Goal: Task Accomplishment & Management: Manage account settings

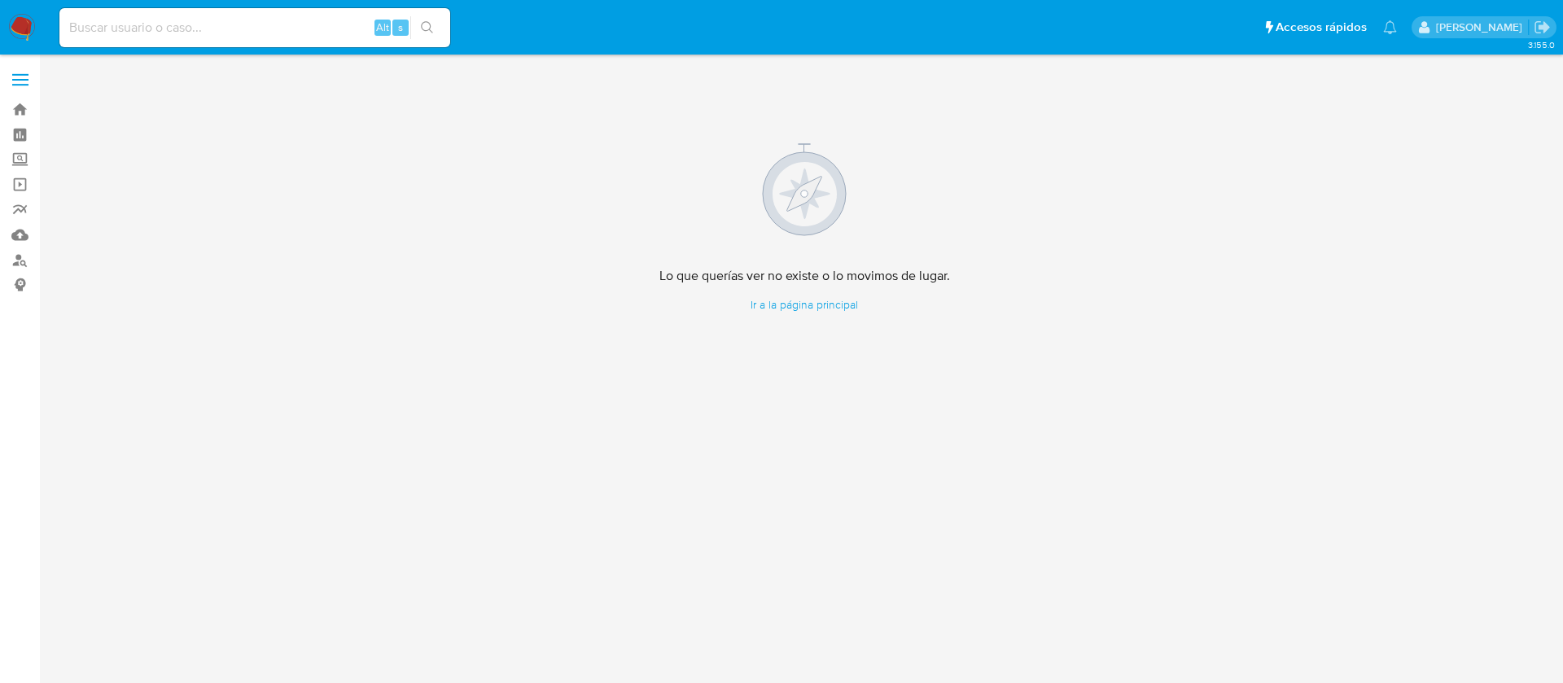
click at [92, 15] on div "Alt s" at bounding box center [254, 27] width 391 height 39
drag, startPoint x: 90, startPoint y: 29, endPoint x: 88, endPoint y: 37, distance: 8.3
click at [87, 32] on input at bounding box center [254, 27] width 391 height 21
paste input "2200424170"
type input "2200424170"
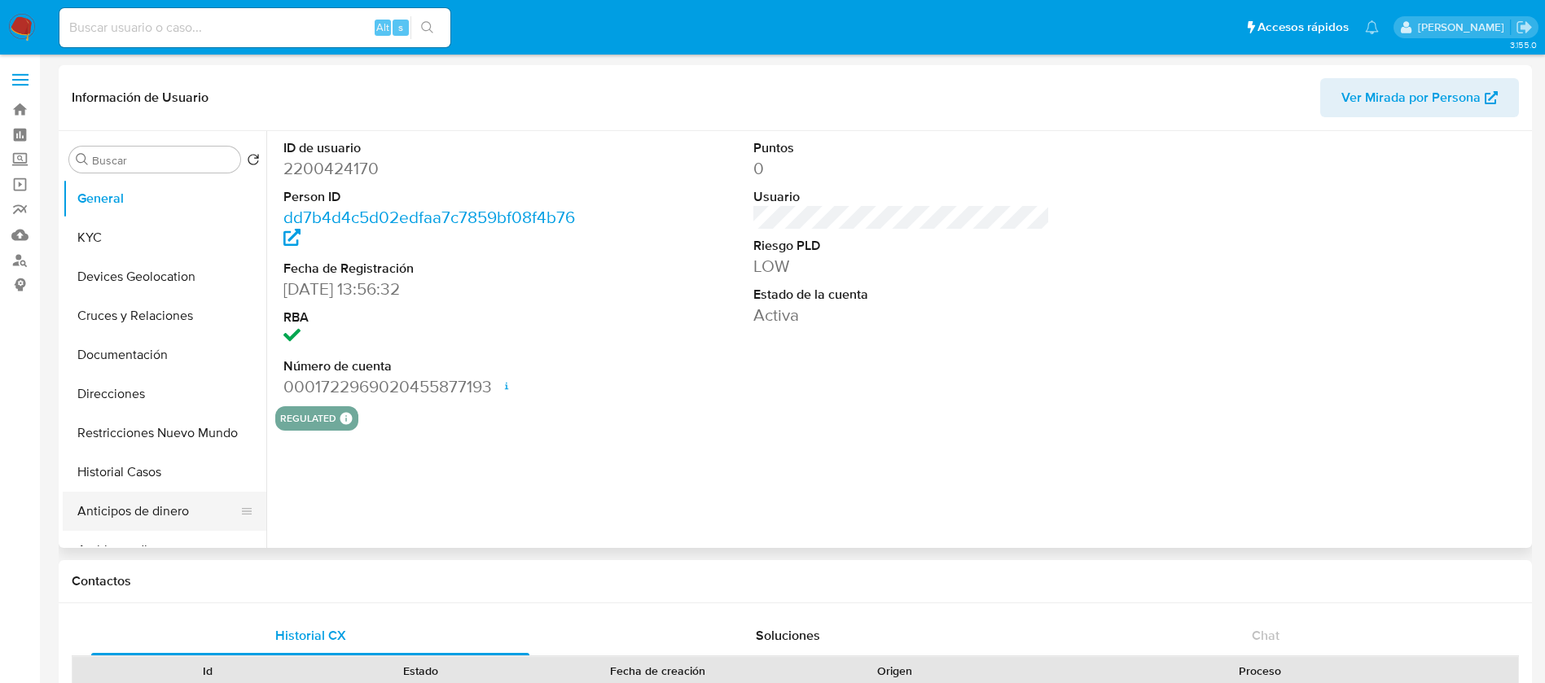
select select "10"
click at [131, 480] on button "Historial Casos" at bounding box center [158, 472] width 191 height 39
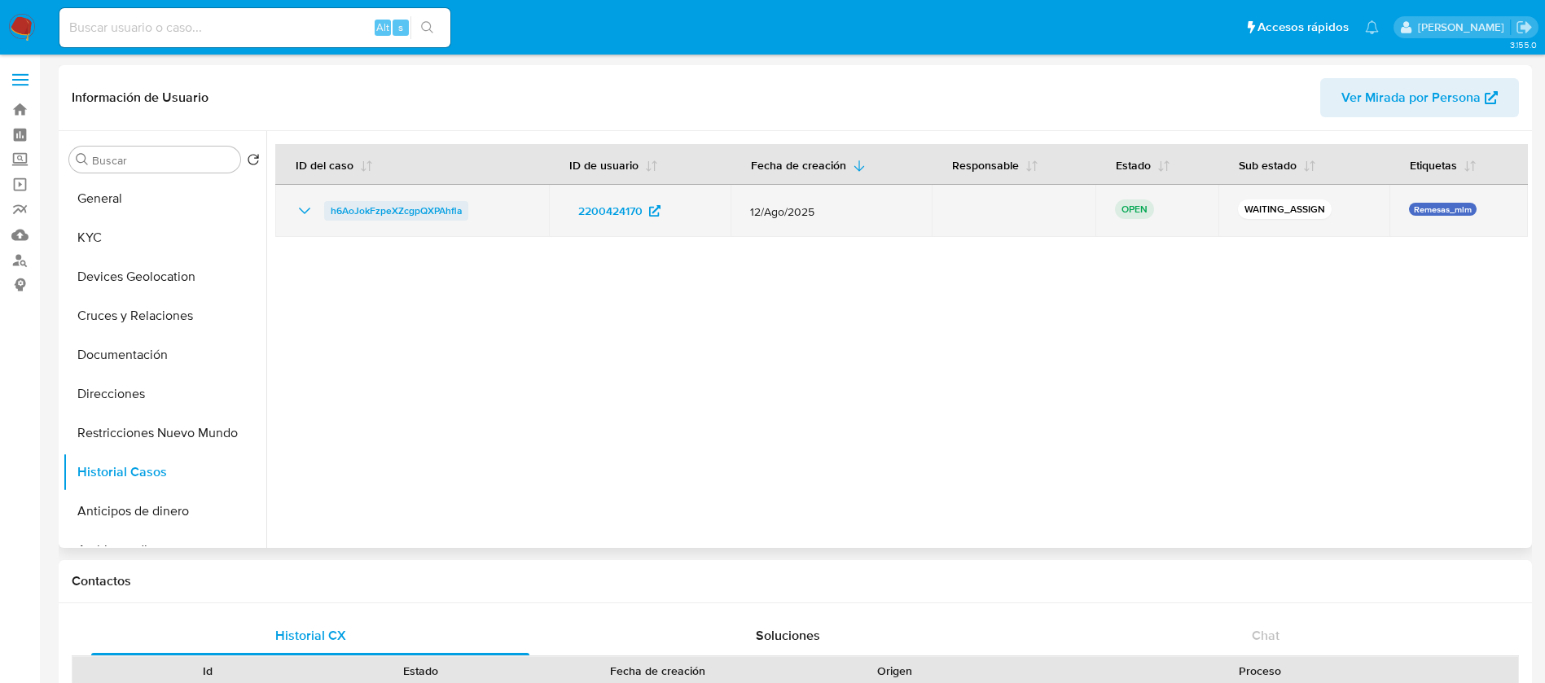
drag, startPoint x: 459, startPoint y: 217, endPoint x: 326, endPoint y: 213, distance: 133.6
click at [326, 213] on div "h6AoJokFzpeXZcgpQXPAhfla" at bounding box center [412, 211] width 235 height 20
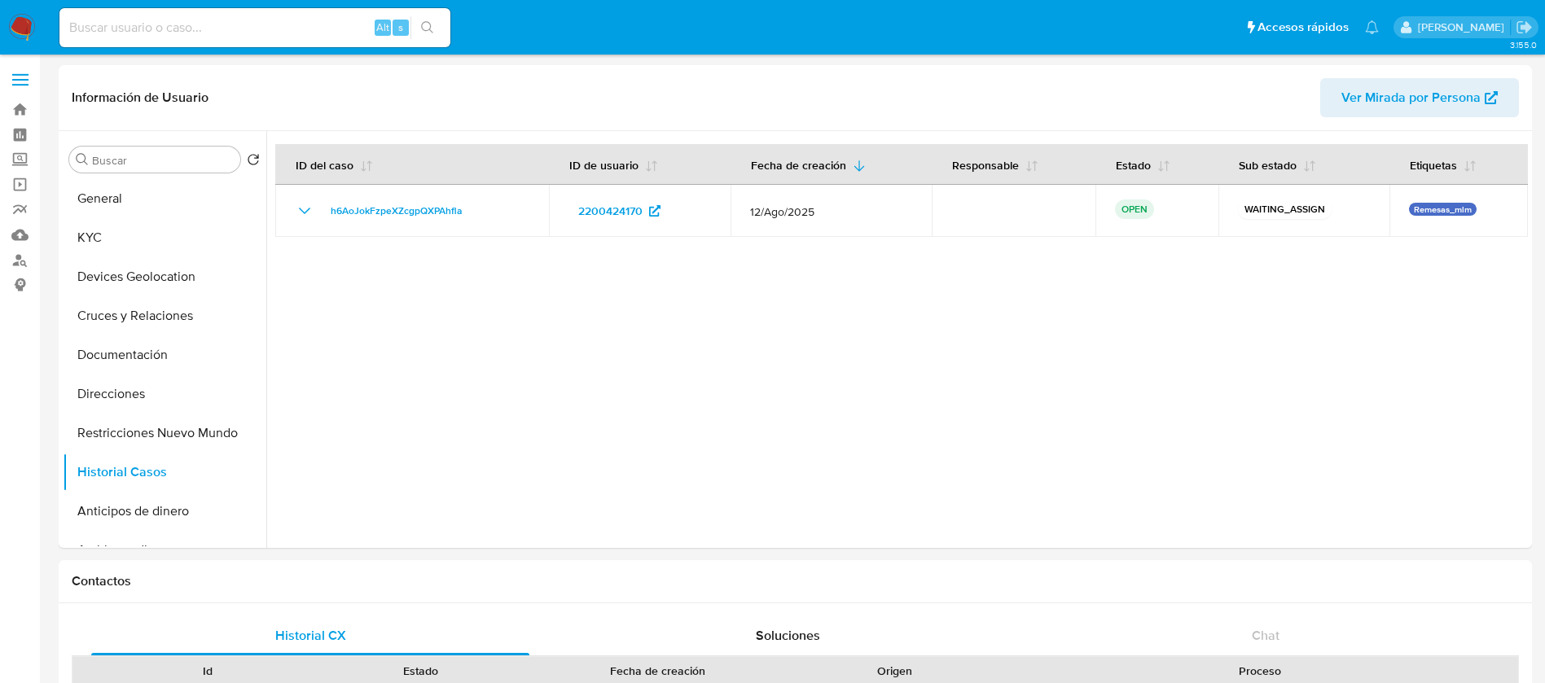
click at [16, 21] on img at bounding box center [22, 28] width 28 height 28
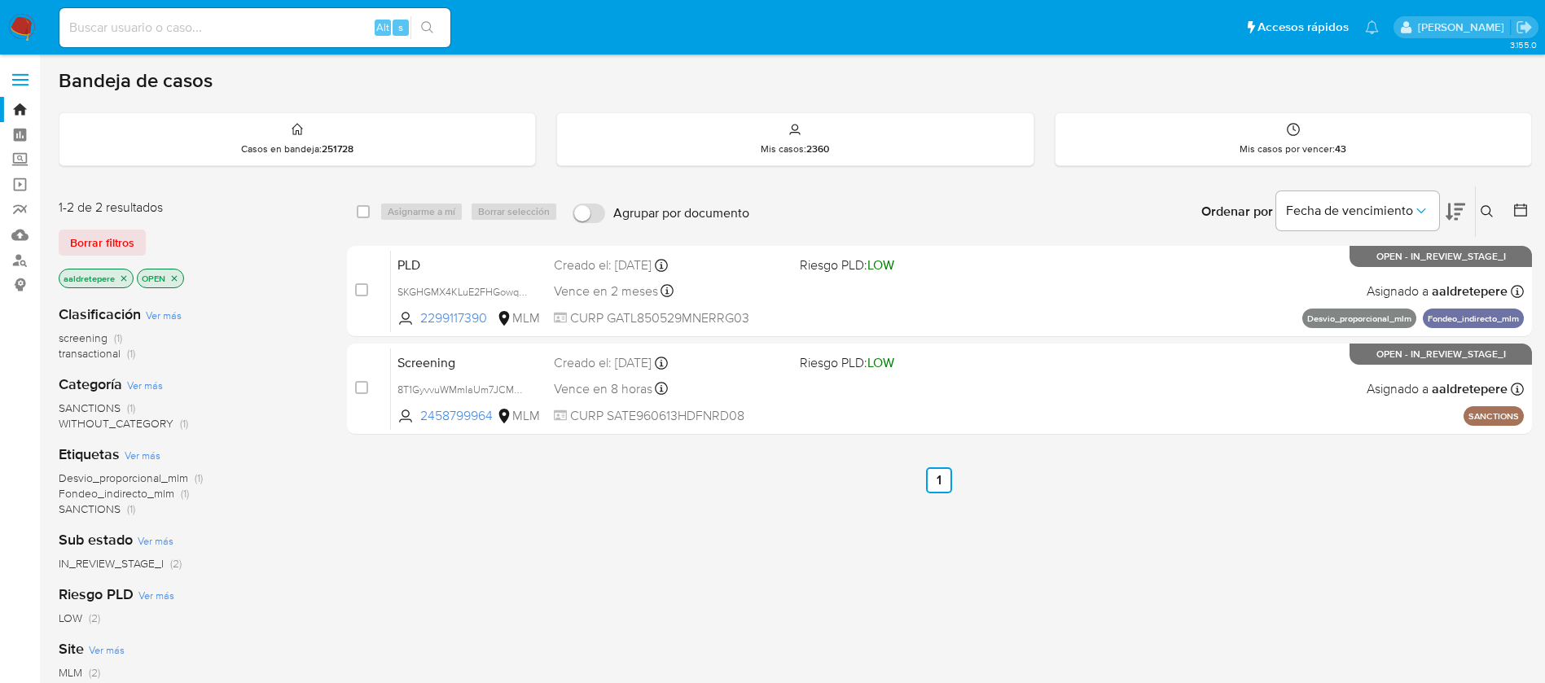
drag, startPoint x: 1490, startPoint y: 209, endPoint x: 1433, endPoint y: 234, distance: 62.0
click at [1490, 209] on icon at bounding box center [1486, 211] width 12 height 12
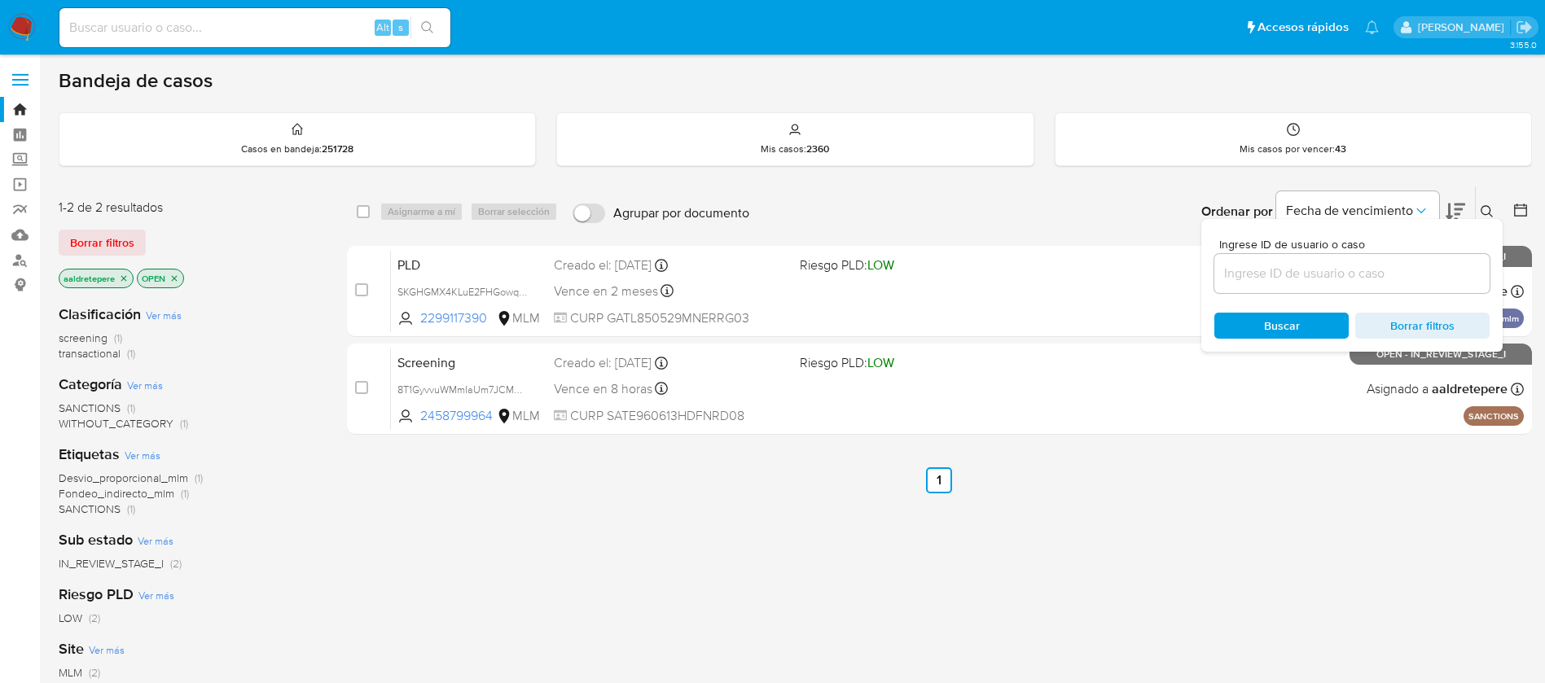
click at [1278, 273] on input at bounding box center [1351, 273] width 275 height 21
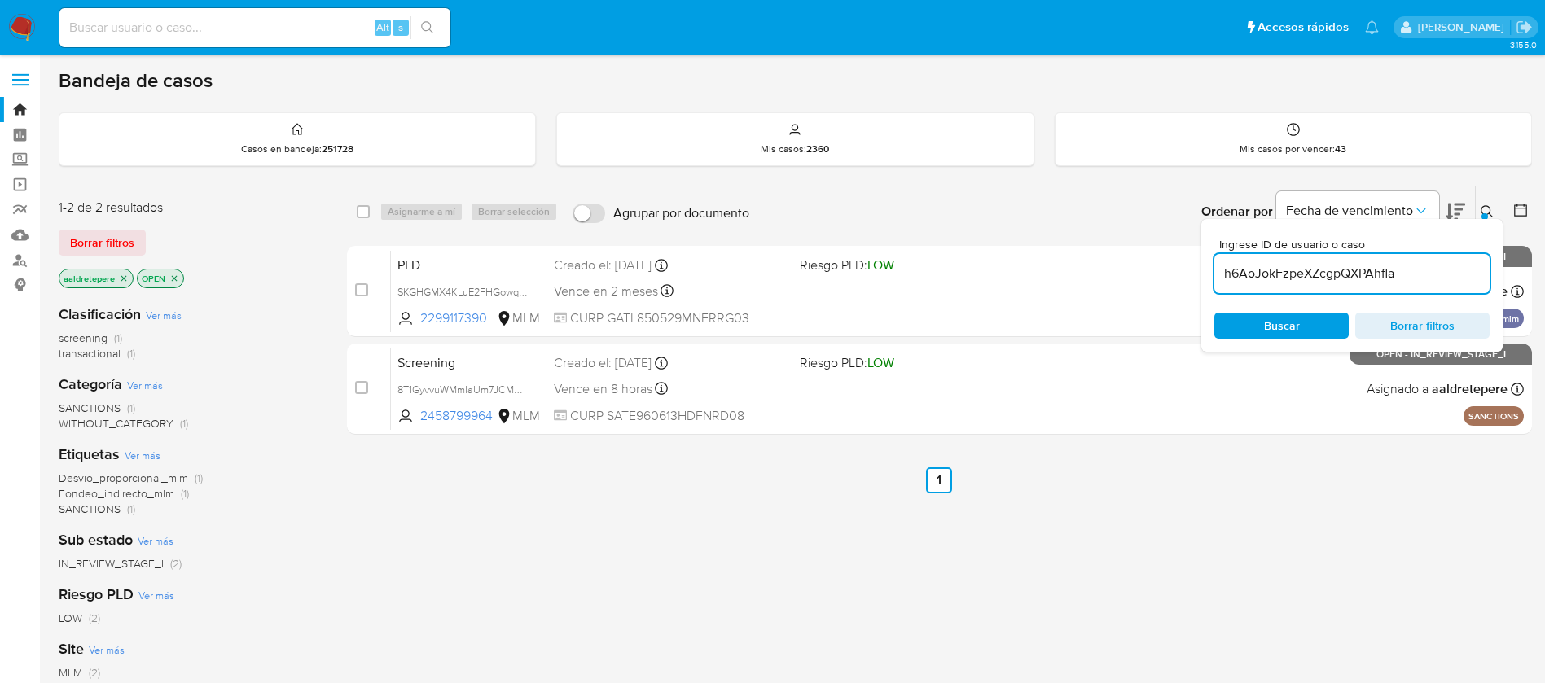
type input "h6AoJokFzpeXZcgpQXPAhfla"
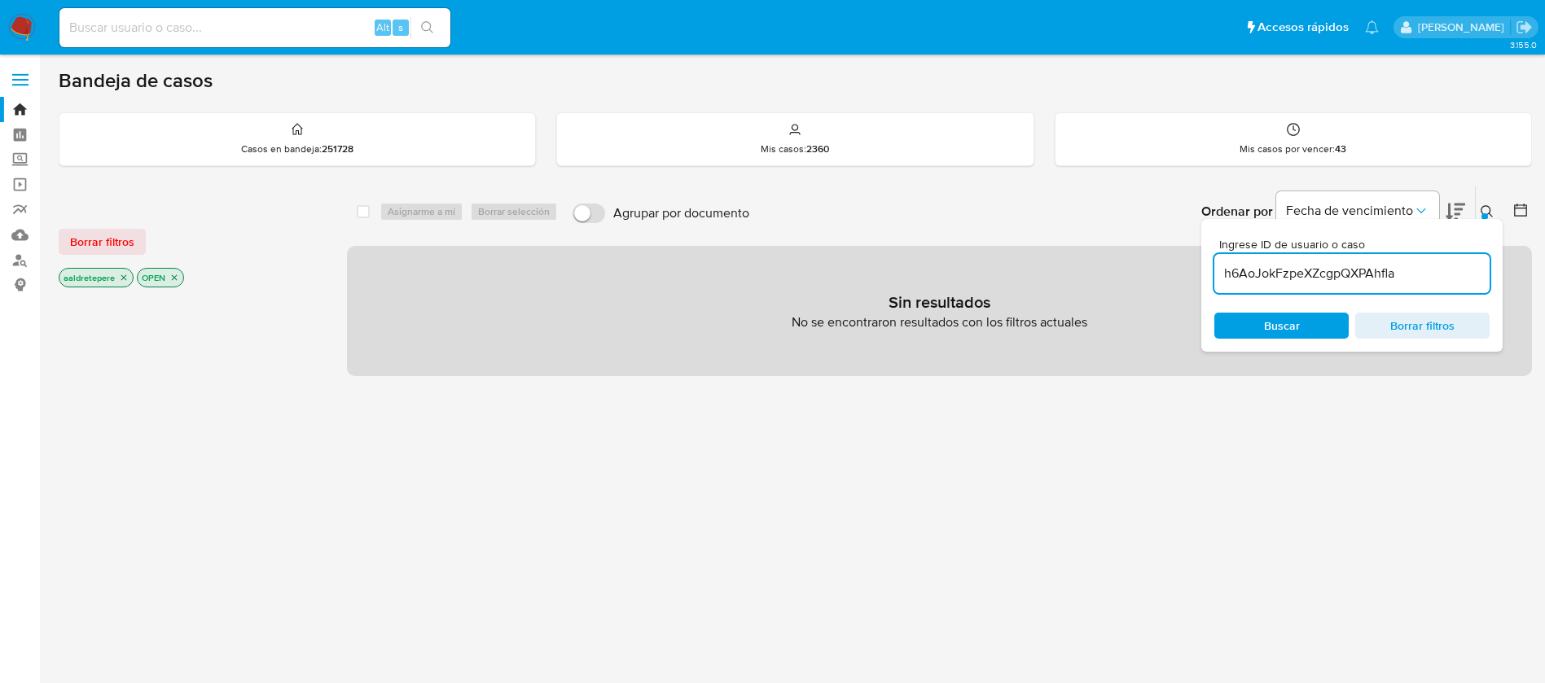
drag, startPoint x: 103, startPoint y: 237, endPoint x: 223, endPoint y: 261, distance: 122.0
click at [104, 237] on span "Borrar filtros" at bounding box center [102, 241] width 64 height 23
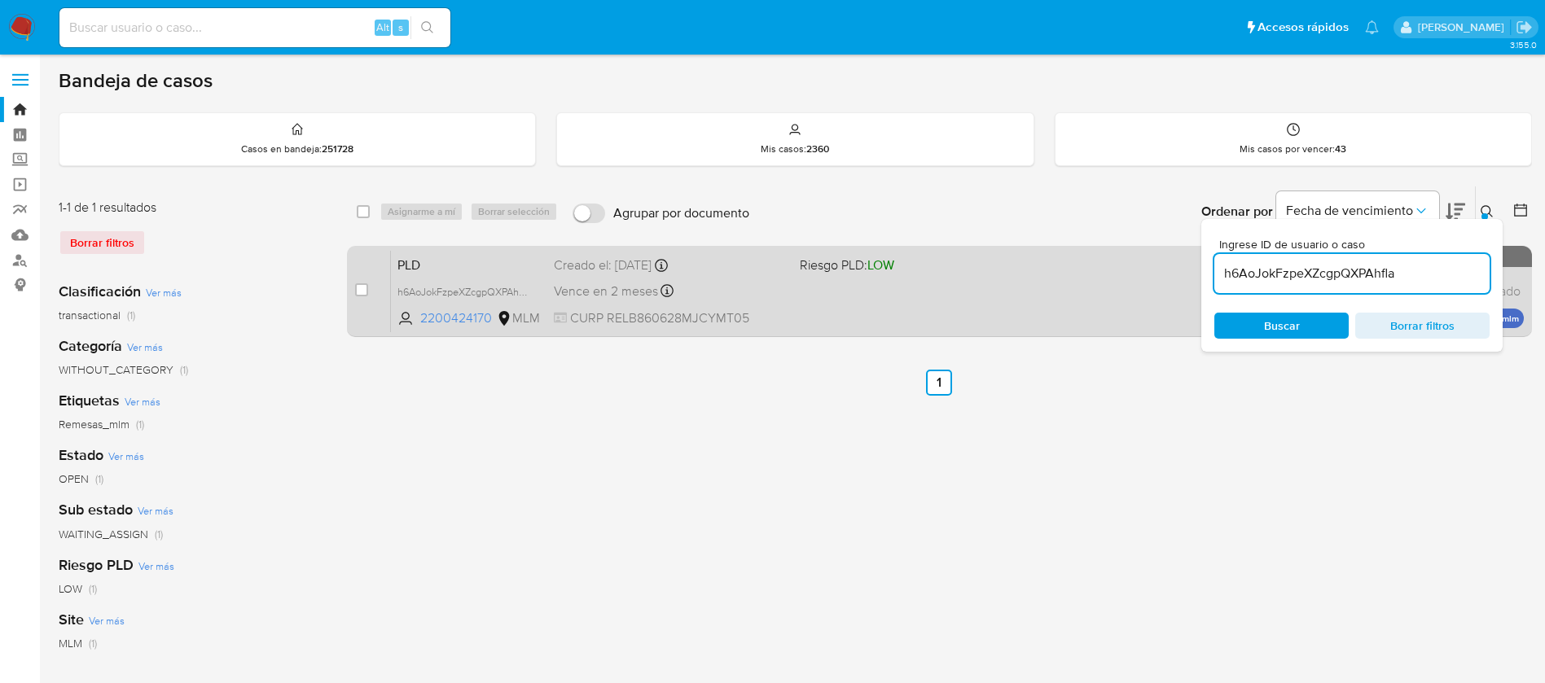
click at [353, 291] on div "case-item-checkbox No es posible asignar el caso PLD h6AoJokFzpeXZcgpQXPAhfla 2…" at bounding box center [939, 291] width 1185 height 91
click at [366, 291] on input "checkbox" at bounding box center [361, 289] width 13 height 13
checkbox input "true"
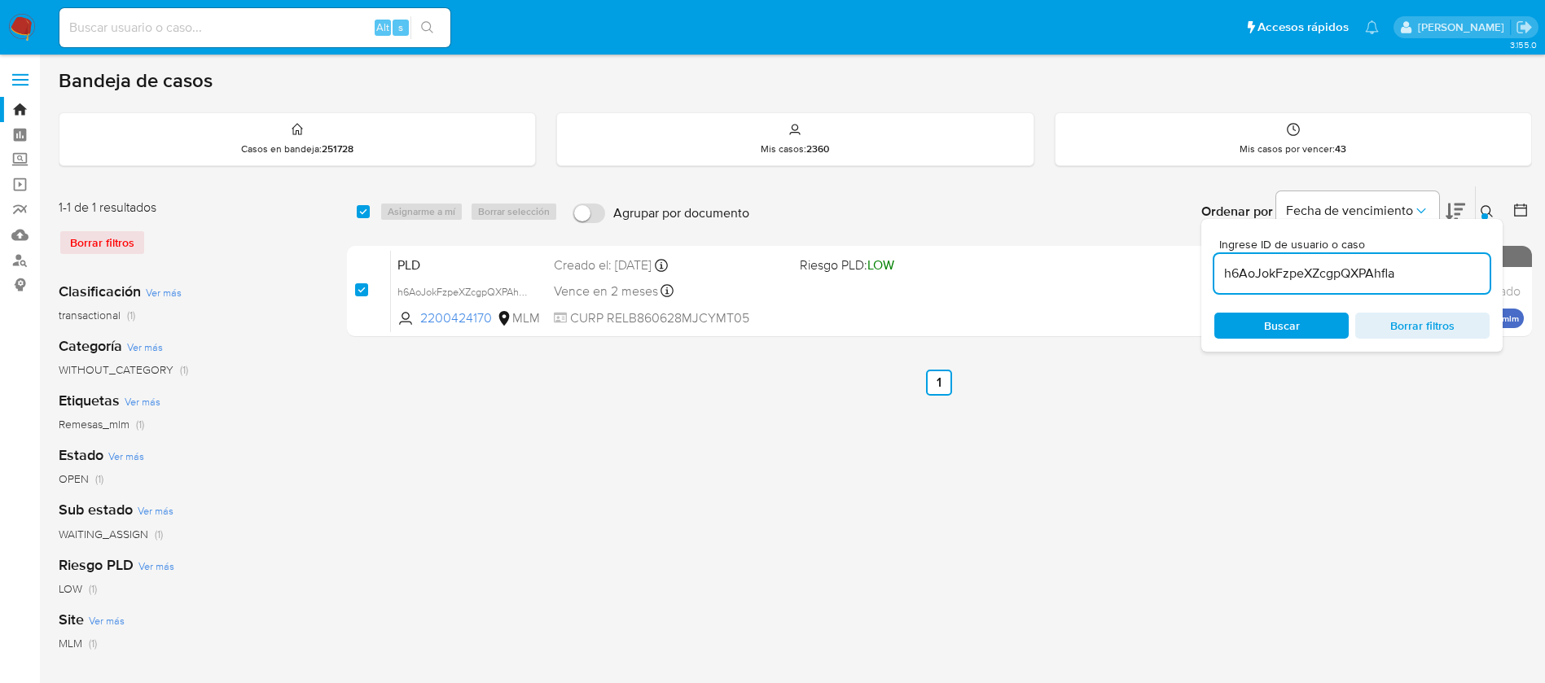
checkbox input "true"
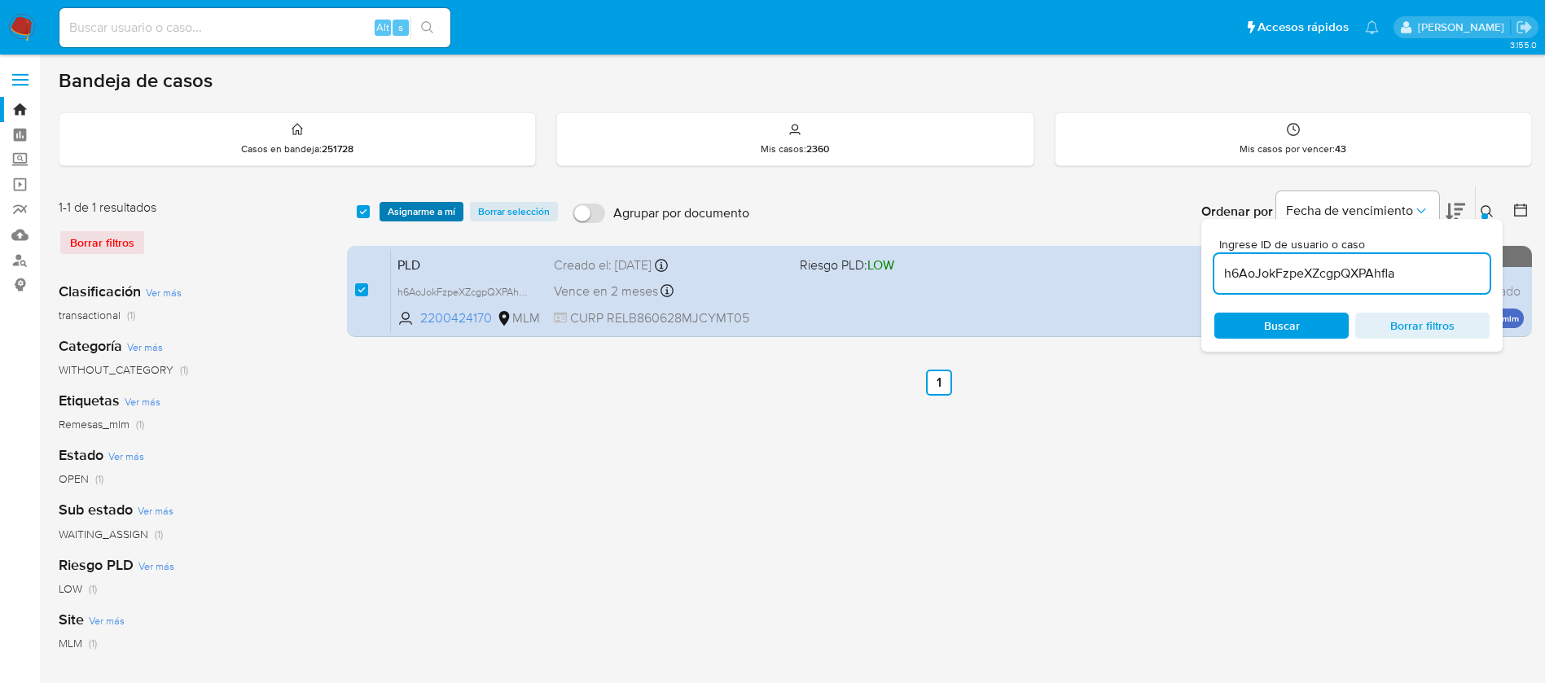
click at [418, 217] on span "Asignarme a mí" at bounding box center [422, 212] width 68 height 16
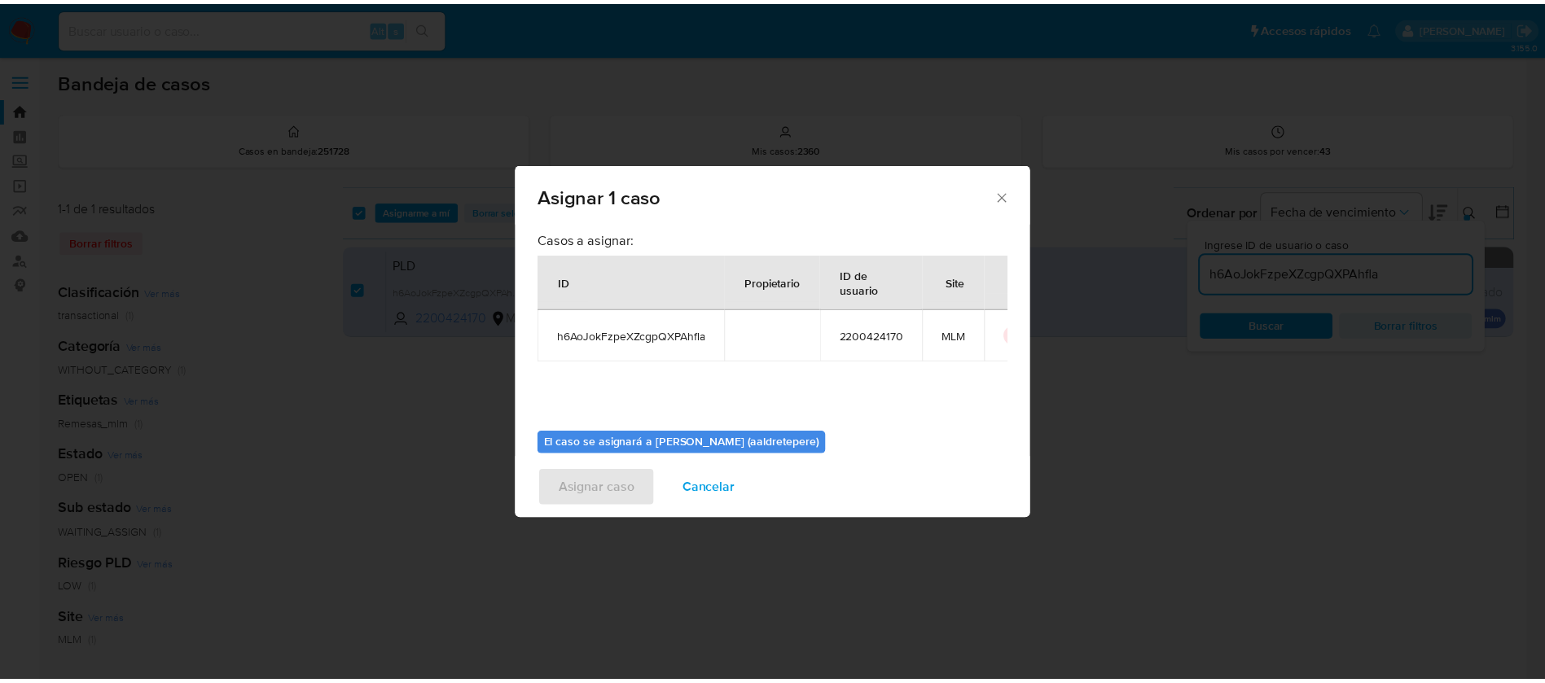
scroll to position [85, 0]
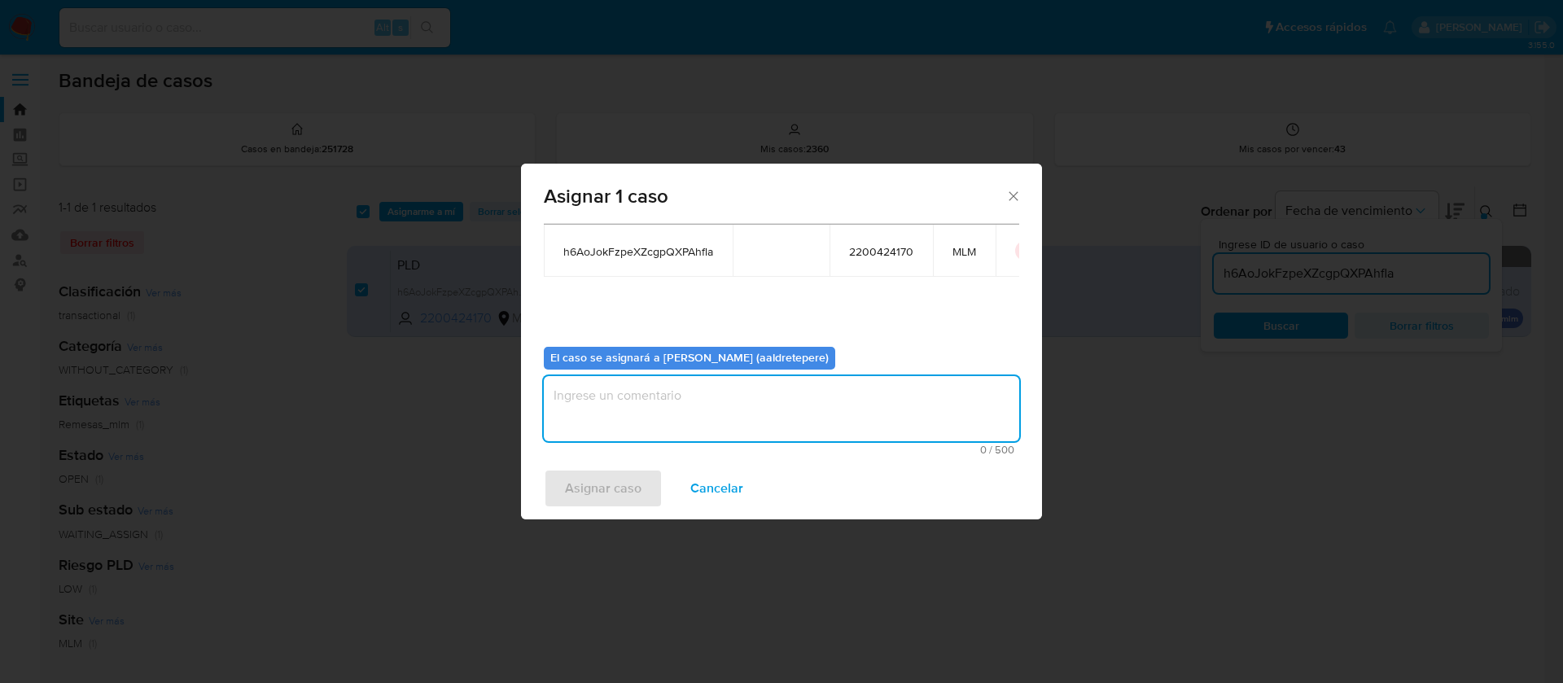
click at [654, 396] on textarea "assign-modal" at bounding box center [782, 408] width 476 height 65
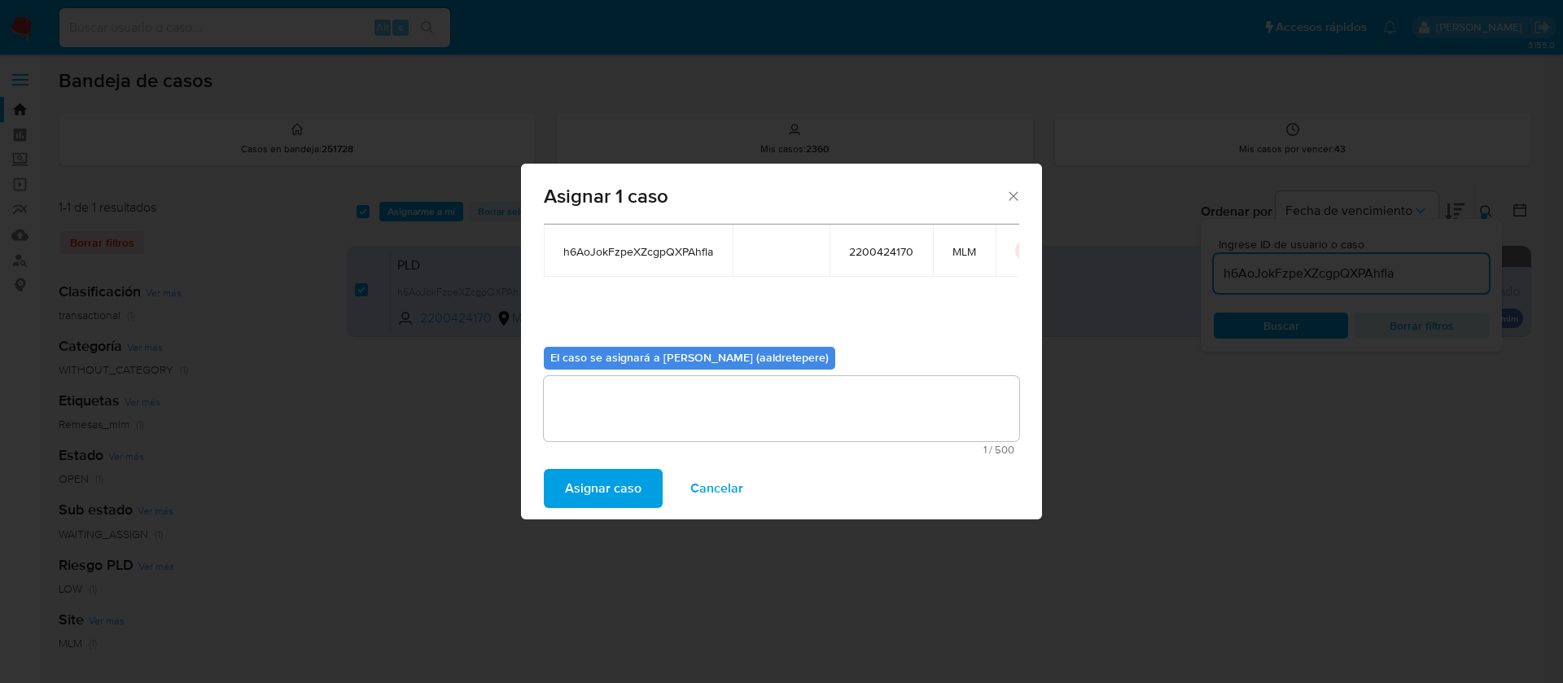
click at [628, 478] on span "Asignar caso" at bounding box center [603, 489] width 77 height 36
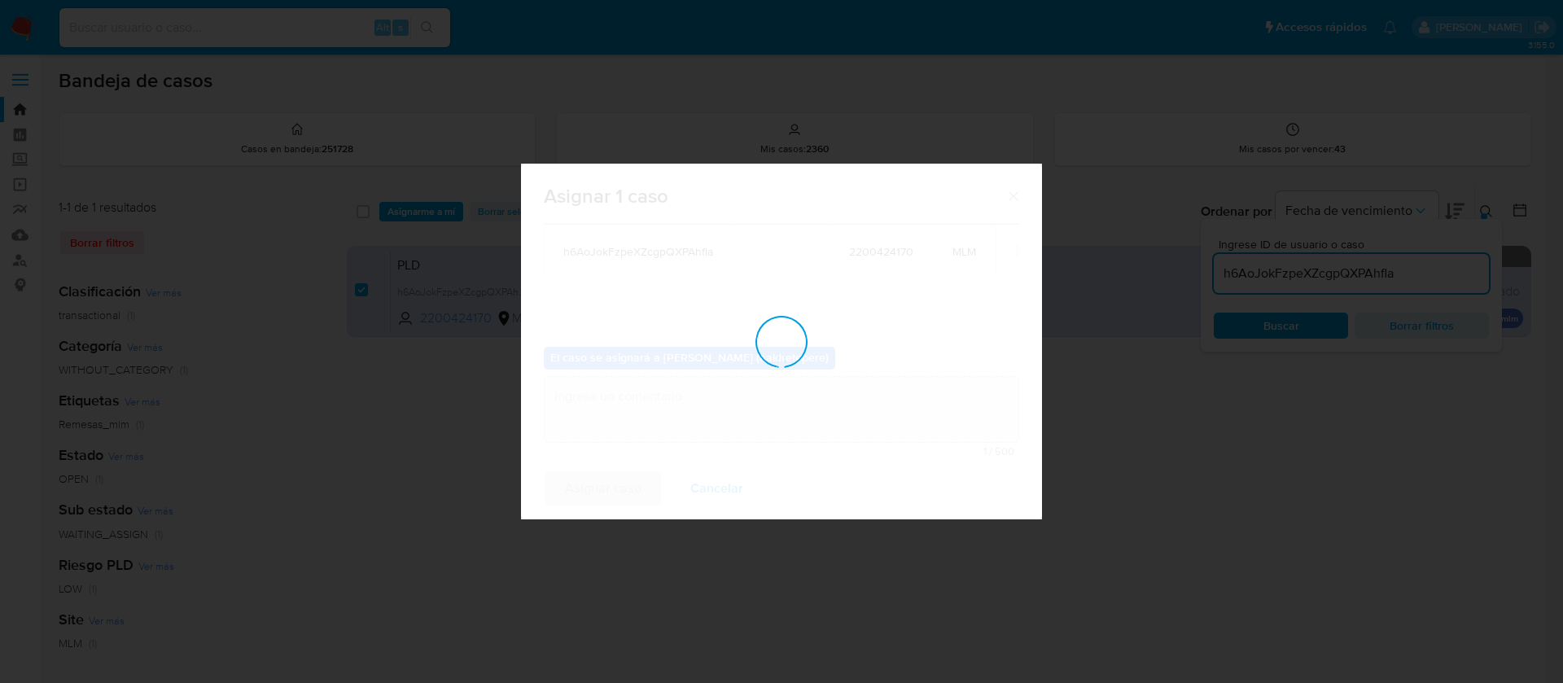
checkbox input "false"
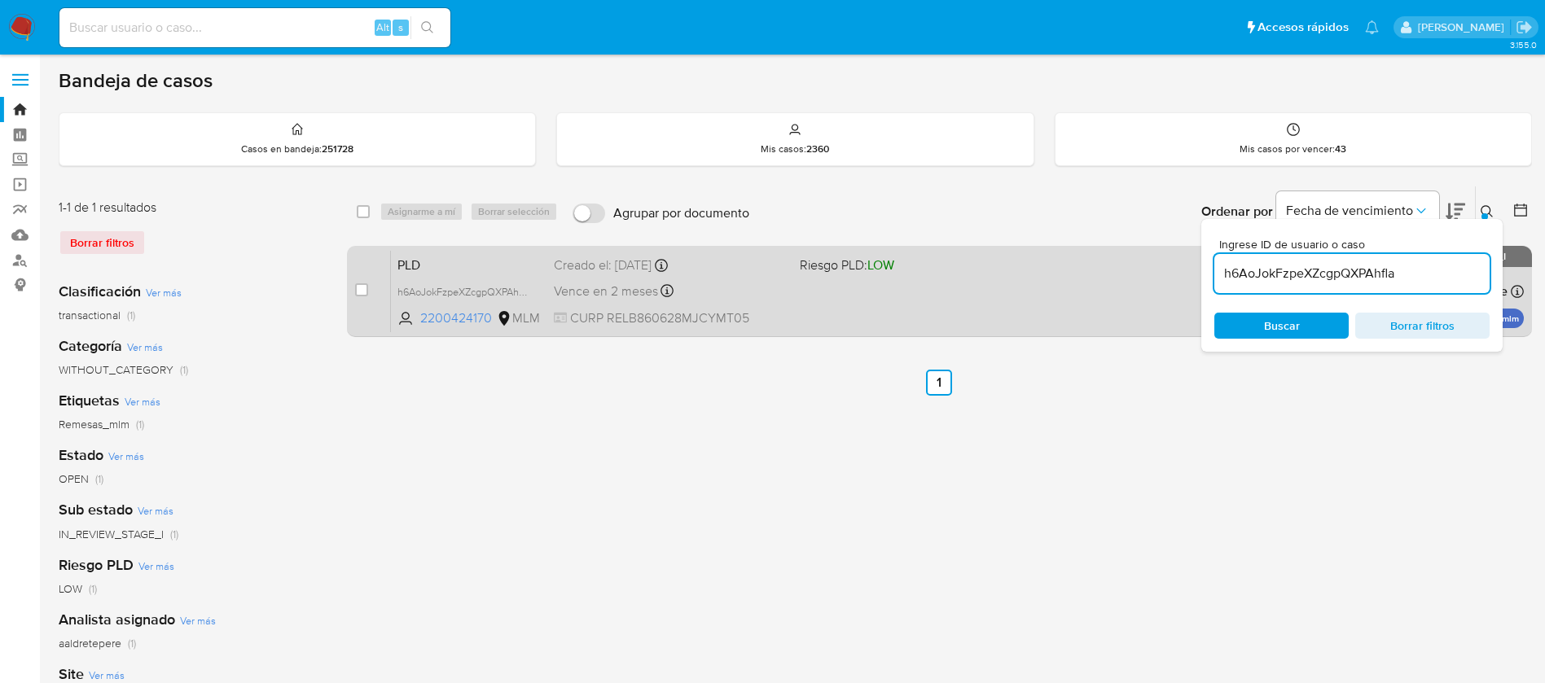
click at [966, 292] on div "PLD h6AoJokFzpeXZcgpQXPAhfla 2200424170 MLM Riesgo PLD: LOW Creado el: 12/08/20…" at bounding box center [957, 291] width 1133 height 82
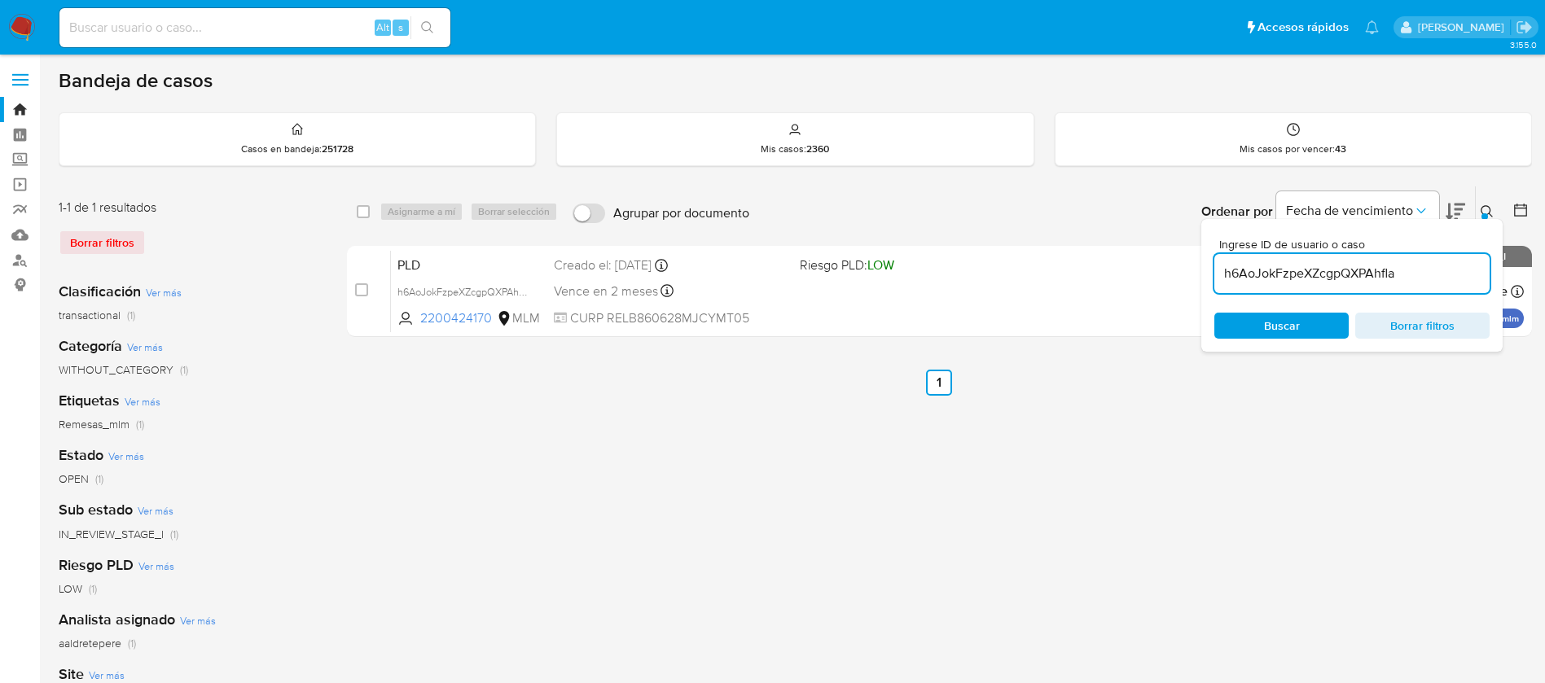
click at [300, 12] on div "Alt s" at bounding box center [254, 27] width 391 height 39
click at [296, 27] on input at bounding box center [254, 27] width 391 height 21
paste input "1483884054"
type input "1483884054"
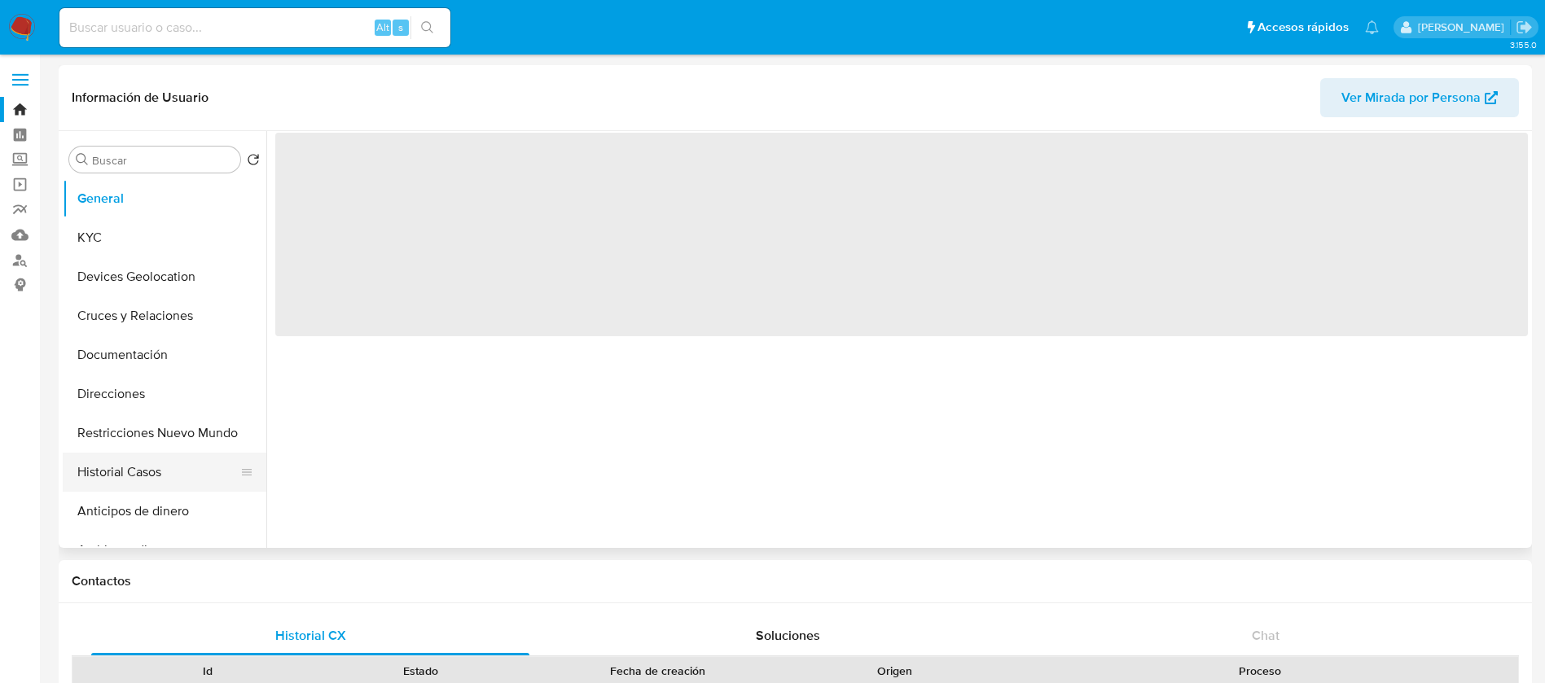
click at [111, 482] on button "Historial Casos" at bounding box center [158, 472] width 191 height 39
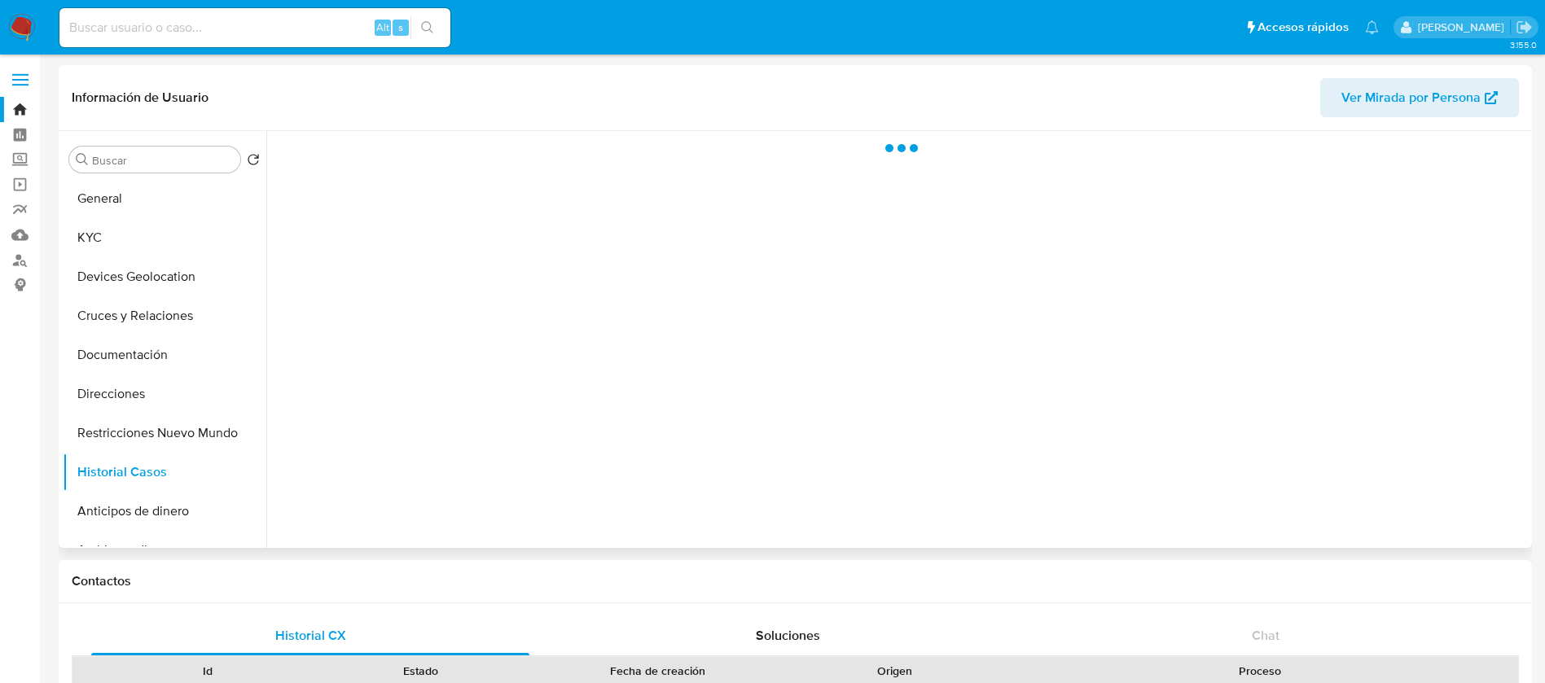
select select "10"
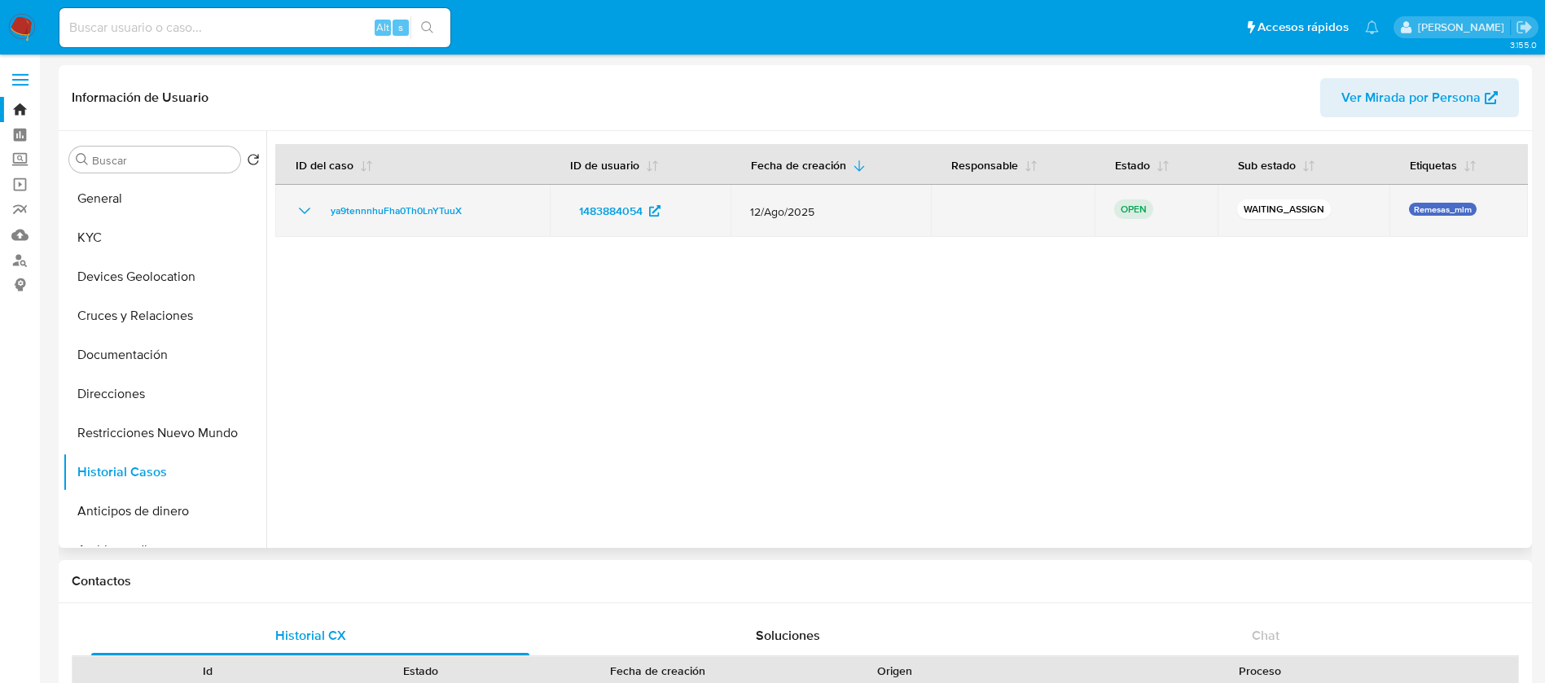
drag, startPoint x: 480, startPoint y: 213, endPoint x: 322, endPoint y: 210, distance: 158.8
click at [322, 210] on div "ya9tennnhuFha0Th0LnYTuuX" at bounding box center [412, 211] width 235 height 20
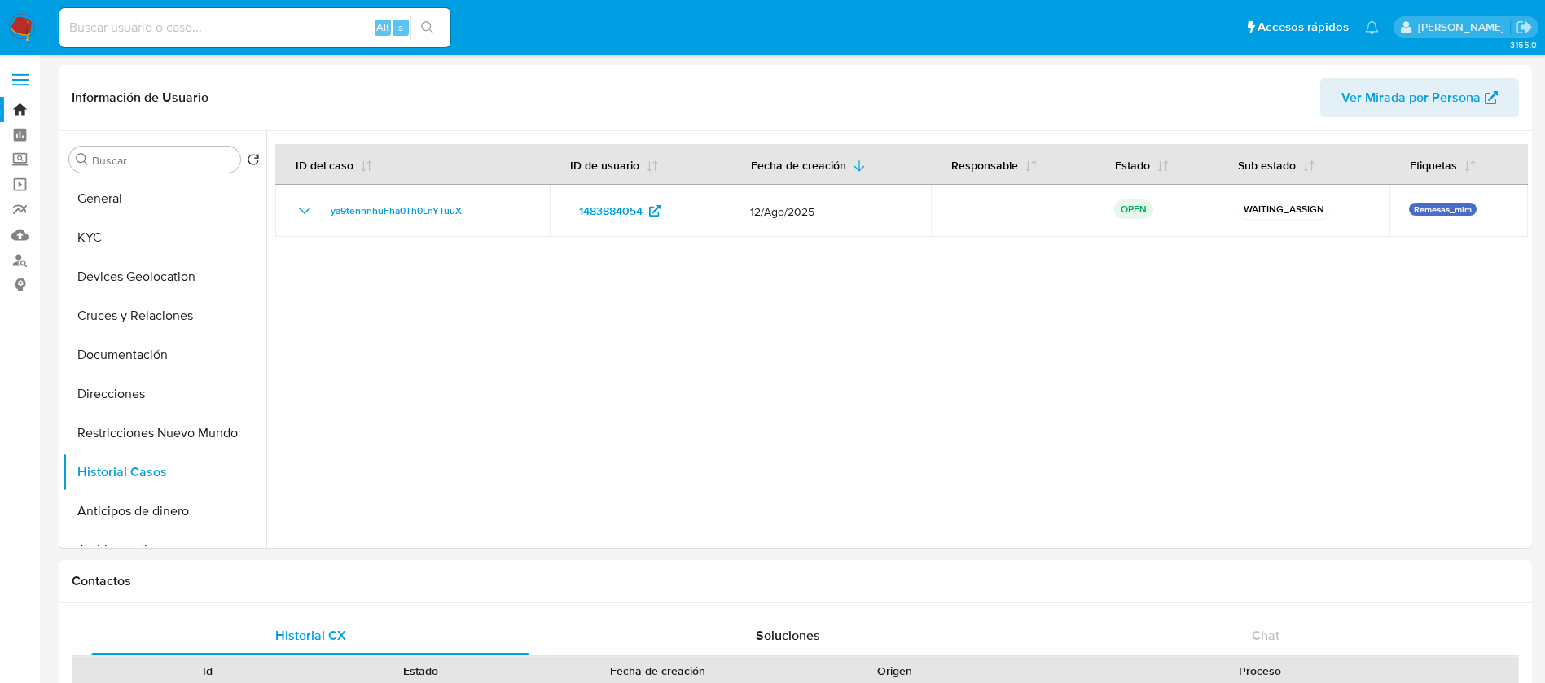
click at [16, 29] on img at bounding box center [22, 28] width 28 height 28
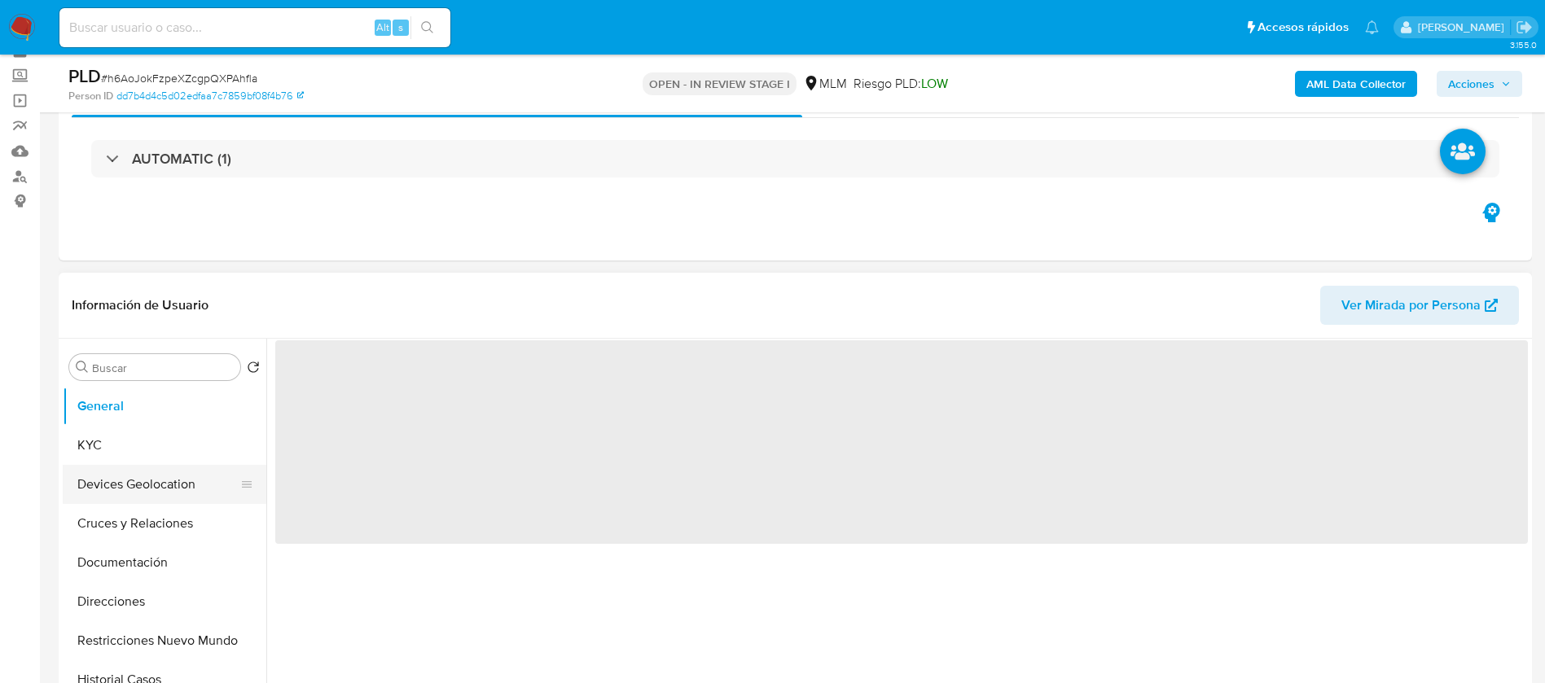
scroll to position [122, 0]
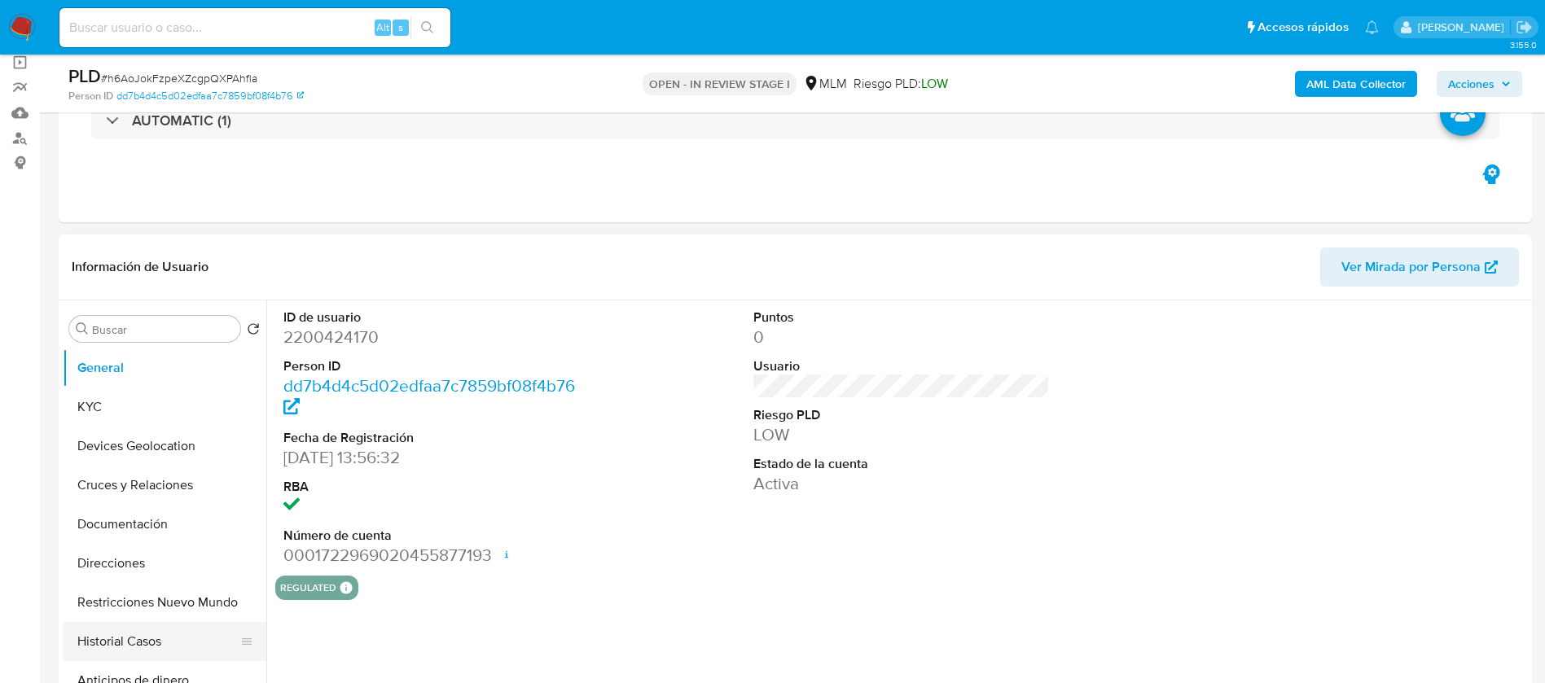
click at [153, 648] on button "Historial Casos" at bounding box center [158, 641] width 191 height 39
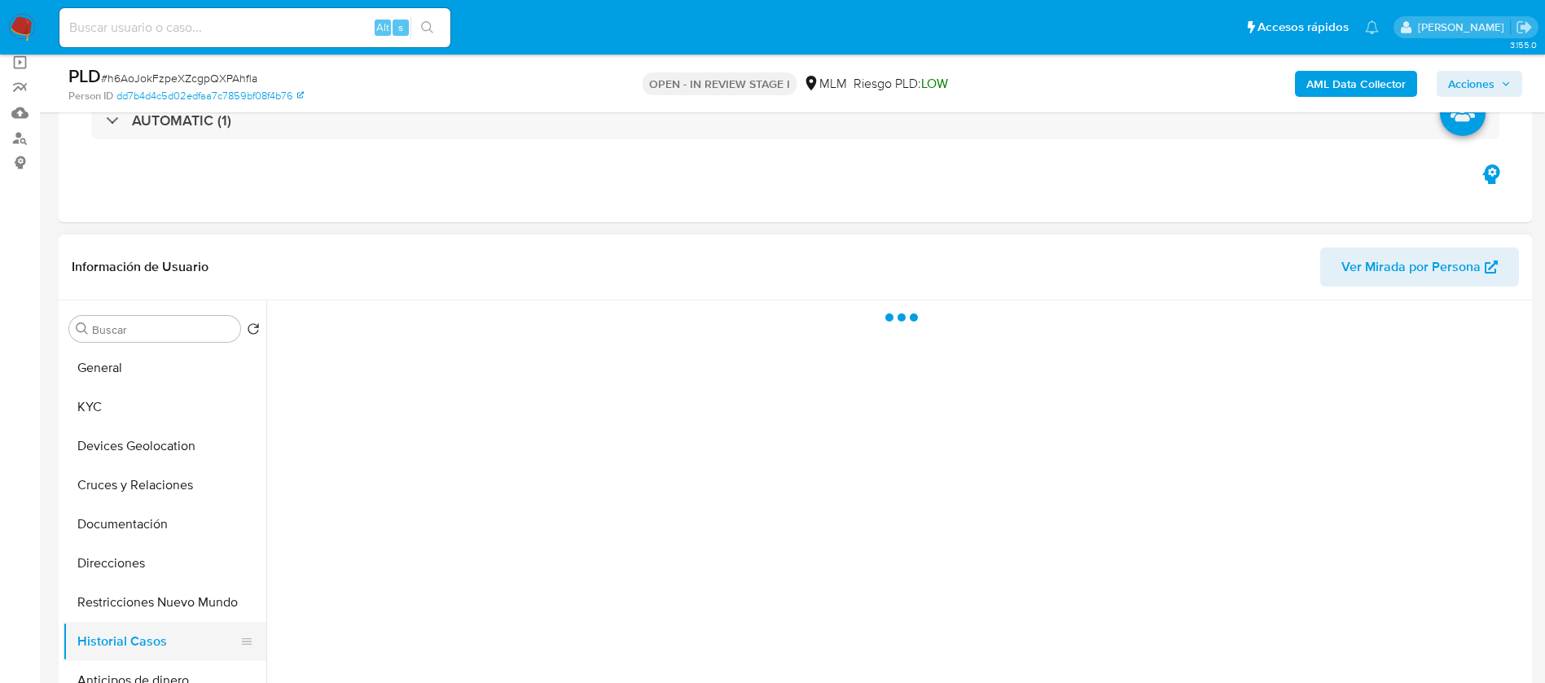
select select "10"
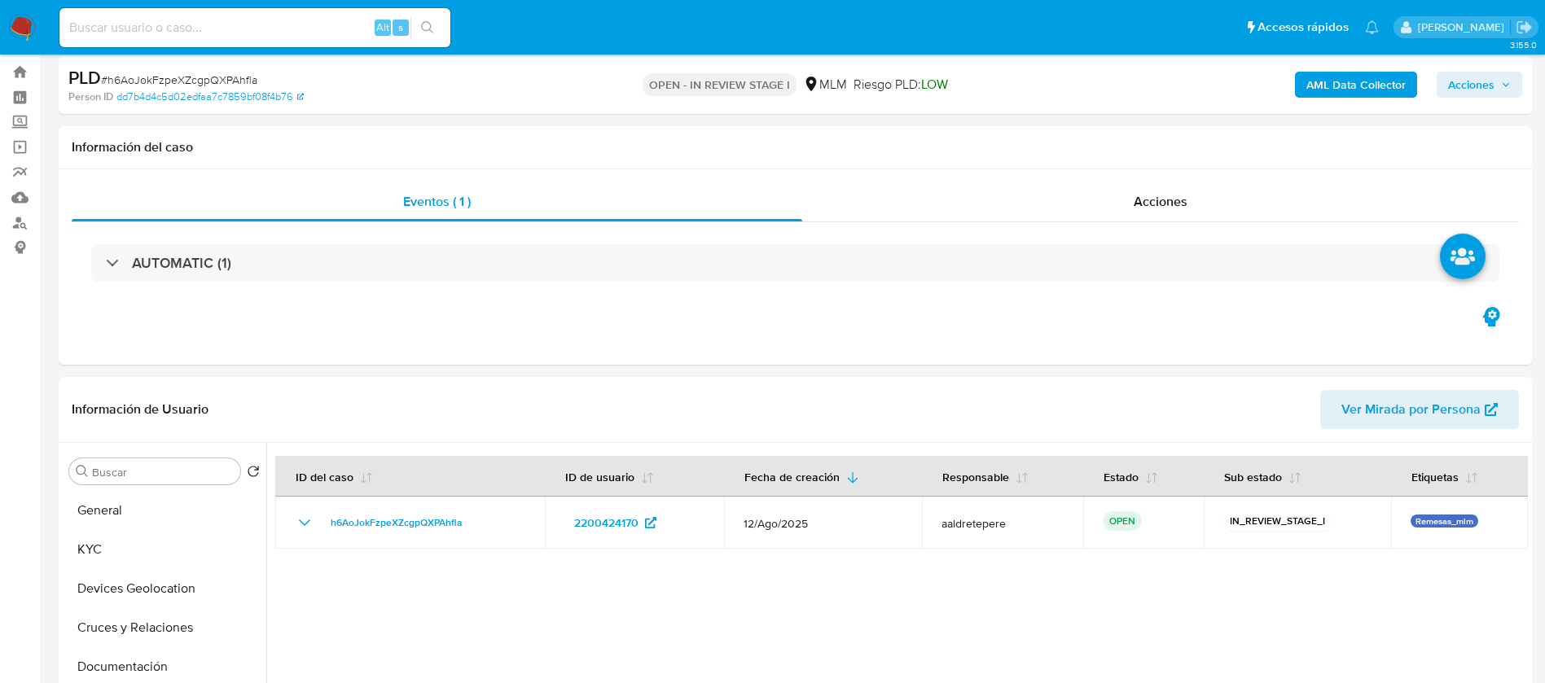
scroll to position [0, 0]
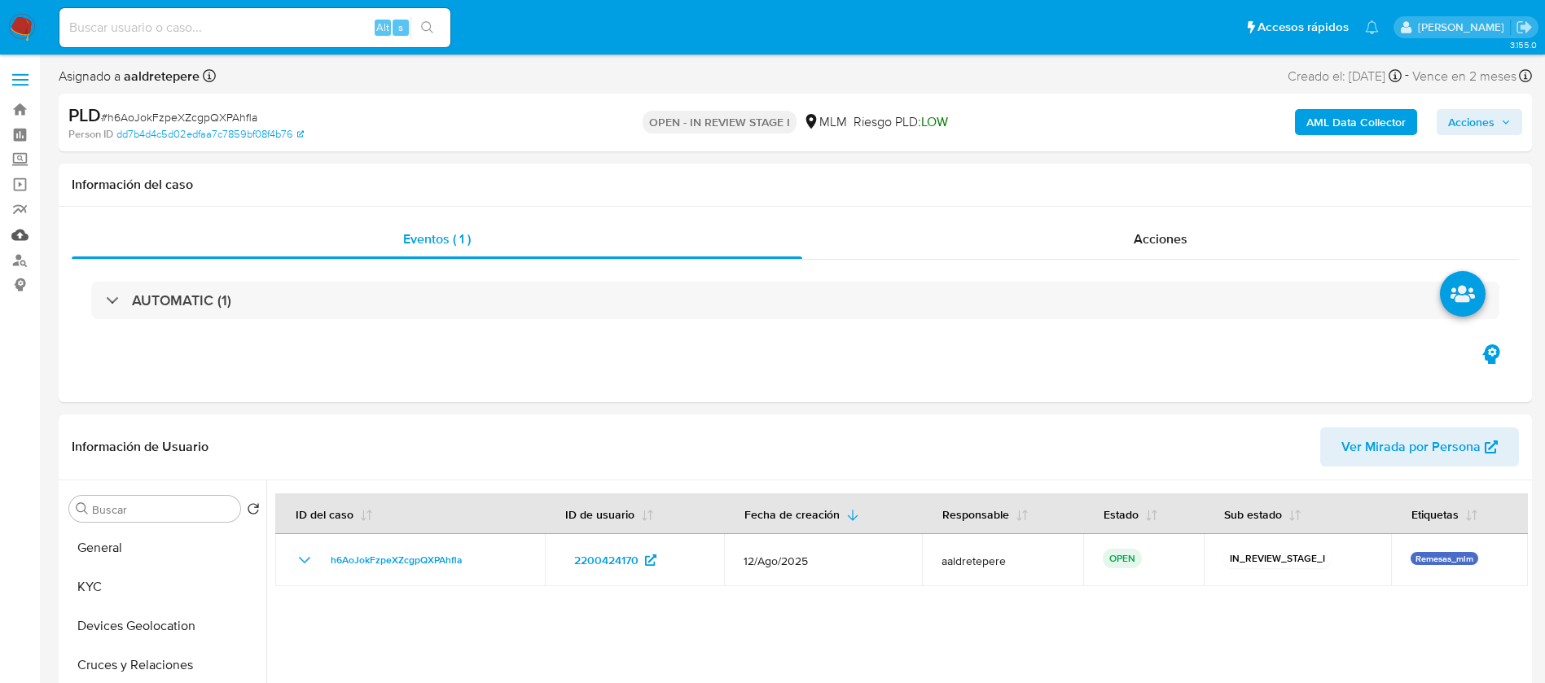
click at [20, 231] on link "Mulan" at bounding box center [97, 234] width 194 height 25
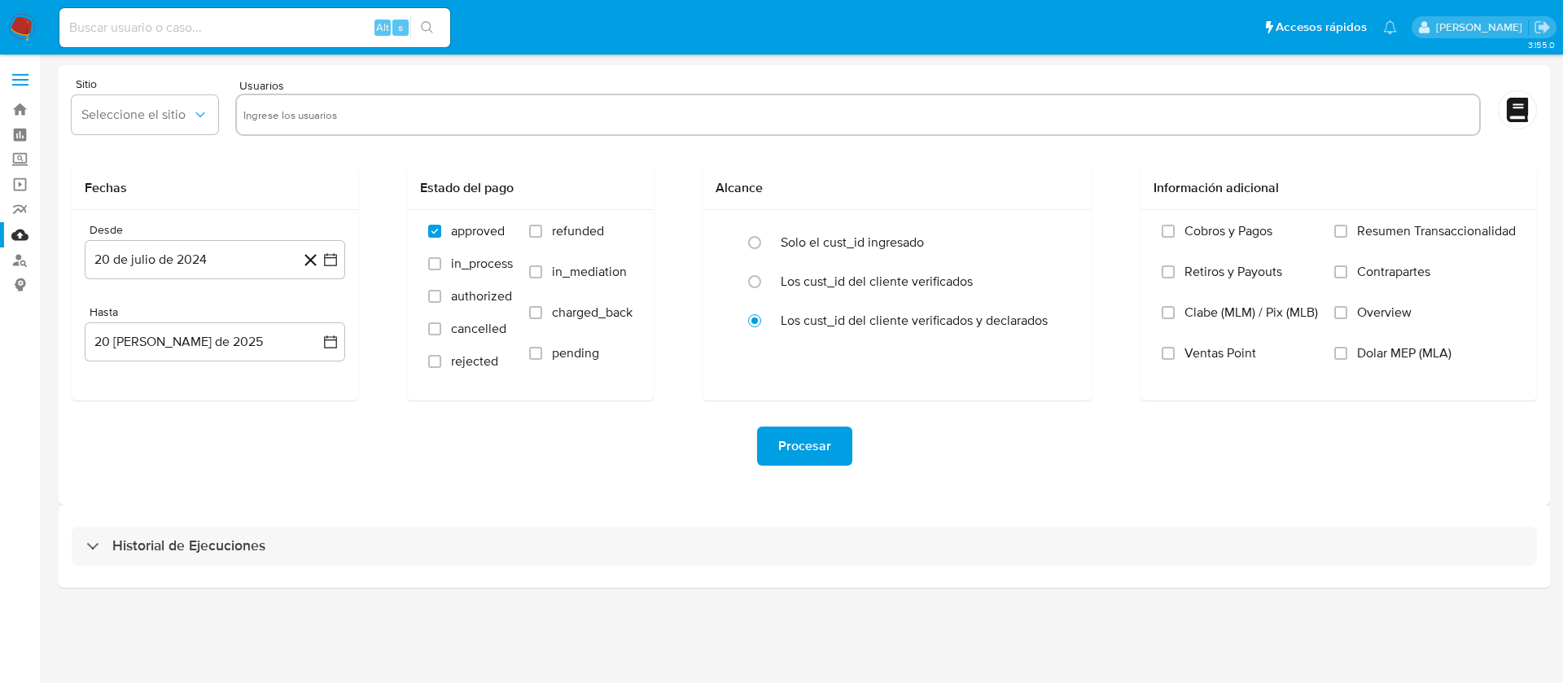
click at [283, 121] on input "text" at bounding box center [858, 115] width 1230 height 26
paste input "2200424170"
type input "2200424170"
click at [178, 120] on span "MLU" at bounding box center [136, 115] width 111 height 16
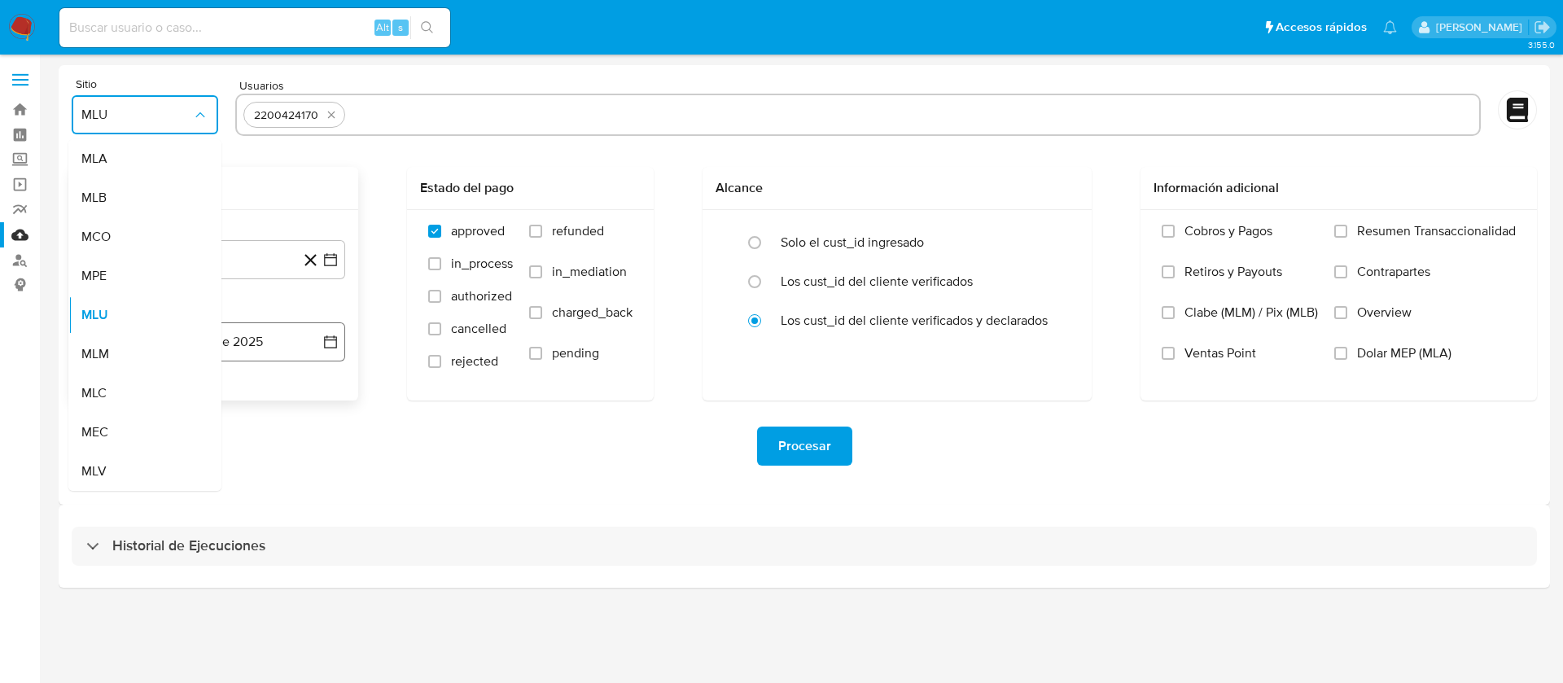
click at [144, 353] on div "MLM" at bounding box center [139, 354] width 117 height 39
click at [259, 255] on button "20 de julio de 2024" at bounding box center [215, 259] width 261 height 39
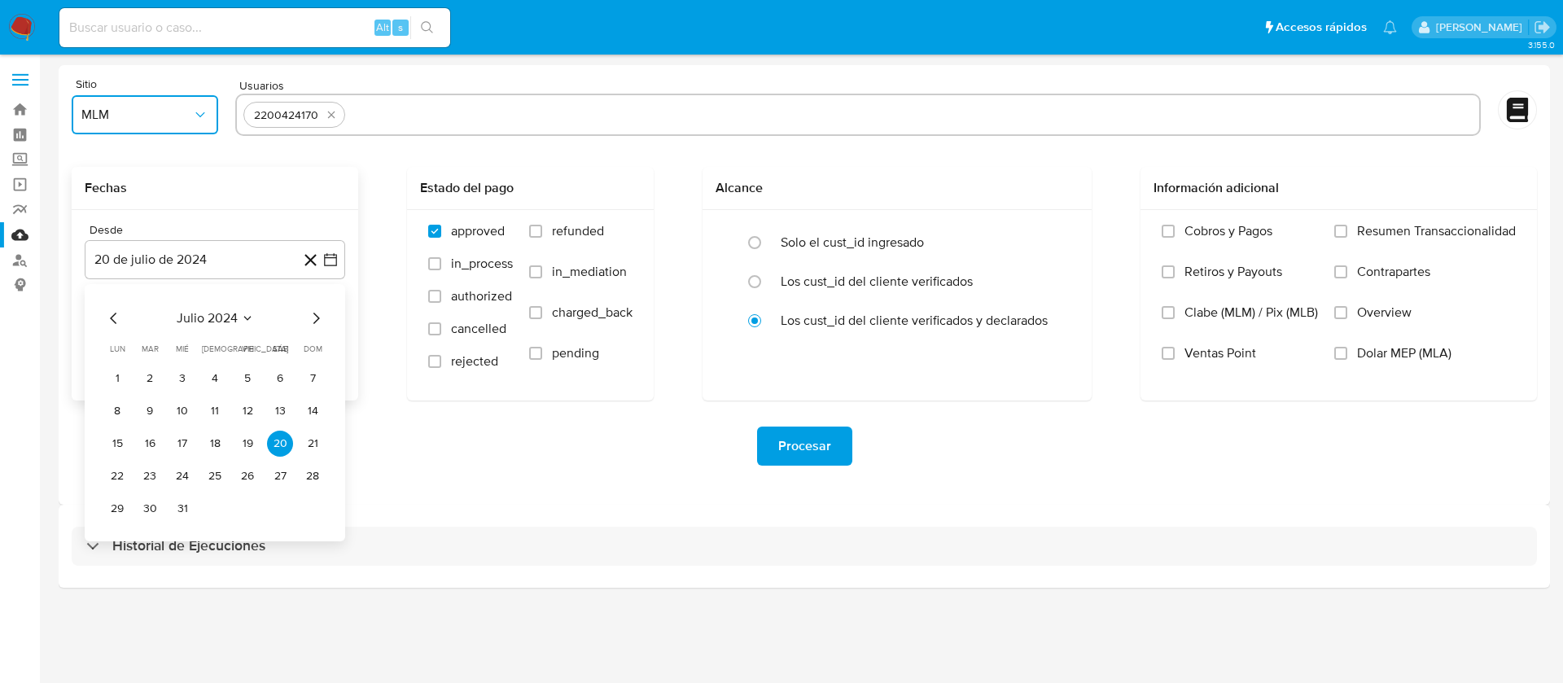
click at [224, 322] on span "julio 2024" at bounding box center [207, 318] width 61 height 16
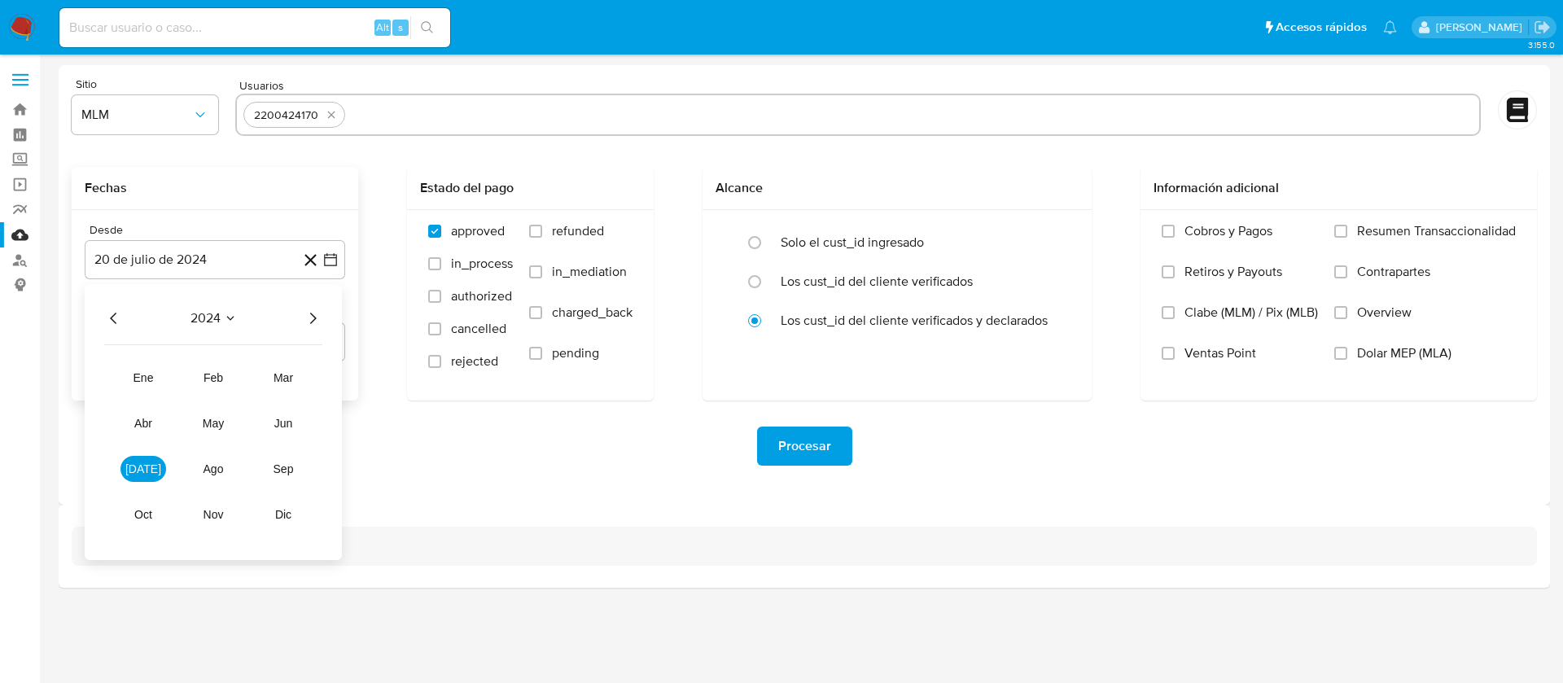
click at [313, 325] on icon "Año siguiente" at bounding box center [313, 319] width 20 height 20
click at [154, 429] on button "abr" at bounding box center [144, 423] width 46 height 26
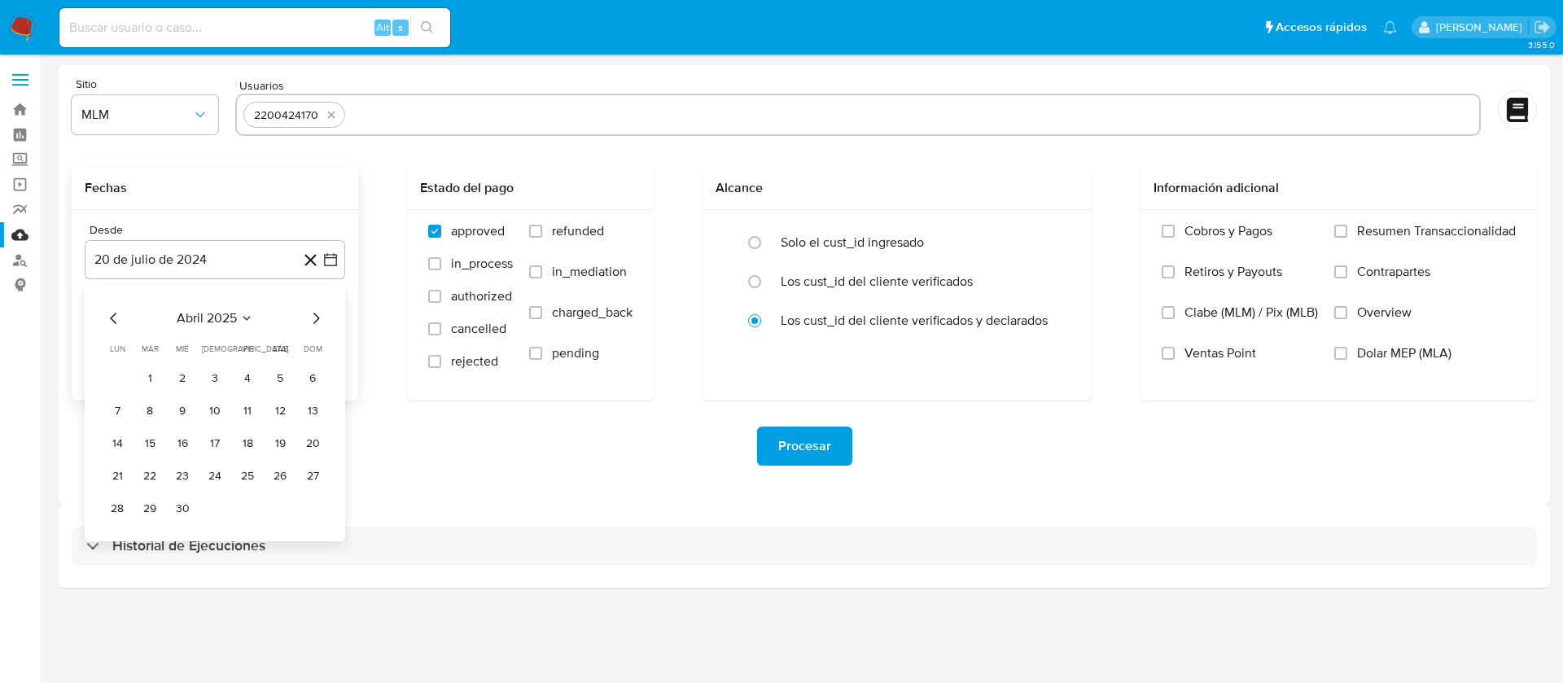
click at [151, 377] on button "1" at bounding box center [150, 379] width 26 height 26
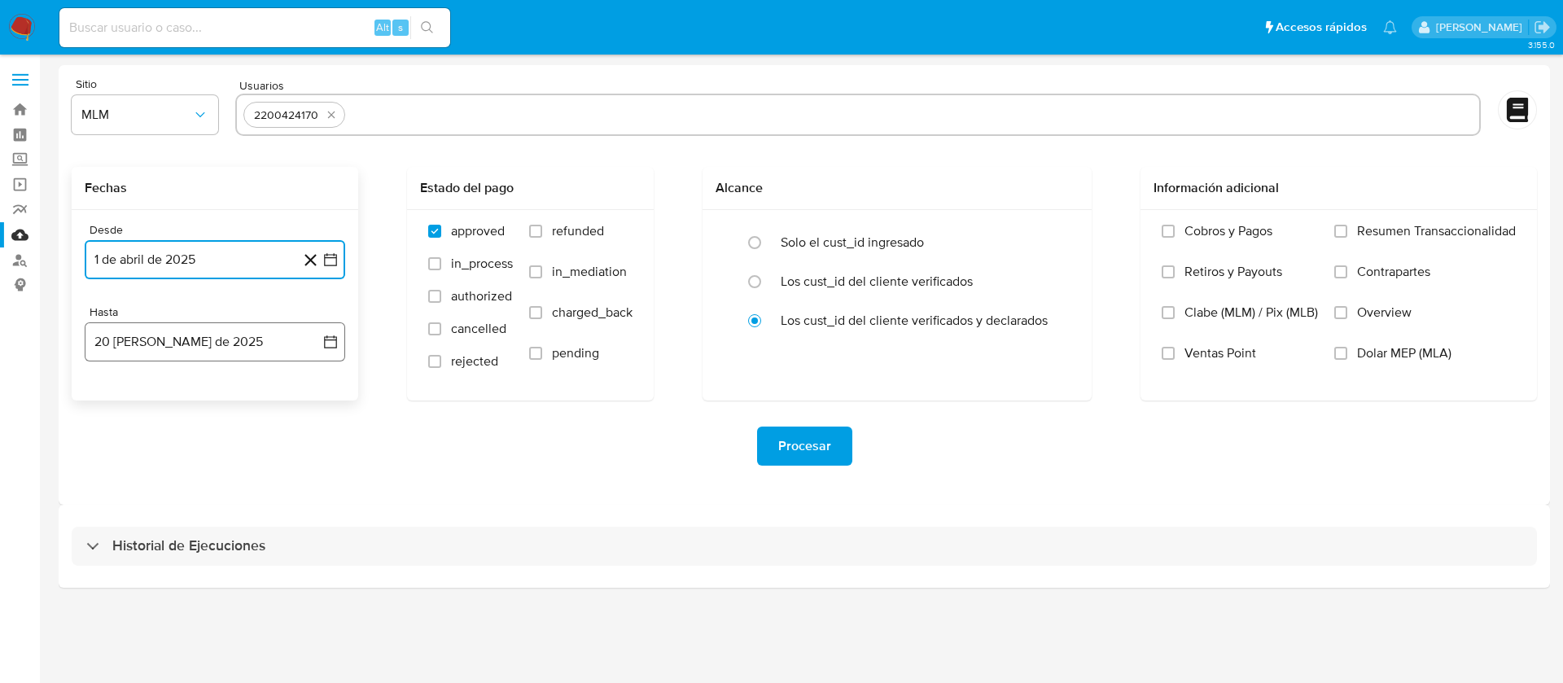
click at [153, 349] on button "20 de agosto de 2025" at bounding box center [215, 341] width 261 height 39
click at [110, 401] on icon "Mes anterior" at bounding box center [114, 401] width 20 height 20
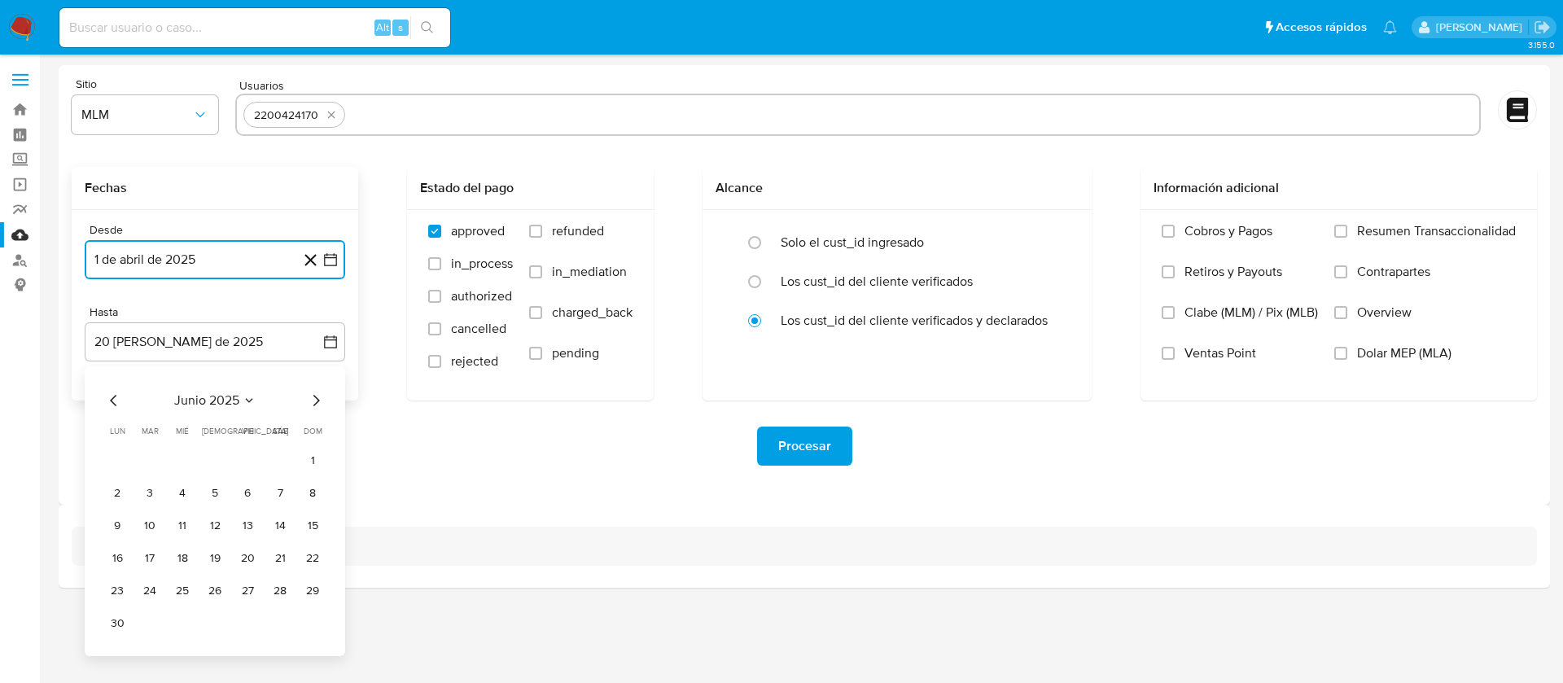
click at [324, 402] on icon "Mes siguiente" at bounding box center [316, 401] width 20 height 20
click at [212, 597] on button "31" at bounding box center [215, 591] width 26 height 26
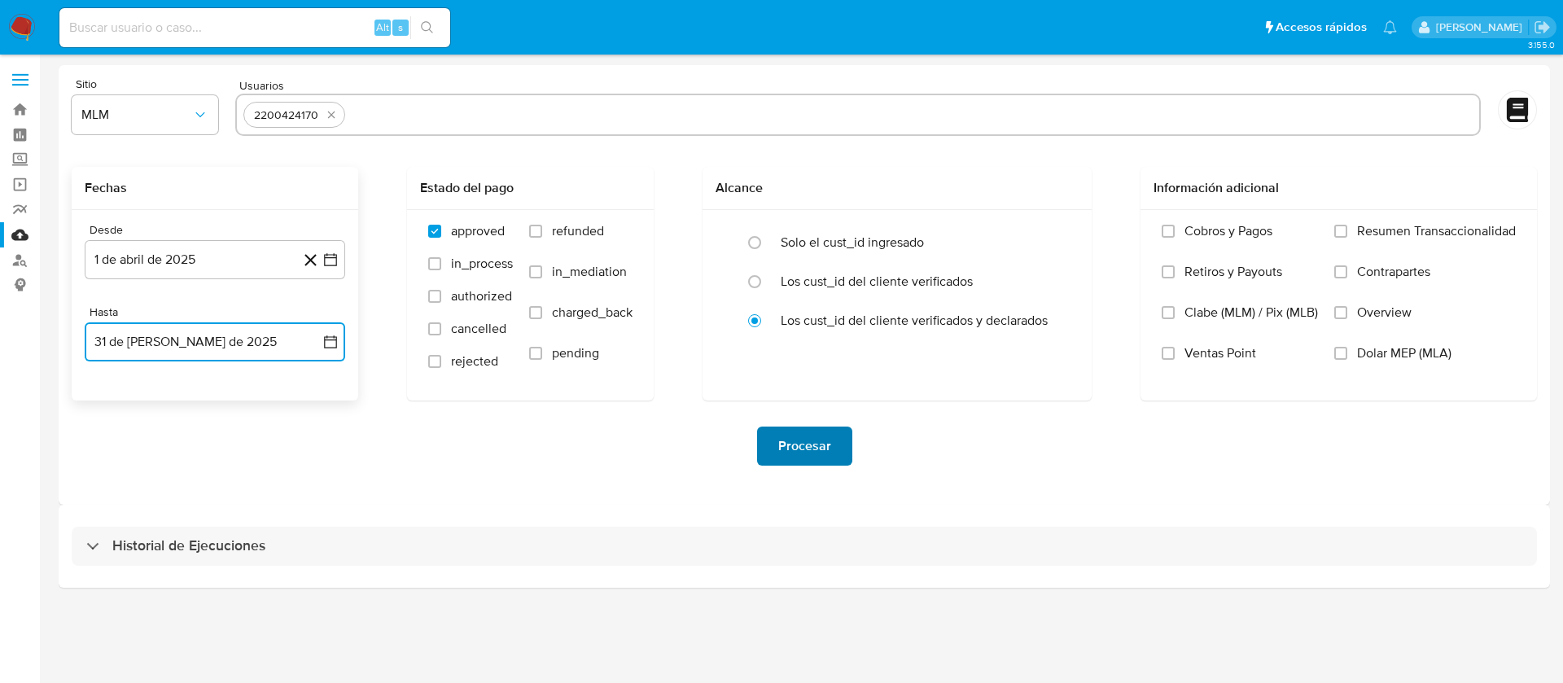
click at [805, 454] on span "Procesar" at bounding box center [804, 446] width 53 height 36
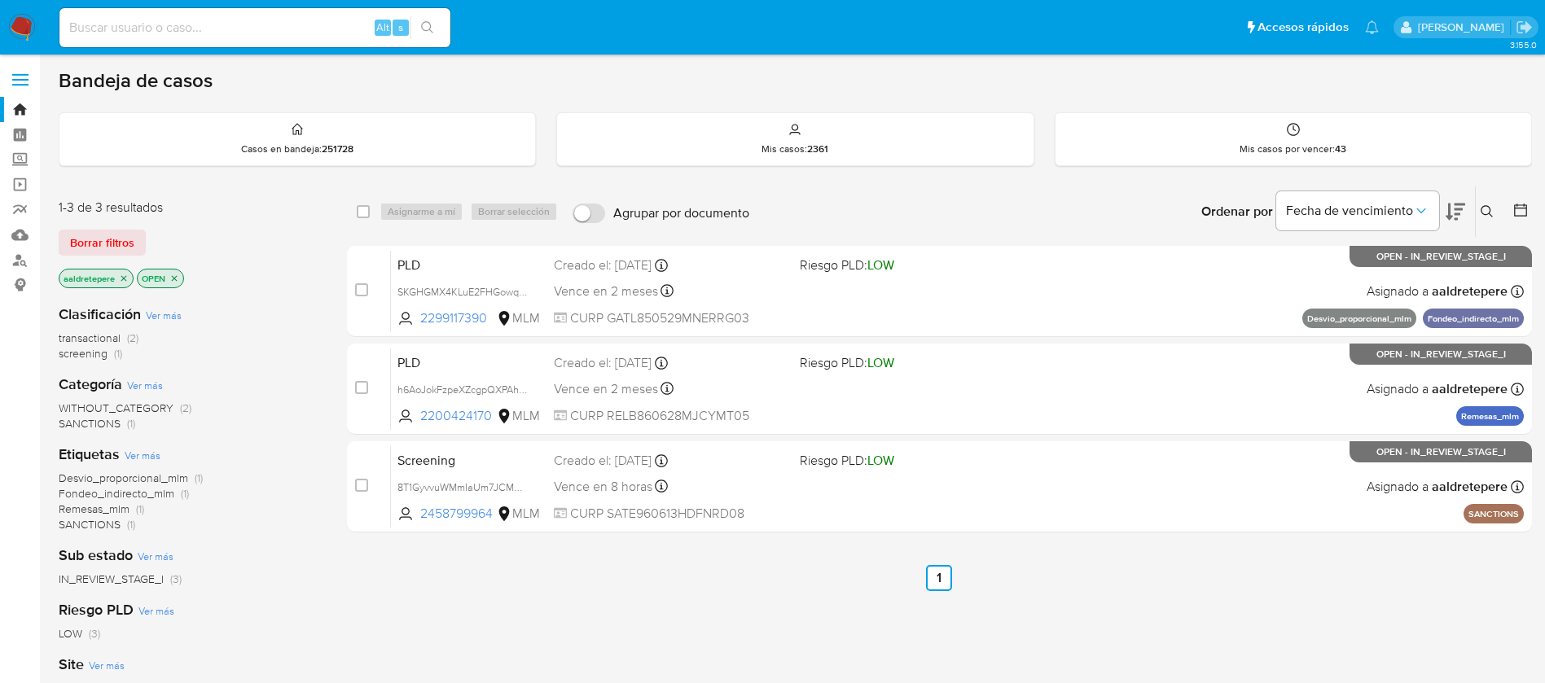
click at [1481, 211] on icon at bounding box center [1486, 211] width 12 height 12
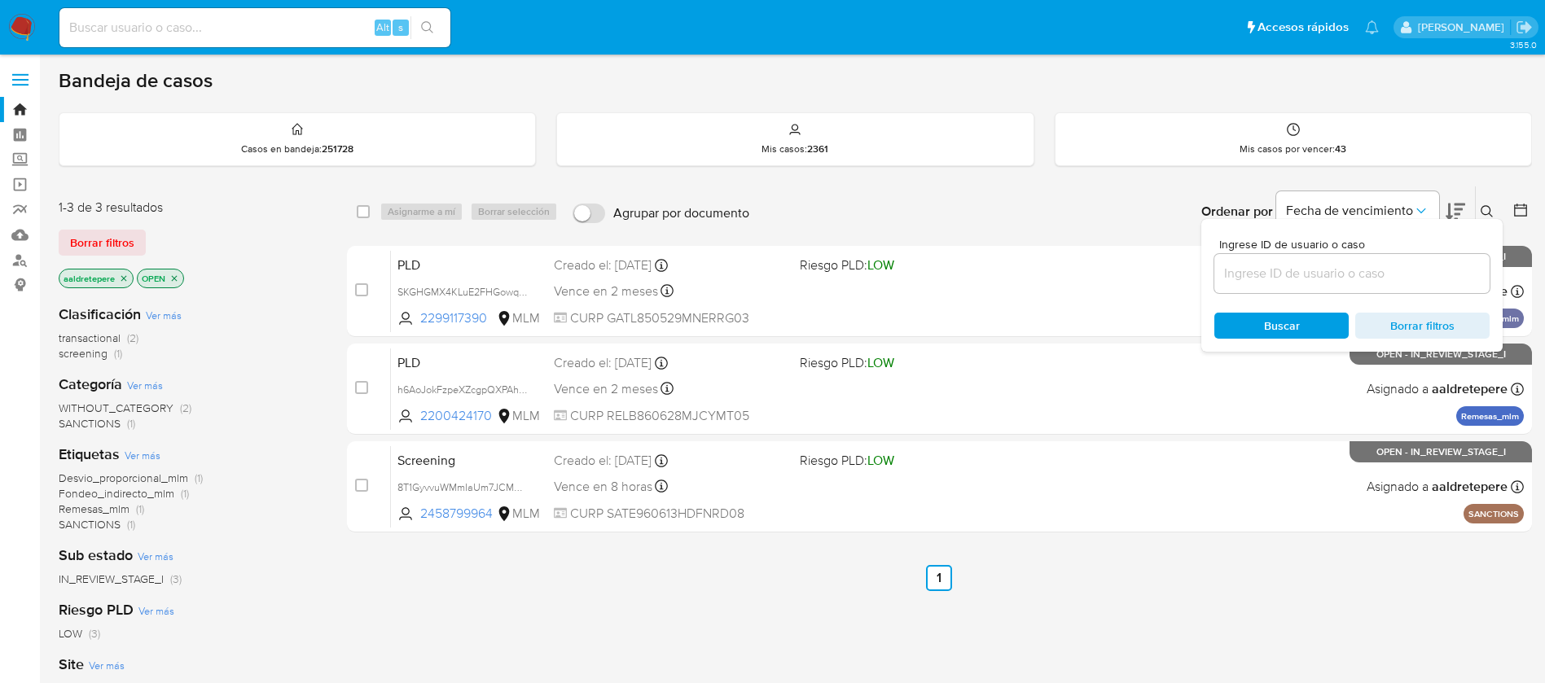
drag, startPoint x: 1309, startPoint y: 285, endPoint x: 1308, endPoint y: 276, distance: 9.0
click at [1309, 285] on div at bounding box center [1351, 273] width 275 height 39
drag, startPoint x: 1307, startPoint y: 270, endPoint x: 1299, endPoint y: 270, distance: 8.2
click at [1307, 270] on input at bounding box center [1351, 273] width 275 height 21
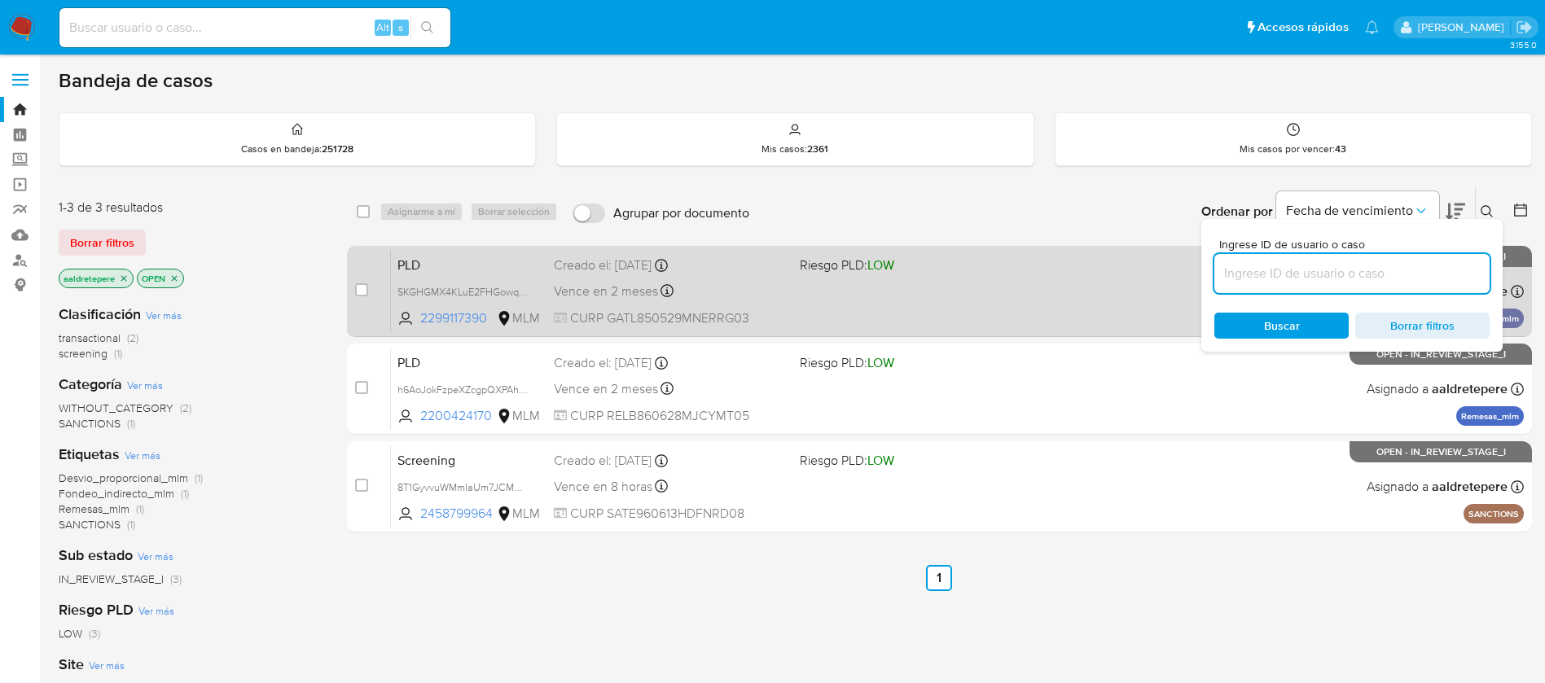
paste input "ya9tennnhuFha0Th0LnYTuuX"
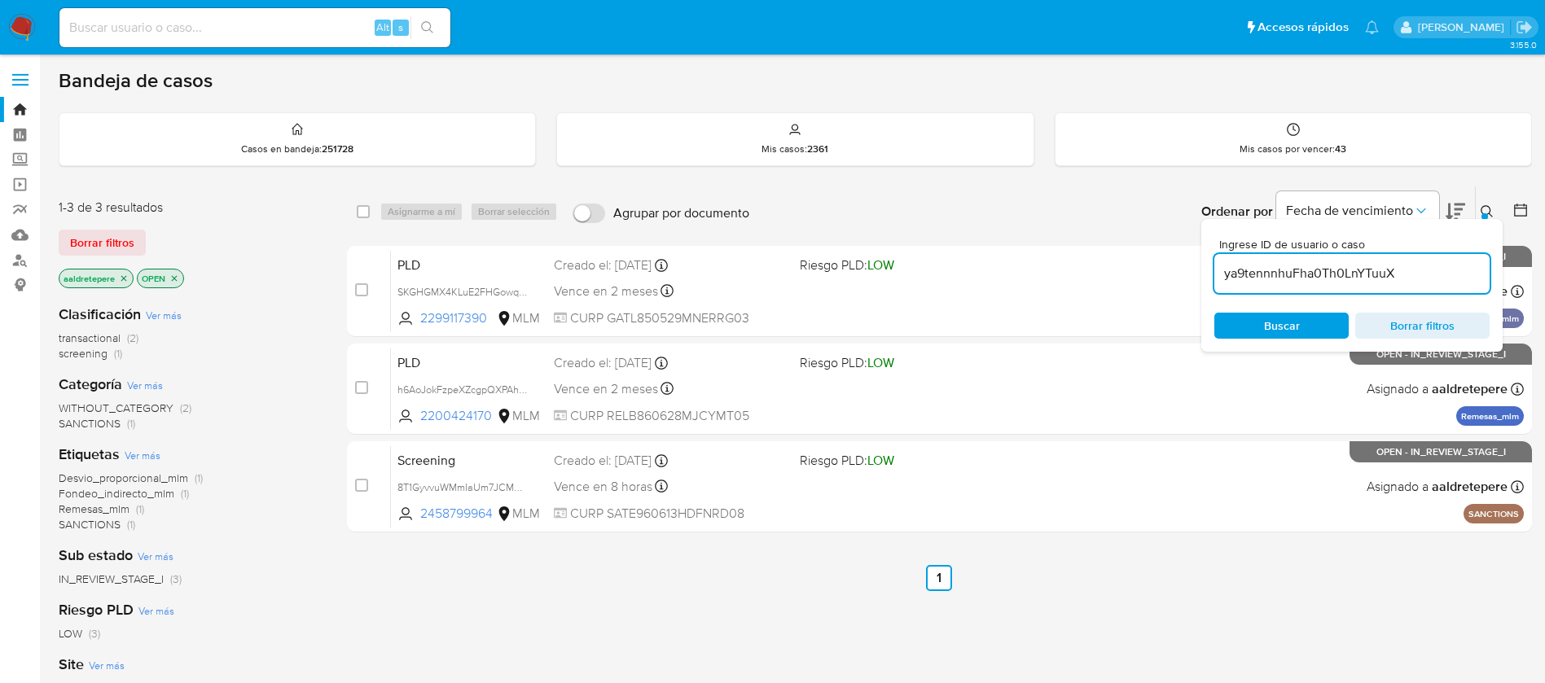
type input "ya9tennnhuFha0Th0LnYTuuX"
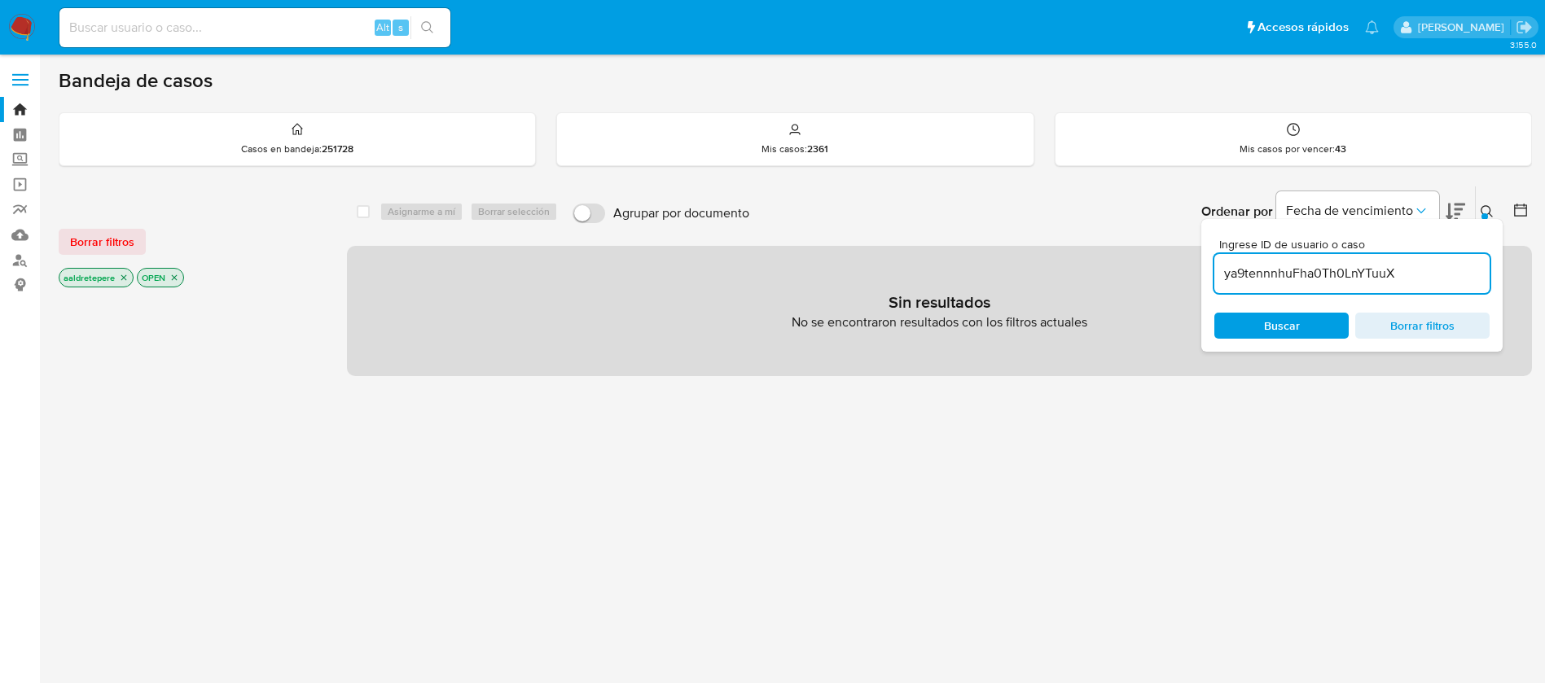
drag, startPoint x: 112, startPoint y: 239, endPoint x: 173, endPoint y: 240, distance: 61.9
click at [112, 239] on span "Borrar filtros" at bounding box center [102, 241] width 64 height 23
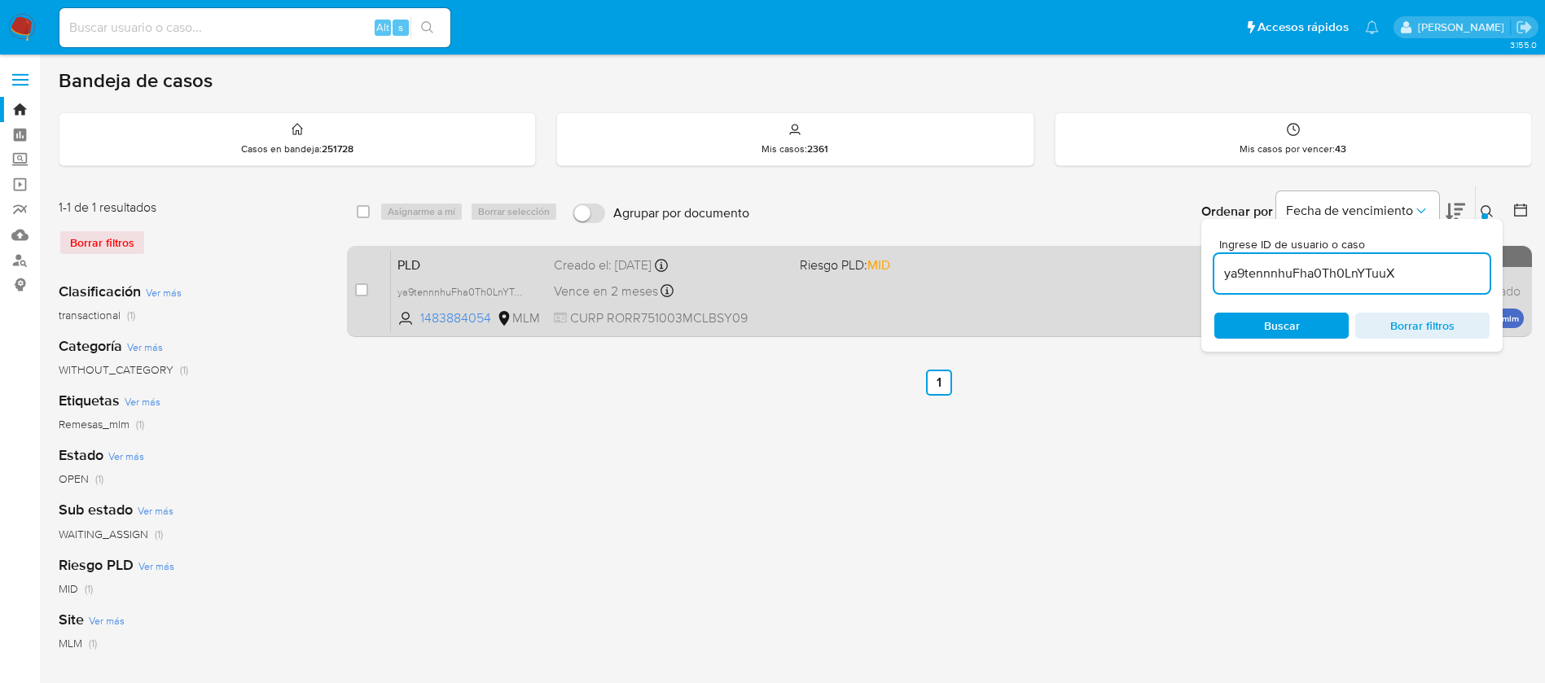
click at [372, 291] on div "case-item-checkbox No es posible asignar el caso" at bounding box center [373, 291] width 36 height 82
drag, startPoint x: 365, startPoint y: 291, endPoint x: 373, endPoint y: 282, distance: 12.1
click at [365, 291] on input "checkbox" at bounding box center [361, 289] width 13 height 13
checkbox input "true"
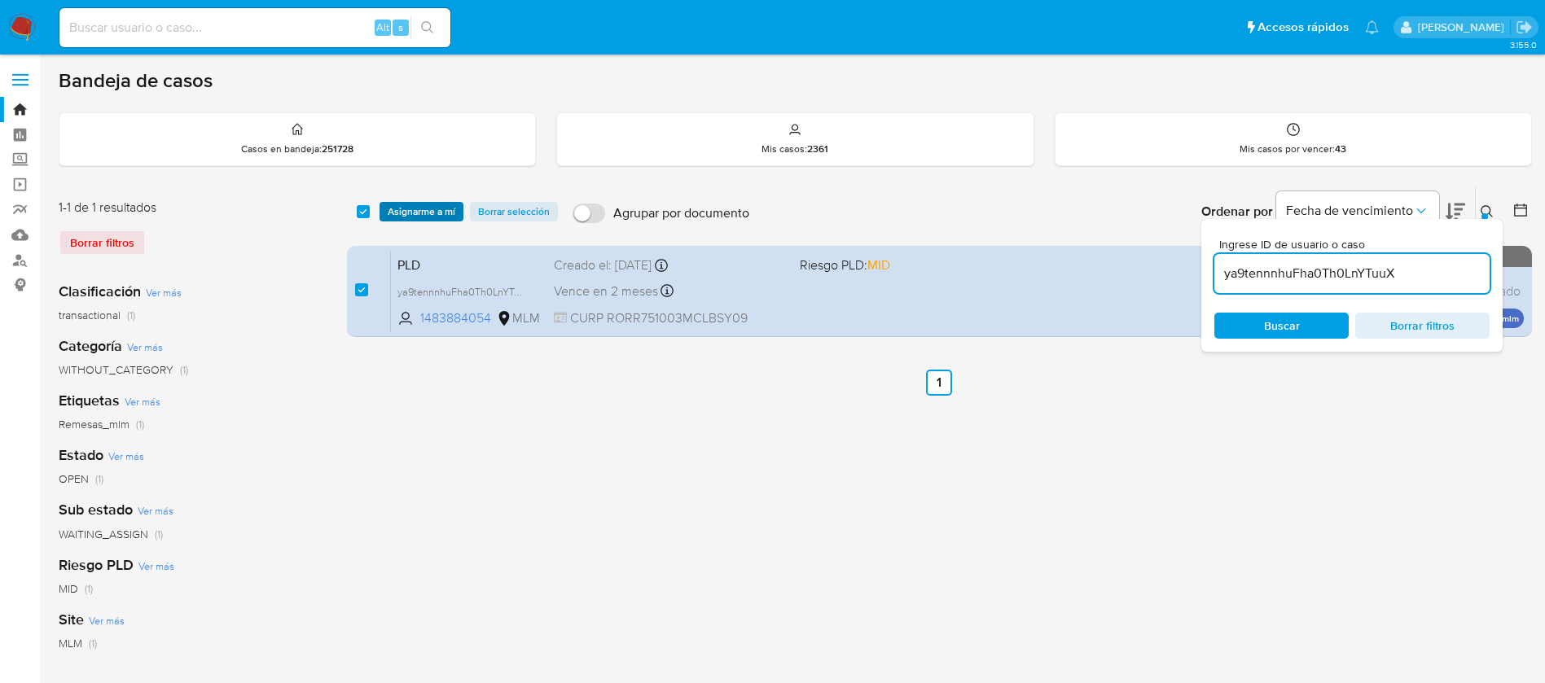
drag, startPoint x: 418, startPoint y: 212, endPoint x: 431, endPoint y: 219, distance: 14.9
click at [418, 211] on span "Asignarme a mí" at bounding box center [422, 212] width 68 height 16
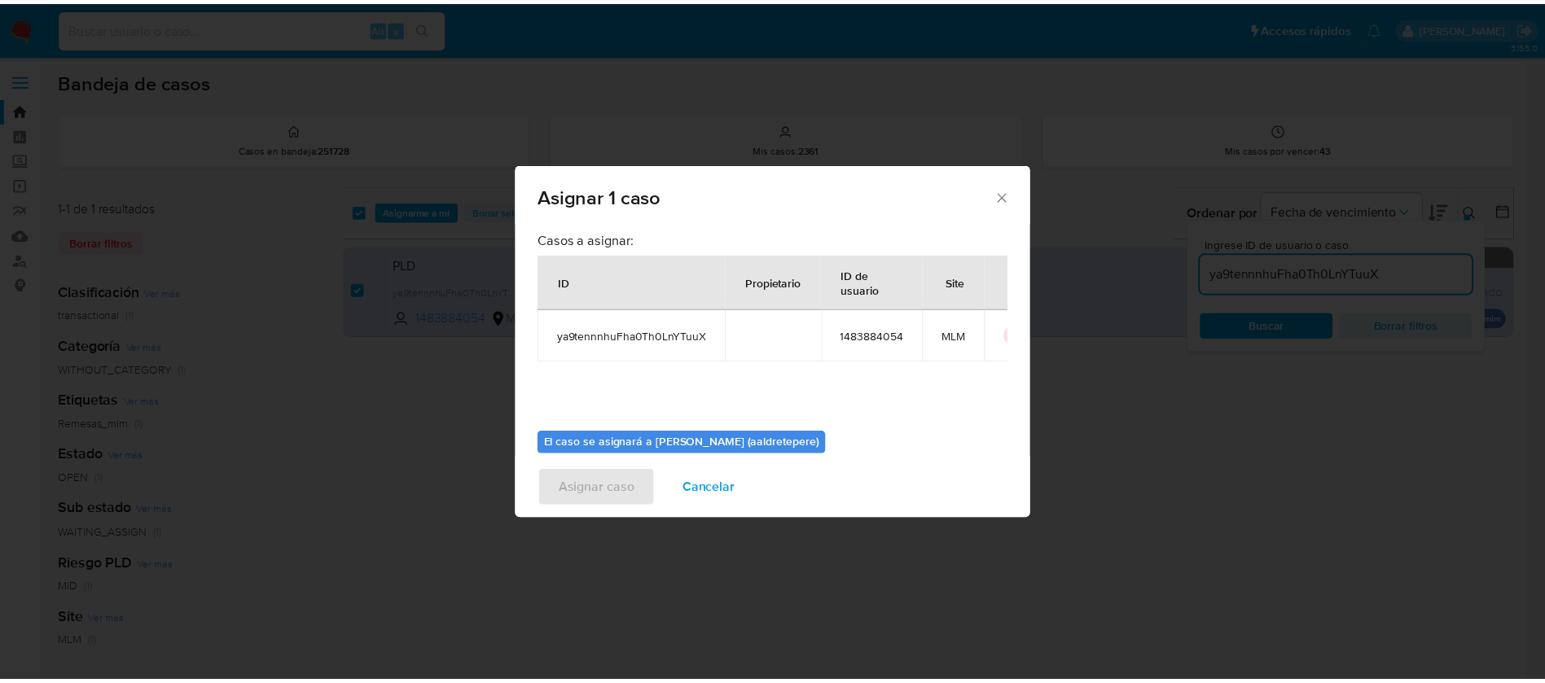
scroll to position [85, 0]
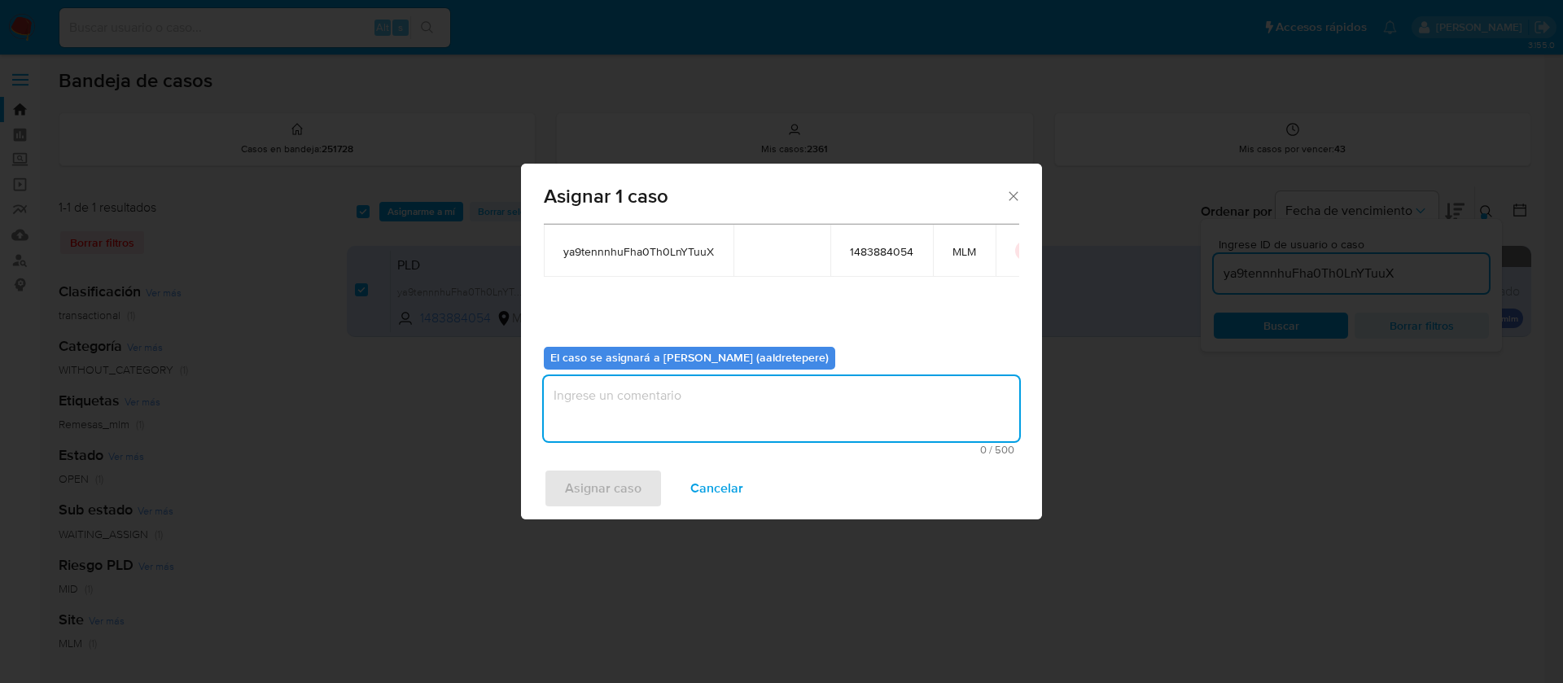
click at [659, 397] on textarea "assign-modal" at bounding box center [782, 408] width 476 height 65
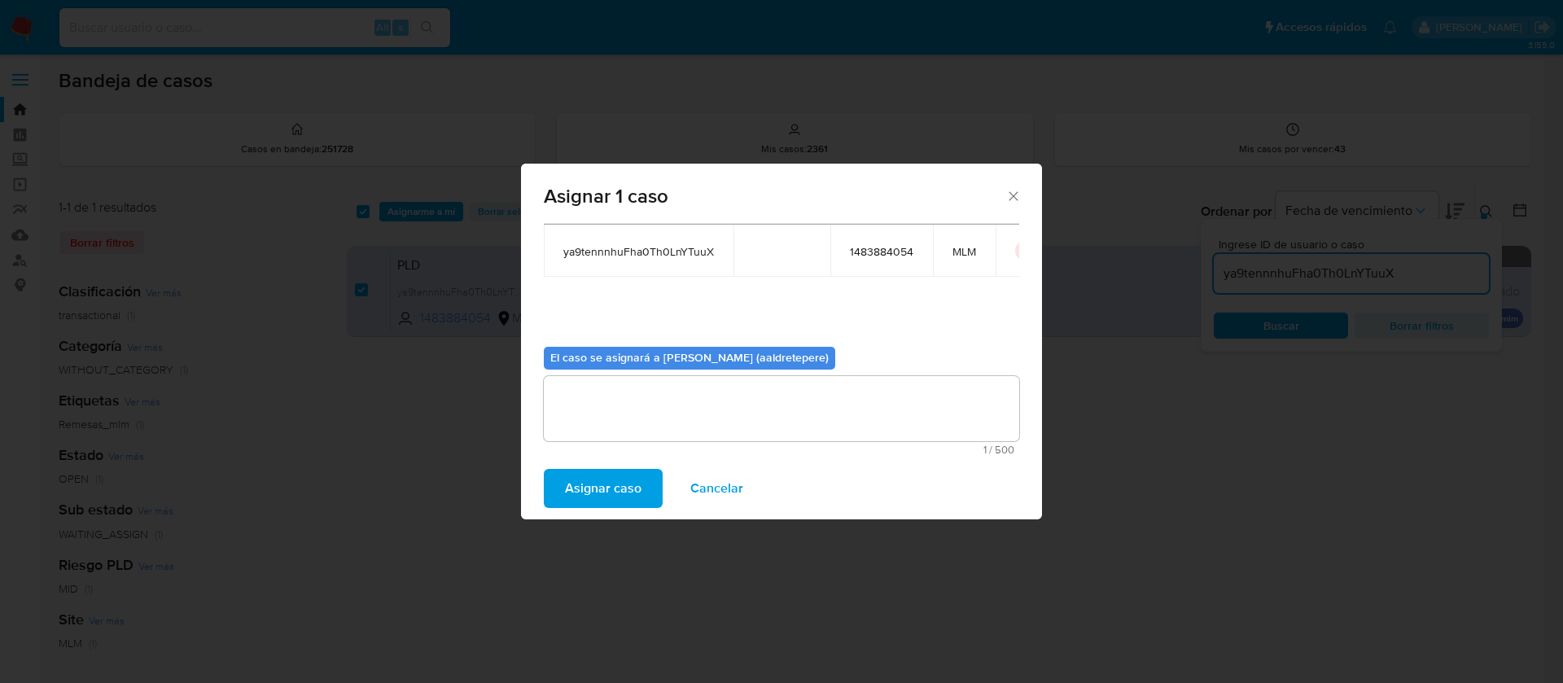
click at [581, 504] on span "Asignar caso" at bounding box center [603, 489] width 77 height 36
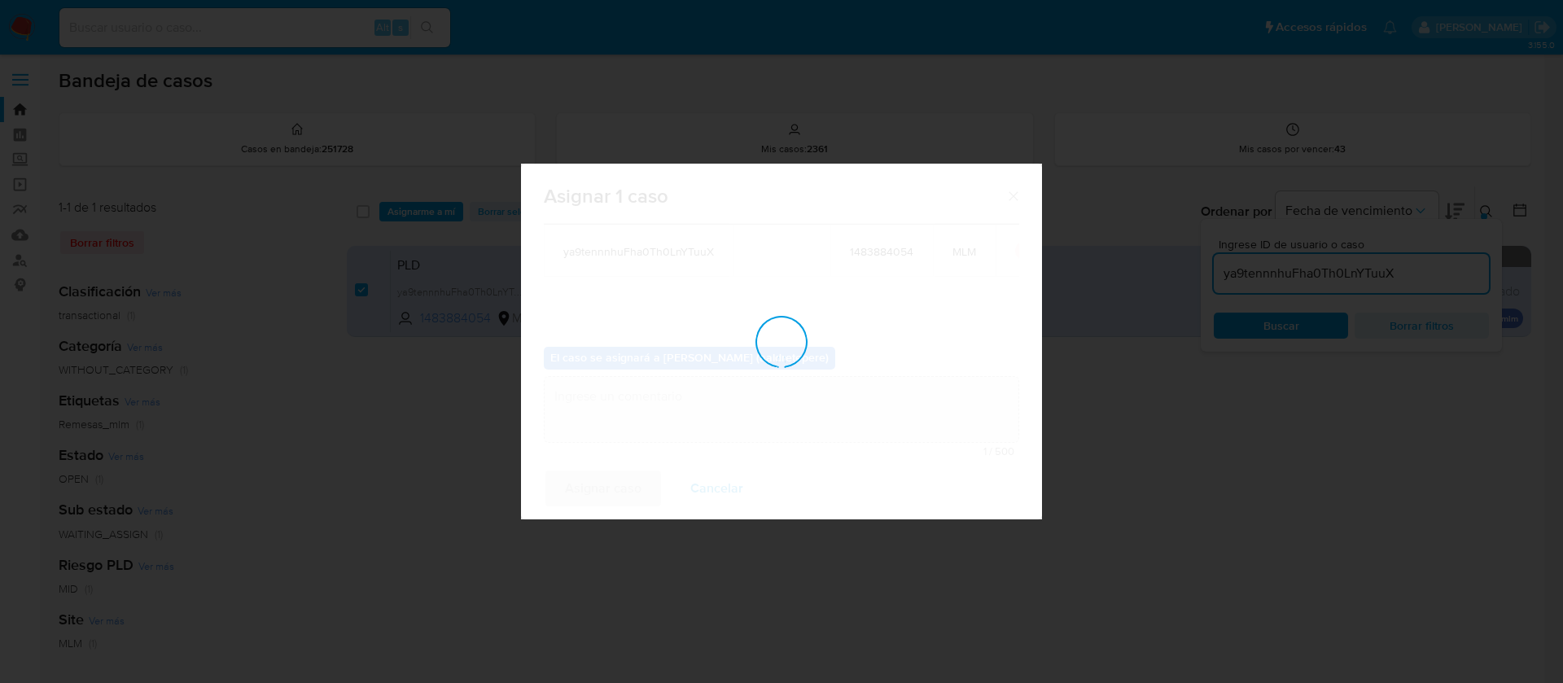
checkbox input "false"
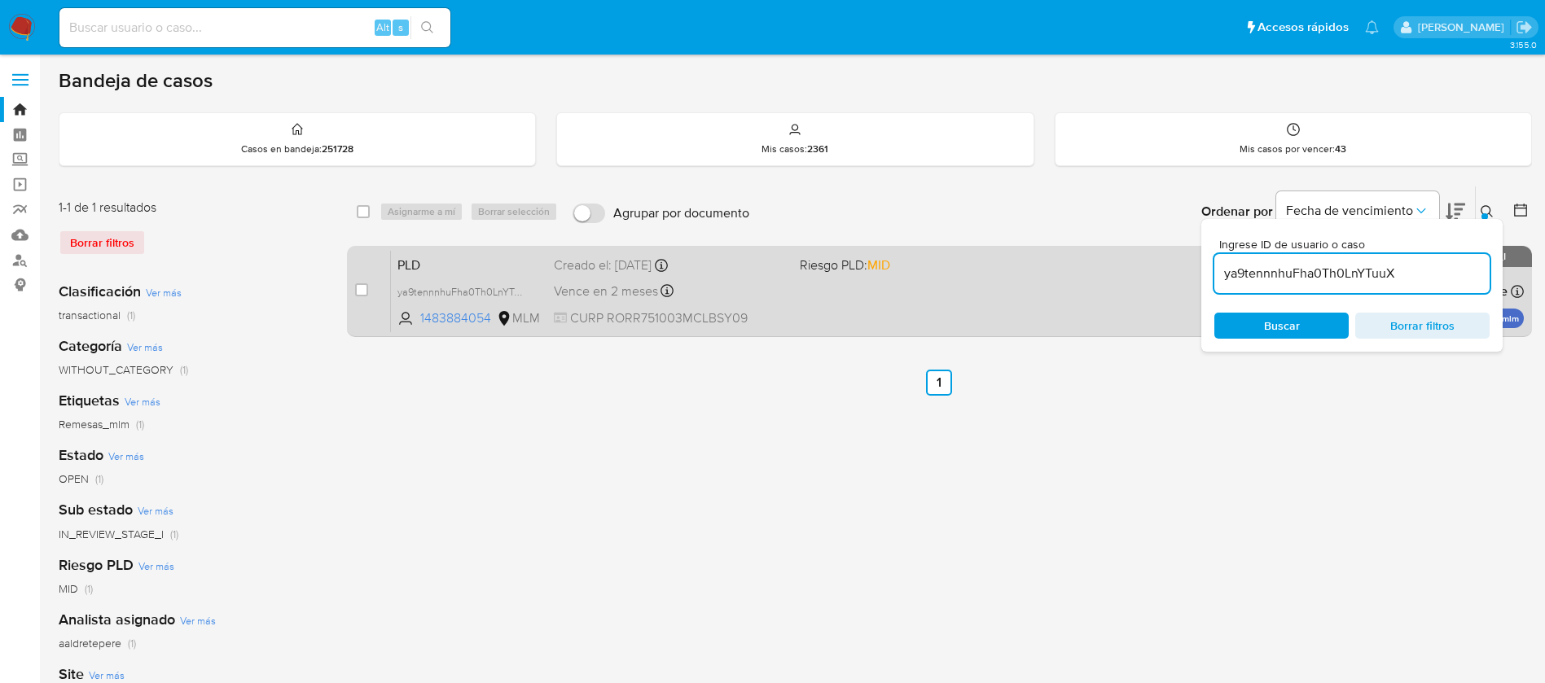
click at [908, 278] on div "PLD ya9tennnhuFha0Th0LnYTuuX 1483884054 MLM Riesgo PLD: MID Creado el: 12/08/20…" at bounding box center [957, 291] width 1133 height 82
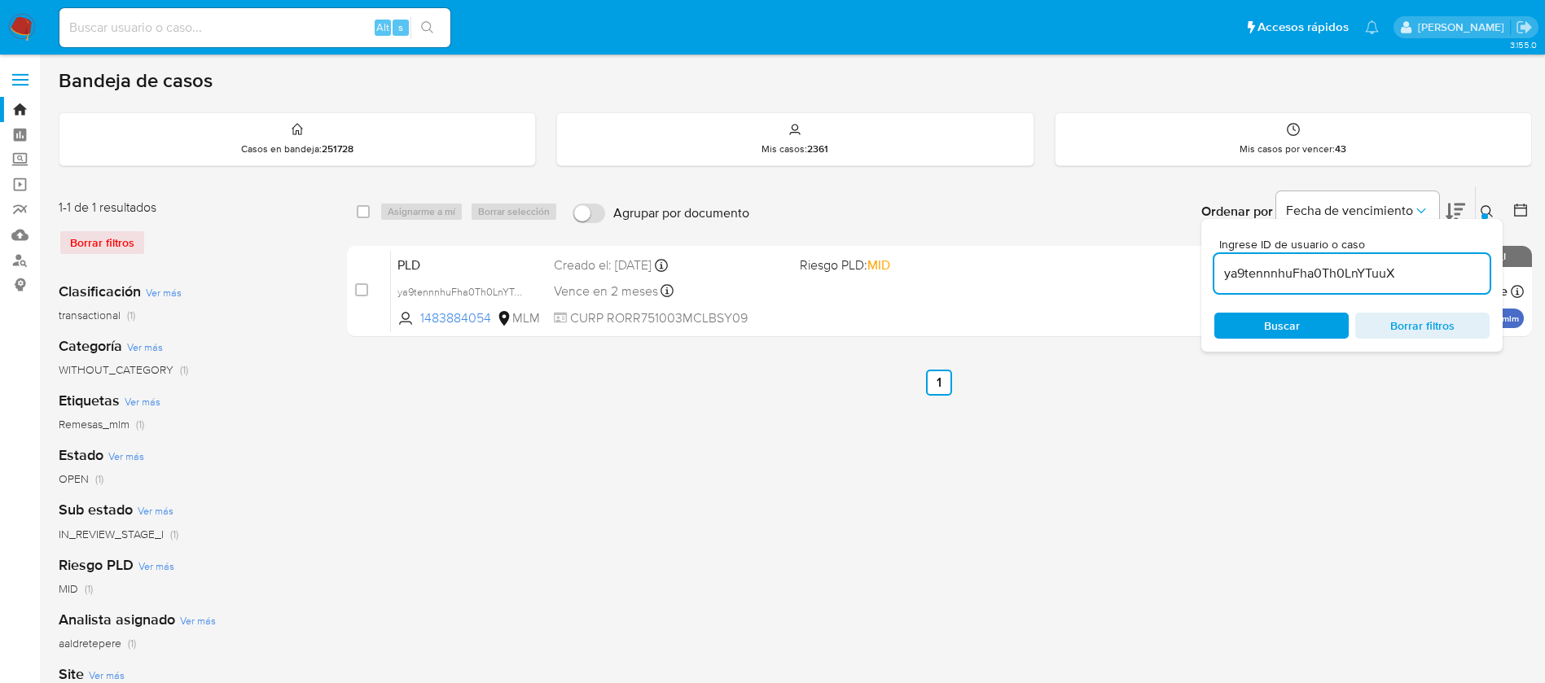
click at [278, 41] on div "Alt s" at bounding box center [254, 27] width 391 height 39
click at [276, 34] on input at bounding box center [254, 27] width 391 height 21
paste input "187110593"
type input "187110593"
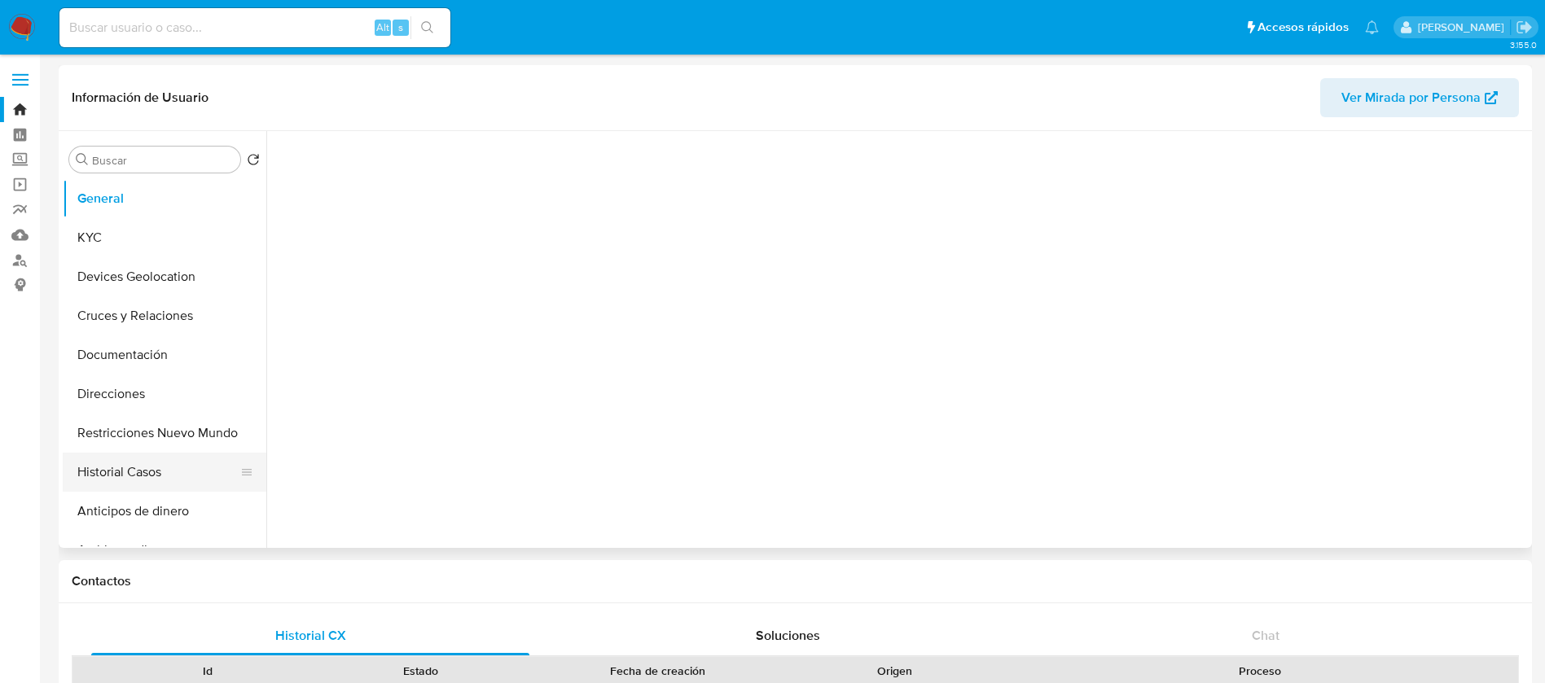
click at [131, 478] on button "Historial Casos" at bounding box center [158, 472] width 191 height 39
select select "10"
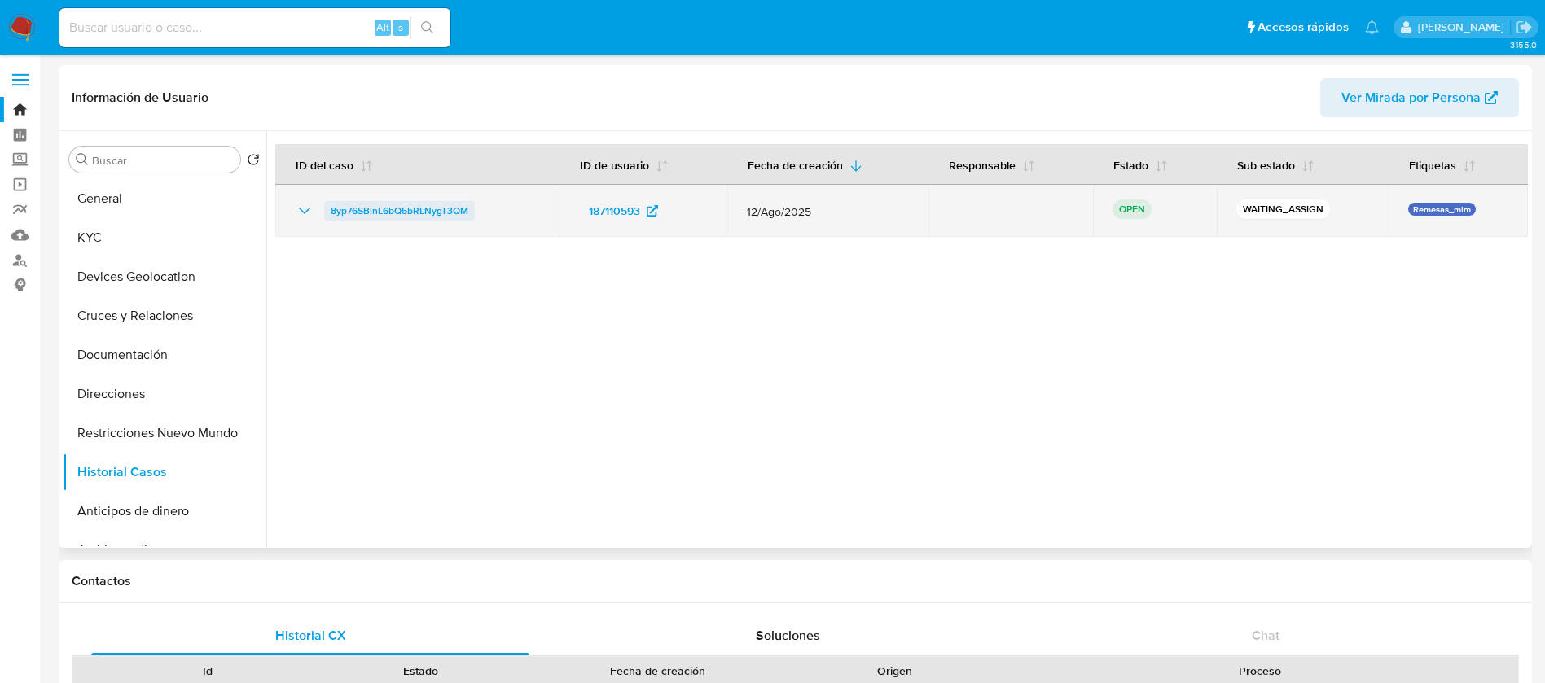
drag, startPoint x: 517, startPoint y: 207, endPoint x: 327, endPoint y: 211, distance: 189.8
click at [327, 211] on div "8yp76SBlnL6bQ5bRLNygT3QM" at bounding box center [417, 211] width 245 height 20
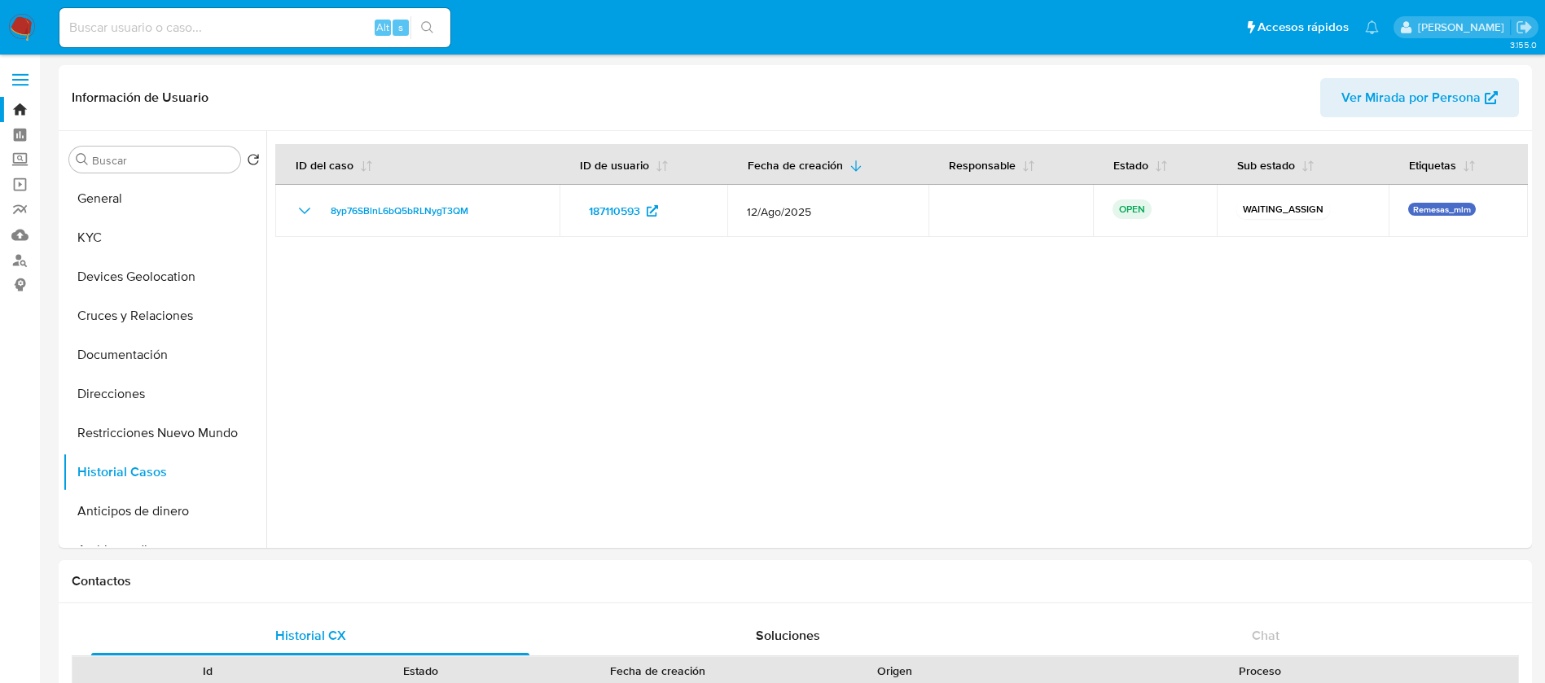
click at [8, 18] on img at bounding box center [22, 28] width 28 height 28
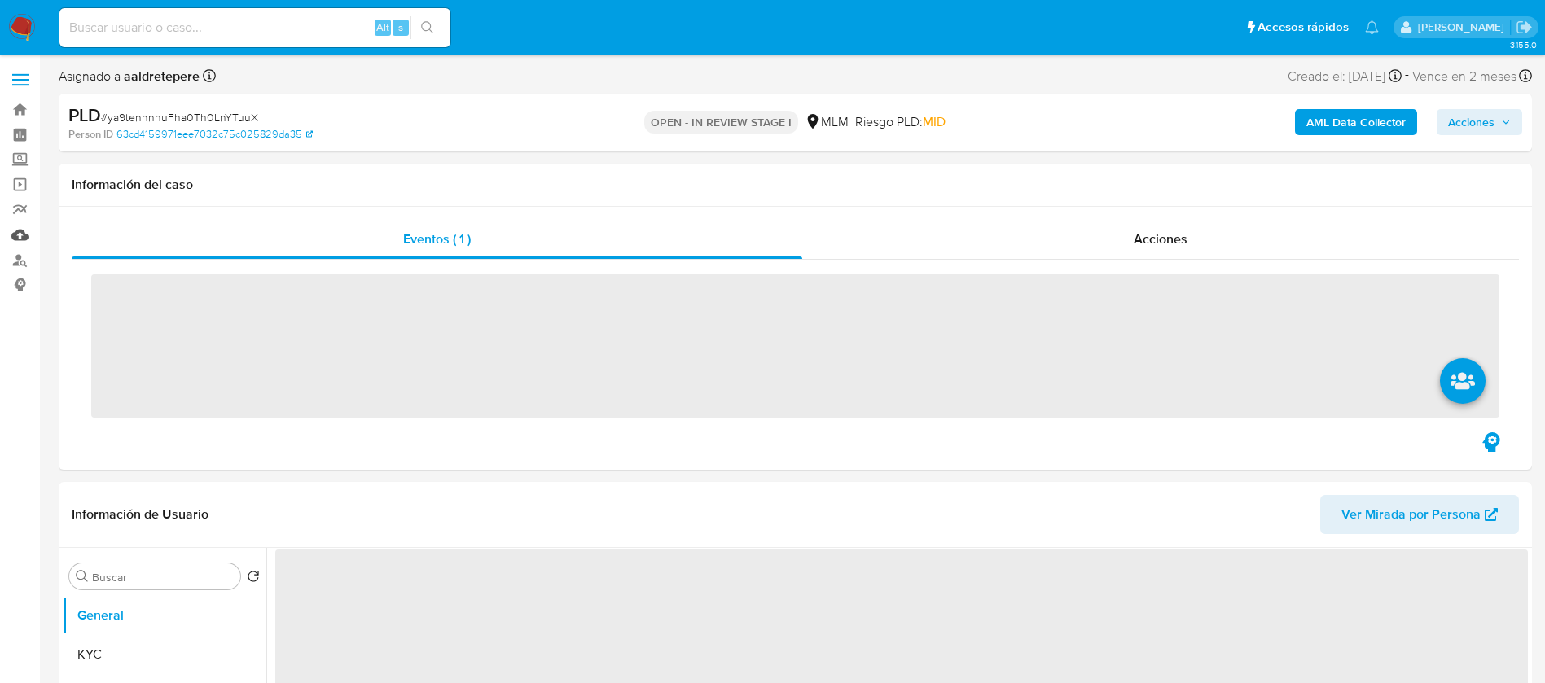
click at [21, 239] on link "Mulan" at bounding box center [97, 234] width 194 height 25
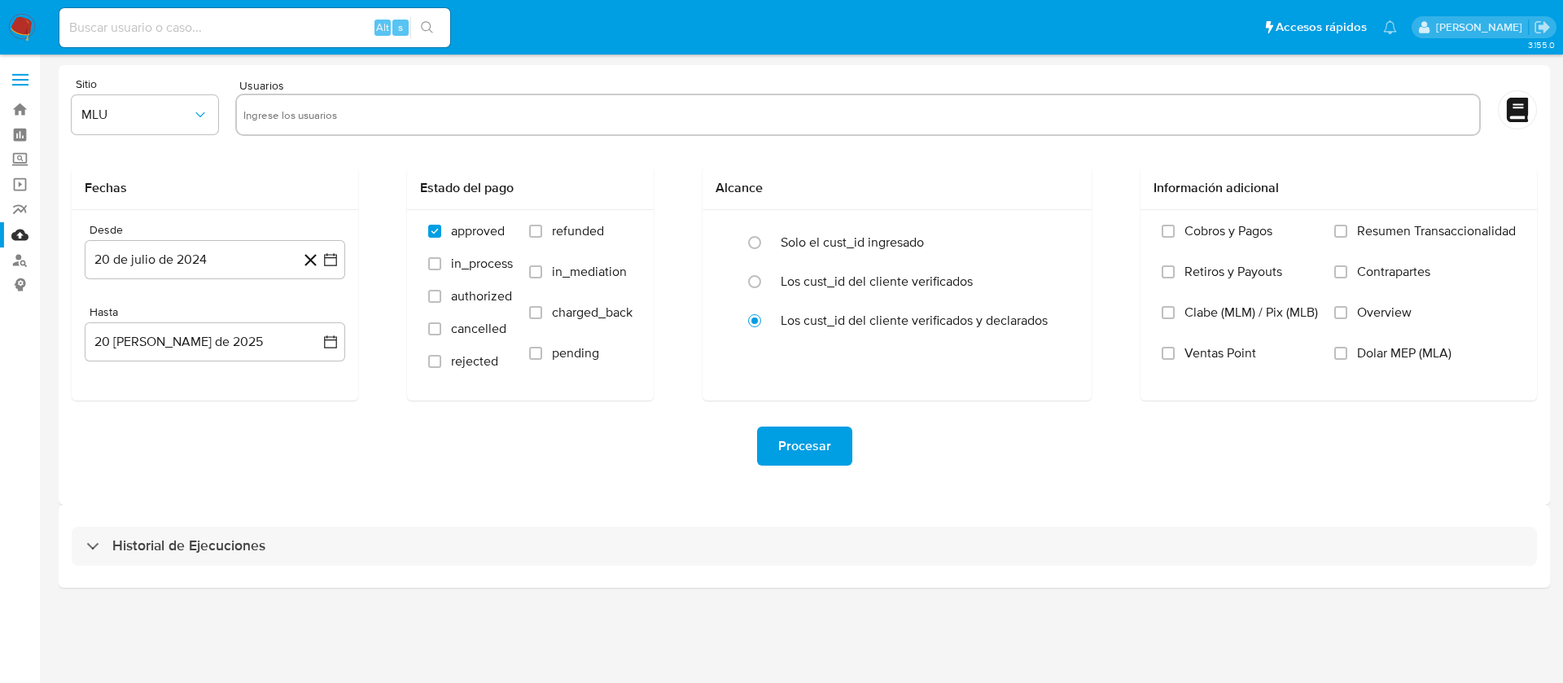
click at [381, 118] on input "text" at bounding box center [858, 115] width 1230 height 26
paste input "1483884054"
type input "1483884054"
click at [129, 121] on span "MLU" at bounding box center [136, 115] width 111 height 16
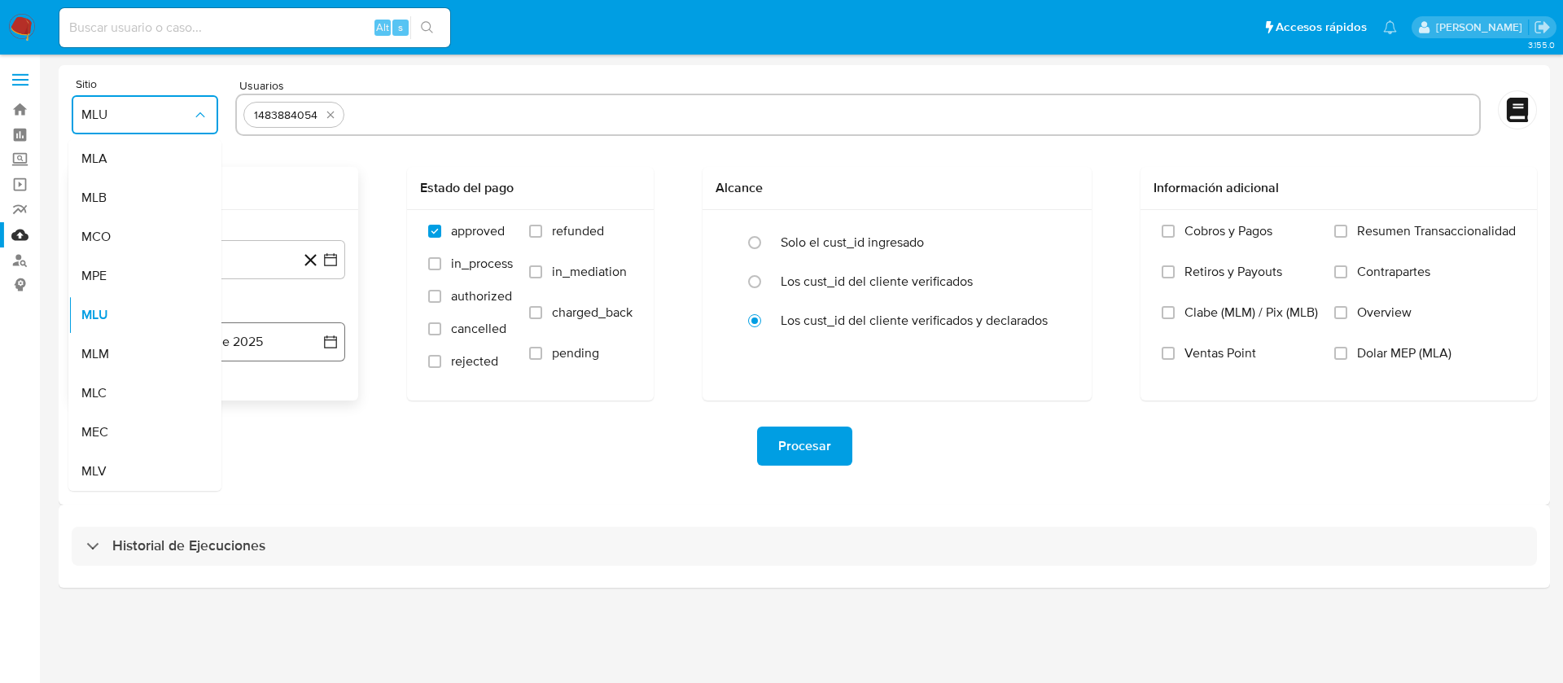
drag, startPoint x: 109, startPoint y: 349, endPoint x: 163, endPoint y: 323, distance: 59.7
click at [109, 350] on span "MLM" at bounding box center [95, 354] width 28 height 16
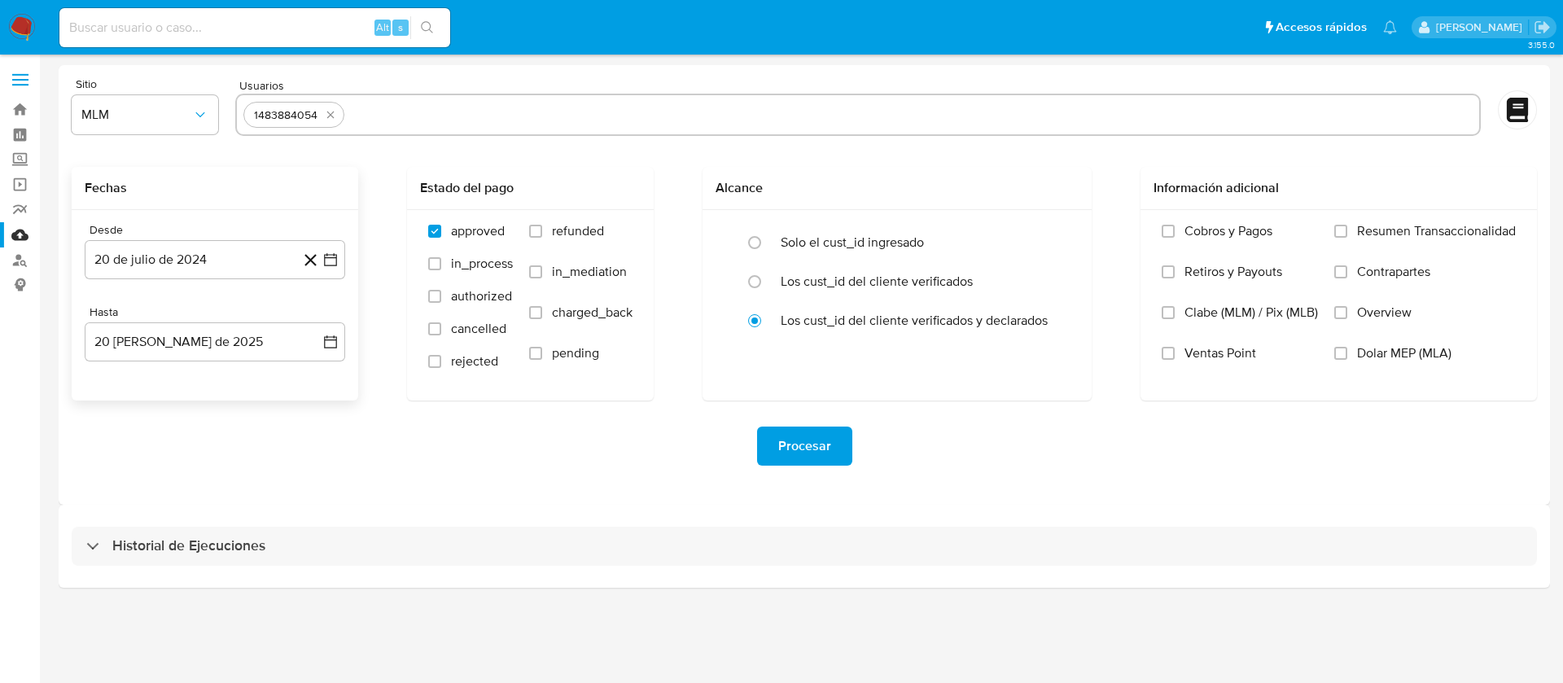
click at [247, 235] on div "Desde" at bounding box center [215, 230] width 261 height 15
click at [233, 261] on button "20 de julio de 2024" at bounding box center [215, 259] width 261 height 39
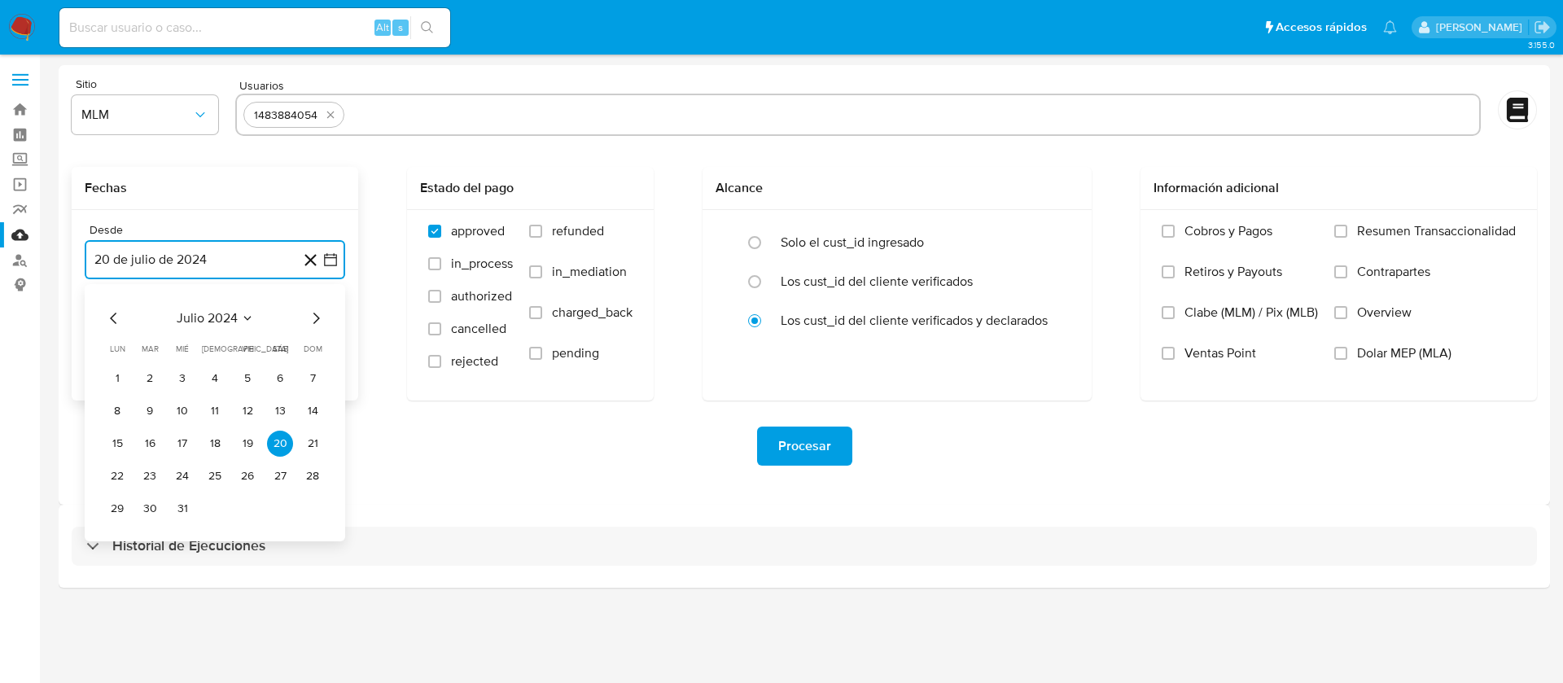
click at [189, 314] on span "julio 2024" at bounding box center [207, 318] width 61 height 16
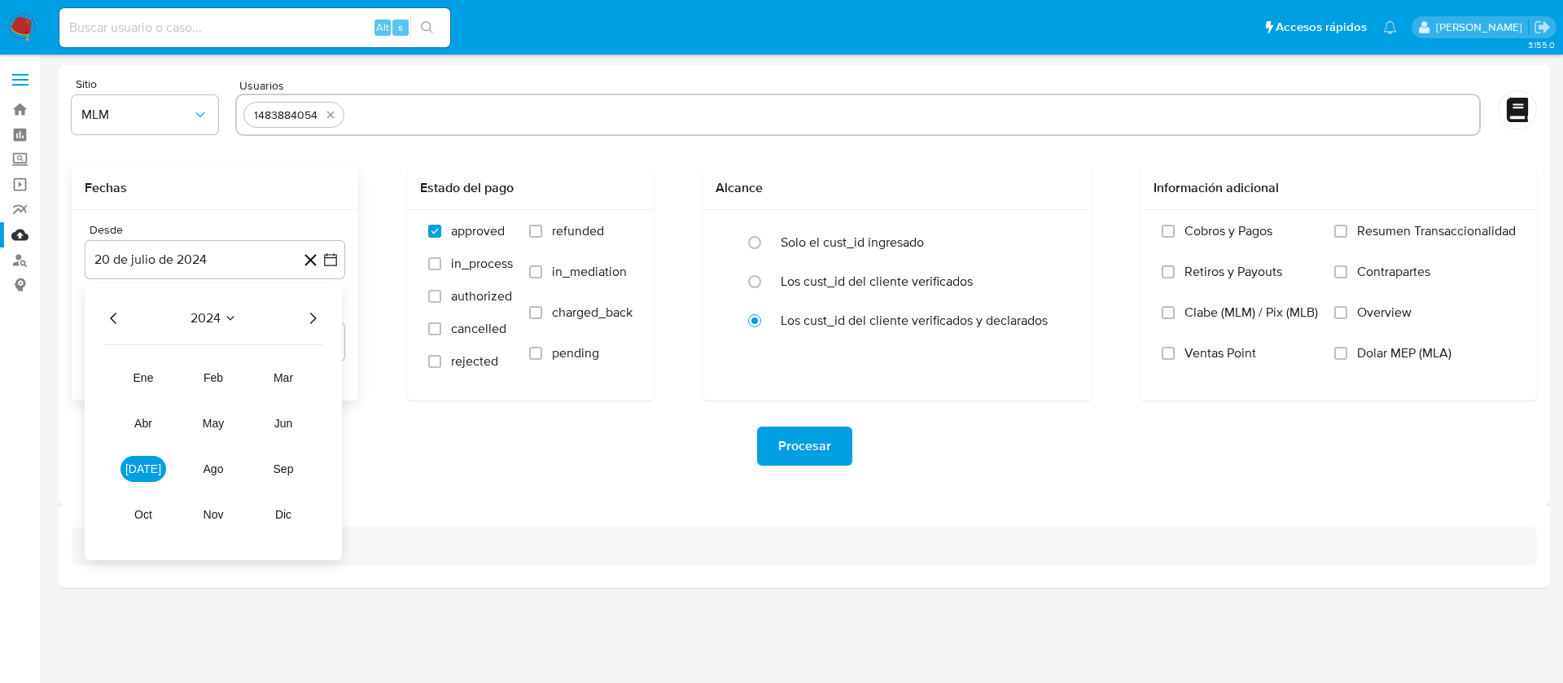
click at [313, 315] on icon "Año siguiente" at bounding box center [313, 318] width 7 height 11
click at [141, 425] on span "abr" at bounding box center [143, 423] width 18 height 13
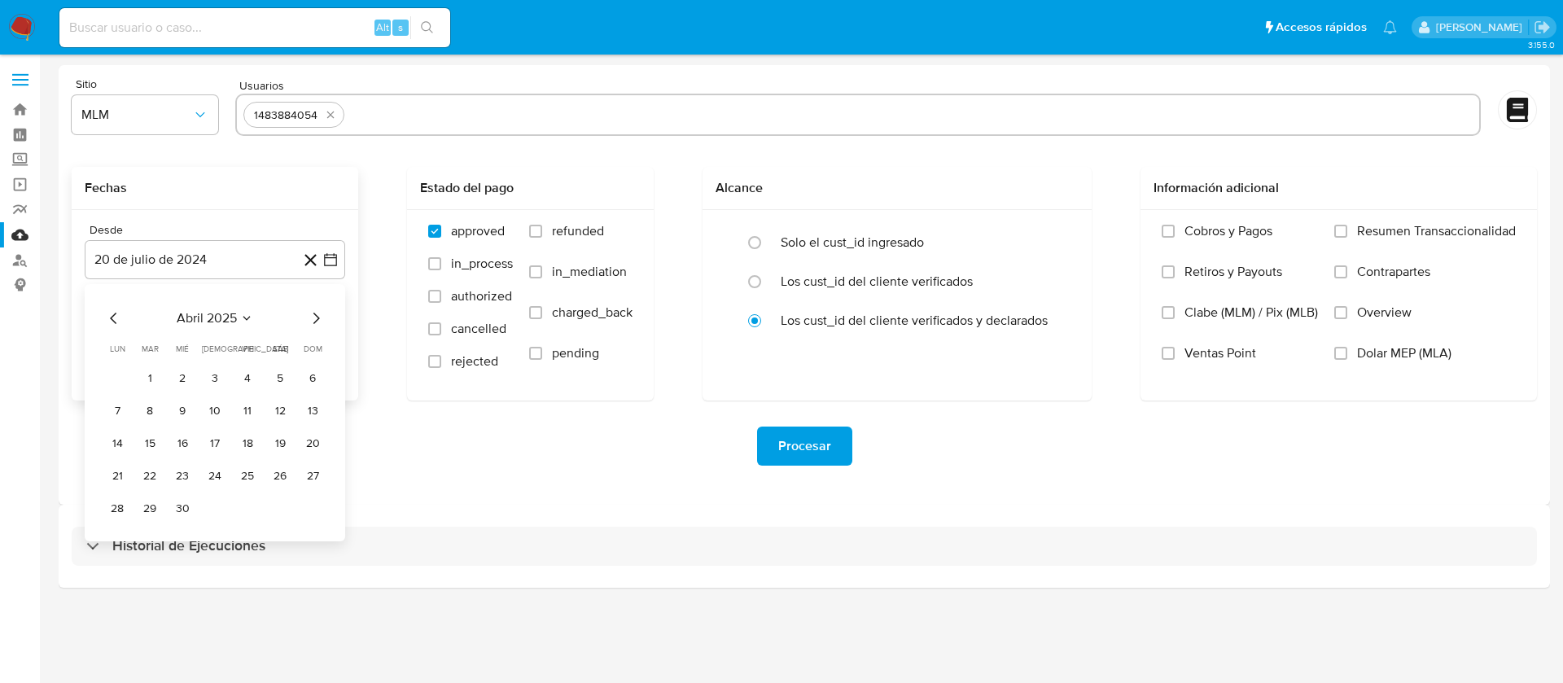
click at [152, 379] on button "1" at bounding box center [150, 379] width 26 height 26
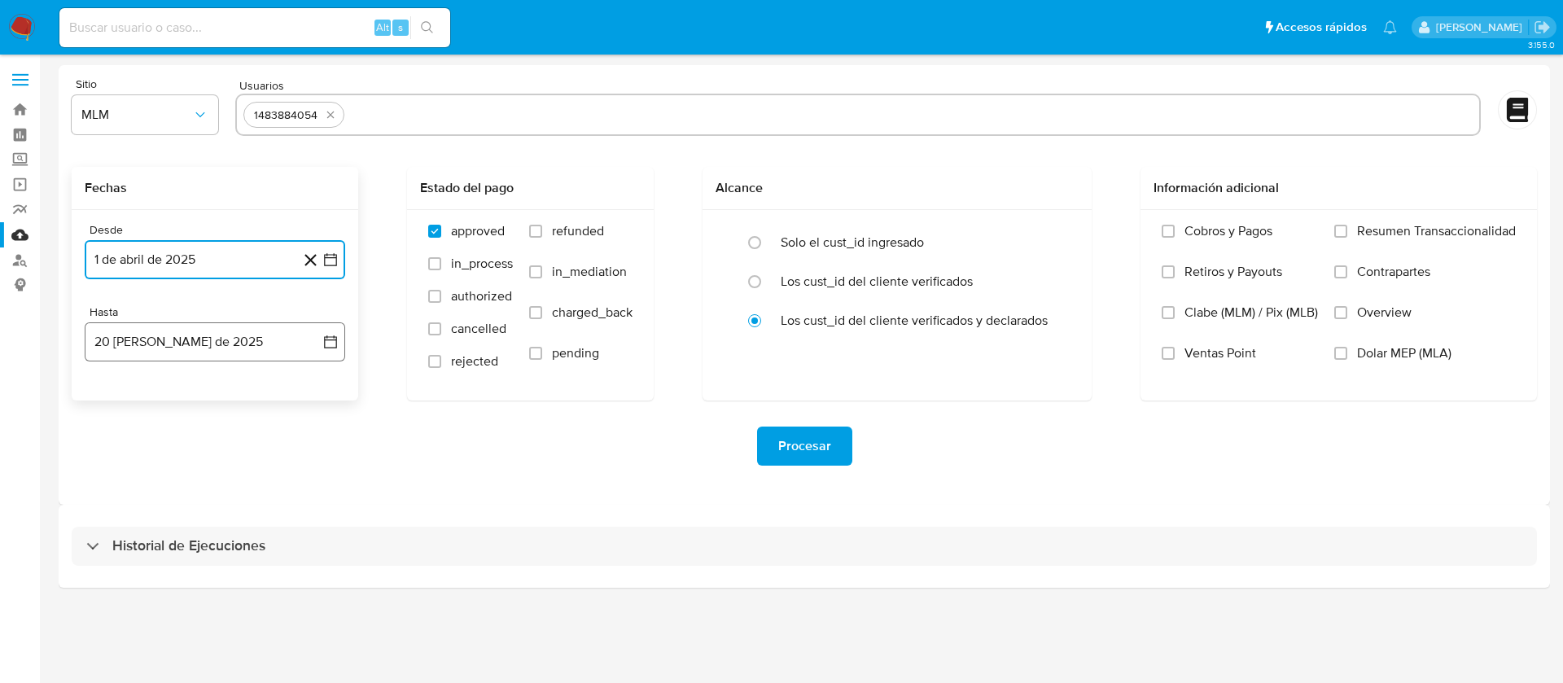
click at [163, 328] on button "20 de agosto de 2025" at bounding box center [215, 341] width 261 height 39
click at [117, 394] on icon "Mes anterior" at bounding box center [114, 401] width 20 height 20
drag, startPoint x: 216, startPoint y: 592, endPoint x: 375, endPoint y: 570, distance: 160.3
click at [216, 592] on button "31" at bounding box center [215, 591] width 26 height 26
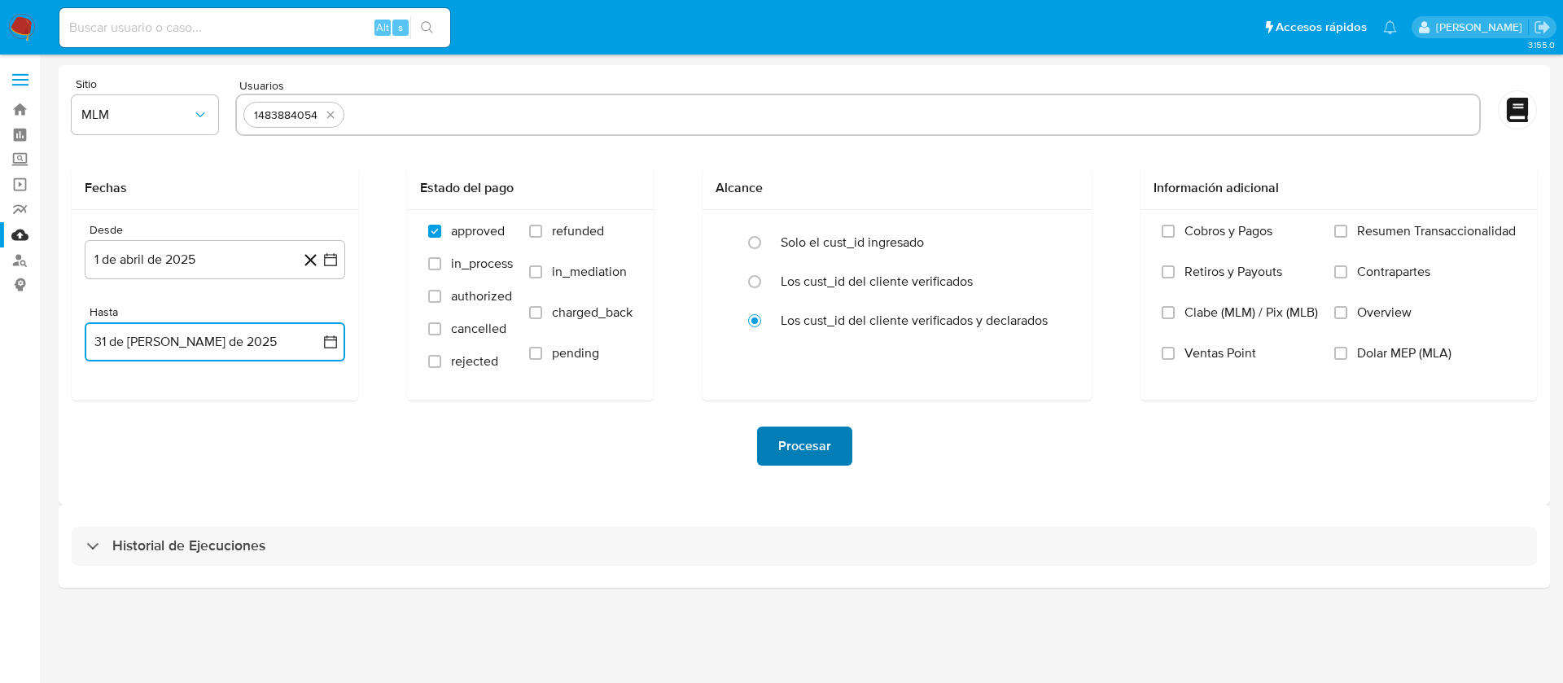
click at [787, 458] on span "Procesar" at bounding box center [804, 446] width 53 height 36
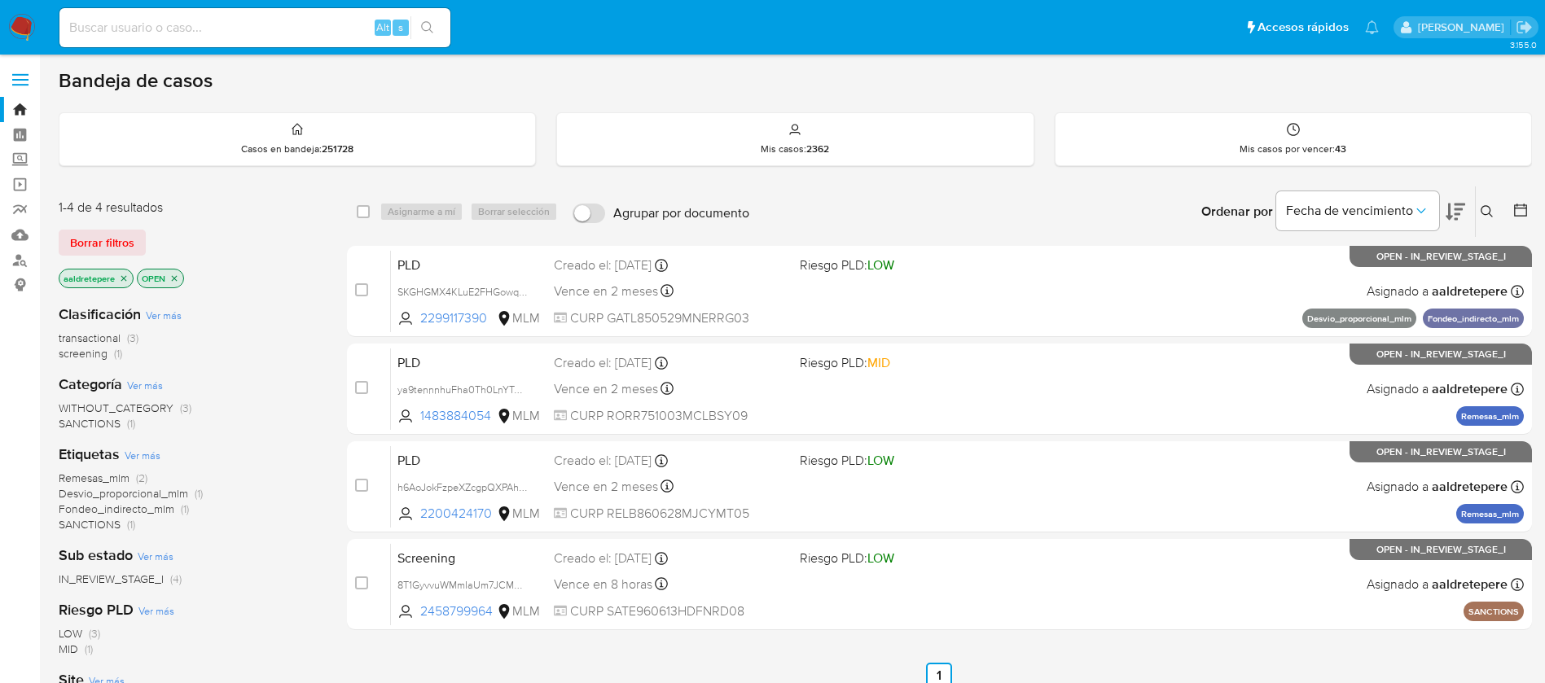
click at [1488, 214] on icon at bounding box center [1486, 211] width 12 height 12
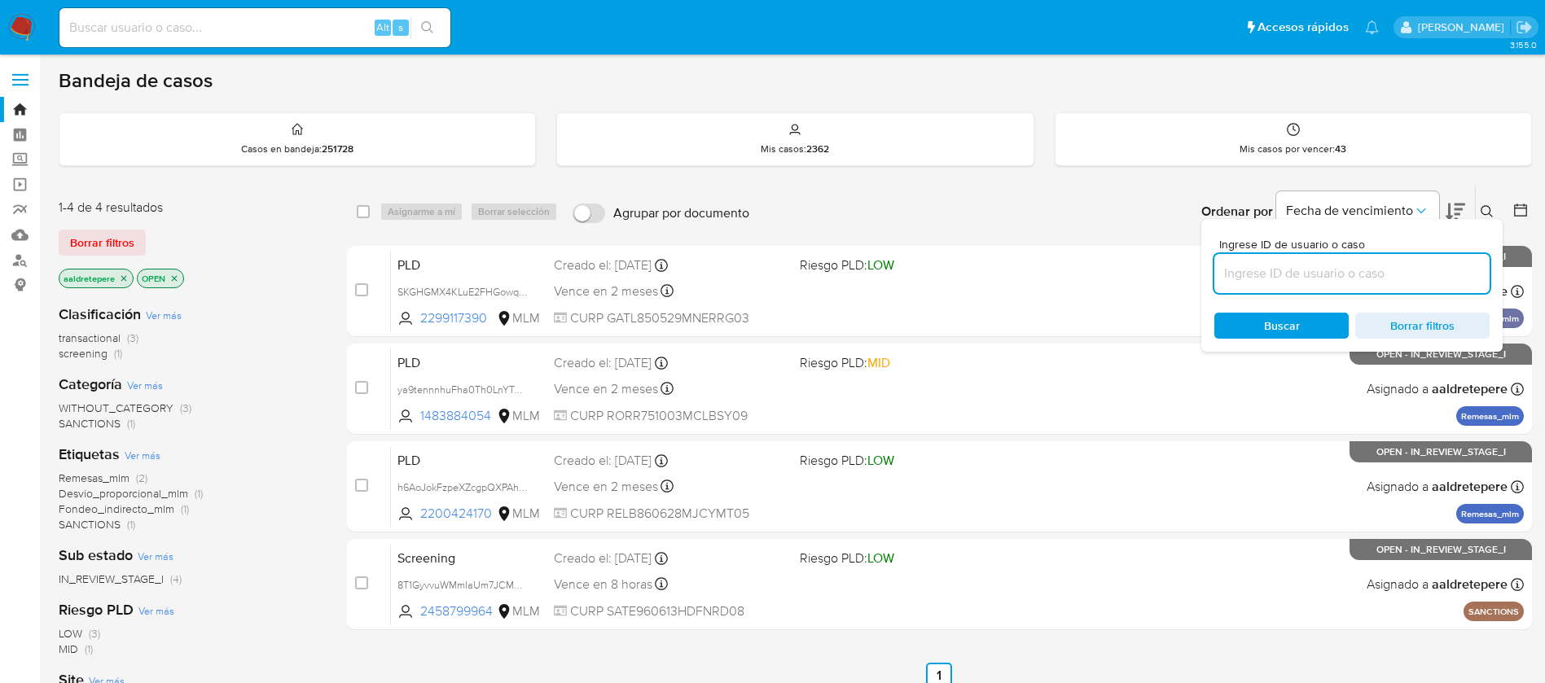
click at [1290, 276] on input at bounding box center [1351, 273] width 275 height 21
type input "8yp76SBlnL6bQ5bRLNygT3QM"
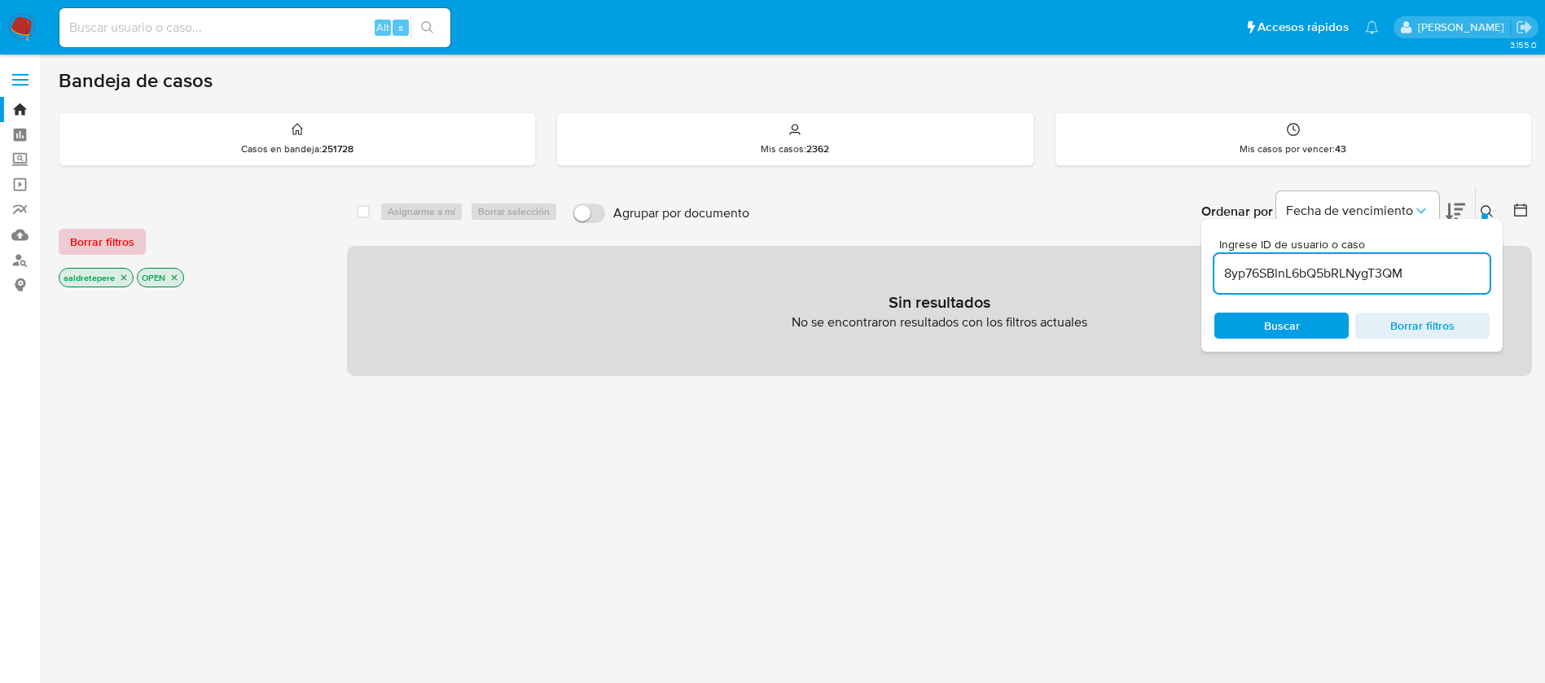
click at [71, 238] on span "Borrar filtros" at bounding box center [102, 241] width 64 height 23
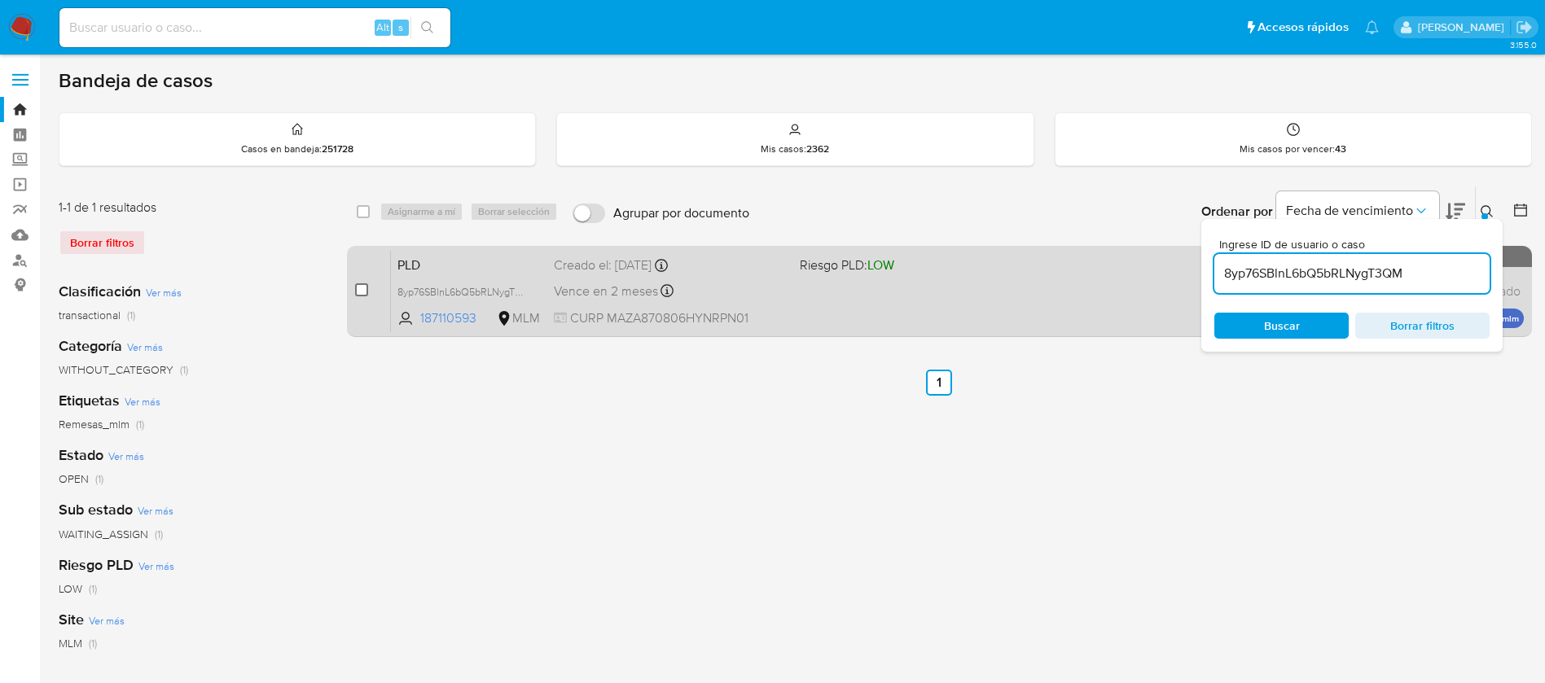
click at [355, 288] on input "checkbox" at bounding box center [361, 289] width 13 height 13
checkbox input "true"
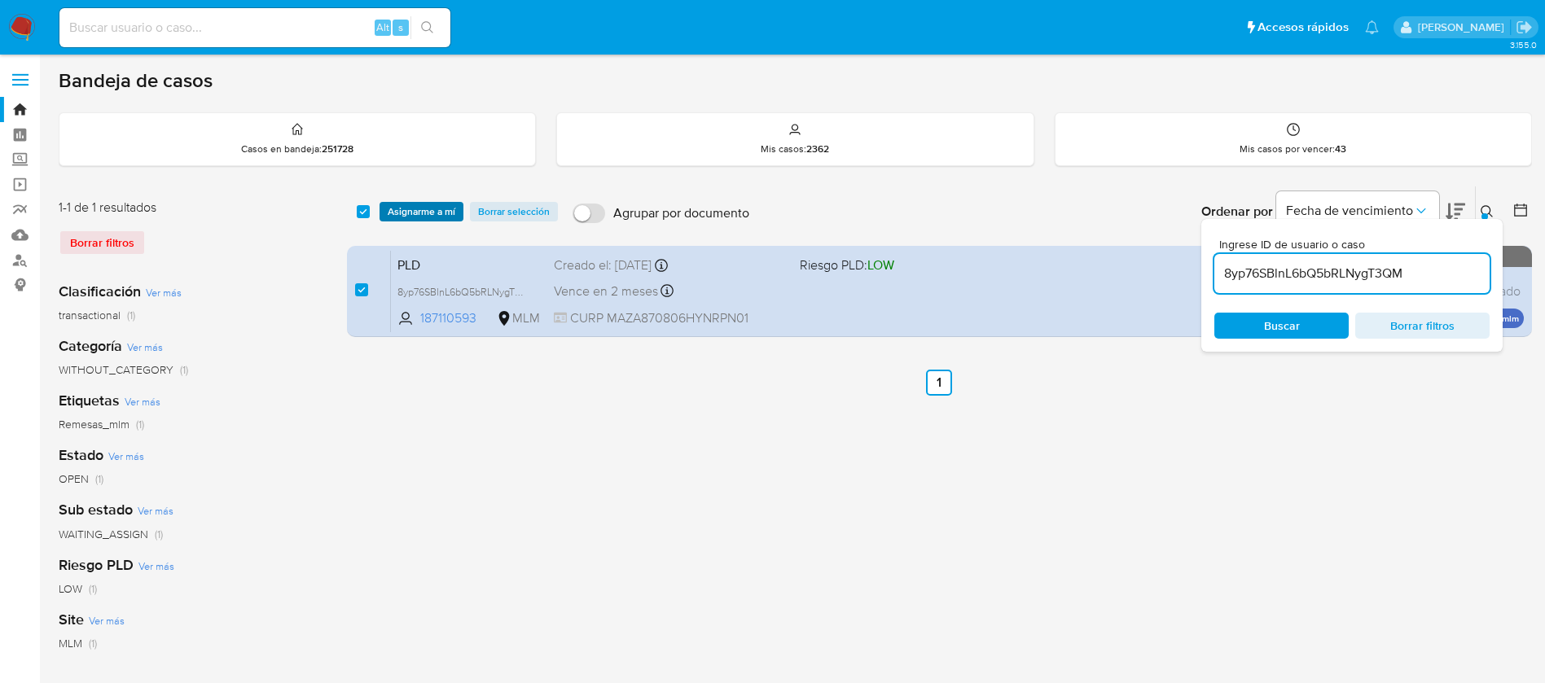
click at [406, 205] on span "Asignarme a mí" at bounding box center [422, 212] width 68 height 16
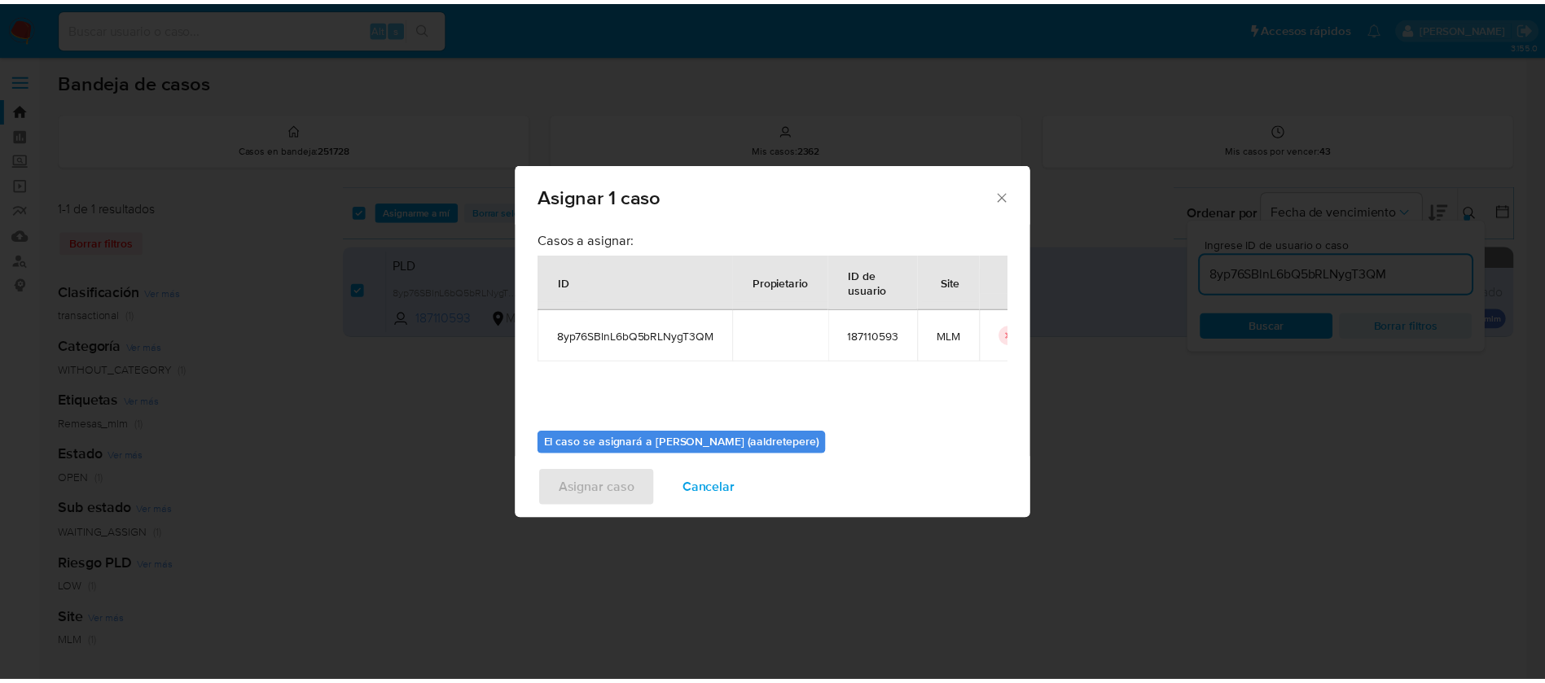
scroll to position [85, 0]
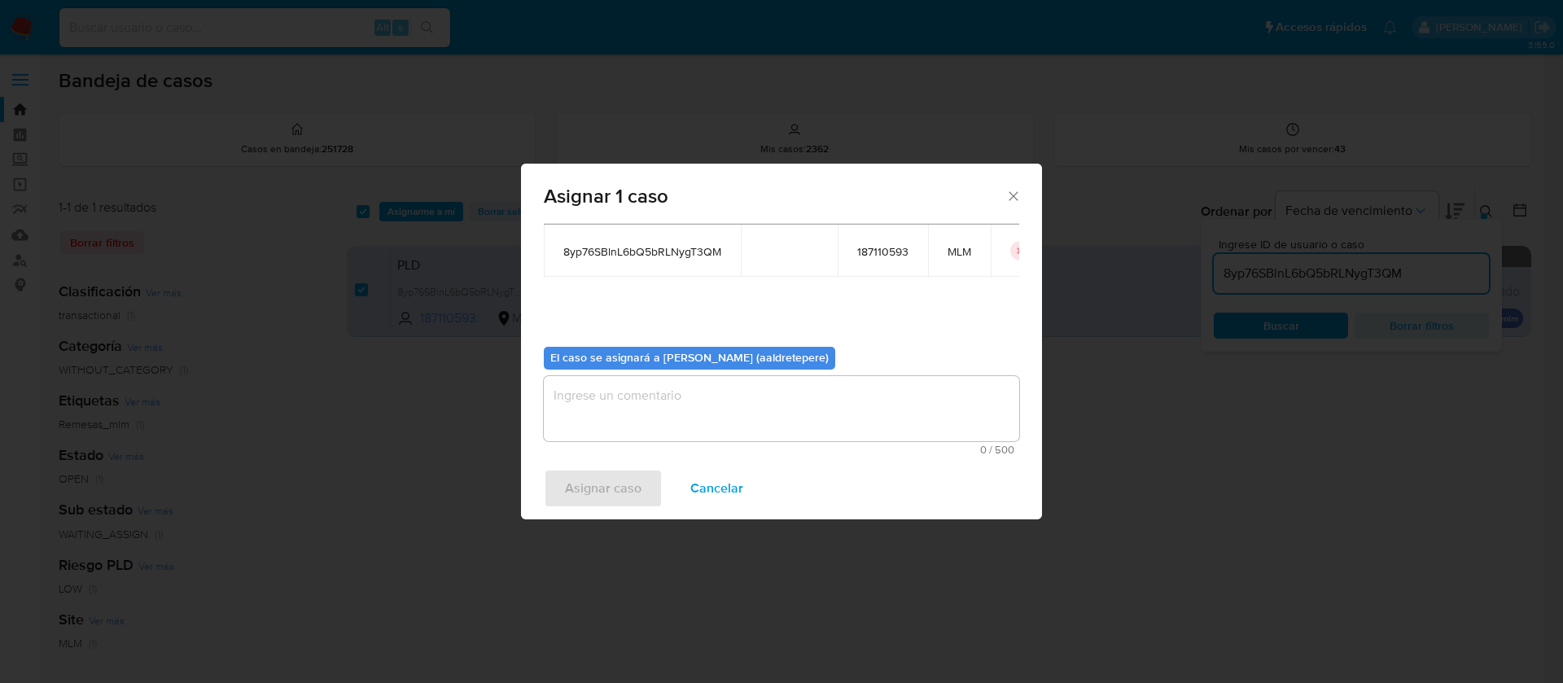
click at [598, 378] on textarea "assign-modal" at bounding box center [782, 408] width 476 height 65
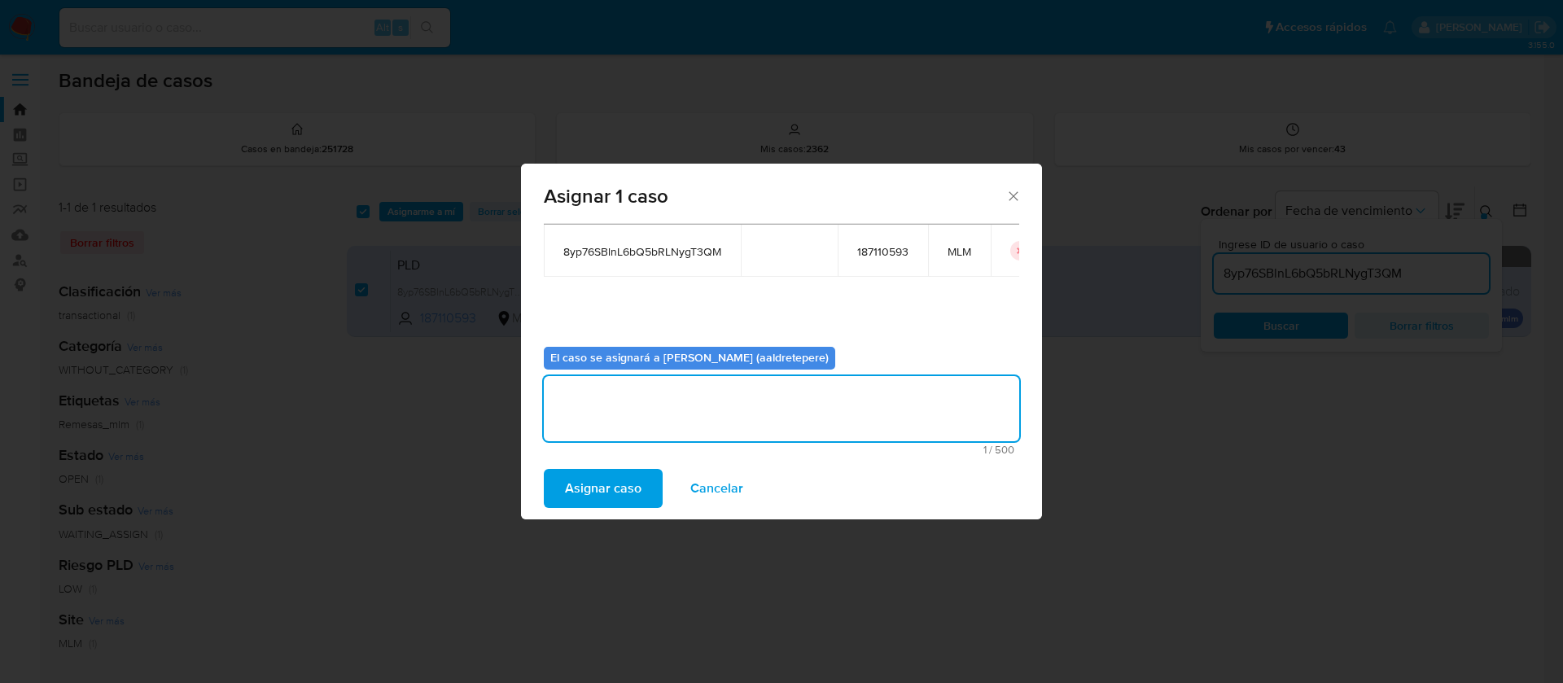
click at [613, 505] on span "Asignar caso" at bounding box center [603, 489] width 77 height 36
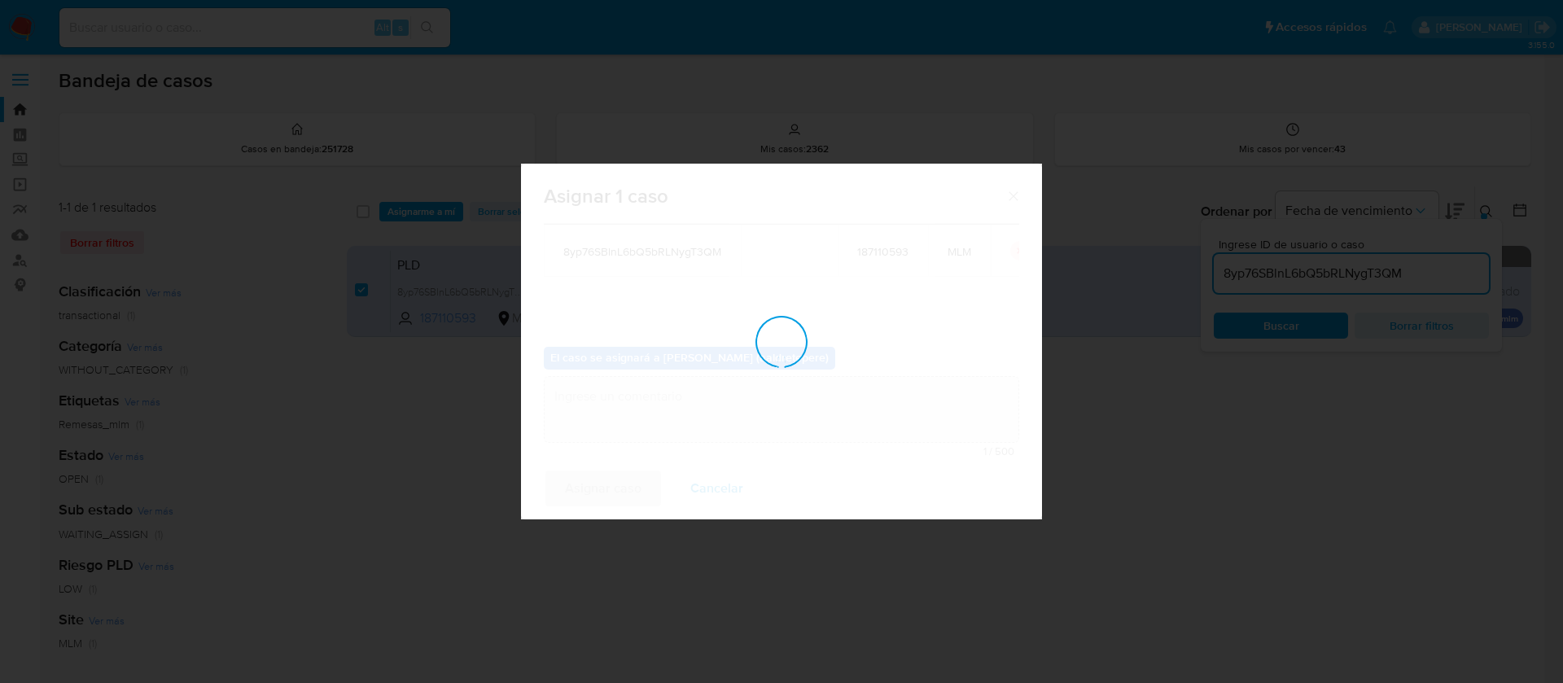
checkbox input "false"
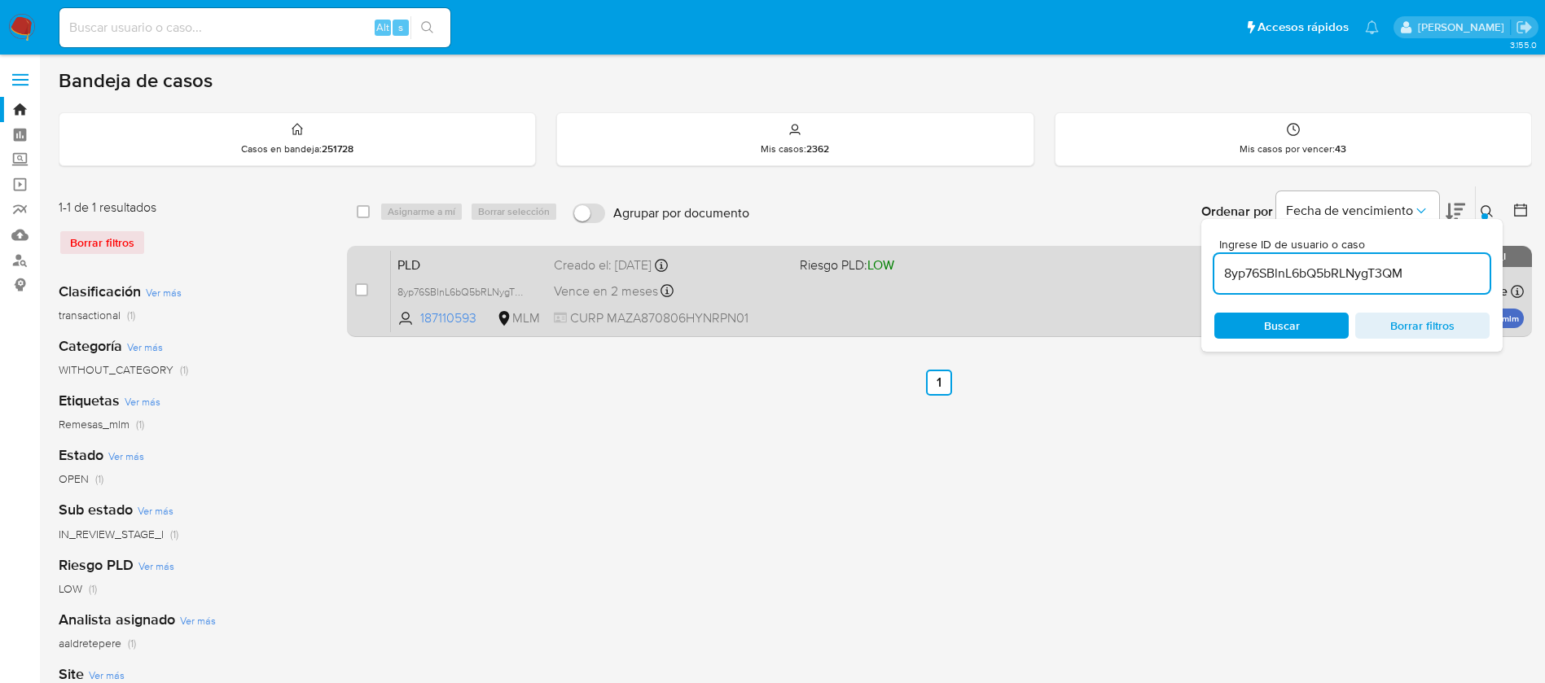
click at [851, 296] on div "PLD 8yp76SBlnL6bQ5bRLNygT3QM 187110593 MLM Riesgo PLD: LOW Creado el: 12/08/202…" at bounding box center [957, 291] width 1133 height 82
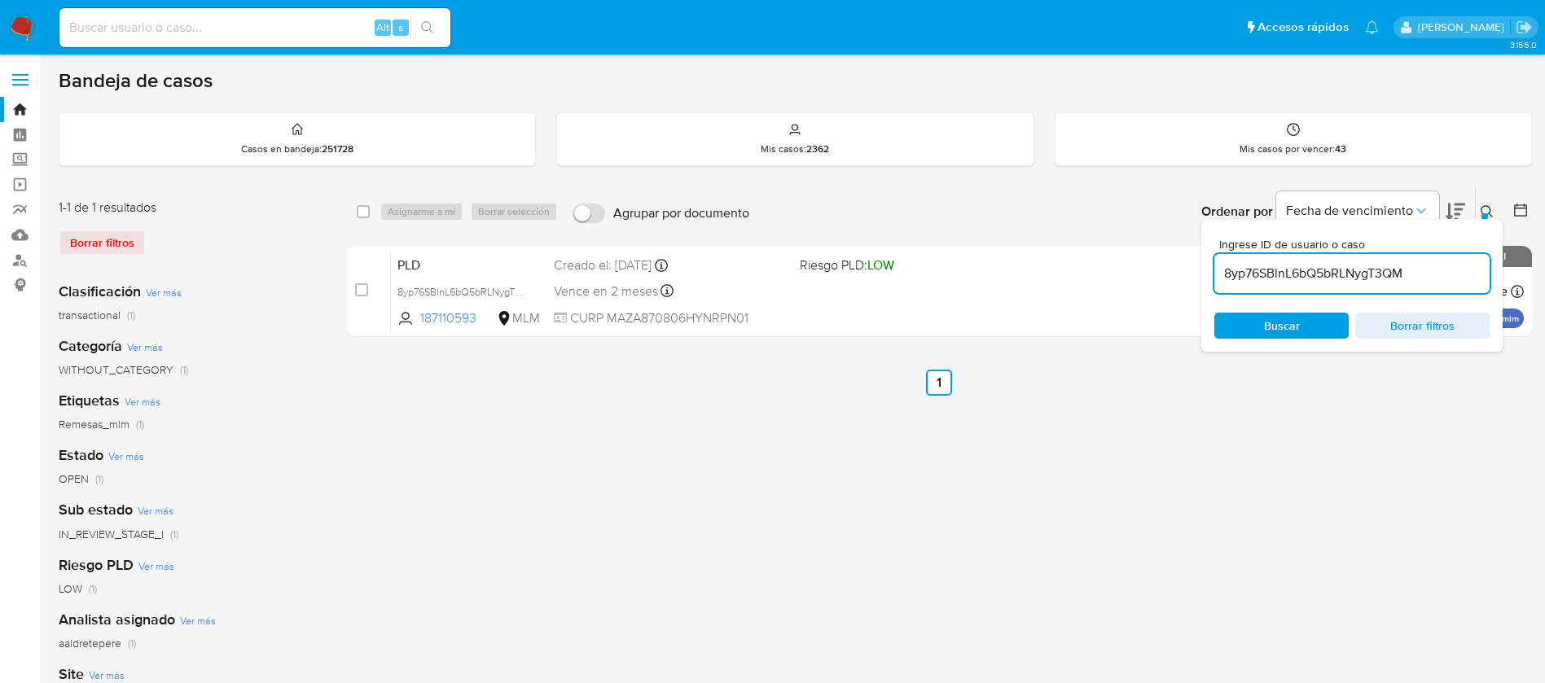
drag, startPoint x: 254, startPoint y: 34, endPoint x: 269, endPoint y: 50, distance: 21.3
click at [260, 38] on div "Alt s" at bounding box center [254, 27] width 391 height 39
paste input "206590710"
type input "206590710"
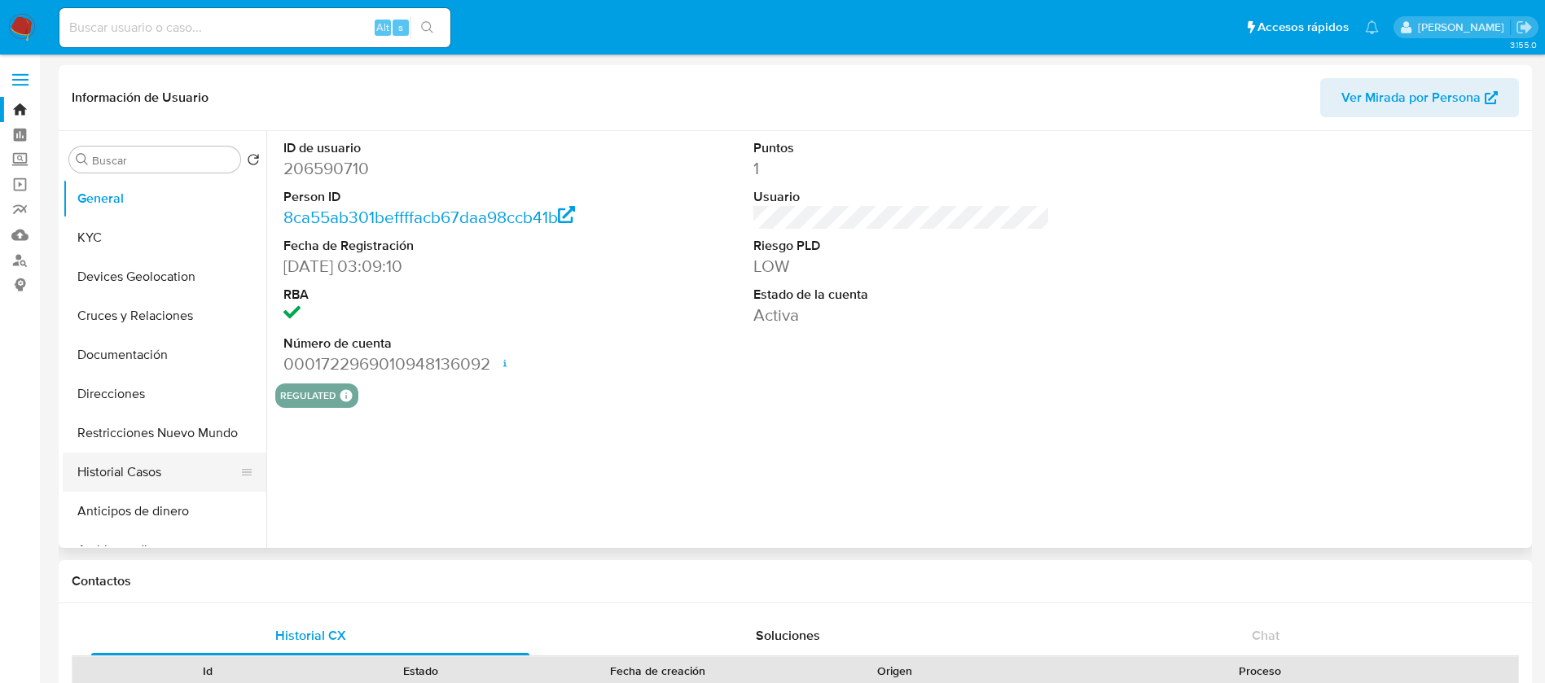
select select "10"
click at [121, 458] on button "Historial Casos" at bounding box center [158, 472] width 191 height 39
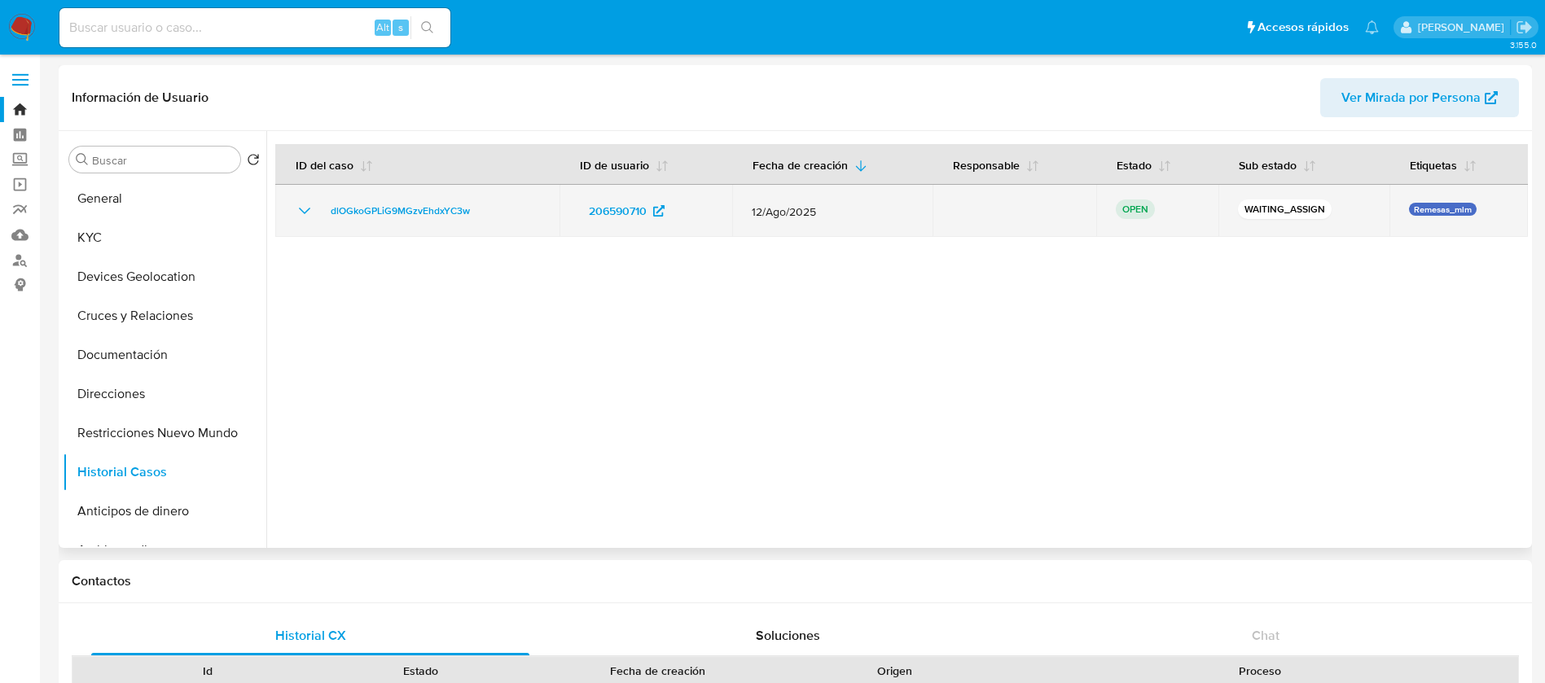
drag, startPoint x: 501, startPoint y: 220, endPoint x: 322, endPoint y: 219, distance: 178.3
click at [322, 219] on div "dlOGkoGPLiG9MGzvEhdxYC3w" at bounding box center [417, 211] width 245 height 20
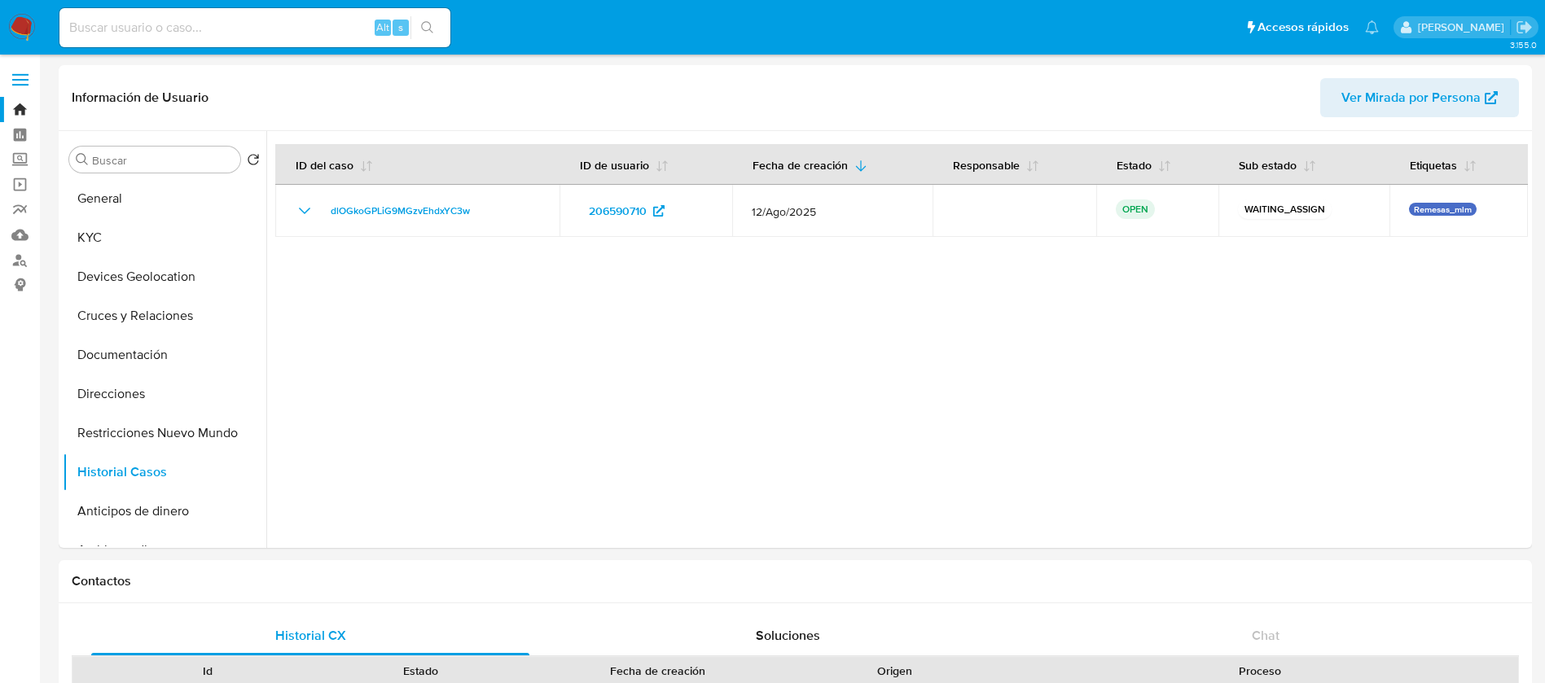
click at [20, 28] on img at bounding box center [22, 28] width 28 height 28
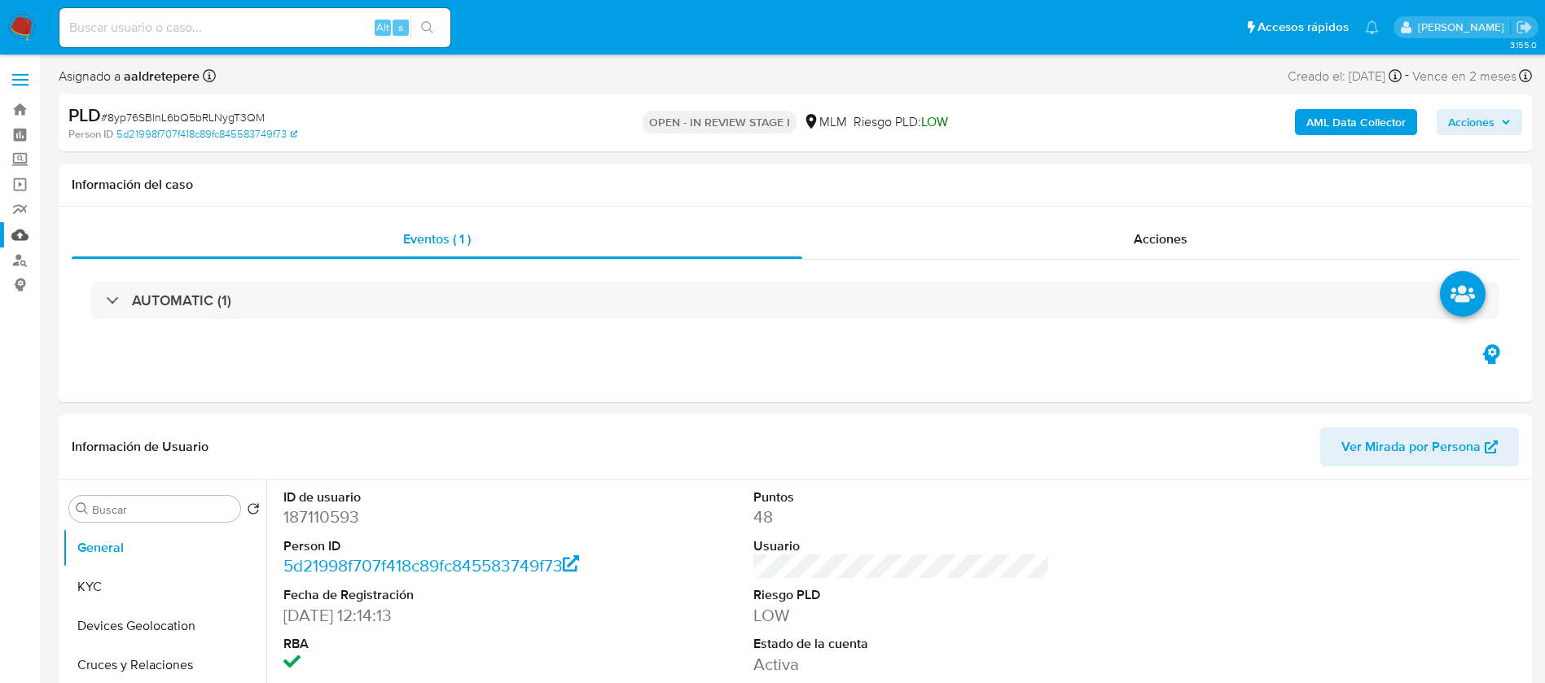
click at [23, 237] on link "Mulan" at bounding box center [97, 234] width 194 height 25
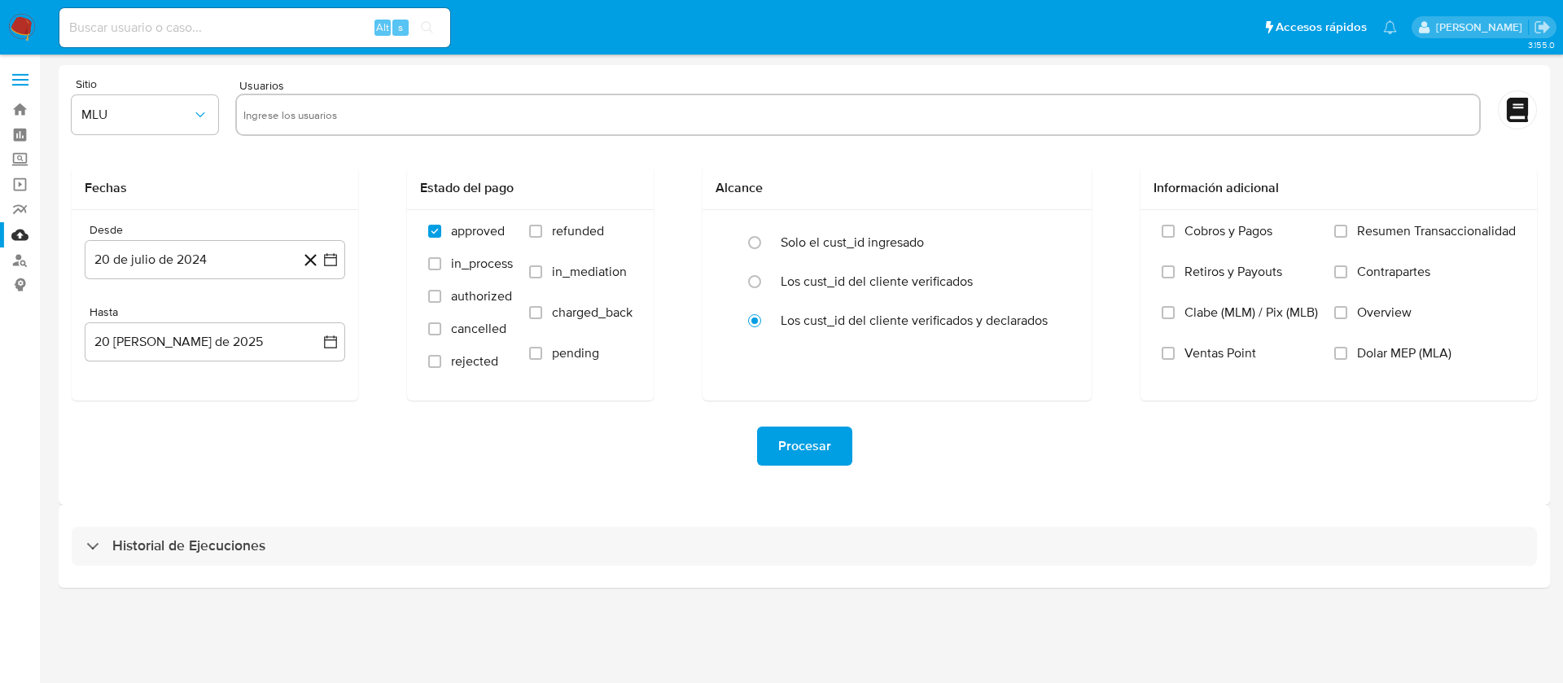
click at [547, 119] on input "text" at bounding box center [858, 115] width 1230 height 26
paste input "187110593"
type input "187110593"
drag, startPoint x: 129, startPoint y: 116, endPoint x: 137, endPoint y: 126, distance: 13.4
click at [132, 116] on span "MLU" at bounding box center [136, 115] width 111 height 16
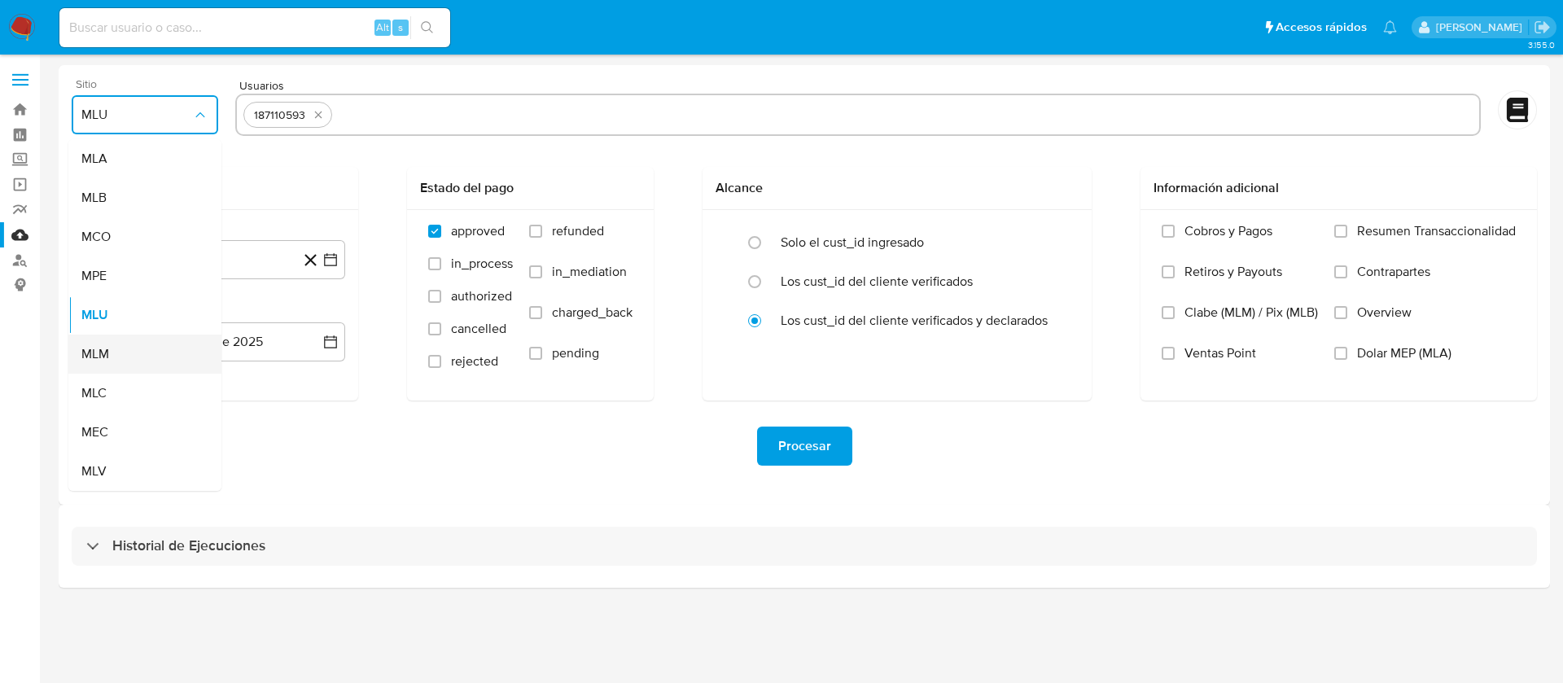
click at [126, 366] on div "MLM" at bounding box center [139, 354] width 117 height 39
click at [223, 261] on button "20 de julio de 2024" at bounding box center [215, 259] width 261 height 39
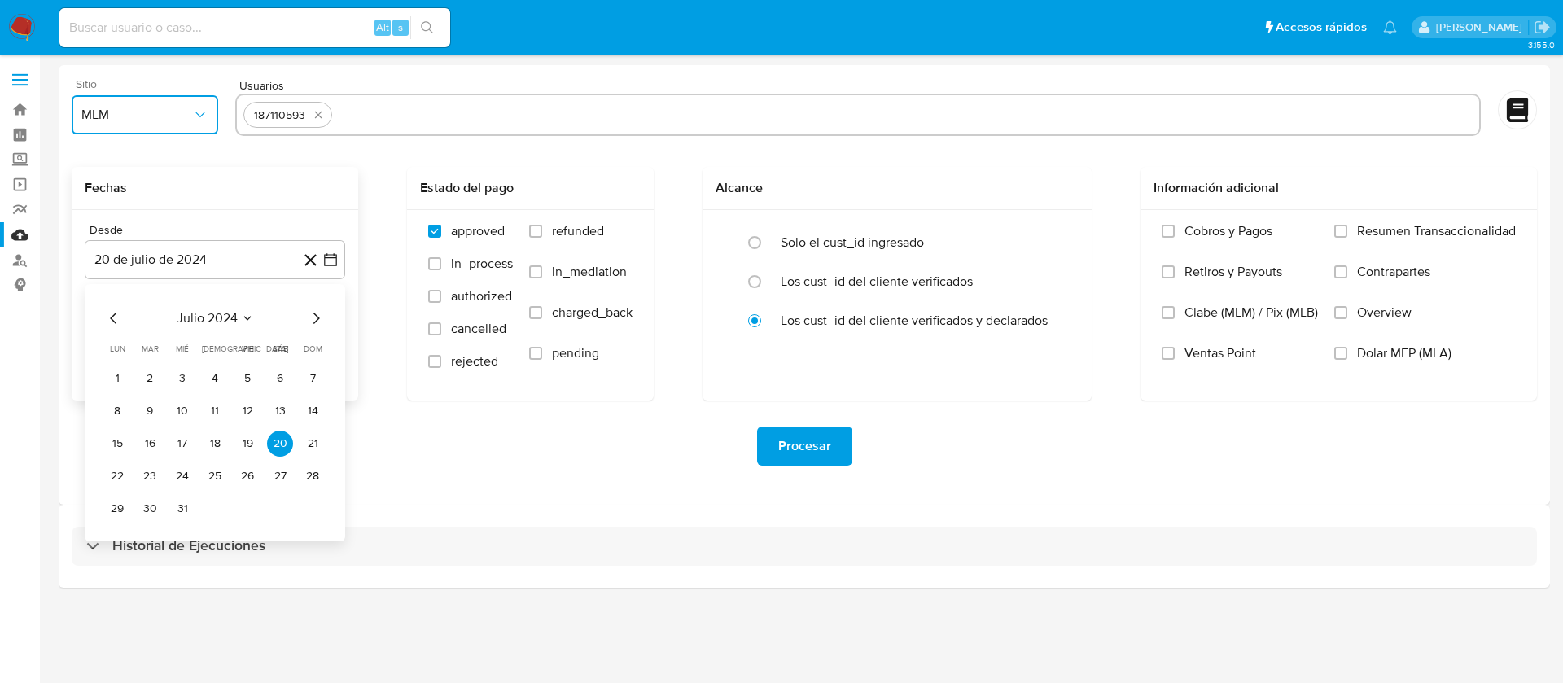
click at [233, 317] on span "julio 2024" at bounding box center [207, 318] width 61 height 16
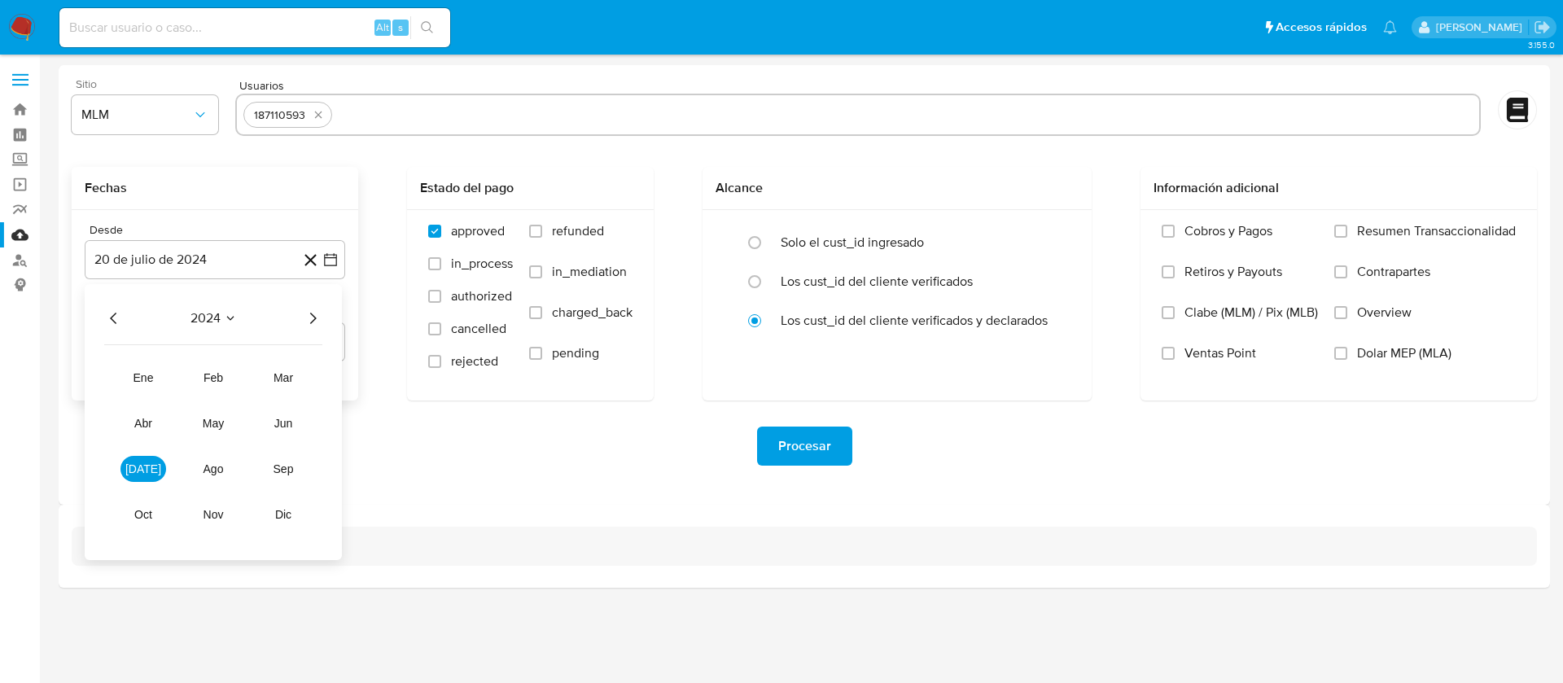
click at [305, 310] on icon "Año siguiente" at bounding box center [313, 319] width 20 height 20
click at [150, 423] on span "abr" at bounding box center [143, 423] width 18 height 13
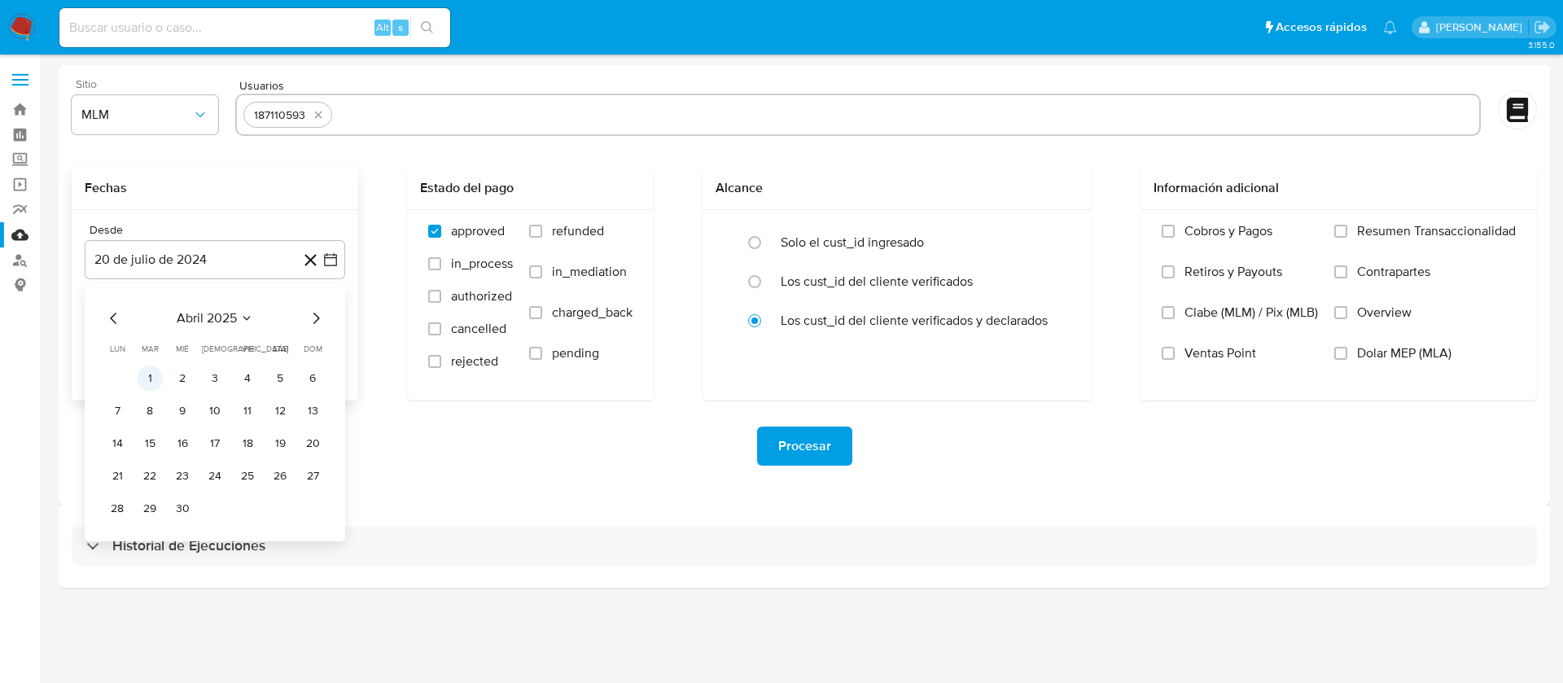
click at [151, 382] on button "1" at bounding box center [150, 379] width 26 height 26
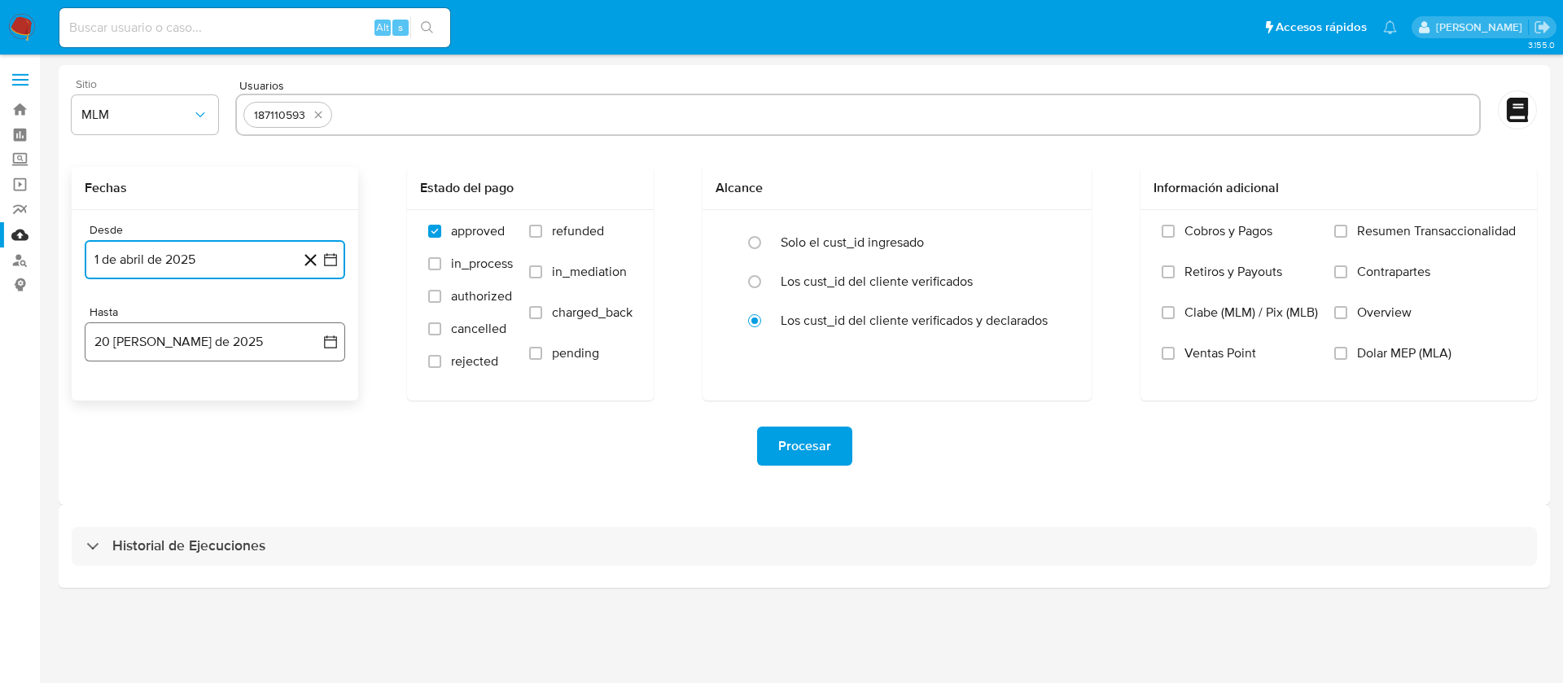
click at [156, 350] on button "20 de agosto de 2025" at bounding box center [215, 341] width 261 height 39
drag, startPoint x: 114, startPoint y: 398, endPoint x: 127, endPoint y: 438, distance: 42.0
click at [114, 398] on icon "Mes anterior" at bounding box center [114, 401] width 20 height 20
click at [213, 591] on button "31" at bounding box center [215, 591] width 26 height 26
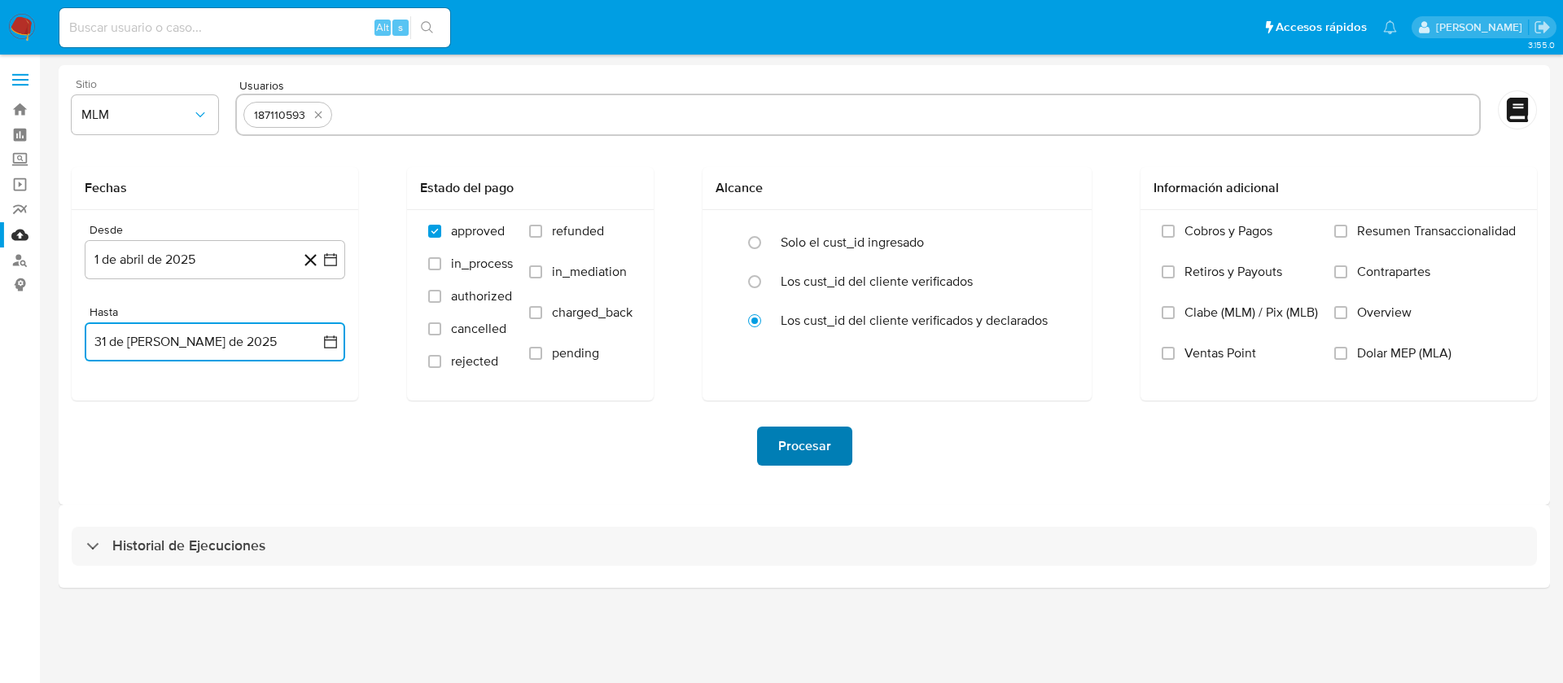
click at [824, 445] on span "Procesar" at bounding box center [804, 446] width 53 height 36
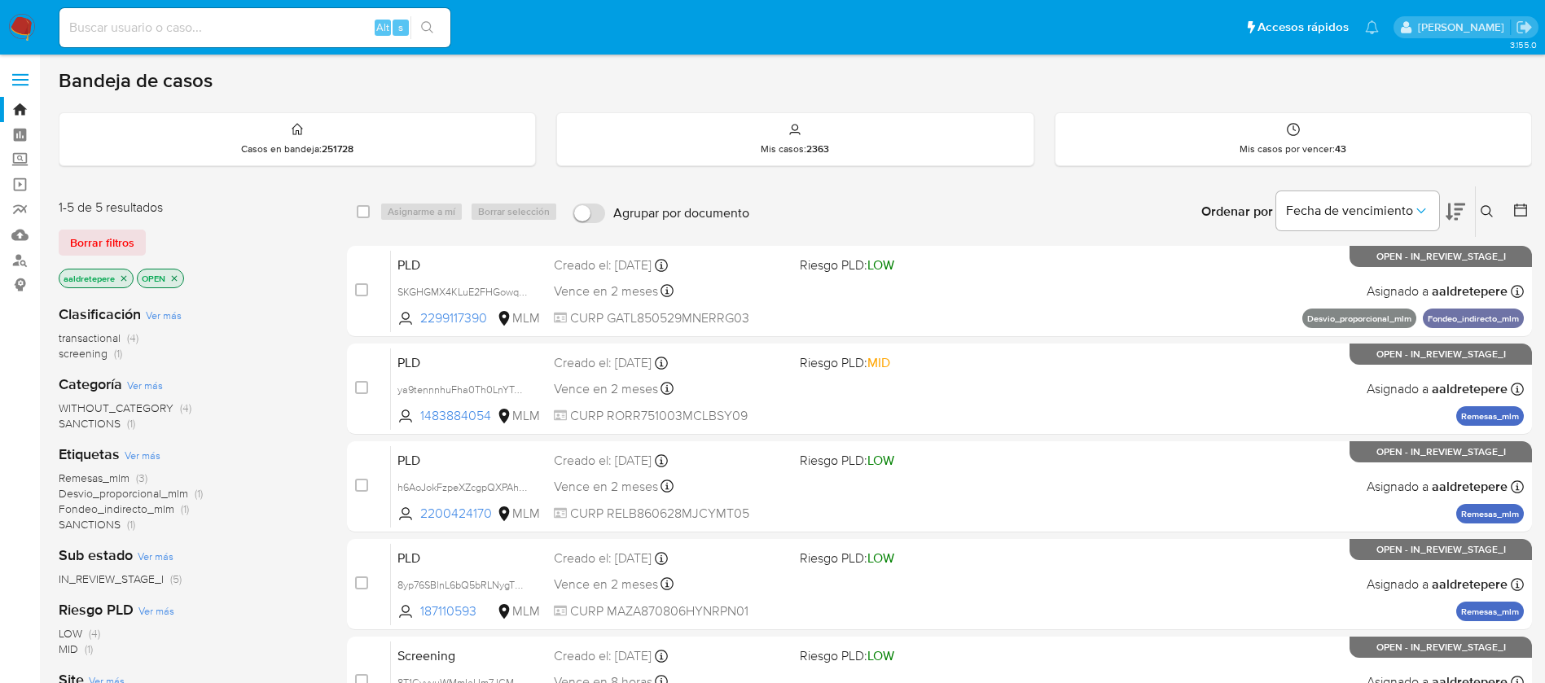
drag, startPoint x: 1476, startPoint y: 204, endPoint x: 1485, endPoint y: 208, distance: 9.5
click at [1481, 207] on button at bounding box center [1489, 212] width 27 height 20
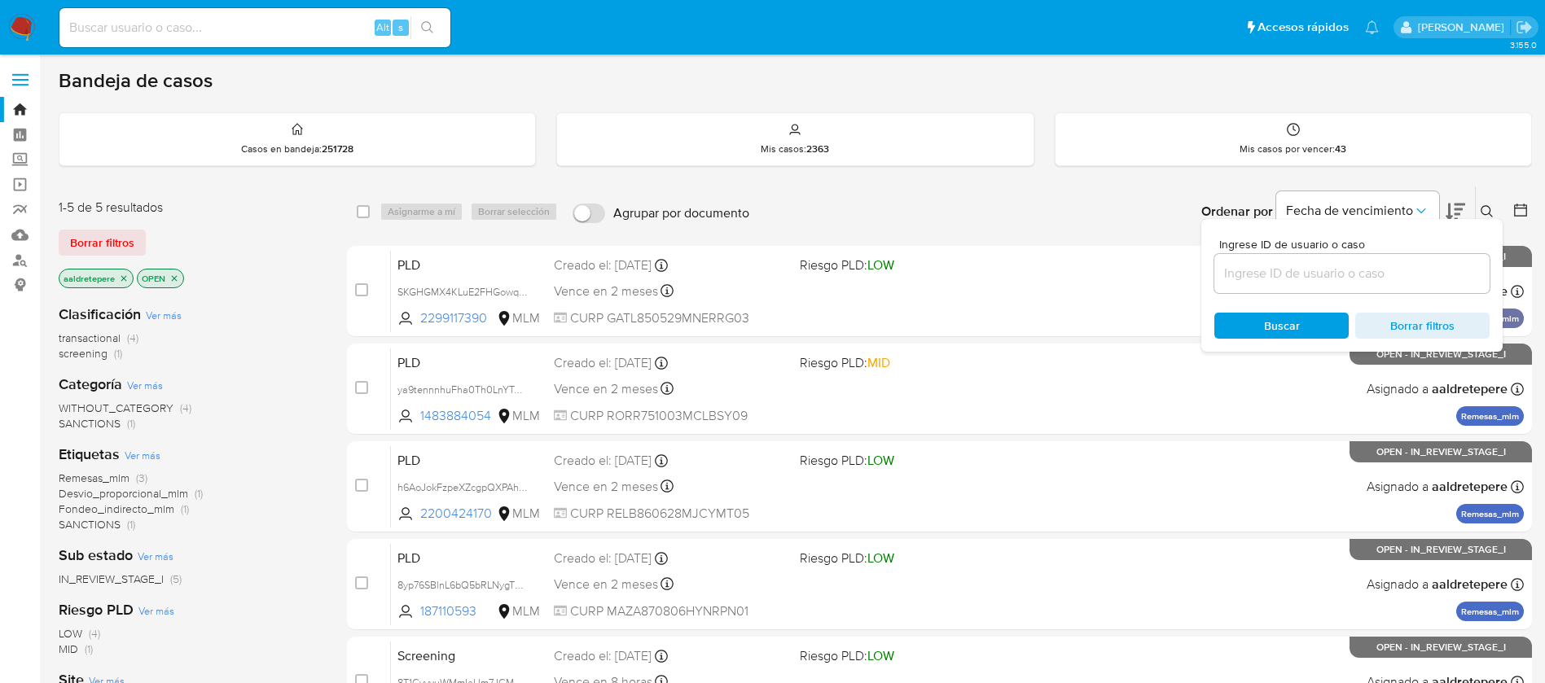
click at [1326, 263] on input at bounding box center [1351, 273] width 275 height 21
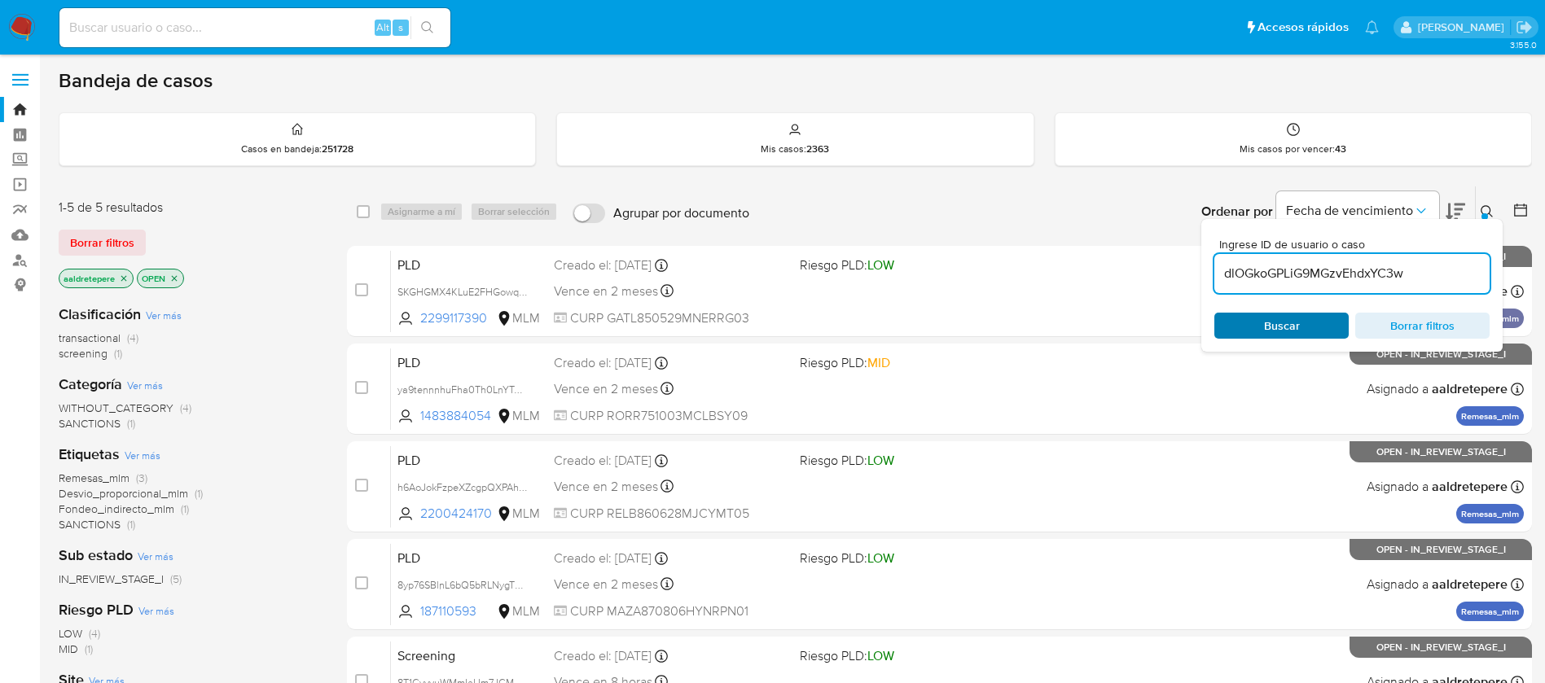
type input "dlOGkoGPLiG9MGzvEhdxYC3w"
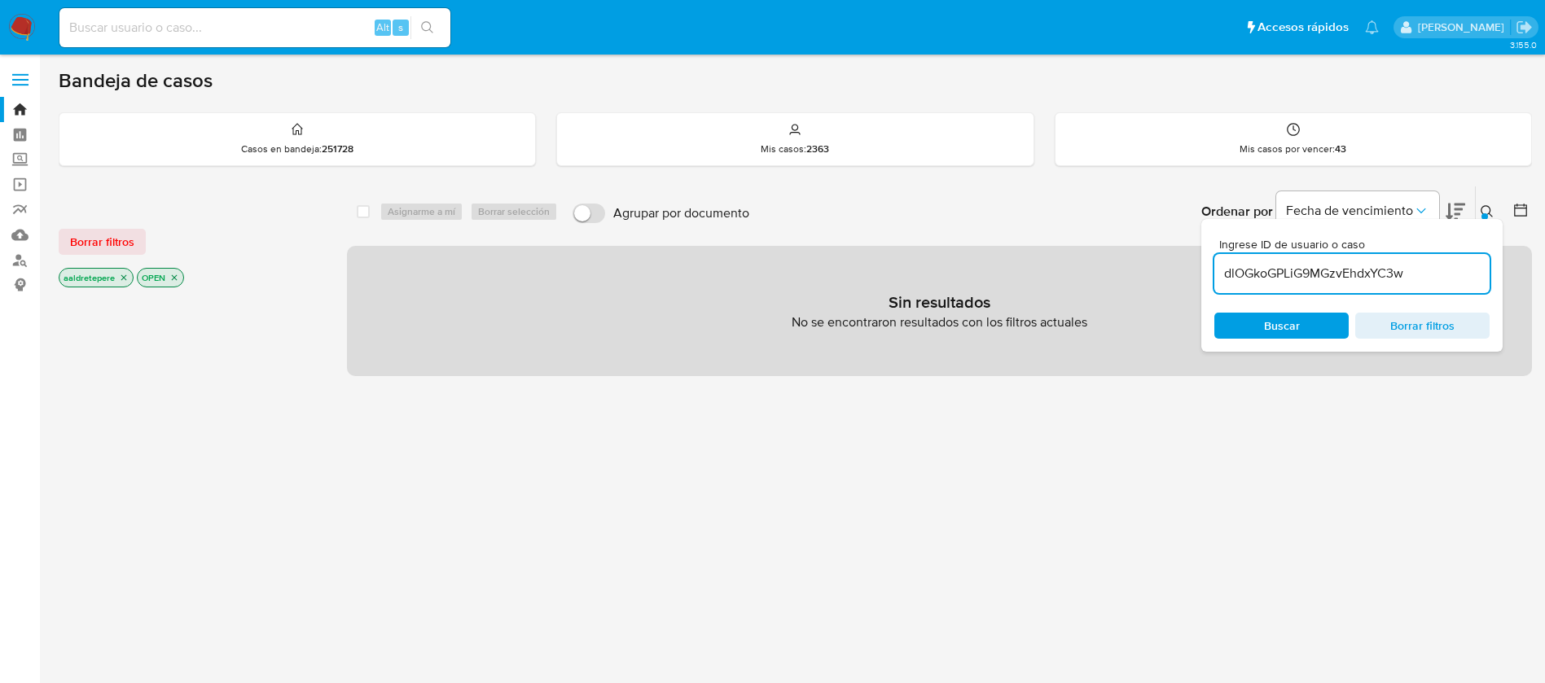
click at [1265, 331] on span "Buscar" at bounding box center [1282, 326] width 36 height 26
click at [118, 227] on div "Borrar filtros aaldretepere OPEN" at bounding box center [189, 245] width 261 height 92
click at [103, 234] on span "Borrar filtros" at bounding box center [102, 241] width 64 height 23
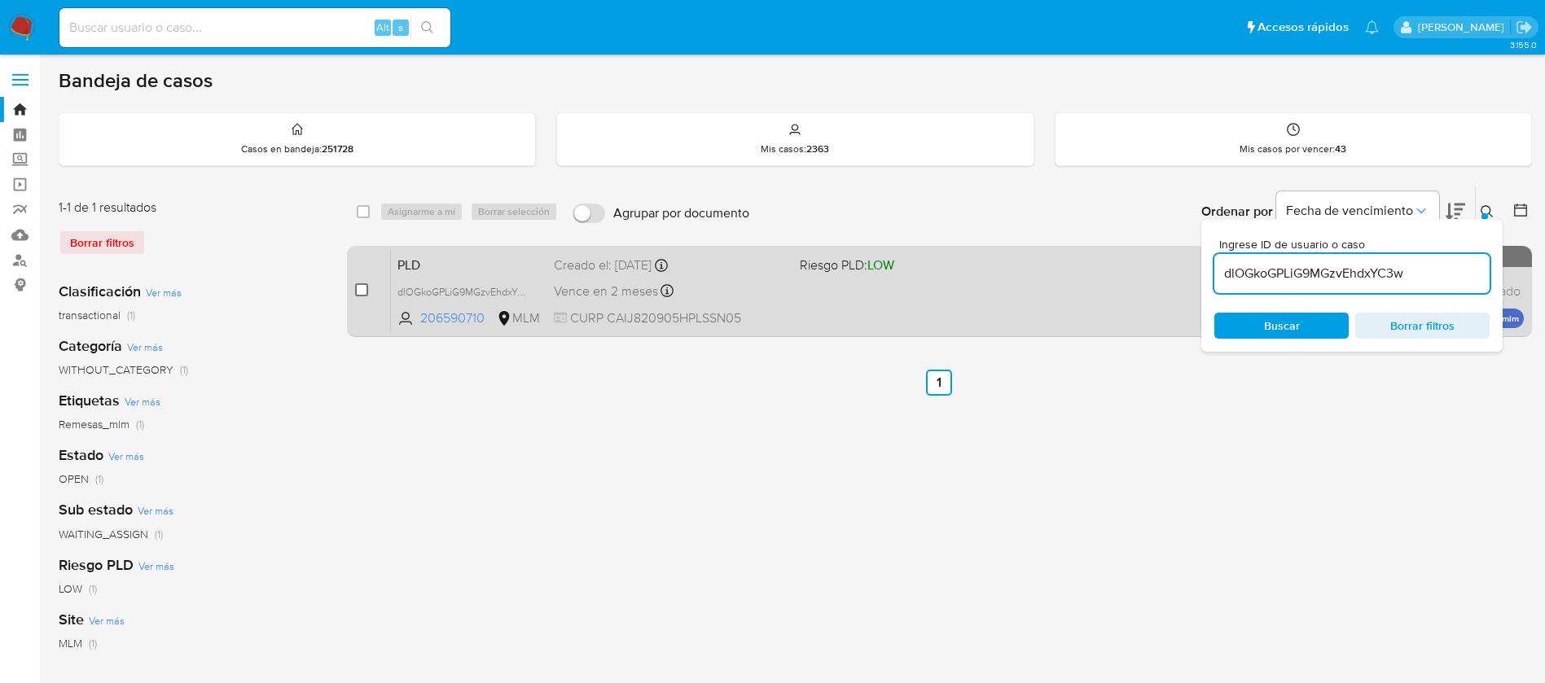
click at [357, 293] on input "checkbox" at bounding box center [361, 289] width 13 height 13
checkbox input "true"
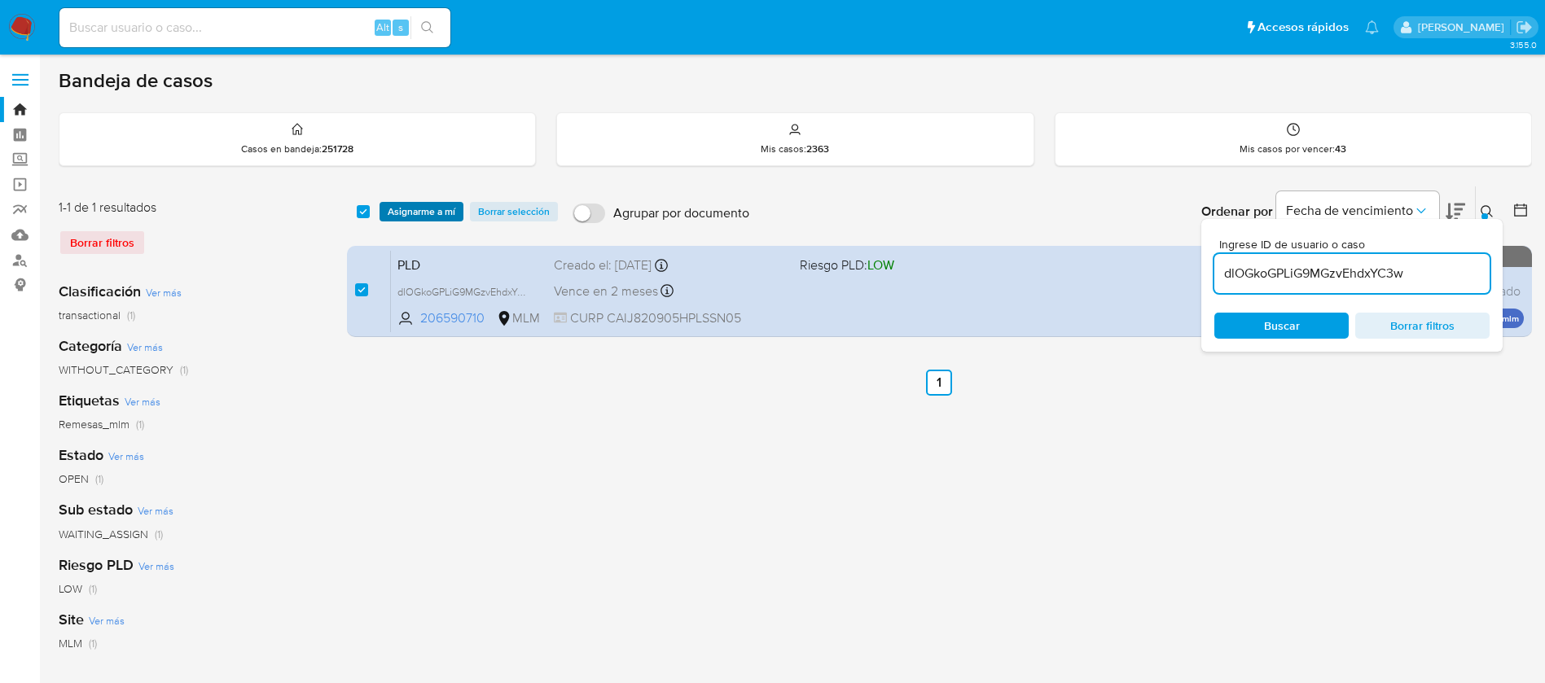
click at [429, 206] on span "Asignarme a mí" at bounding box center [422, 212] width 68 height 16
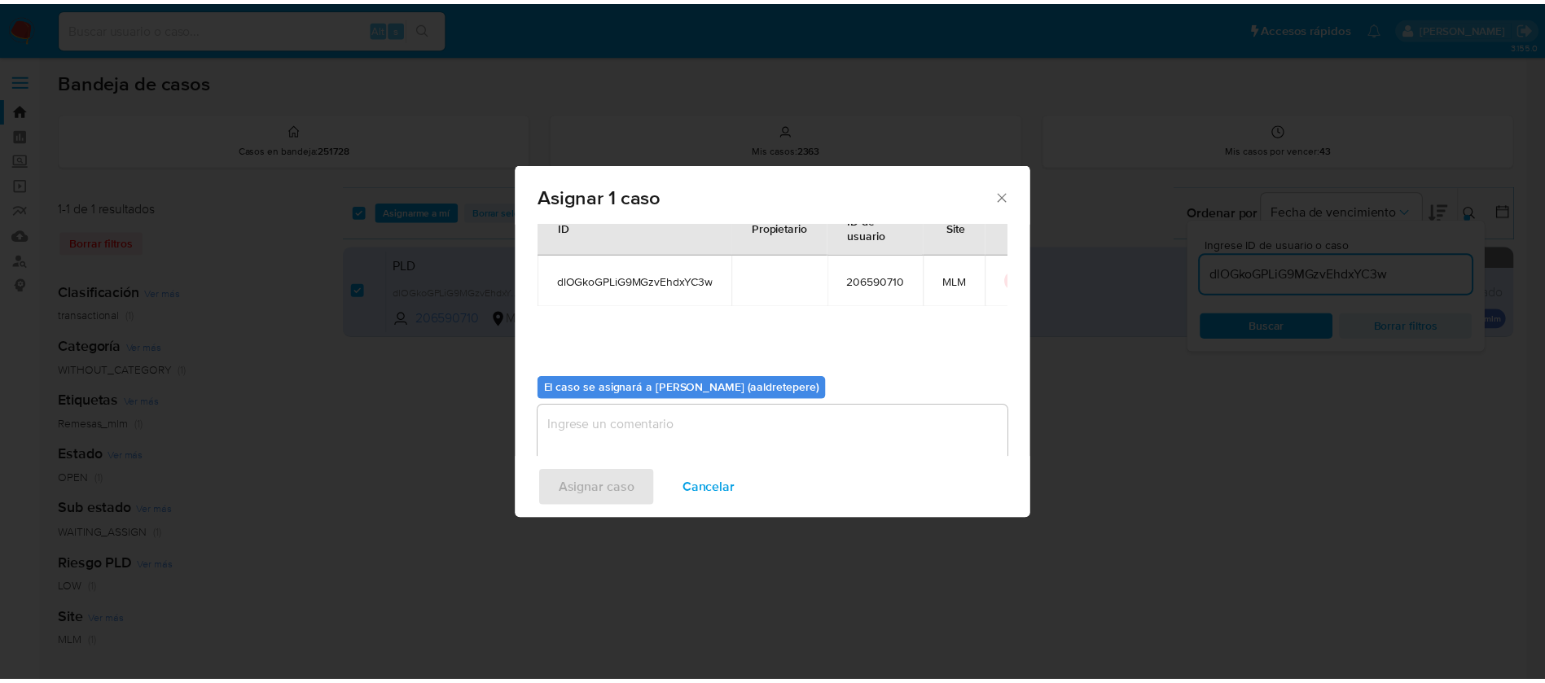
scroll to position [85, 0]
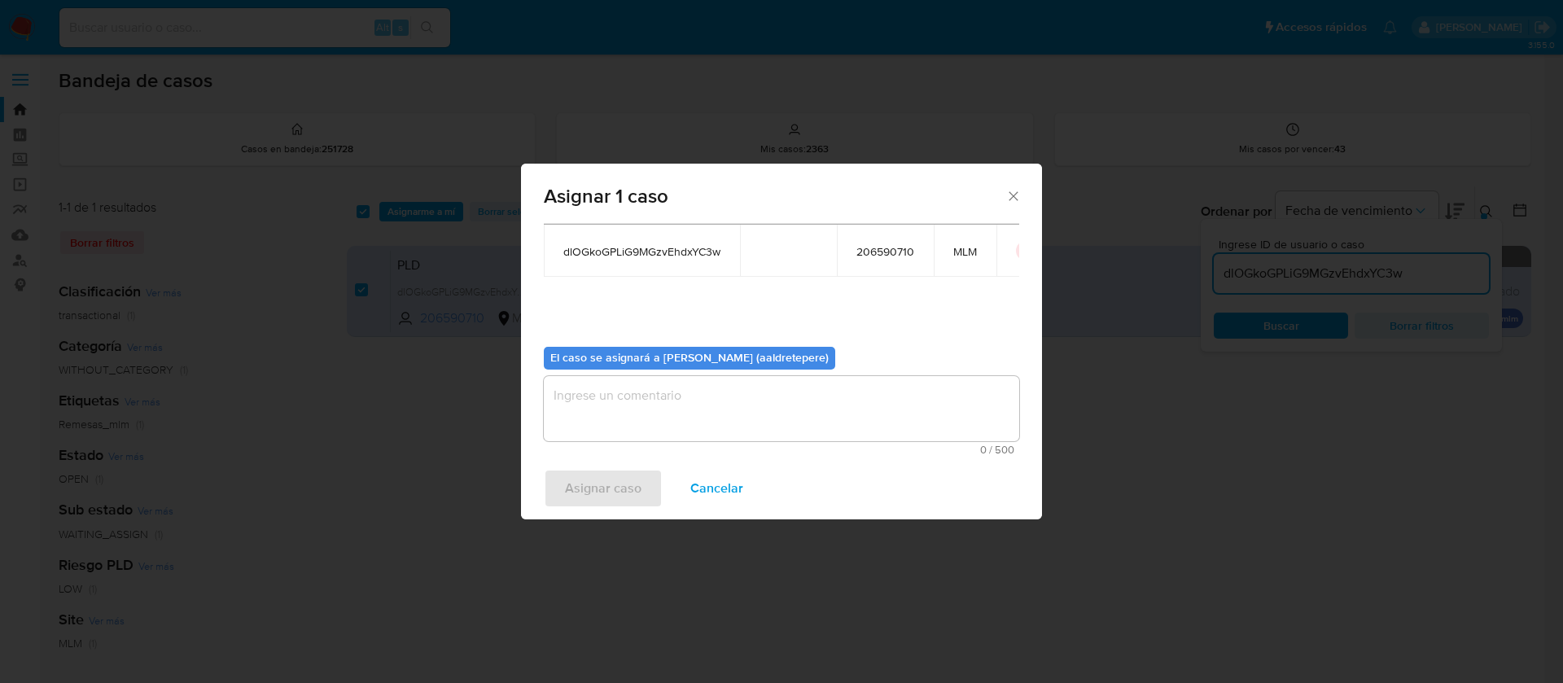
drag, startPoint x: 635, startPoint y: 411, endPoint x: 639, endPoint y: 422, distance: 11.3
click at [638, 420] on textarea "assign-modal" at bounding box center [782, 408] width 476 height 65
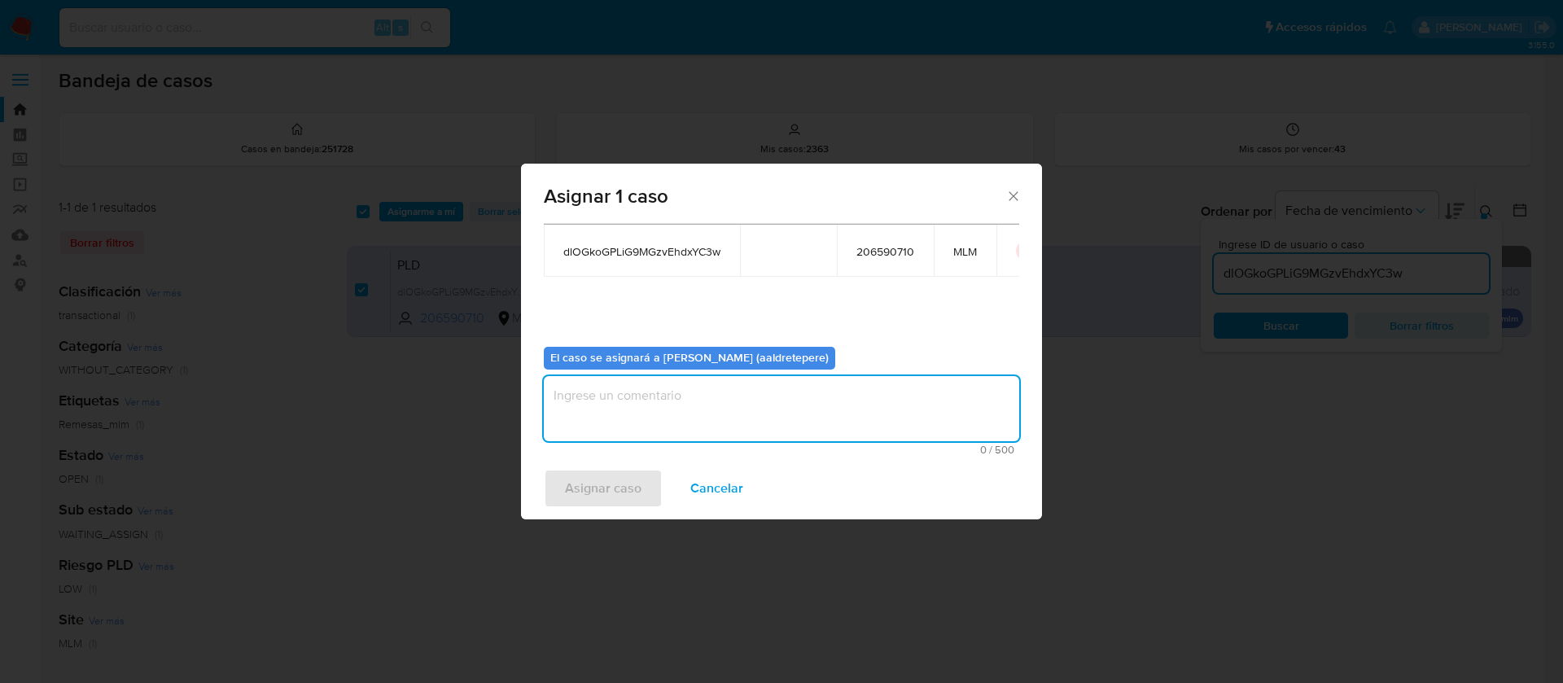
click at [640, 492] on div "Asignar caso Cancelar" at bounding box center [781, 489] width 521 height 62
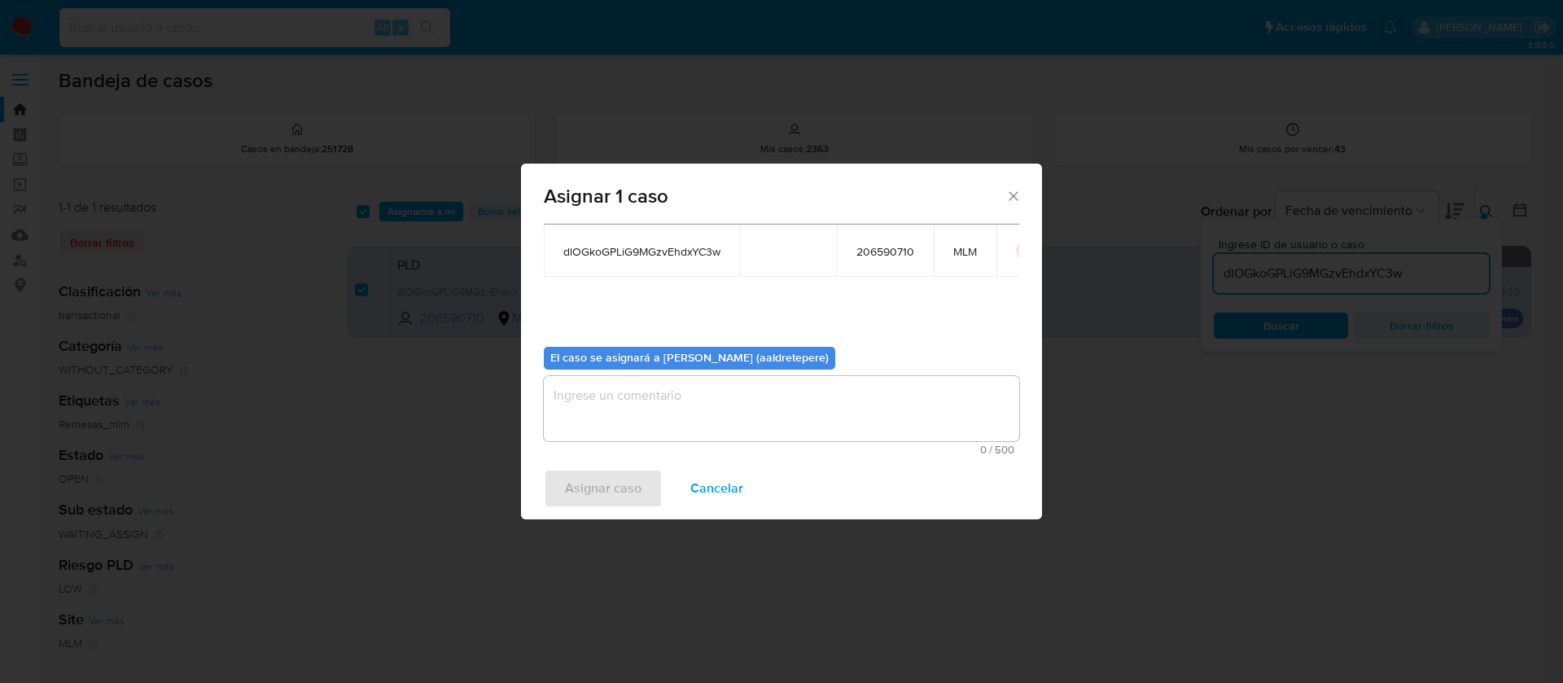
click at [606, 417] on textarea "assign-modal" at bounding box center [782, 408] width 476 height 65
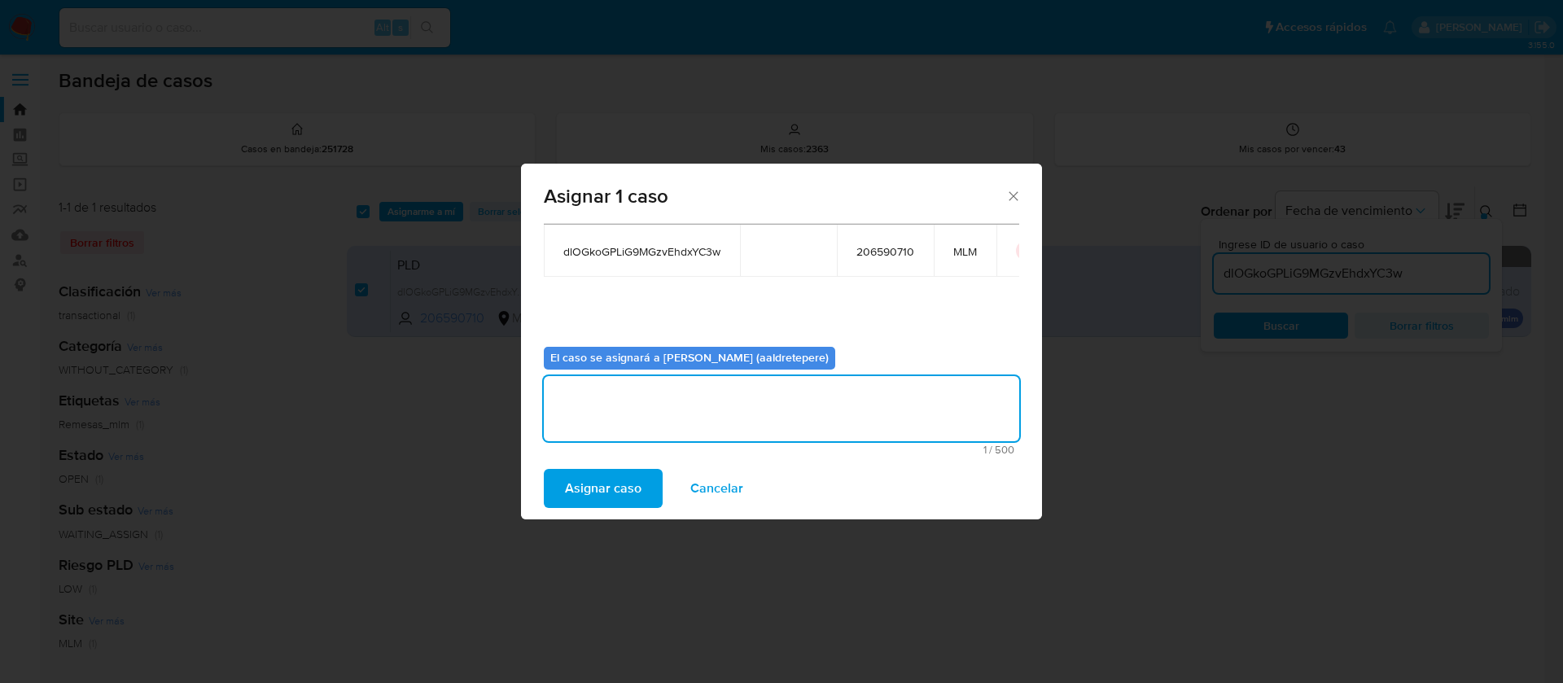
click at [607, 493] on span "Asignar caso" at bounding box center [603, 489] width 77 height 36
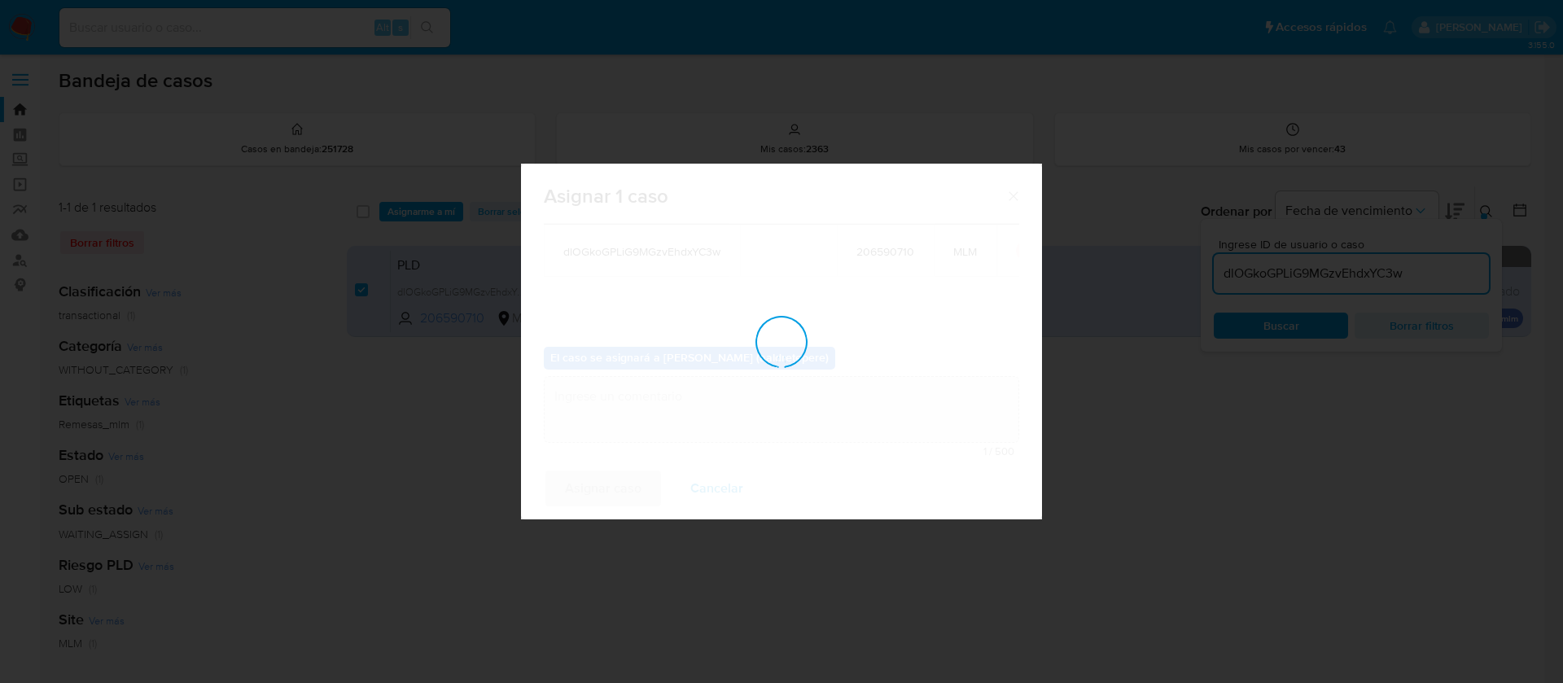
checkbox input "false"
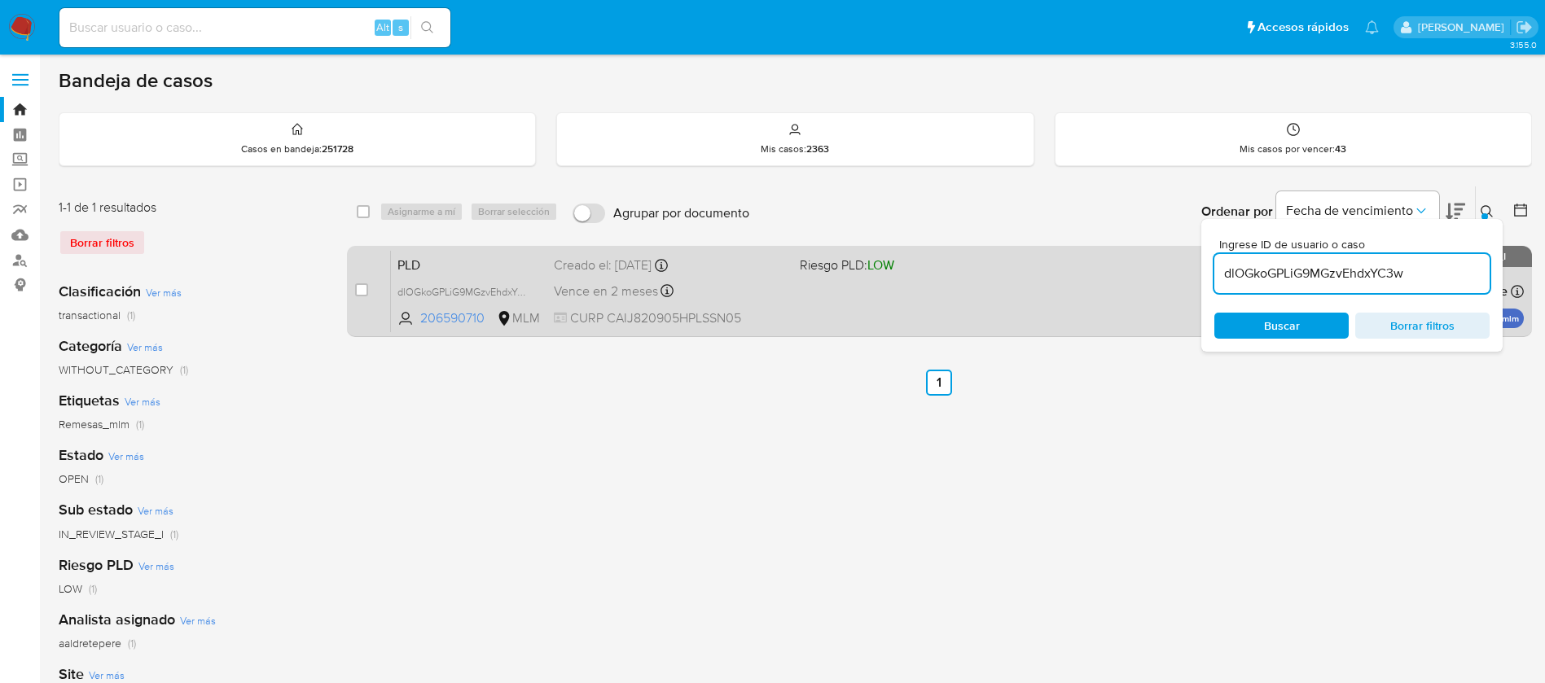
click at [814, 293] on div "PLD dlOGkoGPLiG9MGzvEhdxYC3w 206590710 MLM Riesgo PLD: LOW Creado el: 12/08/202…" at bounding box center [957, 291] width 1133 height 82
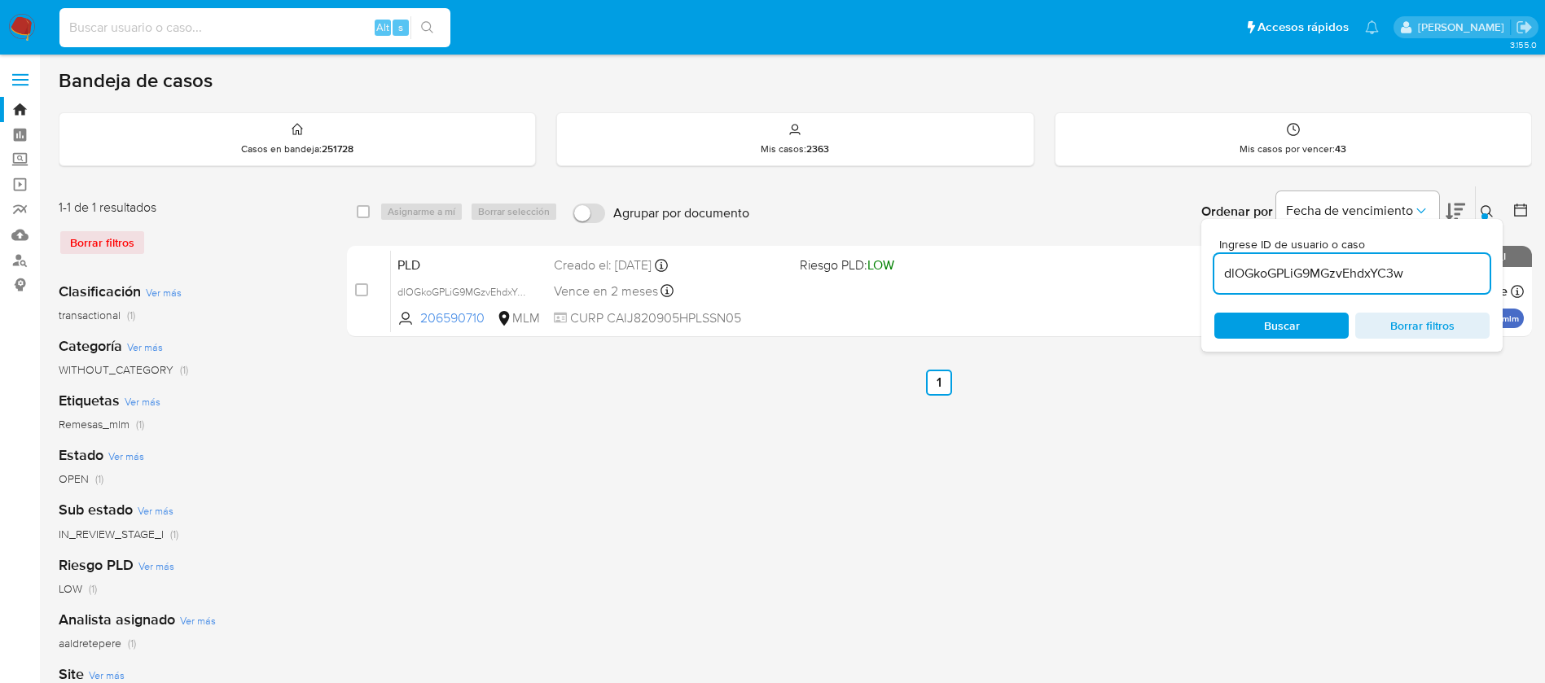
drag, startPoint x: 297, startPoint y: 35, endPoint x: 306, endPoint y: 38, distance: 9.5
click at [297, 36] on input at bounding box center [254, 27] width 391 height 21
paste input "848494"
type input "848494"
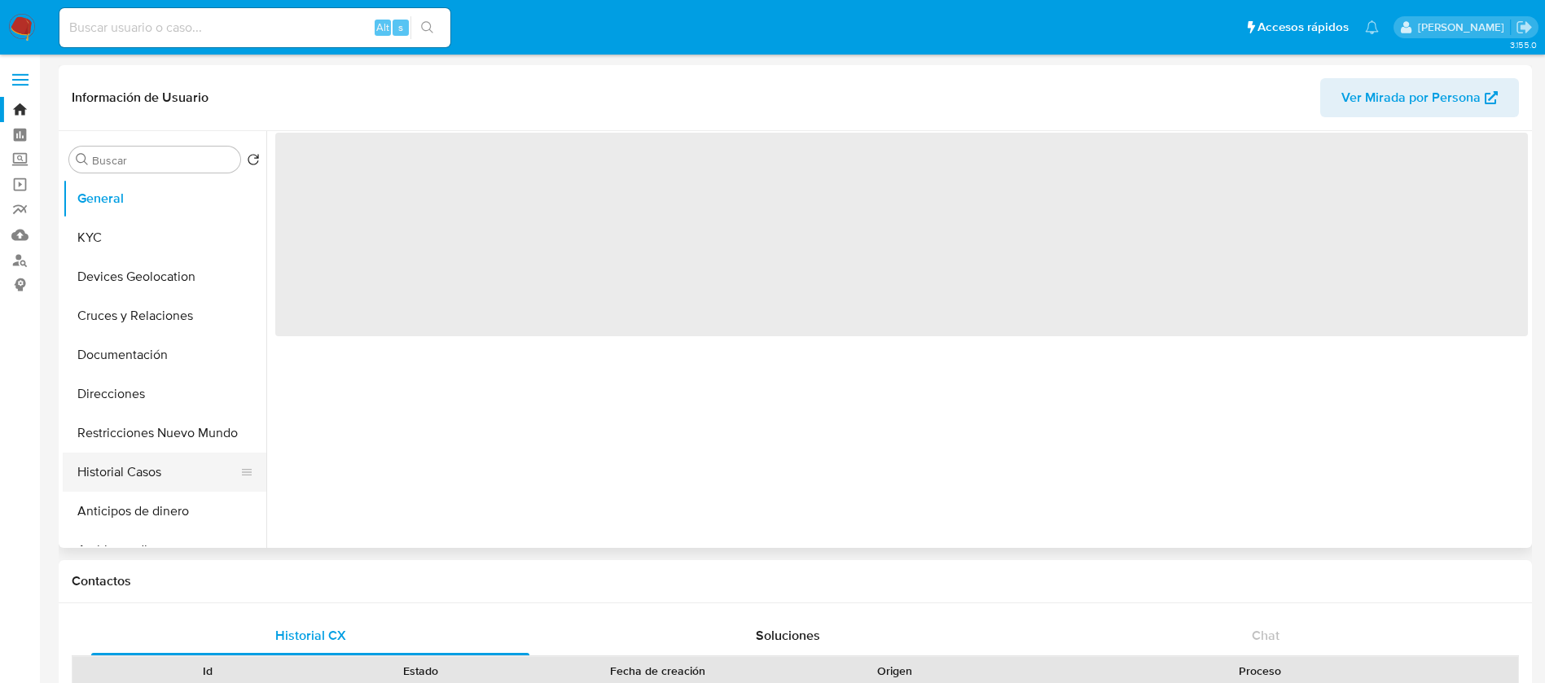
click at [121, 469] on button "Historial Casos" at bounding box center [158, 472] width 191 height 39
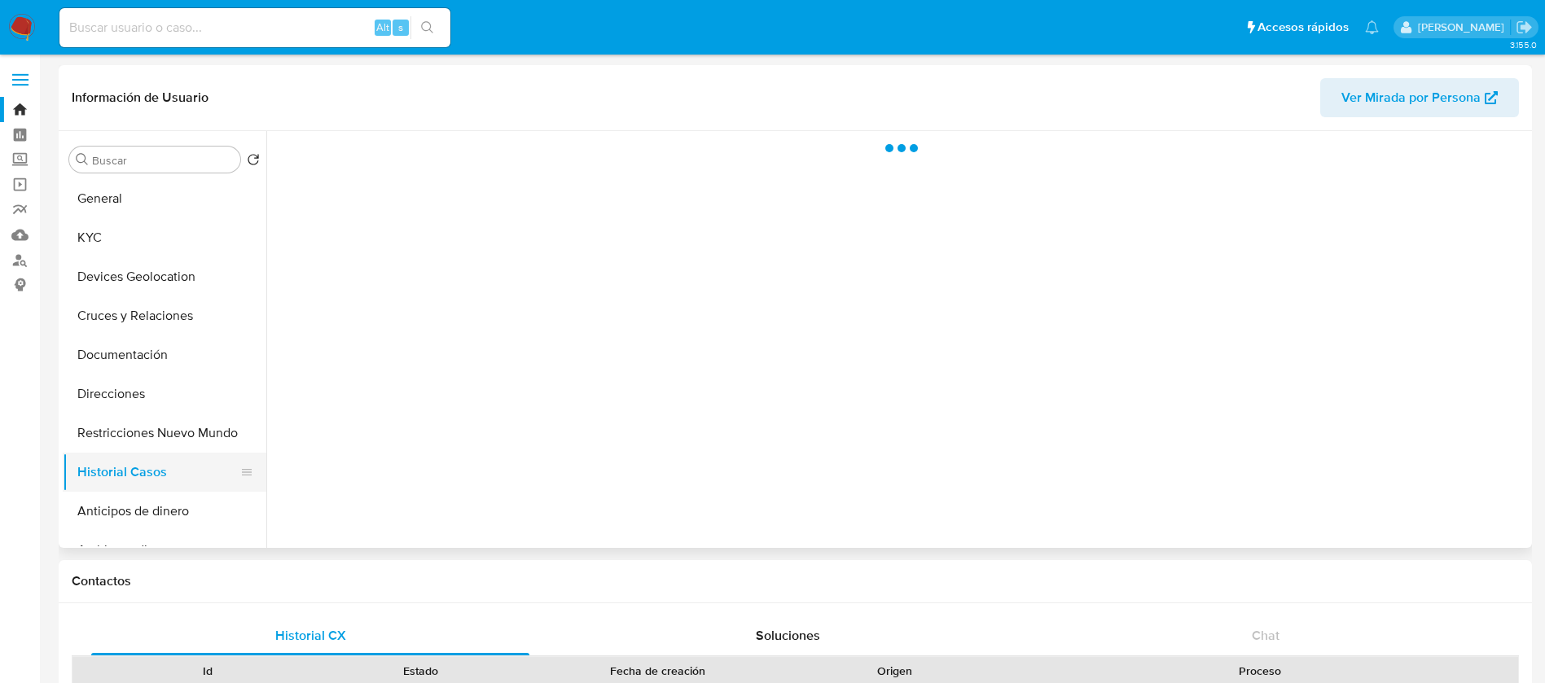
select select "10"
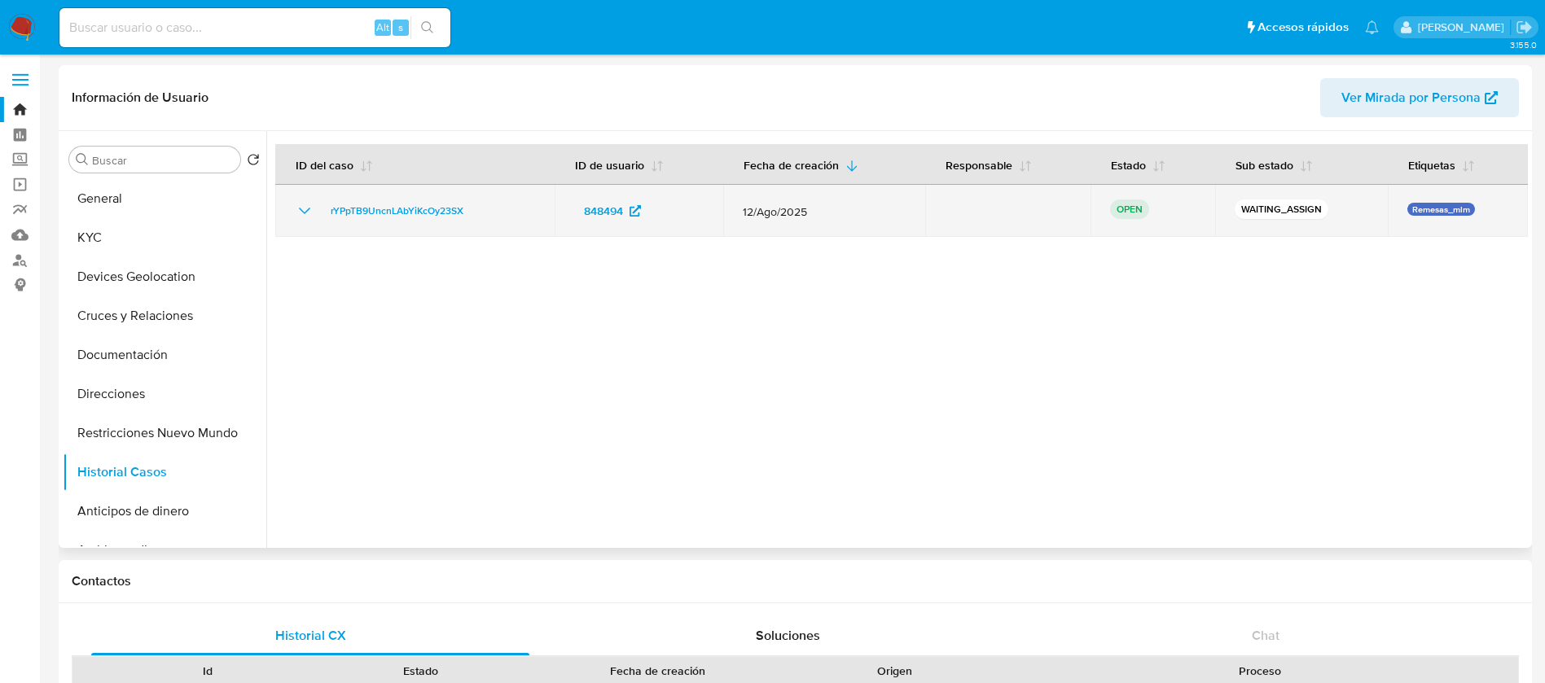
drag, startPoint x: 486, startPoint y: 218, endPoint x: 297, endPoint y: 211, distance: 189.1
click at [297, 211] on div "rYPpTB9UncnLAbYiKcOy23SX" at bounding box center [415, 211] width 240 height 20
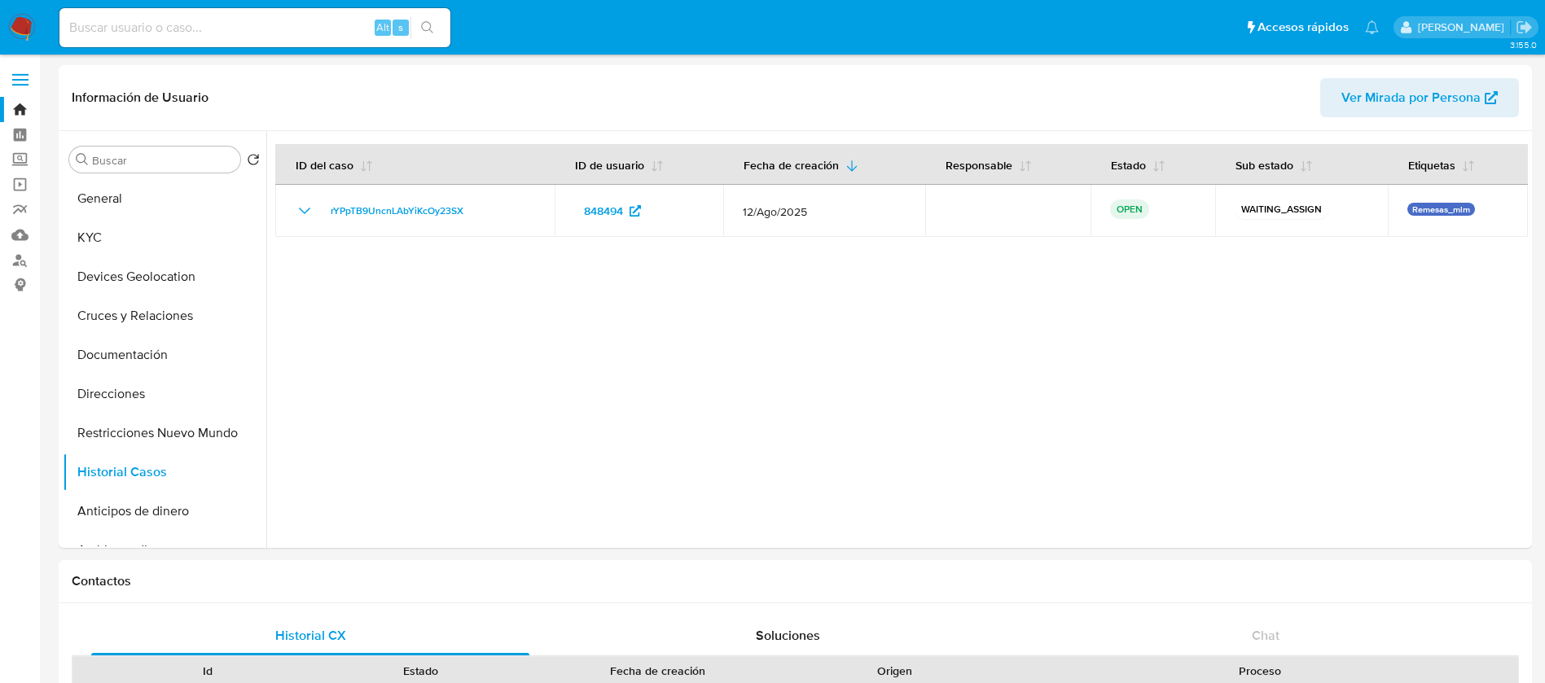
click at [24, 20] on img at bounding box center [22, 28] width 28 height 28
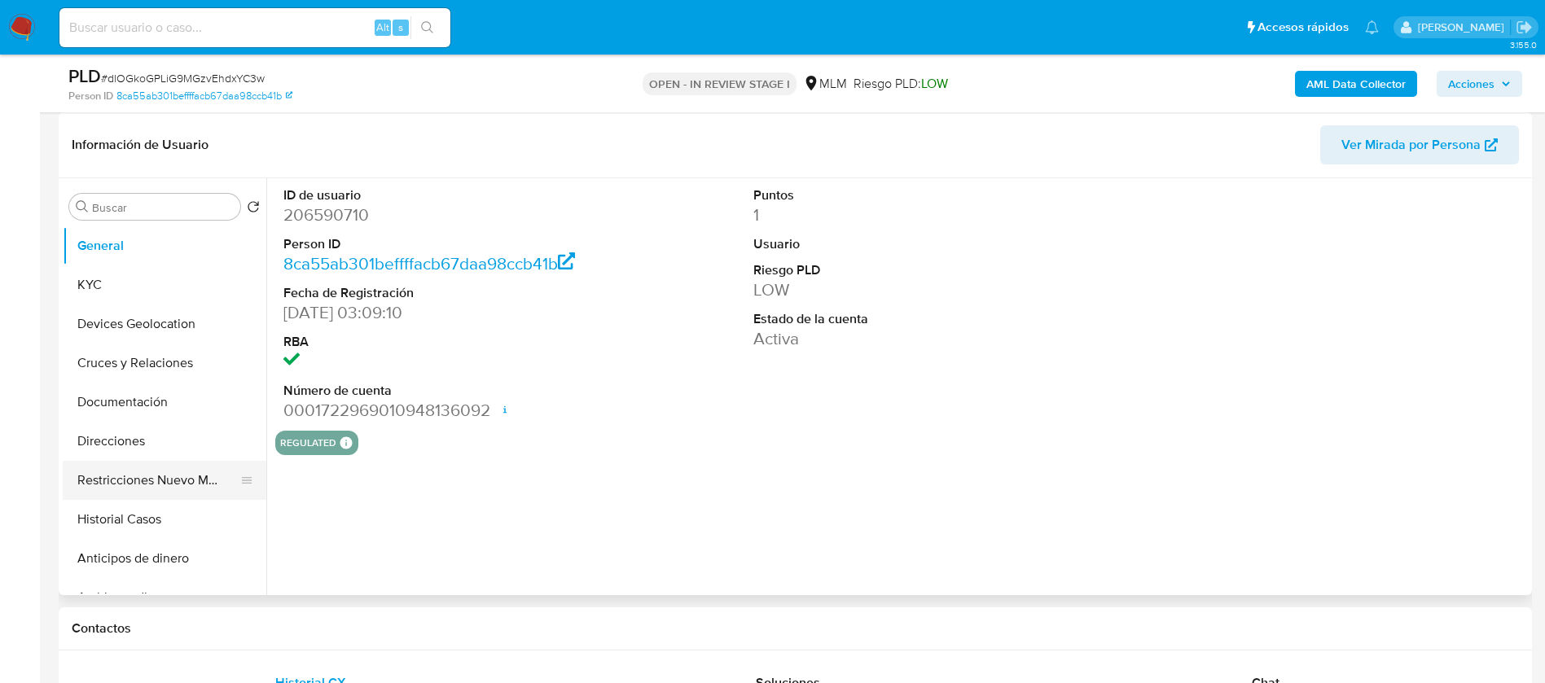
scroll to position [122, 0]
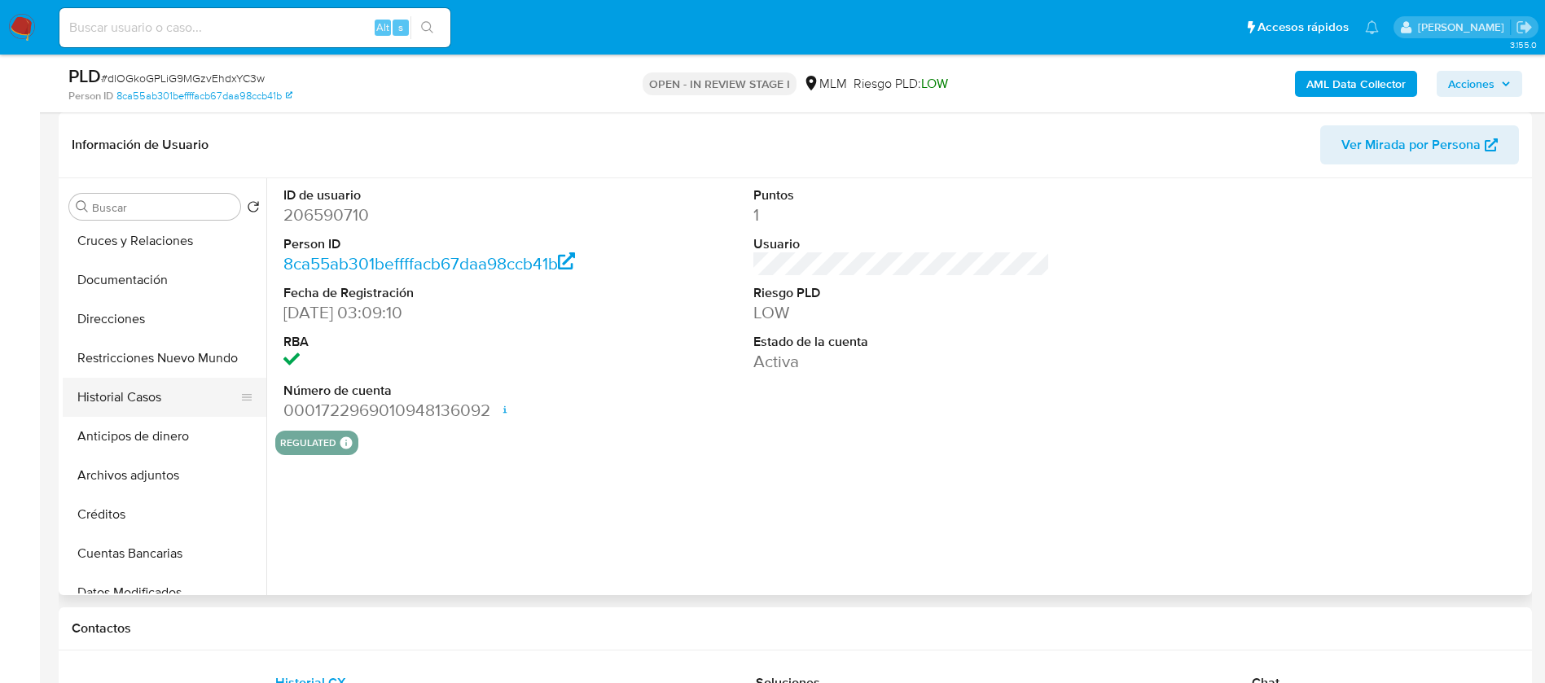
click at [148, 401] on button "Historial Casos" at bounding box center [158, 397] width 191 height 39
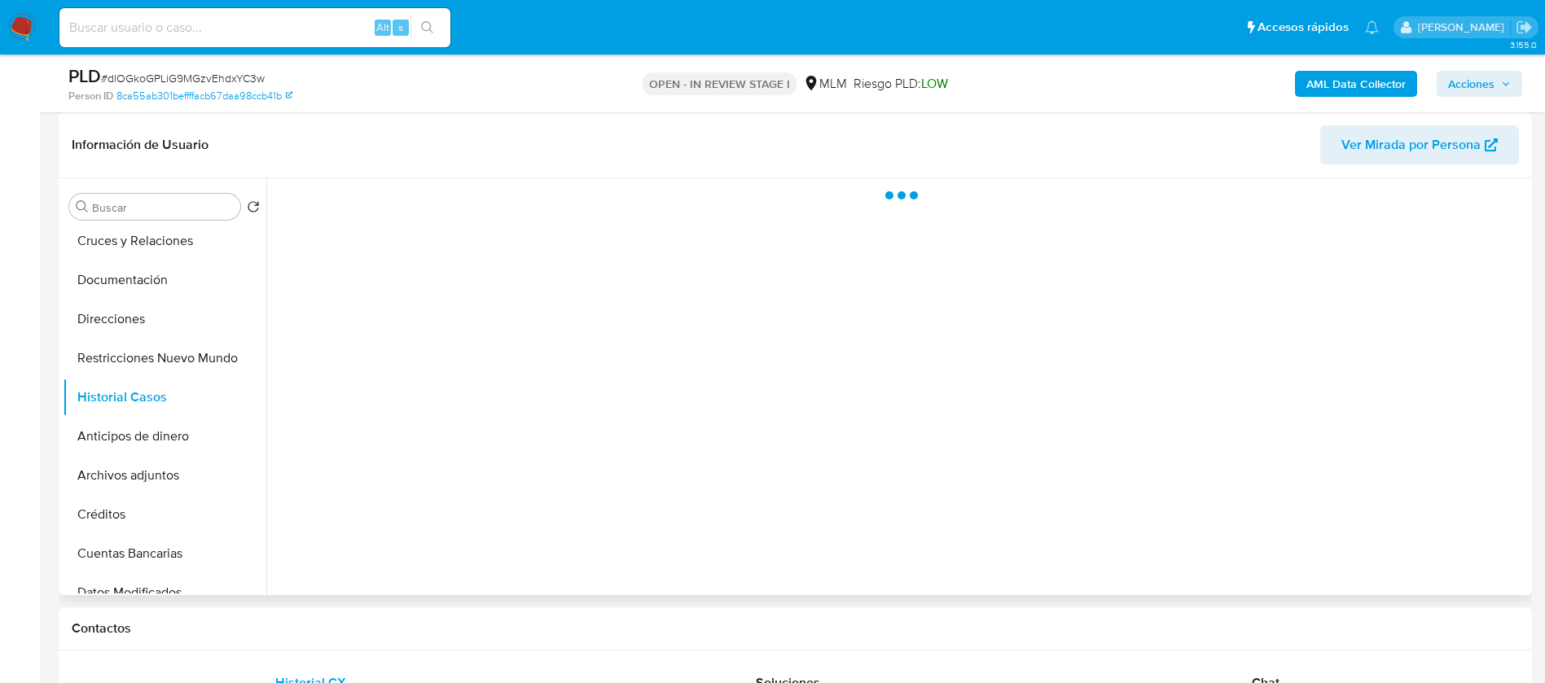
select select "10"
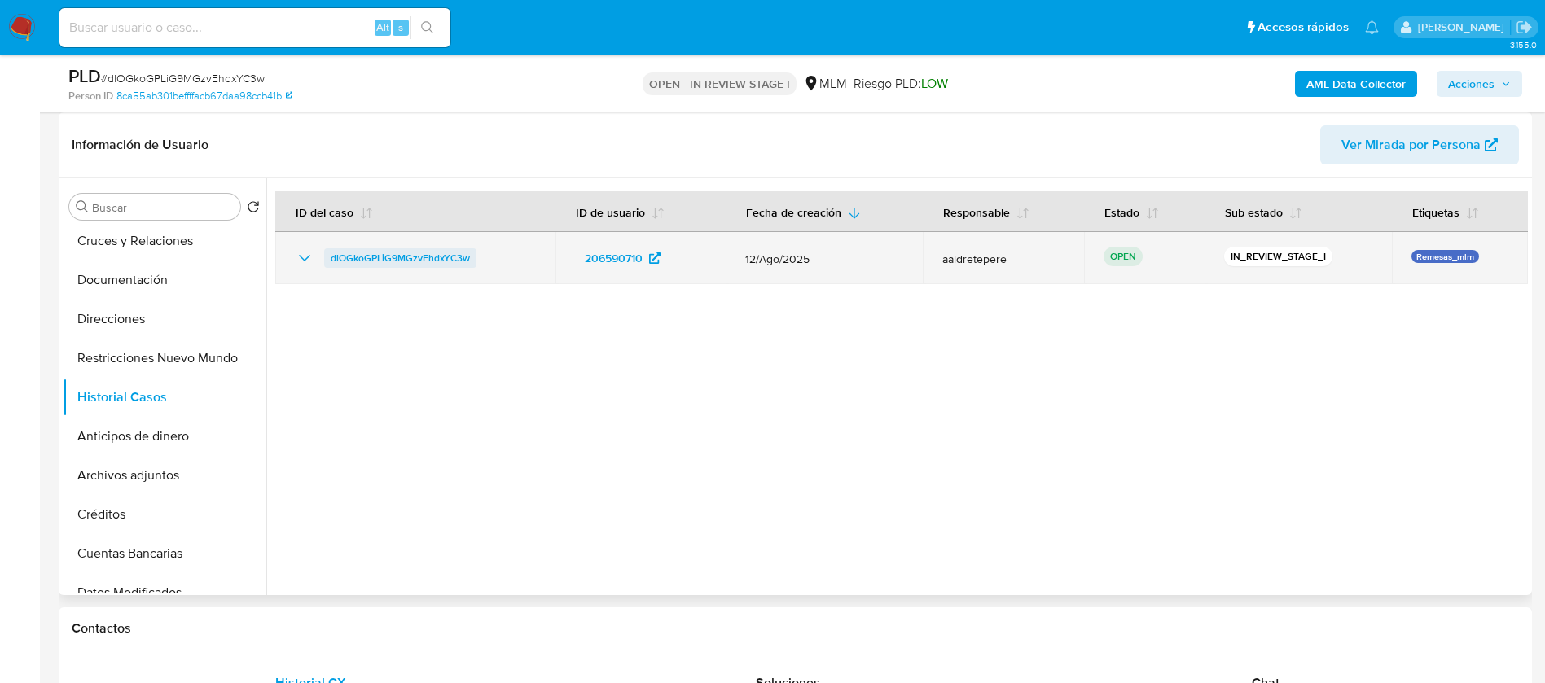
drag, startPoint x: 489, startPoint y: 266, endPoint x: 375, endPoint y: 252, distance: 114.9
click at [375, 252] on div "dlOGkoGPLiG9MGzvEhdxYC3w" at bounding box center [415, 258] width 241 height 20
click at [516, 255] on div "dlOGkoGPLiG9MGzvEhdxYC3w" at bounding box center [415, 258] width 241 height 20
drag, startPoint x: 507, startPoint y: 263, endPoint x: 327, endPoint y: 265, distance: 179.2
click at [327, 265] on div "dlOGkoGPLiG9MGzvEhdxYC3w" at bounding box center [415, 258] width 241 height 20
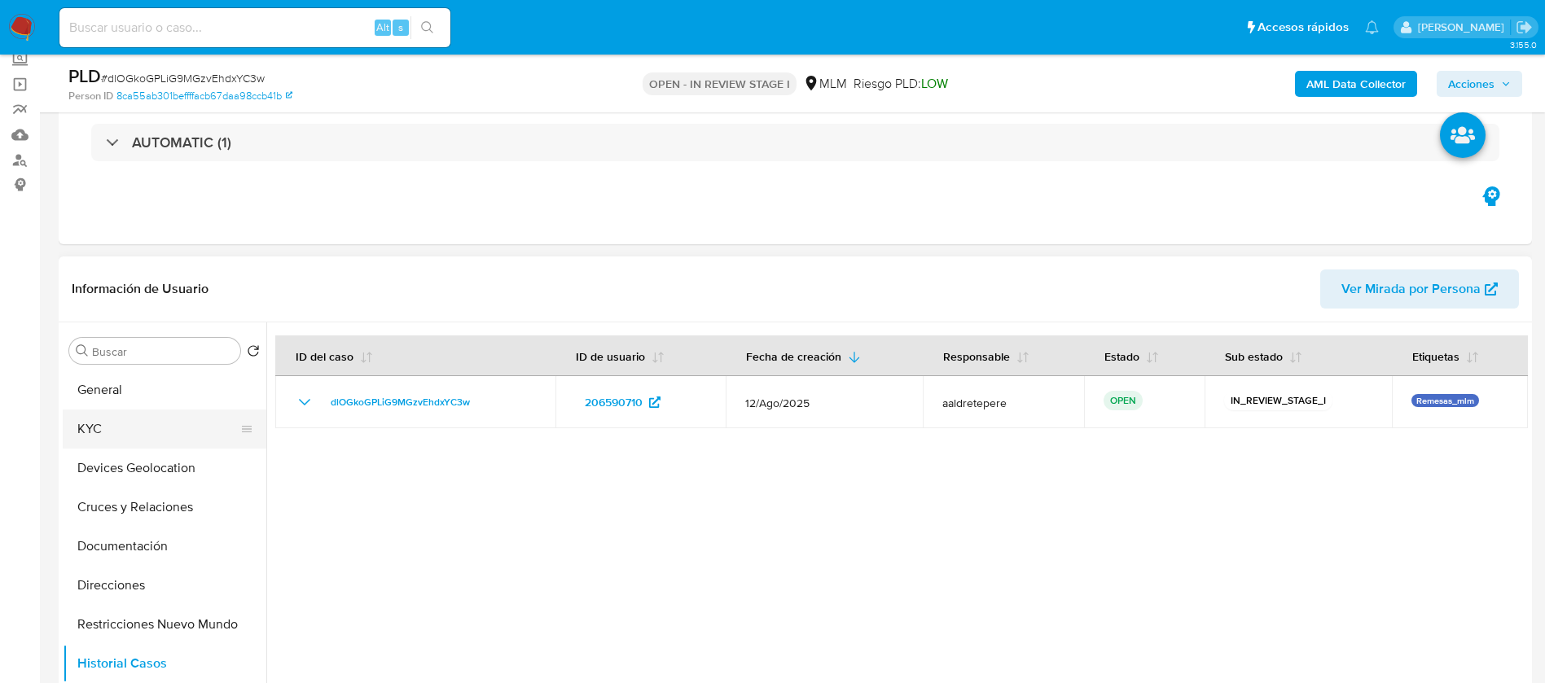
scroll to position [0, 0]
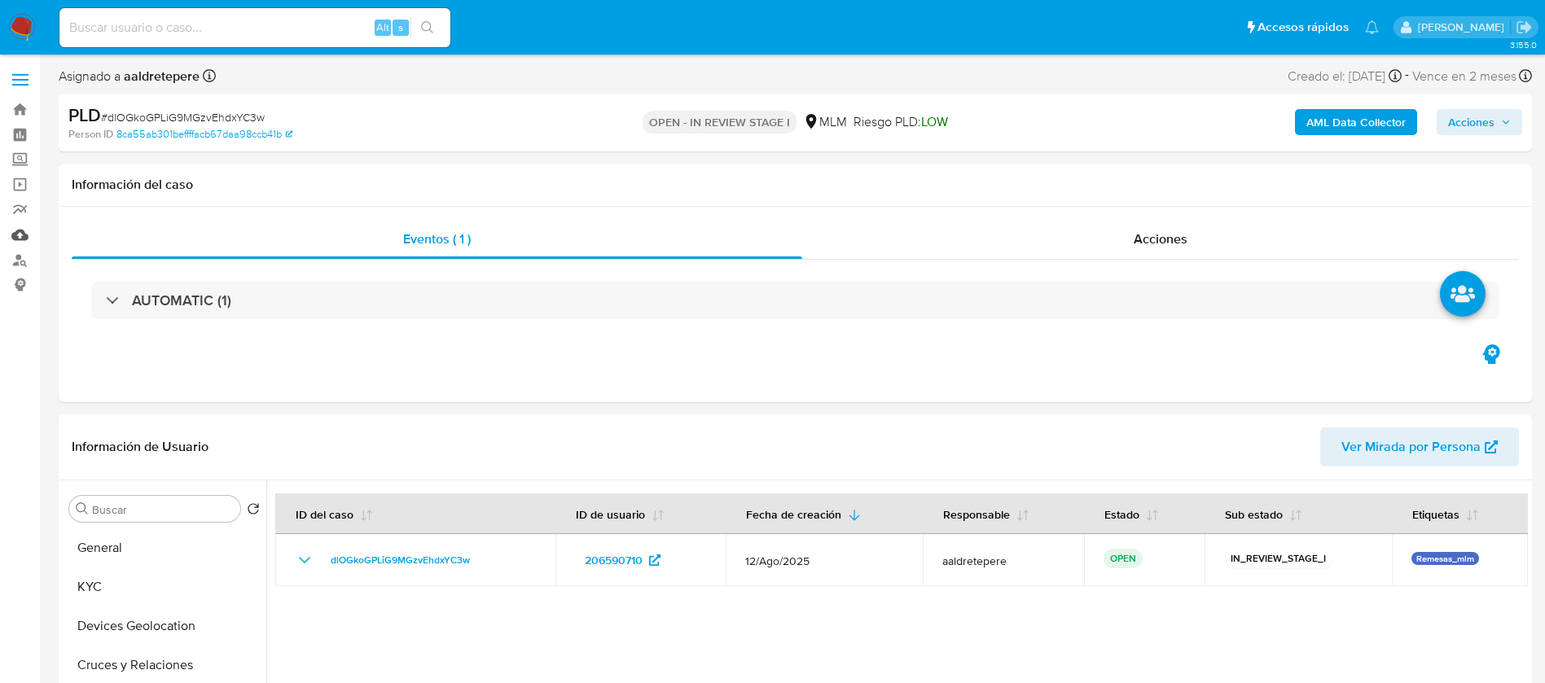
click at [20, 235] on link "Mulan" at bounding box center [97, 234] width 194 height 25
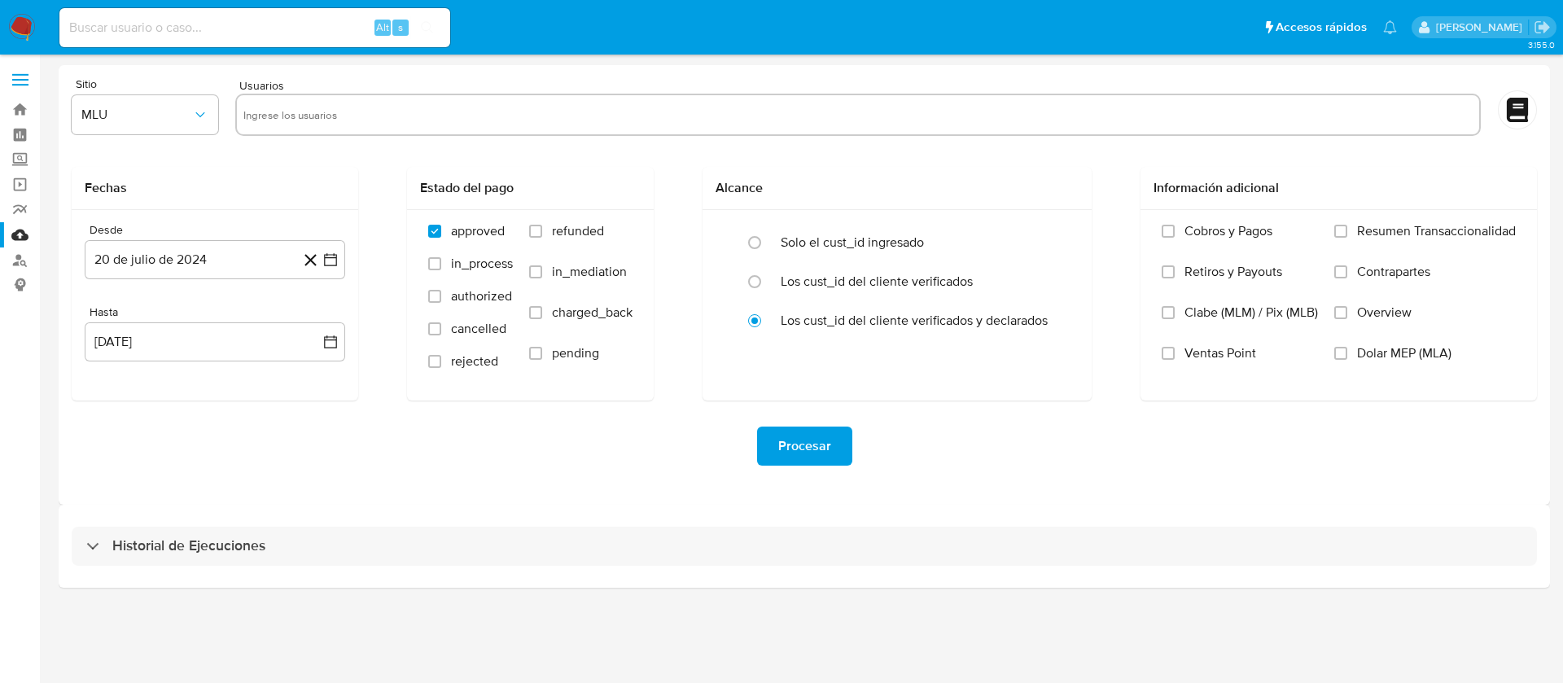
click at [534, 115] on input "text" at bounding box center [858, 115] width 1230 height 26
paste input "206590710"
type input "206590710"
drag, startPoint x: 169, startPoint y: 106, endPoint x: 170, endPoint y: 119, distance: 13.1
click at [169, 107] on span "MLU" at bounding box center [136, 115] width 111 height 16
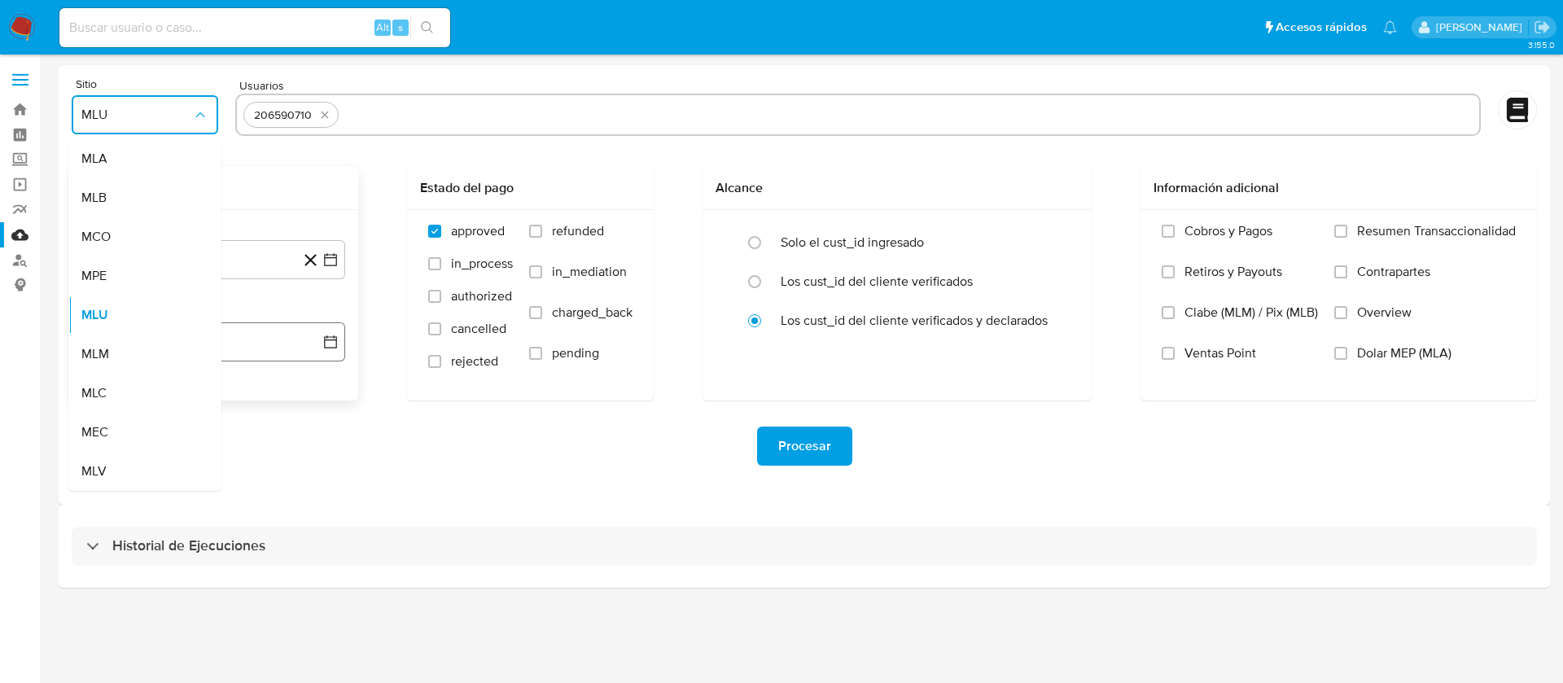
drag, startPoint x: 139, startPoint y: 362, endPoint x: 159, endPoint y: 334, distance: 33.9
click at [139, 362] on div "MLM" at bounding box center [139, 354] width 117 height 39
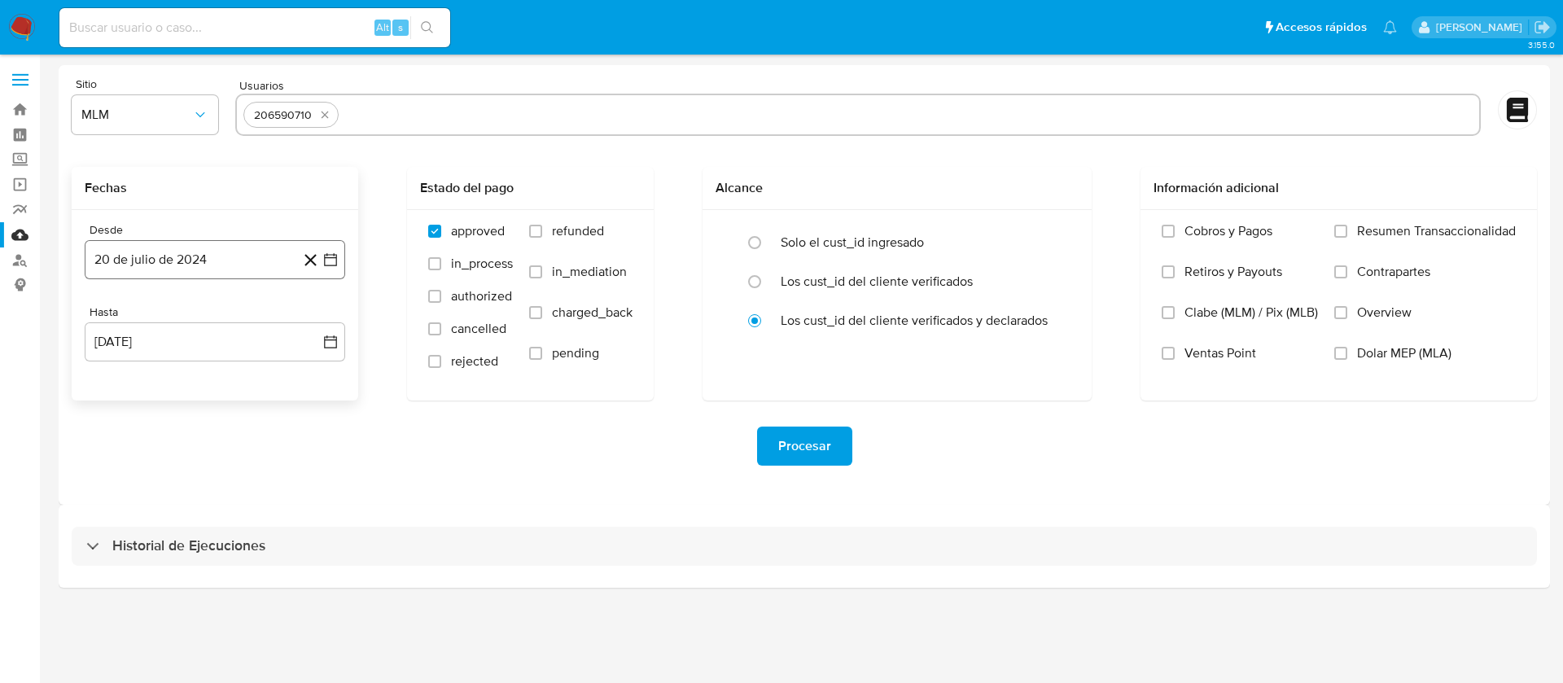
click at [168, 279] on div "Desde [DATE] [DATE] Hasta [DATE] [DATE]" at bounding box center [215, 305] width 287 height 191
click at [169, 267] on button "20 de julio de 2024" at bounding box center [215, 259] width 261 height 39
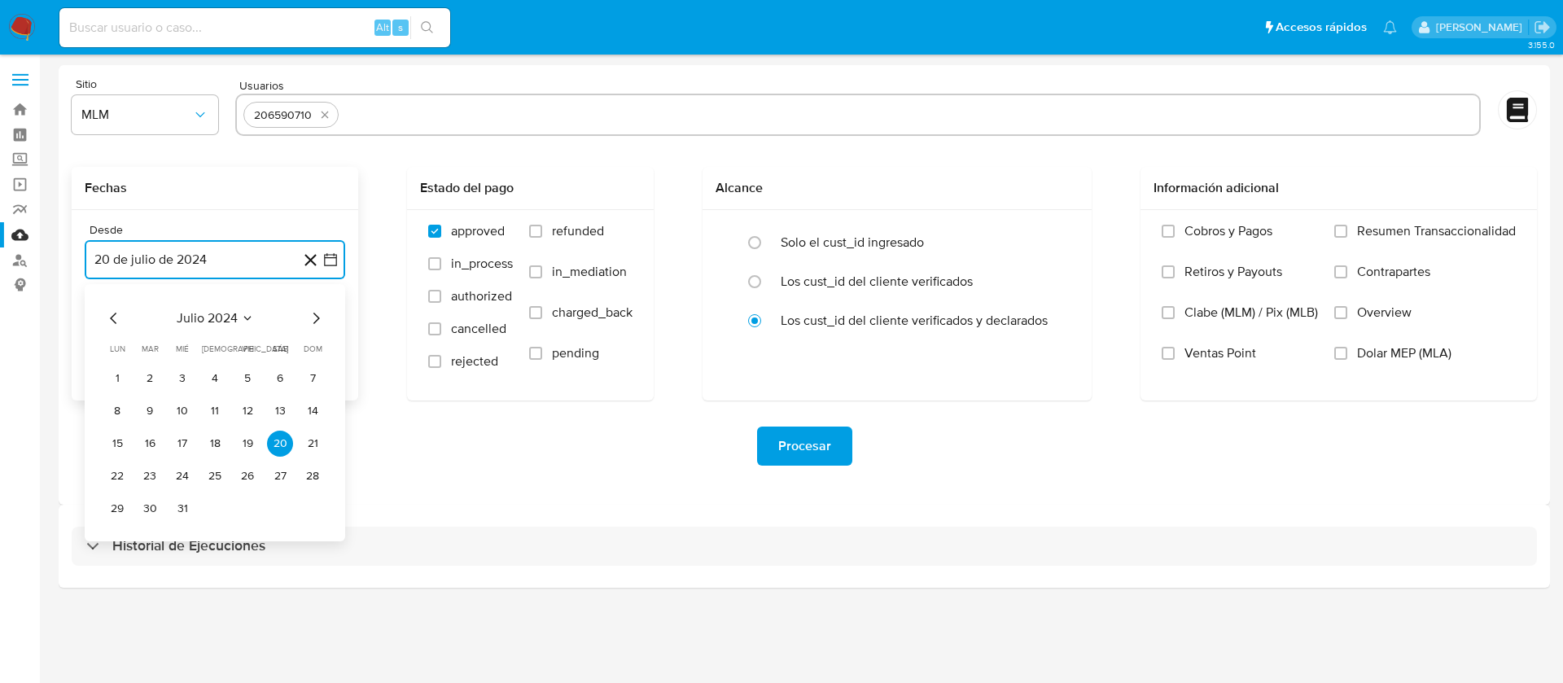
click at [208, 316] on span "julio 2024" at bounding box center [207, 318] width 61 height 16
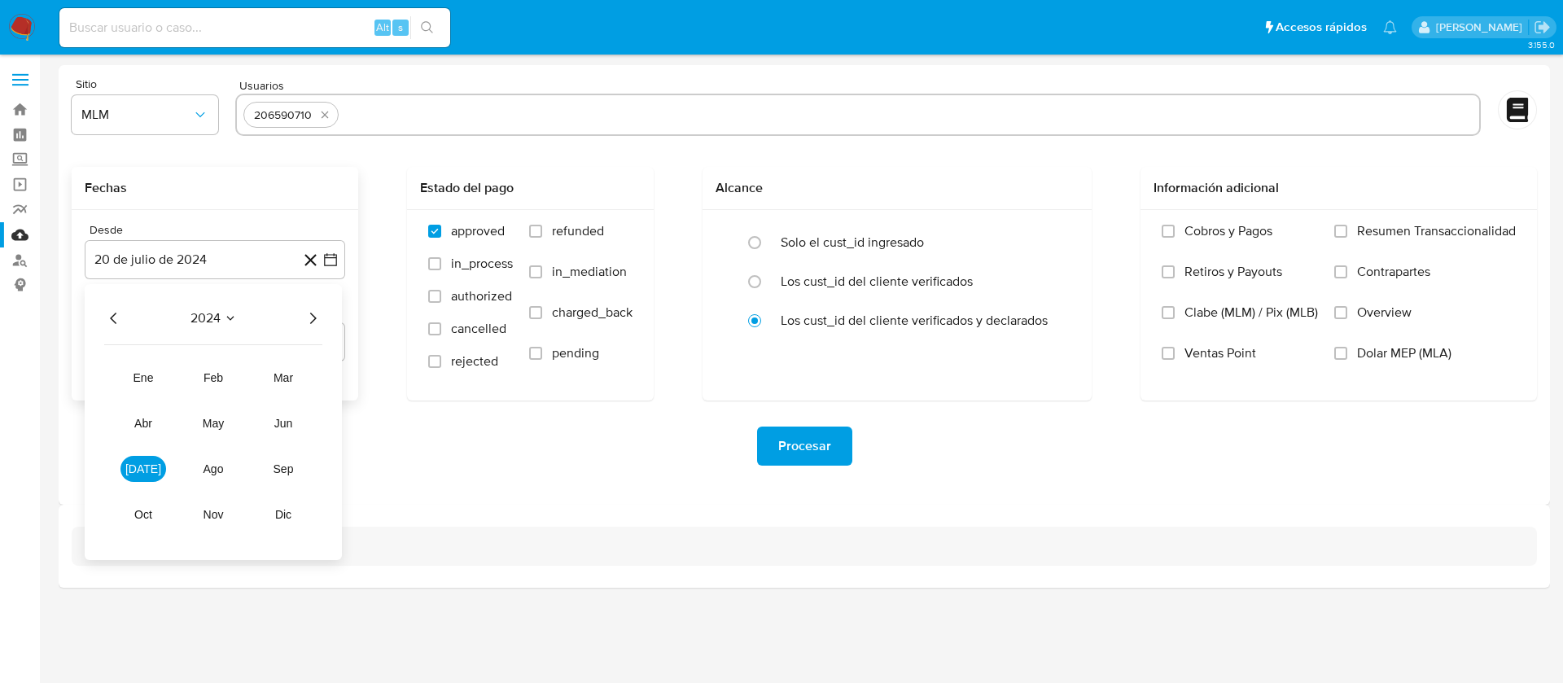
click at [313, 323] on icon "Año siguiente" at bounding box center [313, 319] width 20 height 20
click at [145, 419] on span "abr" at bounding box center [143, 423] width 18 height 13
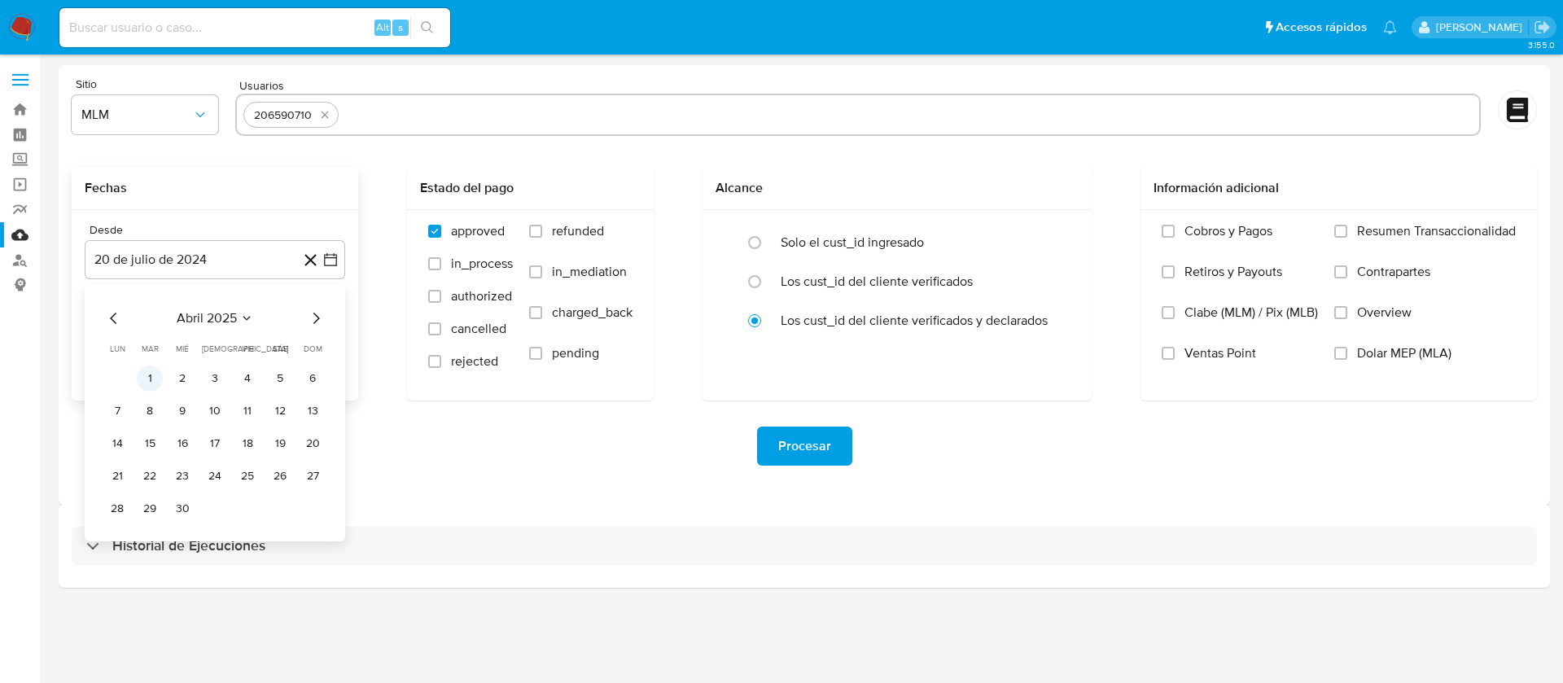
click at [147, 386] on button "1" at bounding box center [150, 379] width 26 height 26
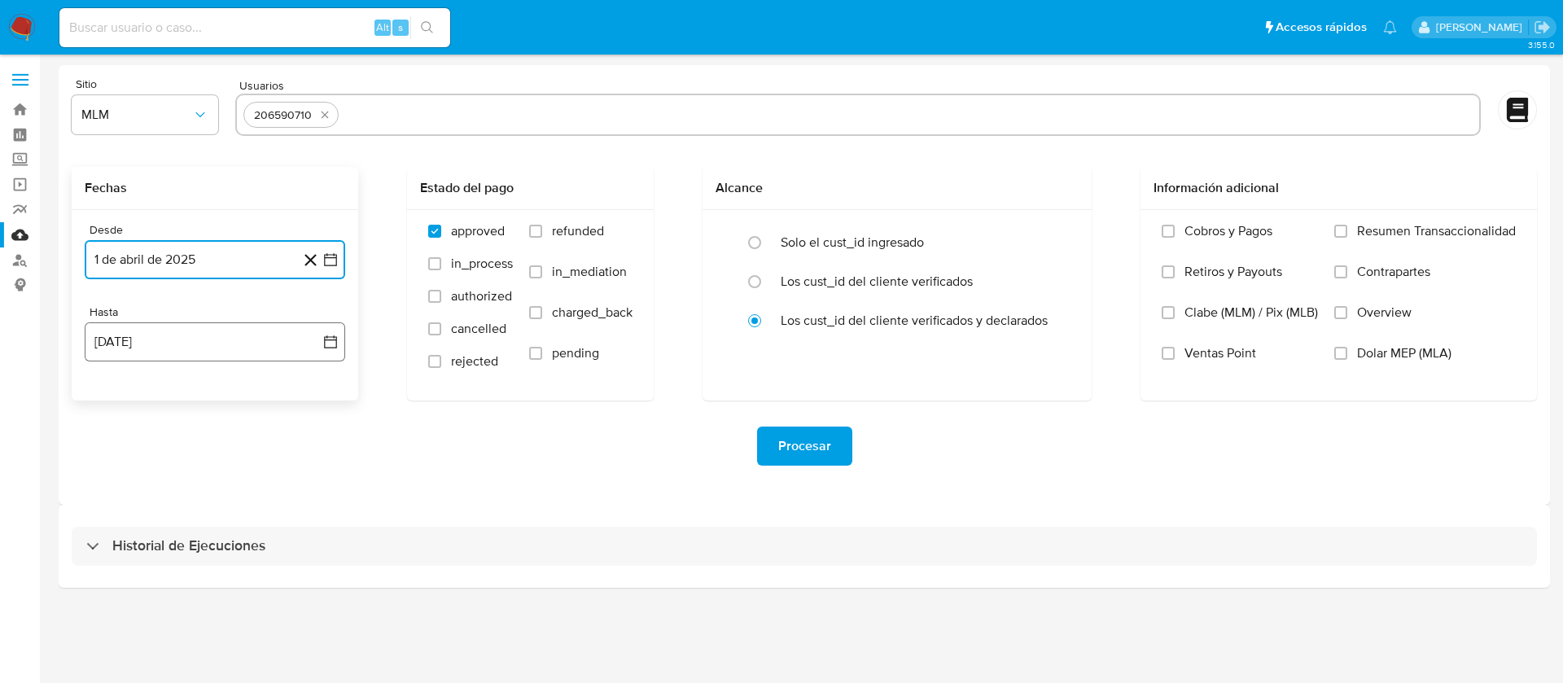
drag, startPoint x: 169, startPoint y: 344, endPoint x: 160, endPoint y: 357, distance: 15.8
click at [169, 344] on button "[DATE]" at bounding box center [215, 341] width 261 height 39
click at [121, 402] on icon "Mes anterior" at bounding box center [114, 401] width 20 height 20
click at [116, 401] on icon "Mes anterior" at bounding box center [114, 401] width 20 height 20
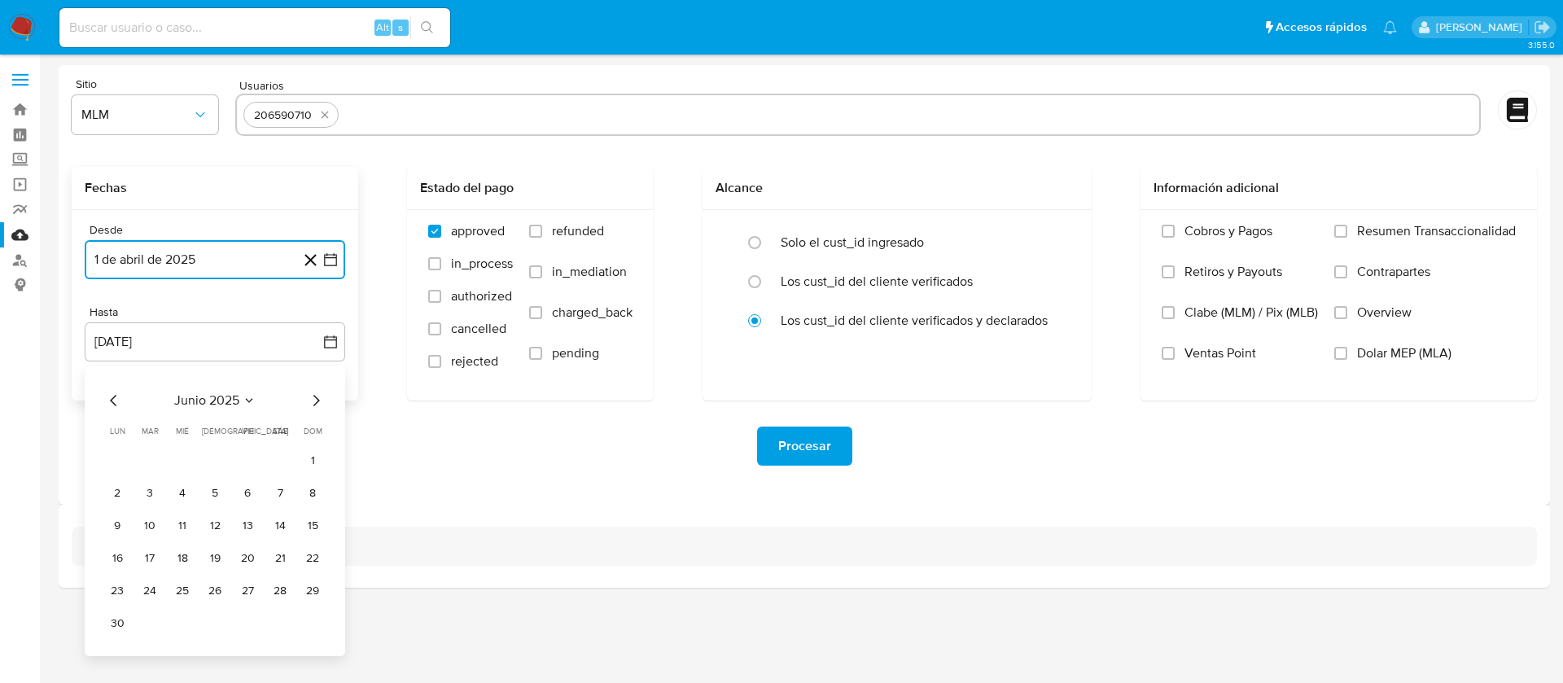
click at [310, 397] on icon "Mes siguiente" at bounding box center [316, 401] width 20 height 20
click at [220, 587] on button "31" at bounding box center [215, 591] width 26 height 26
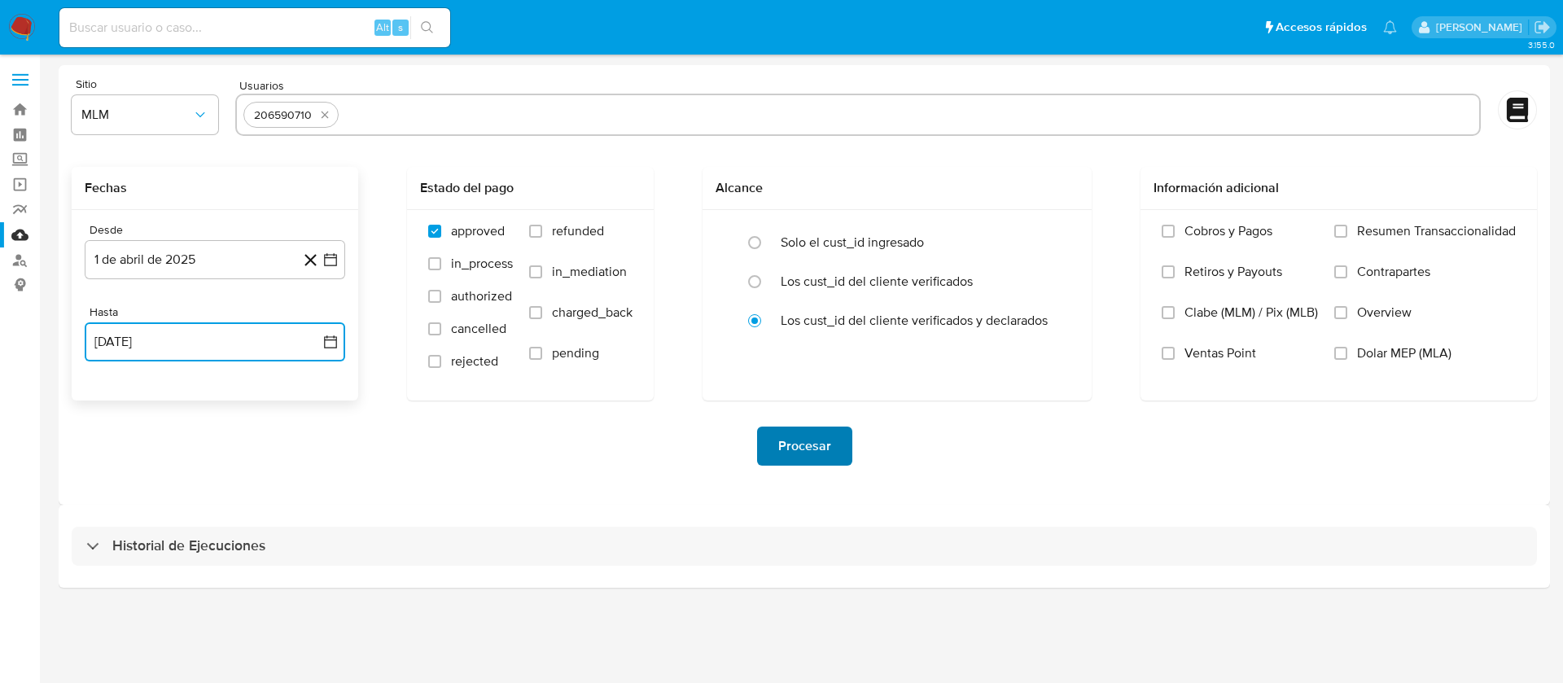
click at [792, 445] on span "Procesar" at bounding box center [804, 446] width 53 height 36
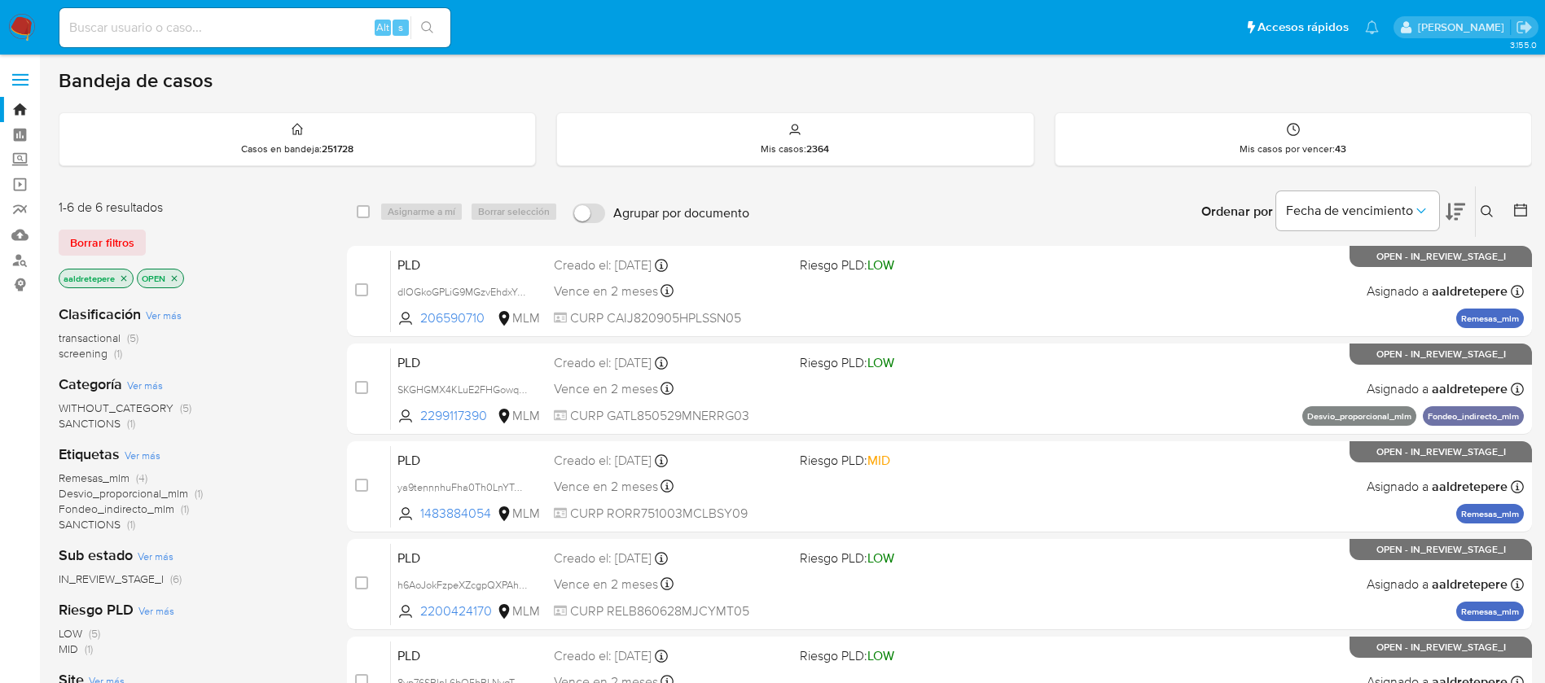
click at [1492, 200] on div "Ingrese ID de usuario o caso Buscar Borrar filtros" at bounding box center [1489, 211] width 28 height 50
click at [1491, 205] on icon at bounding box center [1486, 211] width 13 height 13
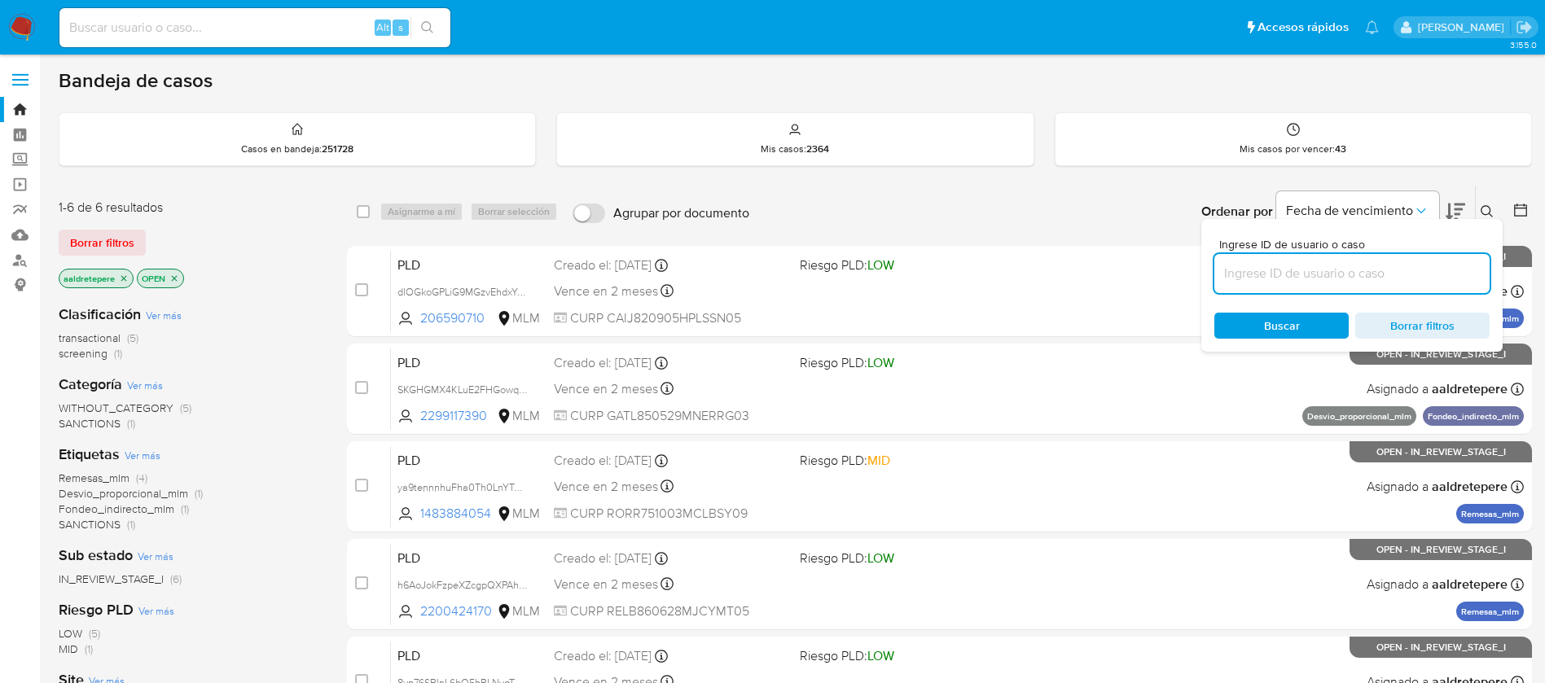
click at [1314, 271] on input at bounding box center [1351, 273] width 275 height 21
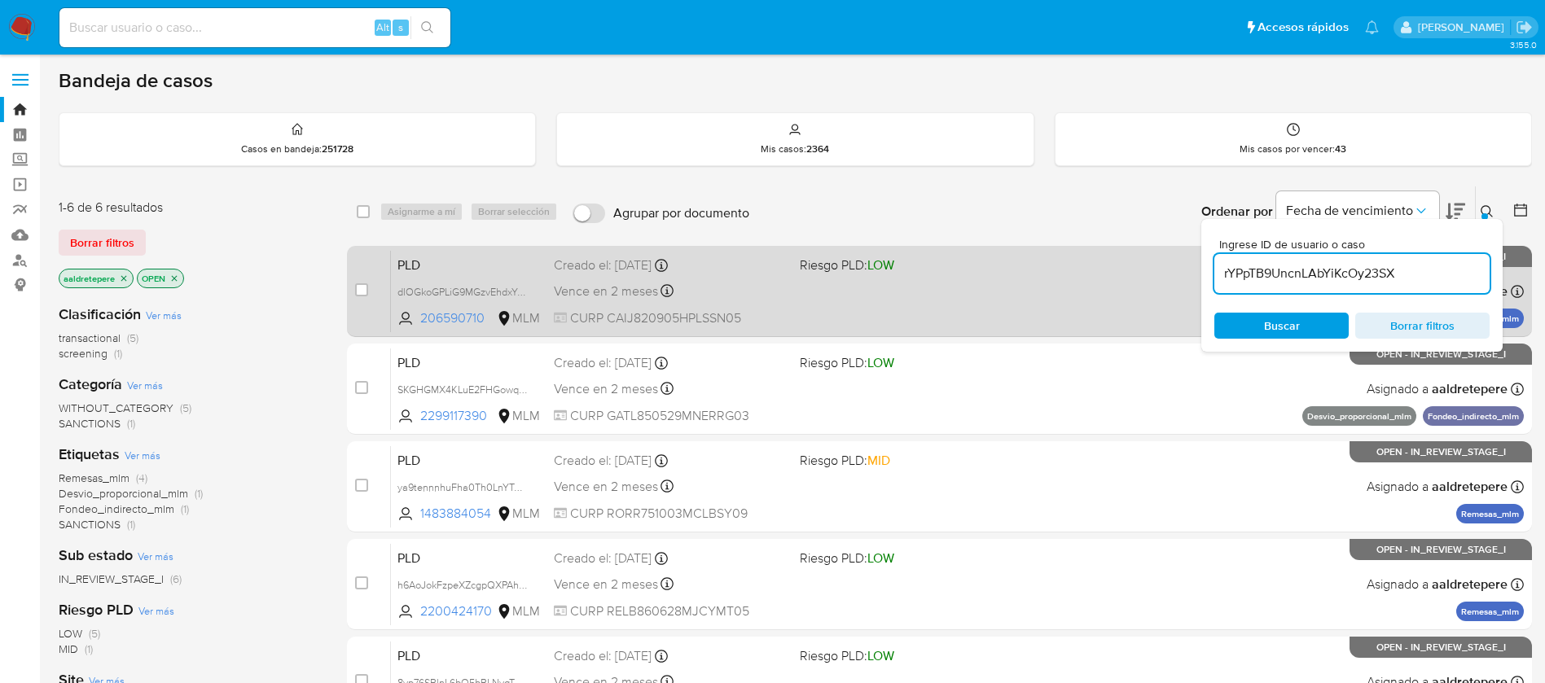
type input "rYPpTB9UncnLAbYiKcOy23SX"
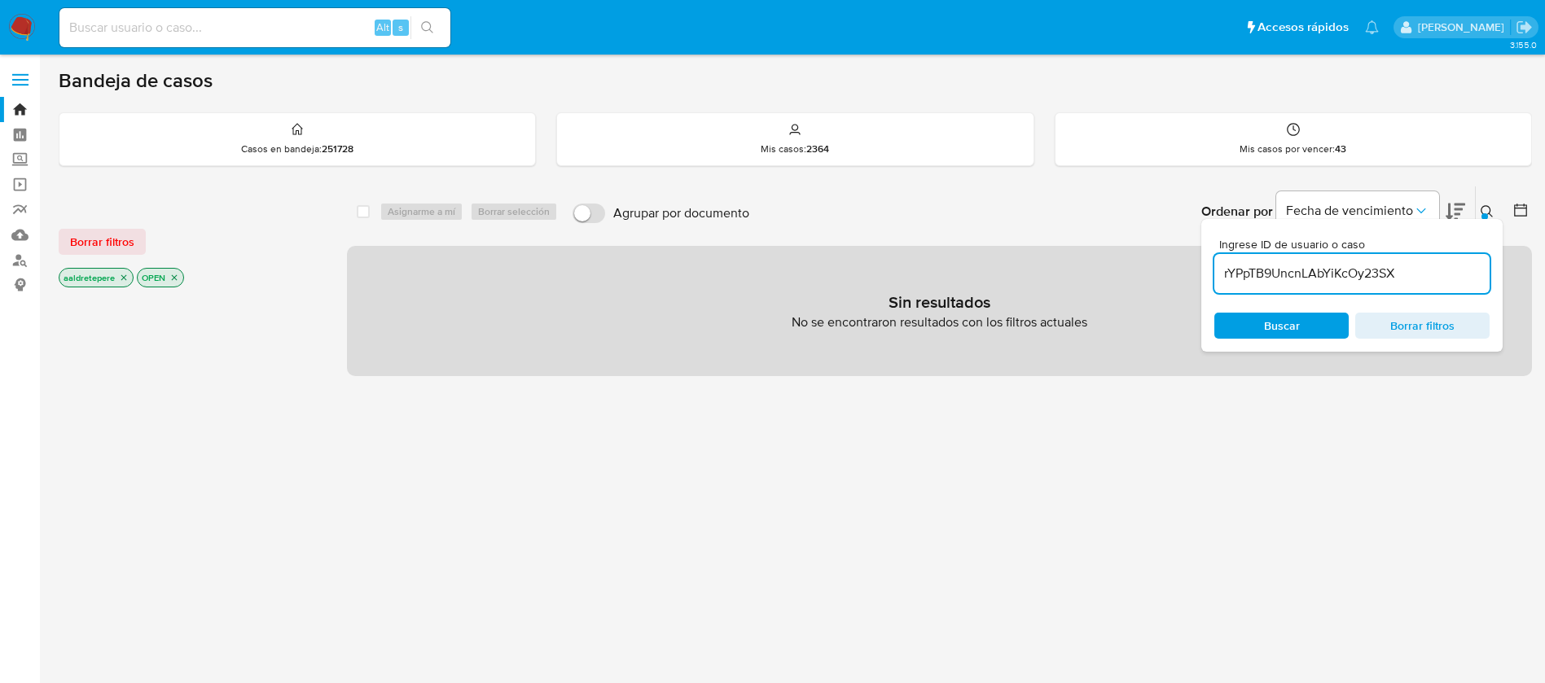
click at [95, 257] on div "Borrar filtros aaldretepere OPEN" at bounding box center [189, 245] width 261 height 92
click at [99, 243] on span "Borrar filtros" at bounding box center [102, 241] width 64 height 23
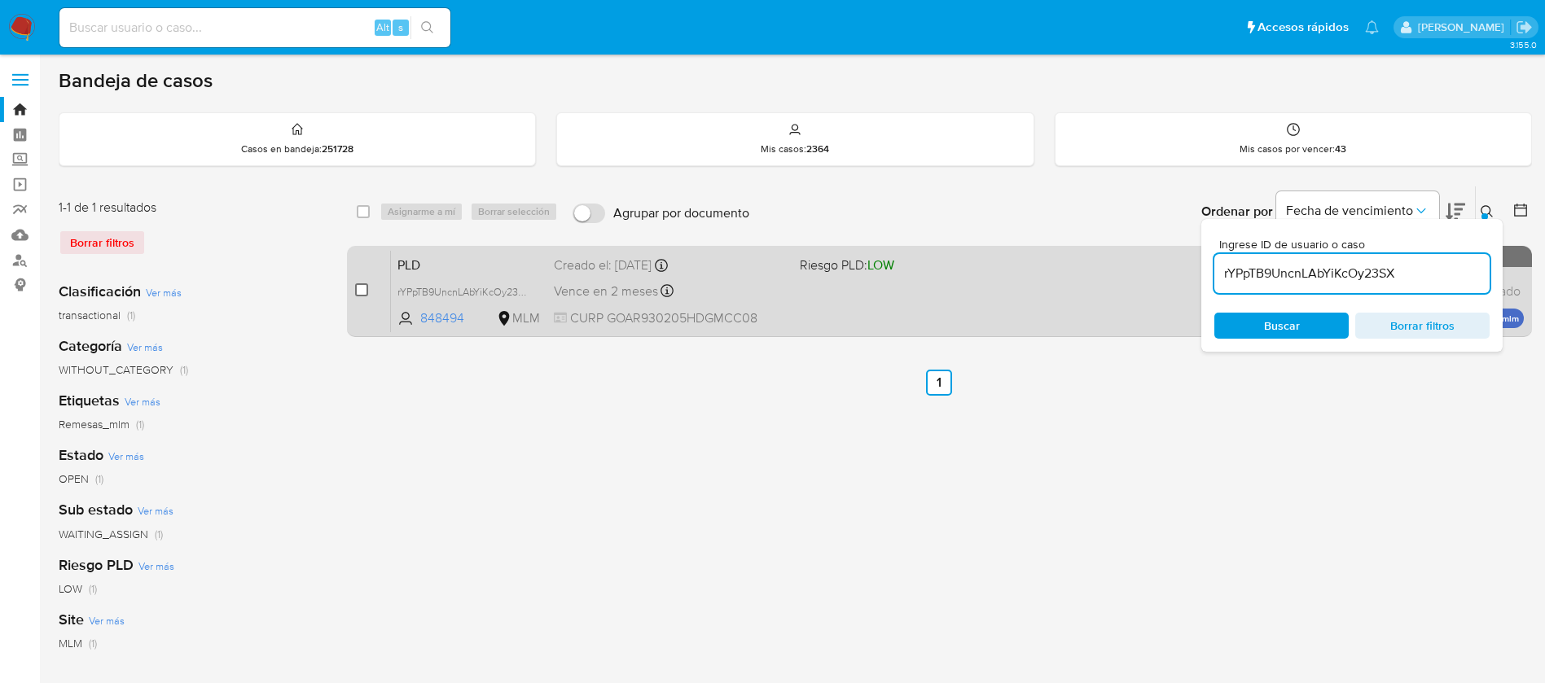
click at [359, 294] on input "checkbox" at bounding box center [361, 289] width 13 height 13
checkbox input "true"
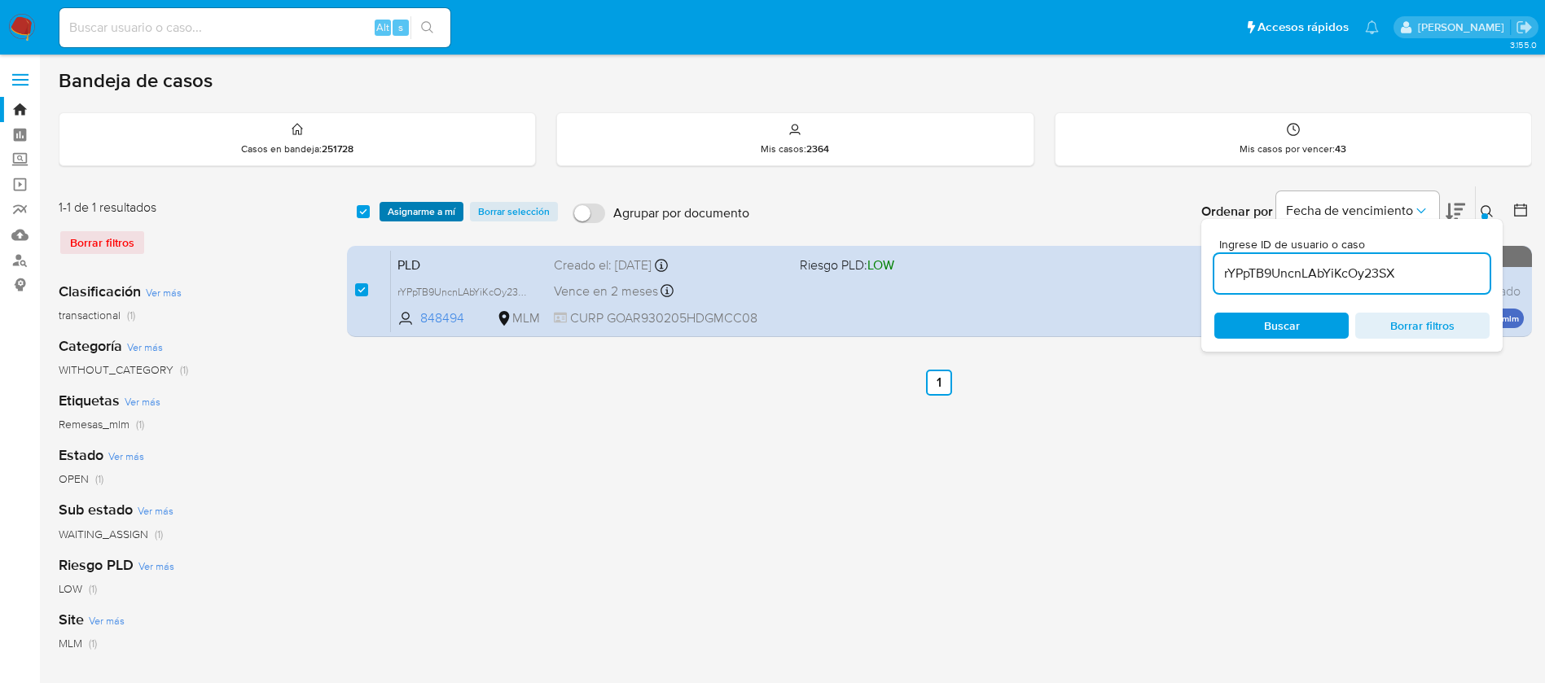
click at [406, 207] on span "Asignarme a mí" at bounding box center [422, 212] width 68 height 16
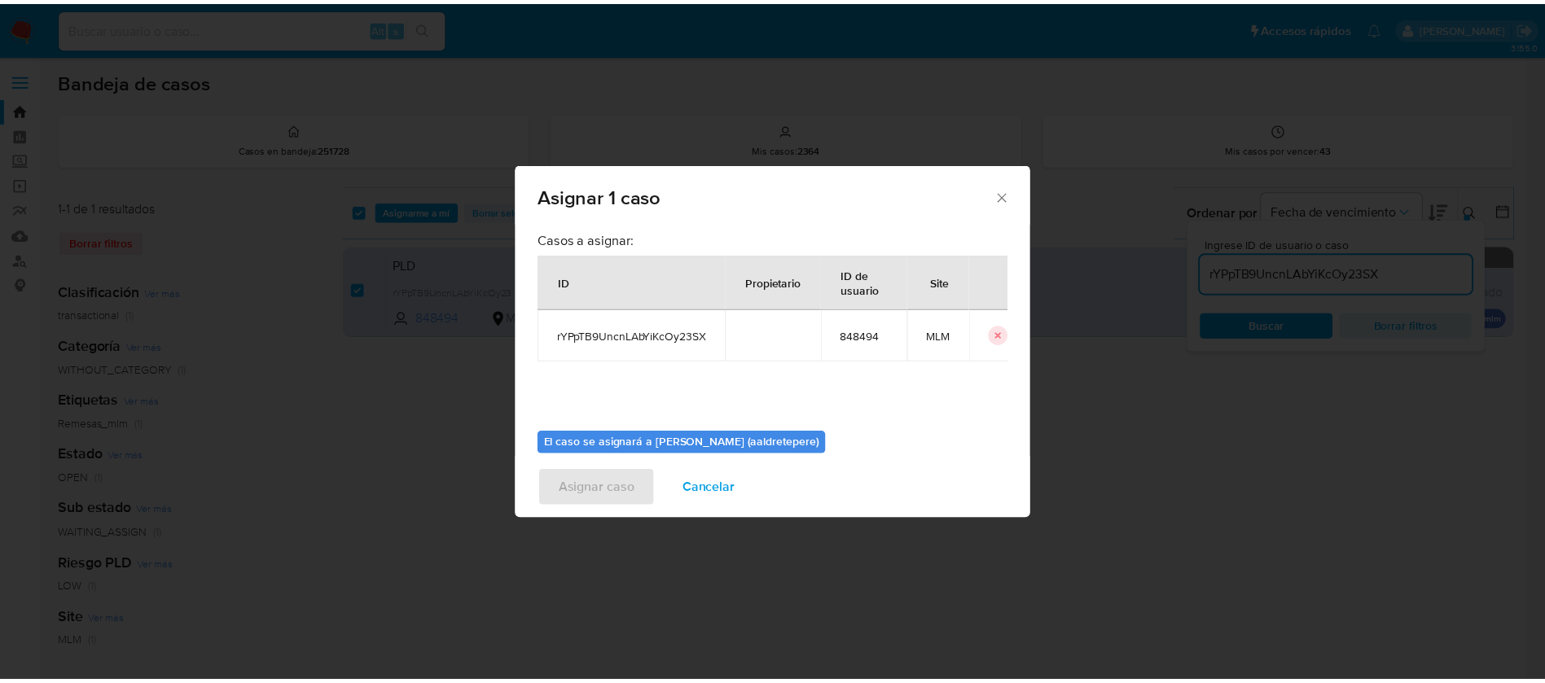
scroll to position [85, 0]
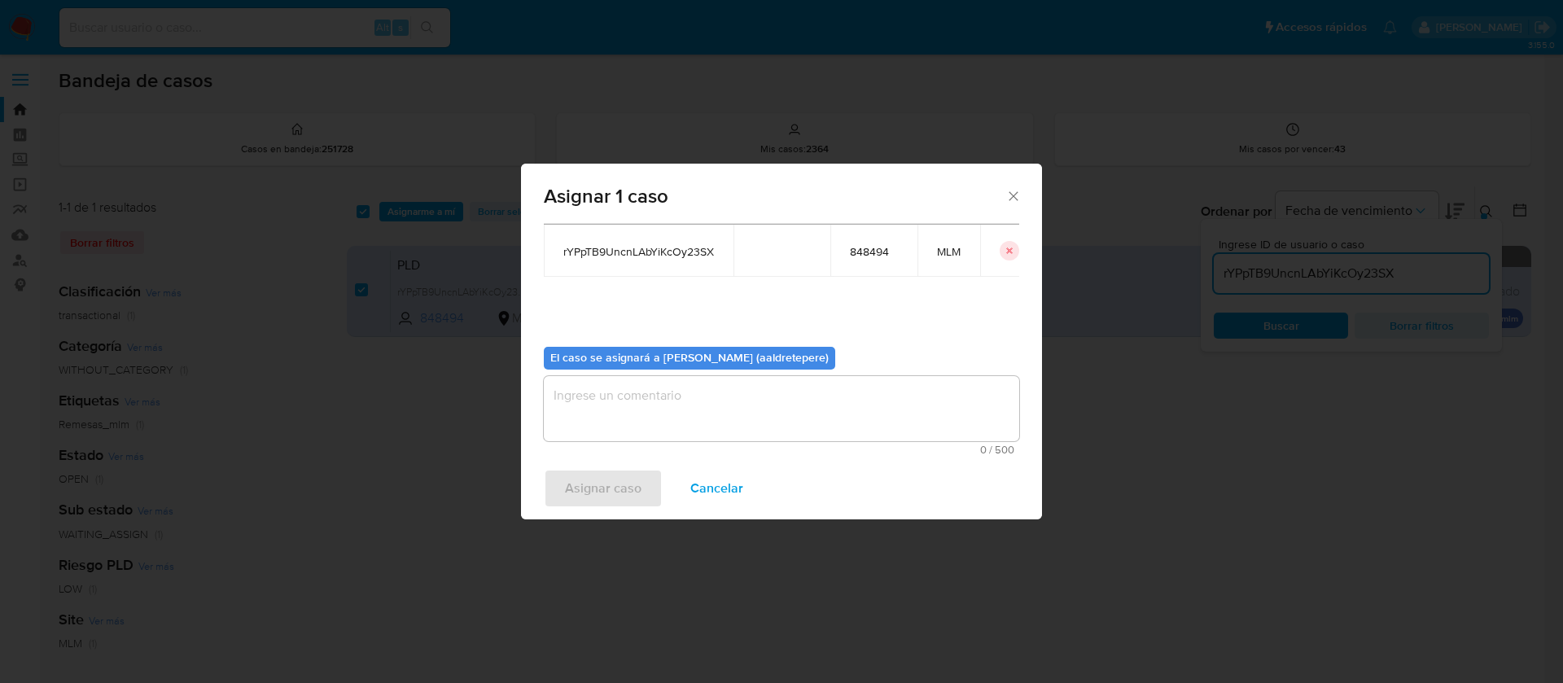
click at [704, 407] on textarea "assign-modal" at bounding box center [782, 408] width 476 height 65
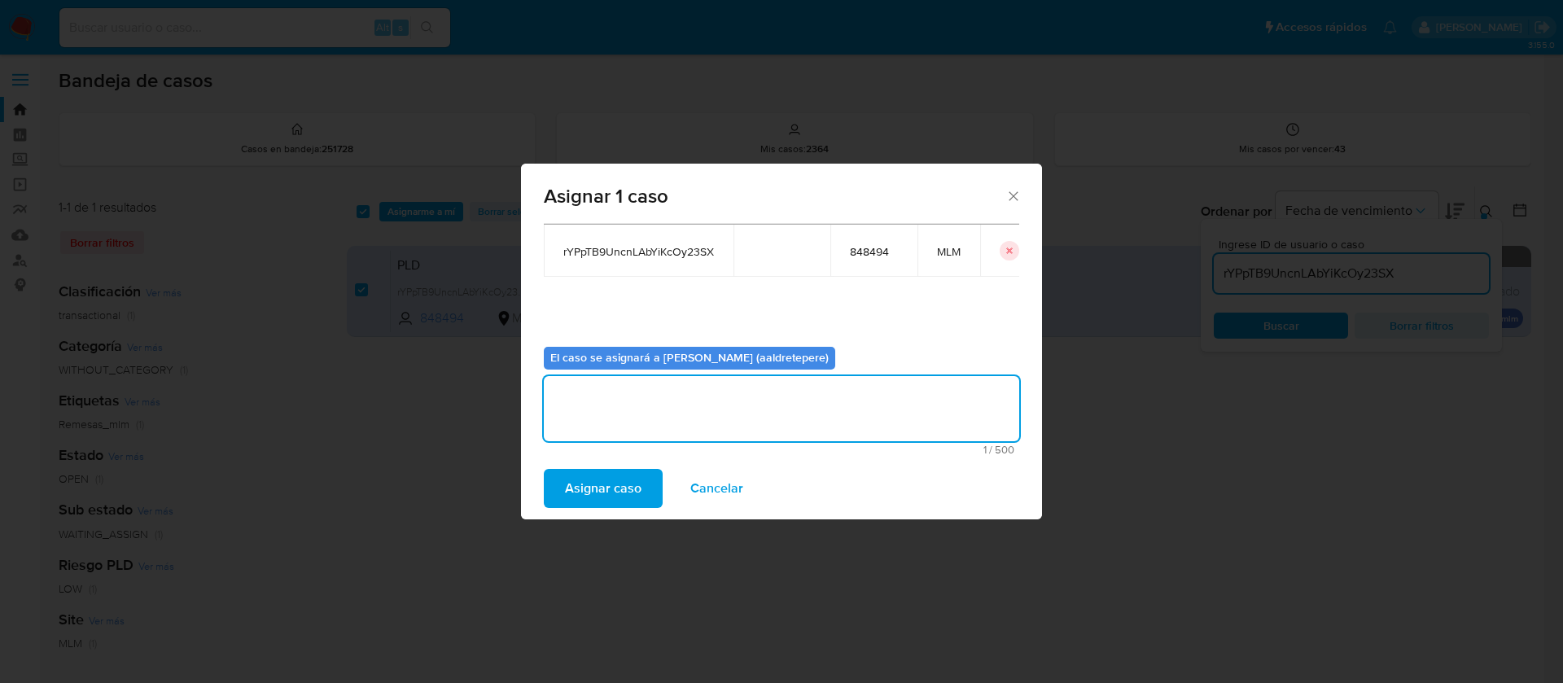
click at [610, 498] on span "Asignar caso" at bounding box center [603, 489] width 77 height 36
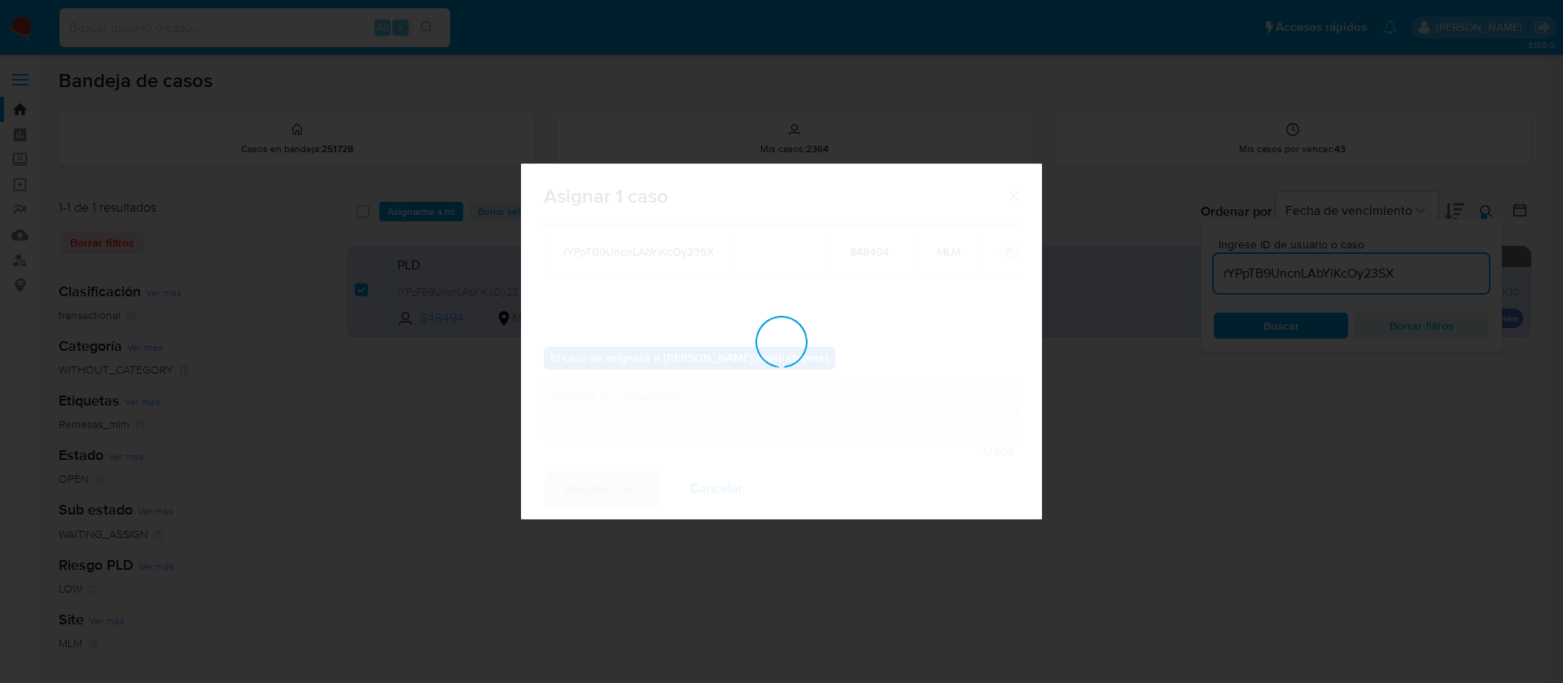
checkbox input "false"
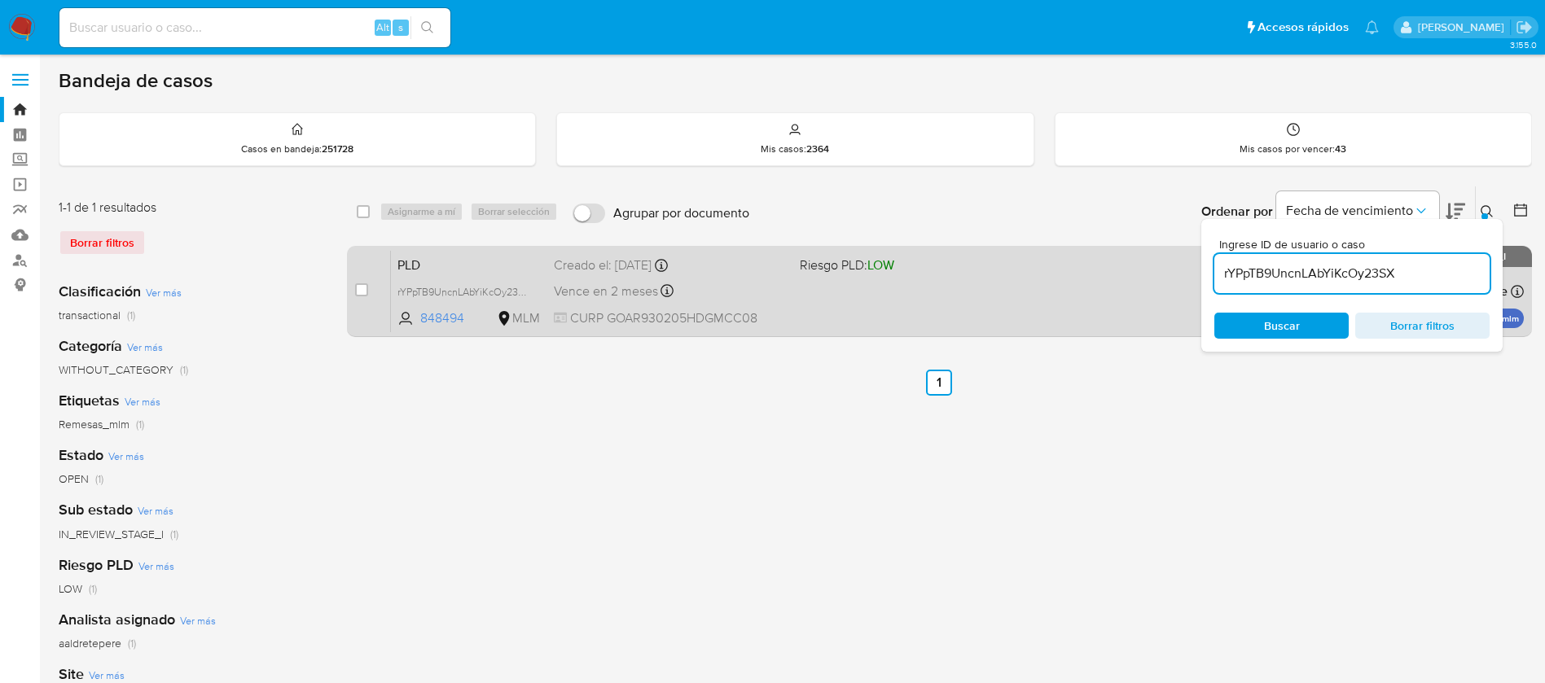
click at [776, 278] on div "PLD rYPpTB9UncnLAbYiKcOy23SX 848494 MLM Riesgo PLD: LOW Creado el: 12/08/2025 C…" at bounding box center [957, 291] width 1133 height 82
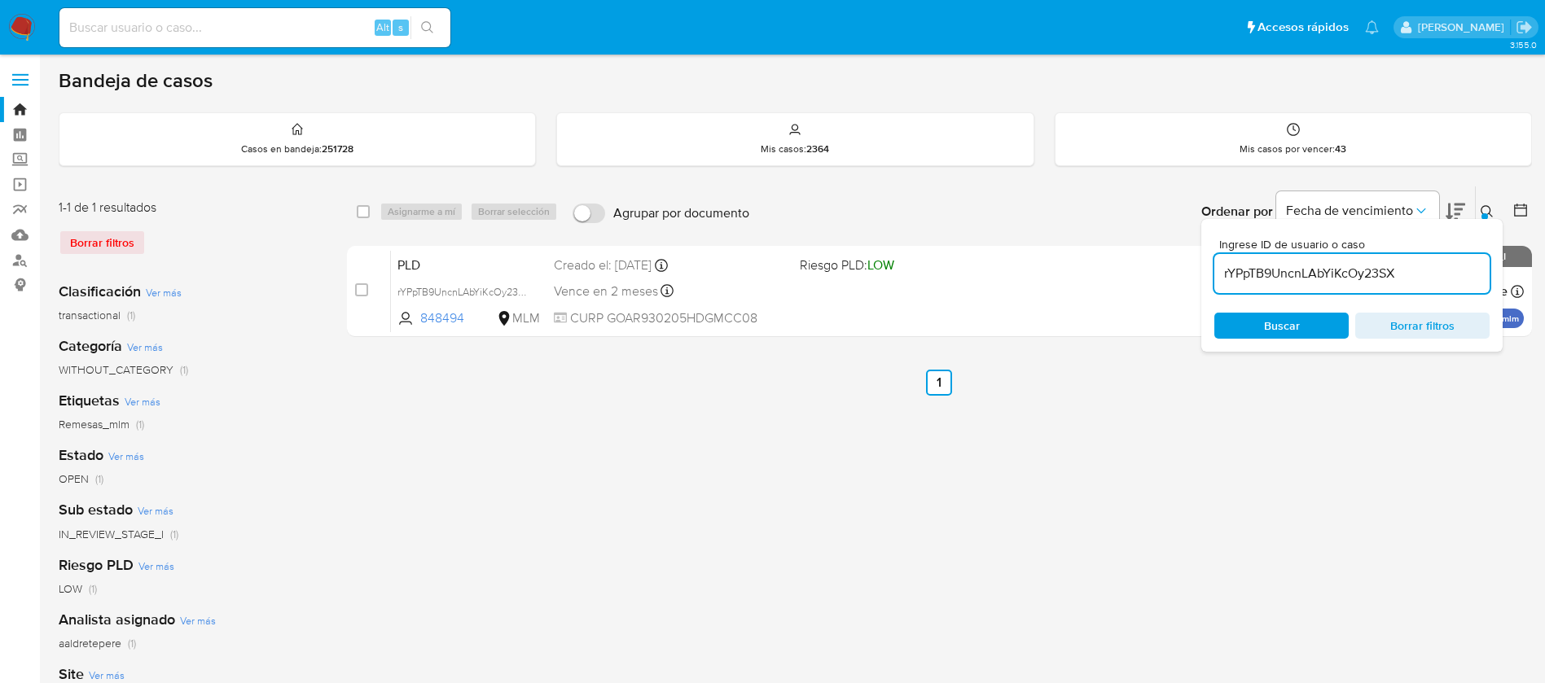
drag, startPoint x: 321, startPoint y: 20, endPoint x: 328, endPoint y: 41, distance: 21.6
click at [321, 25] on input at bounding box center [254, 27] width 391 height 21
paste input "1073586841"
type input "1073586841"
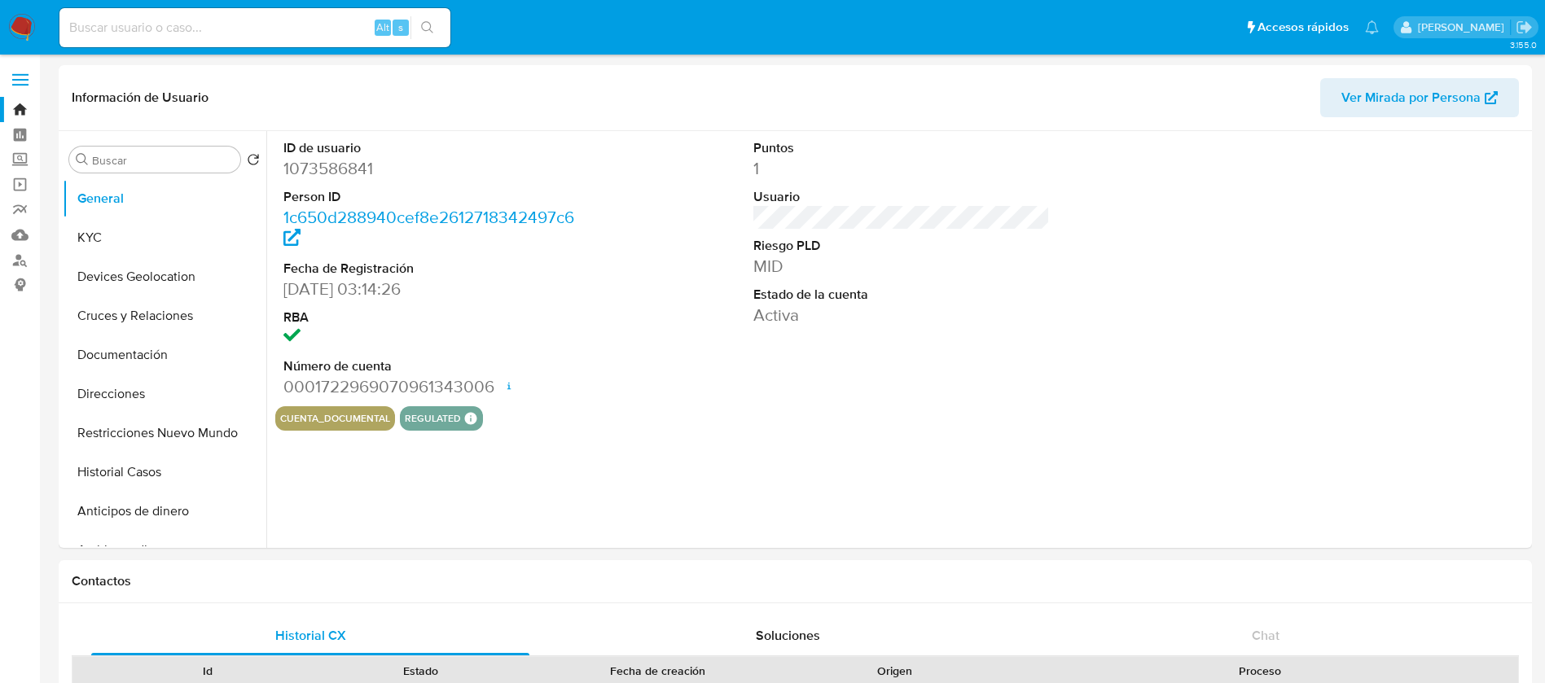
select select "10"
click button "Historial Casos"
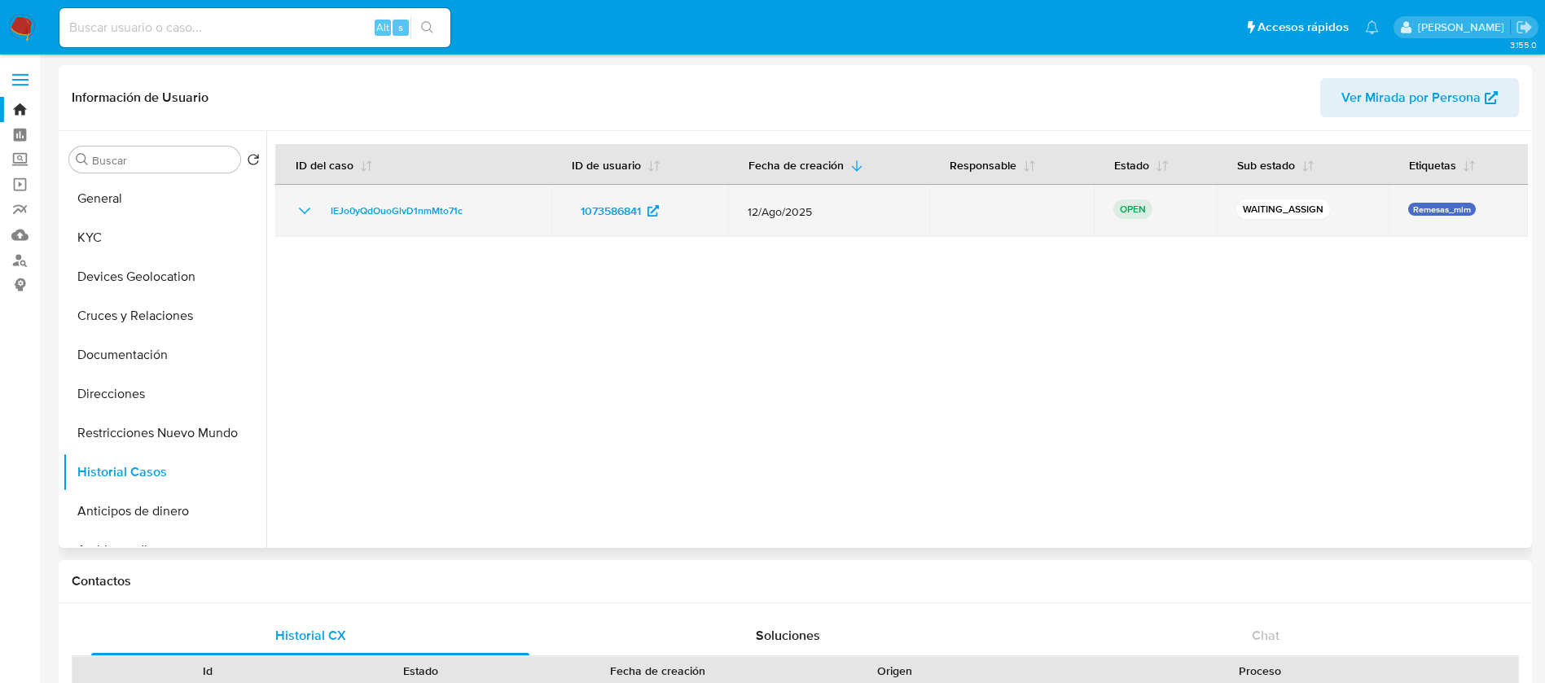
drag, startPoint x: 480, startPoint y: 222, endPoint x: 294, endPoint y: 219, distance: 186.5
click td "IEJo0yQdOuoGlvD1nmMto71c"
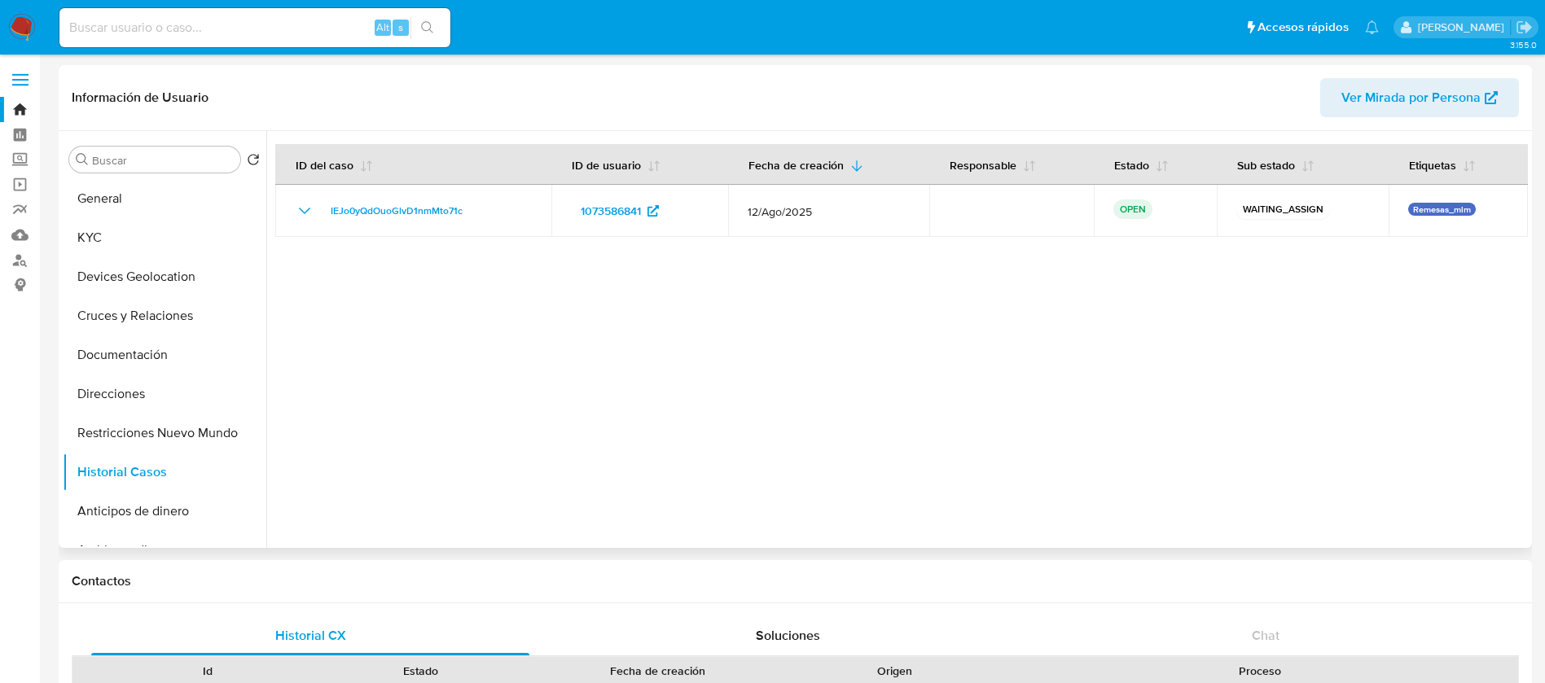
click div
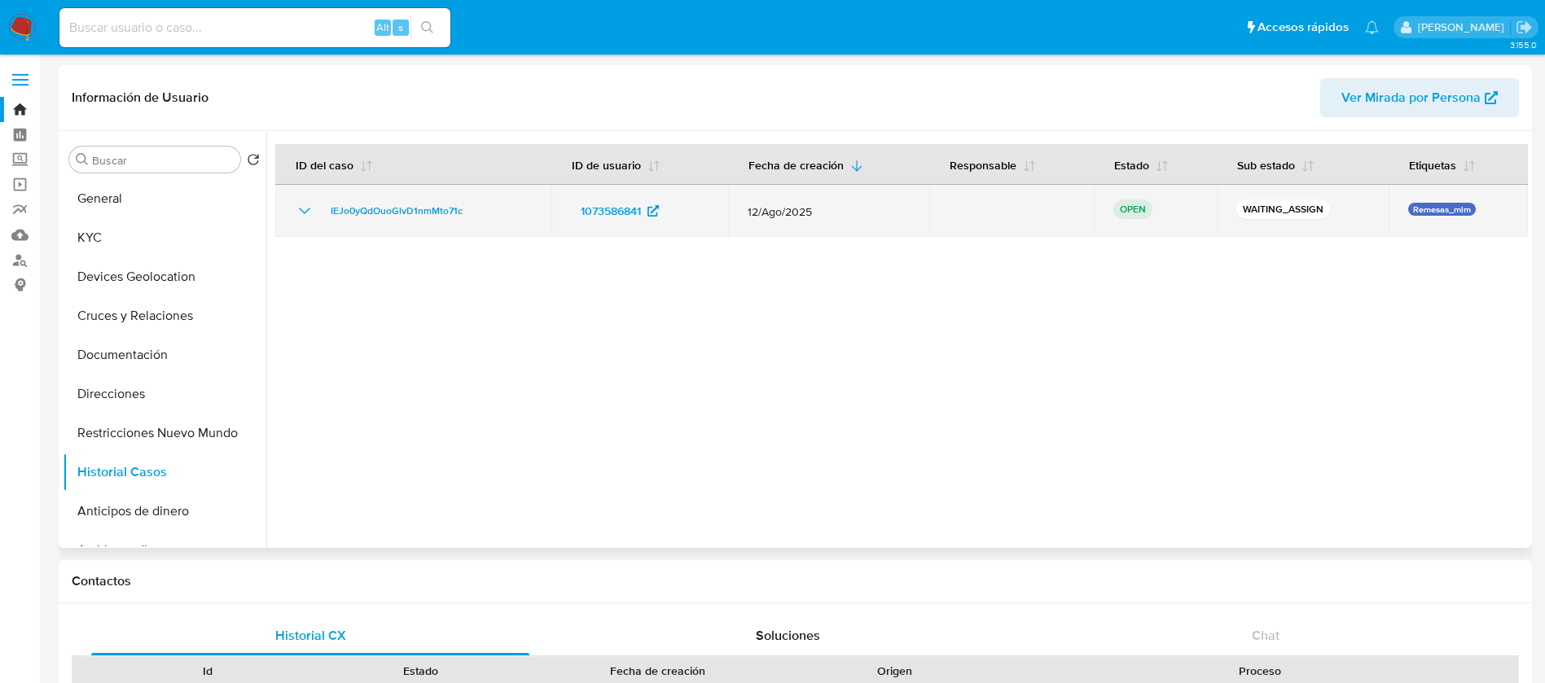
drag, startPoint x: 471, startPoint y: 206, endPoint x: 322, endPoint y: 215, distance: 150.1
click div "IEJo0yQdOuoGlvD1nmMto71c"
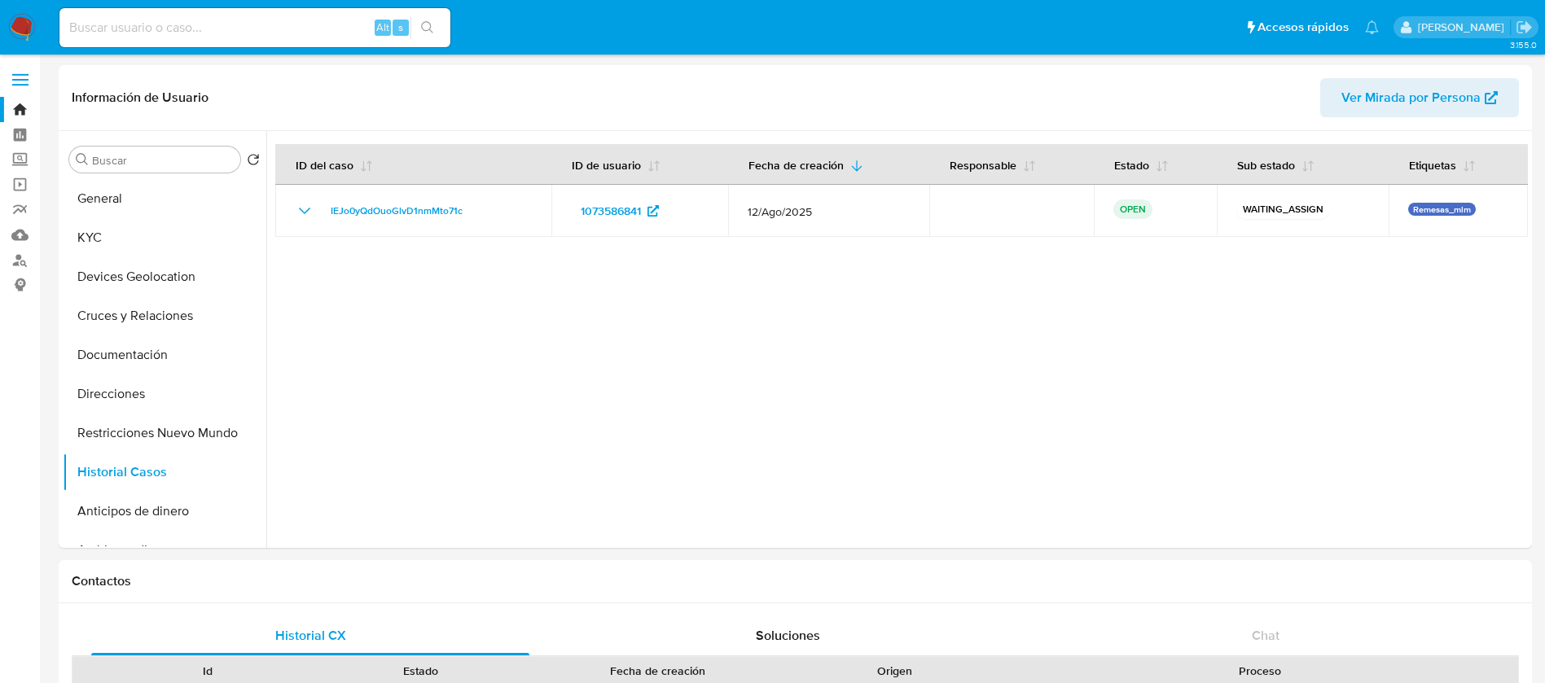
click img
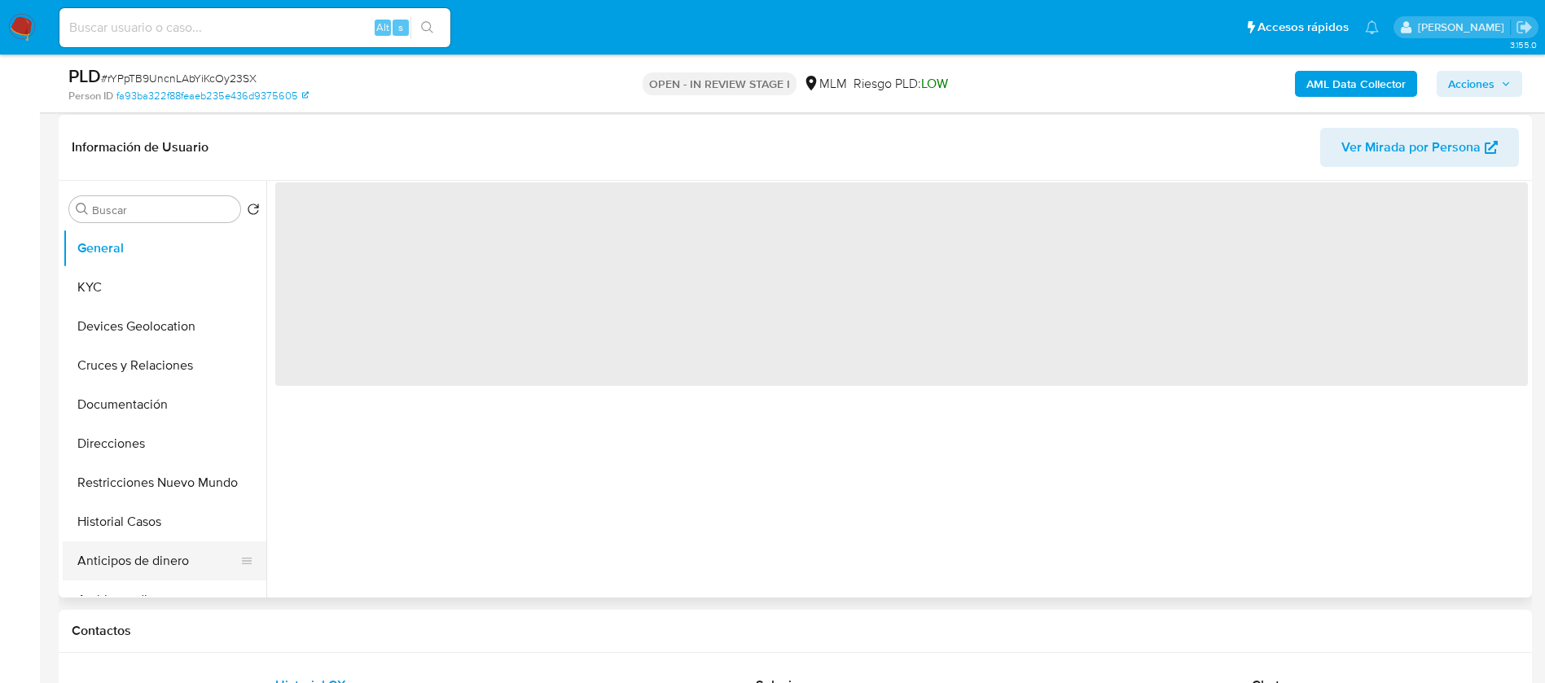
scroll to position [244, 0]
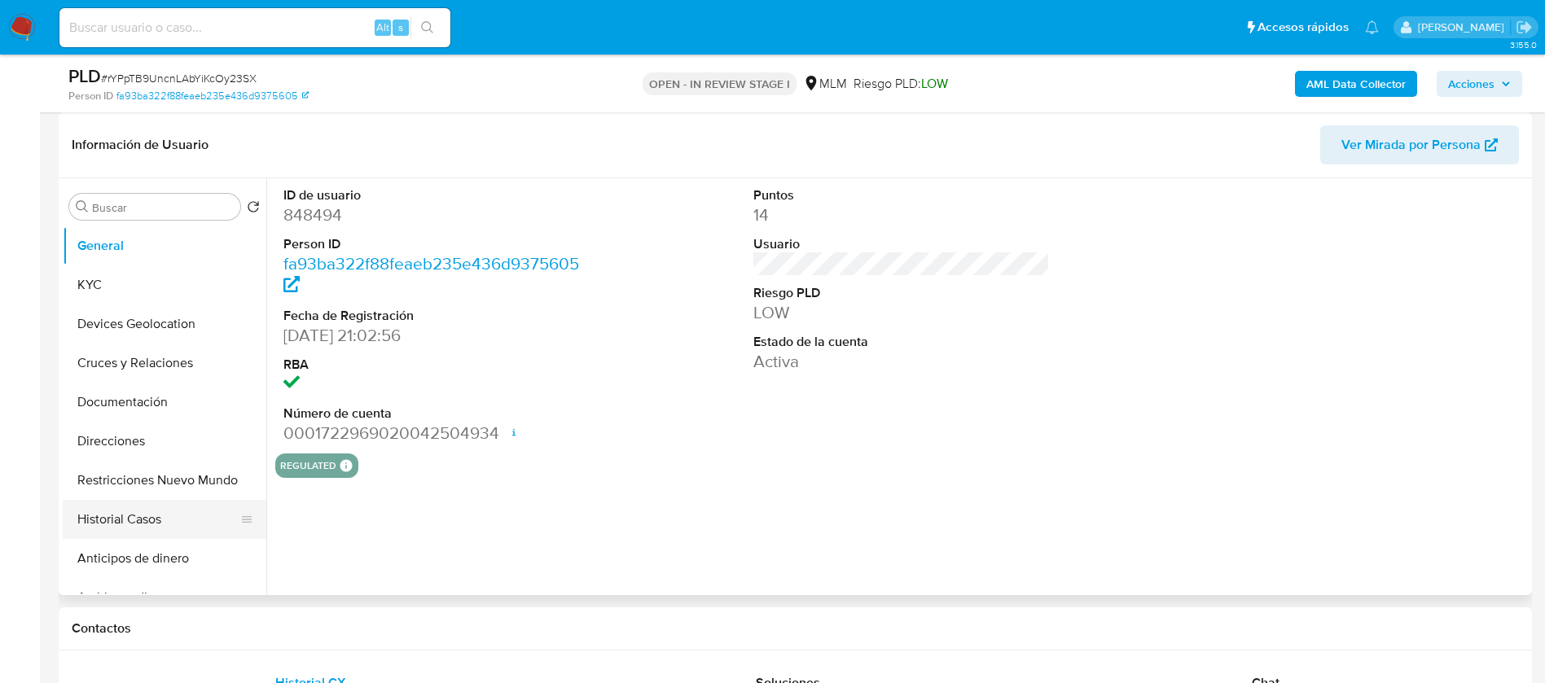
select select "10"
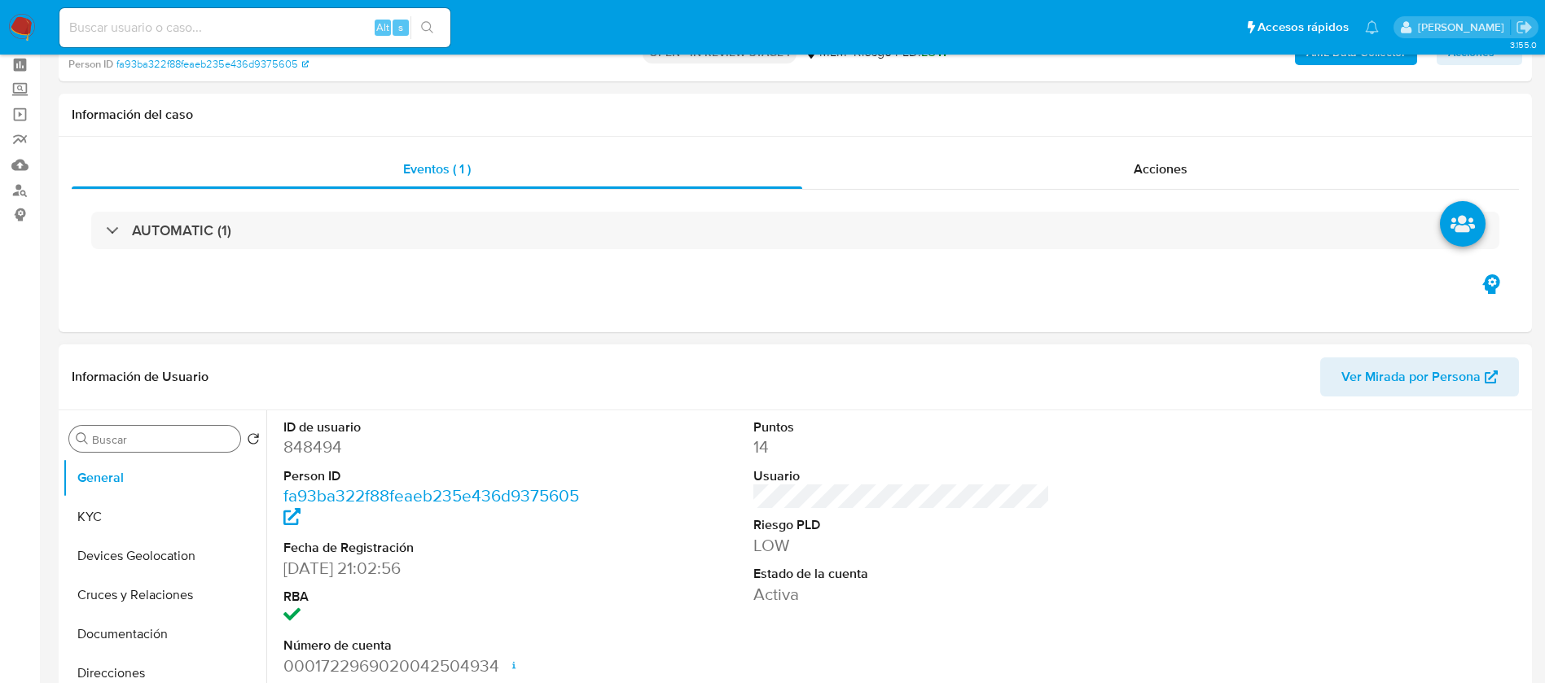
scroll to position [0, 0]
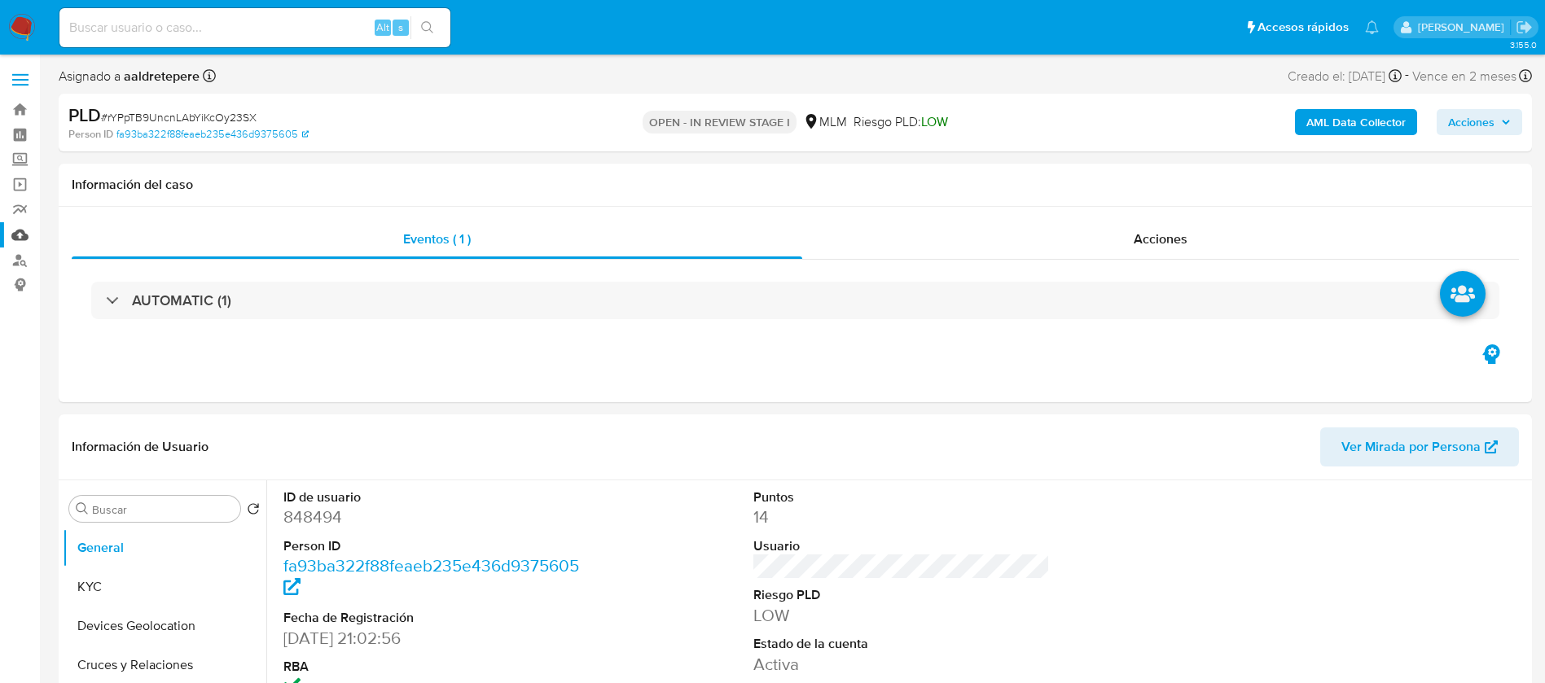
click at [24, 238] on link "Mulan" at bounding box center [97, 234] width 194 height 25
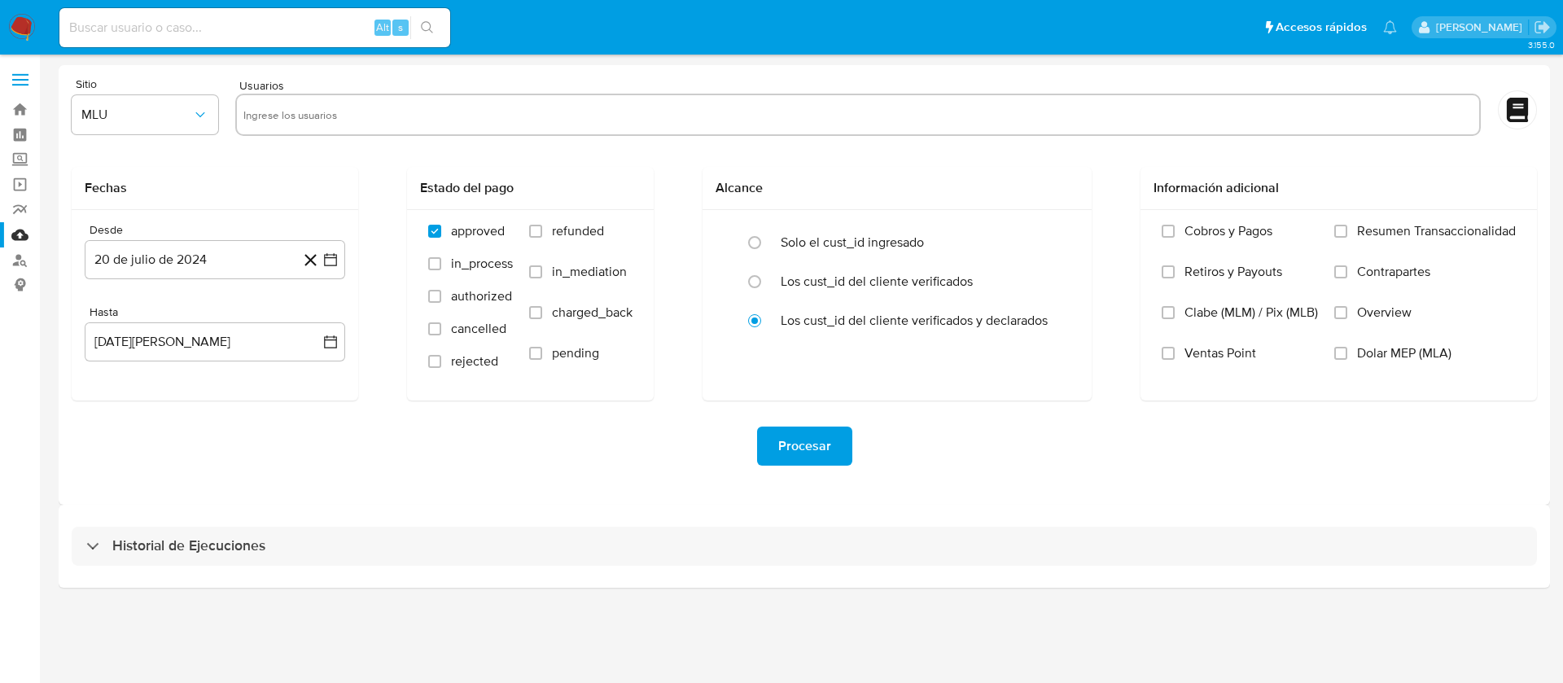
drag, startPoint x: 458, startPoint y: 112, endPoint x: 428, endPoint y: 106, distance: 30.8
click at [458, 112] on input "text" at bounding box center [858, 115] width 1230 height 26
paste input "848494"
type input "848494"
drag, startPoint x: 59, startPoint y: 110, endPoint x: 109, endPoint y: 123, distance: 51.4
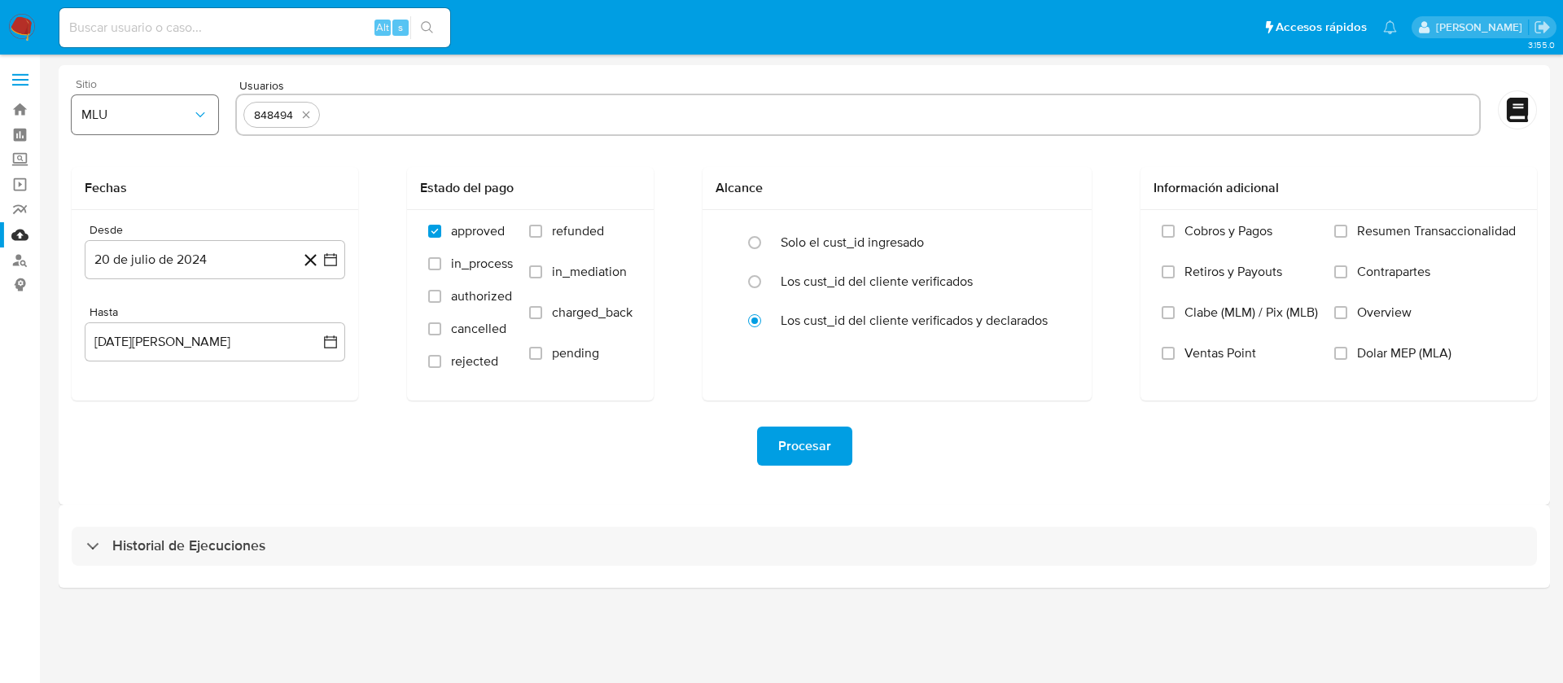
click at [59, 111] on div "Sitio MLU Usuarios 848494 Fechas Desde [DATE] [DATE] Hasta [DATE][PERSON_NAME] …" at bounding box center [805, 285] width 1492 height 440
click at [112, 122] on span "MLU" at bounding box center [136, 115] width 111 height 16
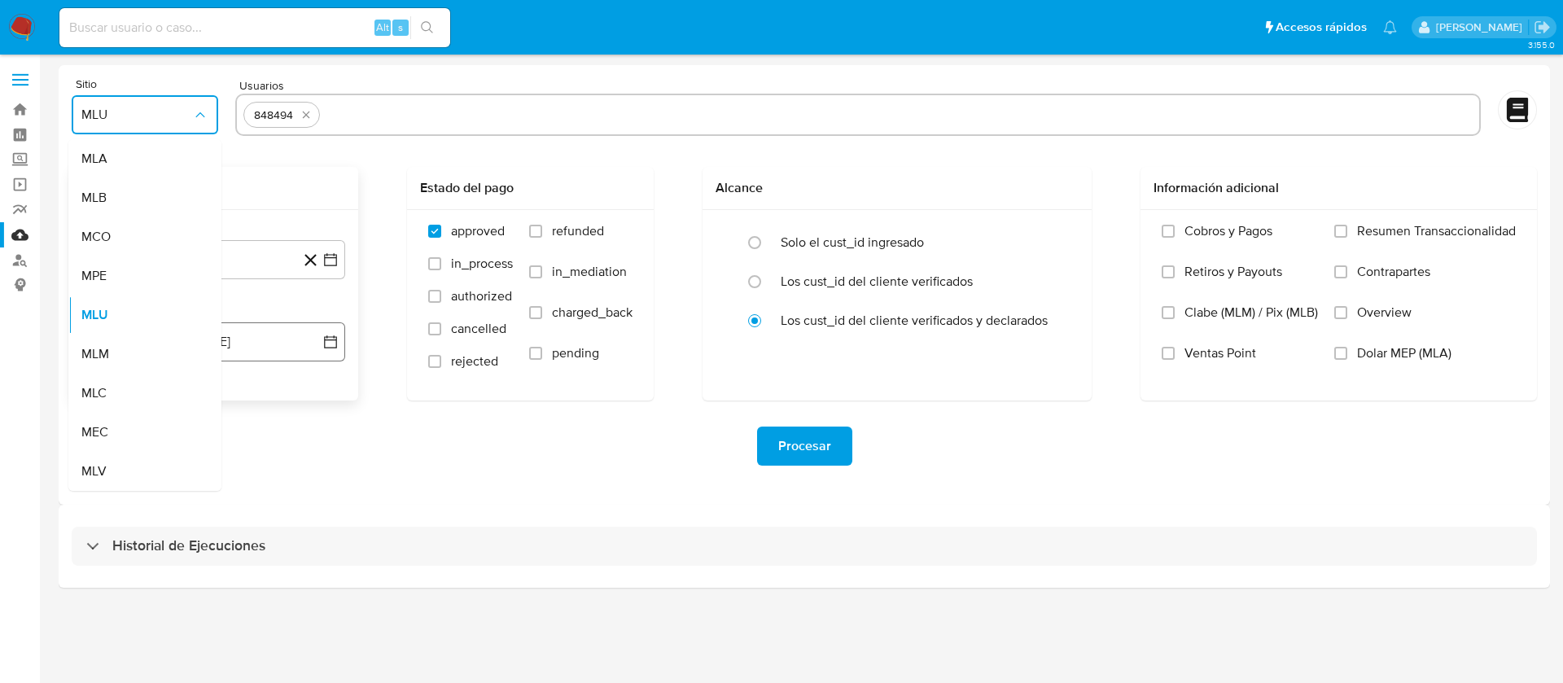
drag, startPoint x: 119, startPoint y: 355, endPoint x: 137, endPoint y: 340, distance: 23.7
click at [119, 357] on div "MLM" at bounding box center [139, 354] width 117 height 39
click at [201, 269] on button "20 de julio de 2024" at bounding box center [215, 259] width 261 height 39
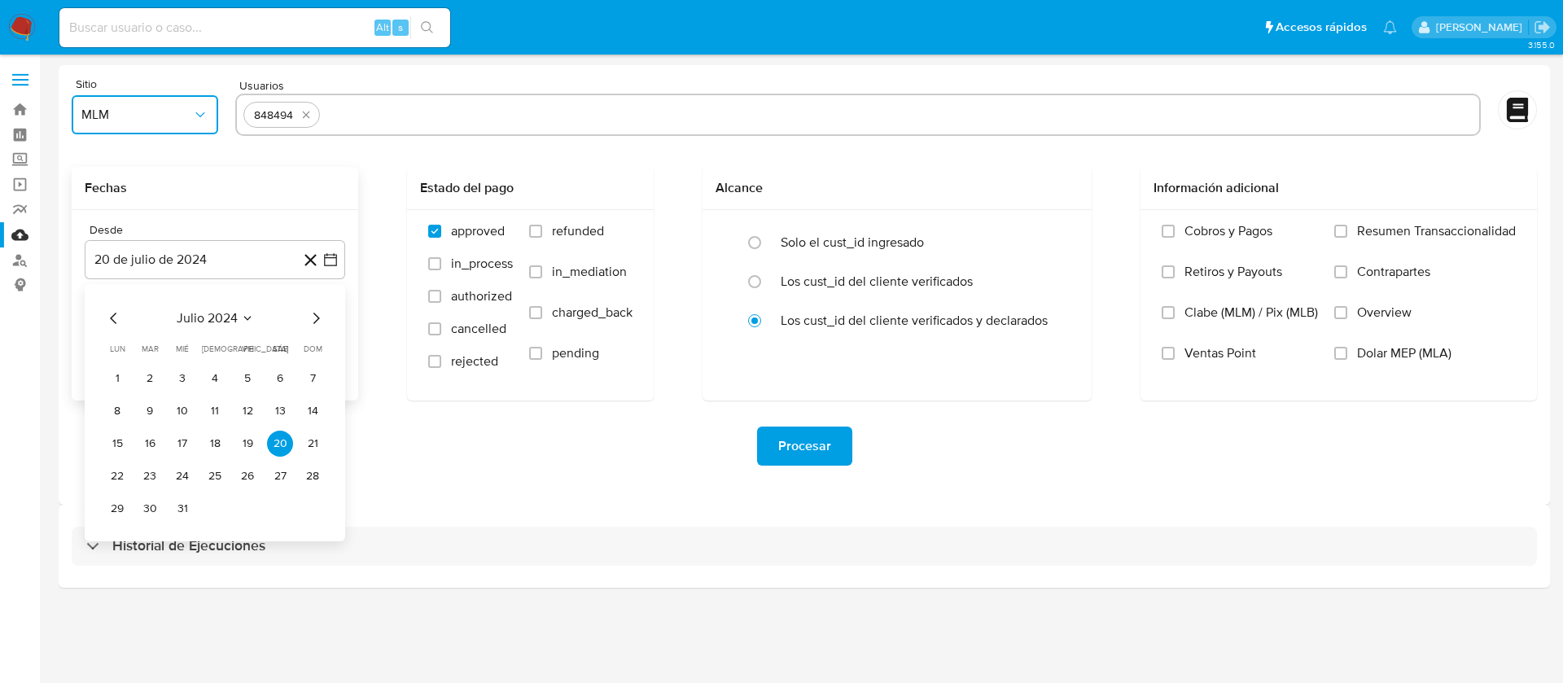
click at [201, 323] on span "julio 2024" at bounding box center [207, 318] width 61 height 16
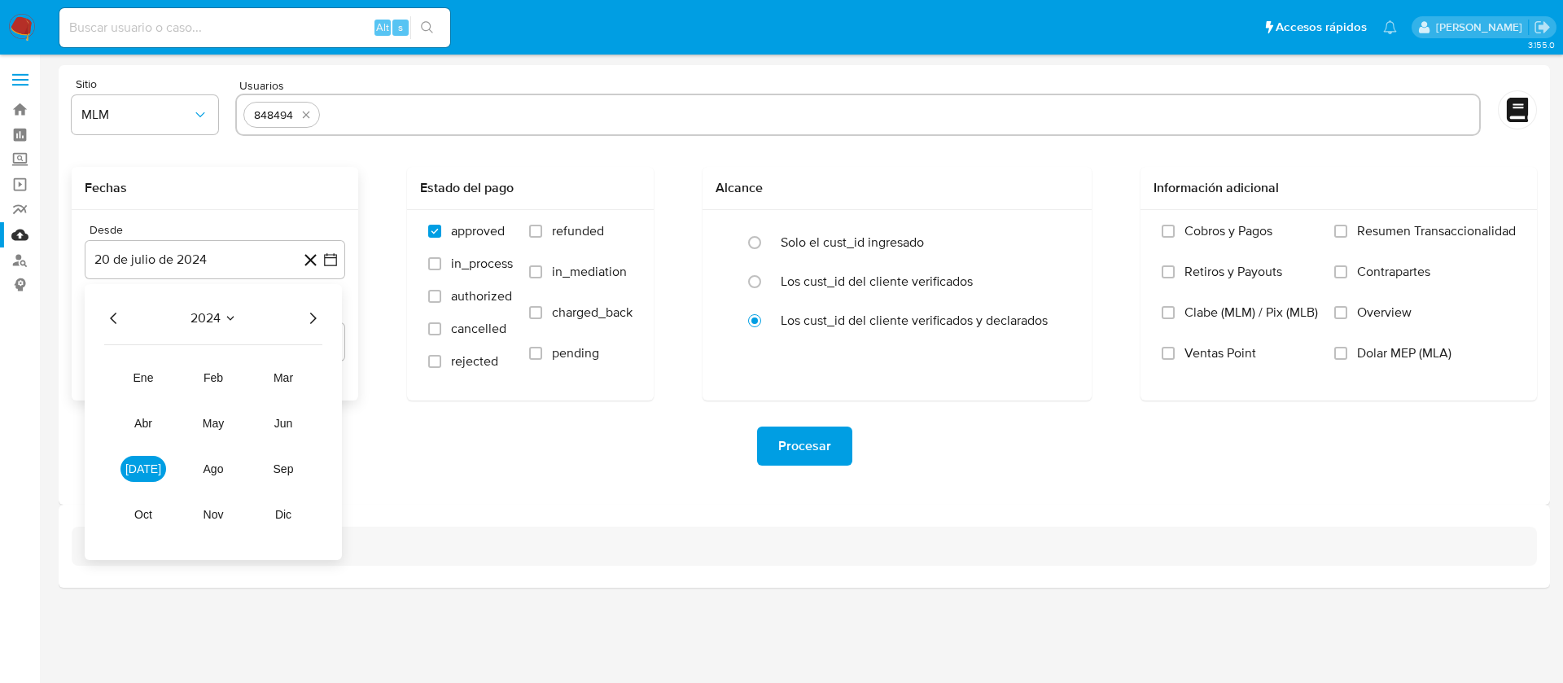
click at [314, 314] on icon "Año siguiente" at bounding box center [313, 319] width 20 height 20
click at [281, 376] on span "mar" at bounding box center [284, 377] width 20 height 13
click at [316, 318] on icon "Mes siguiente" at bounding box center [316, 319] width 20 height 20
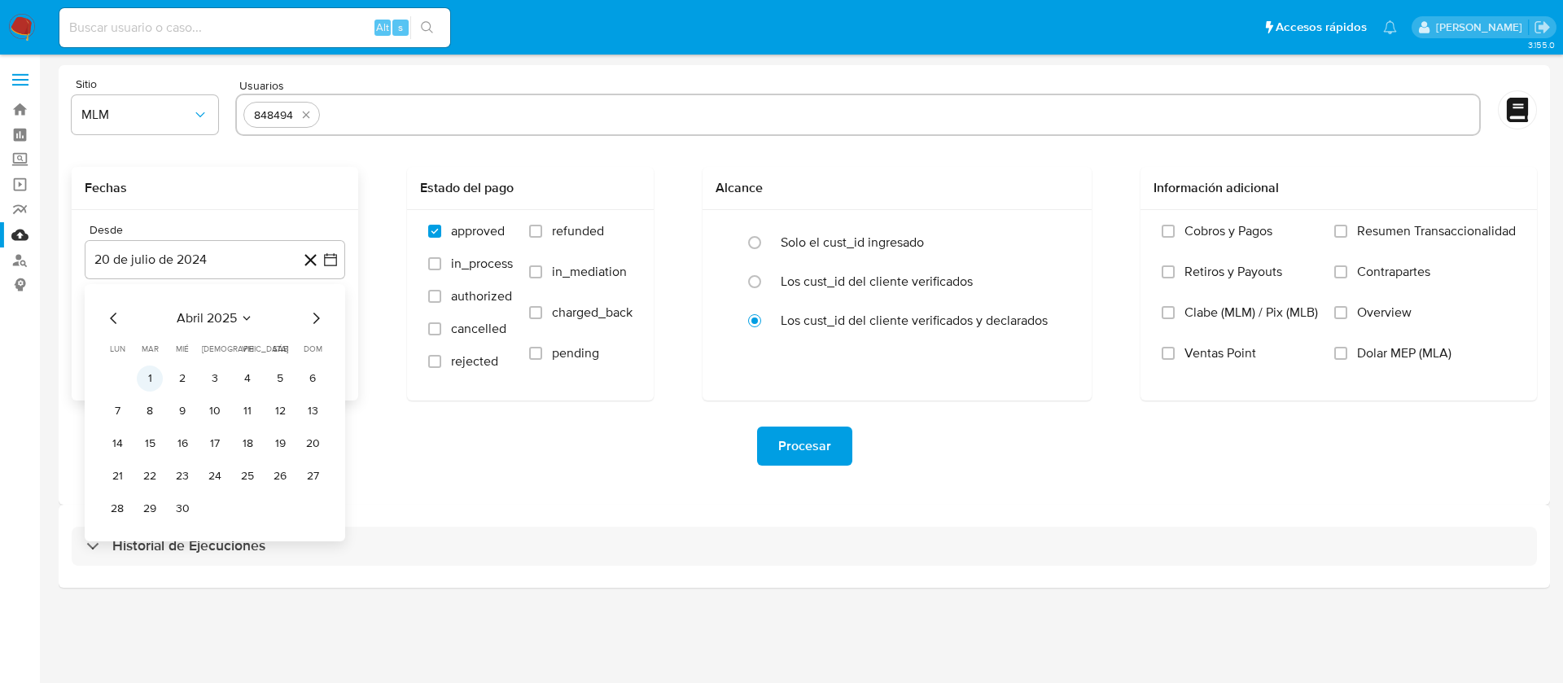
click at [160, 377] on button "1" at bounding box center [150, 379] width 26 height 26
drag, startPoint x: 160, startPoint y: 366, endPoint x: 164, endPoint y: 353, distance: 12.6
click at [160, 365] on div "Desde 1 de abril de 2025 1-04-2025 Hasta 20 de agosto de 2025 20-08-2025" at bounding box center [215, 305] width 287 height 191
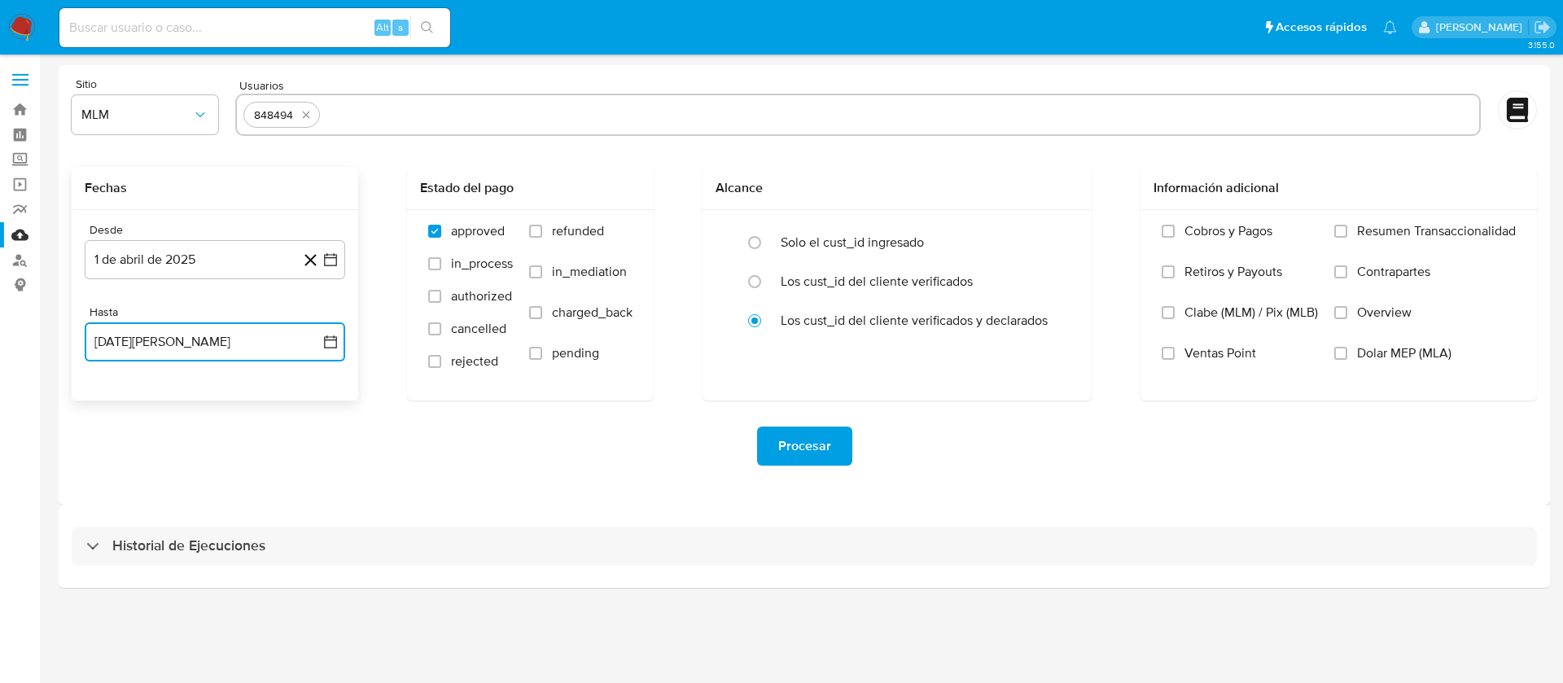
click at [164, 343] on button "20 de agosto de 2025" at bounding box center [215, 341] width 261 height 39
click at [108, 403] on icon "Mes anterior" at bounding box center [114, 401] width 20 height 20
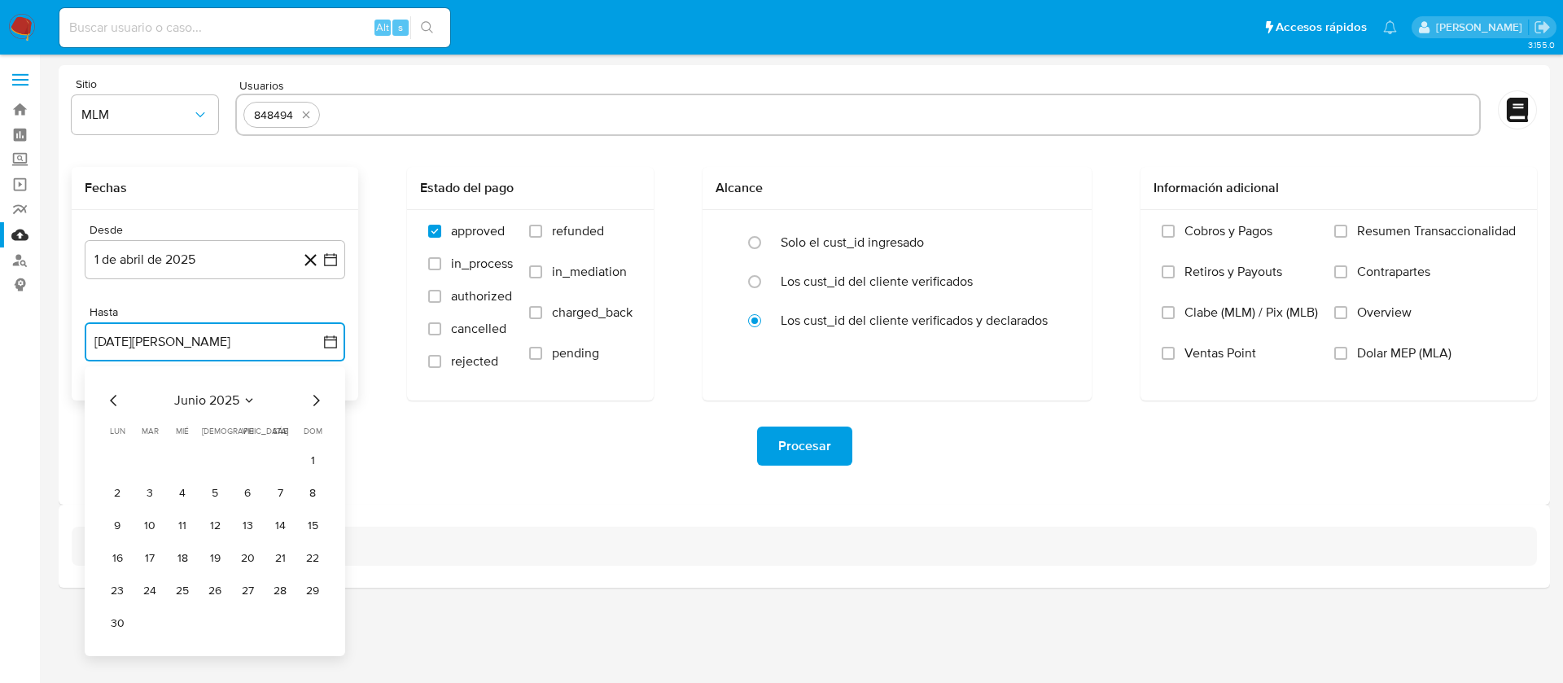
click at [313, 401] on icon "Mes siguiente" at bounding box center [316, 401] width 20 height 20
drag, startPoint x: 216, startPoint y: 592, endPoint x: 239, endPoint y: 584, distance: 24.2
click at [215, 592] on button "31" at bounding box center [215, 591] width 26 height 26
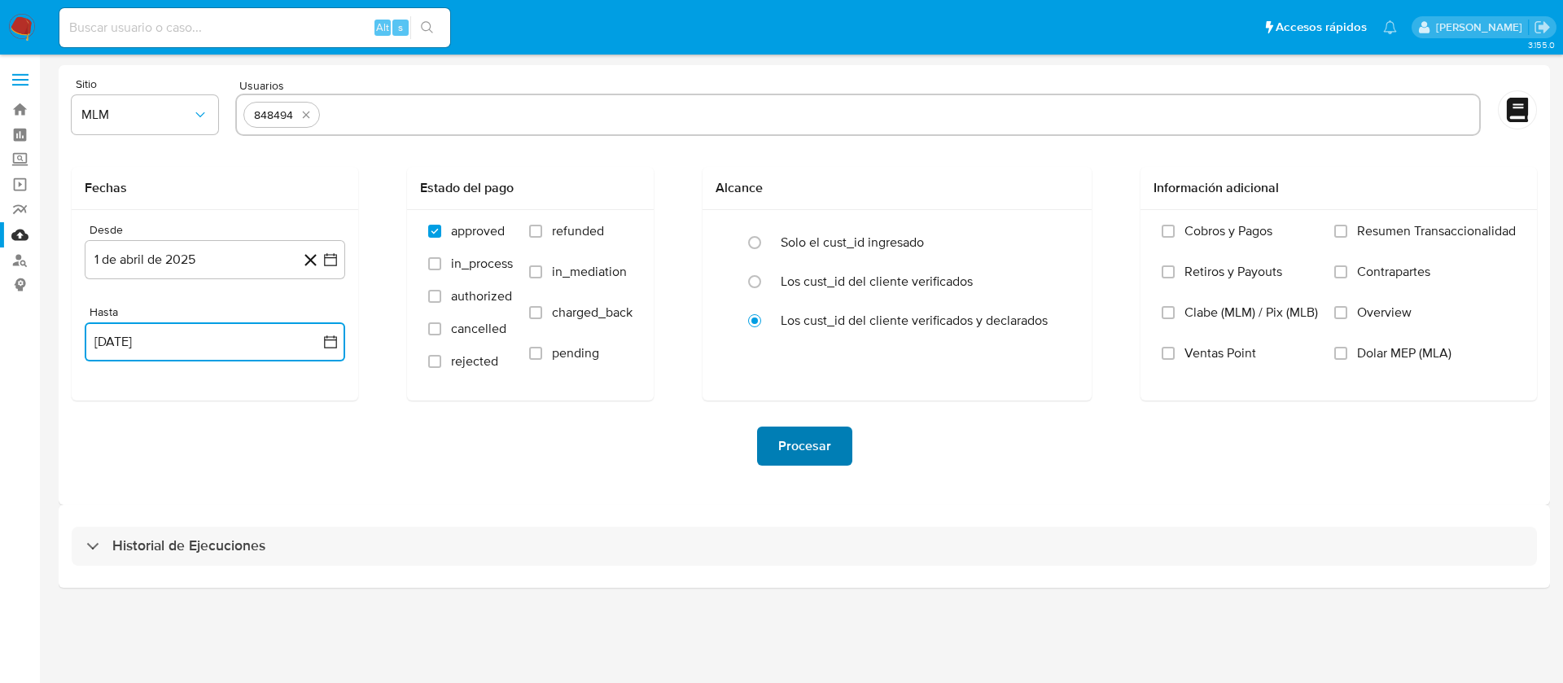
click at [822, 446] on span "Procesar" at bounding box center [804, 446] width 53 height 36
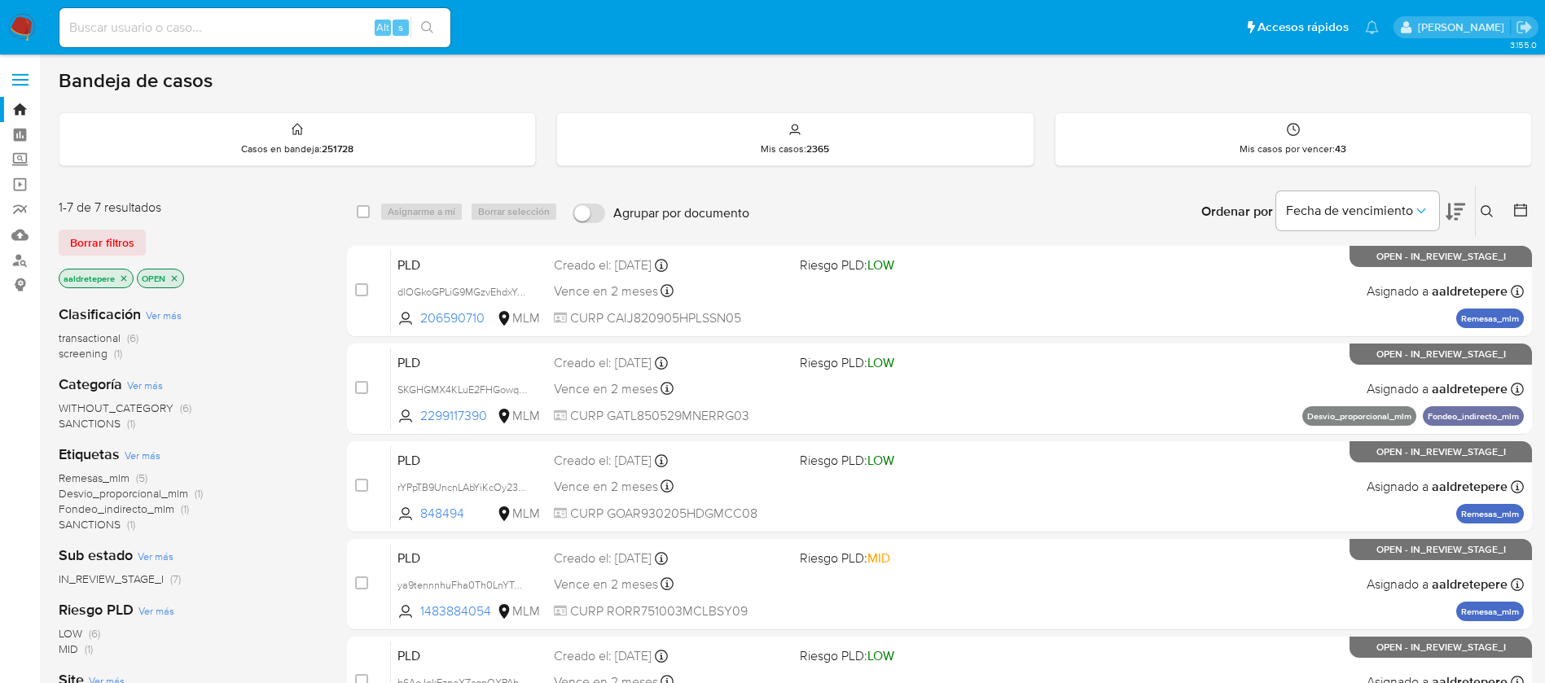
click at [1479, 214] on button at bounding box center [1489, 212] width 27 height 20
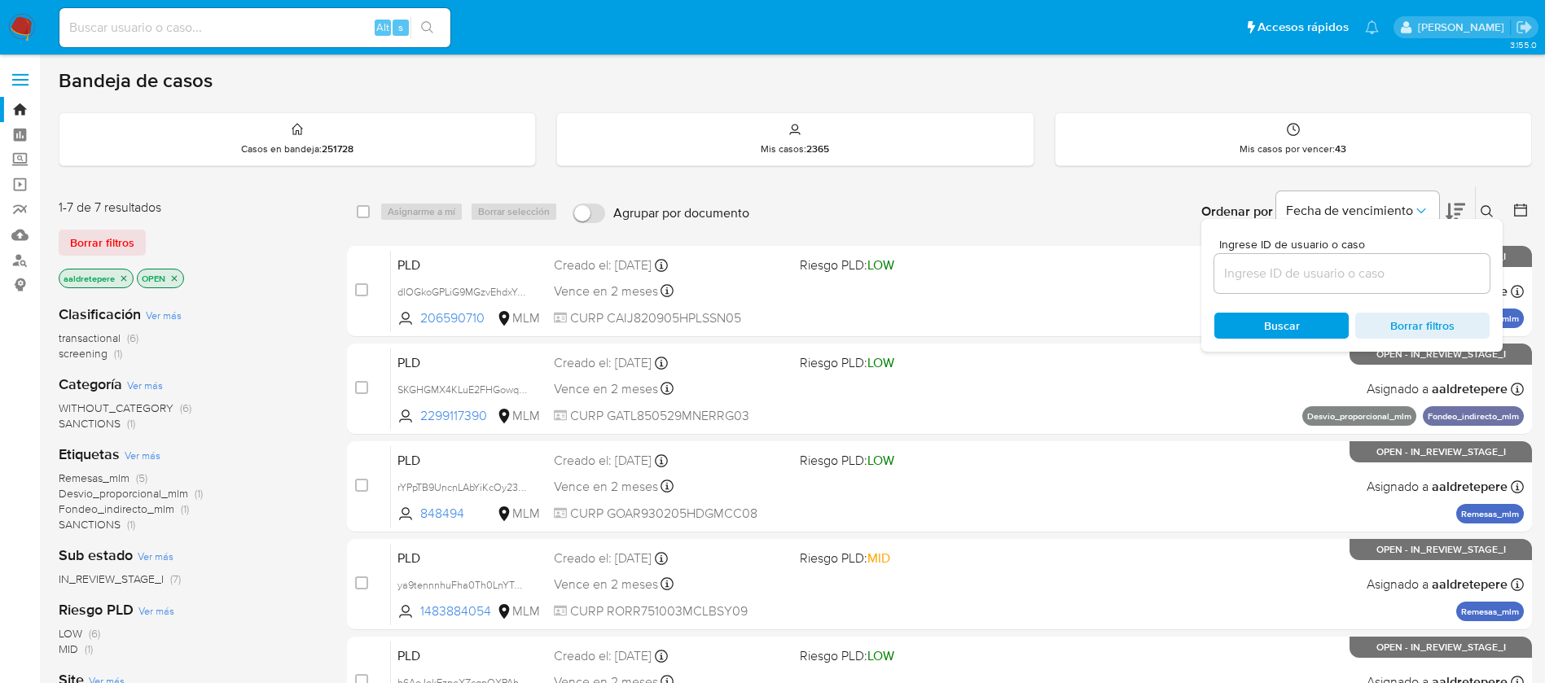
click at [1436, 257] on div at bounding box center [1351, 273] width 275 height 39
click at [1425, 265] on input at bounding box center [1351, 273] width 275 height 21
paste input "IEJo0yQdOuoGlvD1nmMto71c"
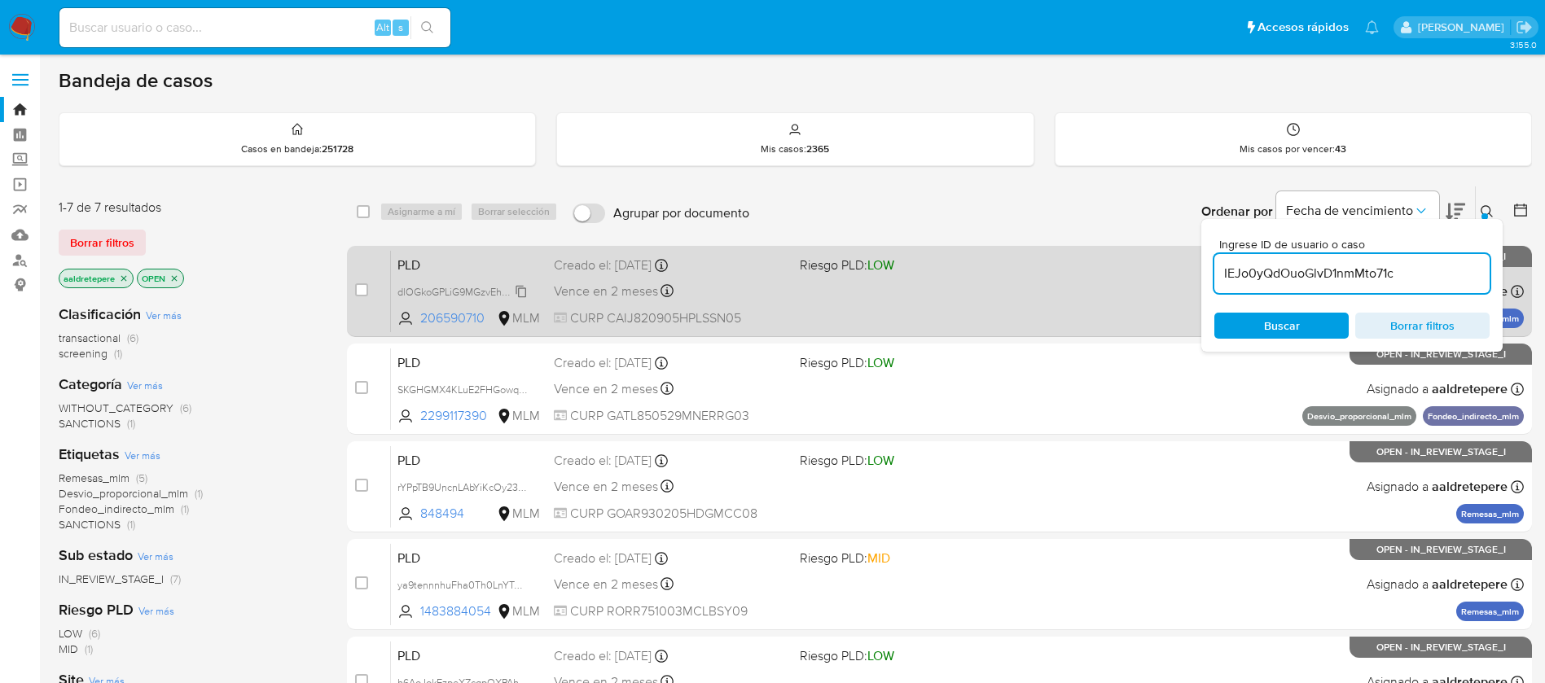
type input "IEJo0yQdOuoGlvD1nmMto71c"
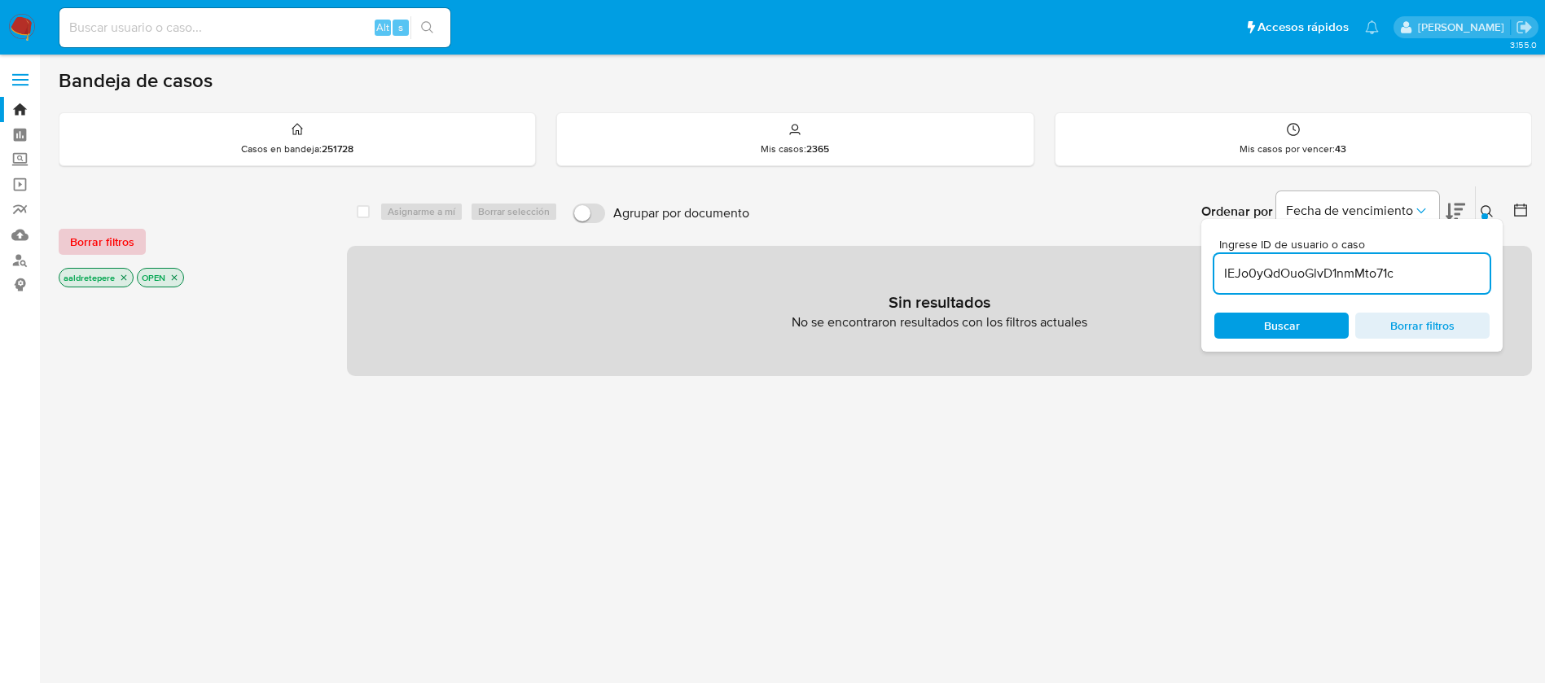
click at [102, 248] on span "Borrar filtros" at bounding box center [102, 241] width 64 height 23
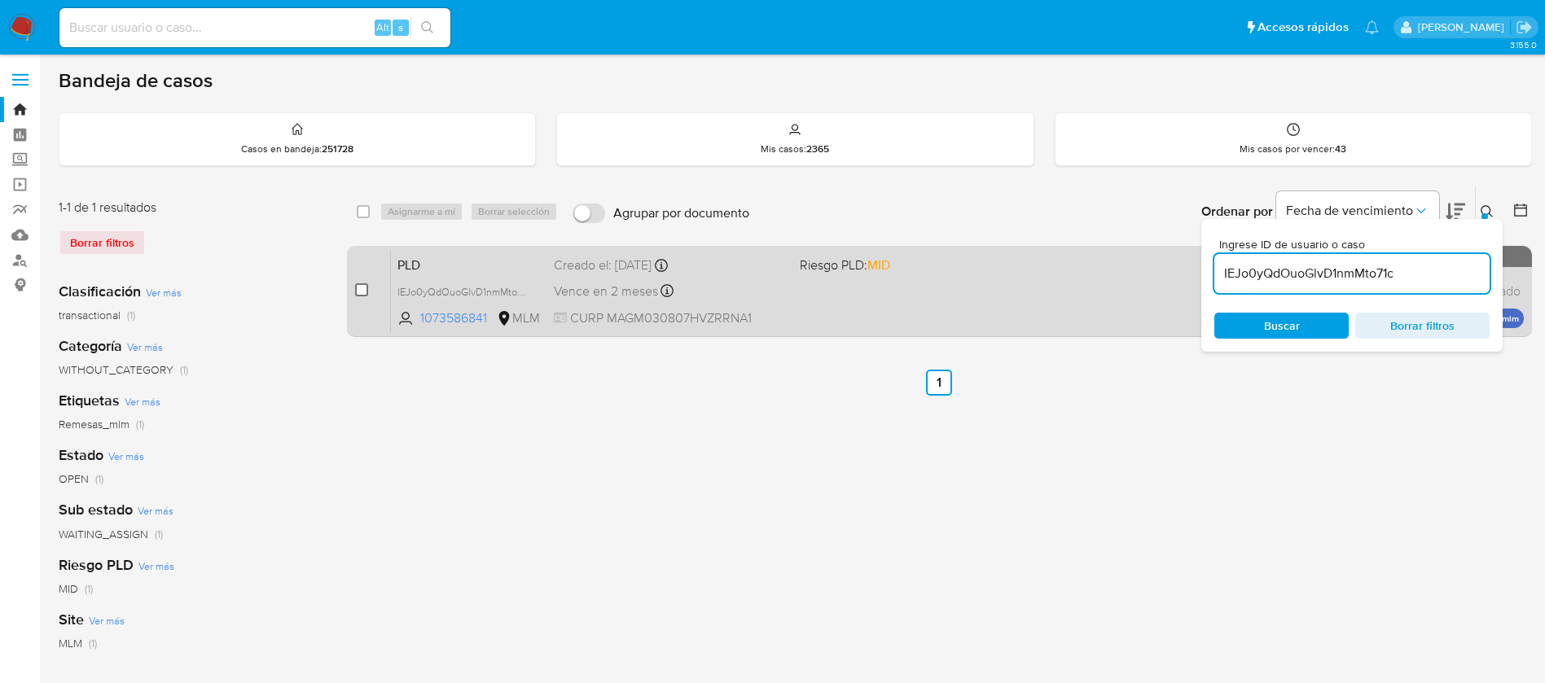
click at [356, 292] on input "checkbox" at bounding box center [361, 289] width 13 height 13
checkbox input "true"
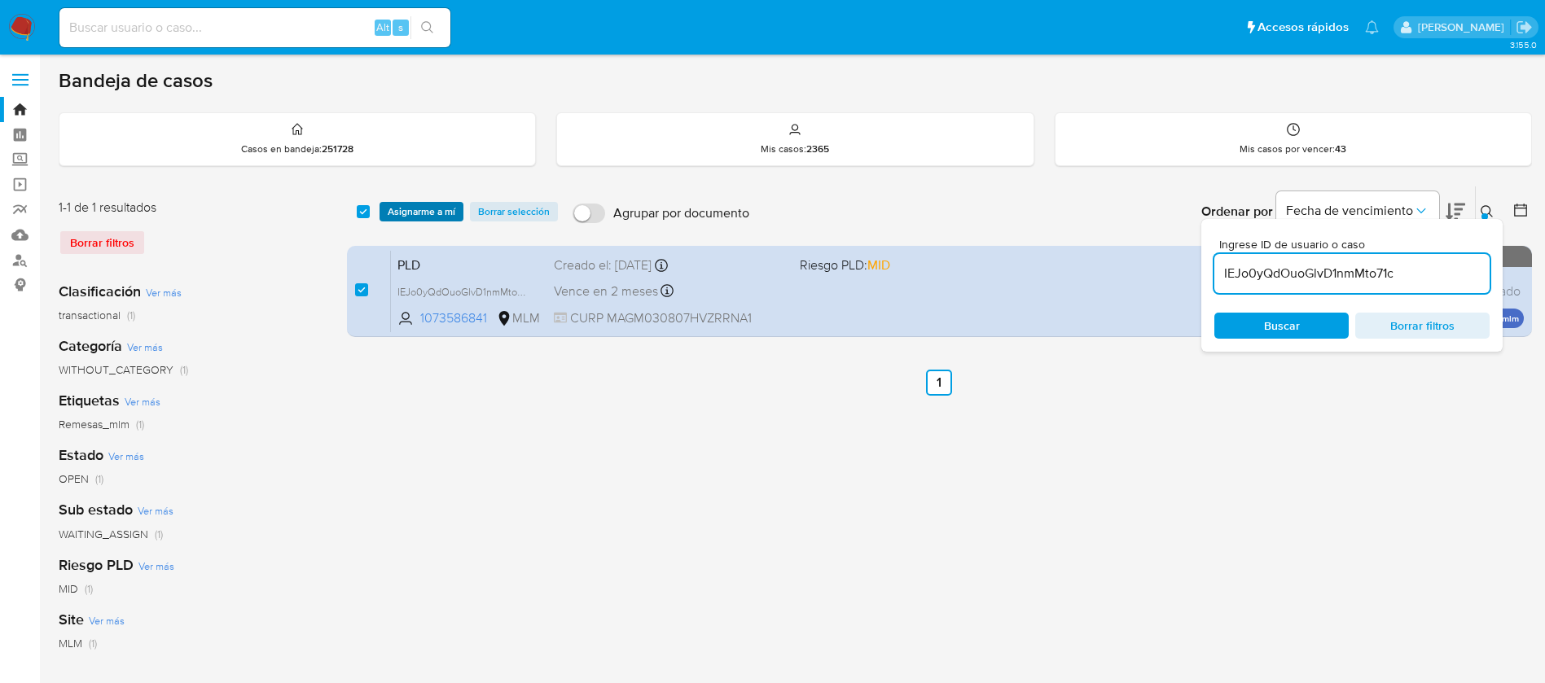
click at [406, 204] on span "Asignarme a mí" at bounding box center [422, 212] width 68 height 16
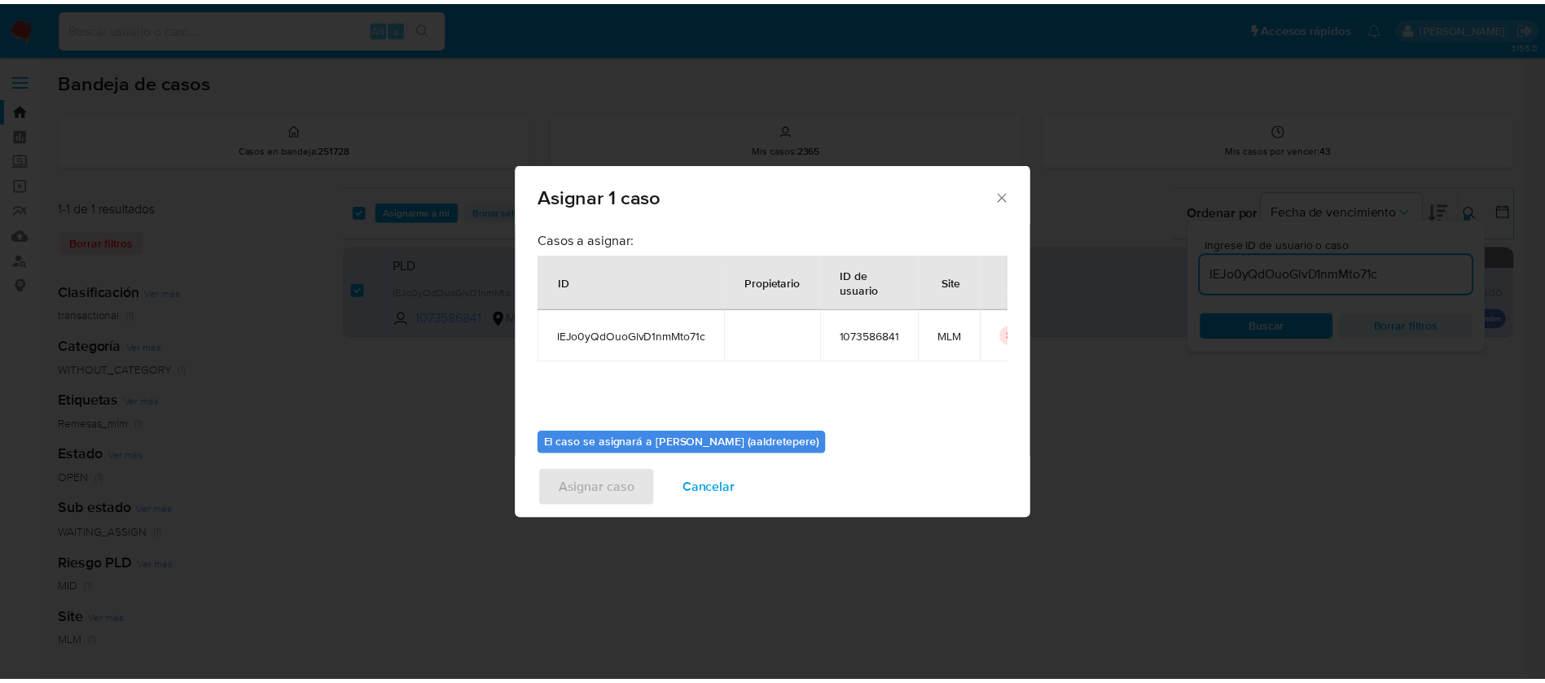
scroll to position [85, 0]
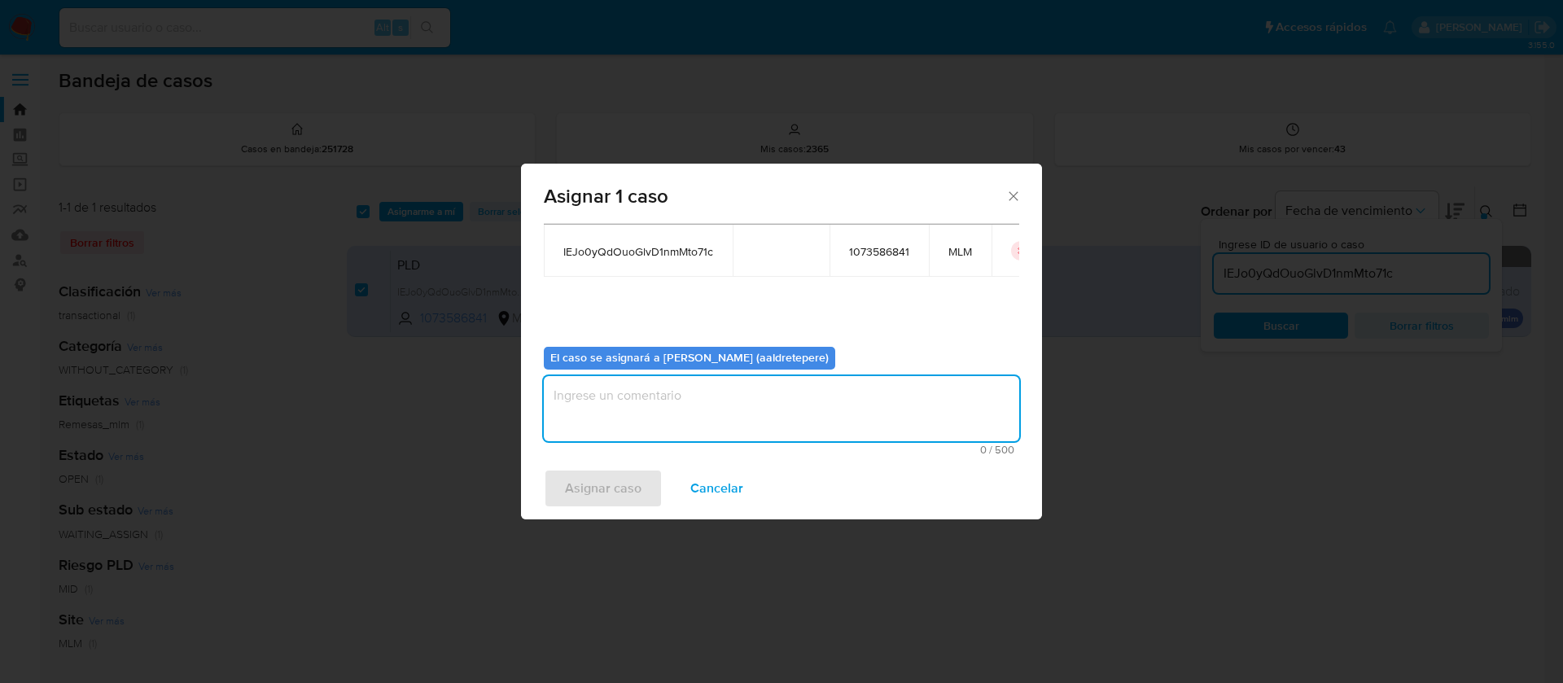
click at [714, 406] on textarea "assign-modal" at bounding box center [782, 408] width 476 height 65
click at [595, 490] on span "Asignar caso" at bounding box center [603, 489] width 77 height 36
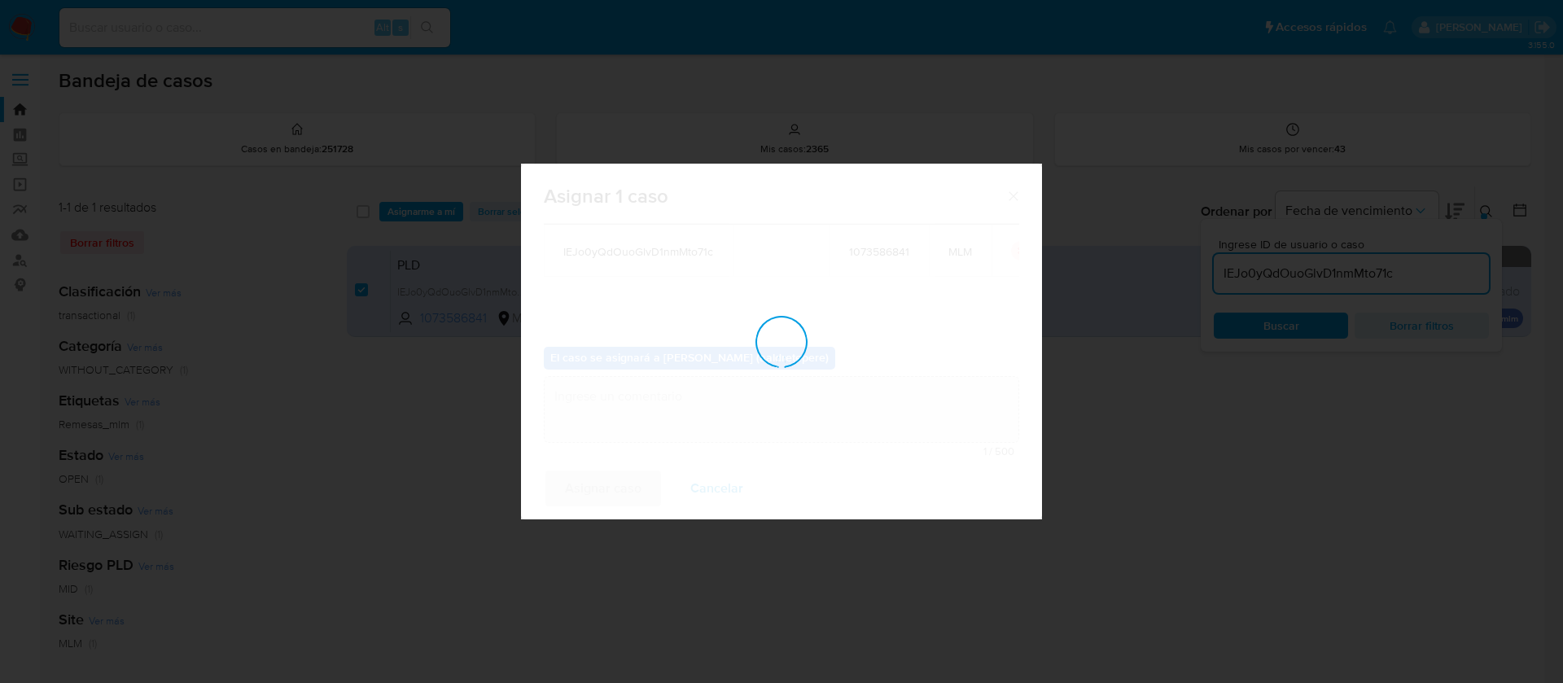
checkbox input "false"
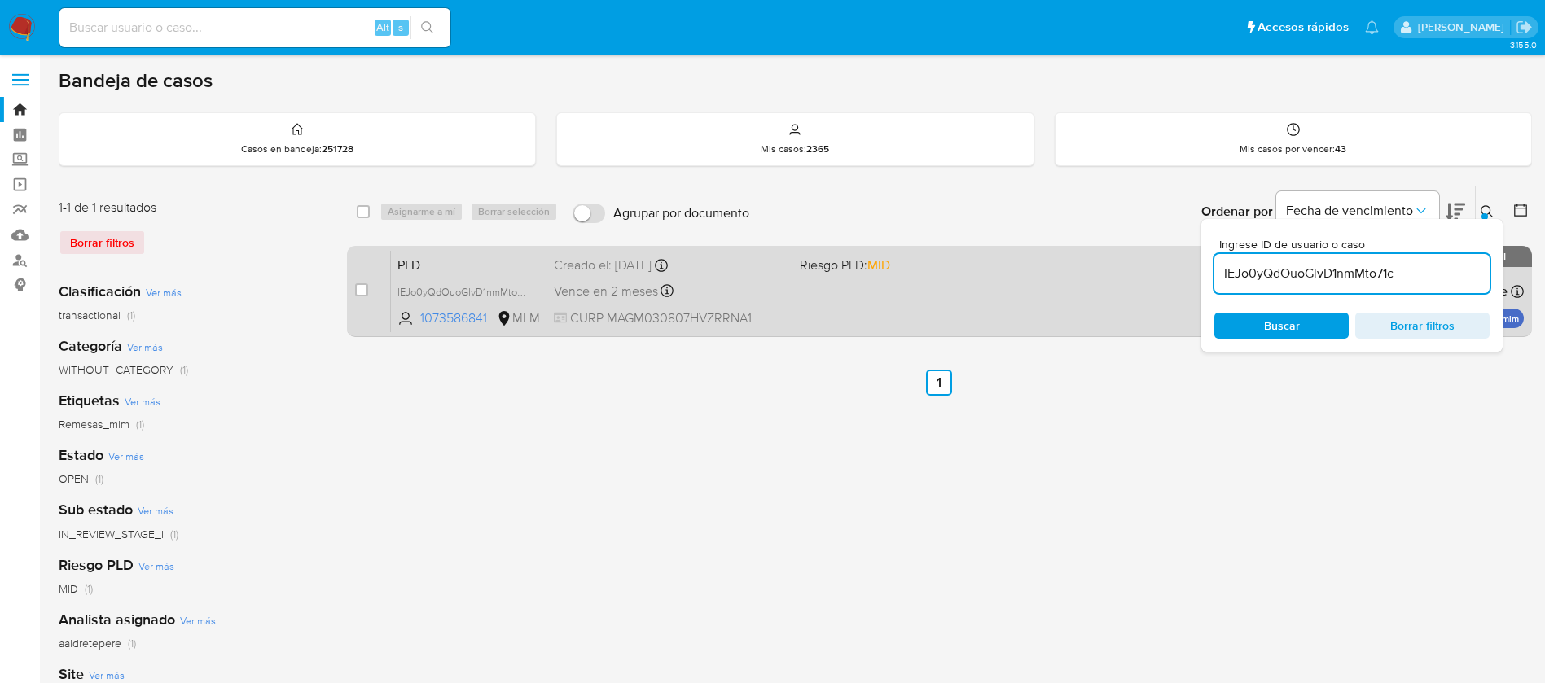
click at [773, 300] on div "Vence en 2 meses Vence el [DATE] 02:11:48" at bounding box center [670, 291] width 233 height 22
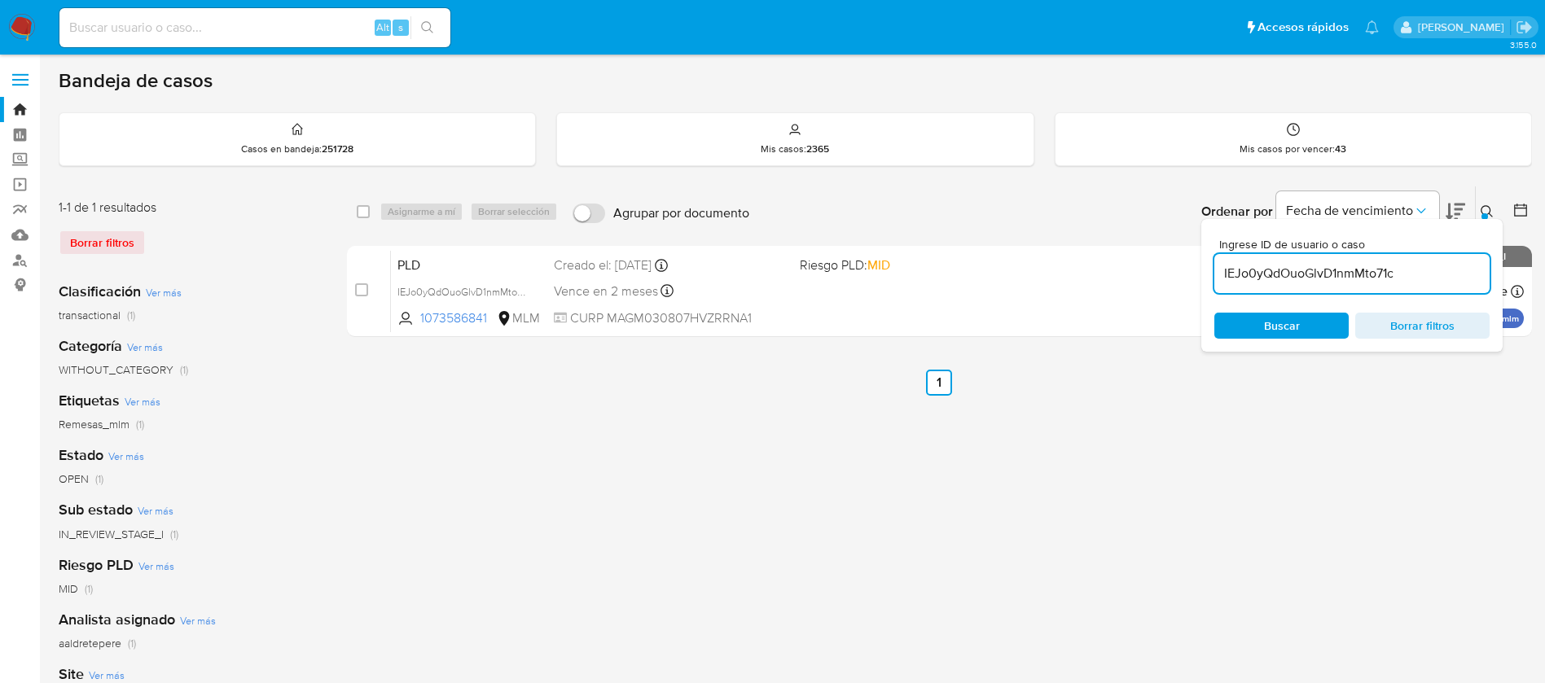
click at [24, 20] on img at bounding box center [22, 28] width 28 height 28
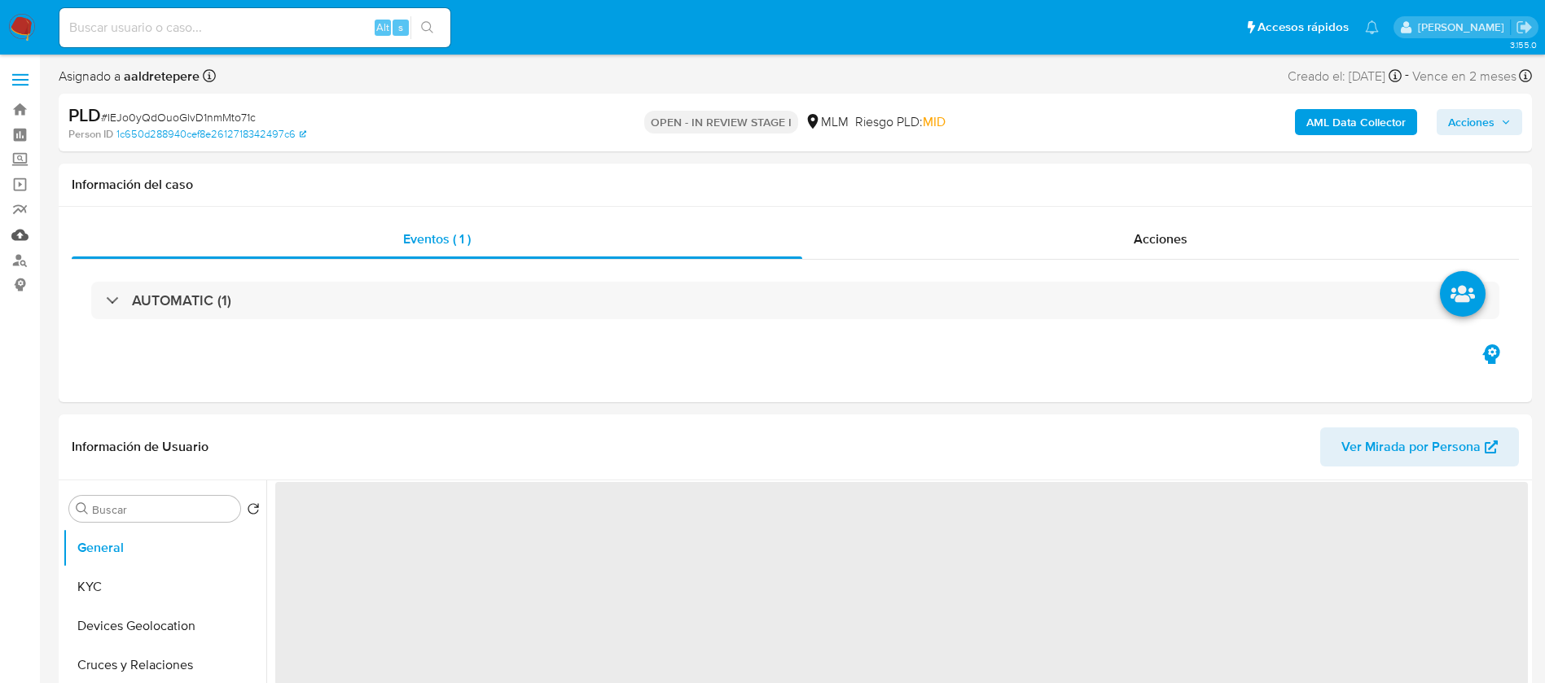
click at [15, 230] on link "Mulan" at bounding box center [97, 234] width 194 height 25
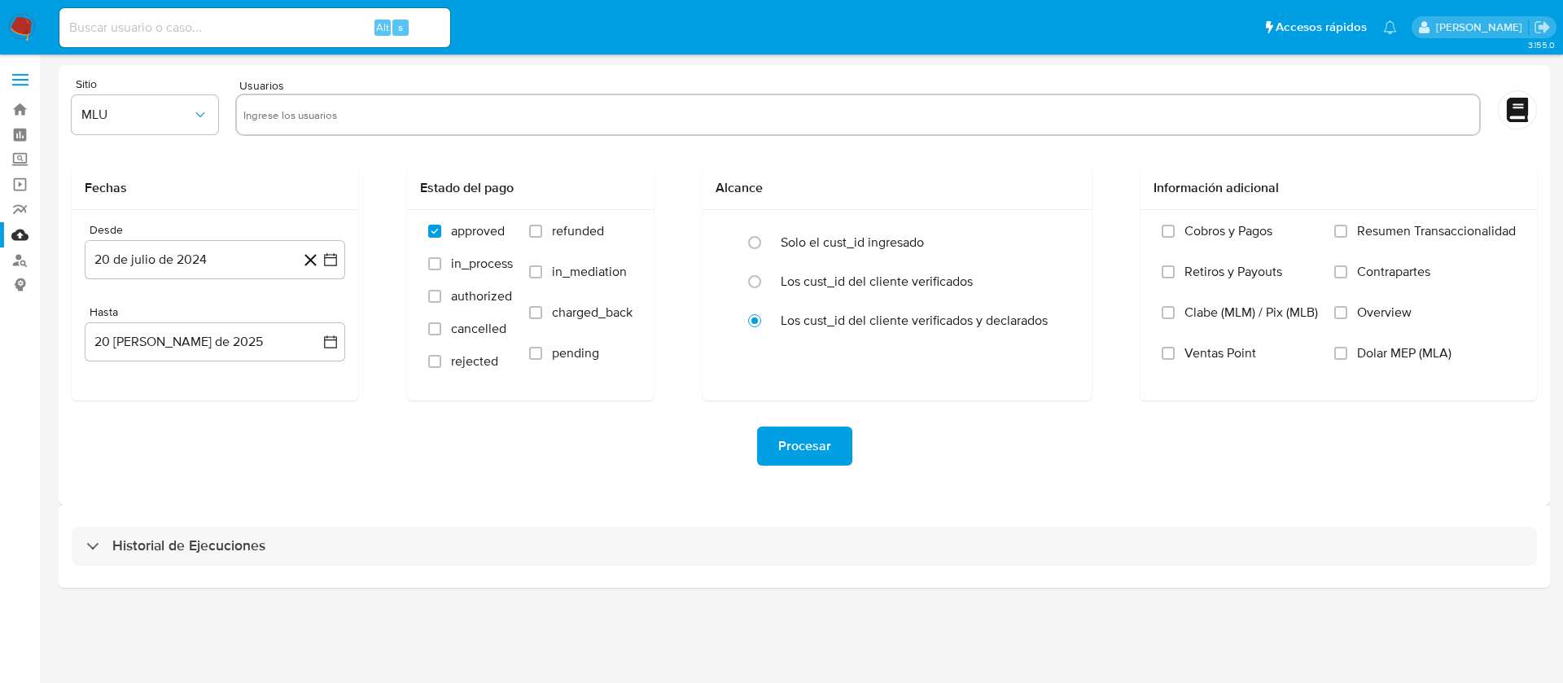
click at [353, 112] on input "text" at bounding box center [858, 115] width 1230 height 26
paste input "1073586841"
type input "1073586841"
click at [126, 107] on span "MLU" at bounding box center [136, 115] width 111 height 16
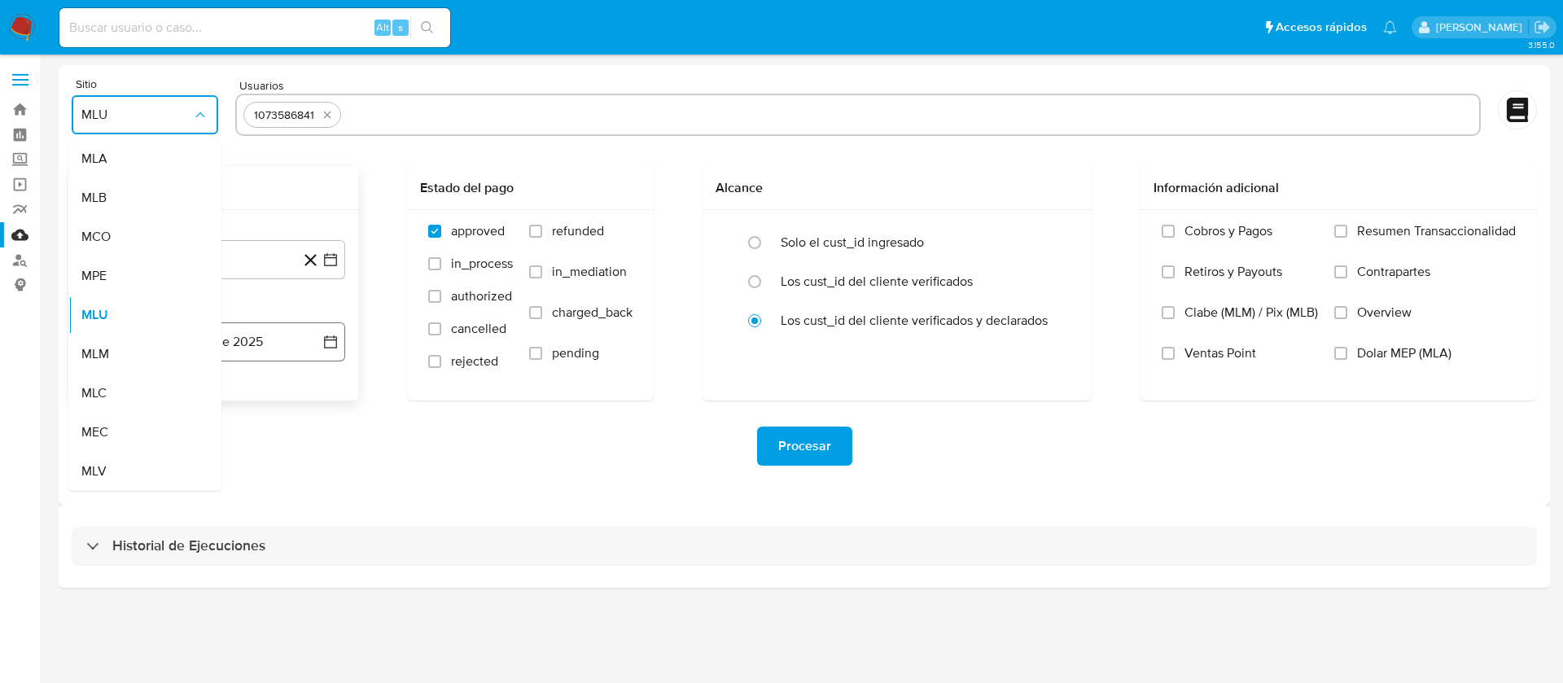
drag, startPoint x: 122, startPoint y: 356, endPoint x: 130, endPoint y: 342, distance: 16.1
click at [122, 356] on div "MLM" at bounding box center [139, 354] width 117 height 39
click at [184, 258] on button "20 de julio de 2024" at bounding box center [215, 259] width 261 height 39
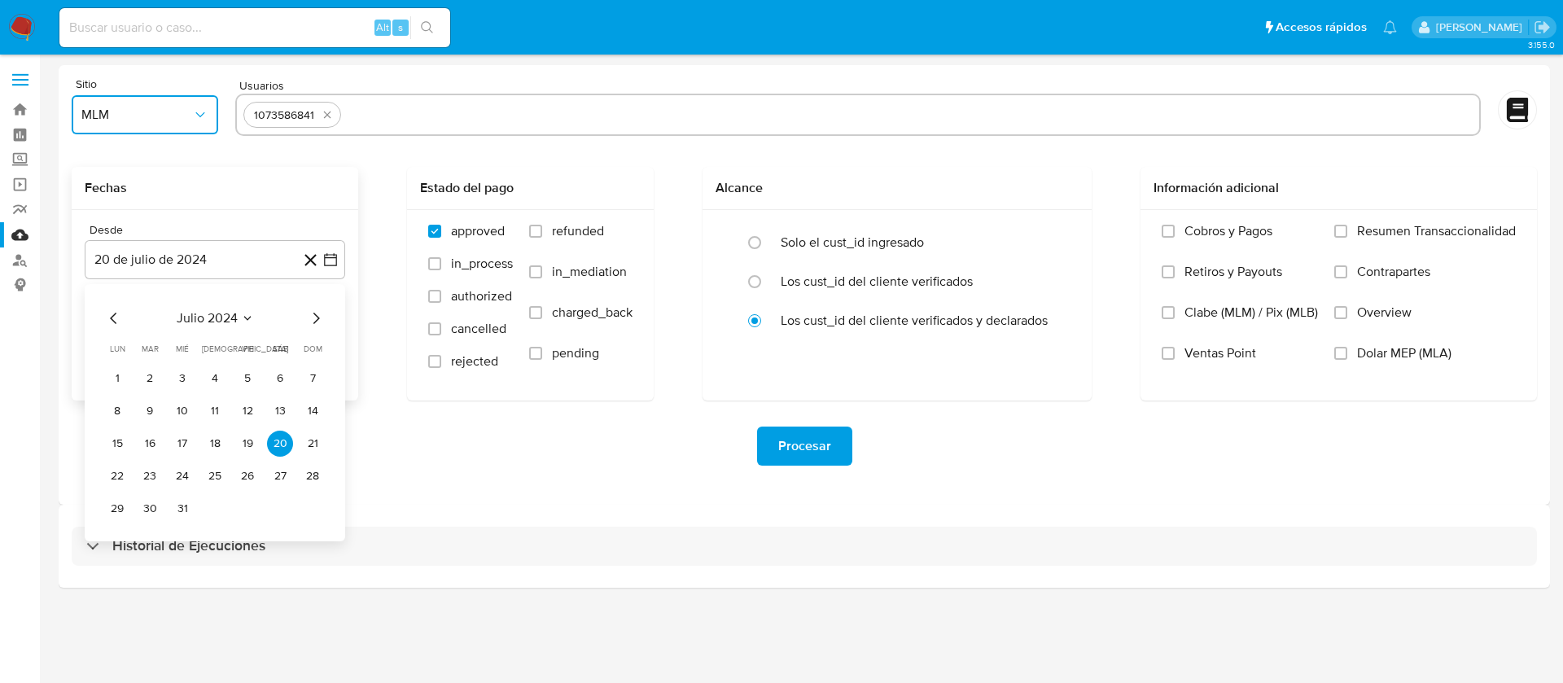
click at [210, 318] on span "julio 2024" at bounding box center [207, 318] width 61 height 16
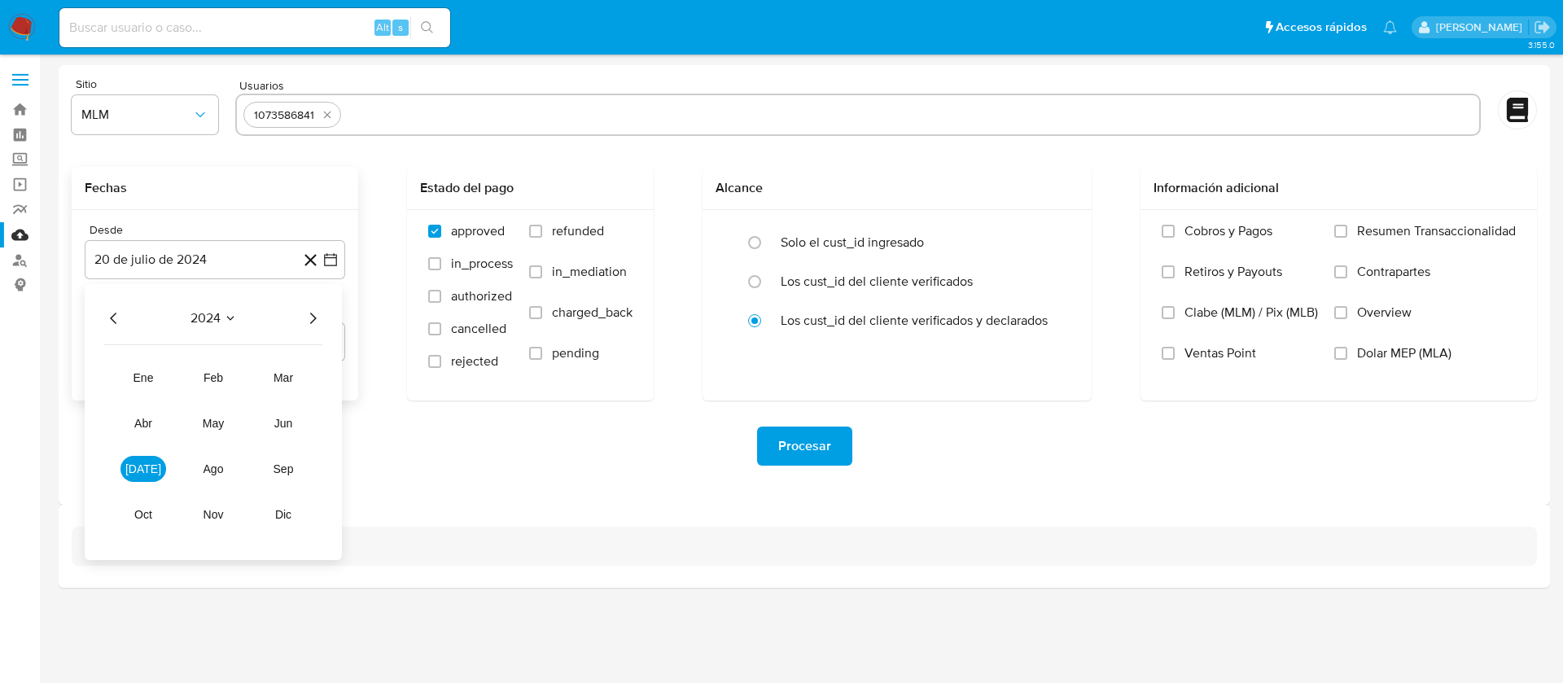
click at [313, 324] on icon "Año siguiente" at bounding box center [313, 319] width 20 height 20
click at [139, 423] on span "abr" at bounding box center [143, 423] width 18 height 13
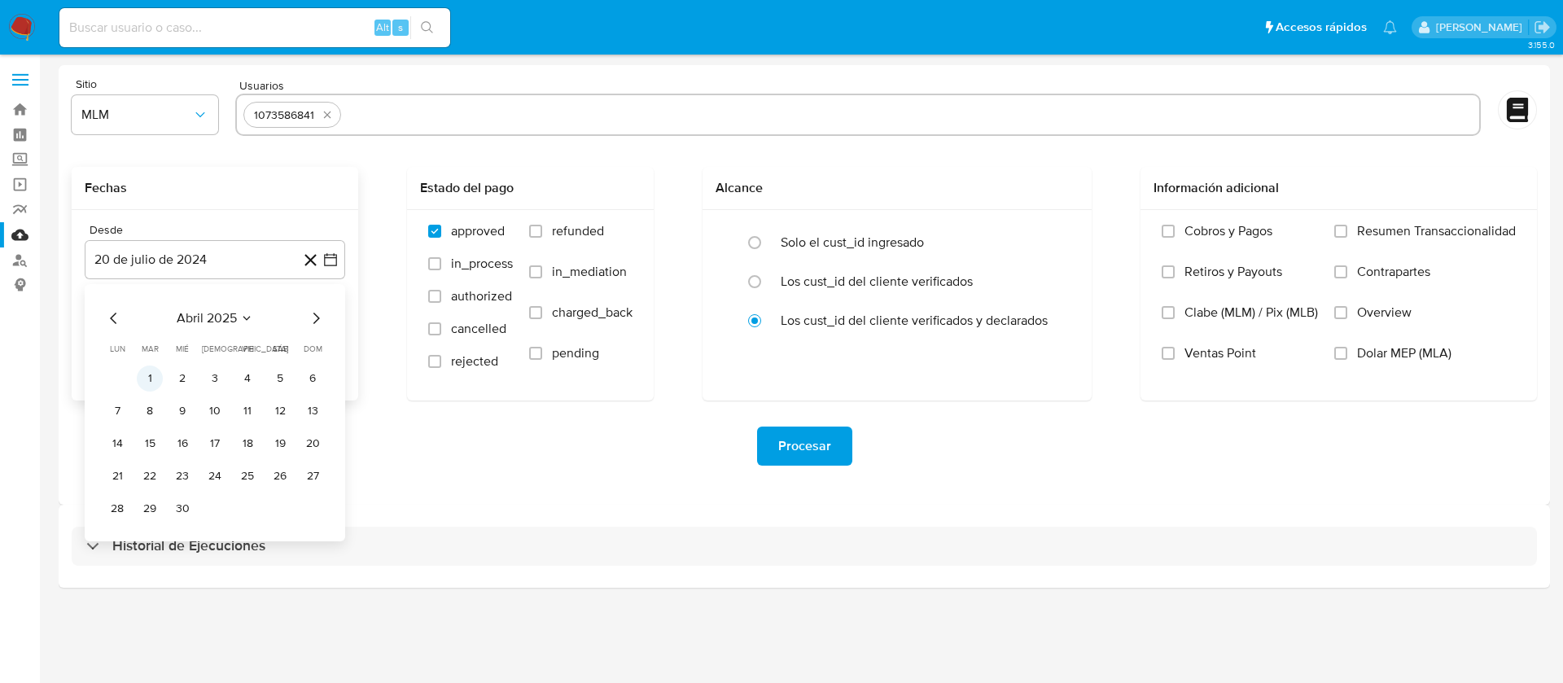
click at [144, 374] on button "1" at bounding box center [150, 379] width 26 height 26
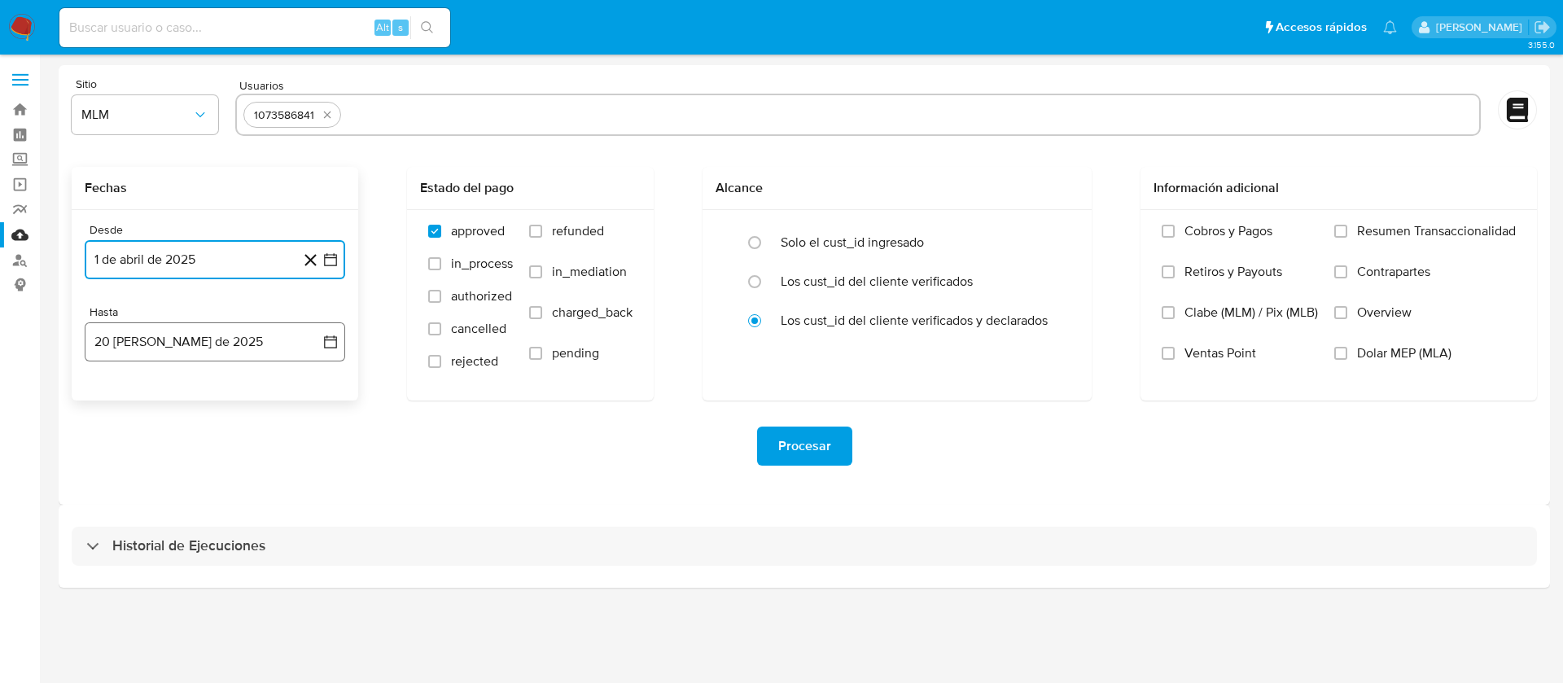
click at [156, 344] on button "20 [PERSON_NAME] de 2025" at bounding box center [215, 341] width 261 height 39
click at [111, 404] on icon "Mes anterior" at bounding box center [114, 401] width 20 height 20
click at [213, 589] on button "31" at bounding box center [215, 591] width 26 height 26
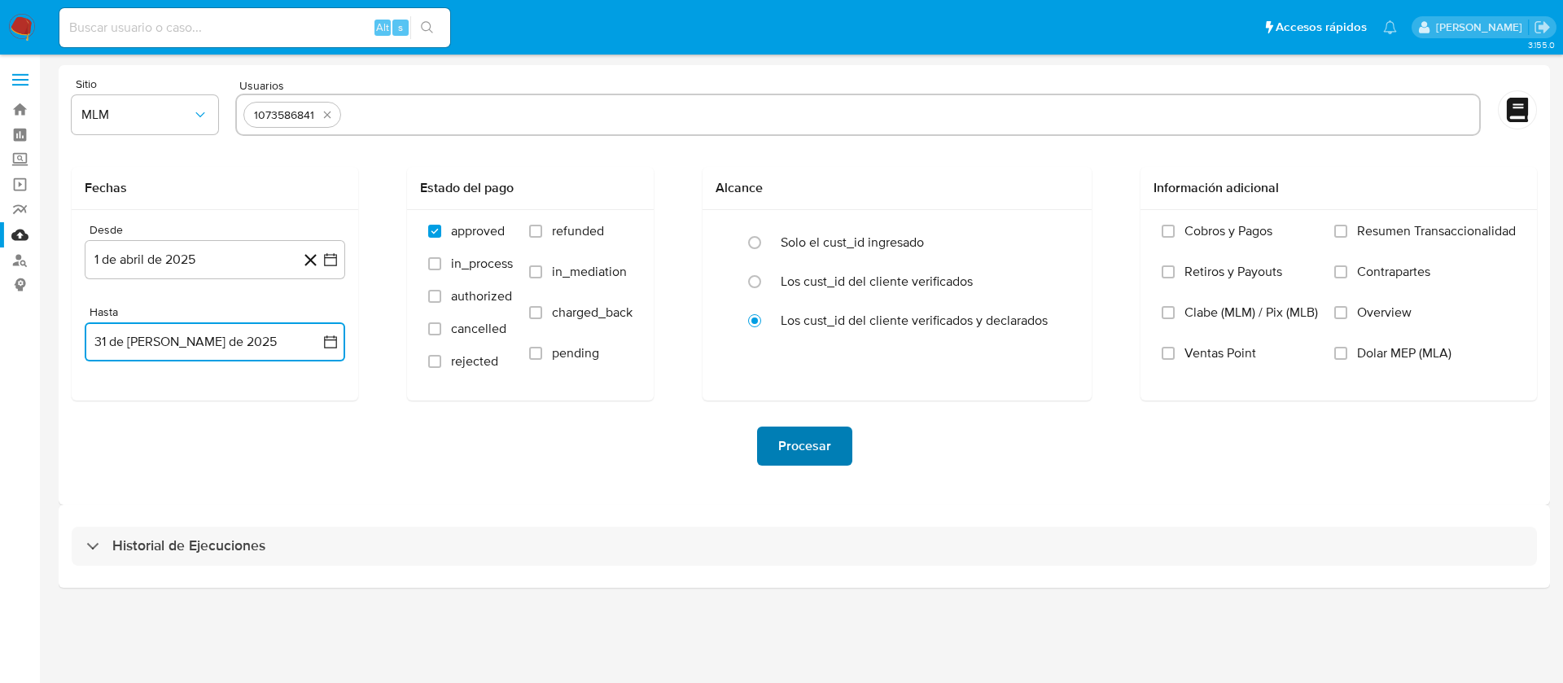
click at [814, 428] on span "Procesar" at bounding box center [804, 446] width 53 height 36
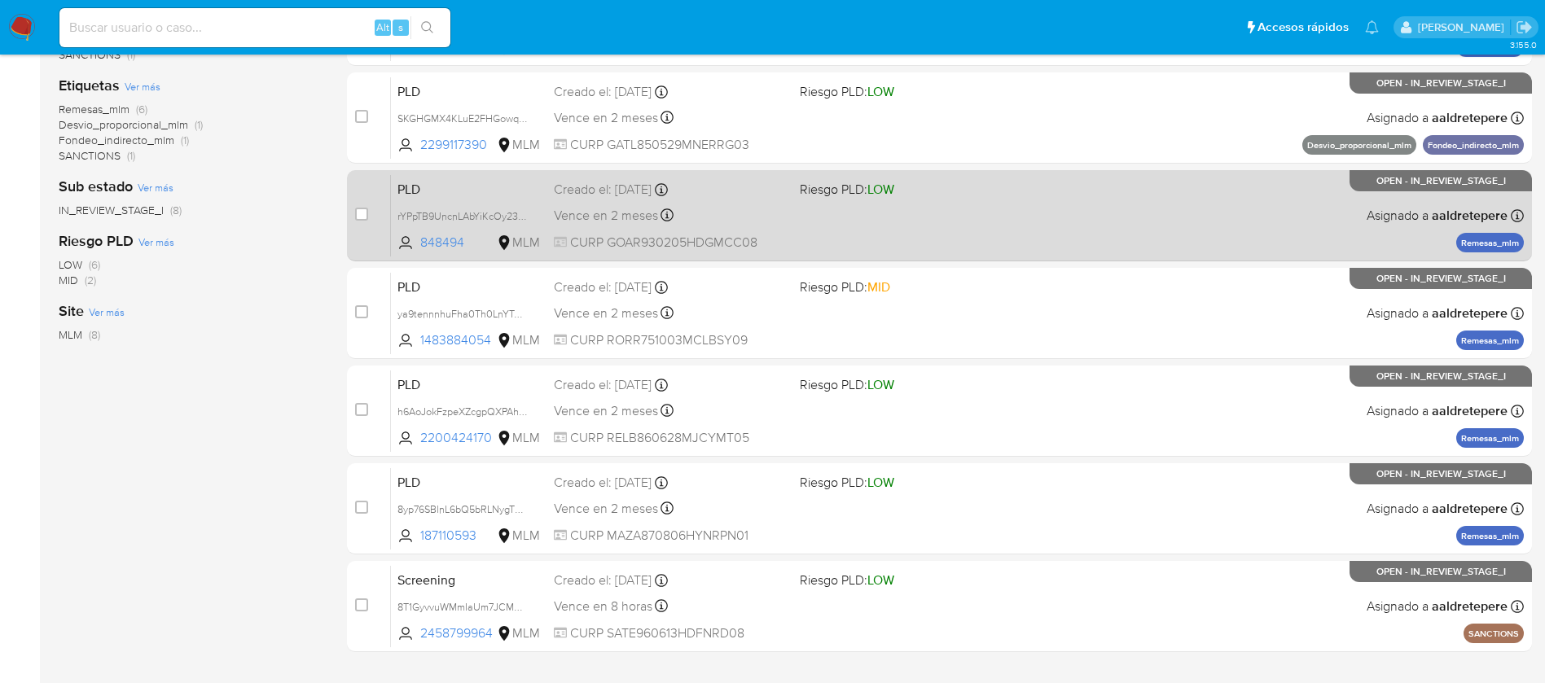
scroll to position [407, 0]
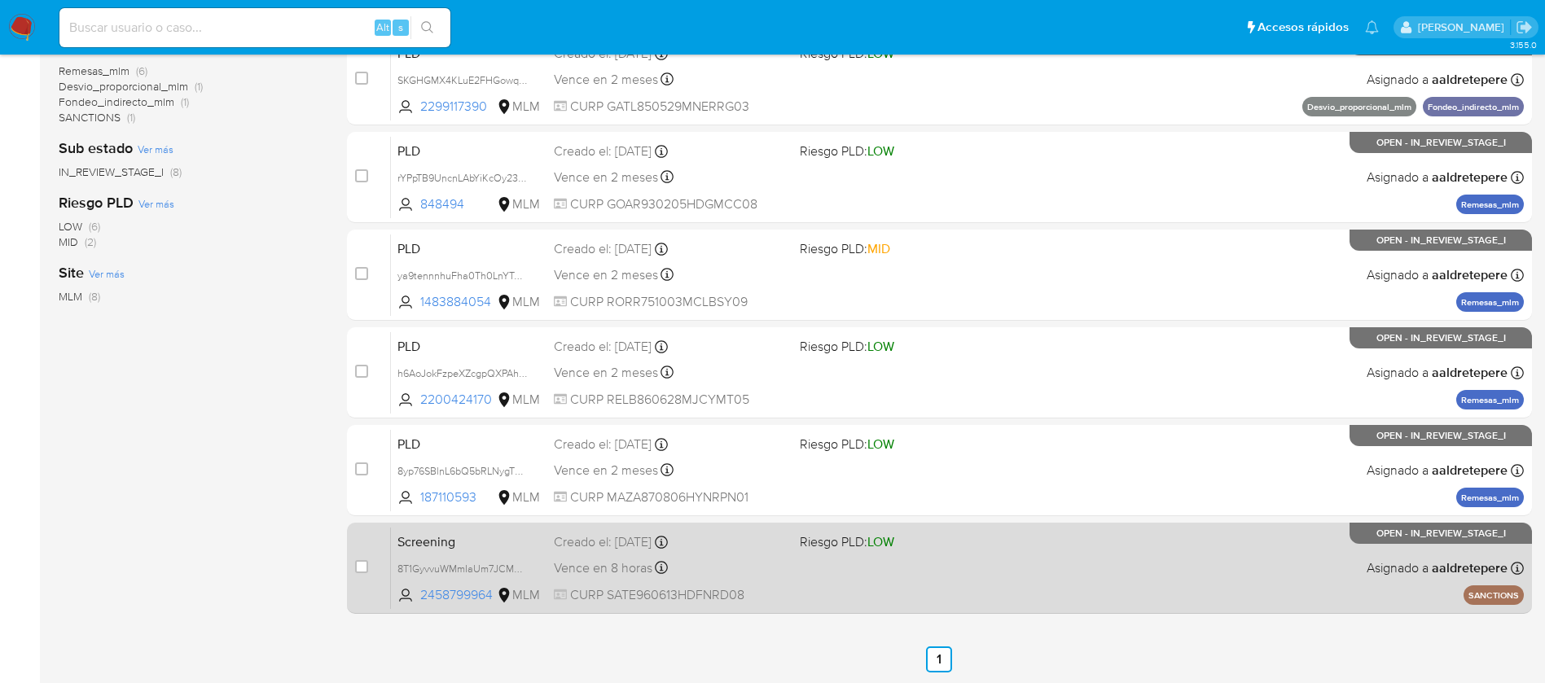
click at [1087, 585] on div "Screening 8T1GyvvuWMmIaUm7JCM2r4LK 2458799964 MLM Riesgo PLD: LOW Creado el: [D…" at bounding box center [957, 568] width 1133 height 82
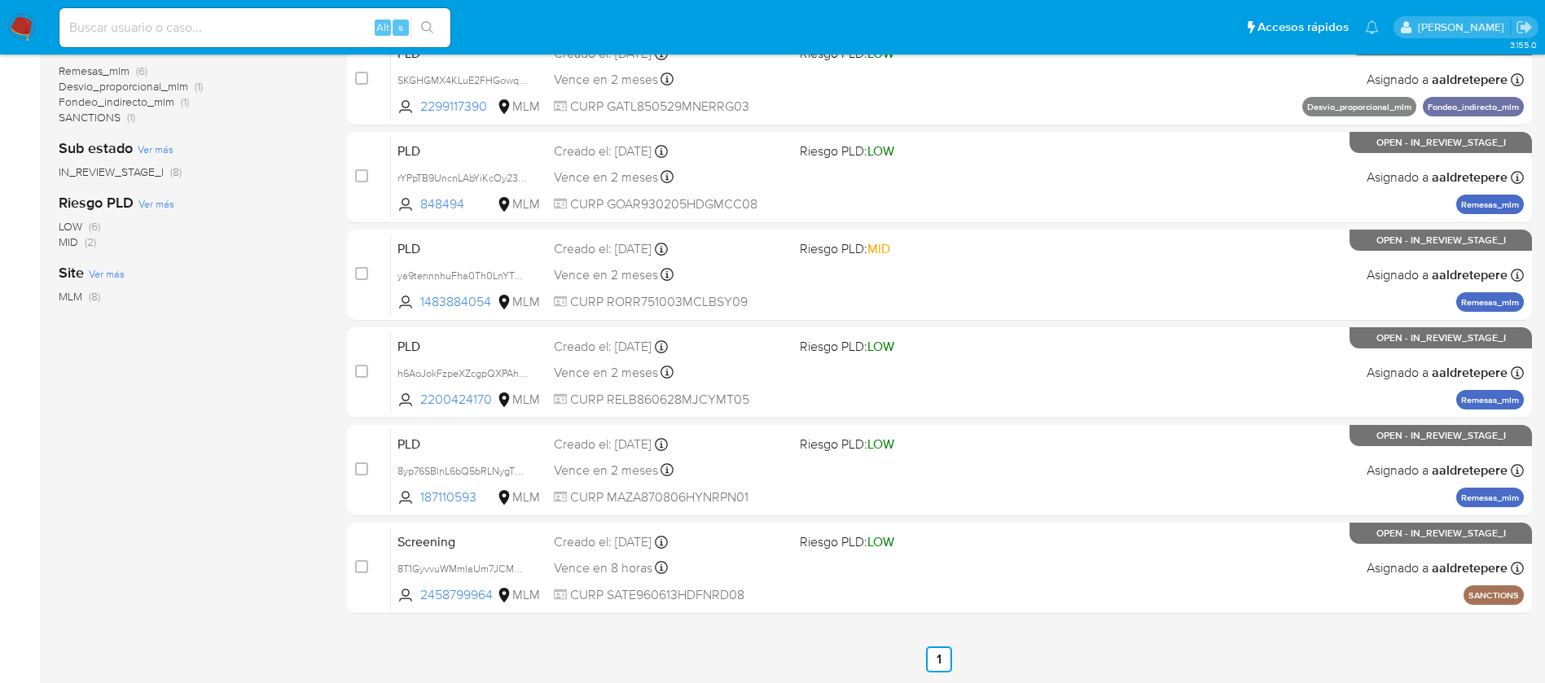
click at [182, 10] on div "Alt s" at bounding box center [254, 27] width 391 height 39
click at [176, 20] on input at bounding box center [254, 27] width 391 height 21
paste input "2200424170"
type input "2200424170"
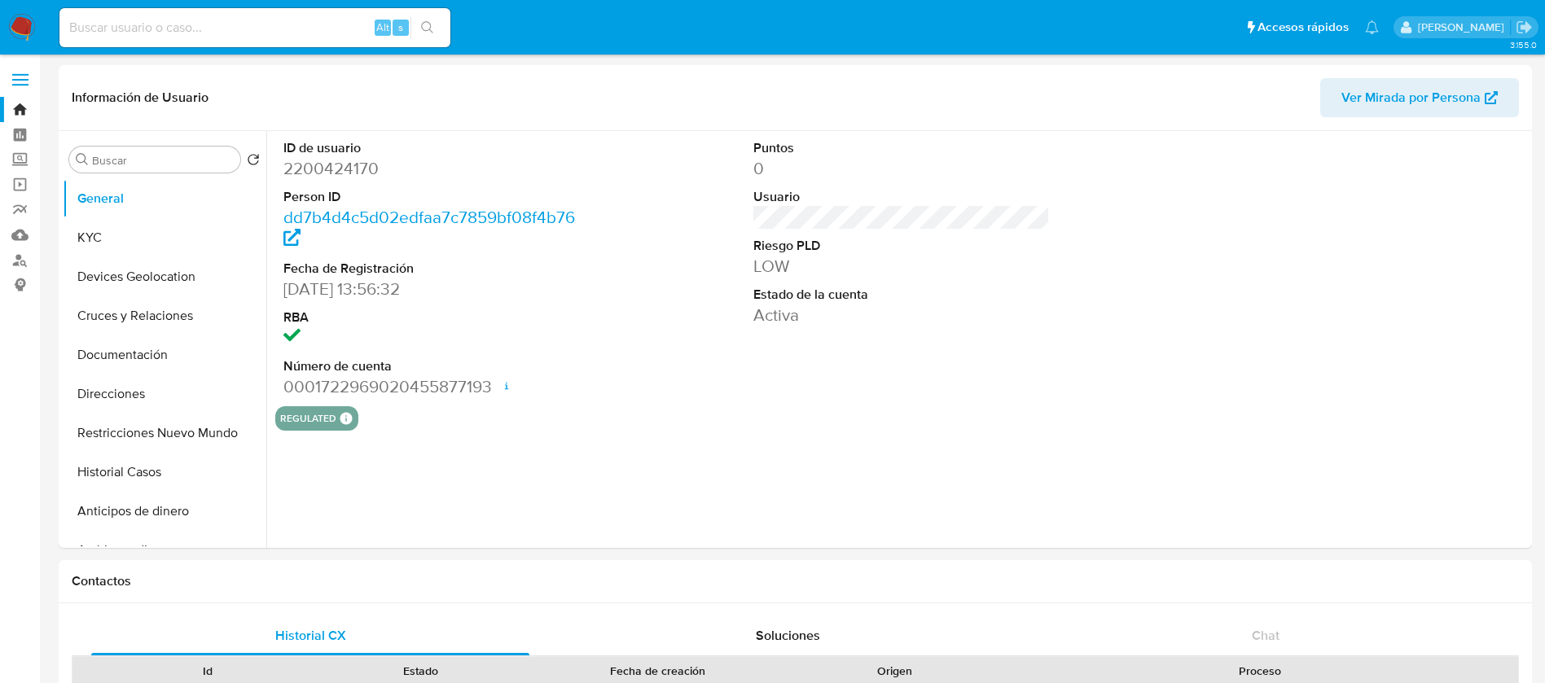
select select "10"
click at [176, 21] on input at bounding box center [254, 27] width 391 height 21
paste input "2200424170"
type input "2200424170"
click at [186, 243] on button "KYC" at bounding box center [158, 237] width 191 height 39
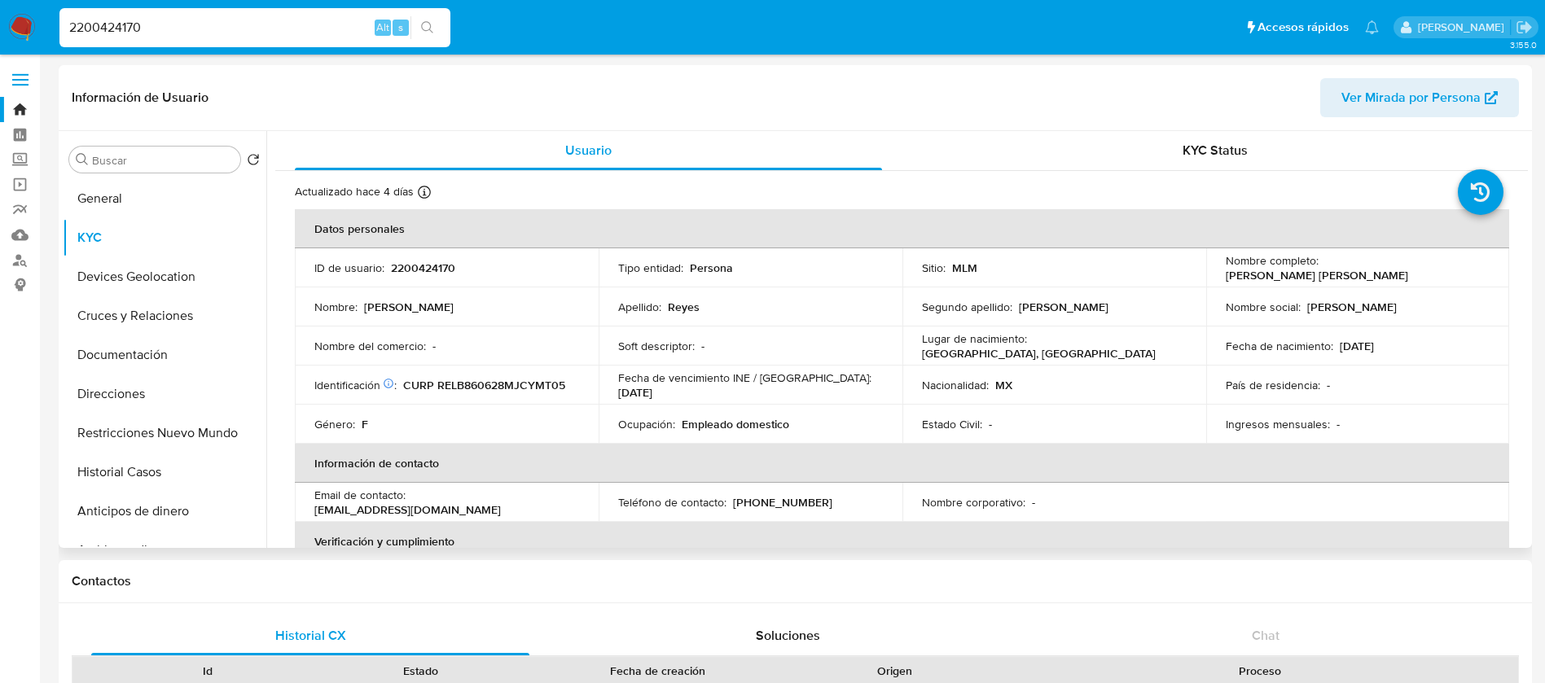
click at [427, 274] on p "2200424170" at bounding box center [423, 268] width 64 height 15
copy p "2200424170"
drag, startPoint x: 1490, startPoint y: 261, endPoint x: 1320, endPoint y: 274, distance: 170.7
click at [1320, 274] on td "Nombre completo : Maria Betzabet Reyes Lomelin" at bounding box center [1358, 267] width 304 height 39
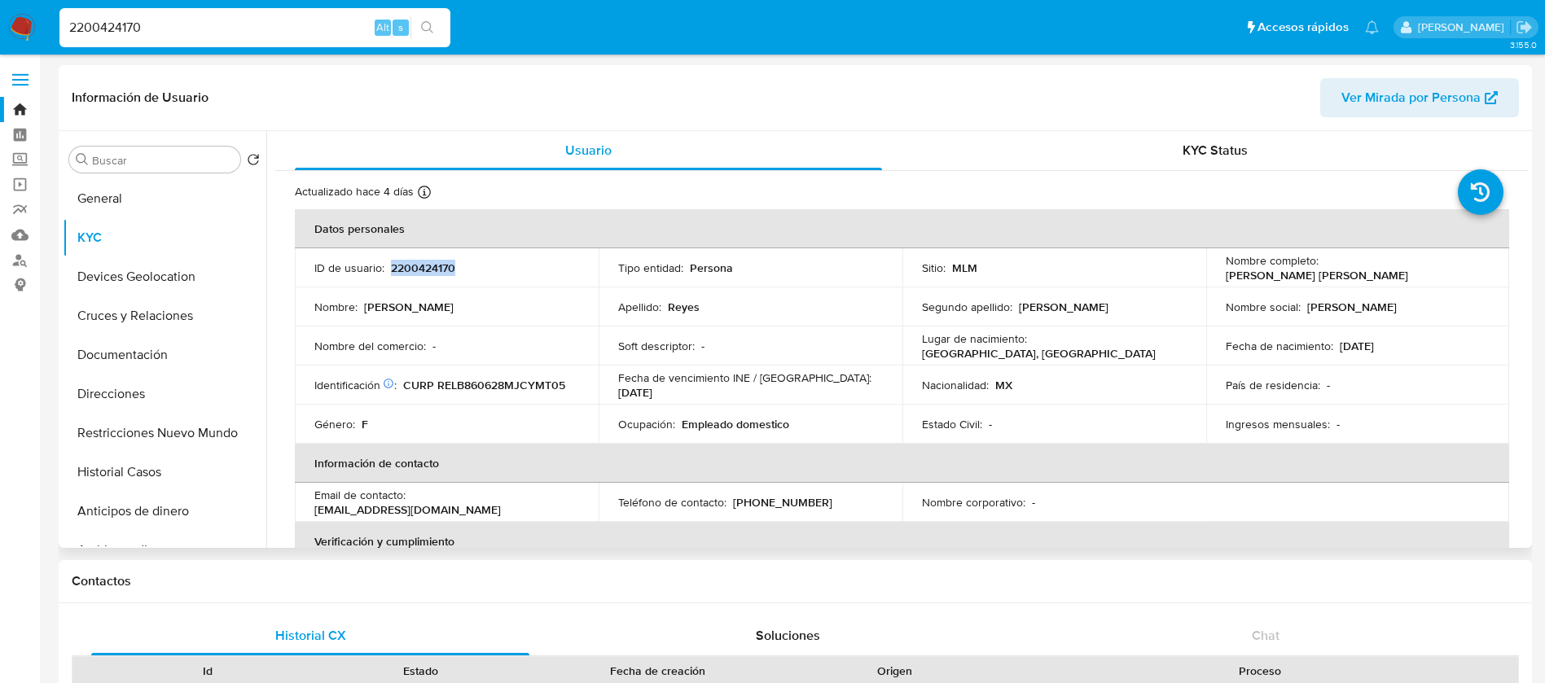
copy p "Maria Betzabet Reyes Lomelin"
click at [418, 269] on p "2200424170" at bounding box center [423, 268] width 64 height 15
copy p "2200424170"
click at [684, 425] on p "Empleado domestico" at bounding box center [735, 424] width 107 height 15
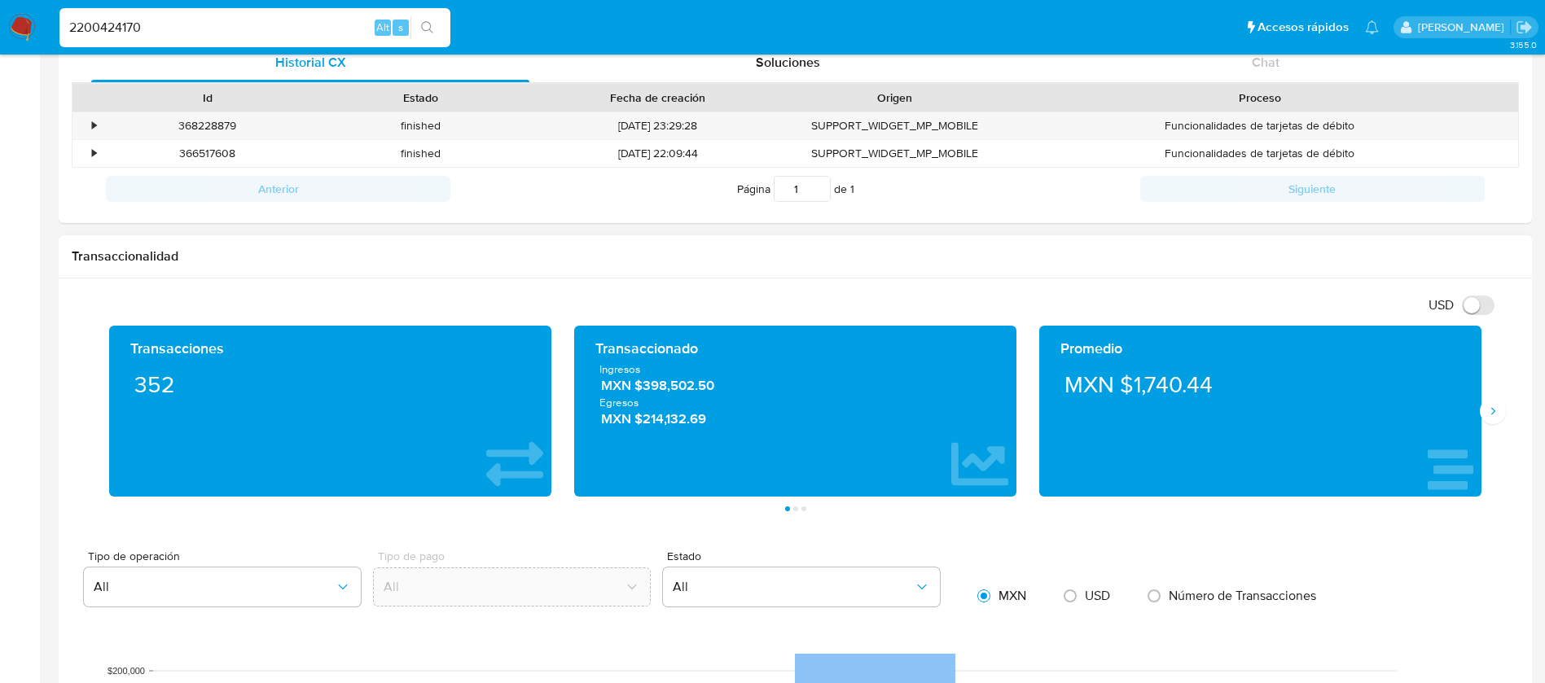
scroll to position [611, 0]
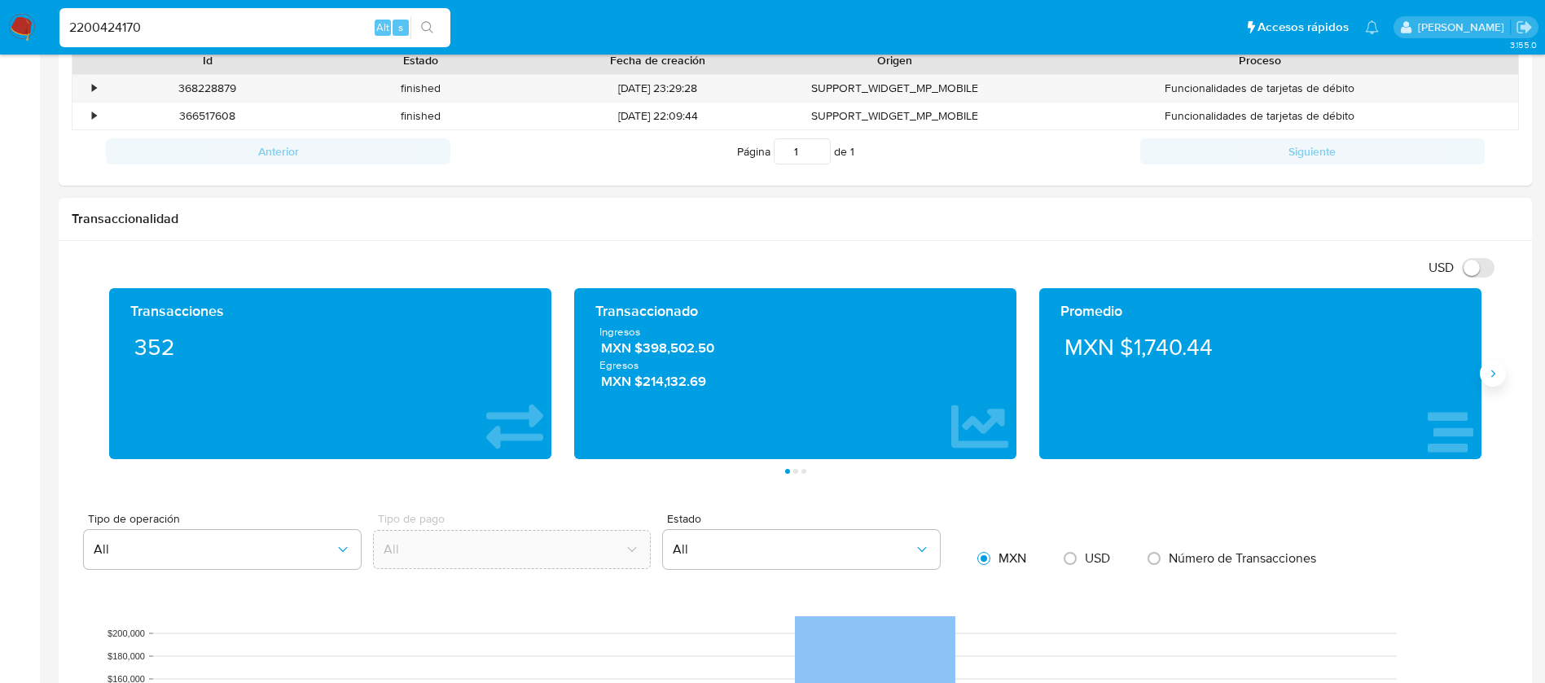
click at [1499, 383] on button "Siguiente" at bounding box center [1493, 374] width 26 height 26
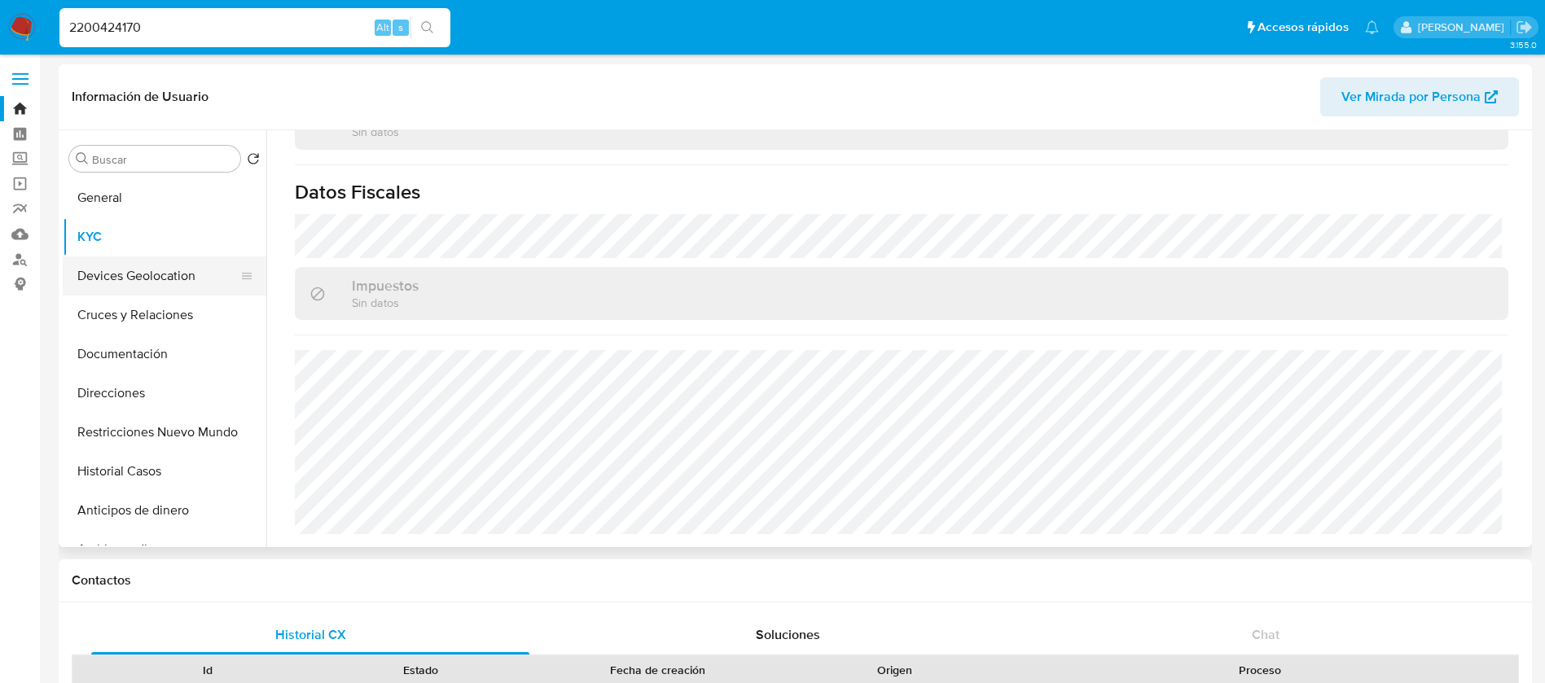
scroll to position [0, 0]
click at [145, 271] on button "Devices Geolocation" at bounding box center [158, 276] width 191 height 39
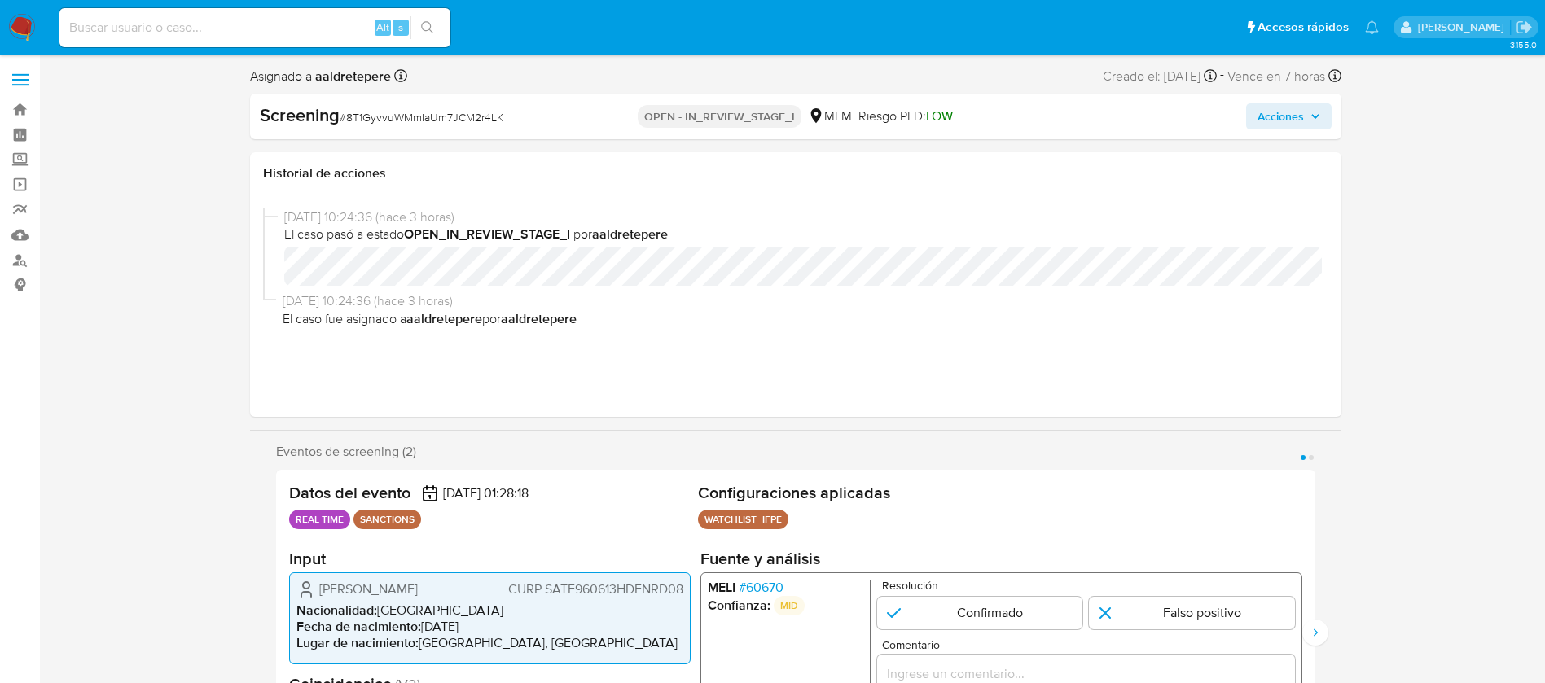
select select "10"
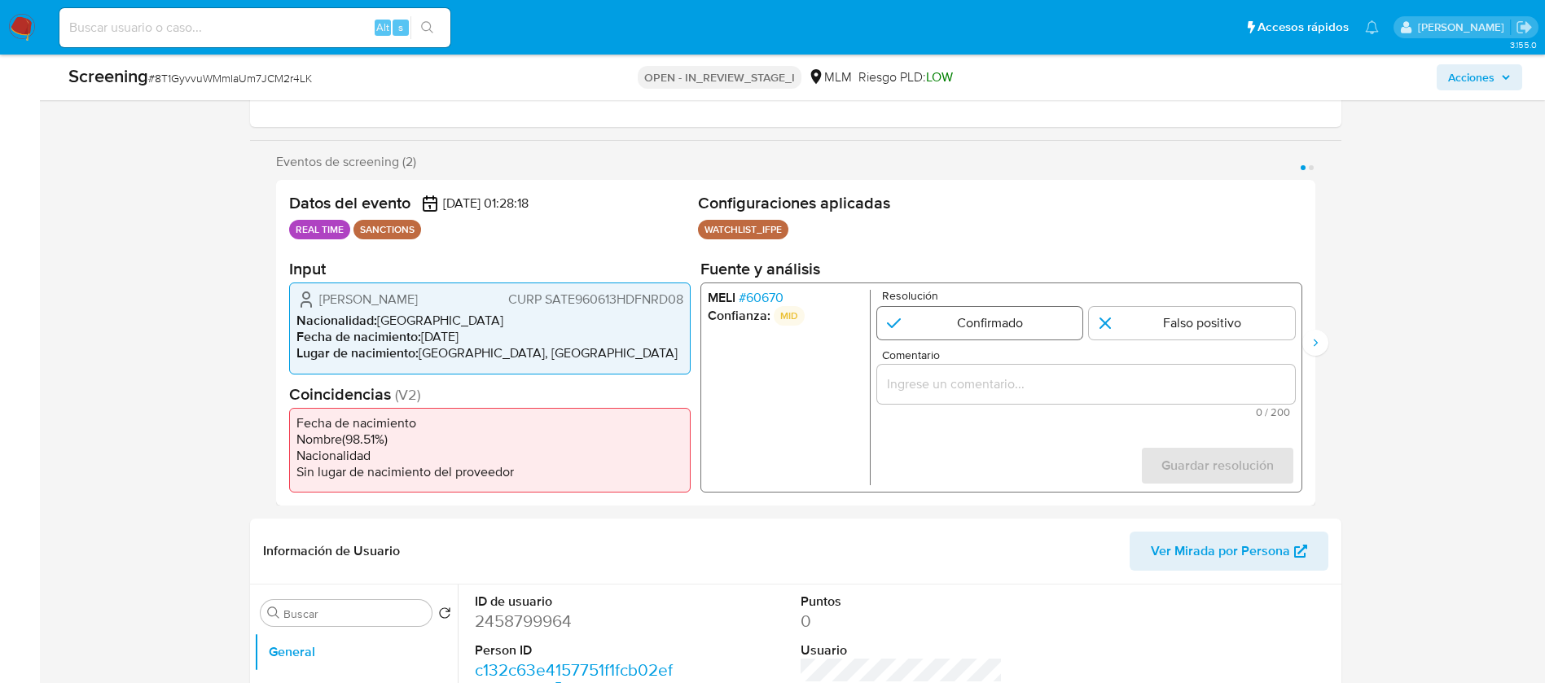
click at [993, 320] on input "1 de 2" at bounding box center [979, 323] width 206 height 33
radio input "true"
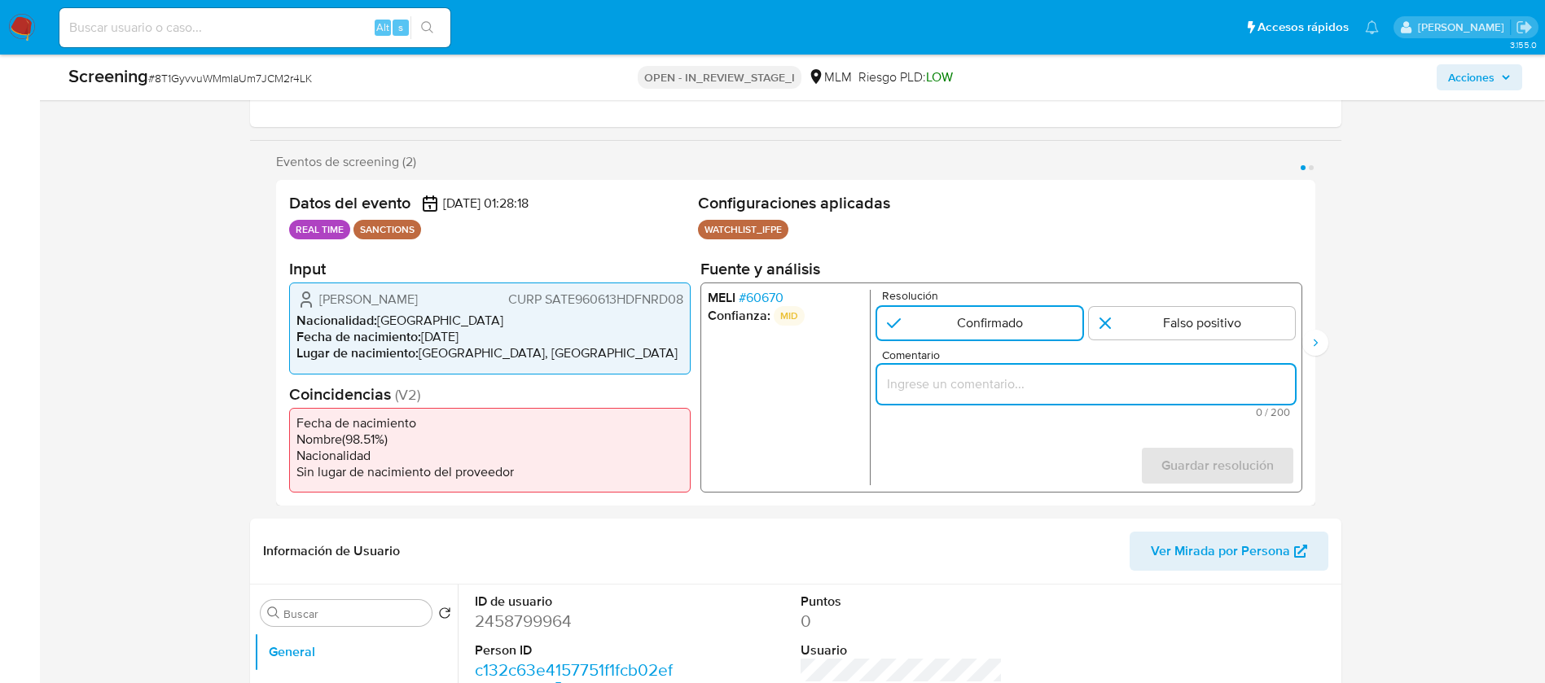
click at [987, 374] on input "Comentario" at bounding box center [1085, 384] width 418 height 21
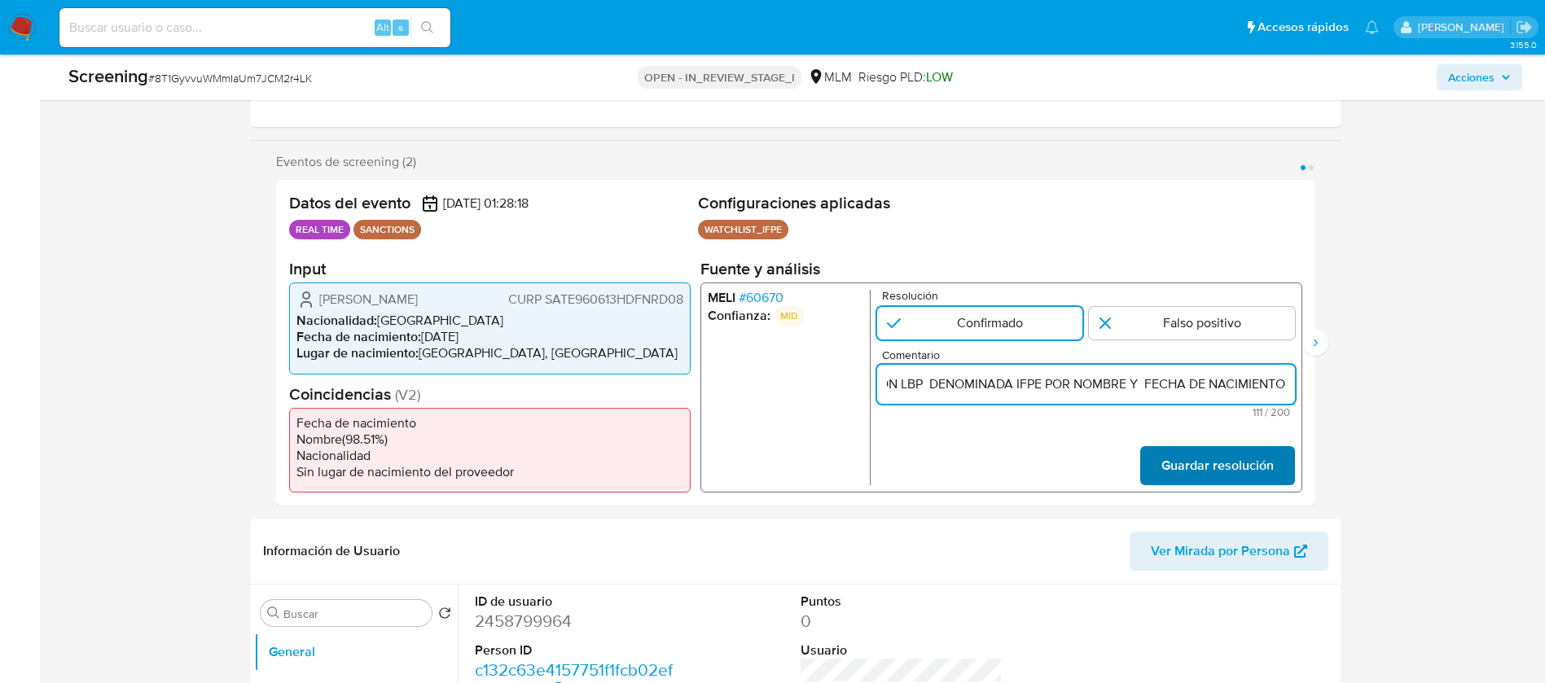
type input "SE CONFIRMA COINCIDENCIA EN LISTA DE SANCIONES INCLUSION LBP DENOMINADA IFPE PO…"
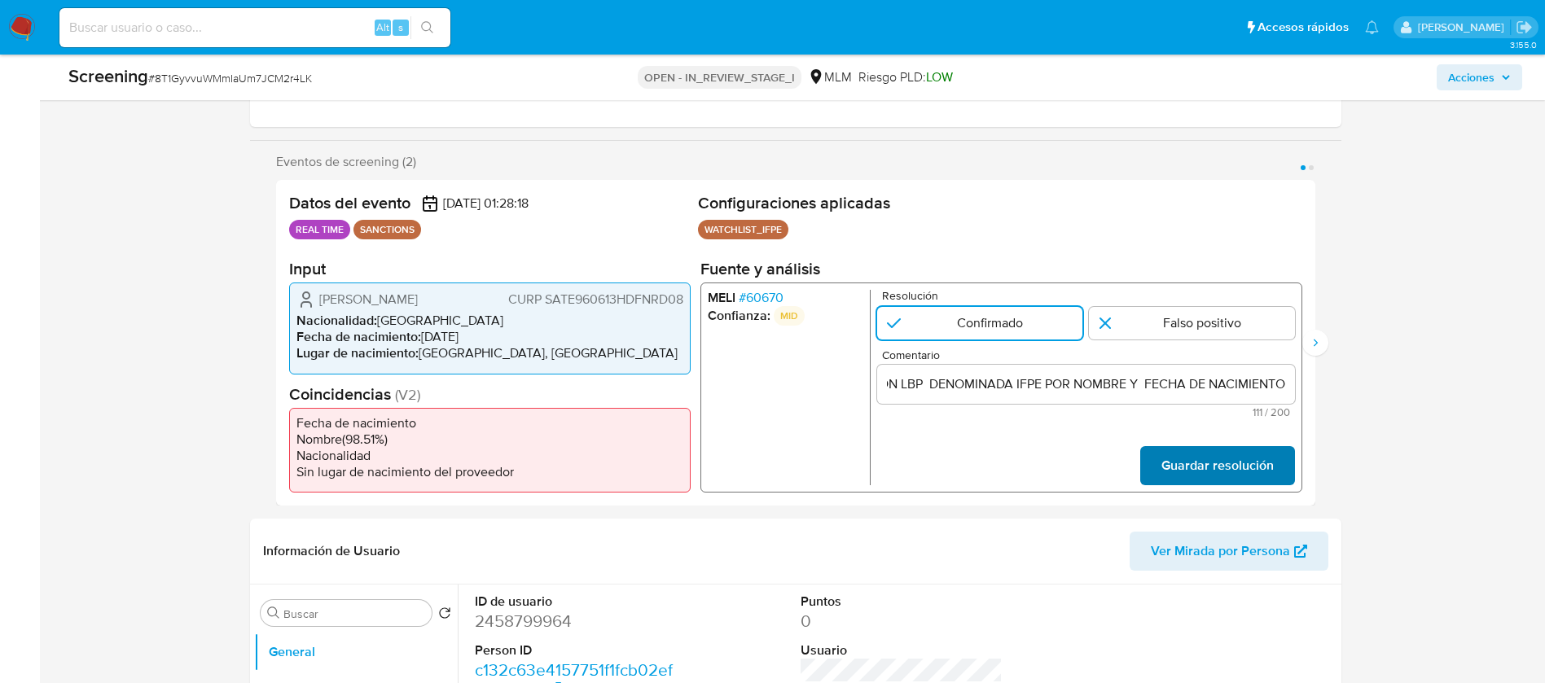
scroll to position [0, 0]
click at [1224, 468] on span "Guardar resolución" at bounding box center [1216, 466] width 112 height 36
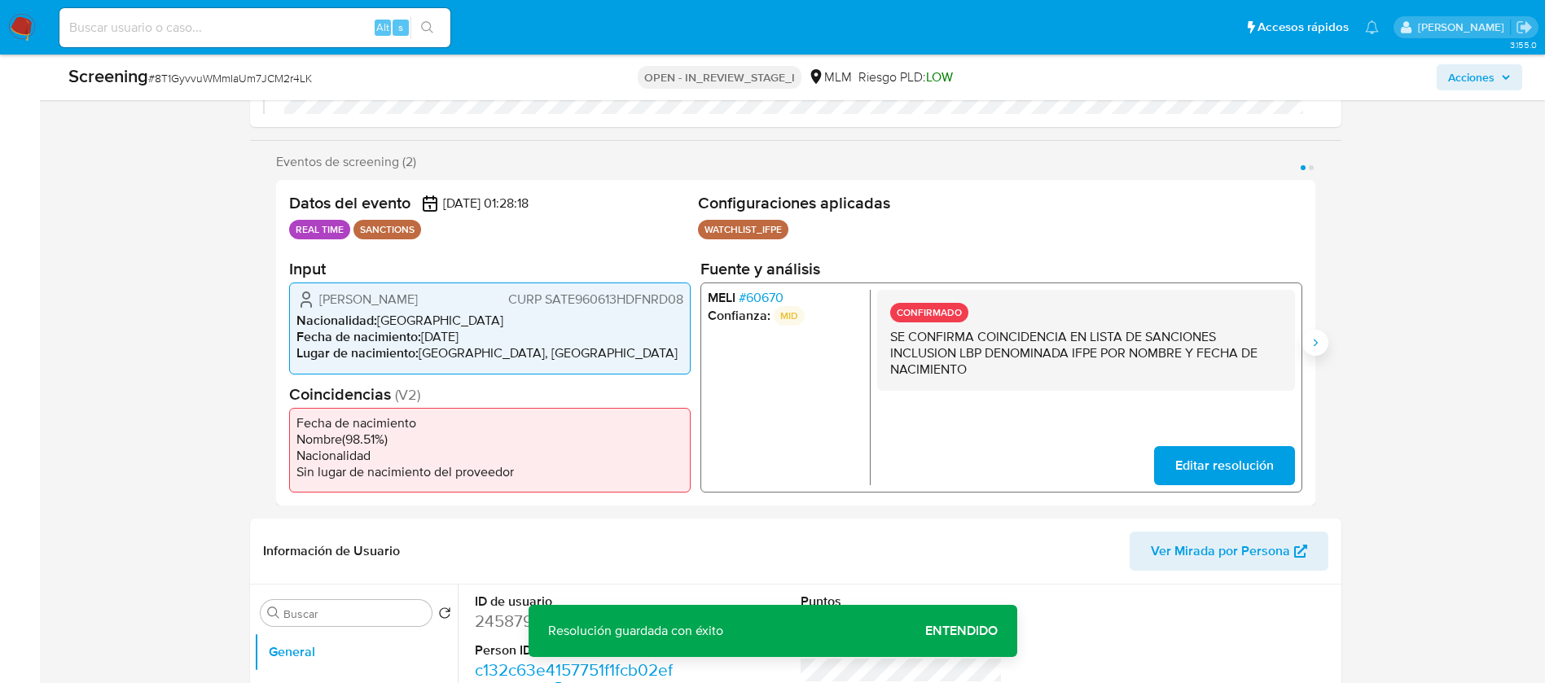
click at [1312, 343] on icon "Siguiente" at bounding box center [1315, 342] width 13 height 13
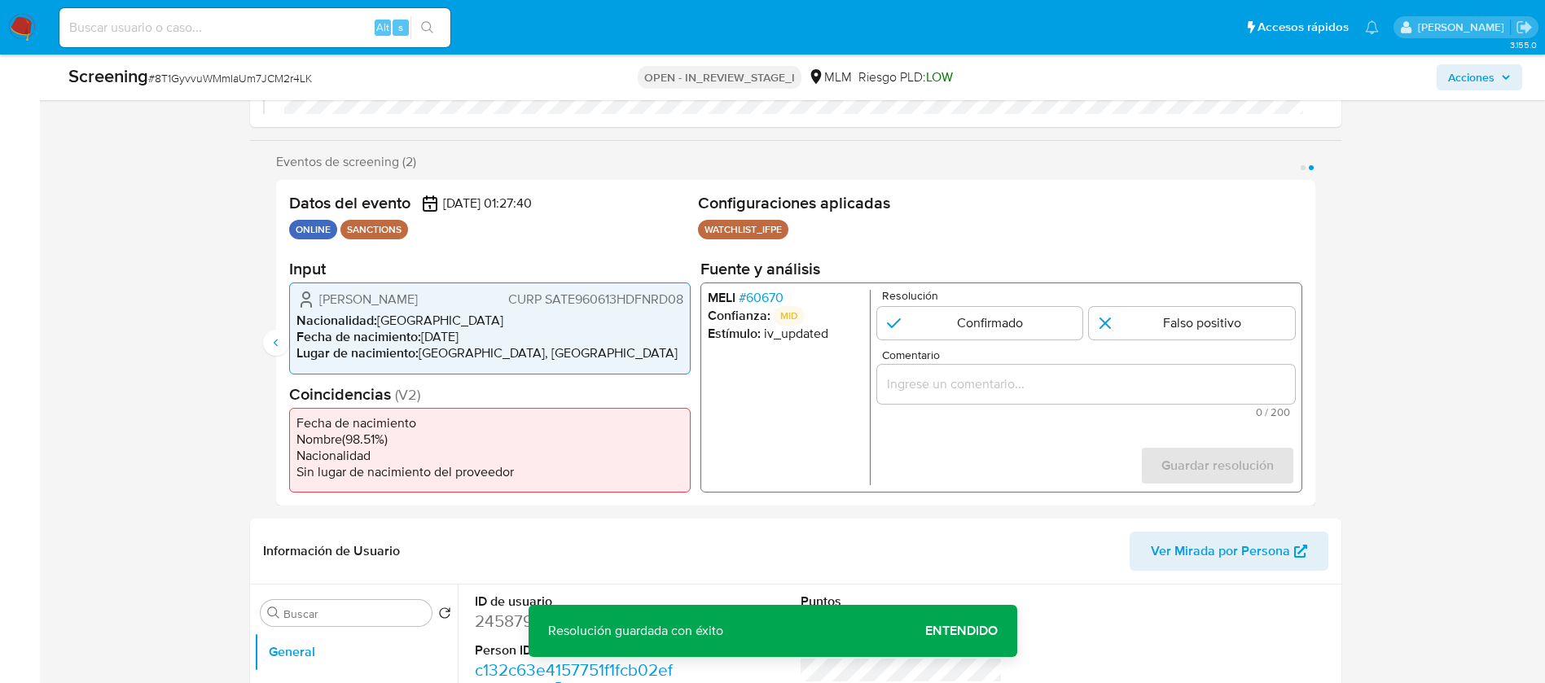
drag, startPoint x: 910, startPoint y: 325, endPoint x: 920, endPoint y: 386, distance: 61.9
click at [910, 325] on input "2 de 2" at bounding box center [979, 323] width 206 height 33
radio input "true"
click at [921, 365] on div "2 de 2" at bounding box center [1085, 384] width 418 height 39
click at [953, 379] on input "Comentario" at bounding box center [1085, 384] width 418 height 21
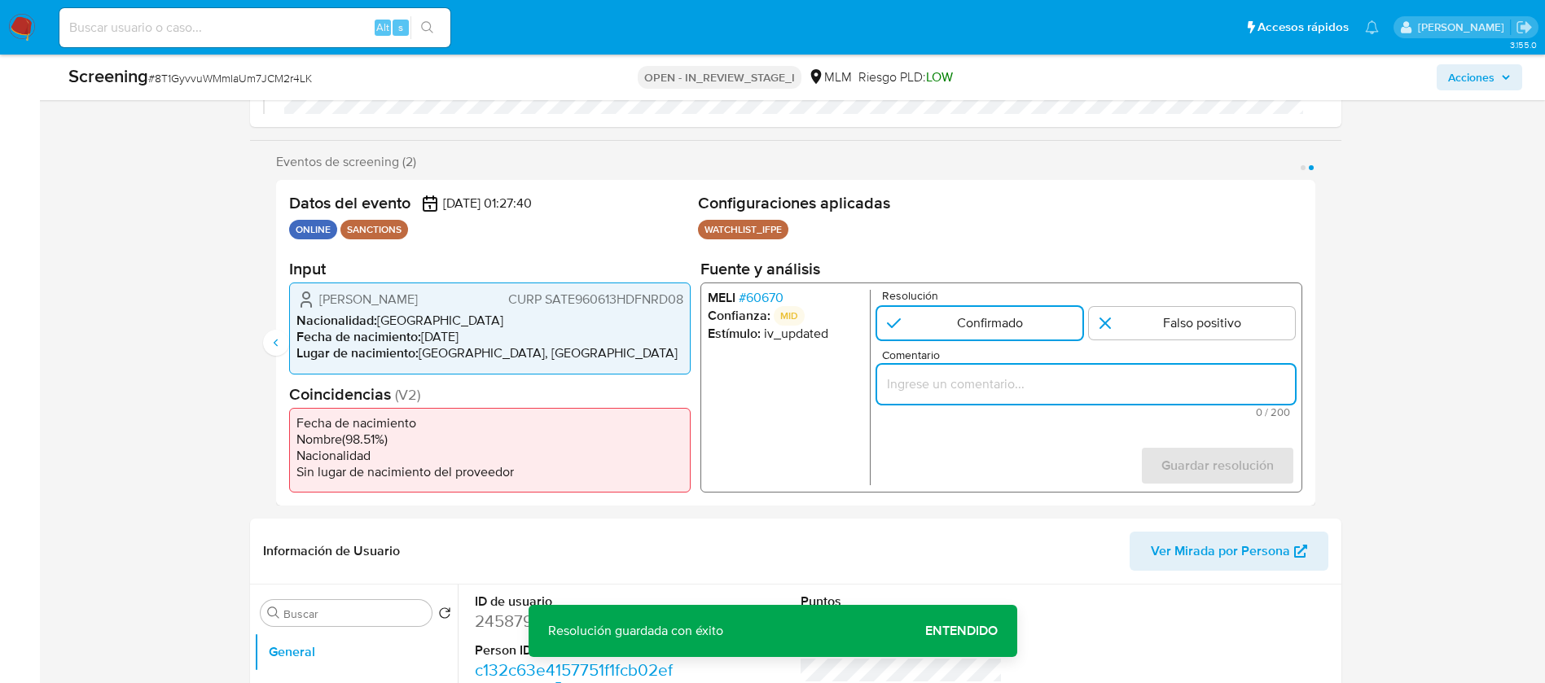
paste input "SE CONFIRMA COINCIDENCIA EN LISTA DE SANCIONES INCLUSION LBP DENOMINADA IFPE PO…"
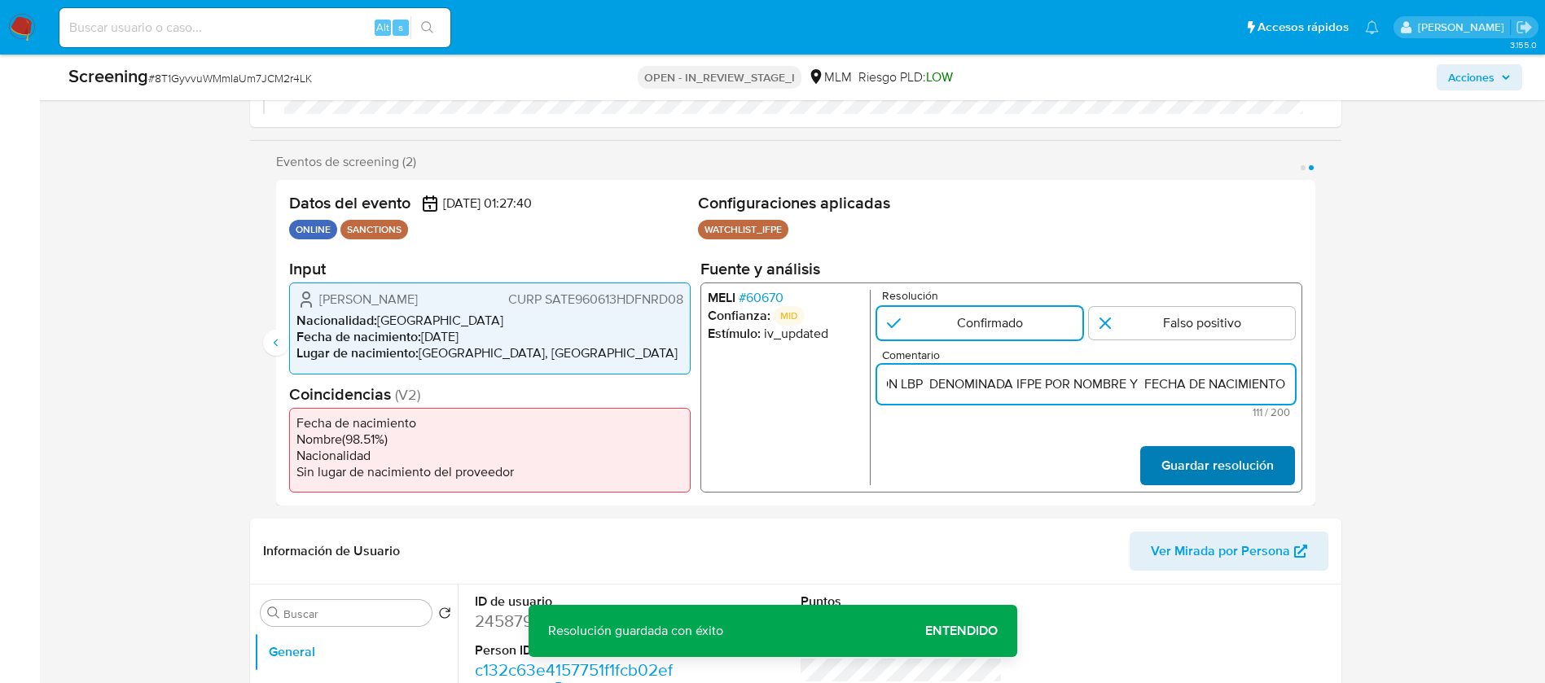
type input "SE CONFIRMA COINCIDENCIA EN LISTA DE SANCIONES INCLUSION LBP DENOMINADA IFPE PO…"
click at [1243, 463] on span "Guardar resolución" at bounding box center [1216, 466] width 112 height 36
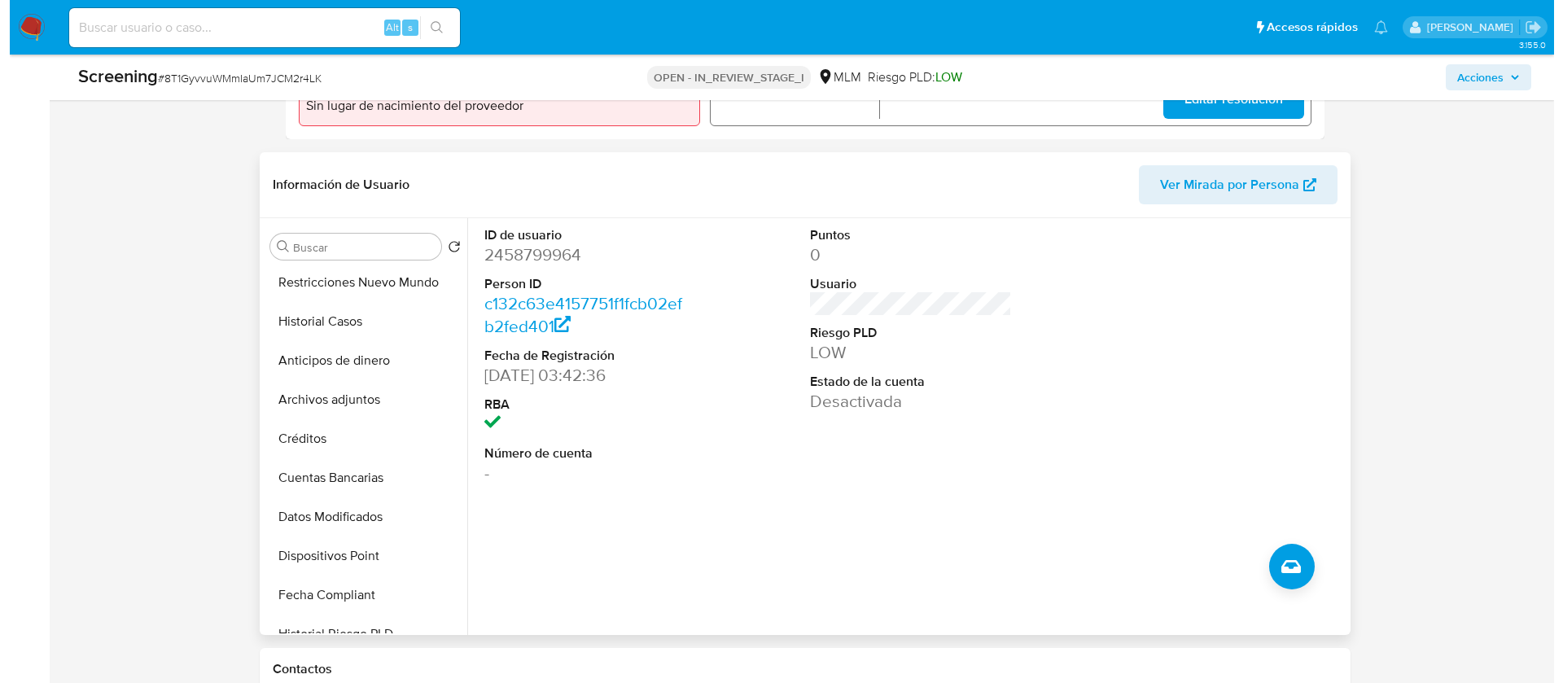
scroll to position [200, 0]
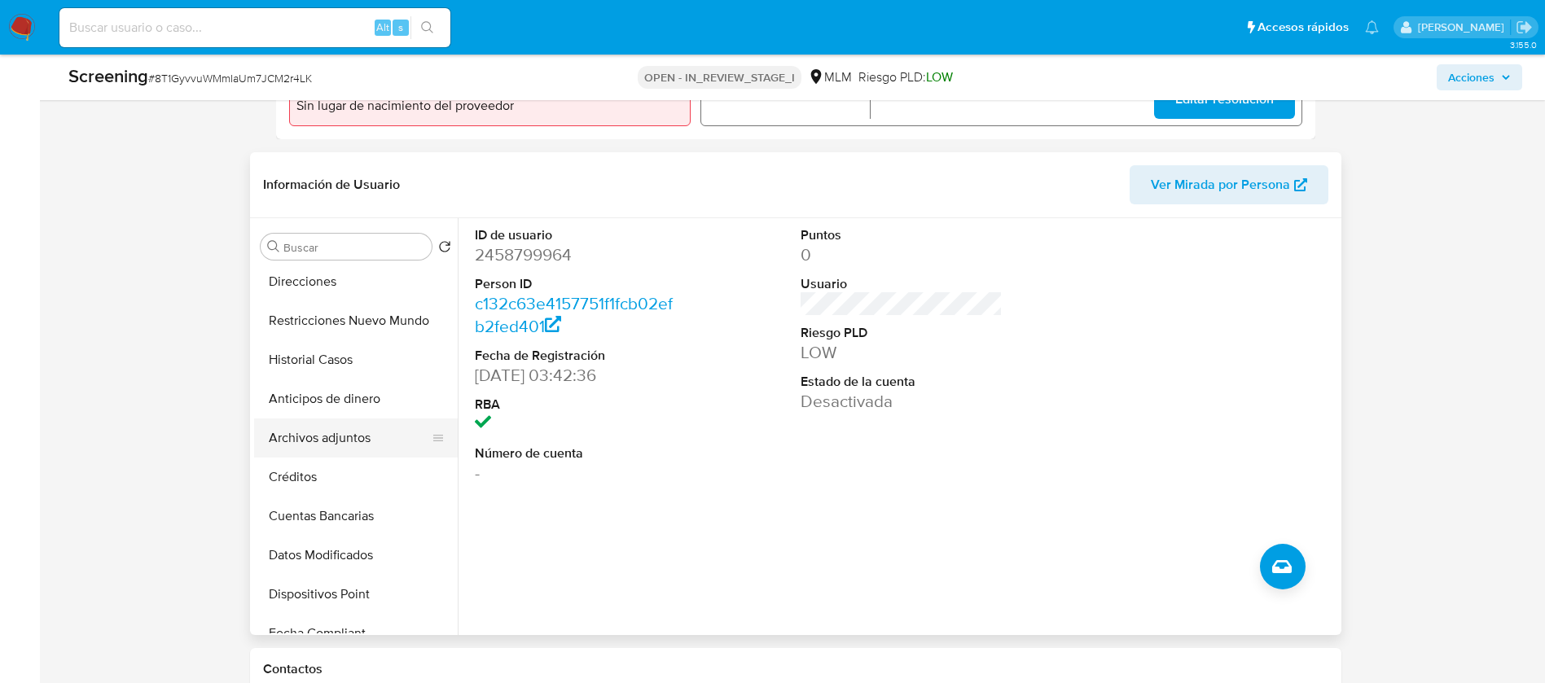
click at [347, 432] on button "Archivos adjuntos" at bounding box center [349, 438] width 191 height 39
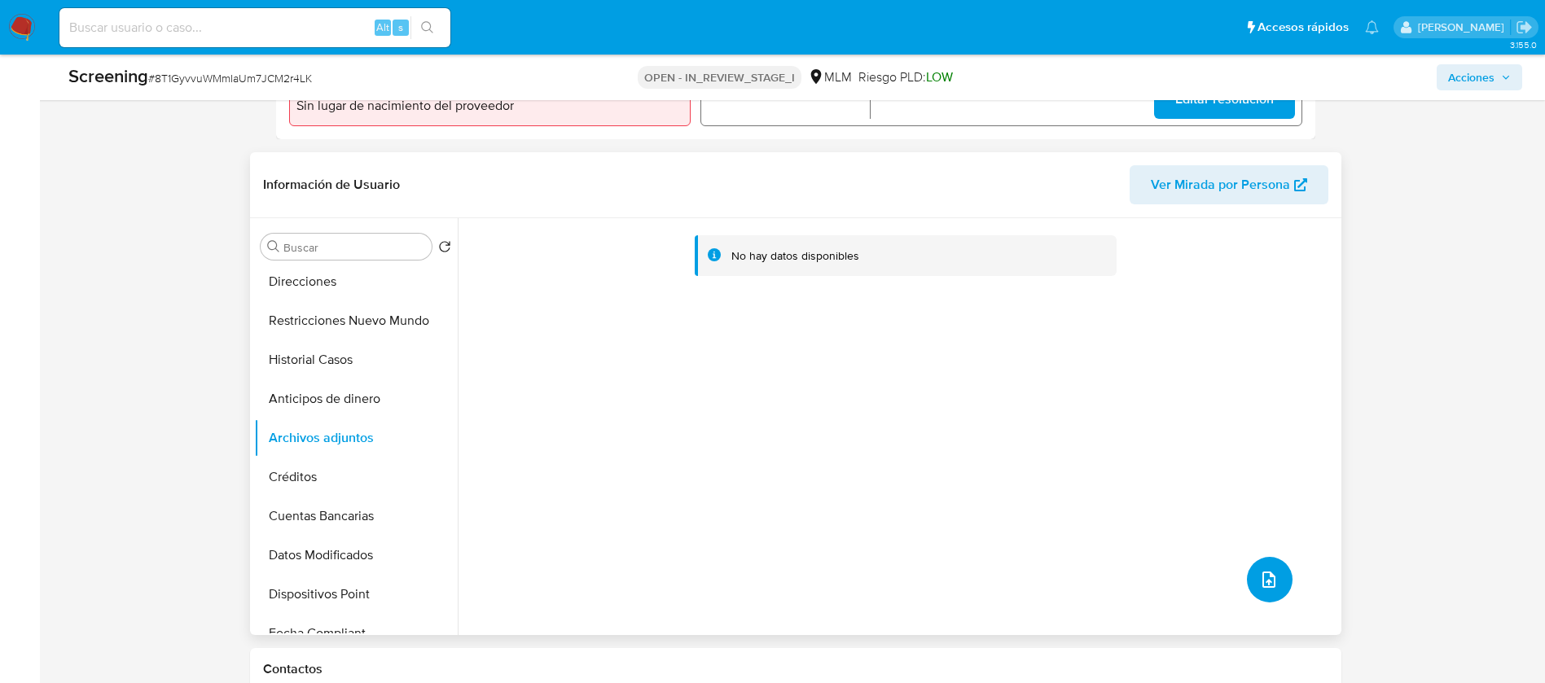
click at [1259, 578] on icon "upload-file" at bounding box center [1269, 580] width 20 height 20
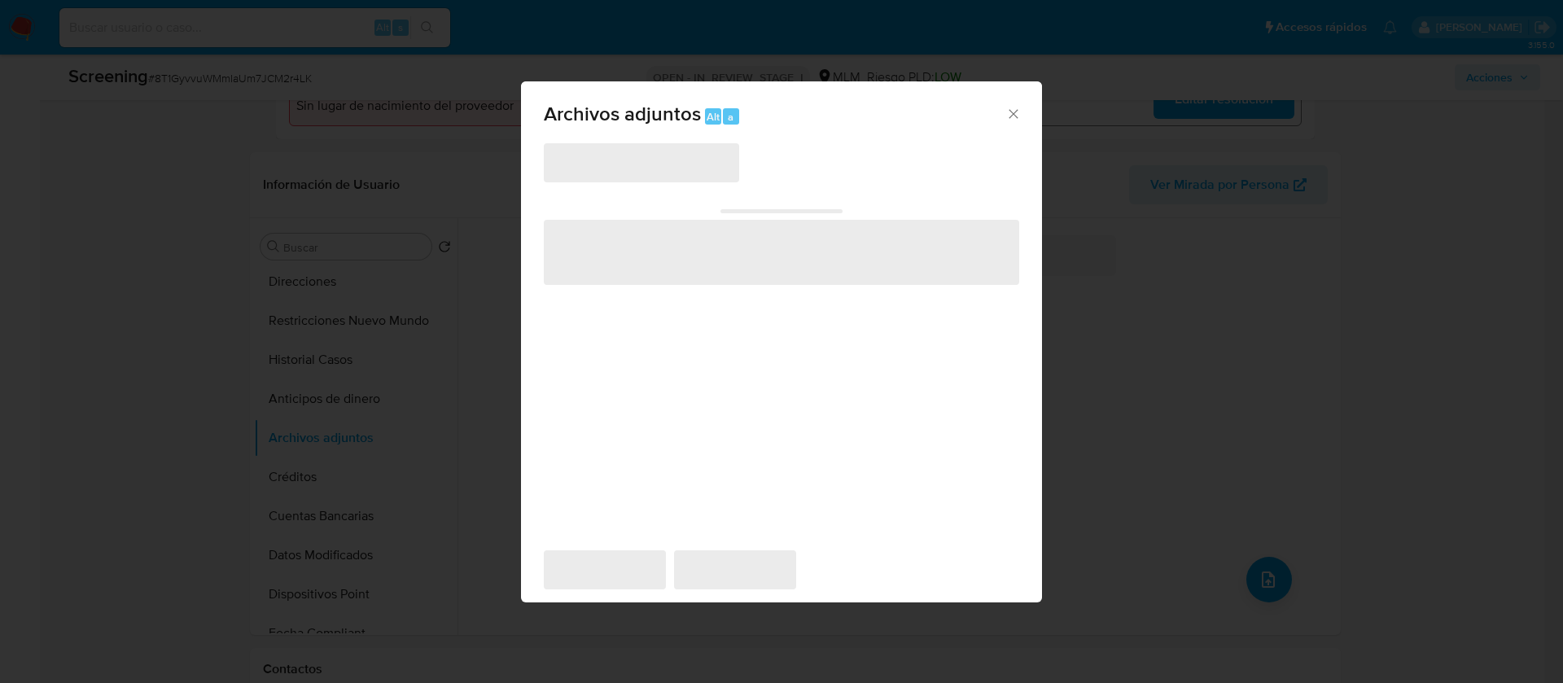
click at [659, 160] on span "‌" at bounding box center [641, 162] width 195 height 39
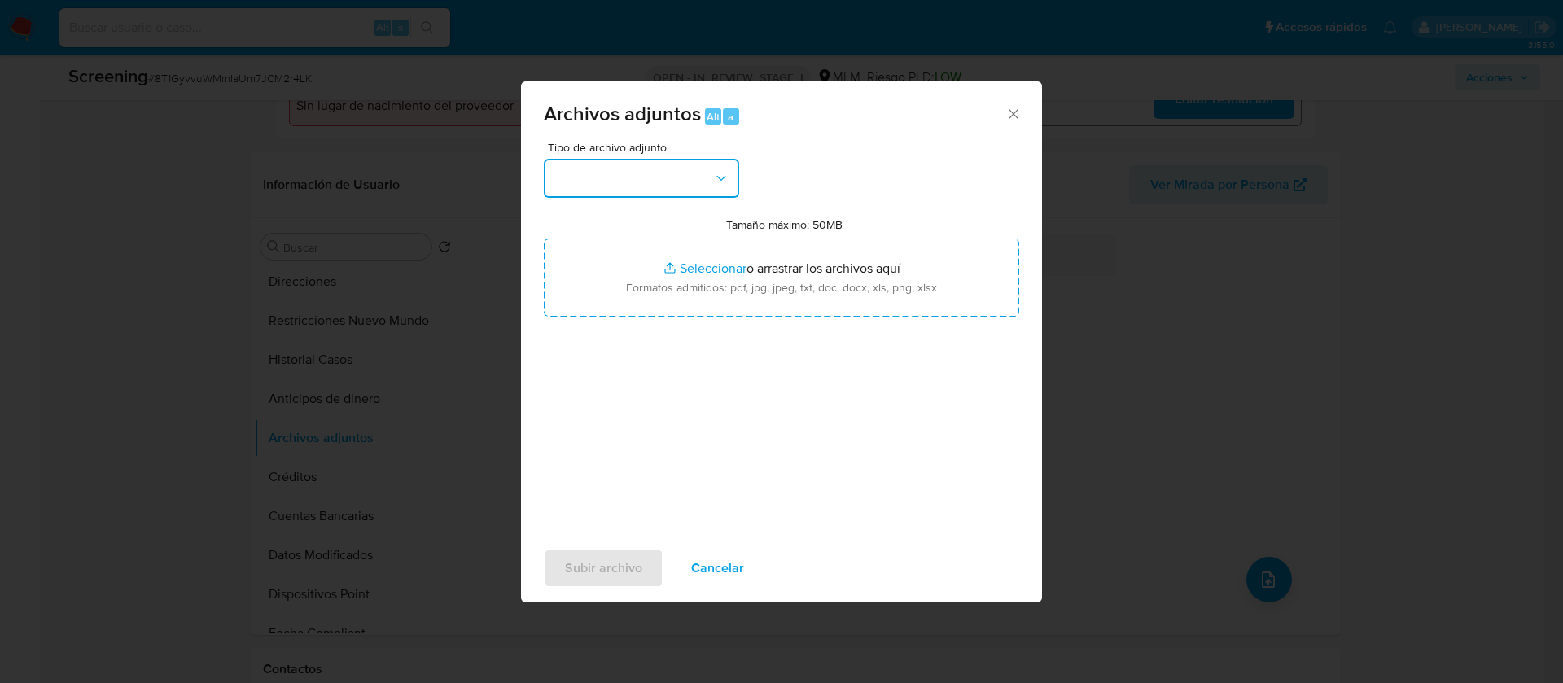
click at [647, 182] on button "button" at bounding box center [641, 178] width 195 height 39
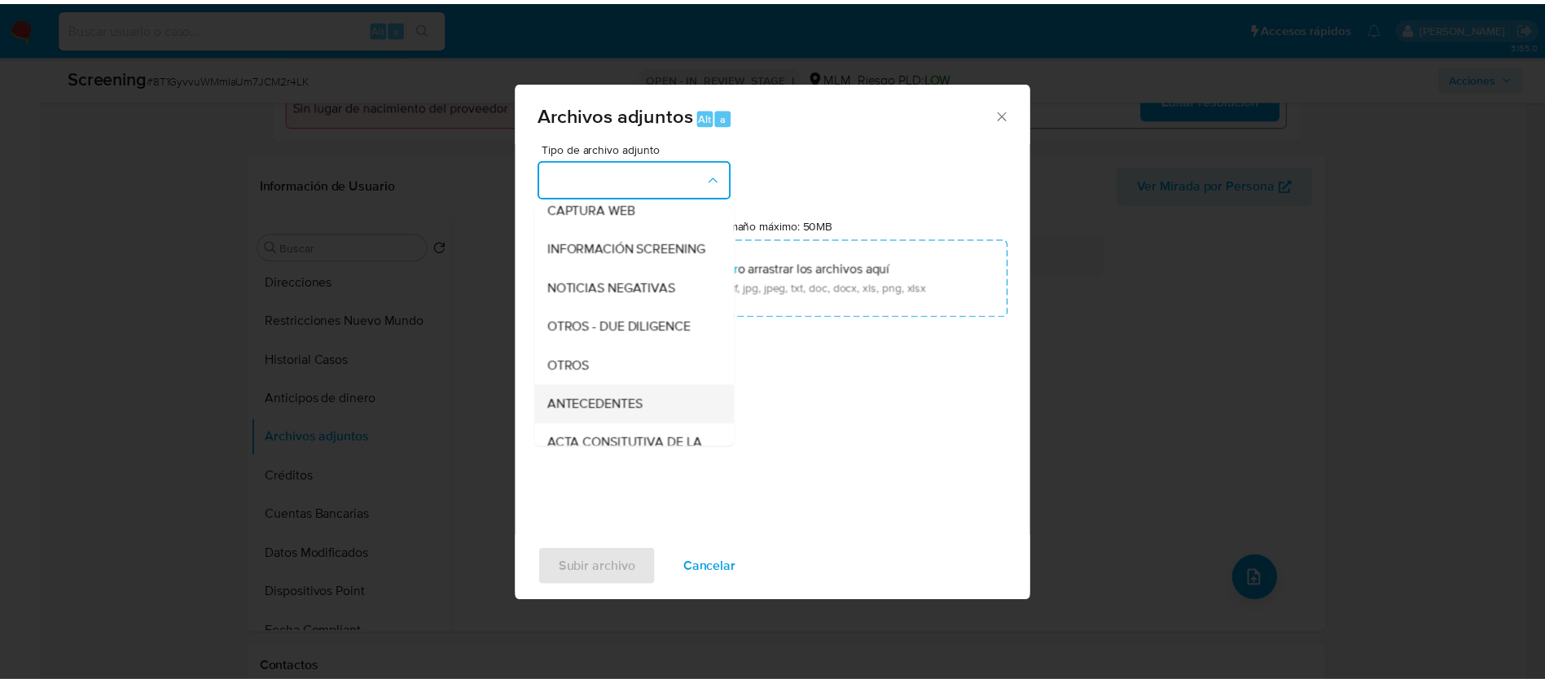
scroll to position [168, 0]
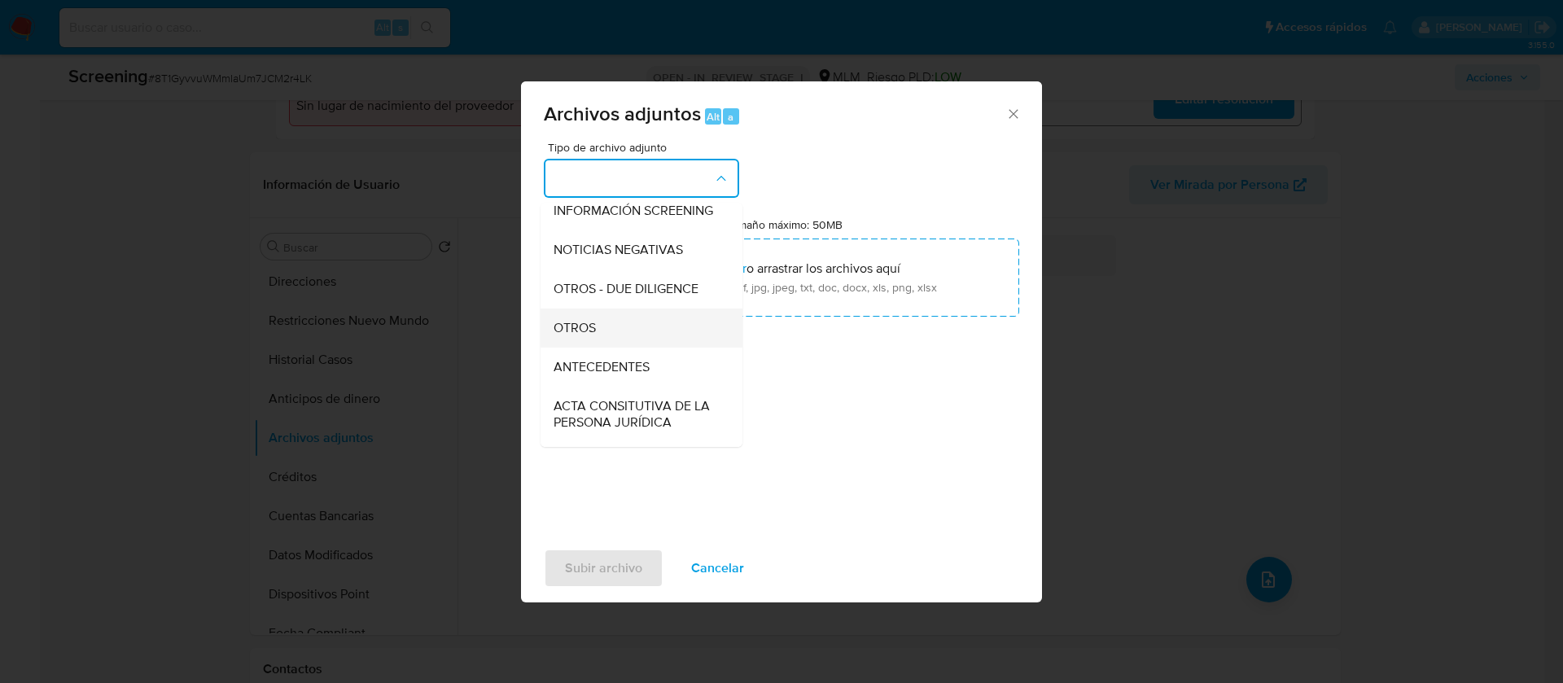
click at [586, 336] on span "OTROS" at bounding box center [575, 328] width 42 height 16
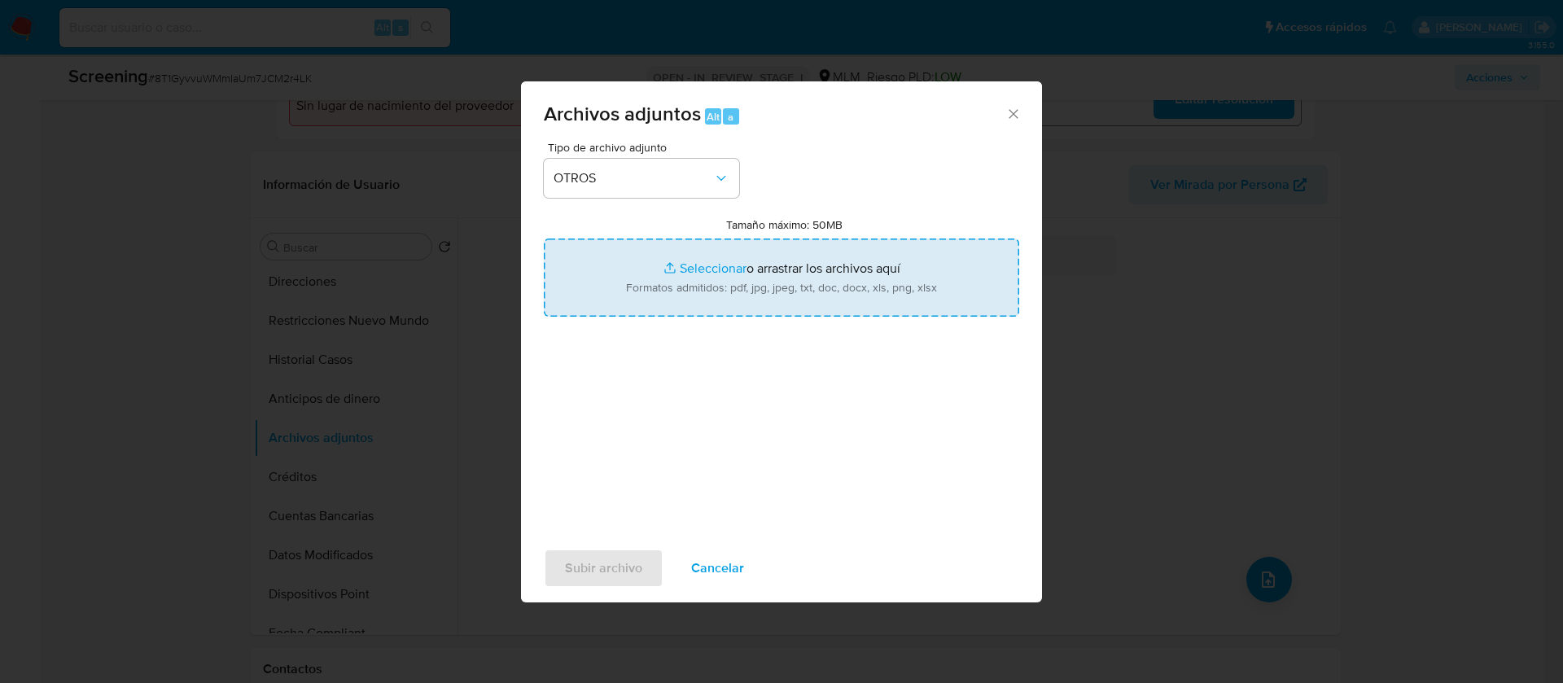
click at [696, 290] on input "Tamaño máximo: 50MB Seleccionar archivos" at bounding box center [782, 278] width 476 height 78
type input "C:\fakepath\SCRENNING Edson Gregorio Sandoval Trigueros.docx"
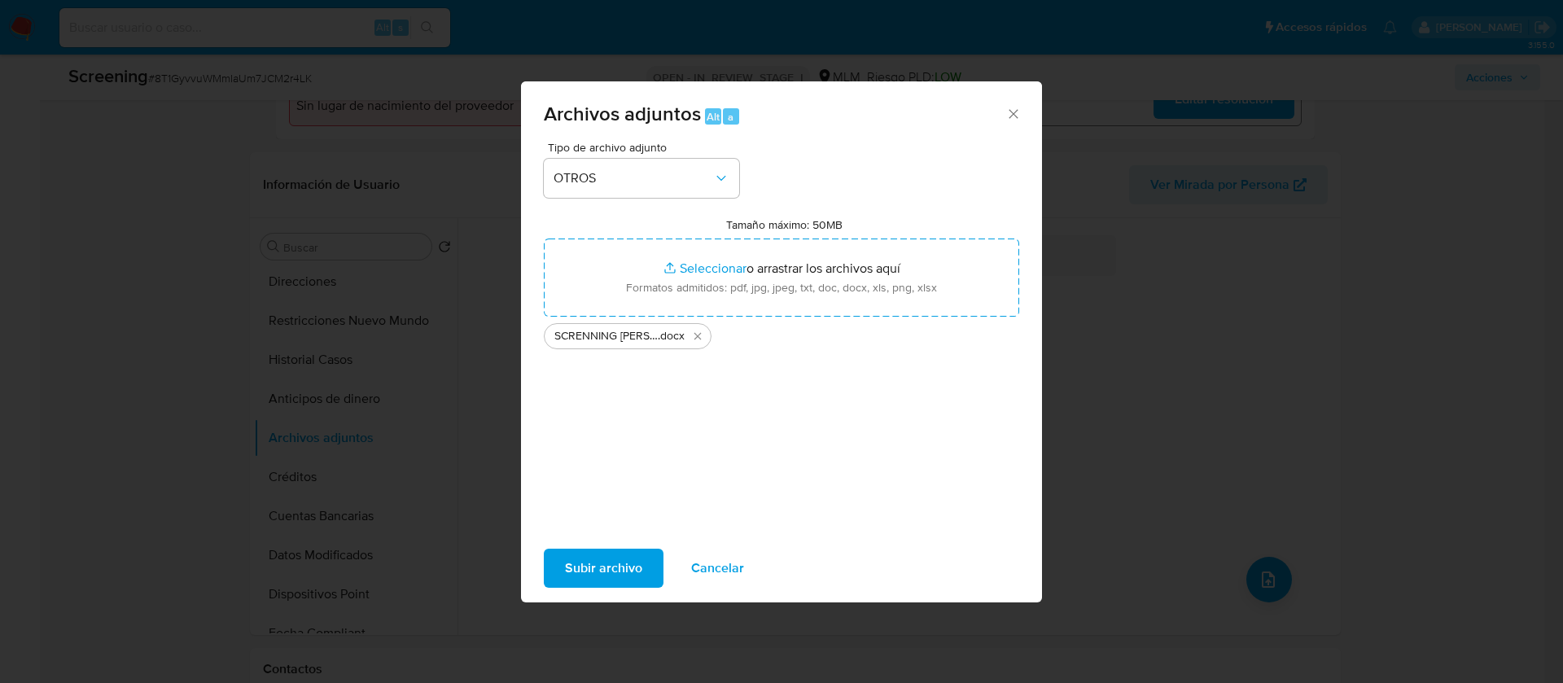
click at [639, 562] on span "Subir archivo" at bounding box center [603, 568] width 77 height 36
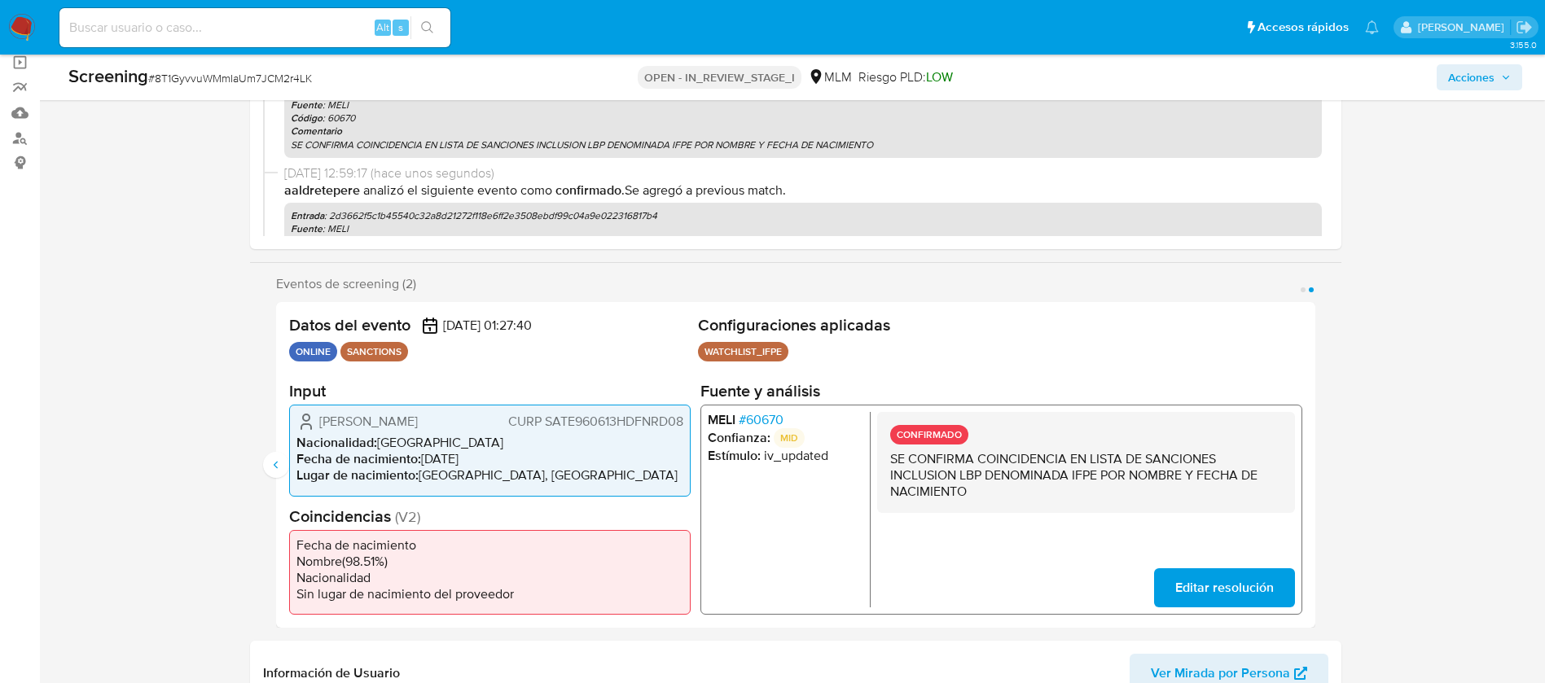
scroll to position [611, 0]
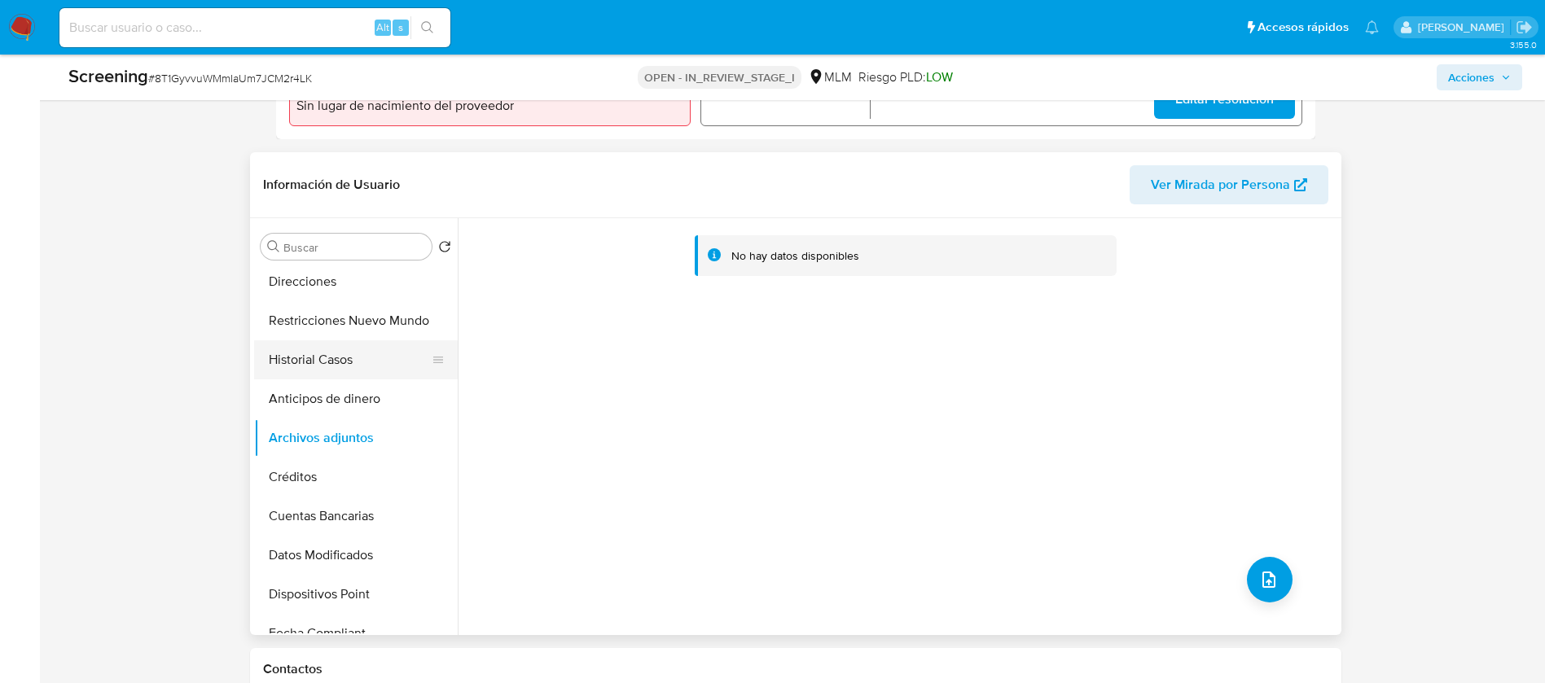
click at [380, 367] on button "Historial Casos" at bounding box center [349, 359] width 191 height 39
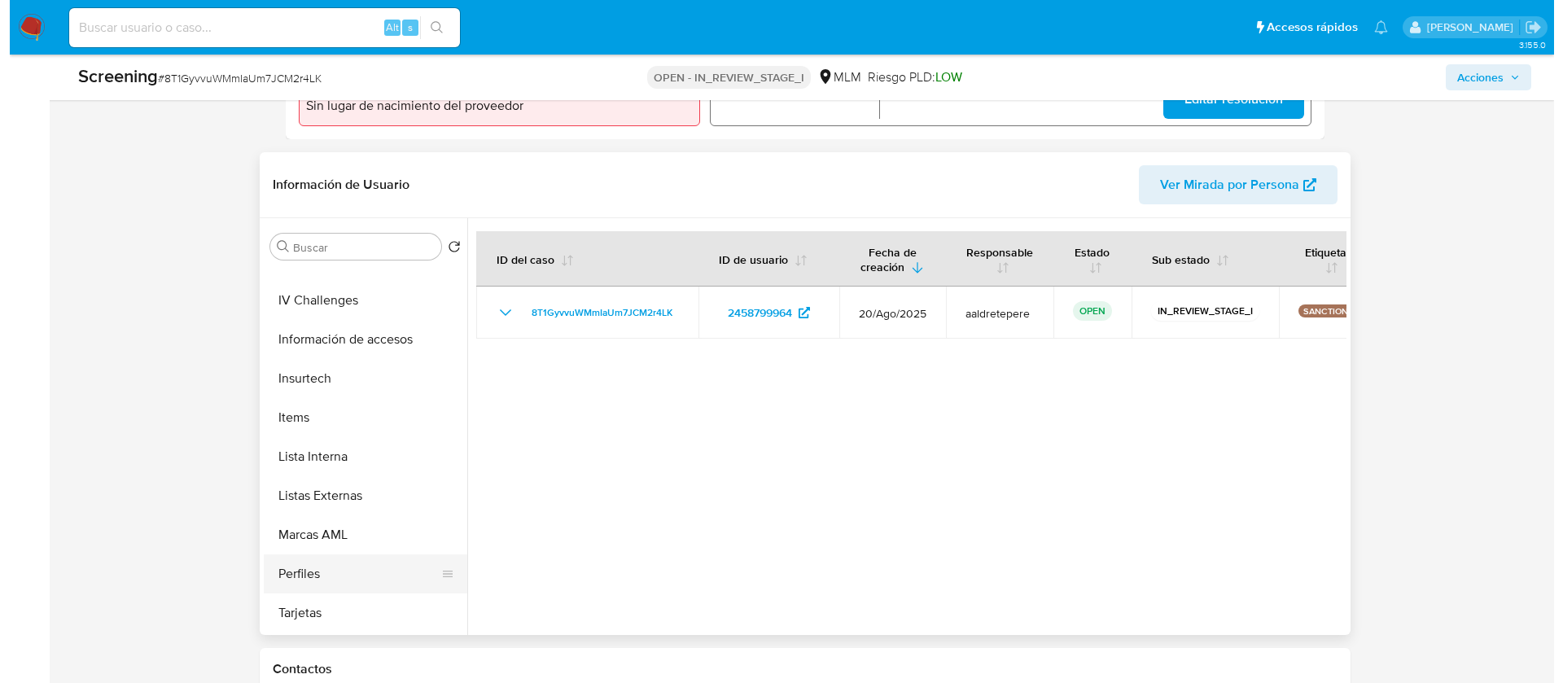
scroll to position [688, 0]
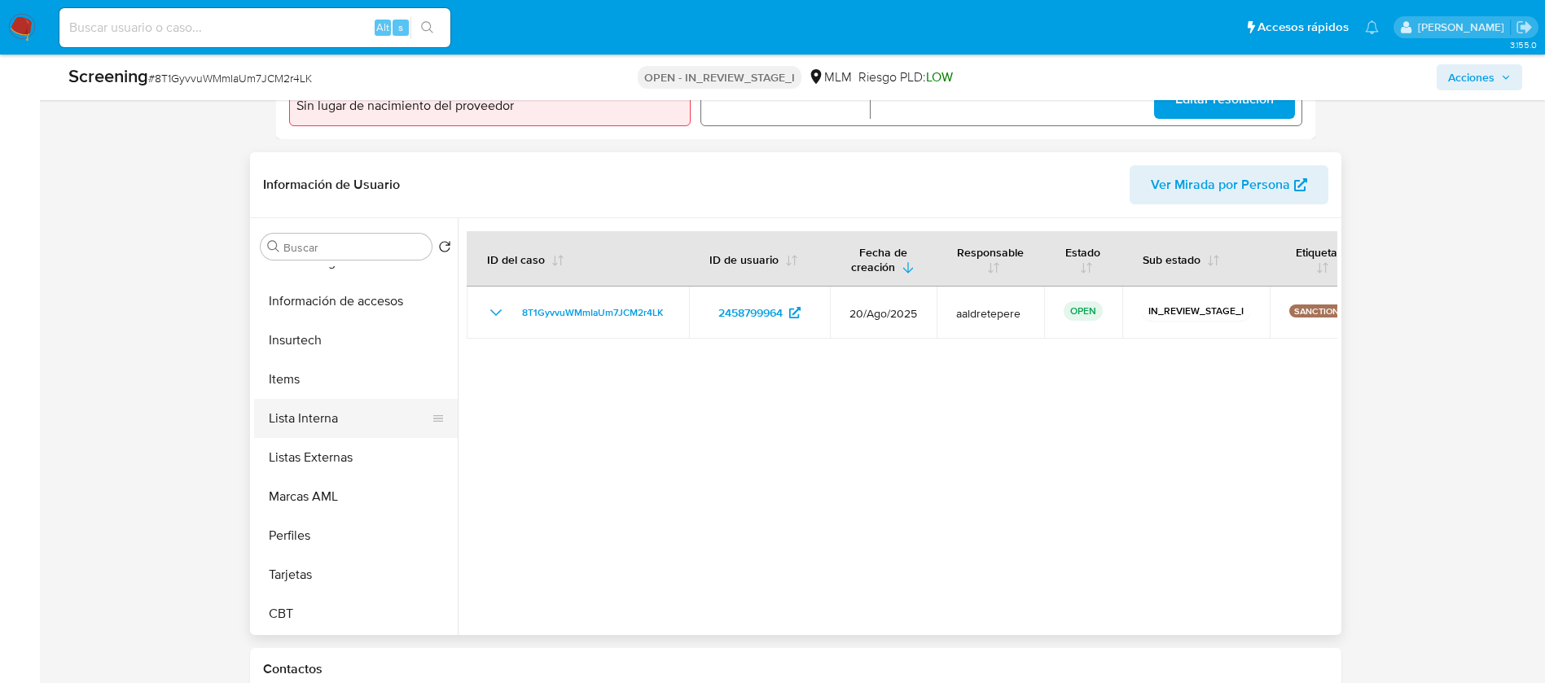
click at [325, 424] on button "Lista Interna" at bounding box center [349, 418] width 191 height 39
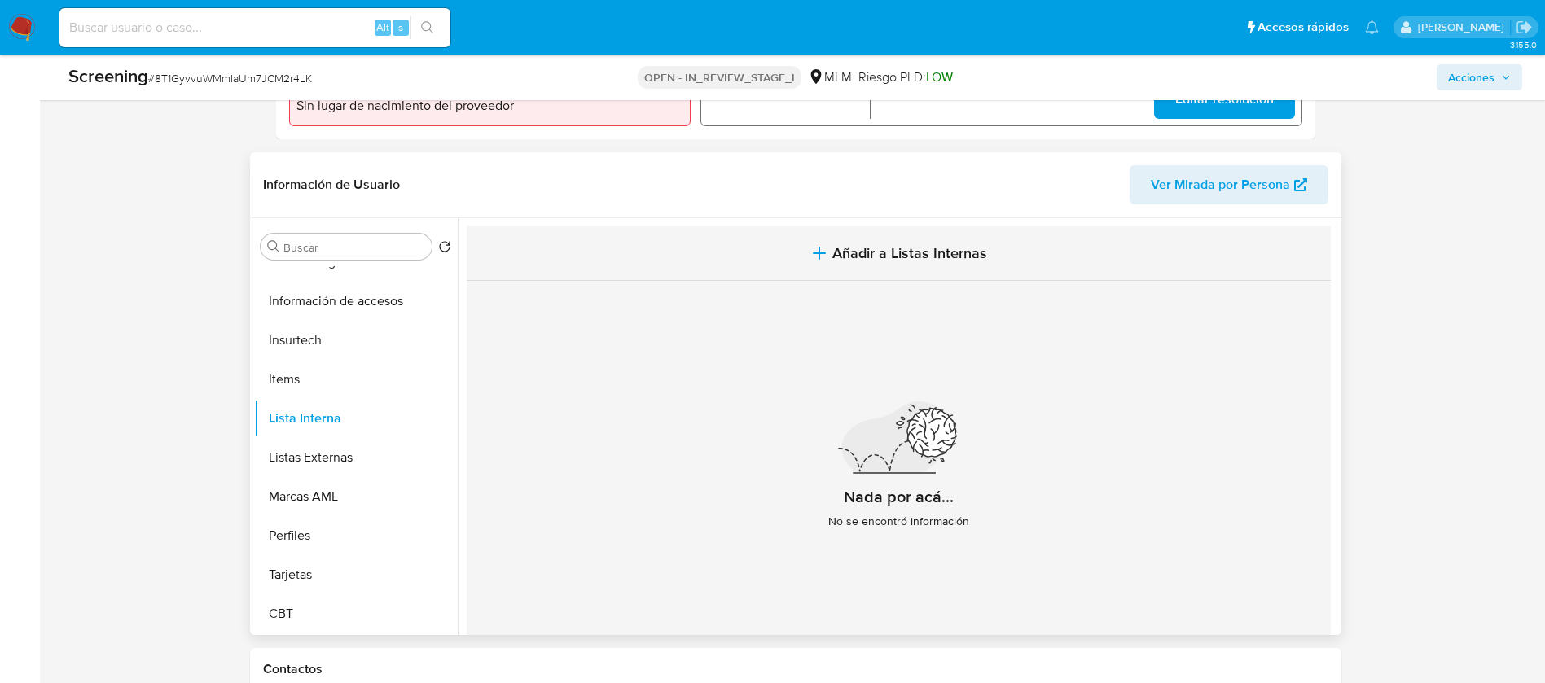
click at [840, 261] on span "Añadir a Listas Internas" at bounding box center [909, 253] width 155 height 18
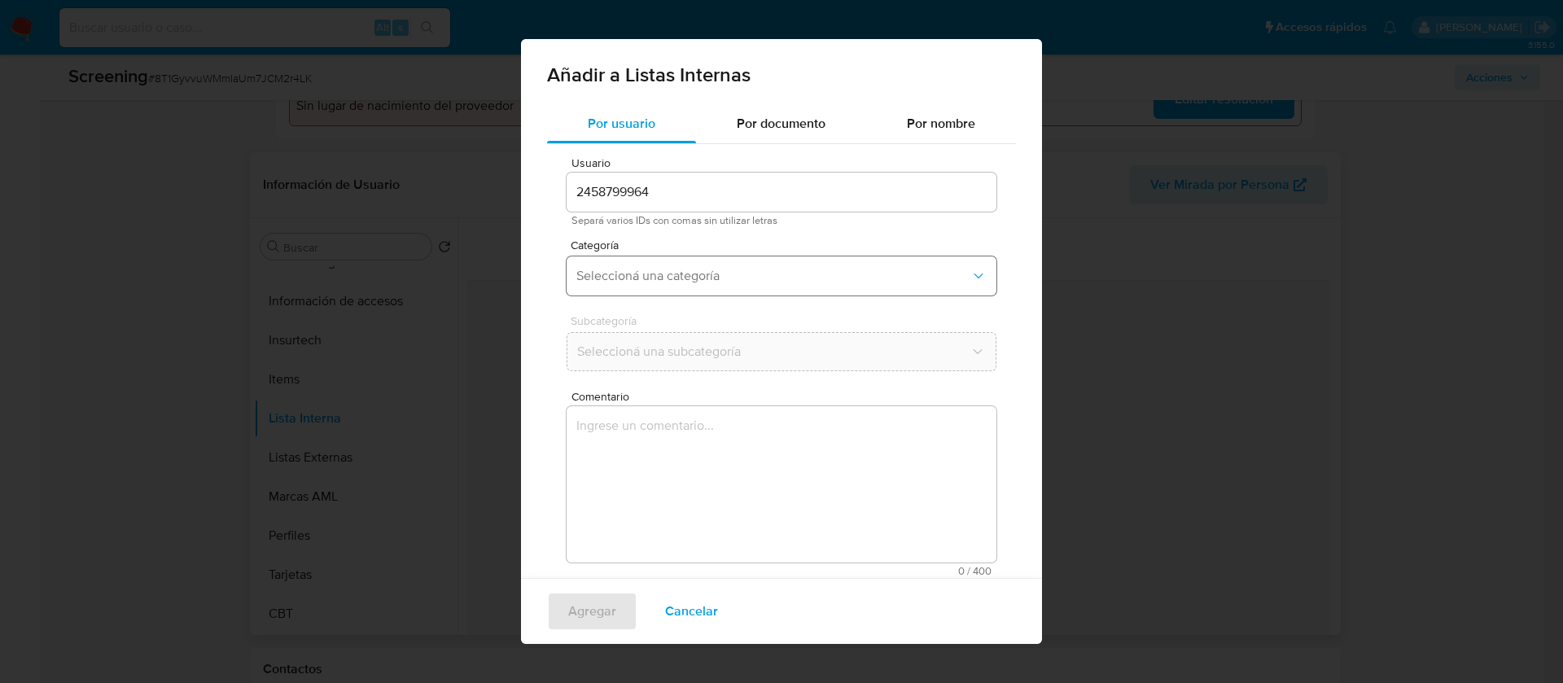
drag, startPoint x: 686, startPoint y: 255, endPoint x: 680, endPoint y: 270, distance: 15.7
click at [683, 261] on div "Categoría Seleccioná una categoría" at bounding box center [782, 270] width 430 height 63
click at [680, 270] on span "Seleccioná una categoría" at bounding box center [774, 276] width 394 height 16
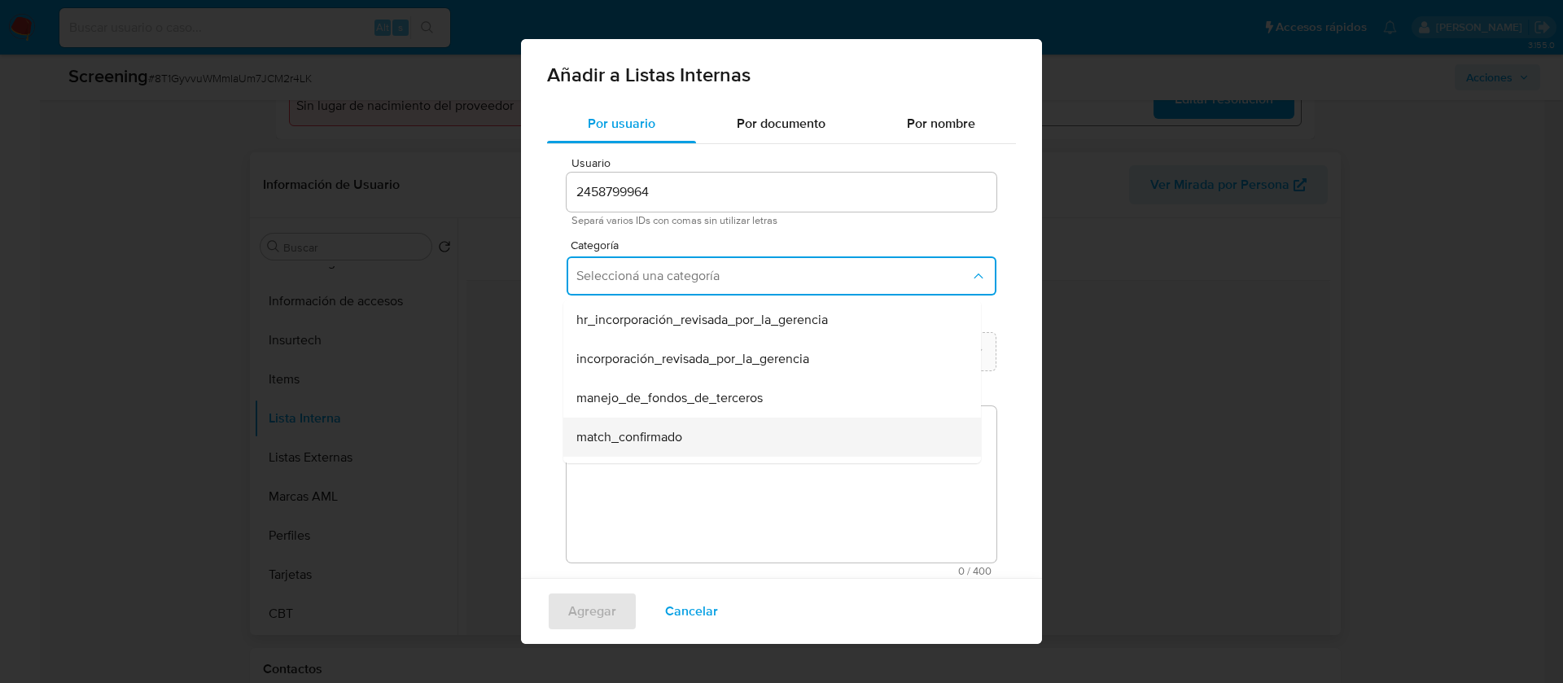
click at [597, 437] on span "match_confirmado" at bounding box center [630, 437] width 106 height 16
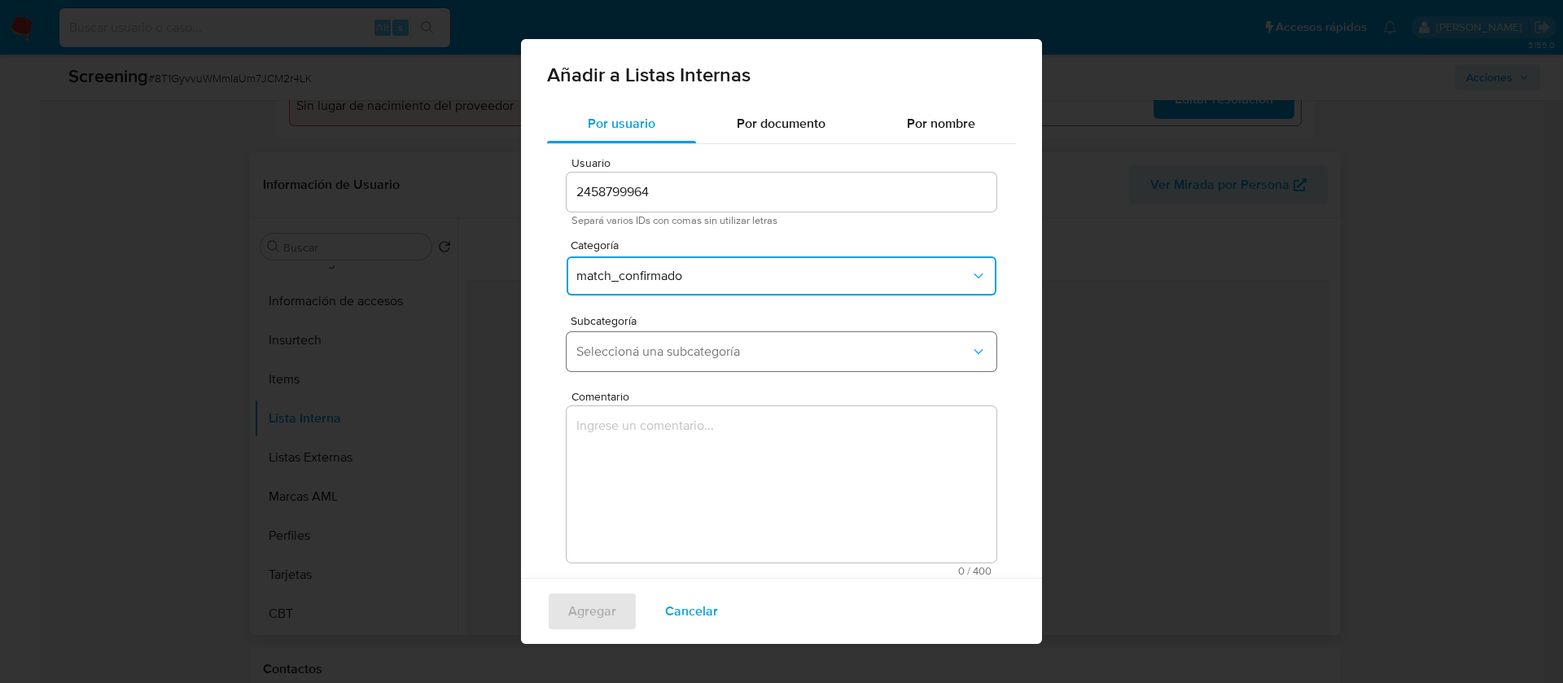
click at [608, 363] on button "Seleccioná una subcategoría" at bounding box center [782, 351] width 430 height 39
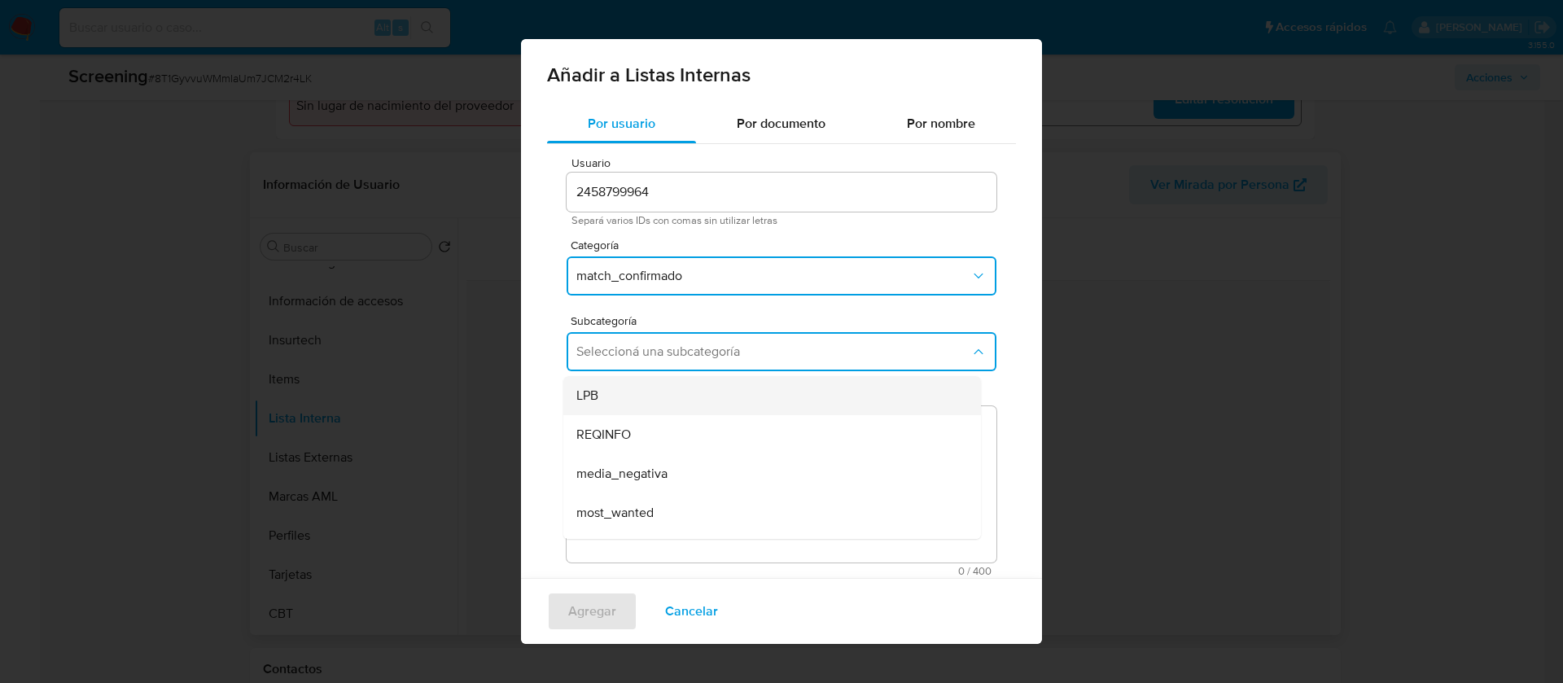
click at [613, 397] on div "LPB" at bounding box center [768, 395] width 382 height 39
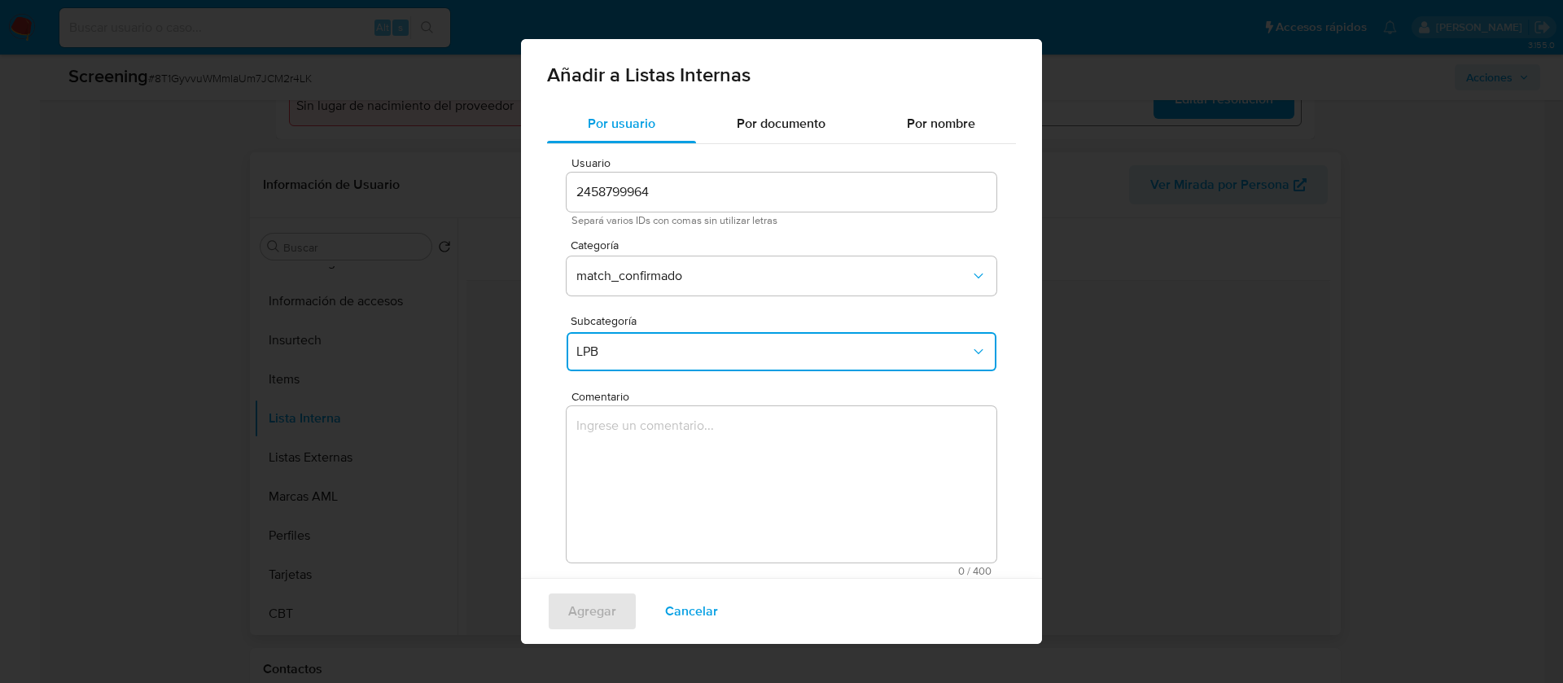
click at [610, 457] on textarea "Comentario" at bounding box center [782, 484] width 430 height 156
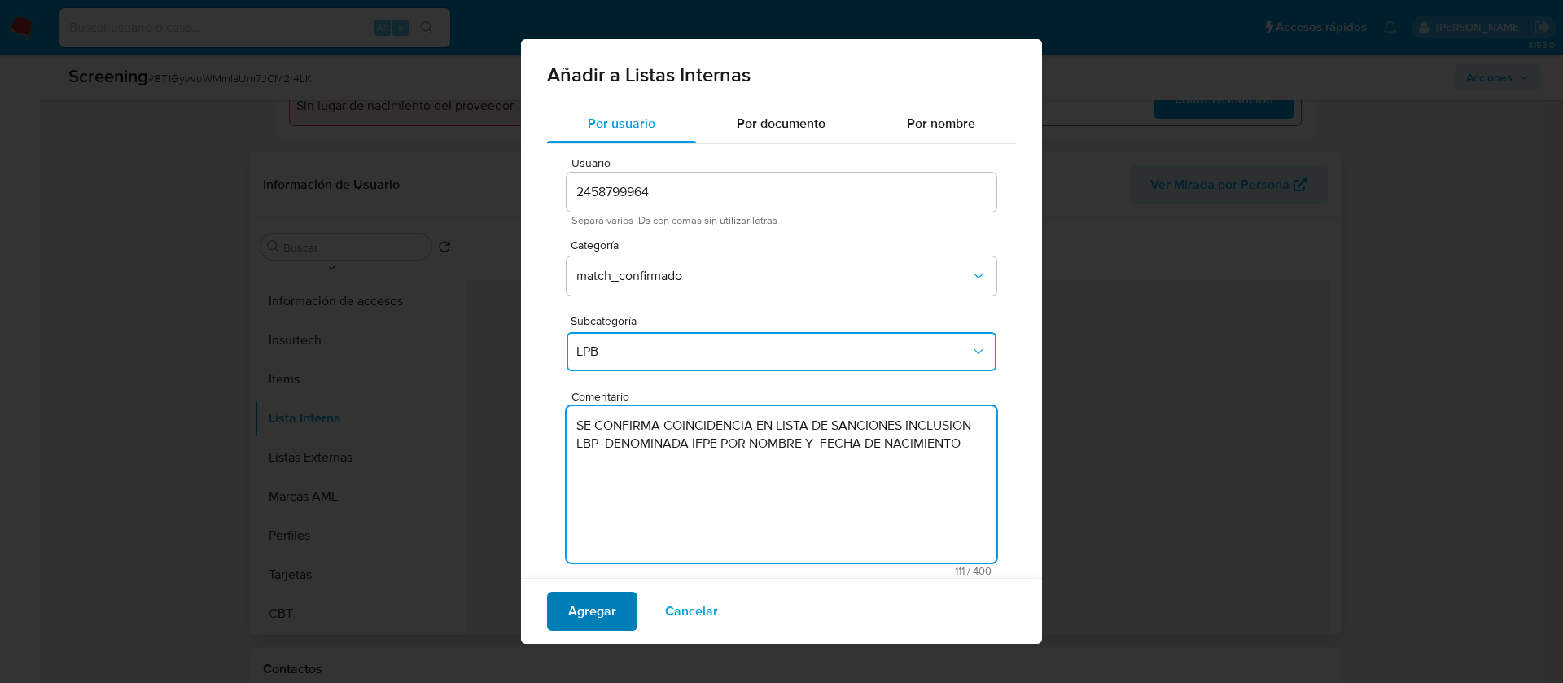
type textarea "SE CONFIRMA COINCIDENCIA EN LISTA DE SANCIONES INCLUSION LBP DENOMINADA IFPE PO…"
click at [600, 616] on span "Agregar" at bounding box center [592, 612] width 48 height 36
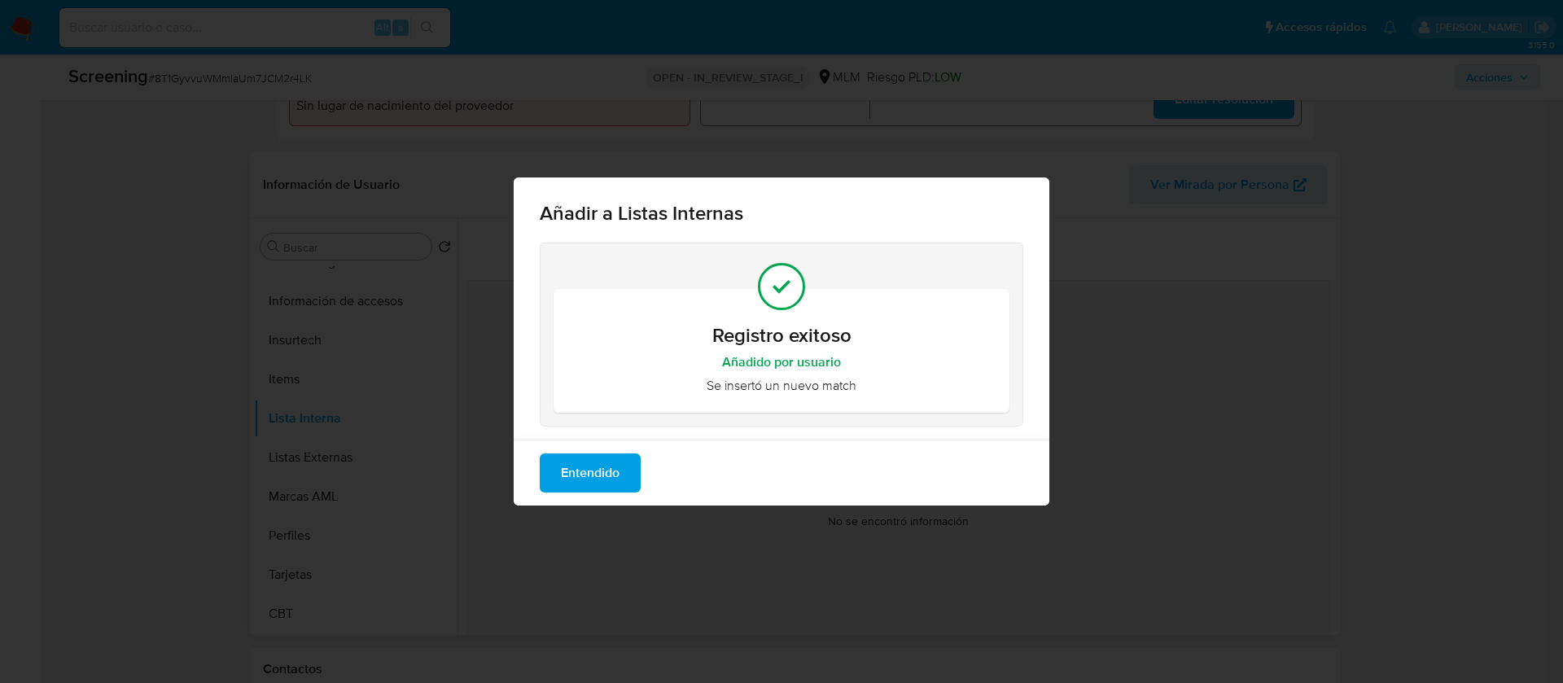
click at [601, 475] on span "Entendido" at bounding box center [590, 473] width 59 height 36
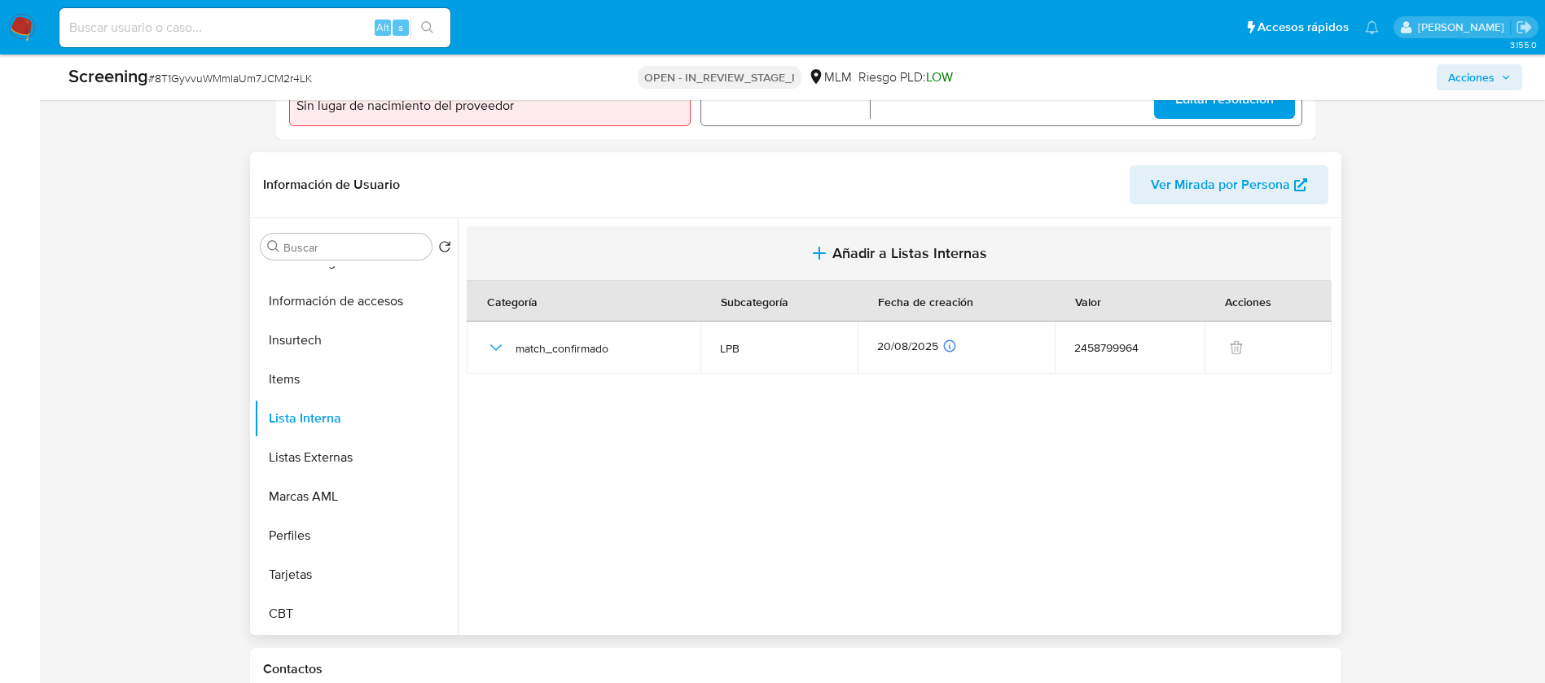
click at [907, 239] on button "Añadir a Listas Internas" at bounding box center [899, 253] width 864 height 55
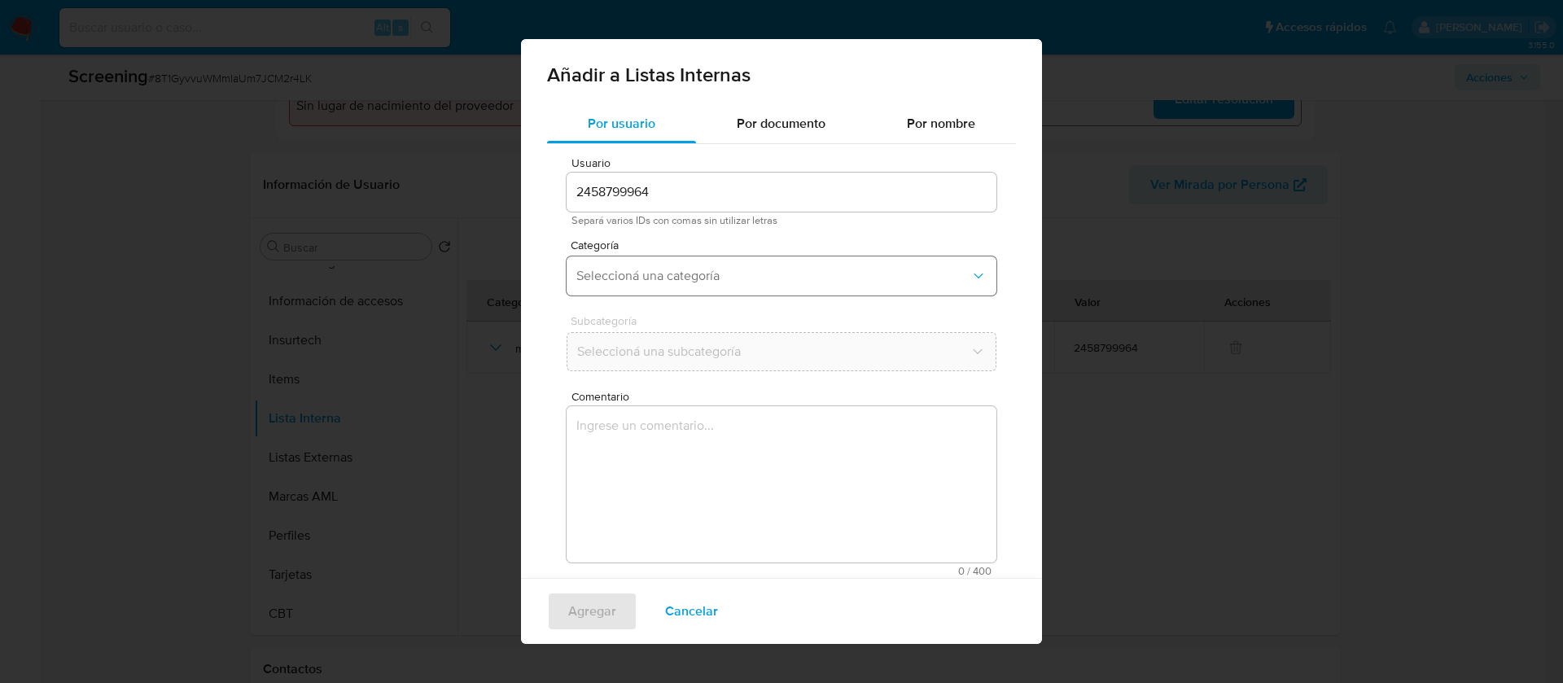
click at [613, 265] on button "Seleccioná una categoría" at bounding box center [782, 276] width 430 height 39
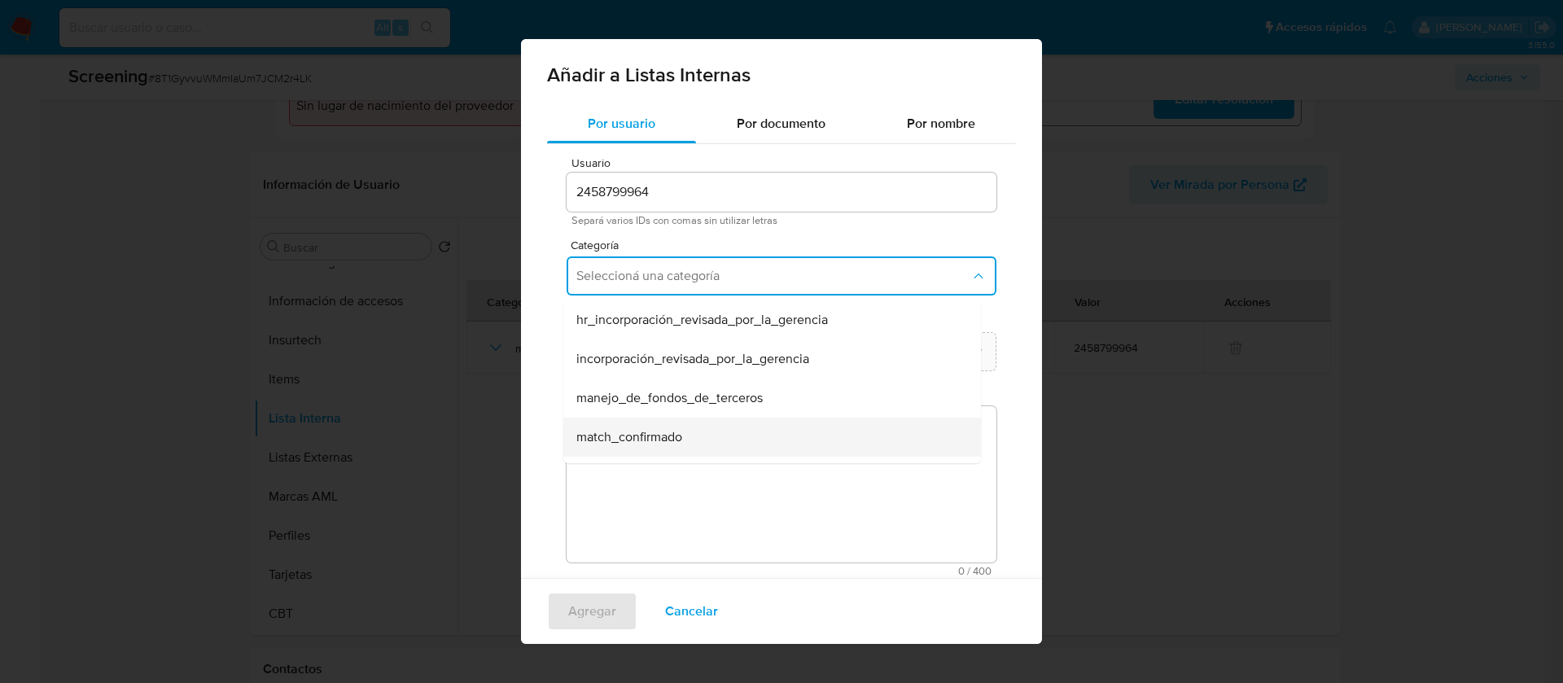
click at [599, 422] on div "match_confirmado" at bounding box center [768, 437] width 382 height 39
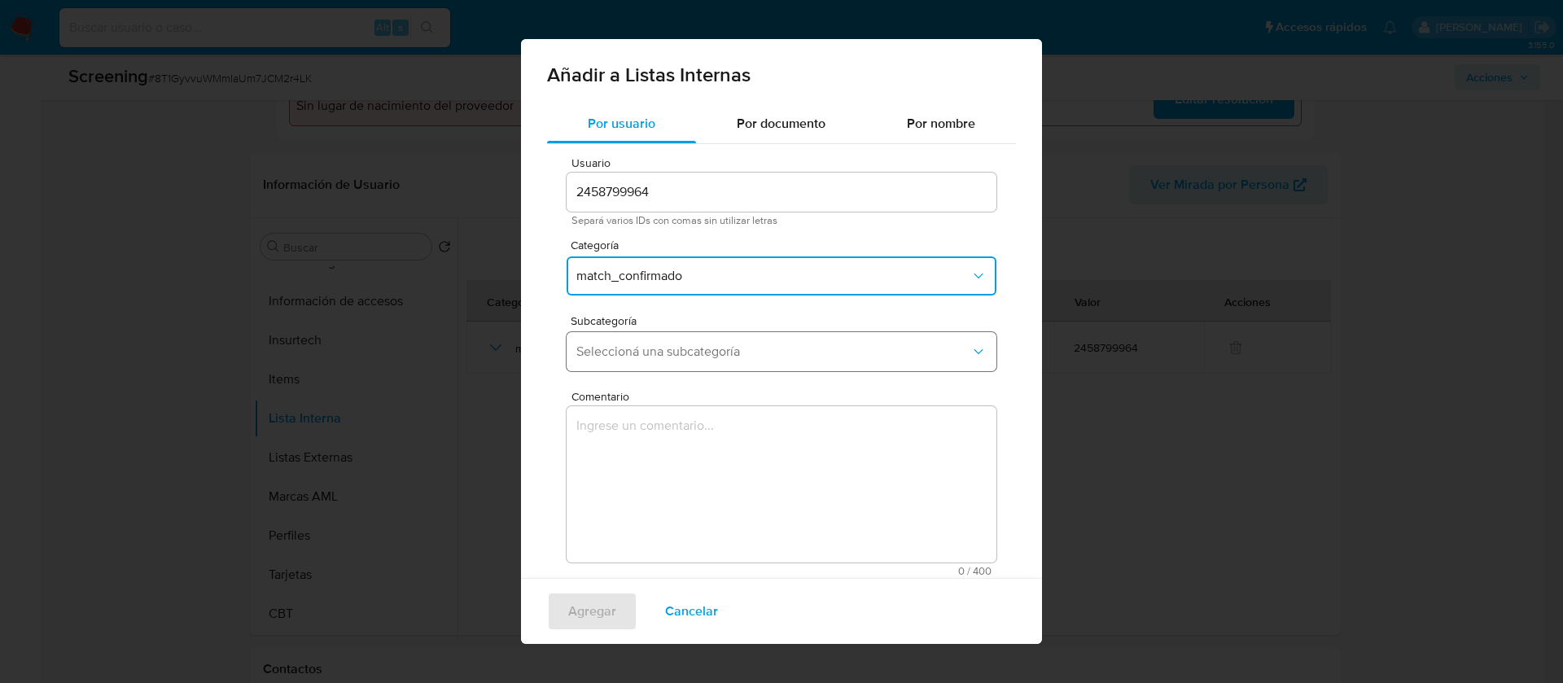
click at [610, 355] on span "Seleccioná una subcategoría" at bounding box center [774, 352] width 394 height 16
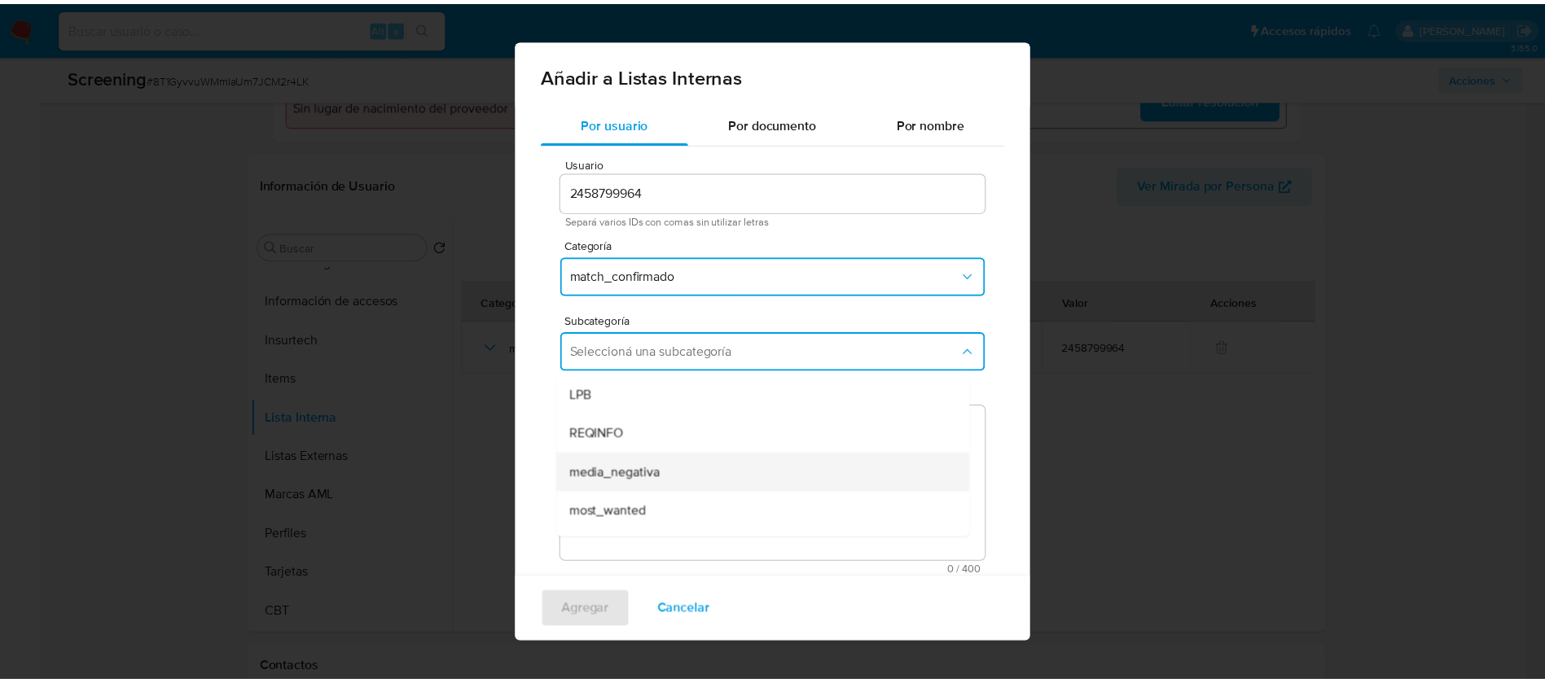
scroll to position [111, 0]
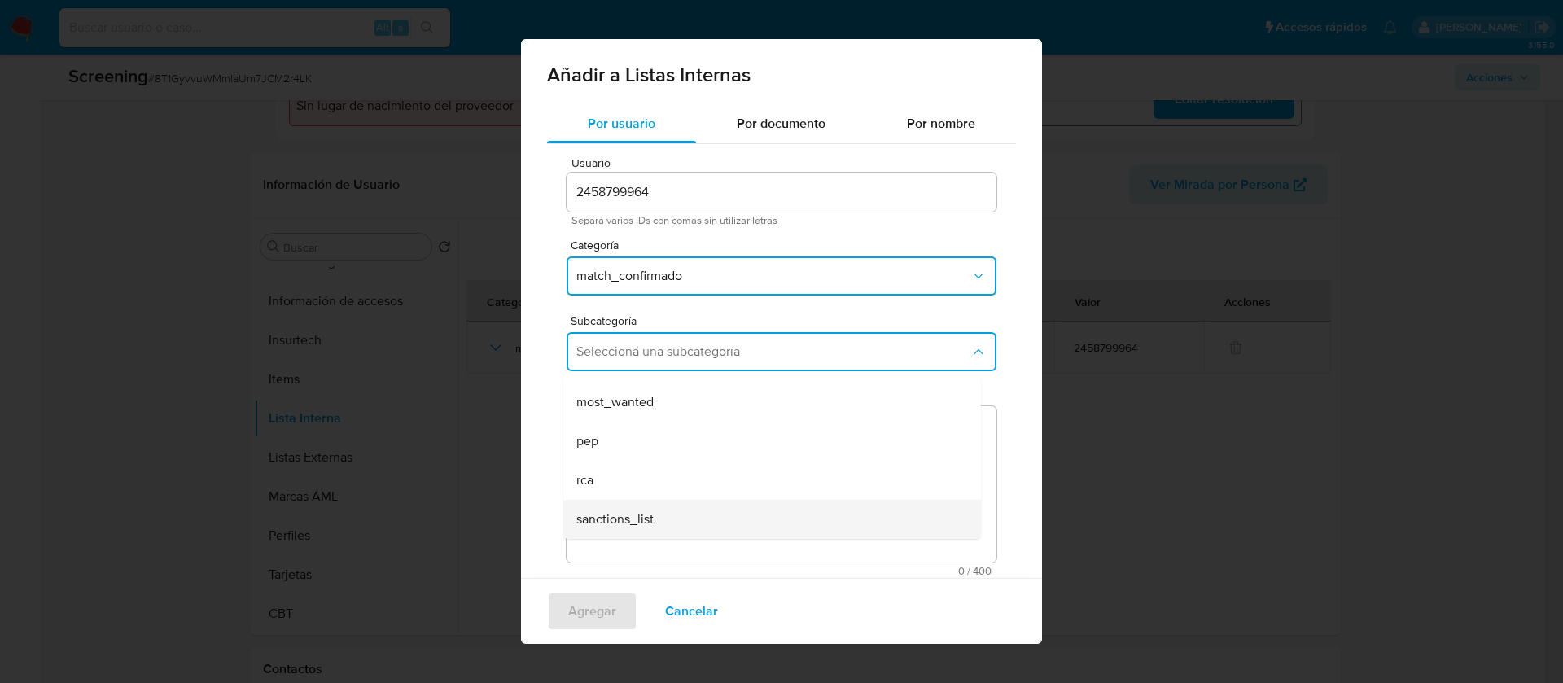
click at [620, 524] on span "sanctions_list" at bounding box center [615, 519] width 77 height 16
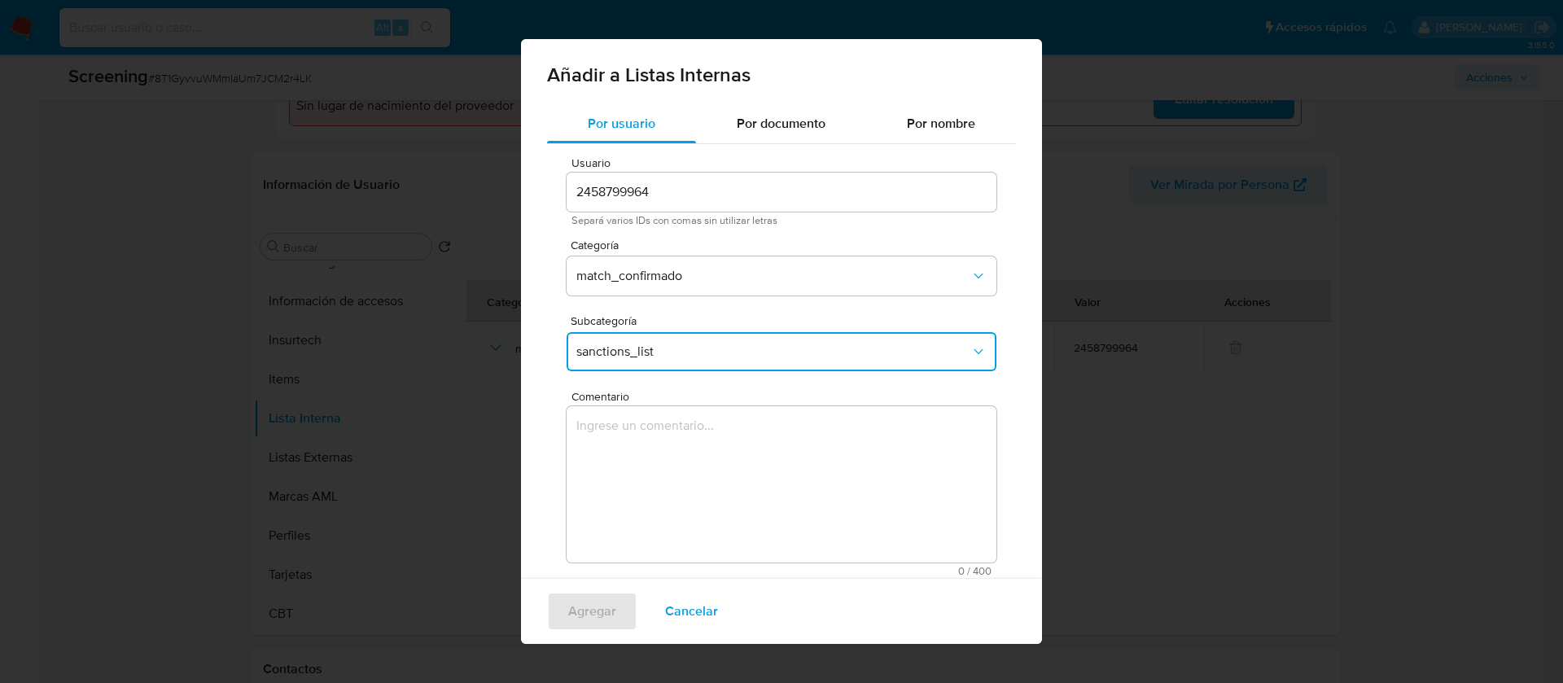
click at [624, 519] on textarea "Comentario" at bounding box center [782, 484] width 430 height 156
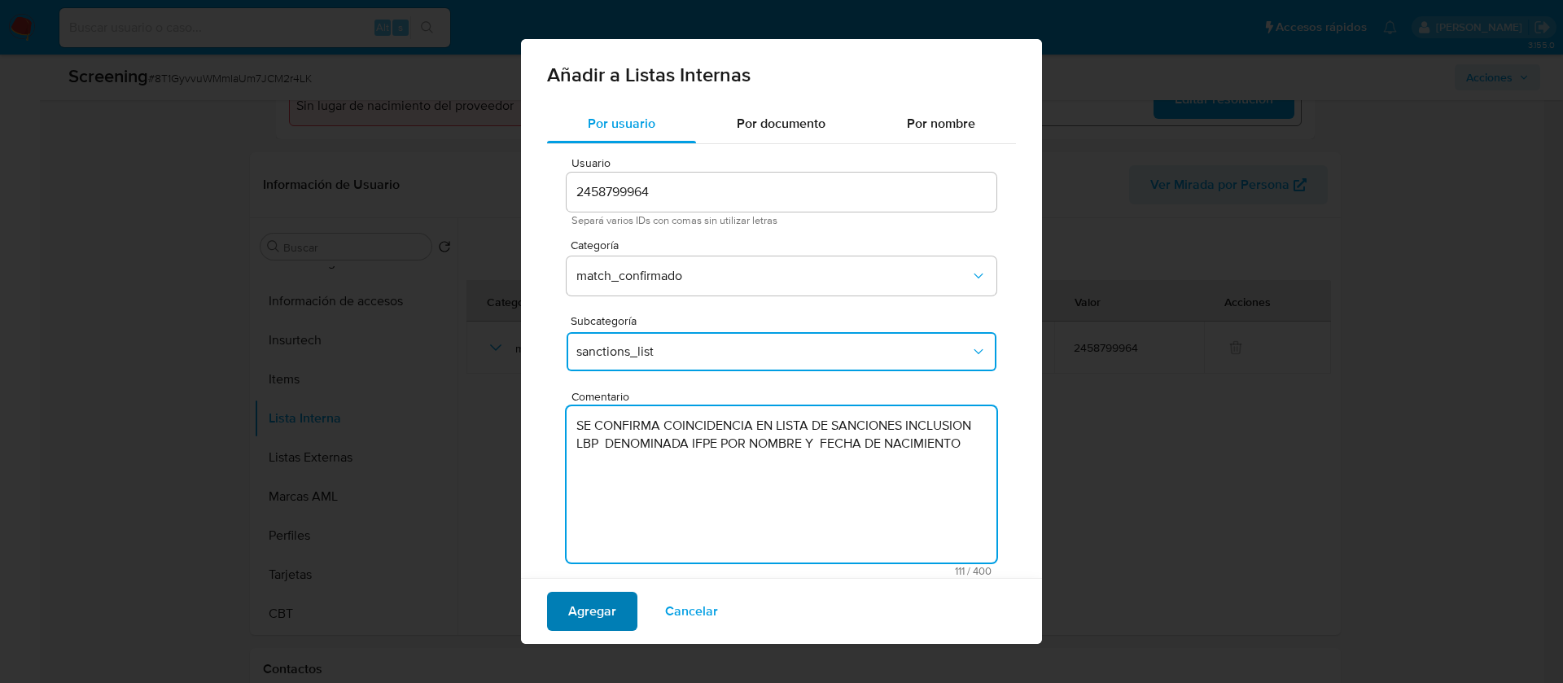
type textarea "SE CONFIRMA COINCIDENCIA EN LISTA DE SANCIONES INCLUSION LBP DENOMINADA IFPE PO…"
click at [601, 616] on span "Agregar" at bounding box center [592, 612] width 48 height 36
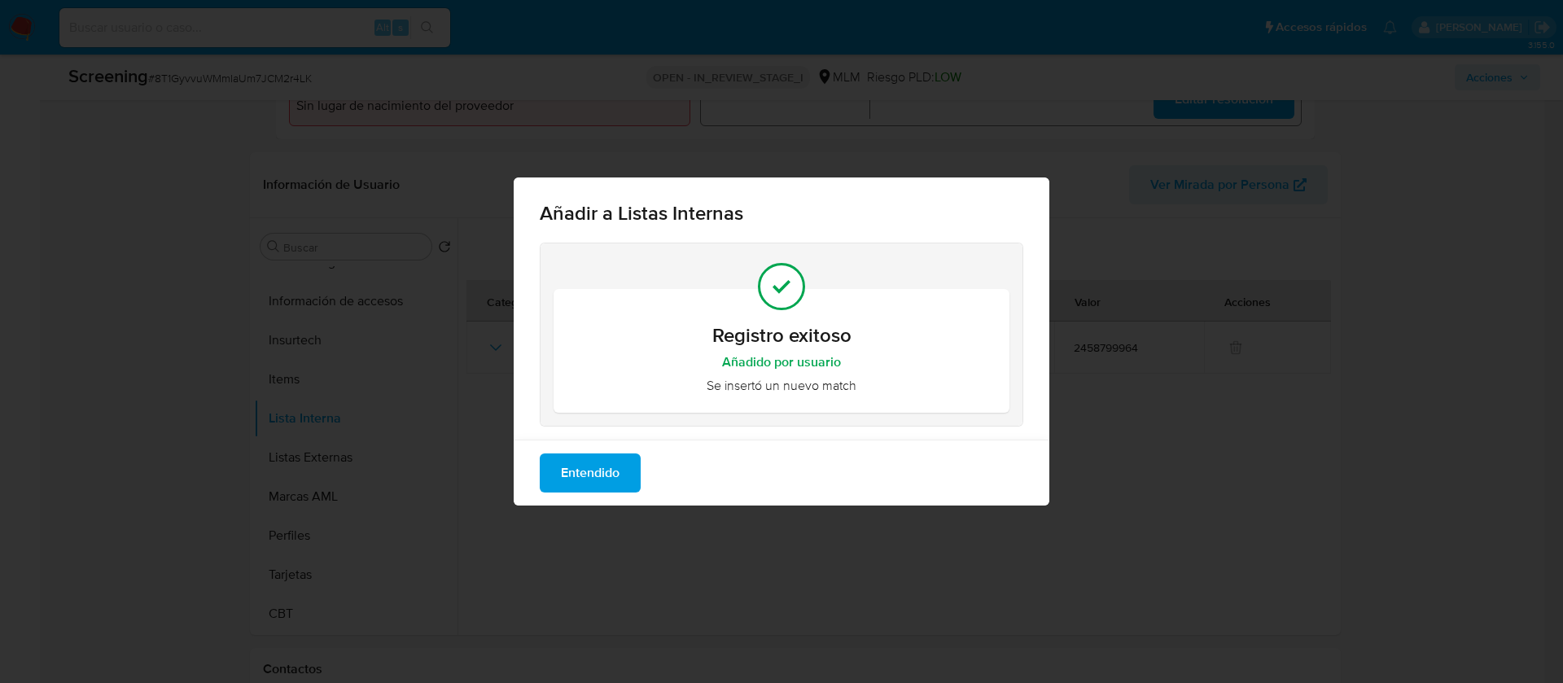
click at [602, 461] on span "Entendido" at bounding box center [590, 473] width 59 height 36
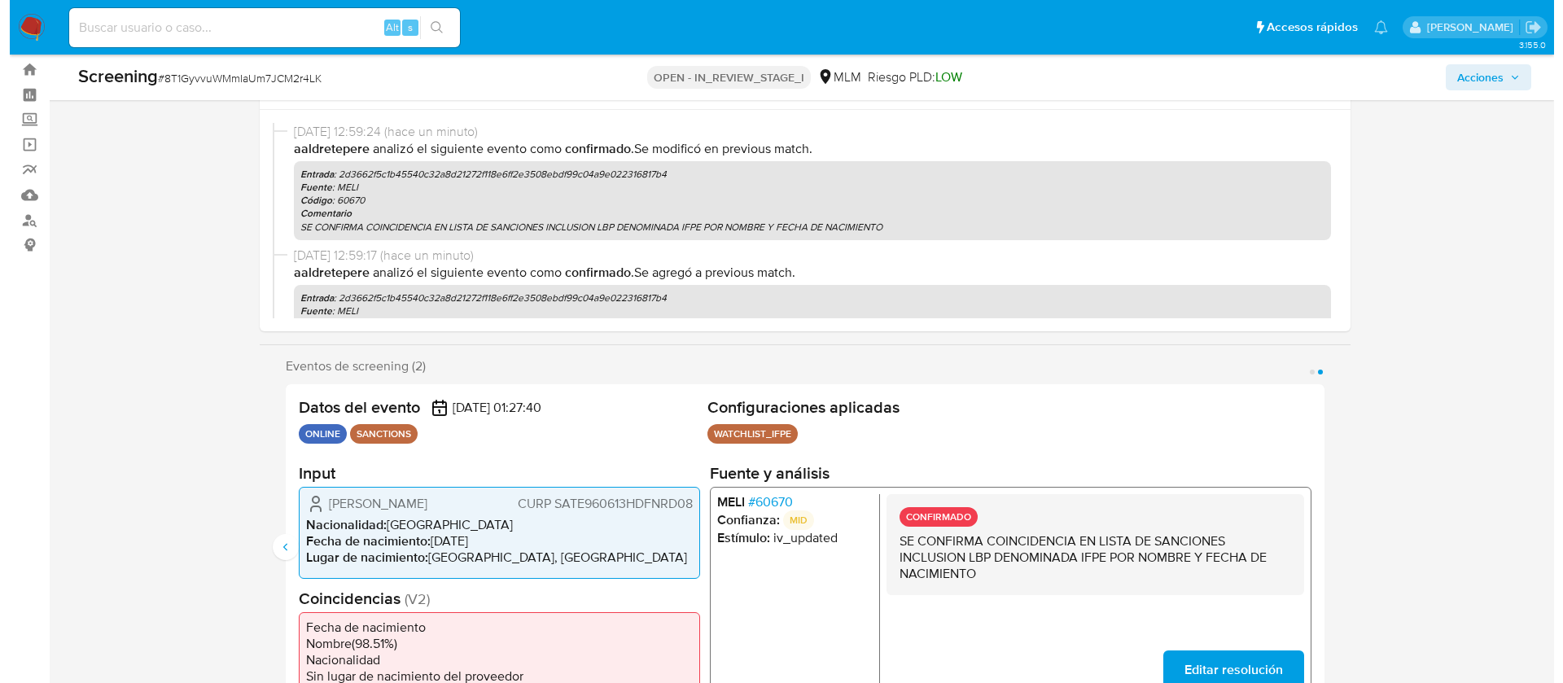
scroll to position [0, 0]
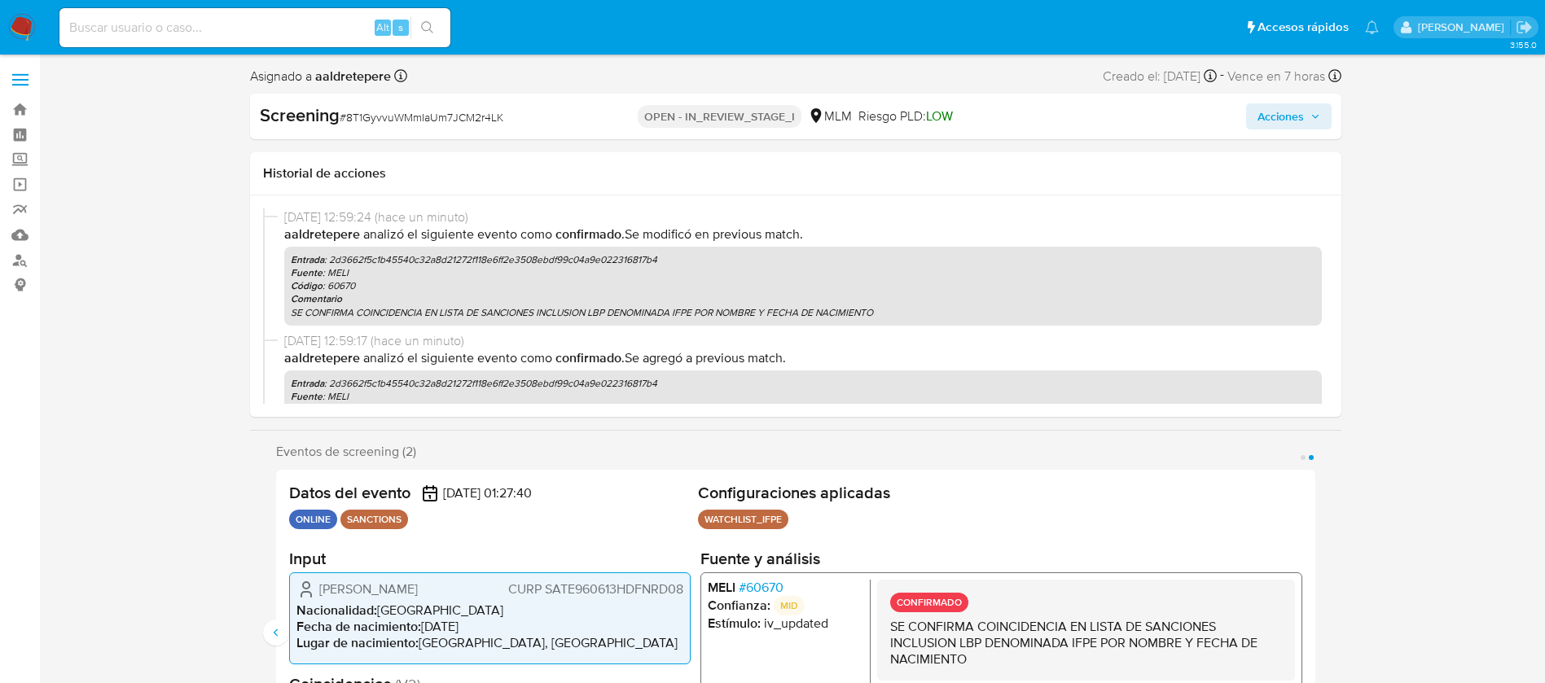
click at [1312, 125] on span "Acciones" at bounding box center [1288, 116] width 63 height 23
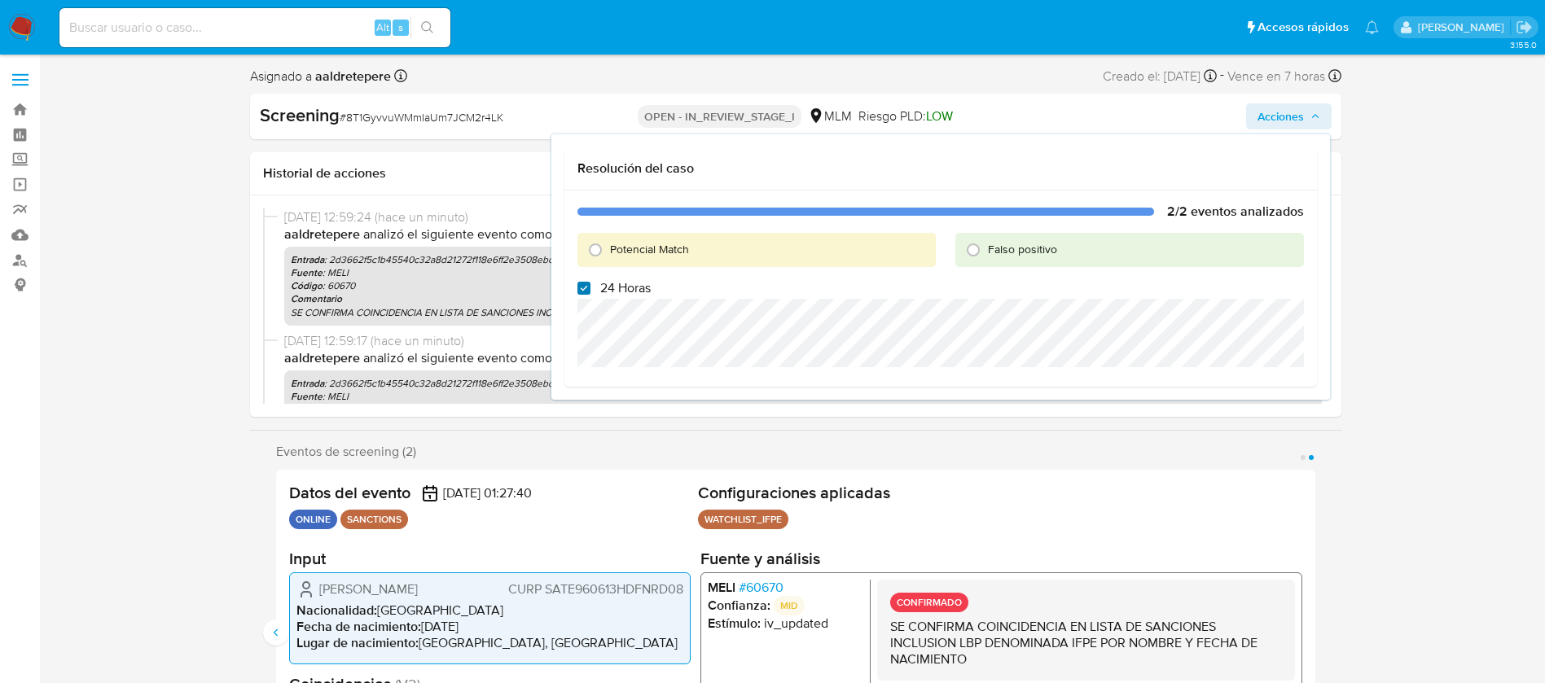
click at [577, 289] on input "24 Horas" at bounding box center [583, 288] width 13 height 13
checkbox input "false"
drag, startPoint x: 599, startPoint y: 257, endPoint x: 606, endPoint y: 271, distance: 16.4
click at [599, 257] on input "Potencial Match" at bounding box center [595, 250] width 26 height 26
radio input "true"
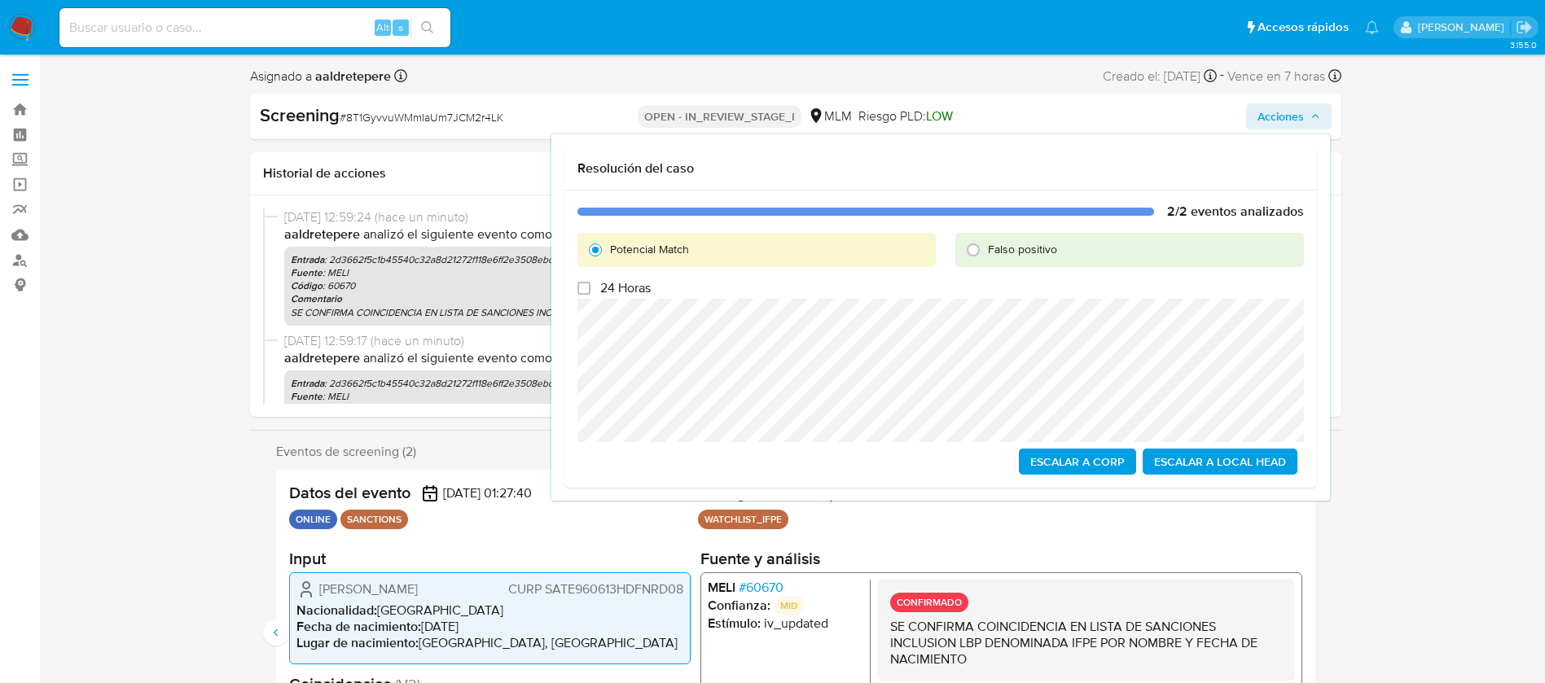
click at [1205, 453] on span "Escalar a Local Head" at bounding box center [1220, 461] width 132 height 23
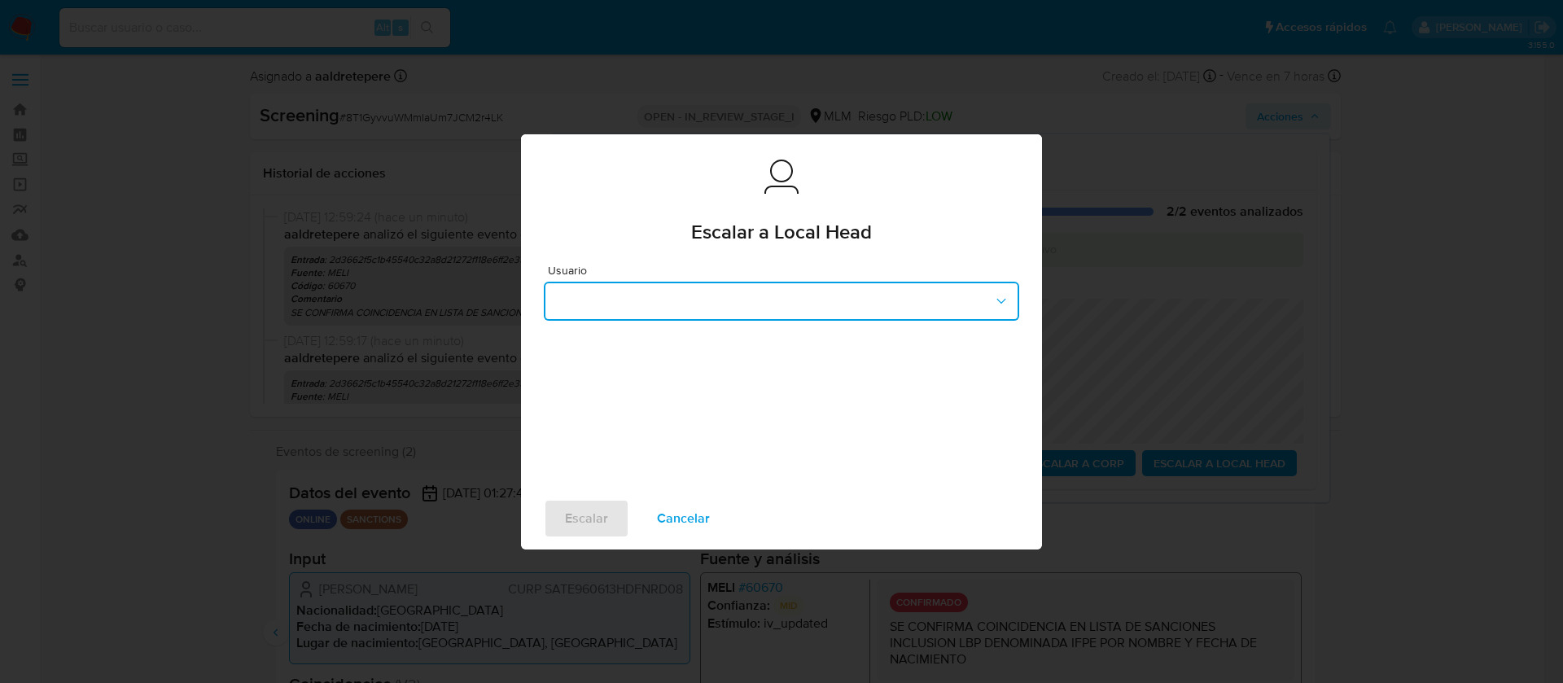
click at [570, 299] on button "button" at bounding box center [782, 301] width 476 height 39
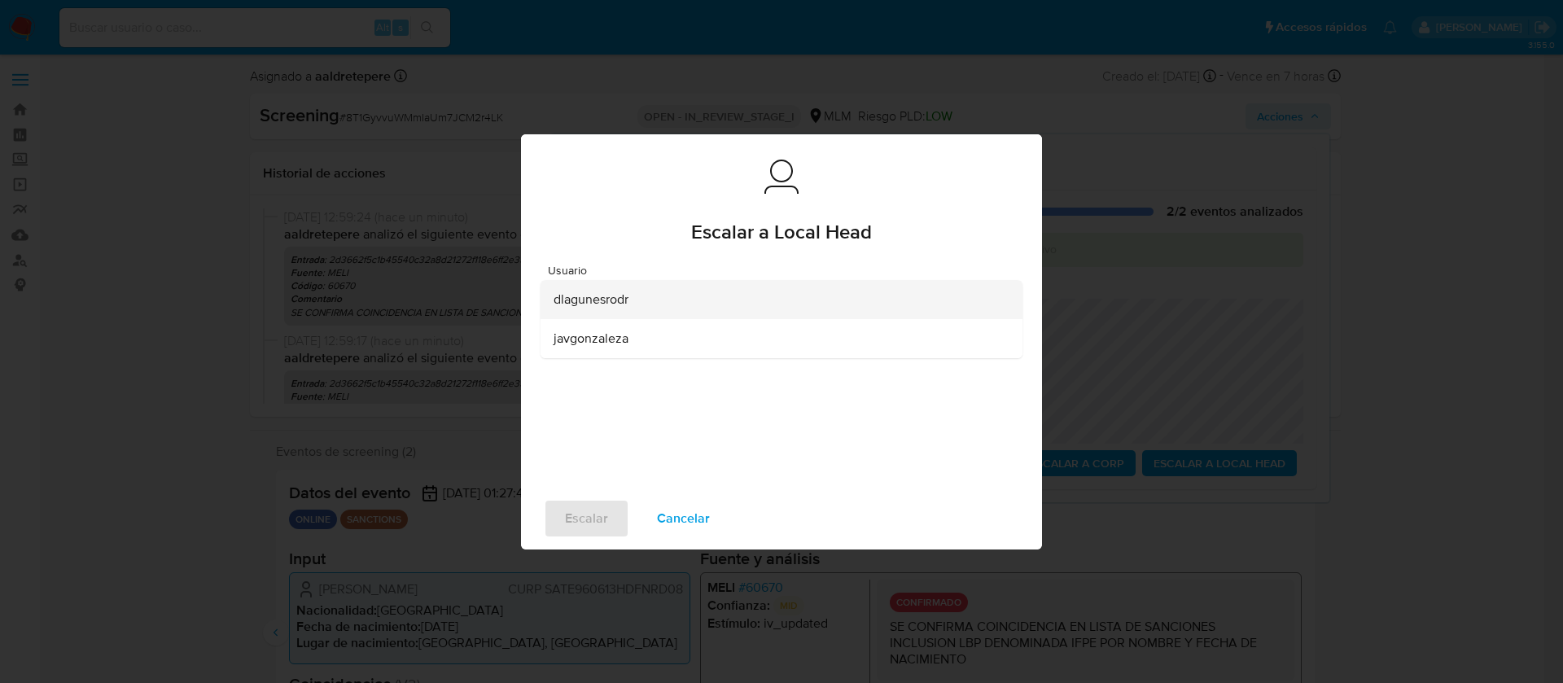
click at [611, 302] on span "dlagunesrodr" at bounding box center [591, 300] width 75 height 16
click at [592, 526] on span "Escalar" at bounding box center [586, 519] width 43 height 36
click at [594, 517] on span "Escalar" at bounding box center [586, 519] width 43 height 36
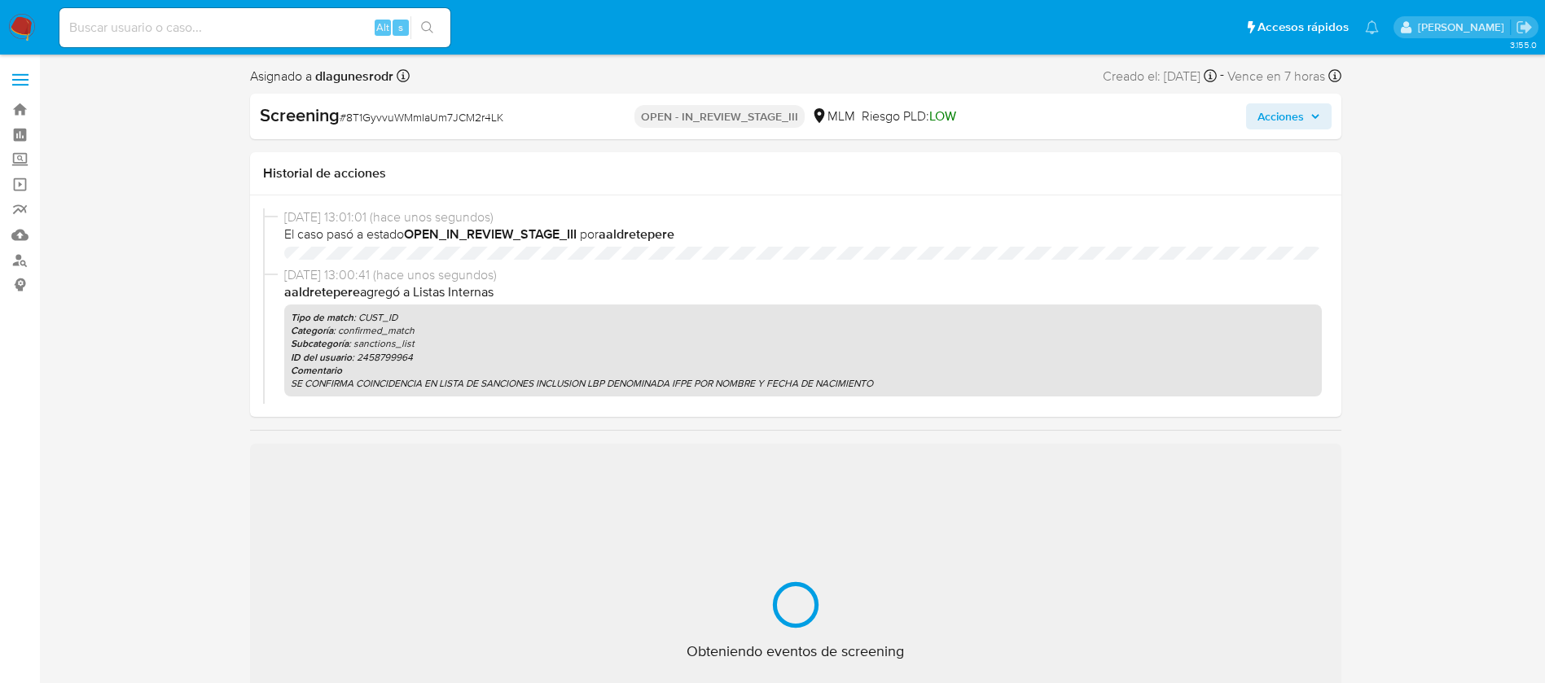
select select "10"
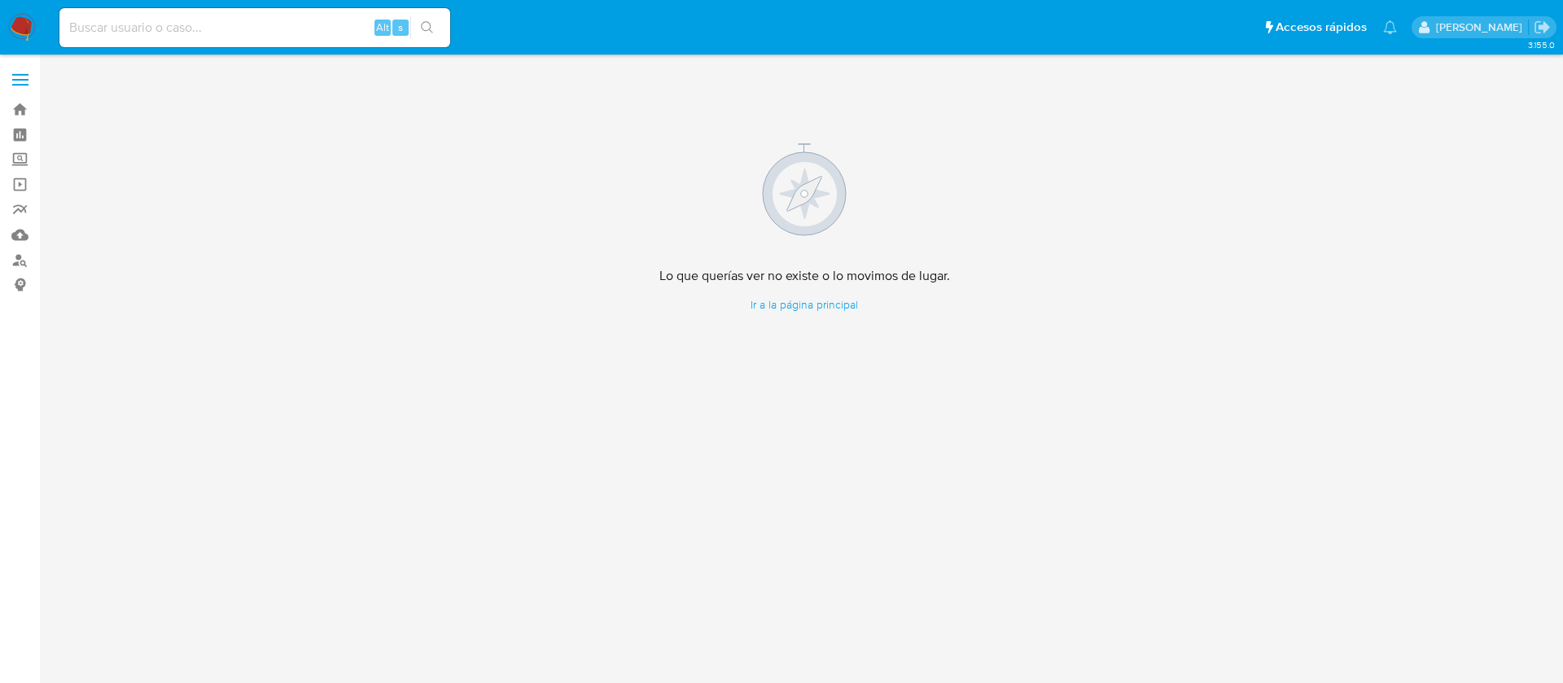
click at [327, 30] on input at bounding box center [254, 27] width 391 height 21
paste input "2200424170"
type input "2200424170"
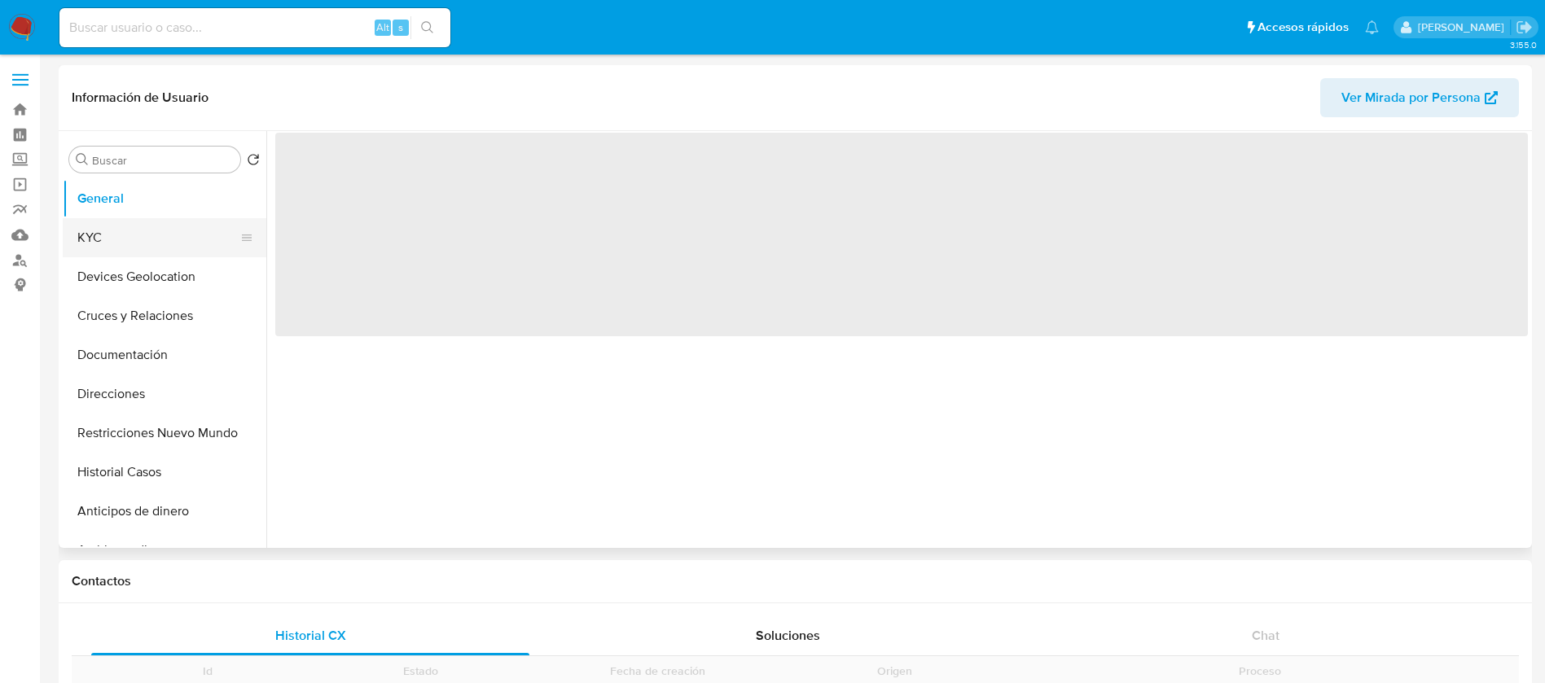
click at [143, 248] on button "KYC" at bounding box center [158, 237] width 191 height 39
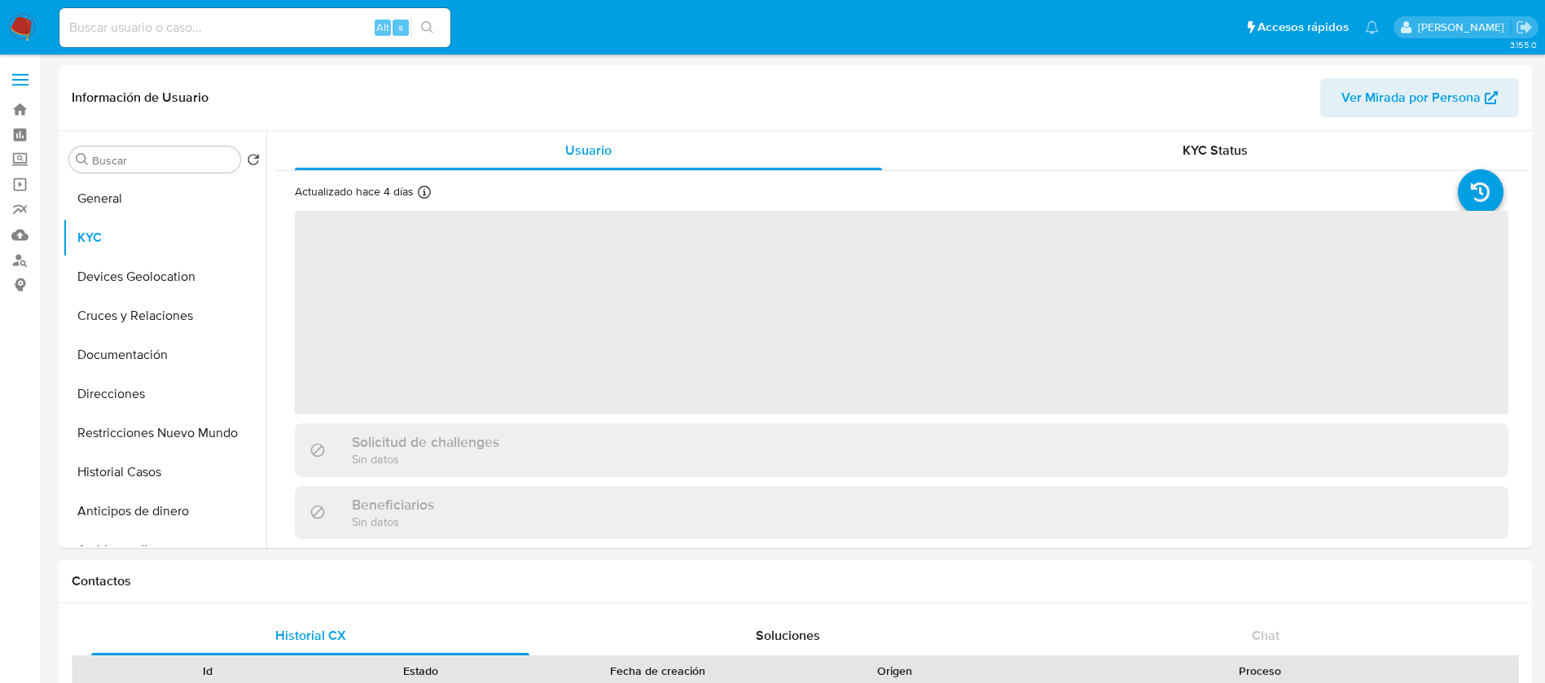
select select "10"
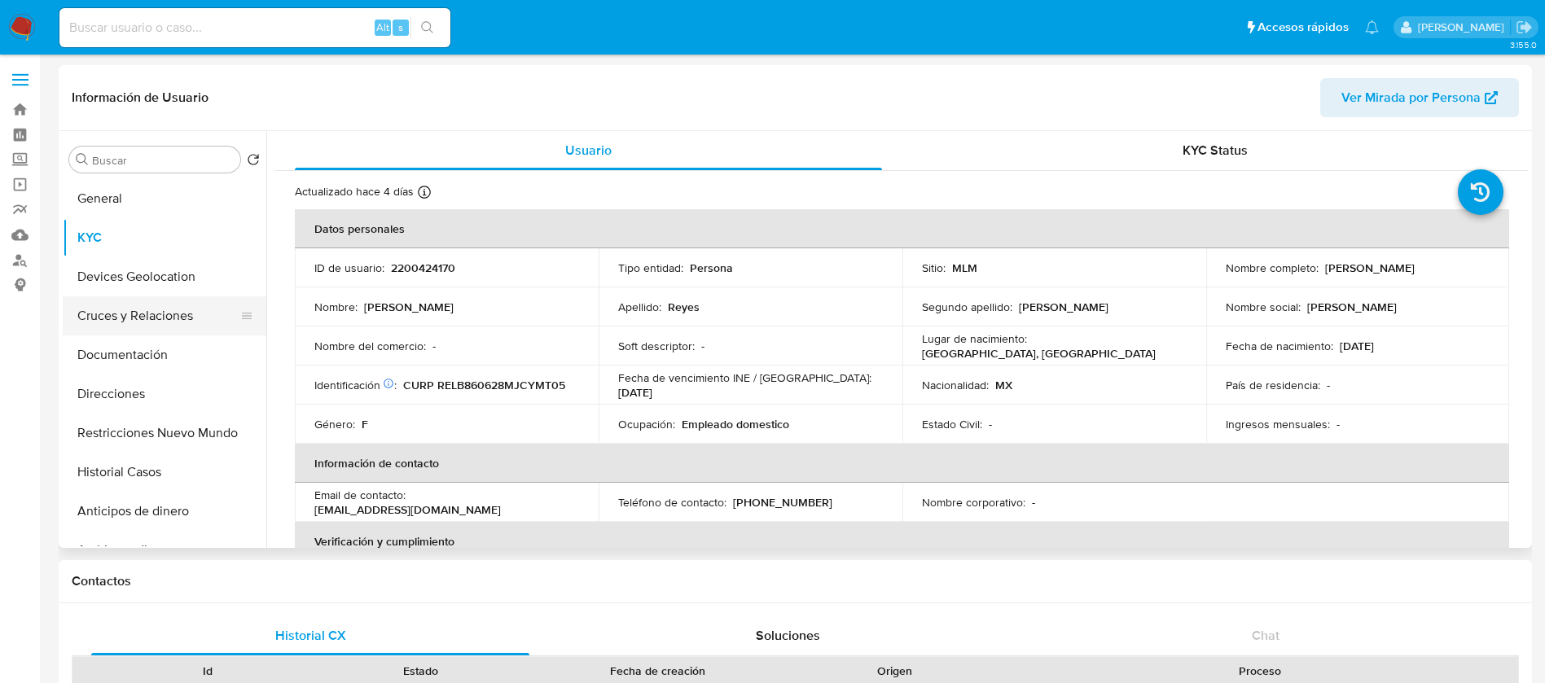
click at [139, 315] on button "Cruces y Relaciones" at bounding box center [158, 315] width 191 height 39
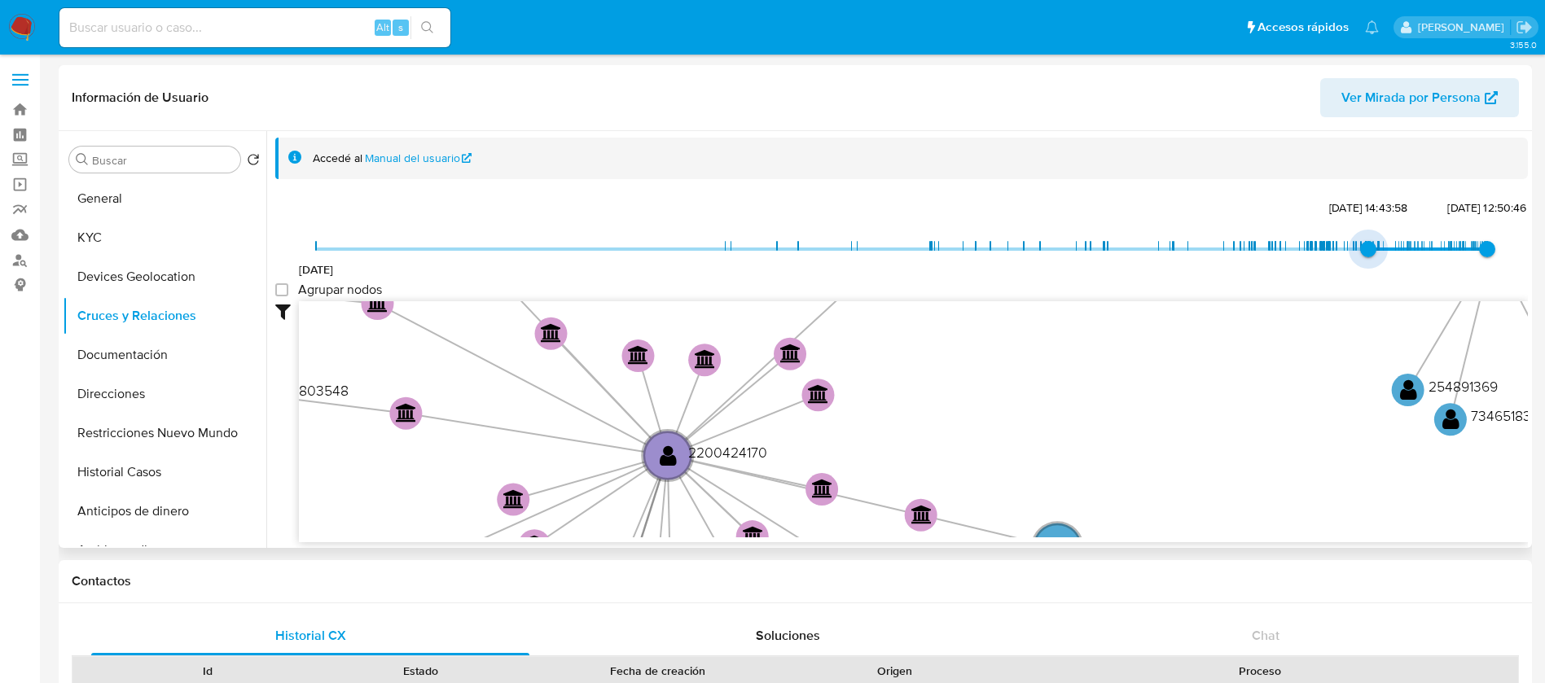
type input "1742532310000"
drag, startPoint x: 318, startPoint y: 243, endPoint x: 1361, endPoint y: 230, distance: 1042.4
click at [1361, 230] on div "20/8/2021 20/3/2025, 22:45:10 18/8/2025, 12:50:46 Agrupar nodos Filtros Confian…" at bounding box center [901, 369] width 1252 height 346
click at [287, 296] on group_nodes "Agrupar nodos" at bounding box center [281, 289] width 13 height 13
checkbox group_nodes "true"
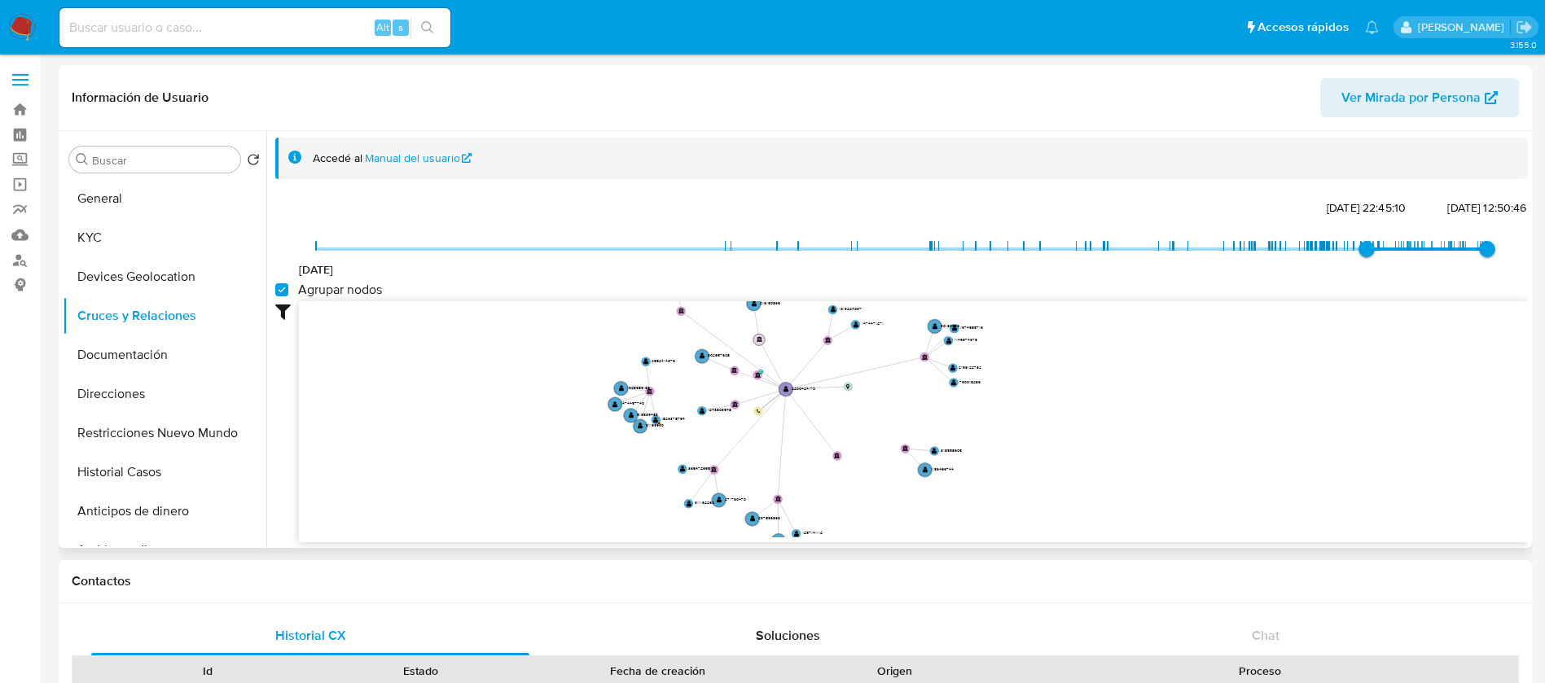
drag, startPoint x: 775, startPoint y: 439, endPoint x: 759, endPoint y: 332, distance: 107.9
click at [759, 332] on icon "phone-9f2870ebb0bf0c8b0bf68eec75e46515  phone-2e68c61b28ef2ff7683a56aa4158c815…" at bounding box center [913, 419] width 1229 height 236
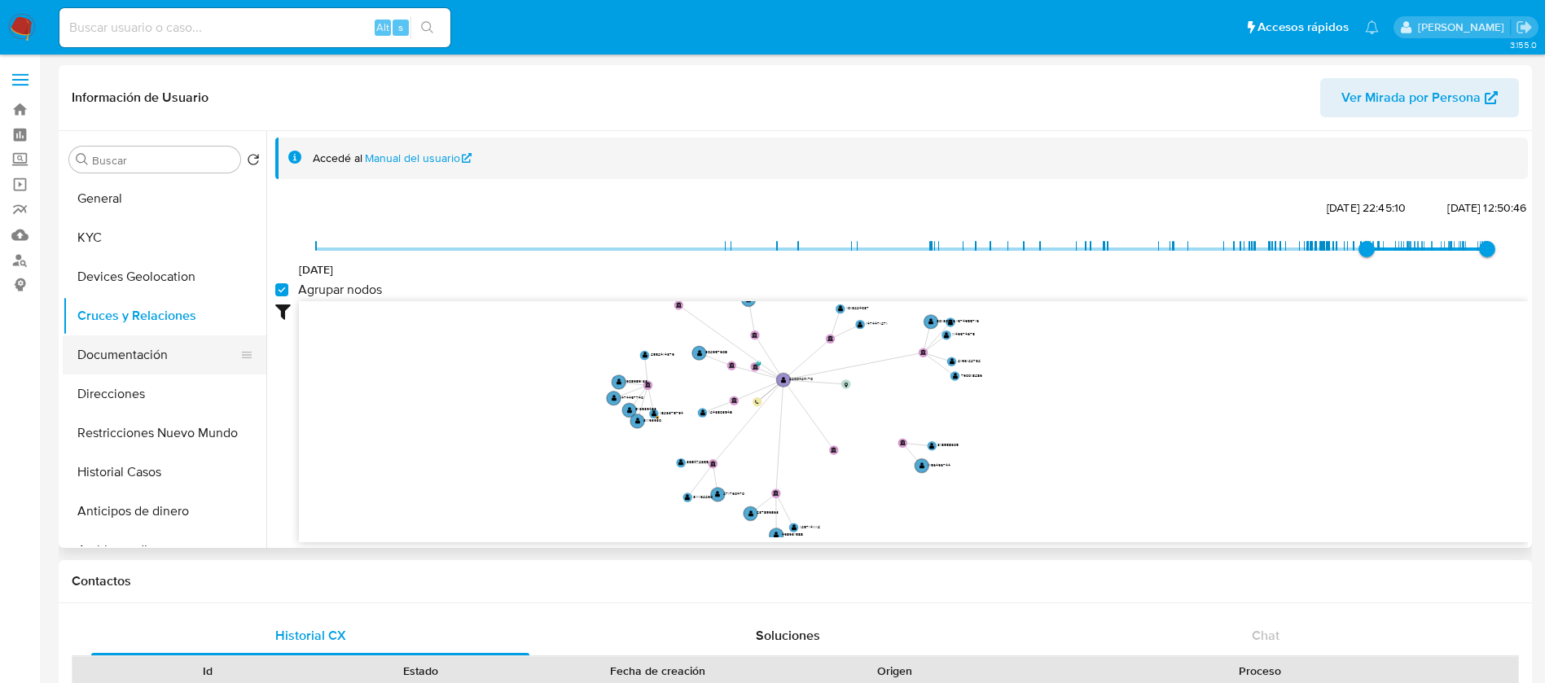
click at [180, 342] on button "Documentación" at bounding box center [158, 354] width 191 height 39
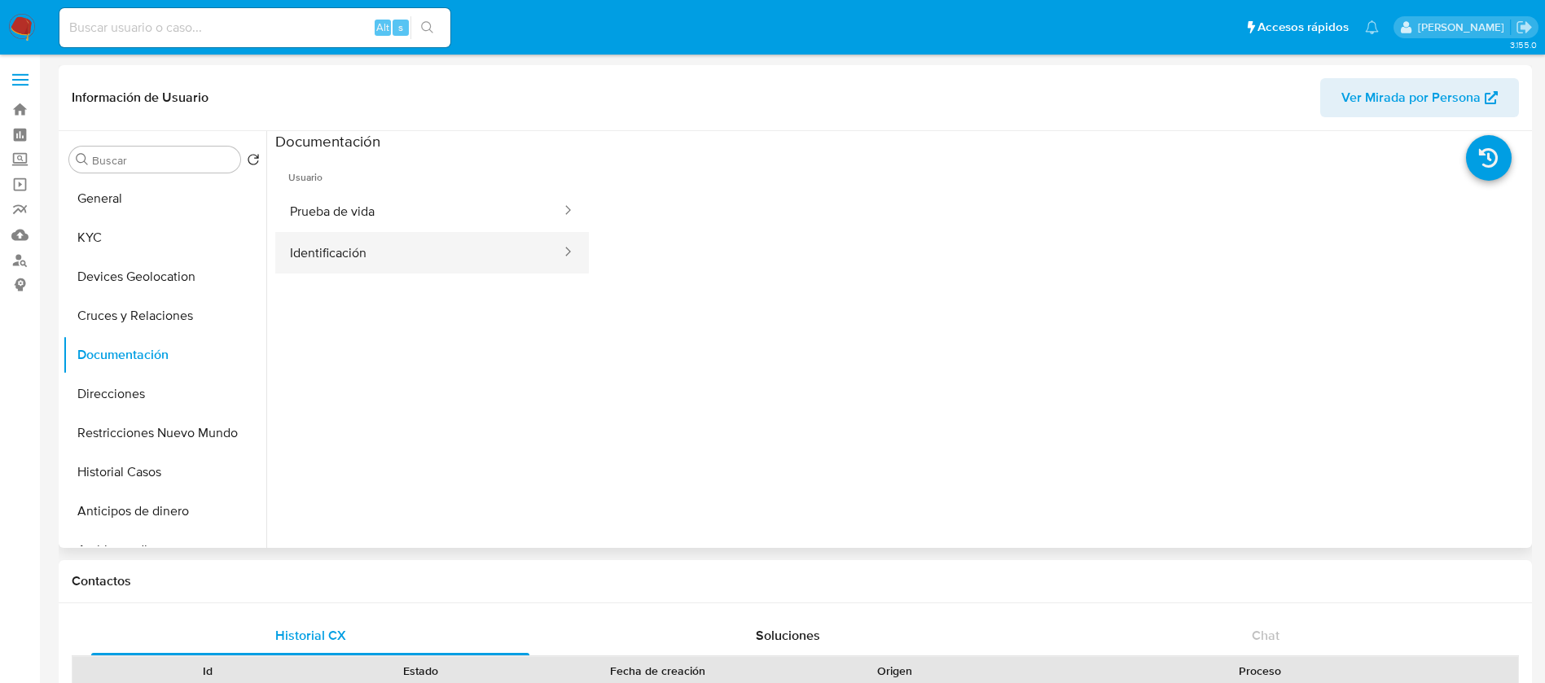
click at [359, 254] on button "Identificación" at bounding box center [418, 253] width 287 height 42
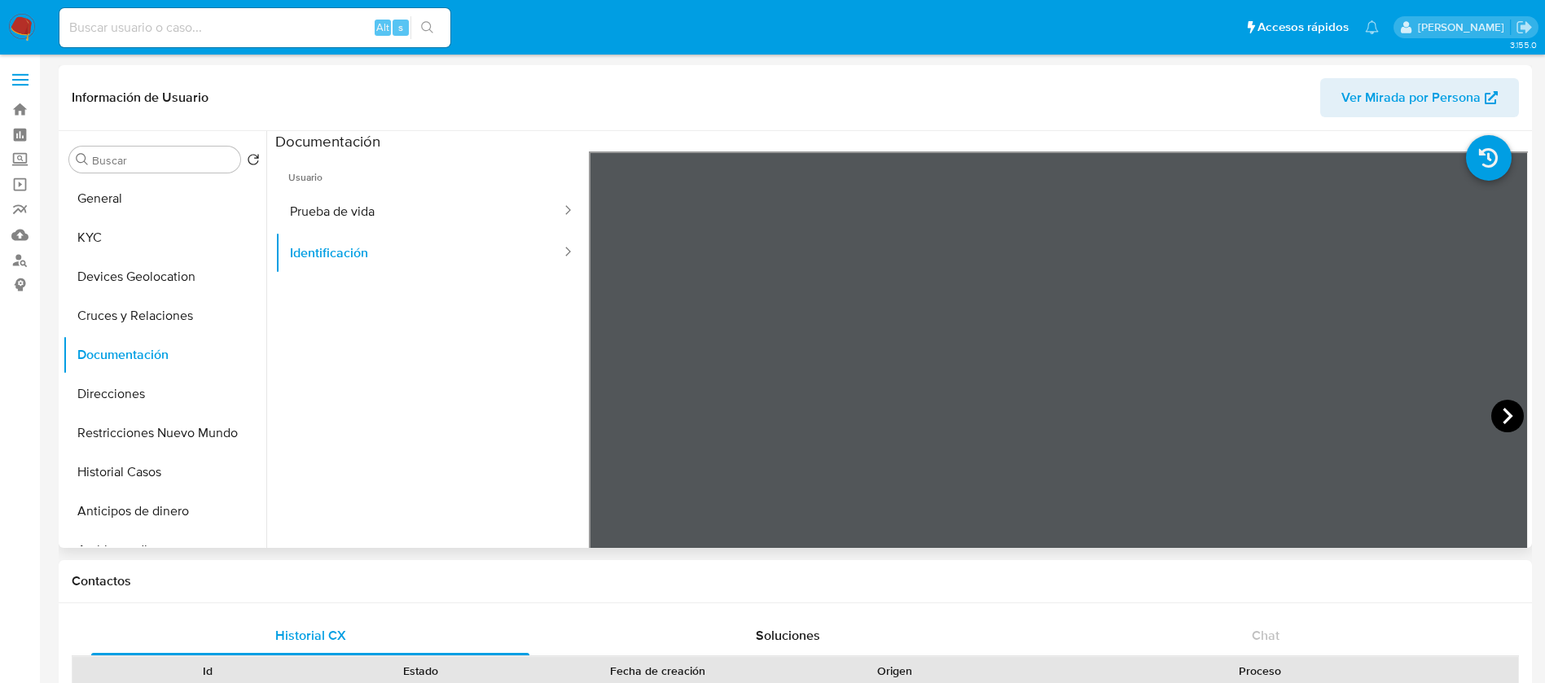
click at [1494, 416] on icon at bounding box center [1507, 416] width 33 height 33
click at [522, 209] on button "Prueba de vida" at bounding box center [418, 212] width 287 height 42
click at [109, 245] on button "KYC" at bounding box center [158, 237] width 191 height 39
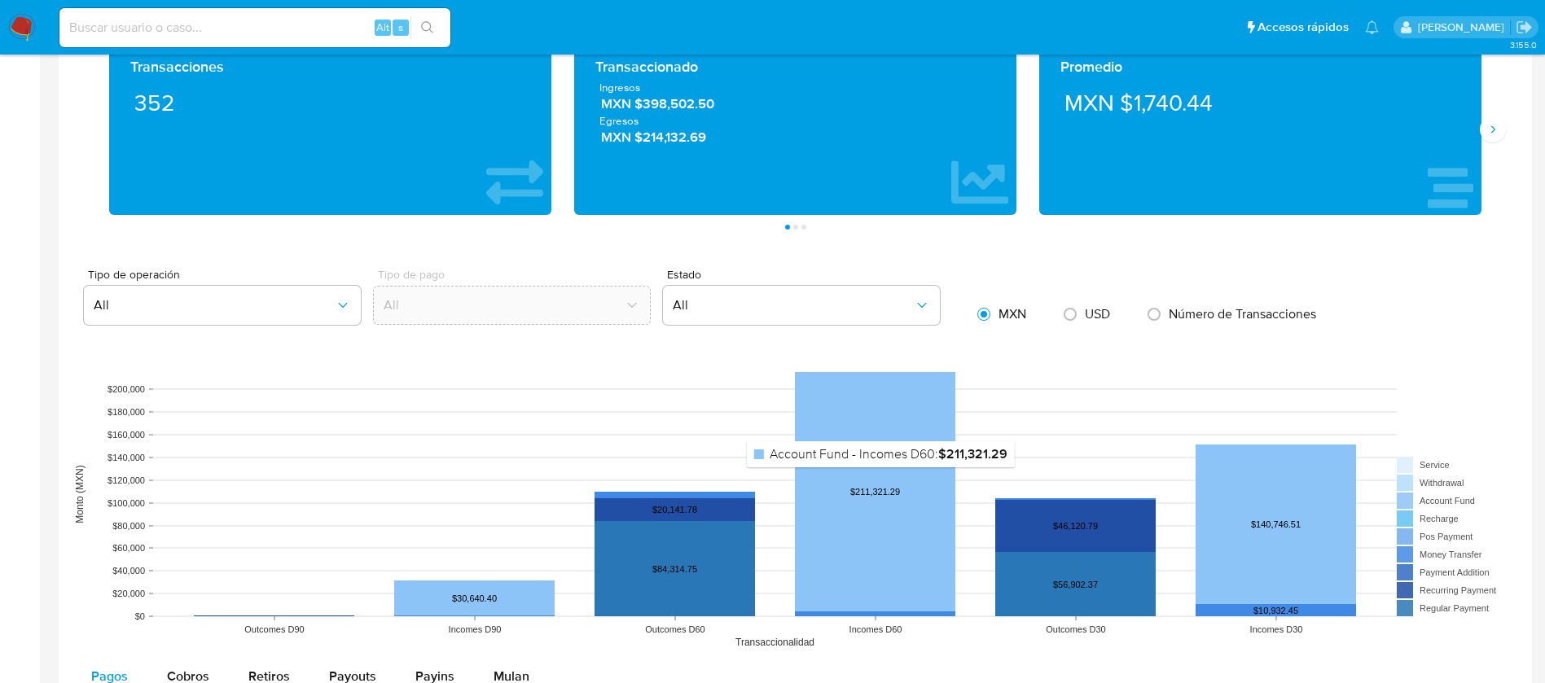
scroll to position [489, 0]
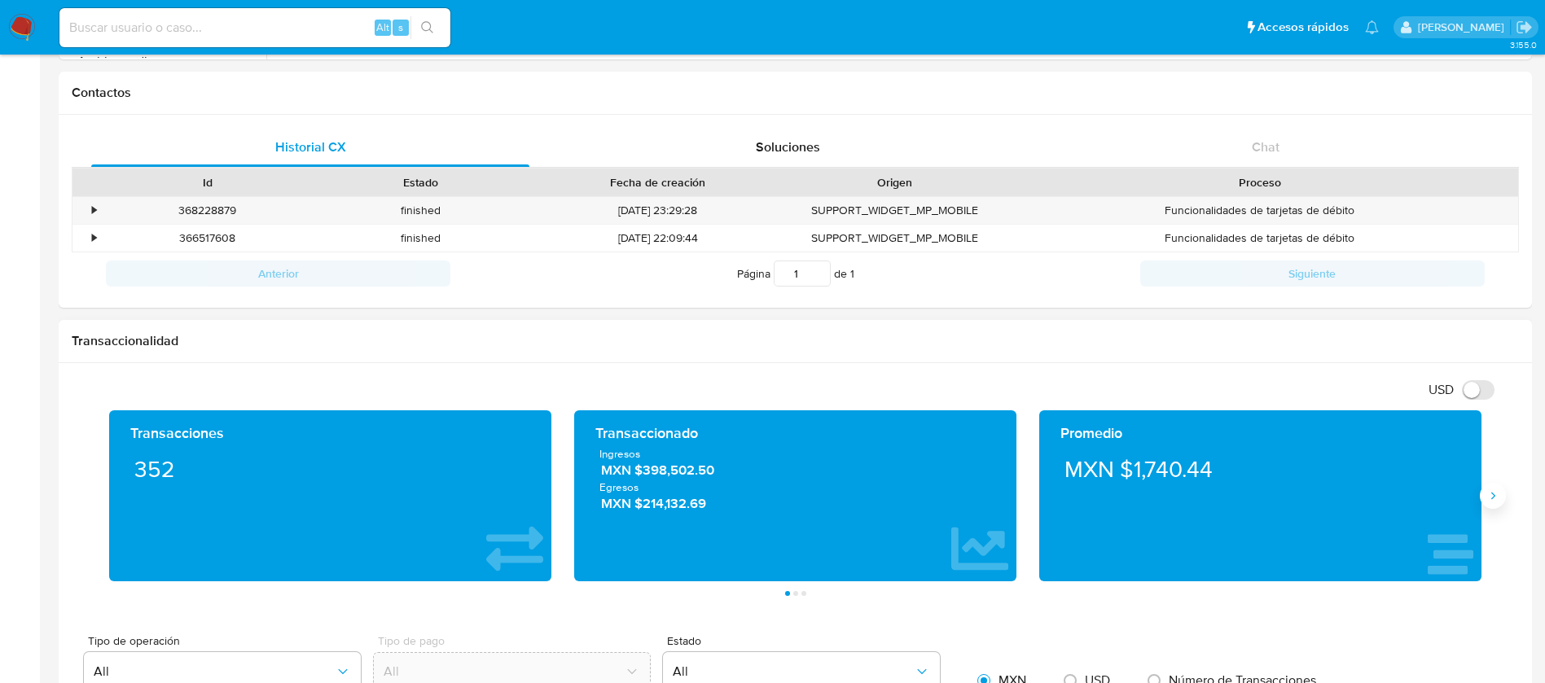
click at [1497, 498] on icon "Siguiente" at bounding box center [1492, 495] width 13 height 13
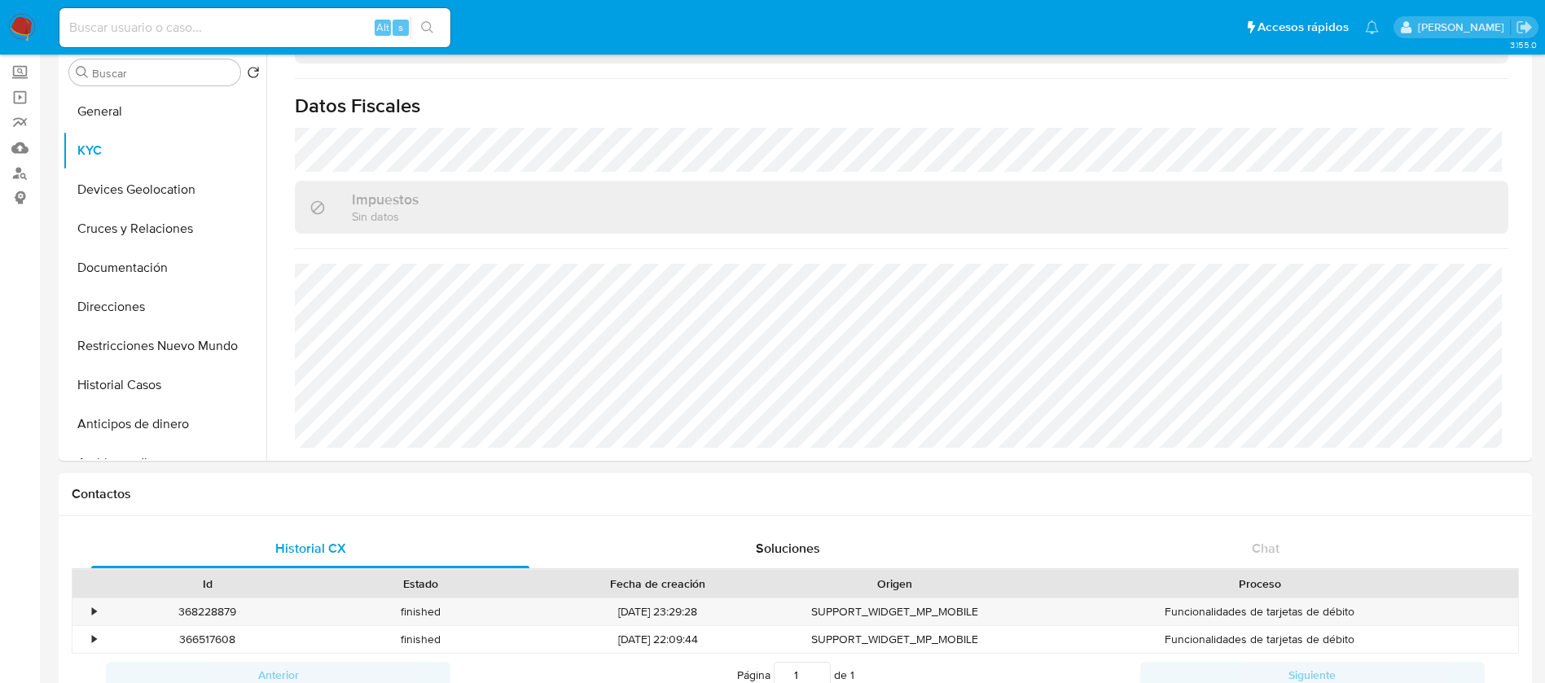
scroll to position [0, 0]
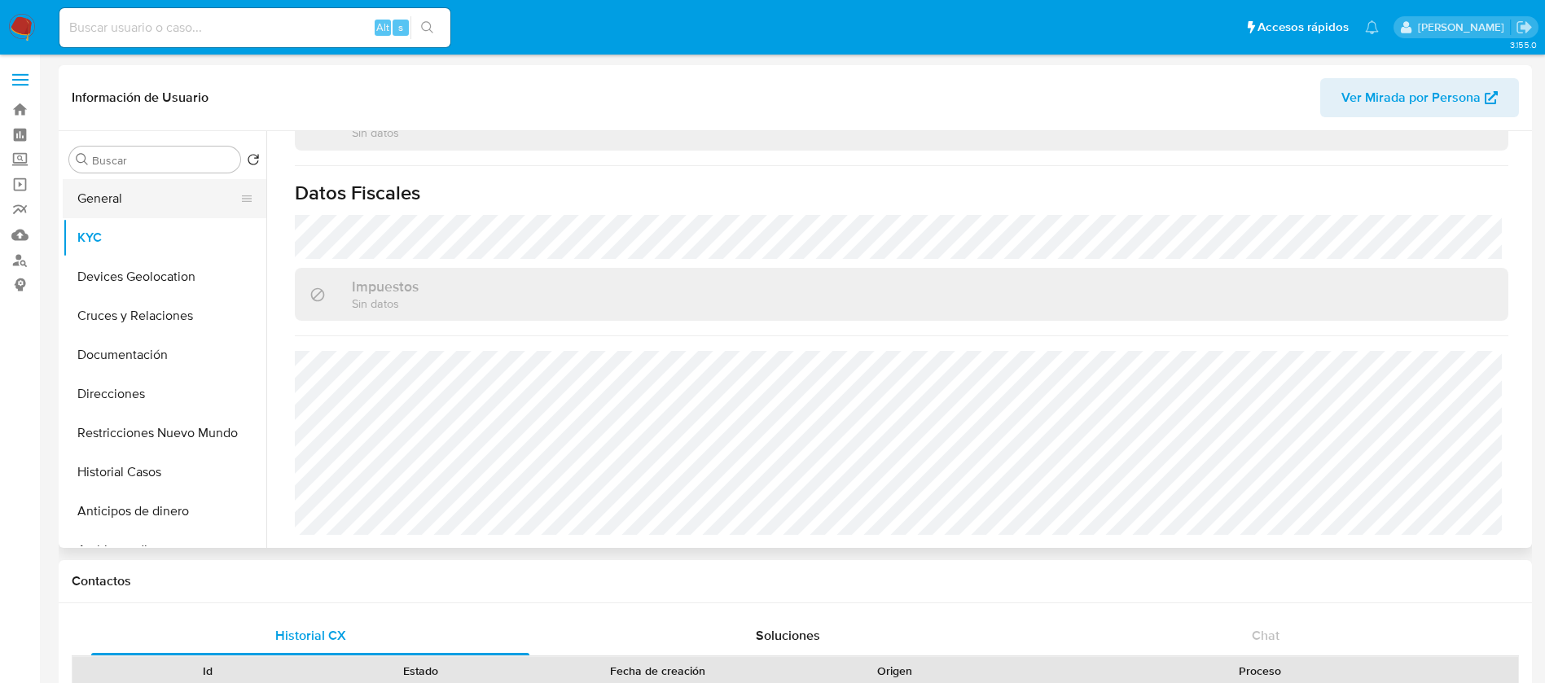
click at [204, 191] on button "General" at bounding box center [158, 198] width 191 height 39
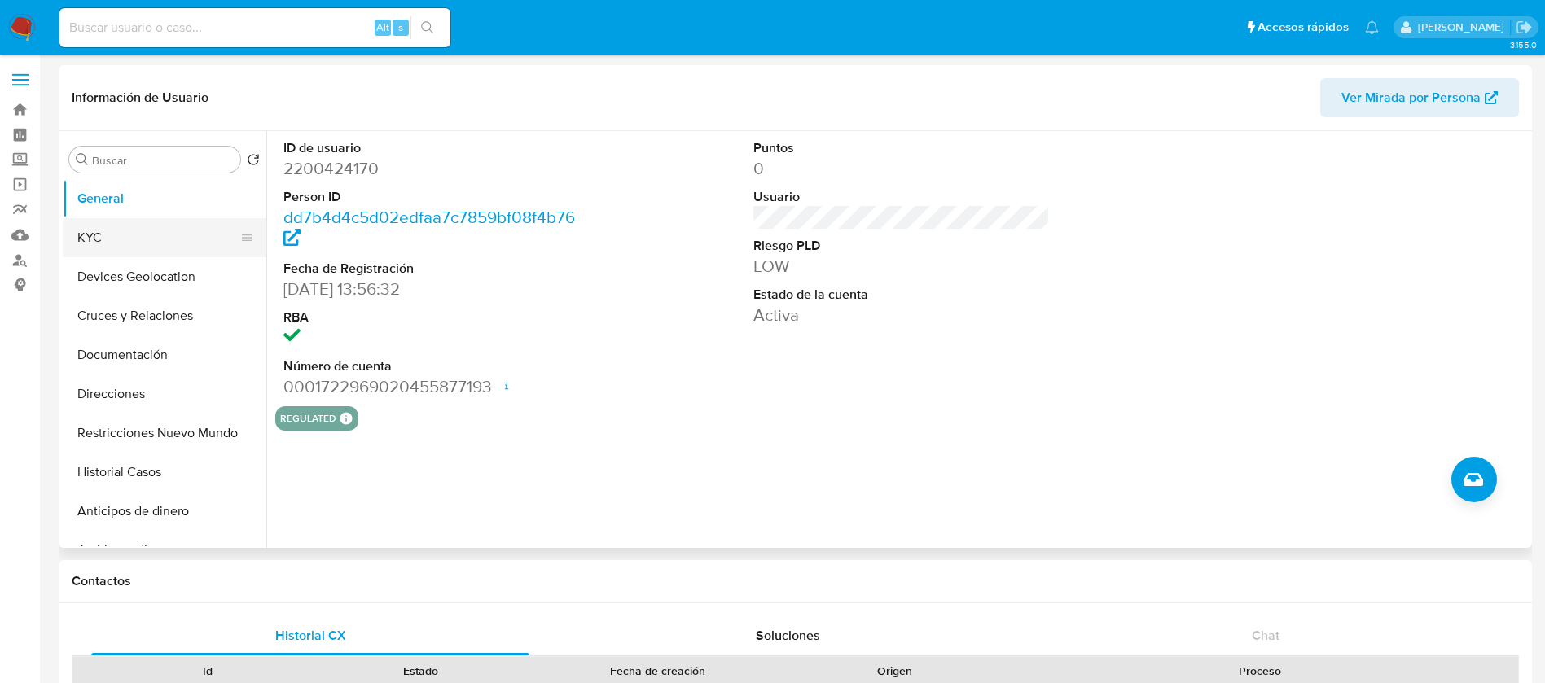
click at [184, 251] on button "KYC" at bounding box center [158, 237] width 191 height 39
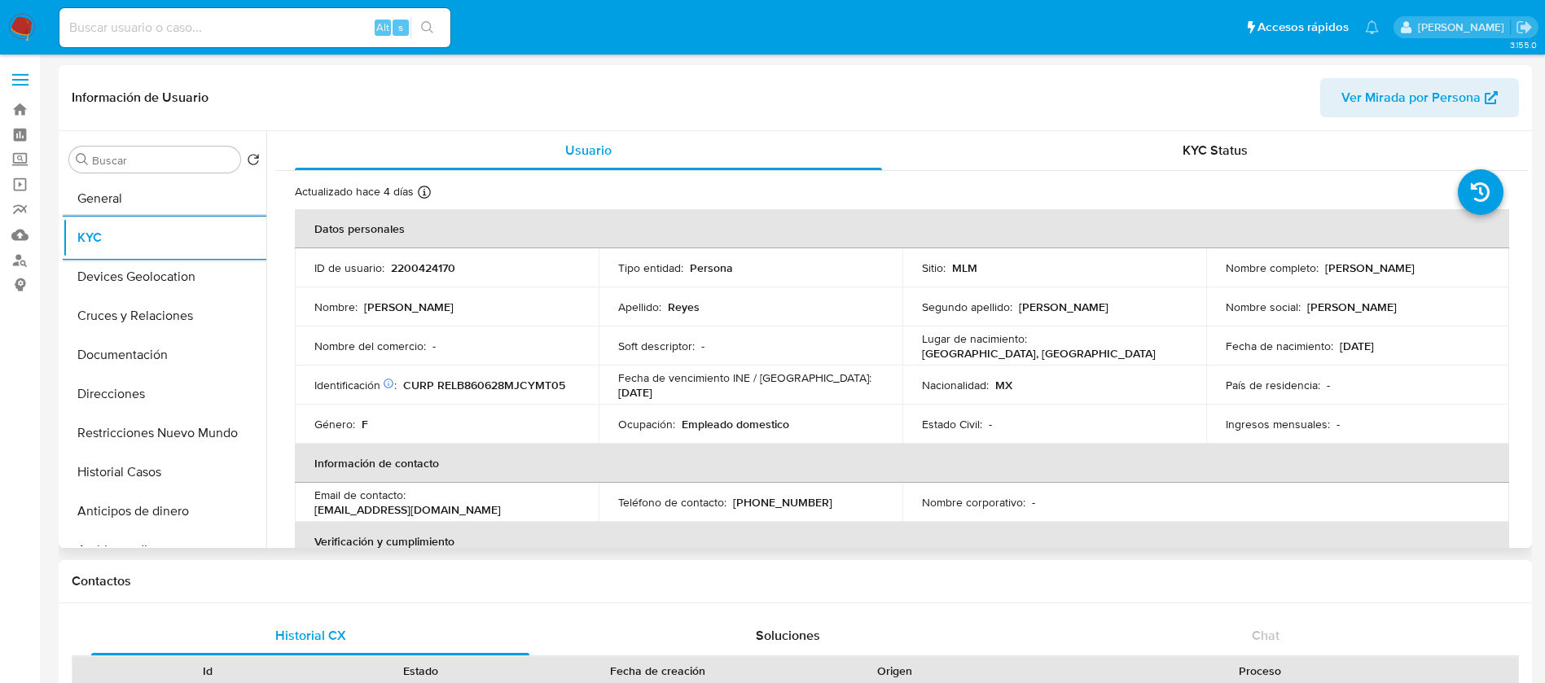
click at [1059, 190] on div "Actualizado hace 4 días Creado: 07/01/2025 11:56:33 Actualizado: 16/08/2025 23:…" at bounding box center [881, 194] width 1173 height 21
click at [77, 257] on button "Devices Geolocation" at bounding box center [158, 276] width 191 height 39
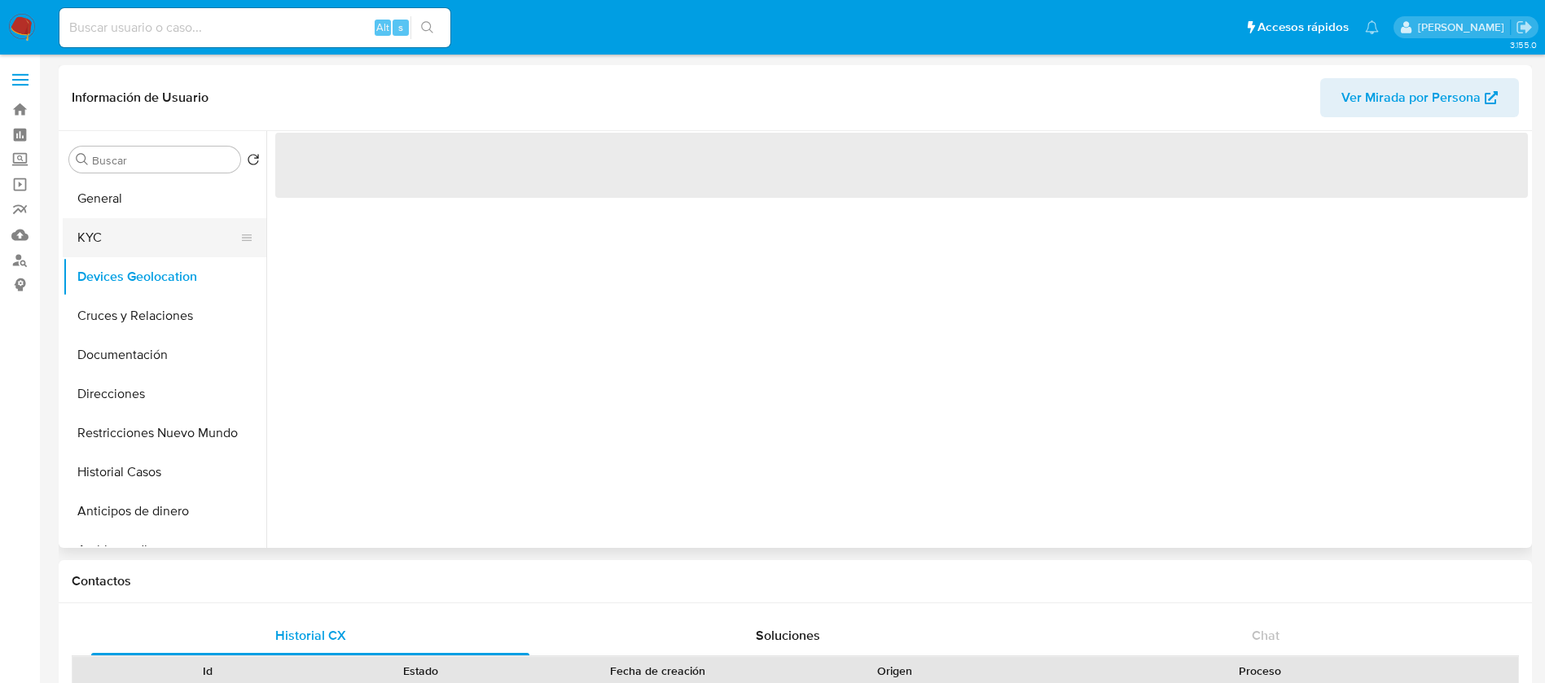
click at [90, 247] on button "KYC" at bounding box center [158, 237] width 191 height 39
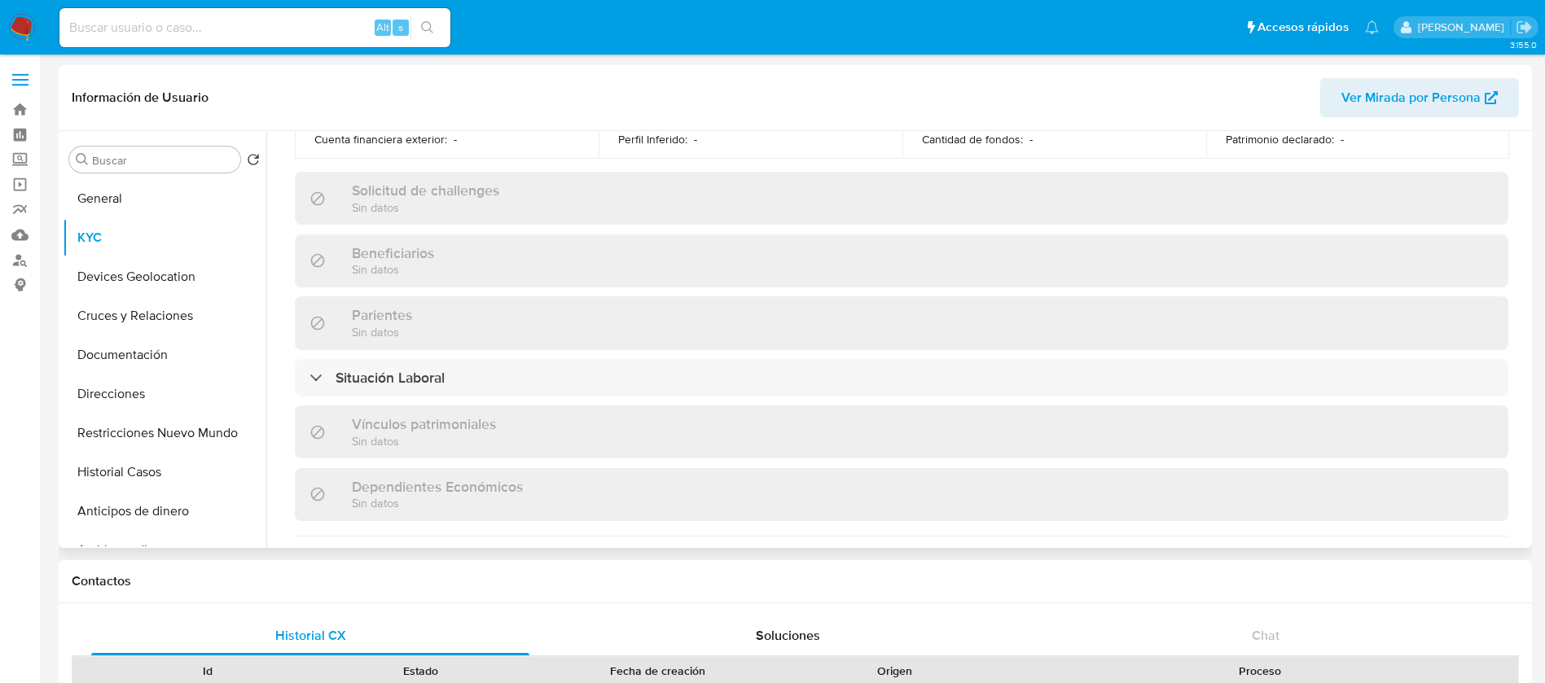
scroll to position [1007, 0]
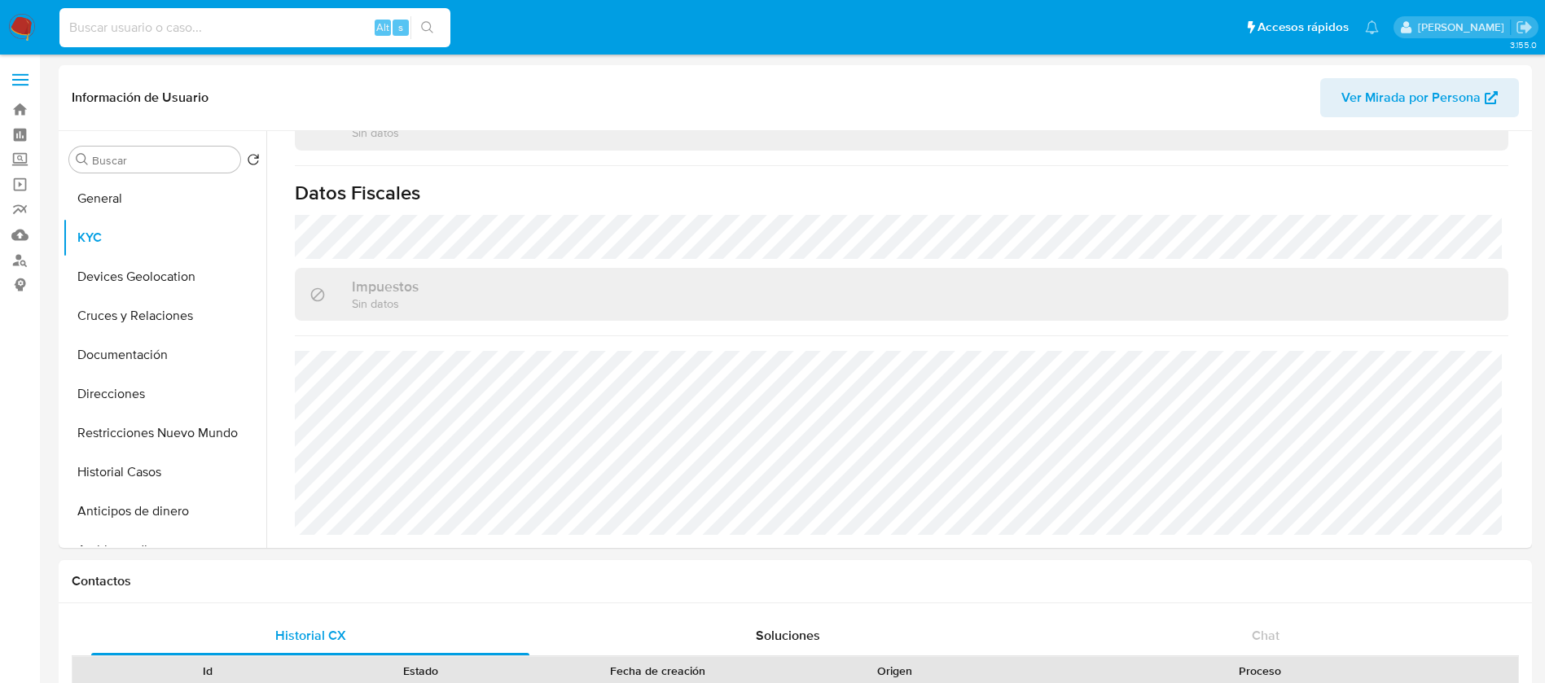
click at [118, 27] on input at bounding box center [254, 27] width 391 height 21
type input "V"
paste input "1483884054"
type input "1483884054"
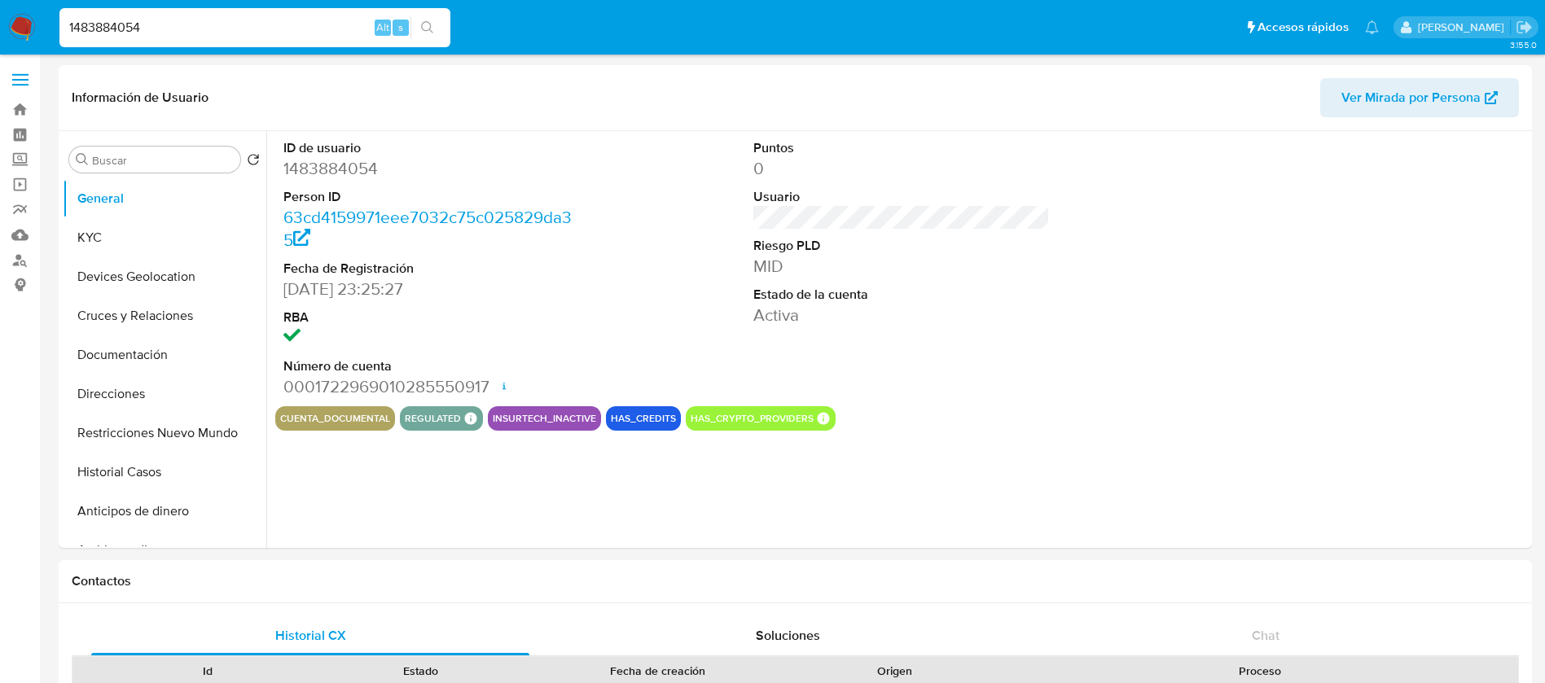
select select "10"
drag, startPoint x: 151, startPoint y: 279, endPoint x: 152, endPoint y: 261, distance: 17.9
click at [152, 278] on button "Devices Geolocation" at bounding box center [158, 276] width 191 height 39
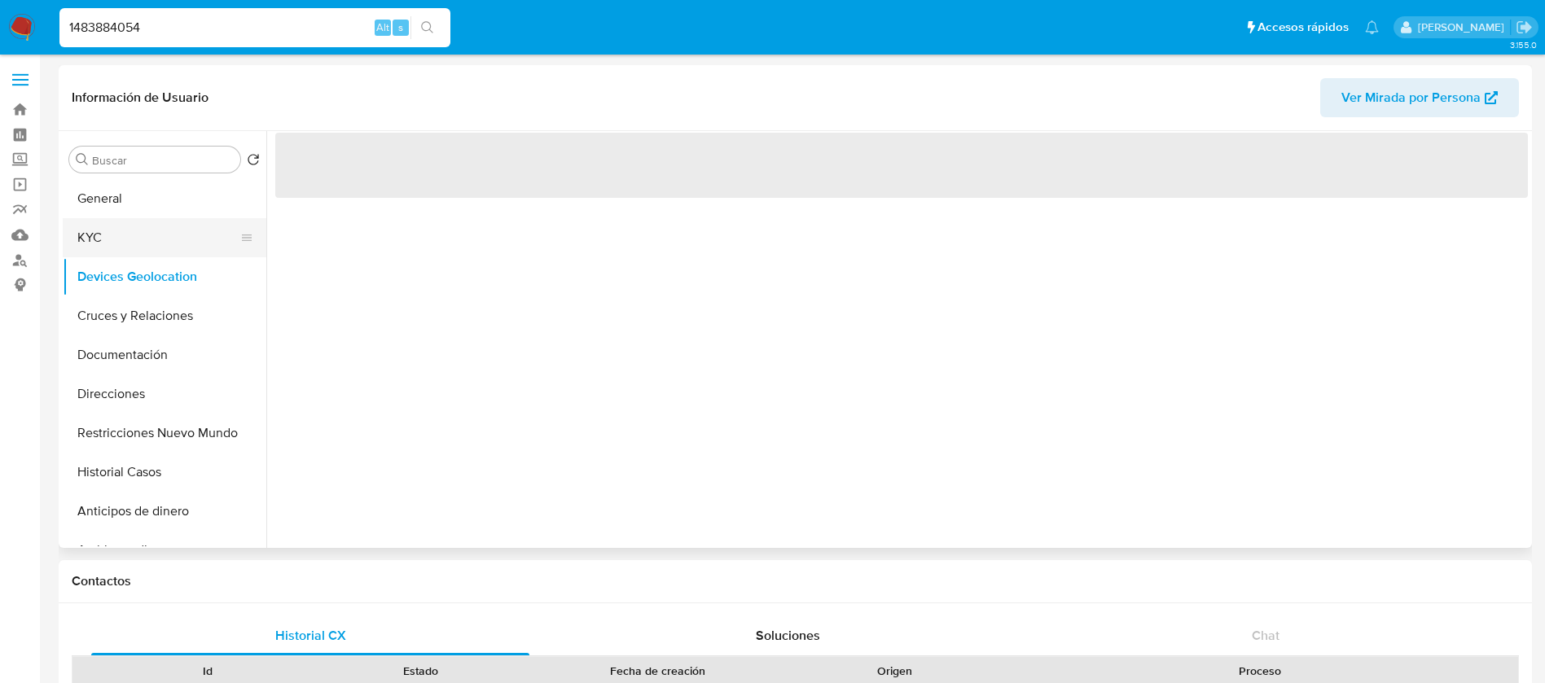
click at [151, 218] on button "KYC" at bounding box center [158, 237] width 191 height 39
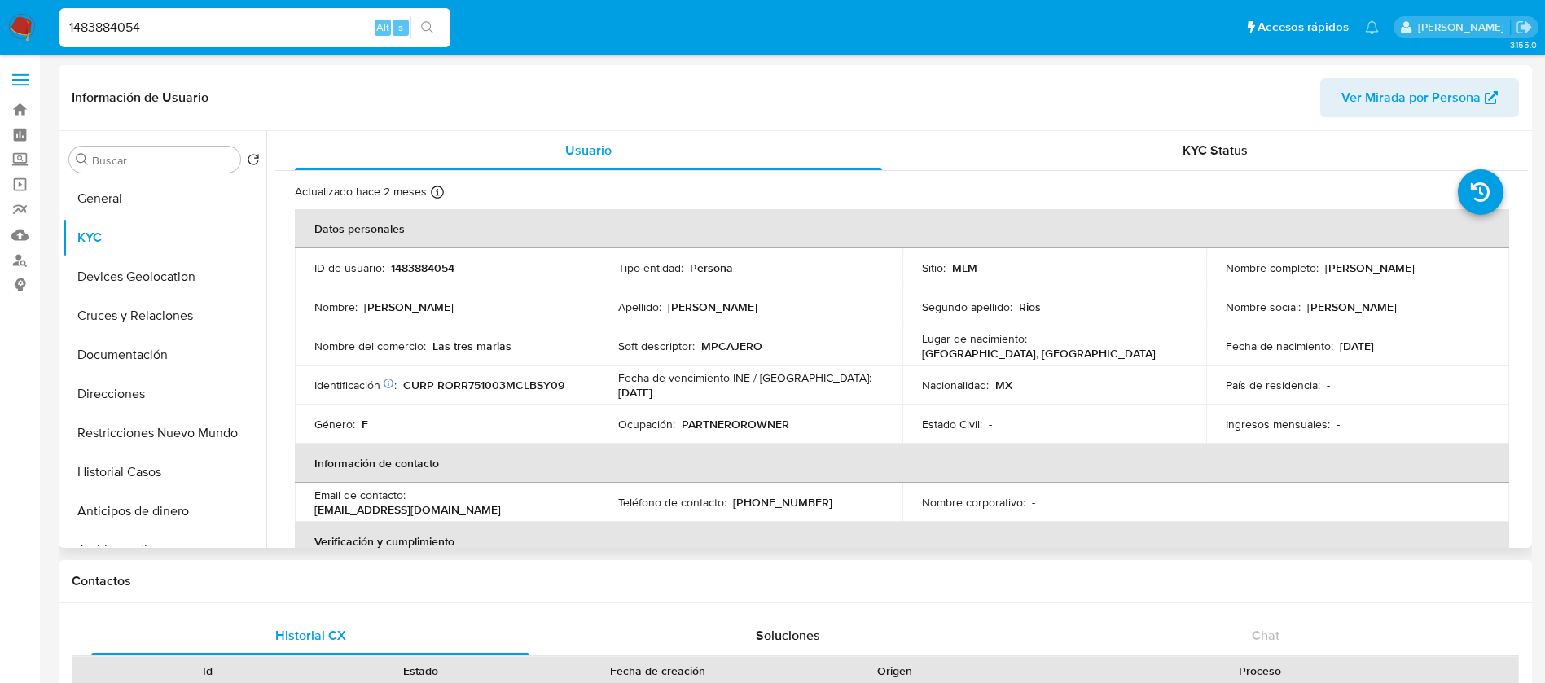
click at [428, 262] on p "1483884054" at bounding box center [423, 268] width 64 height 15
copy p "1483884054"
drag, startPoint x: 1463, startPoint y: 269, endPoint x: 1318, endPoint y: 265, distance: 145.0
click at [1318, 265] on div "Nombre completo : Maria Reyes Robles Rios" at bounding box center [1358, 268] width 265 height 15
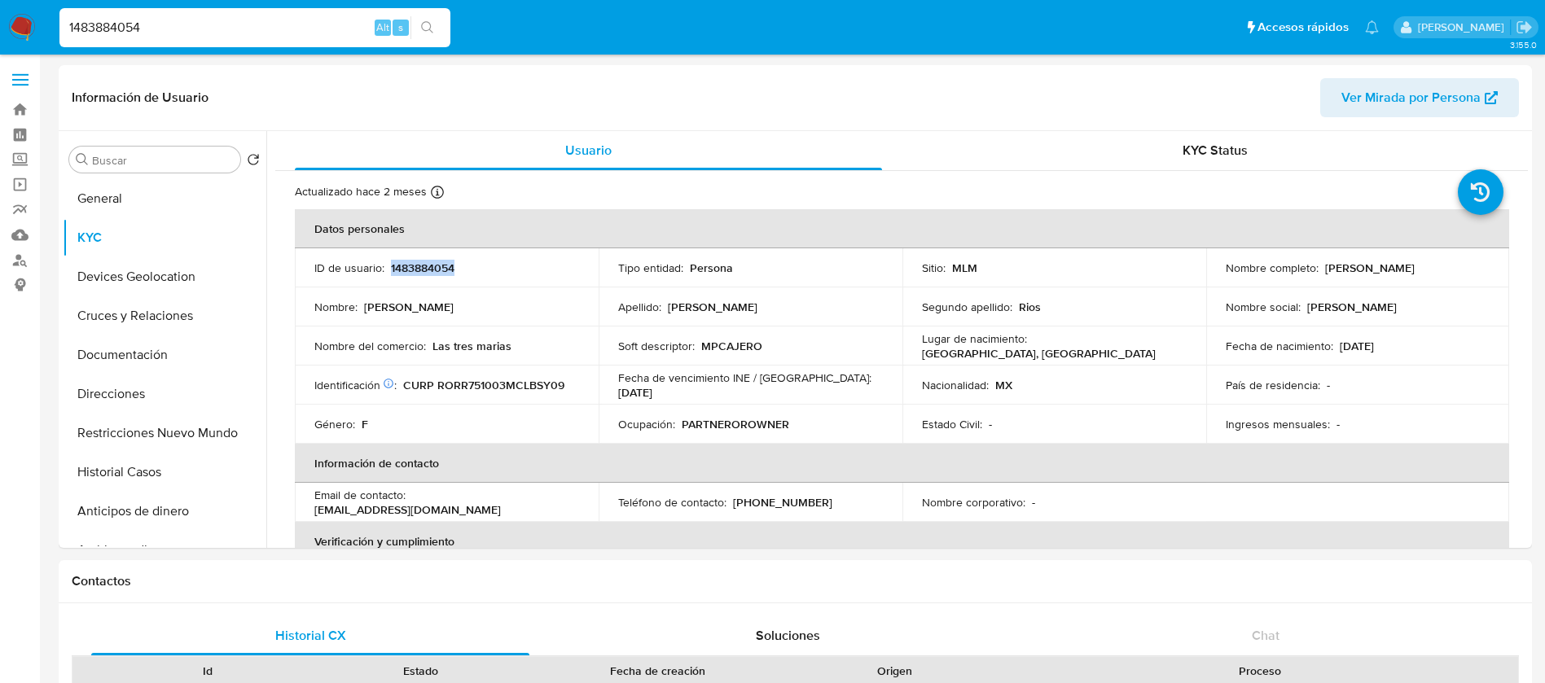
copy p "Maria Reyes Robles Rios"
click at [401, 270] on p "1483884054" at bounding box center [423, 268] width 64 height 15
copy p "1483884054"
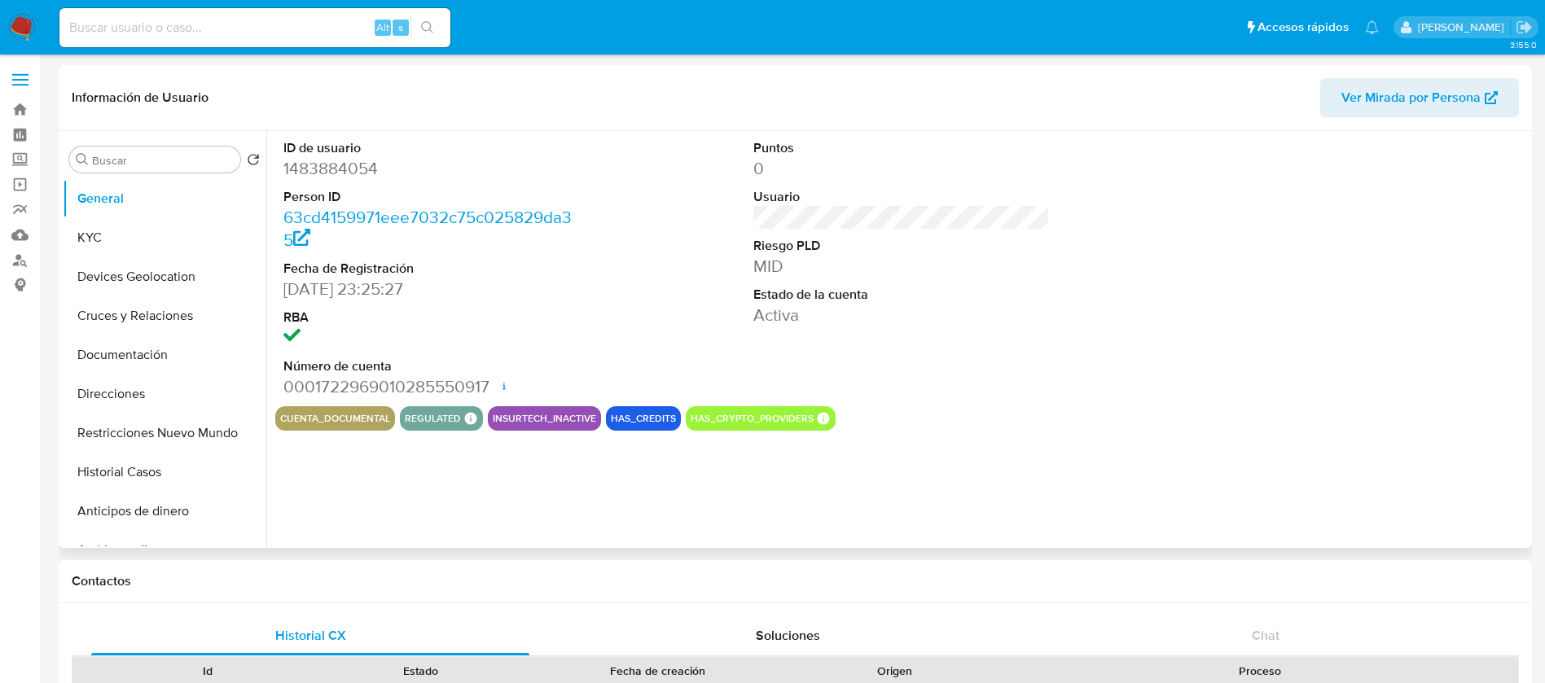
select select "10"
drag, startPoint x: 125, startPoint y: 223, endPoint x: 134, endPoint y: 230, distance: 10.4
click at [125, 223] on button "KYC" at bounding box center [158, 237] width 191 height 39
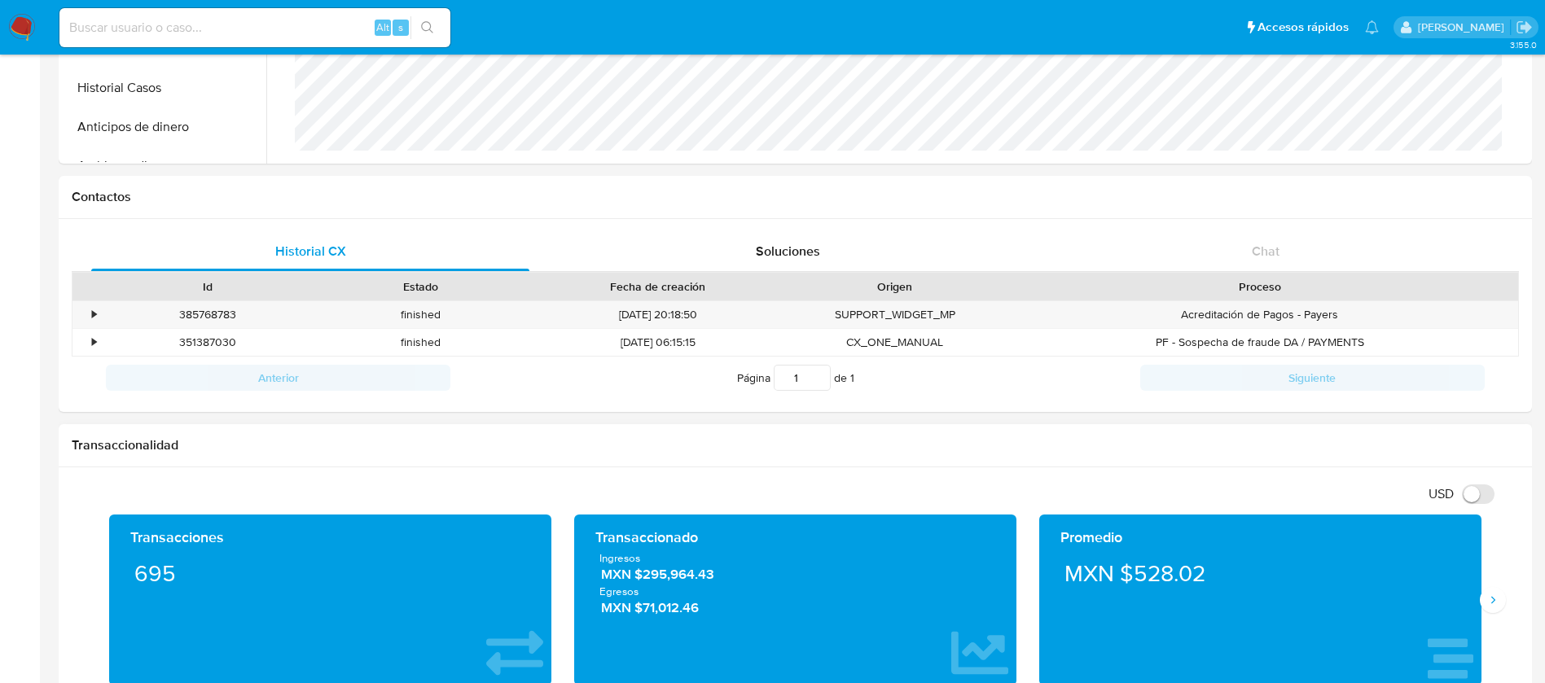
scroll to position [611, 0]
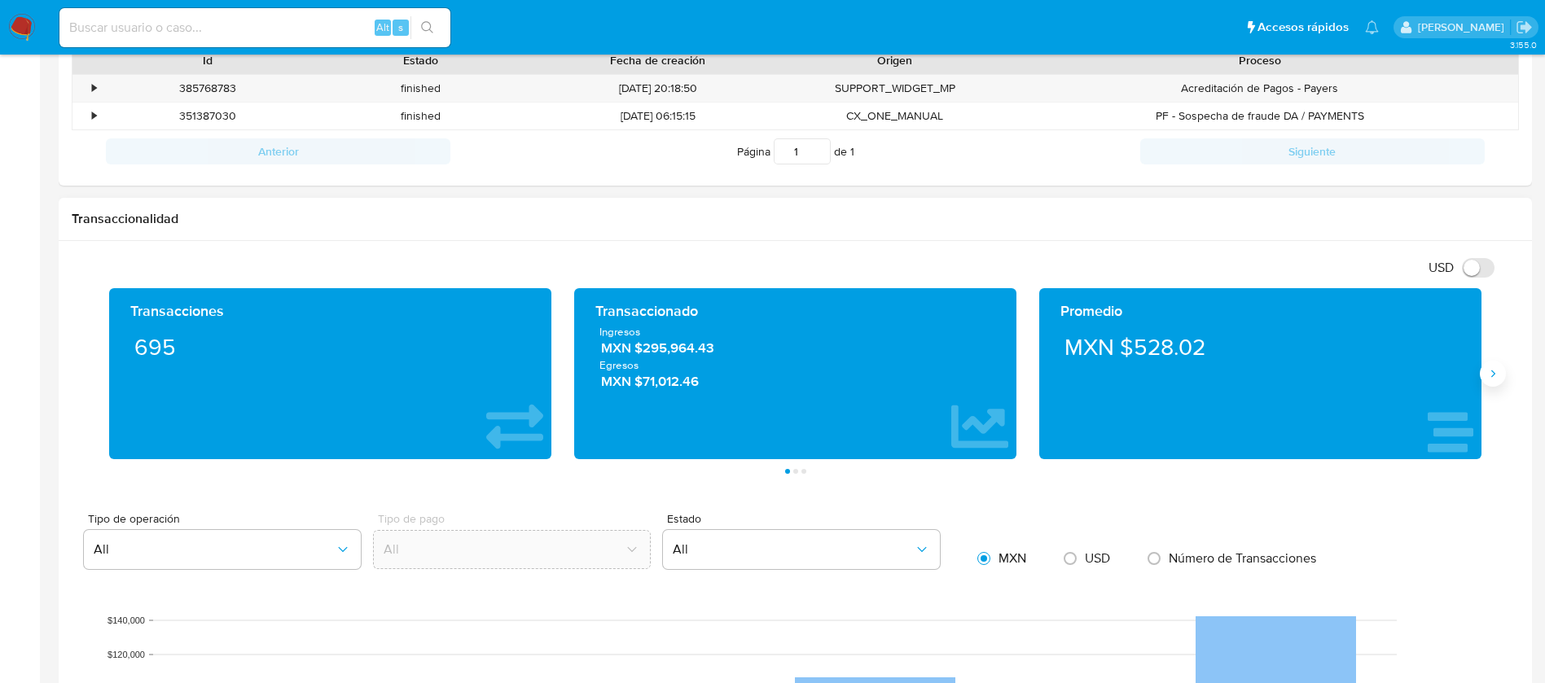
click at [1497, 367] on icon "Siguiente" at bounding box center [1492, 373] width 13 height 13
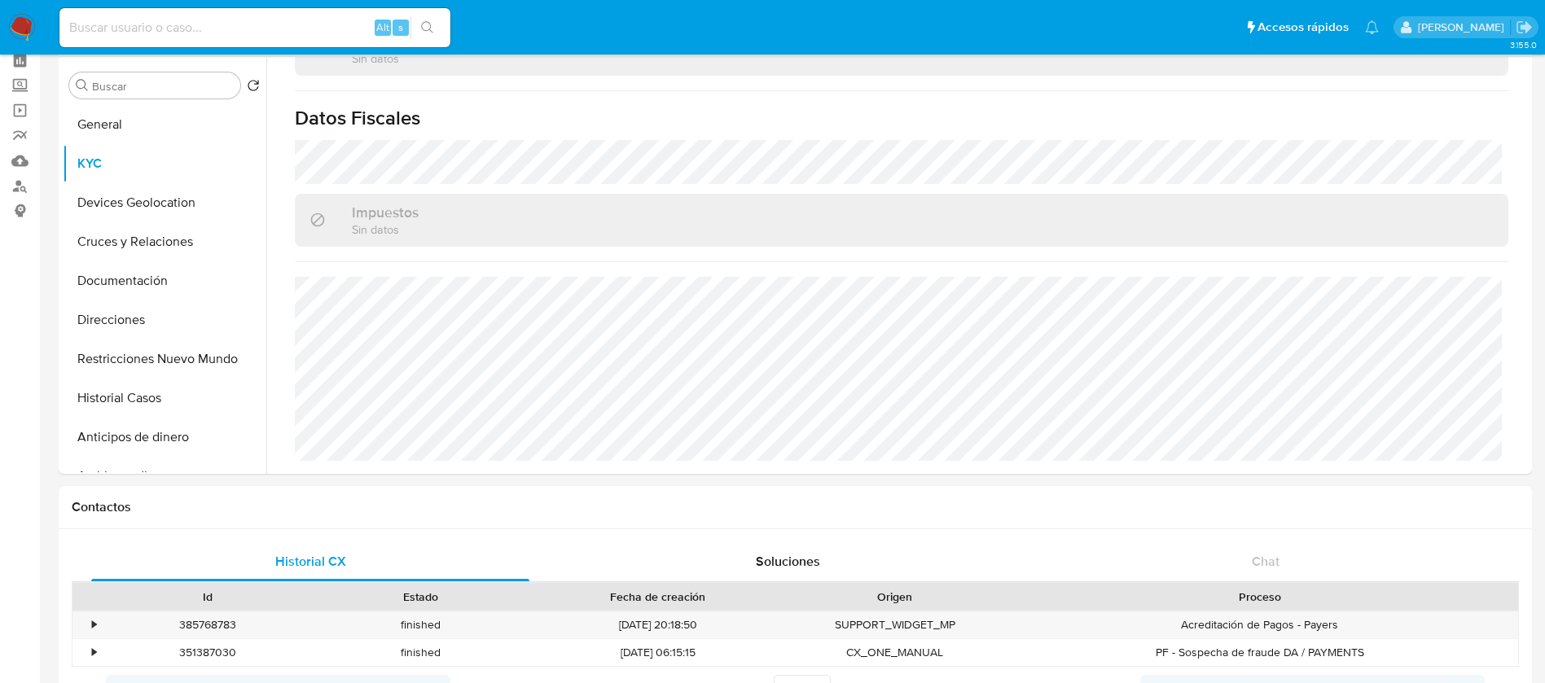
scroll to position [0, 0]
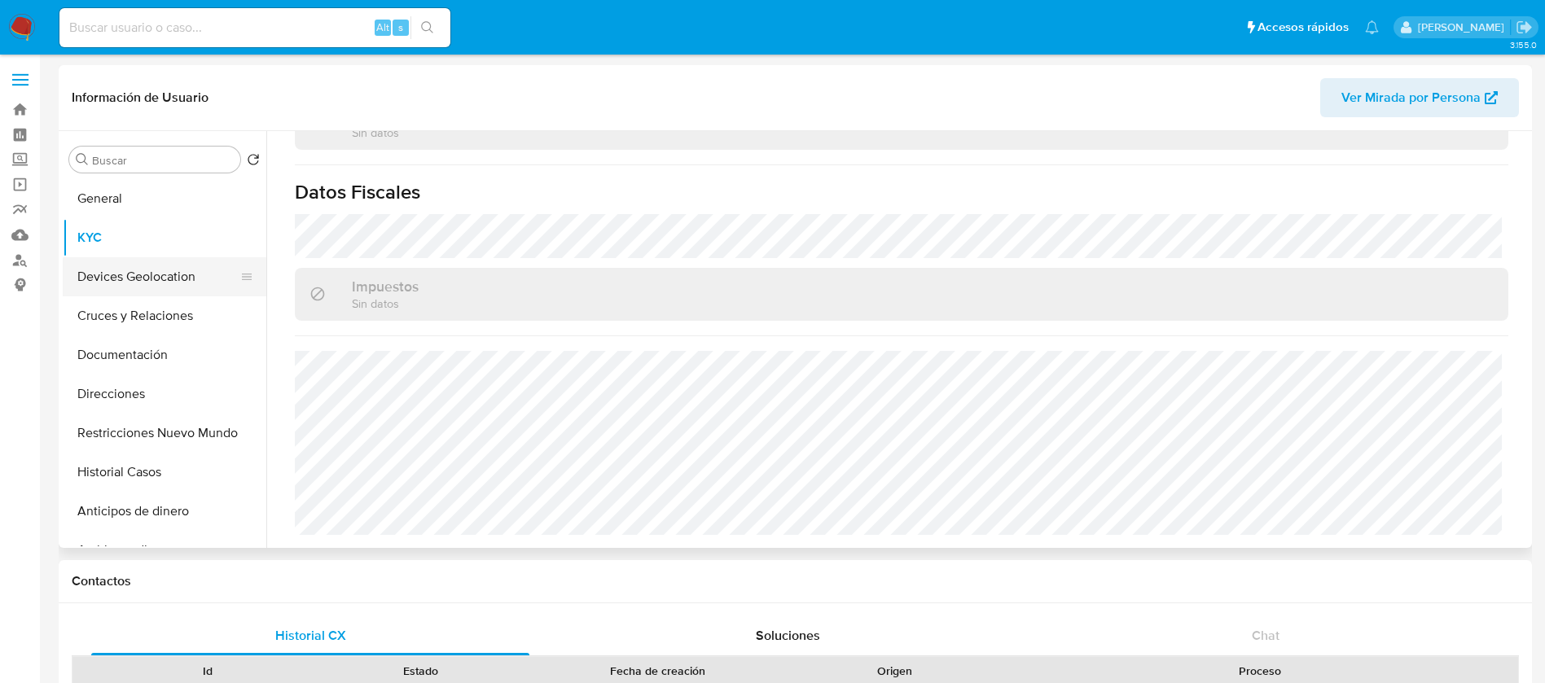
click at [148, 278] on button "Devices Geolocation" at bounding box center [158, 276] width 191 height 39
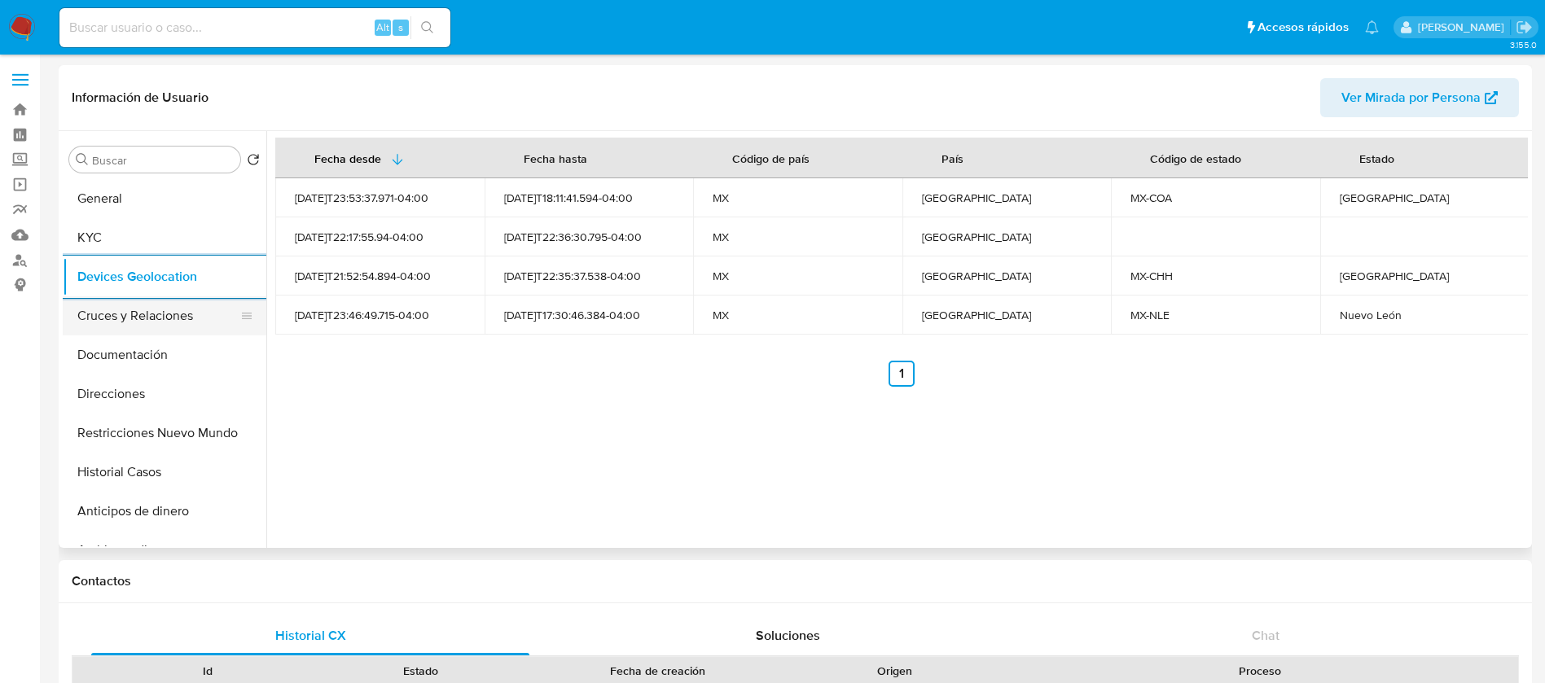
click at [173, 313] on button "Cruces y Relaciones" at bounding box center [158, 315] width 191 height 39
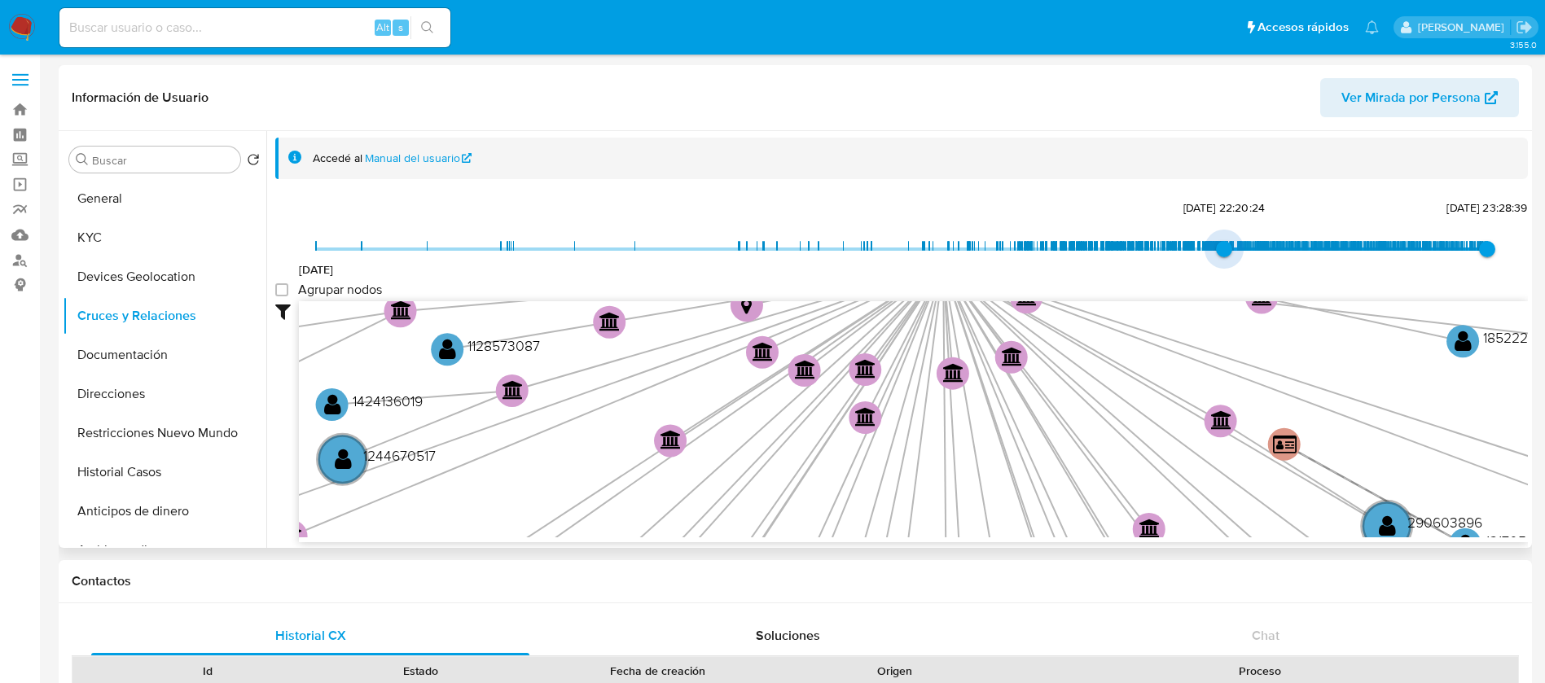
type input "1739846685000"
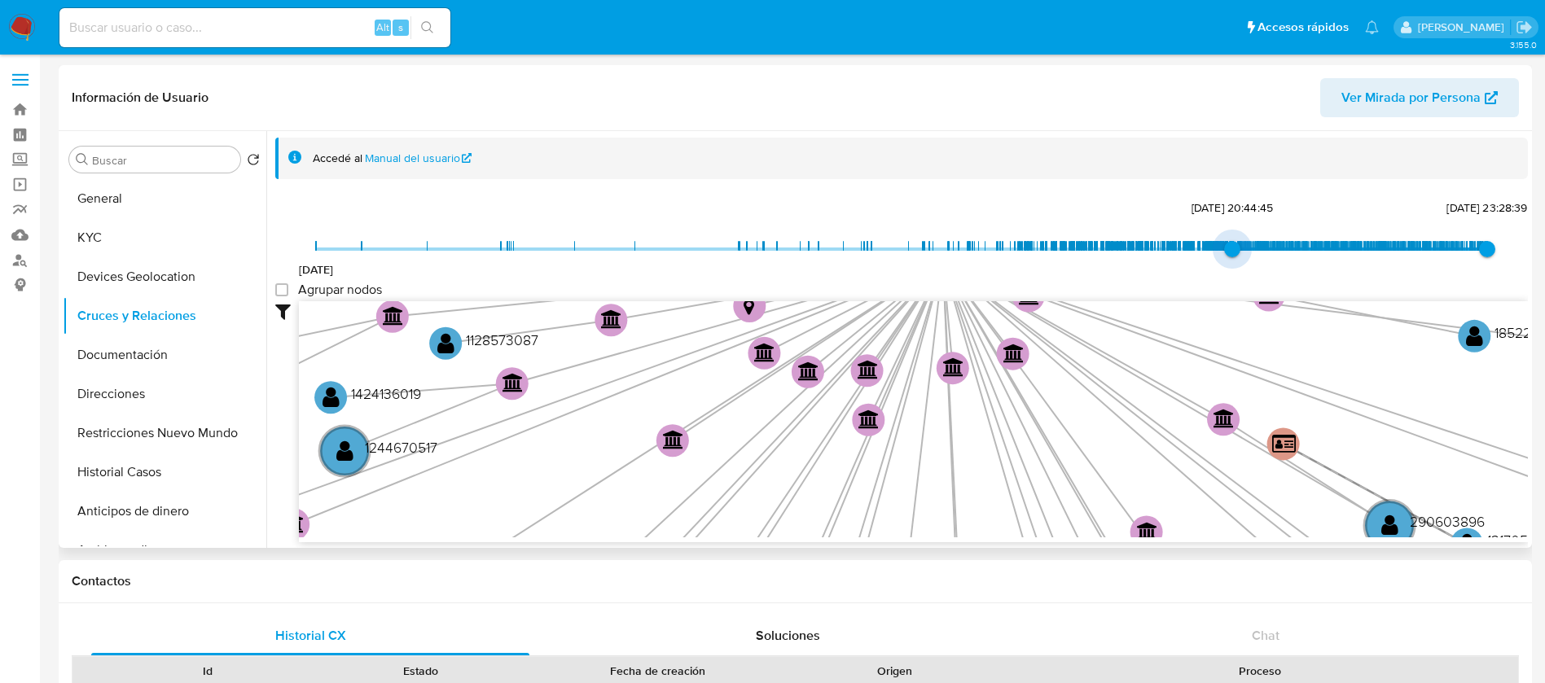
drag, startPoint x: 318, startPoint y: 244, endPoint x: 1227, endPoint y: 228, distance: 909.7
click at [1227, 228] on div "1/5/2023 17/2/2025, 20:44:45 19/8/2025, 23:28:39 Agrupar nodos Filtros Confianz…" at bounding box center [901, 369] width 1252 height 346
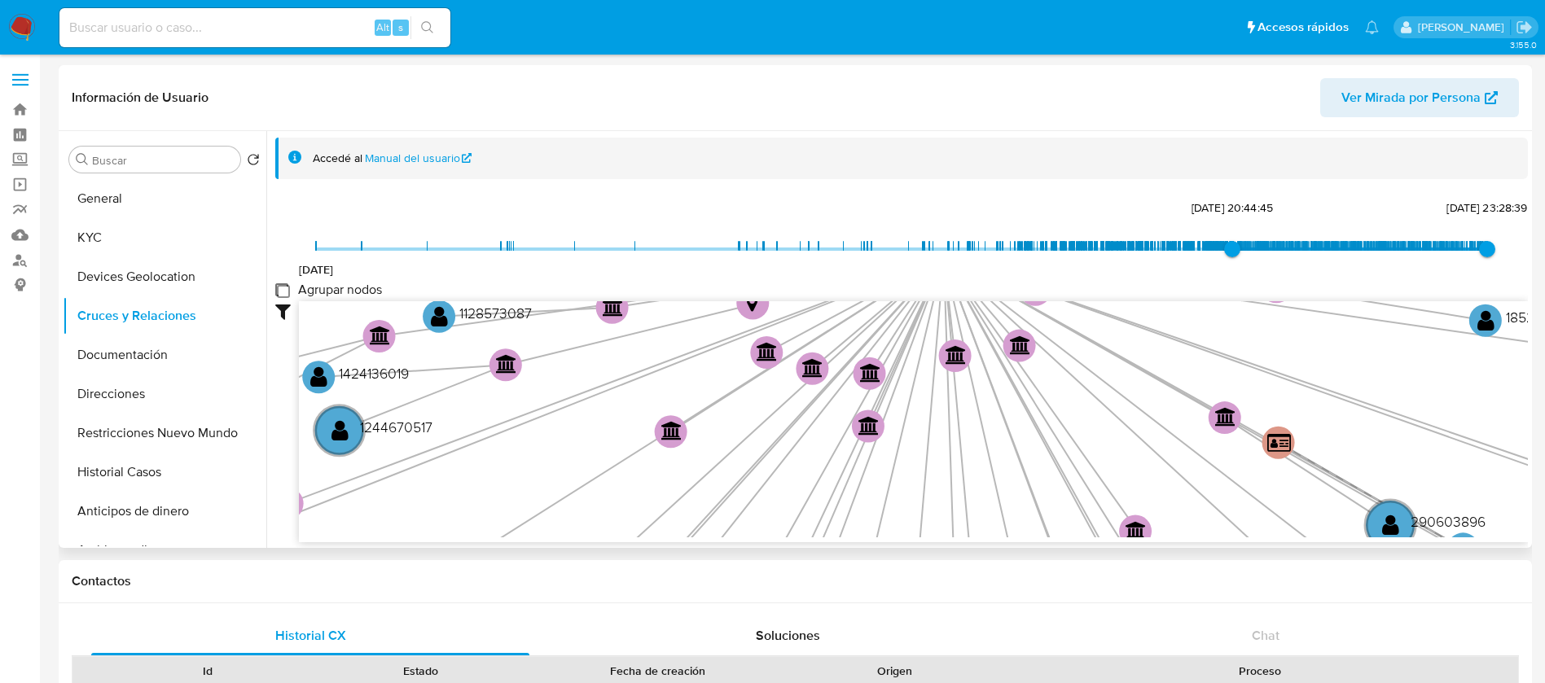
click at [279, 296] on group_nodes "Agrupar nodos" at bounding box center [281, 289] width 13 height 13
checkbox group_nodes "true"
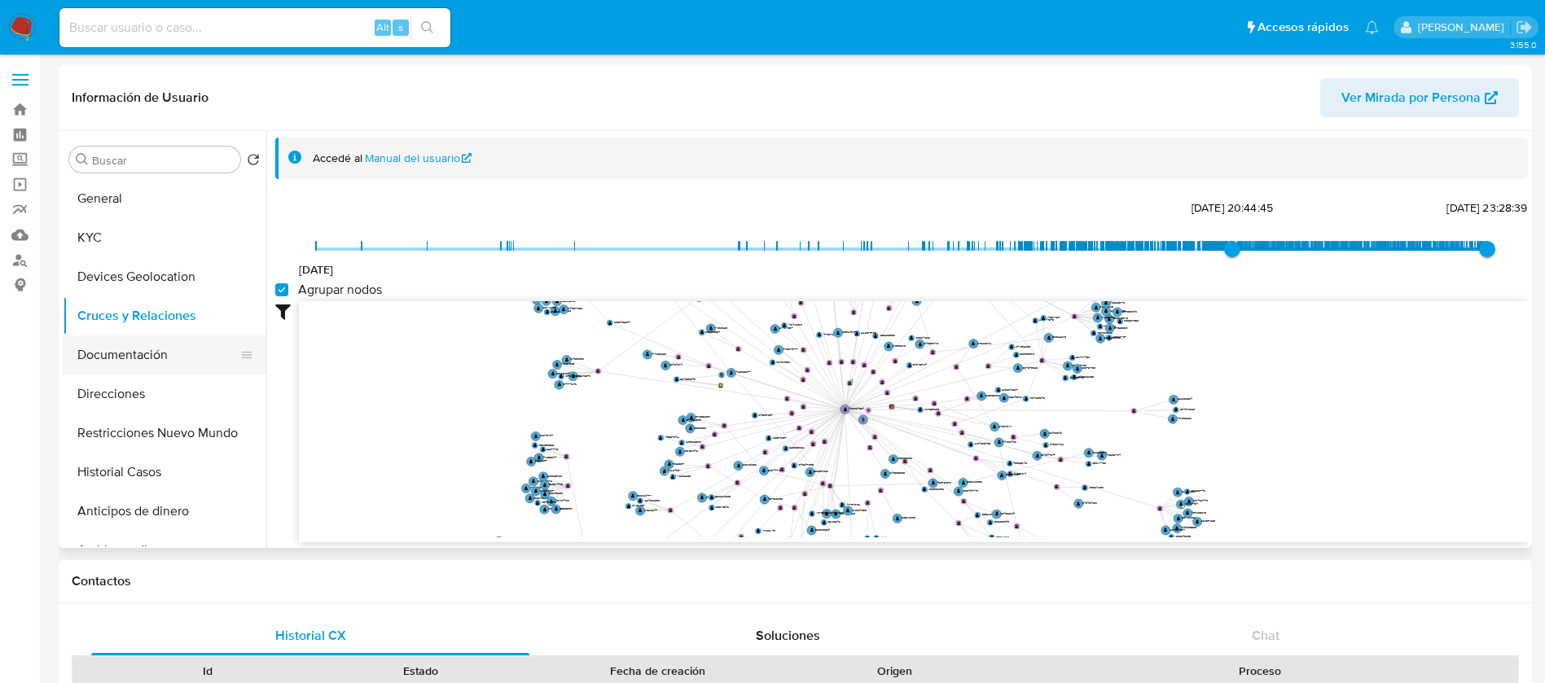
click at [149, 363] on button "Documentación" at bounding box center [158, 354] width 191 height 39
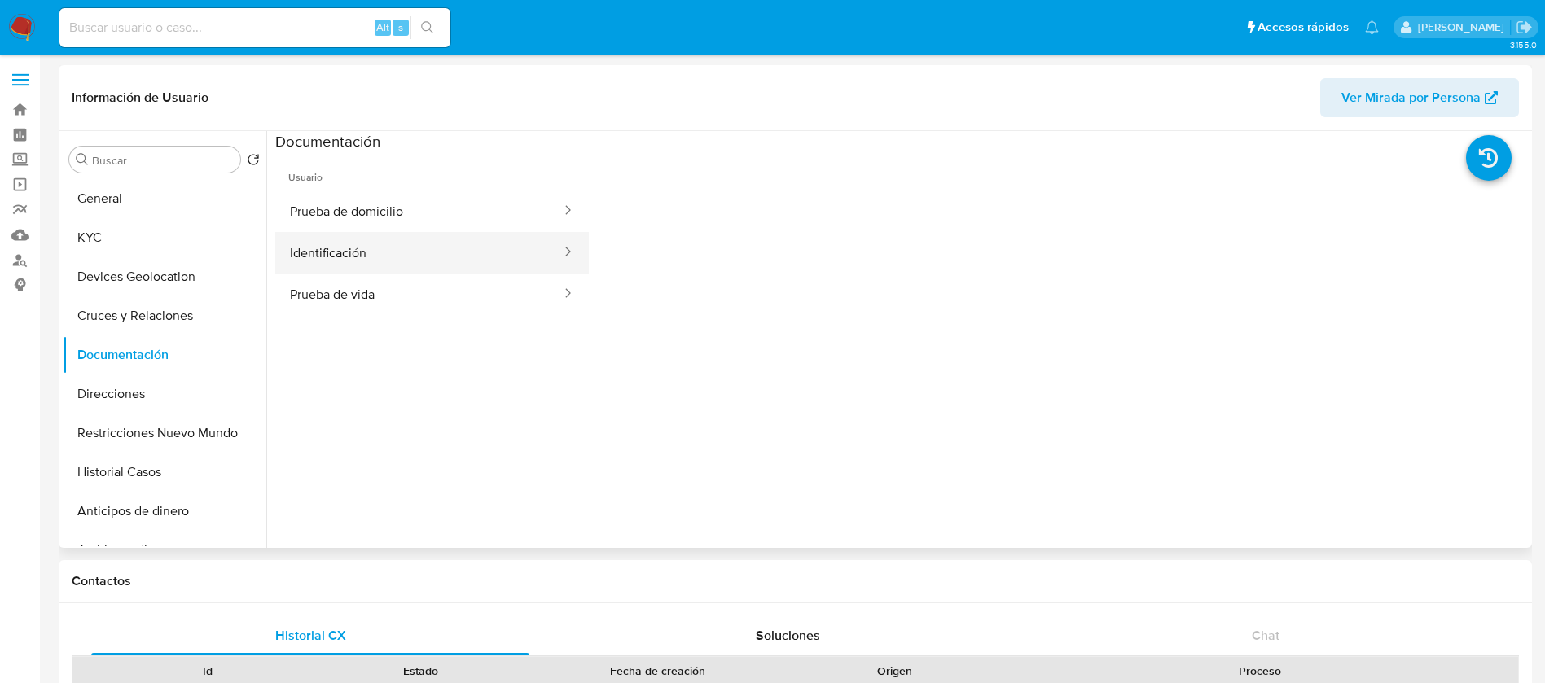
click at [364, 250] on button "Identificación" at bounding box center [418, 253] width 287 height 42
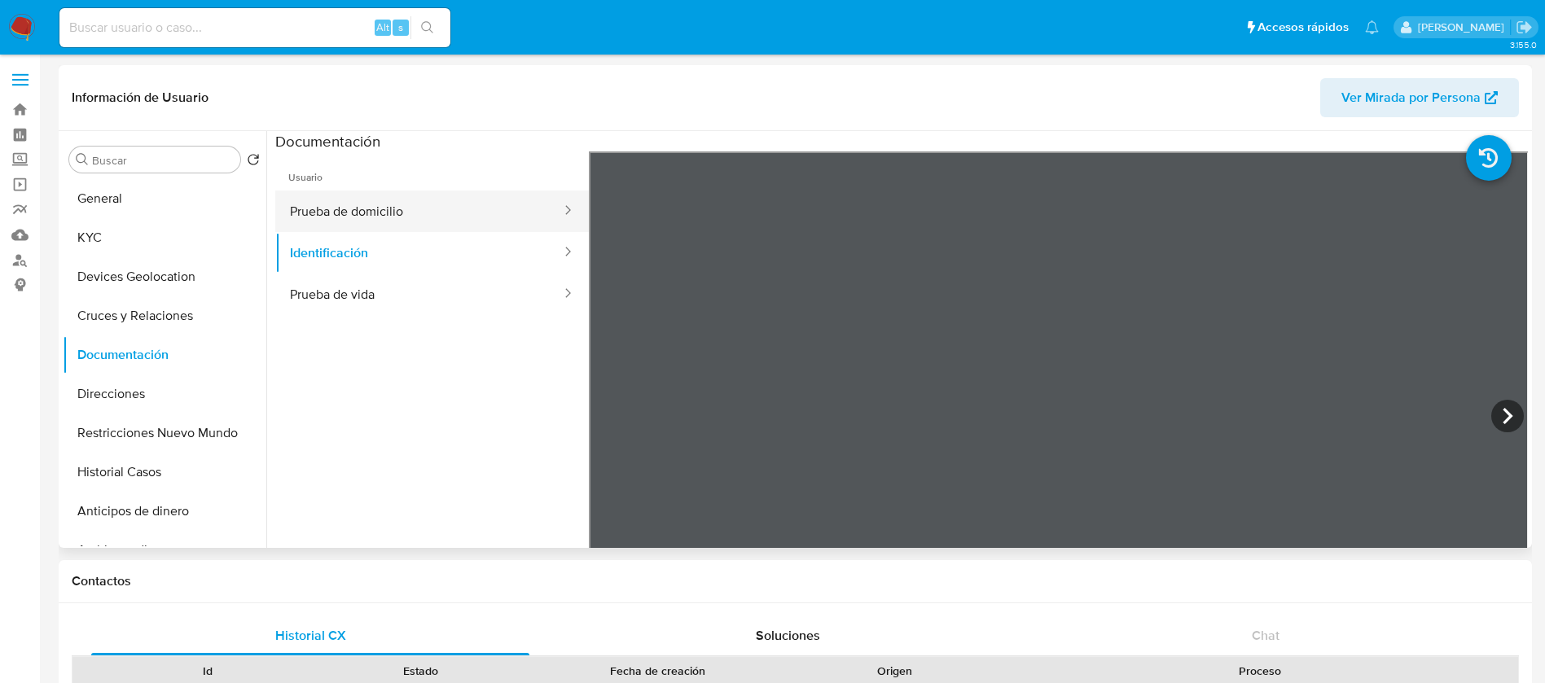
click at [470, 205] on button "Prueba de domicilio" at bounding box center [418, 212] width 287 height 42
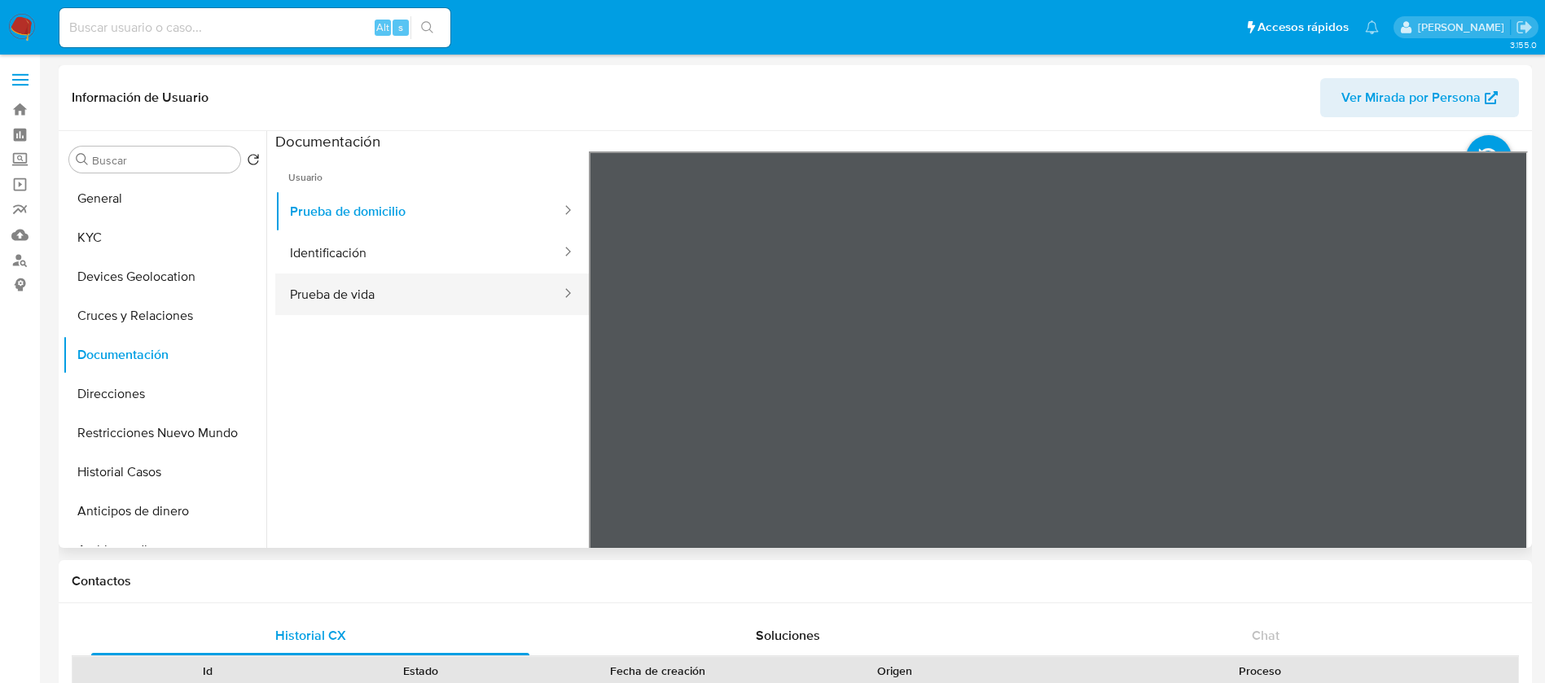
click at [333, 297] on button "Prueba de vida" at bounding box center [418, 295] width 287 height 42
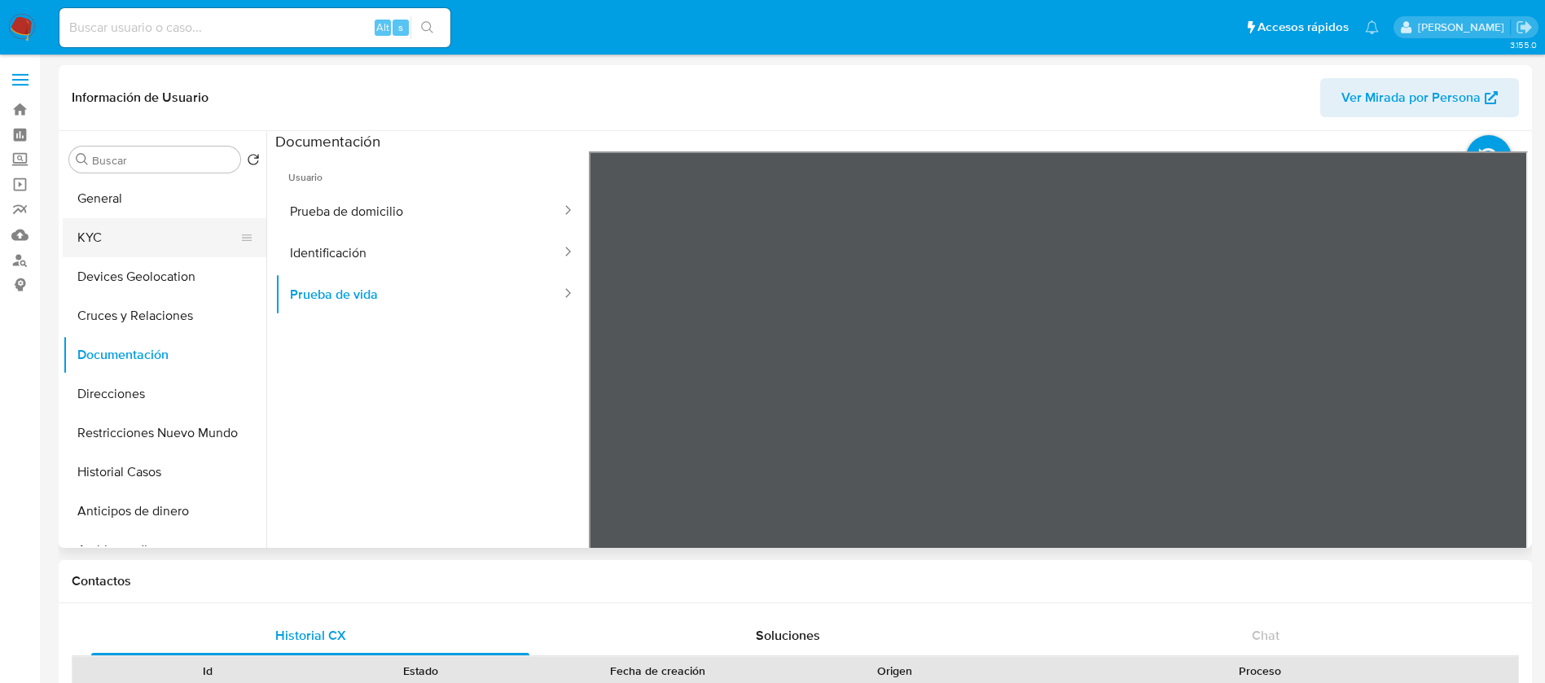
click at [125, 238] on button "KYC" at bounding box center [158, 237] width 191 height 39
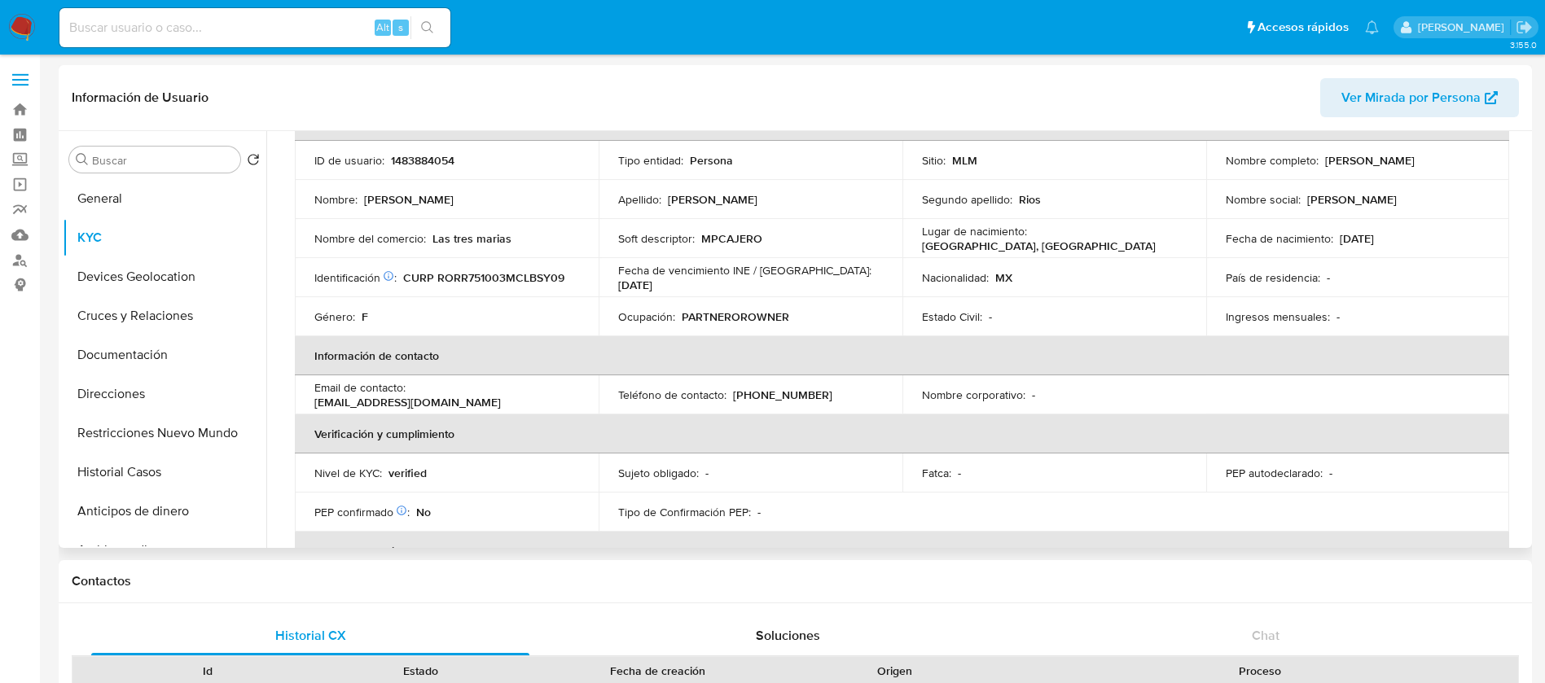
scroll to position [113, 0]
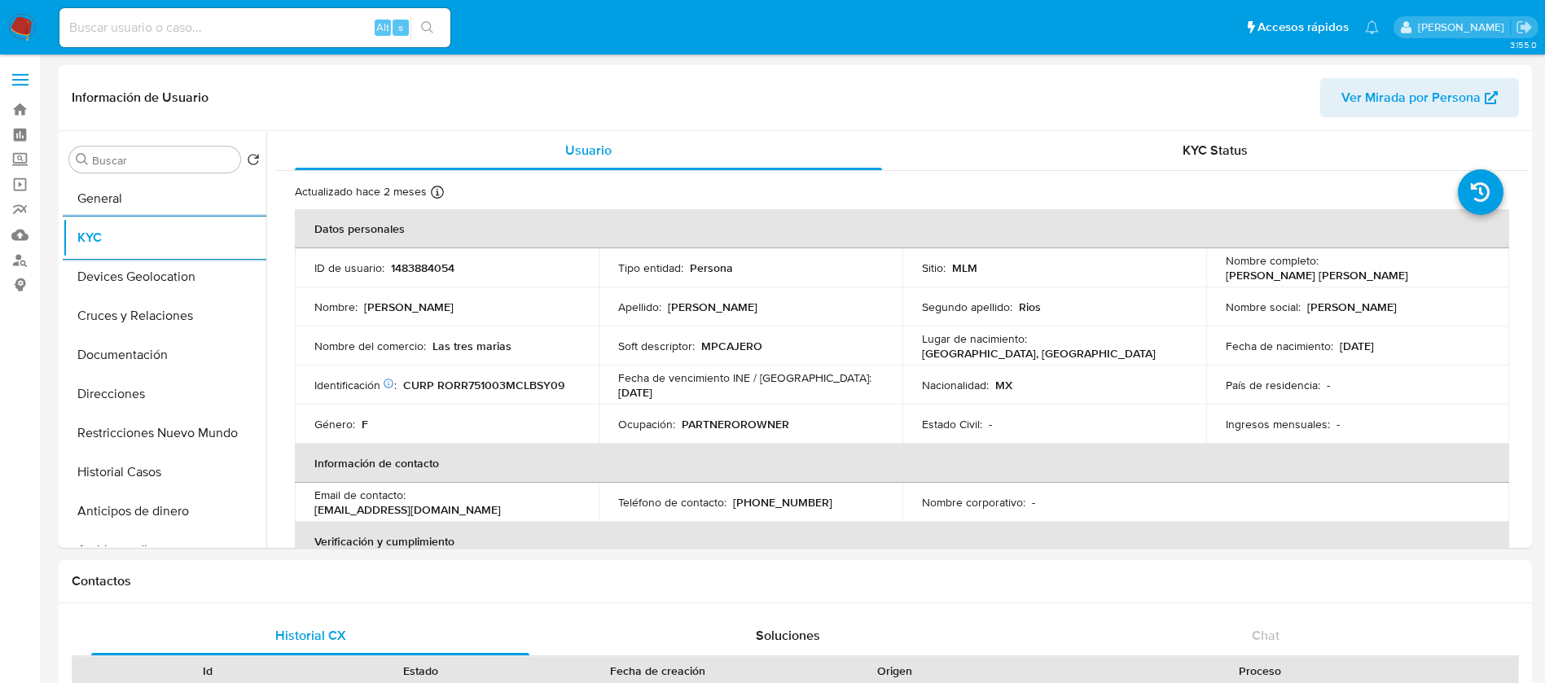
select select "10"
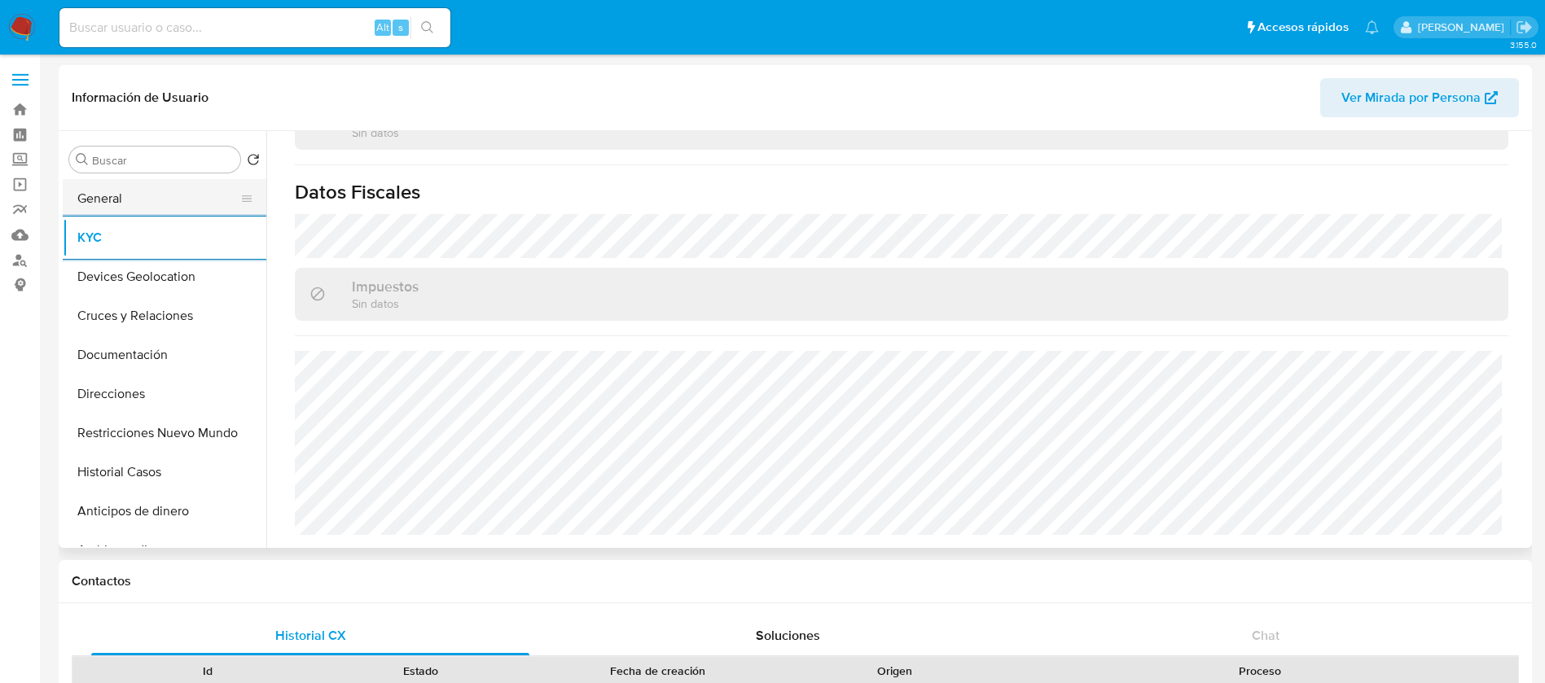
click at [120, 204] on button "General" at bounding box center [158, 198] width 191 height 39
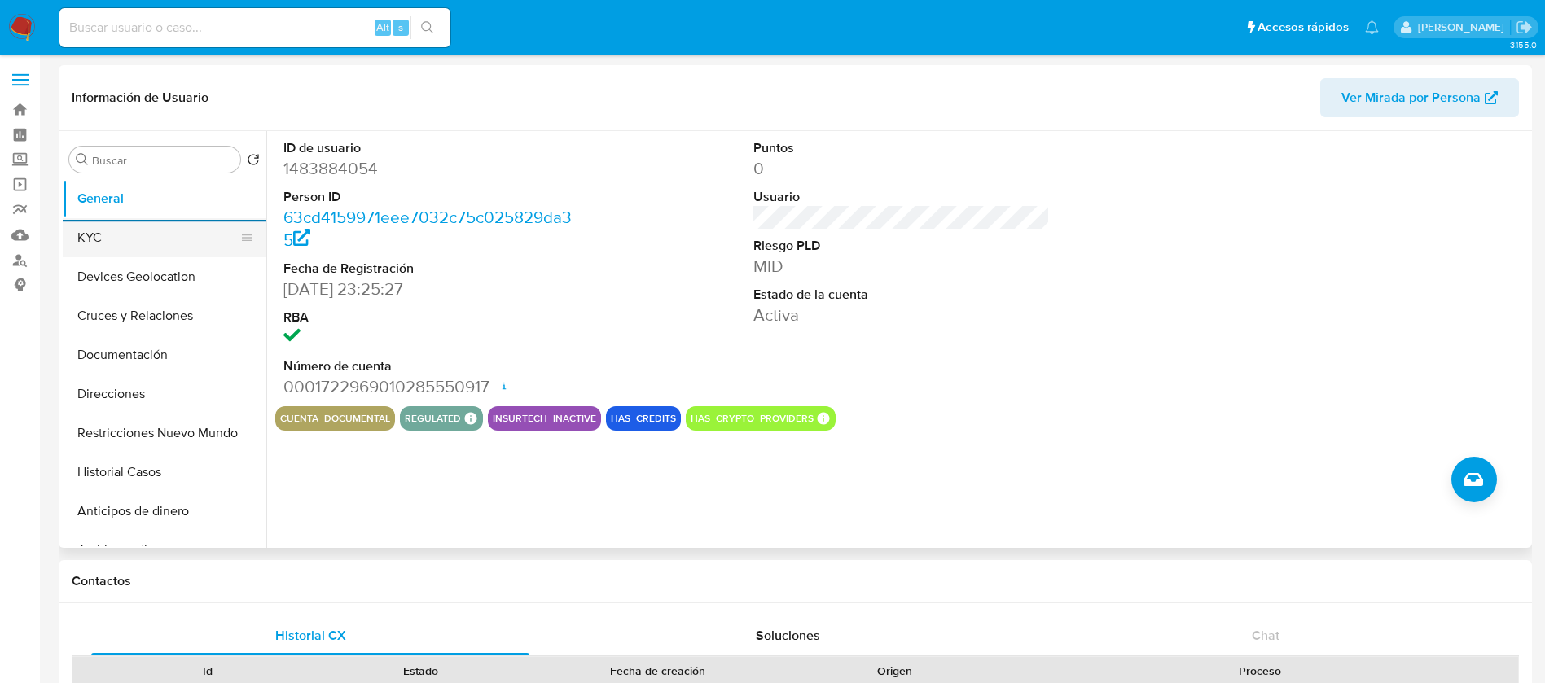
click at [112, 243] on button "KYC" at bounding box center [158, 237] width 191 height 39
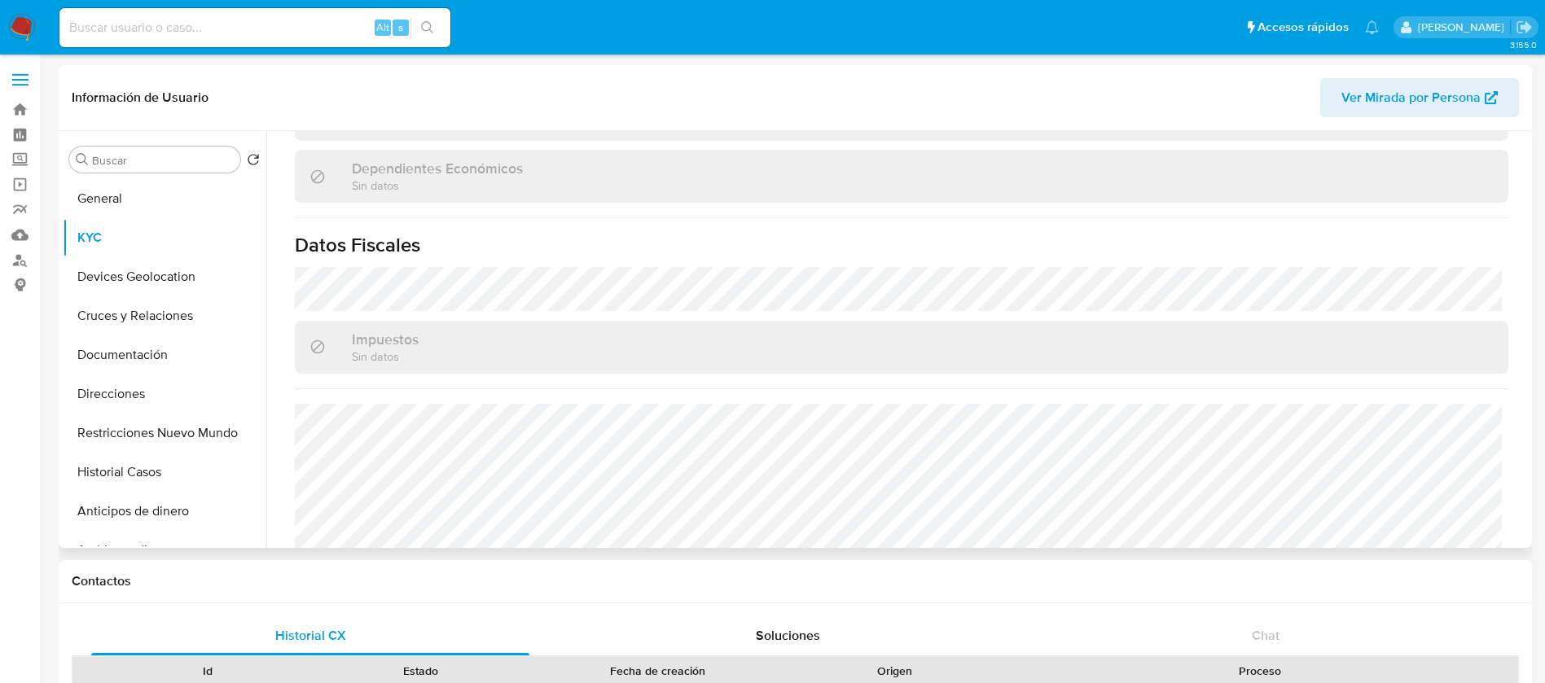
scroll to position [992, 0]
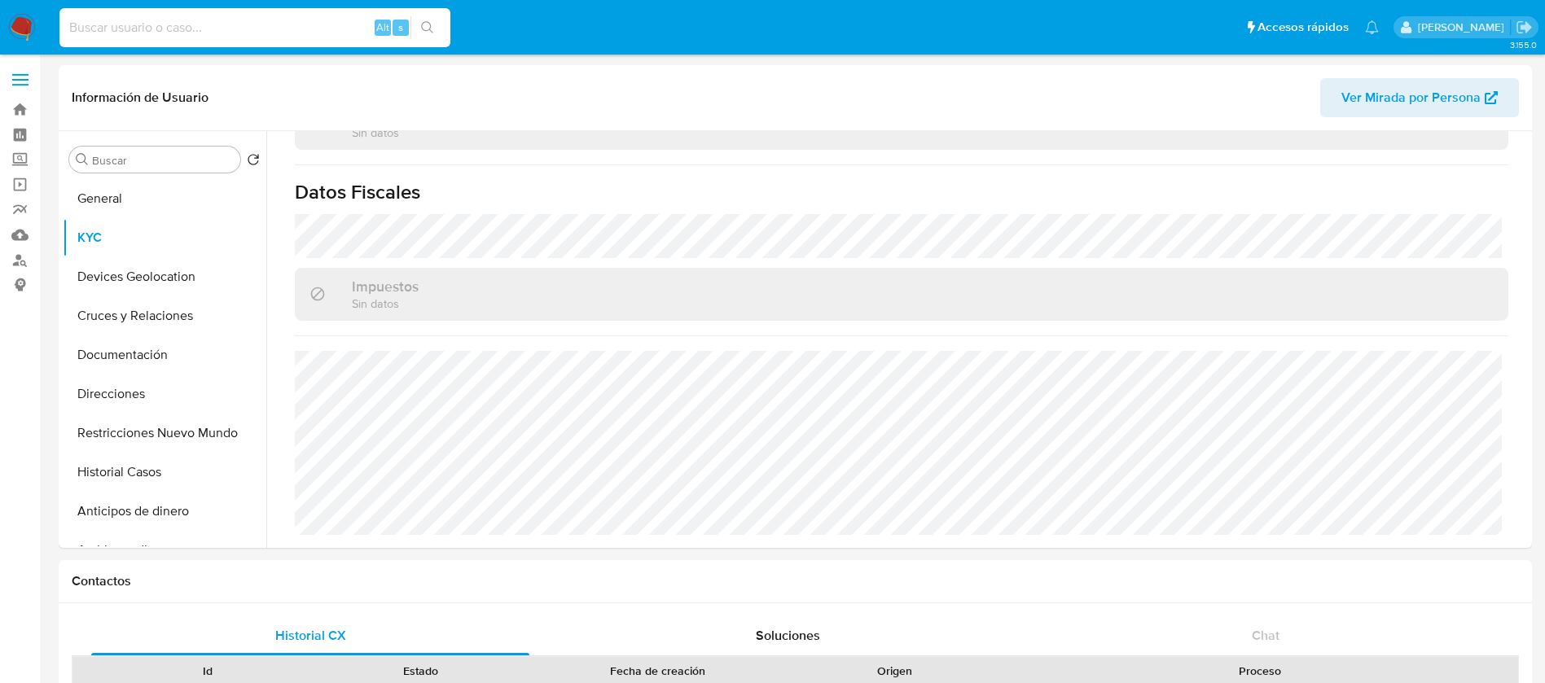
drag, startPoint x: 241, startPoint y: 25, endPoint x: 251, endPoint y: 35, distance: 13.8
click at [241, 29] on input at bounding box center [254, 27] width 391 height 21
paste input "187110593"
type input "187110593"
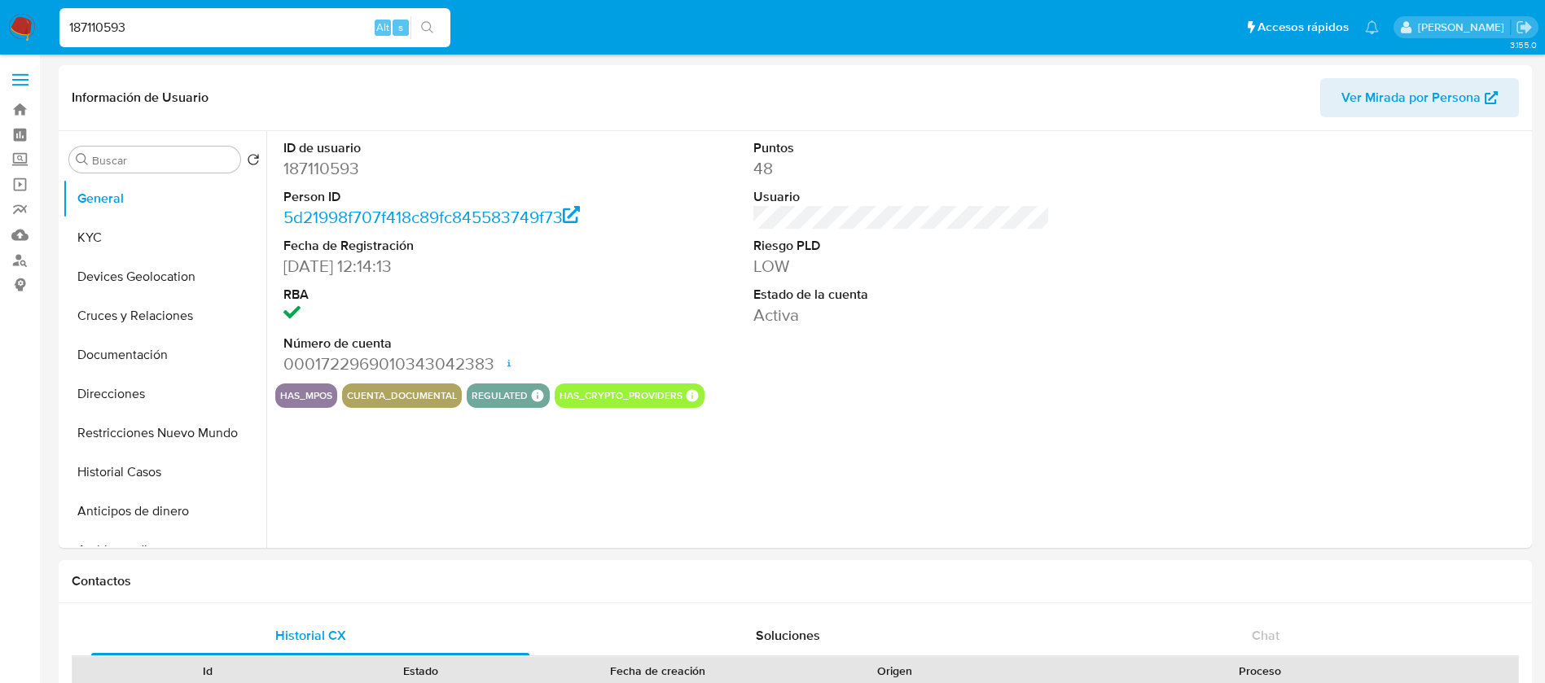
select select "10"
click at [169, 235] on button "KYC" at bounding box center [158, 237] width 191 height 39
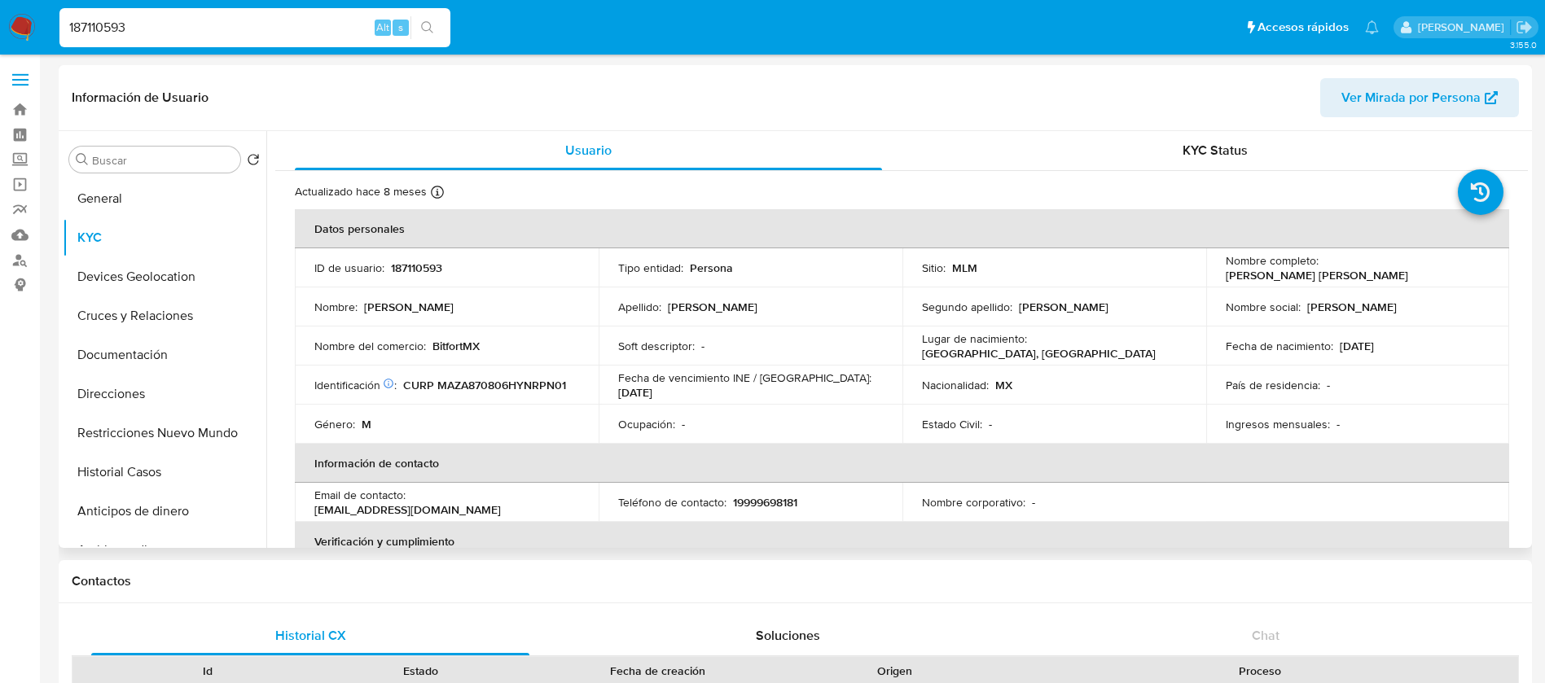
click at [418, 274] on p "187110593" at bounding box center [416, 268] width 51 height 15
click at [420, 261] on p "187110593" at bounding box center [416, 268] width 51 height 15
copy p "187110593"
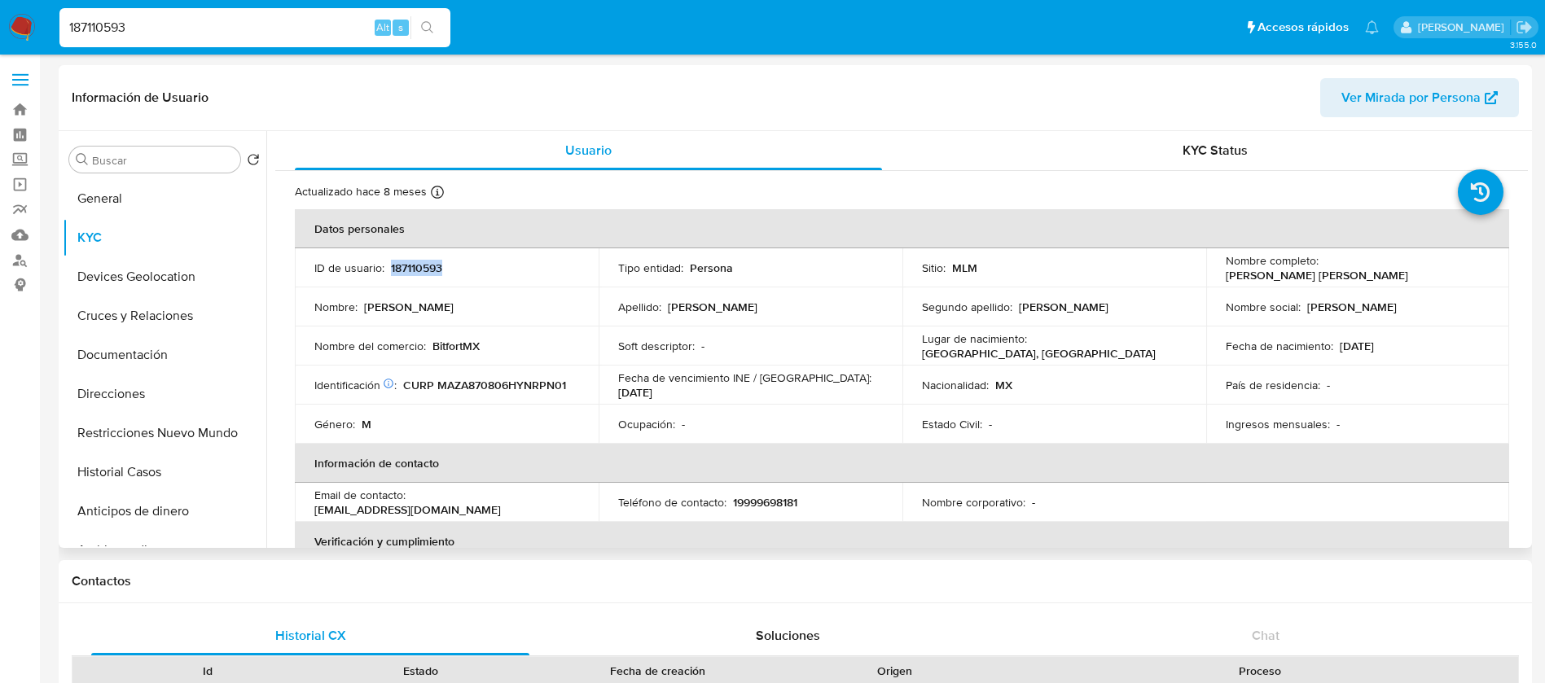
drag, startPoint x: 1480, startPoint y: 277, endPoint x: 1321, endPoint y: 270, distance: 159.7
click at [1321, 270] on td "Nombre completo : [PERSON_NAME] [PERSON_NAME]" at bounding box center [1358, 267] width 304 height 39
copy p "[PERSON_NAME] [PERSON_NAME]"
click at [424, 264] on p "187110593" at bounding box center [416, 268] width 51 height 15
click at [425, 264] on p "187110593" at bounding box center [416, 268] width 51 height 15
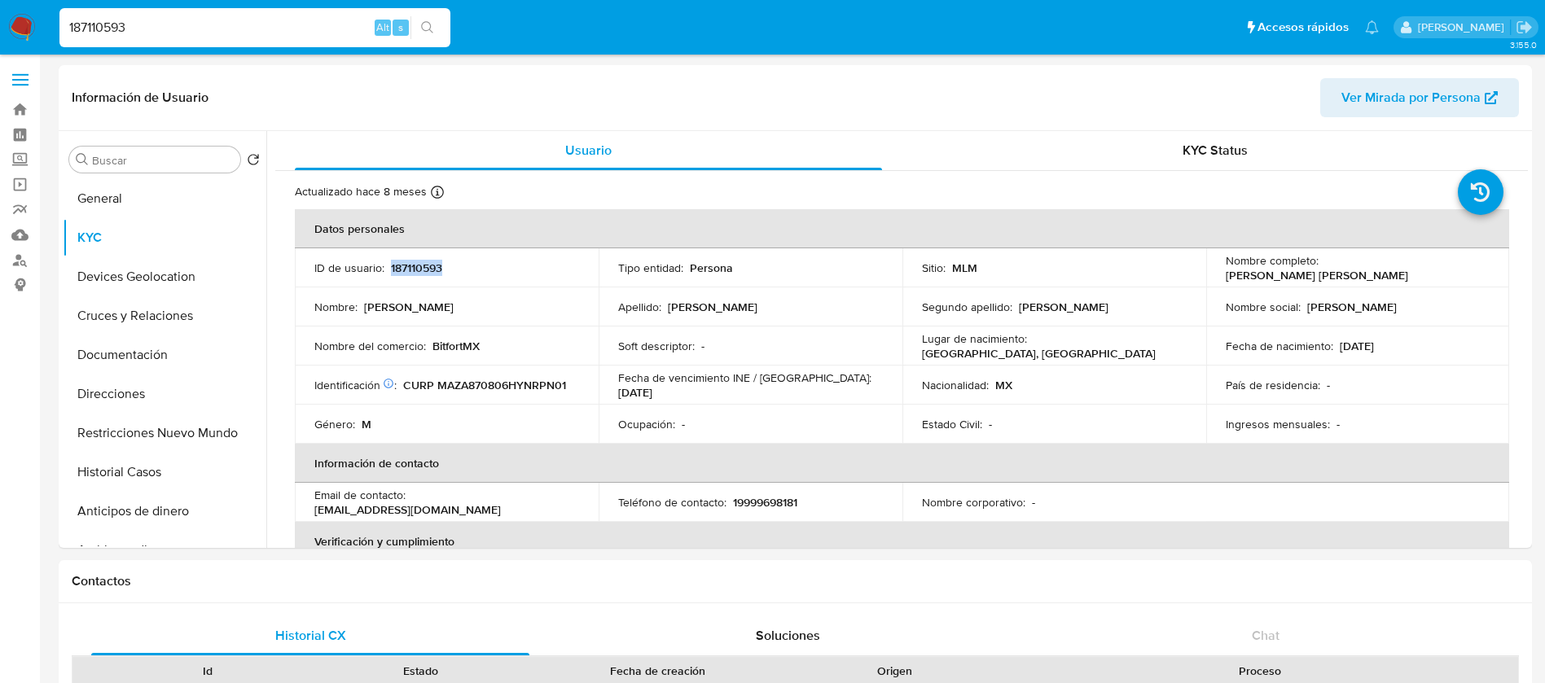
copy p "187110593"
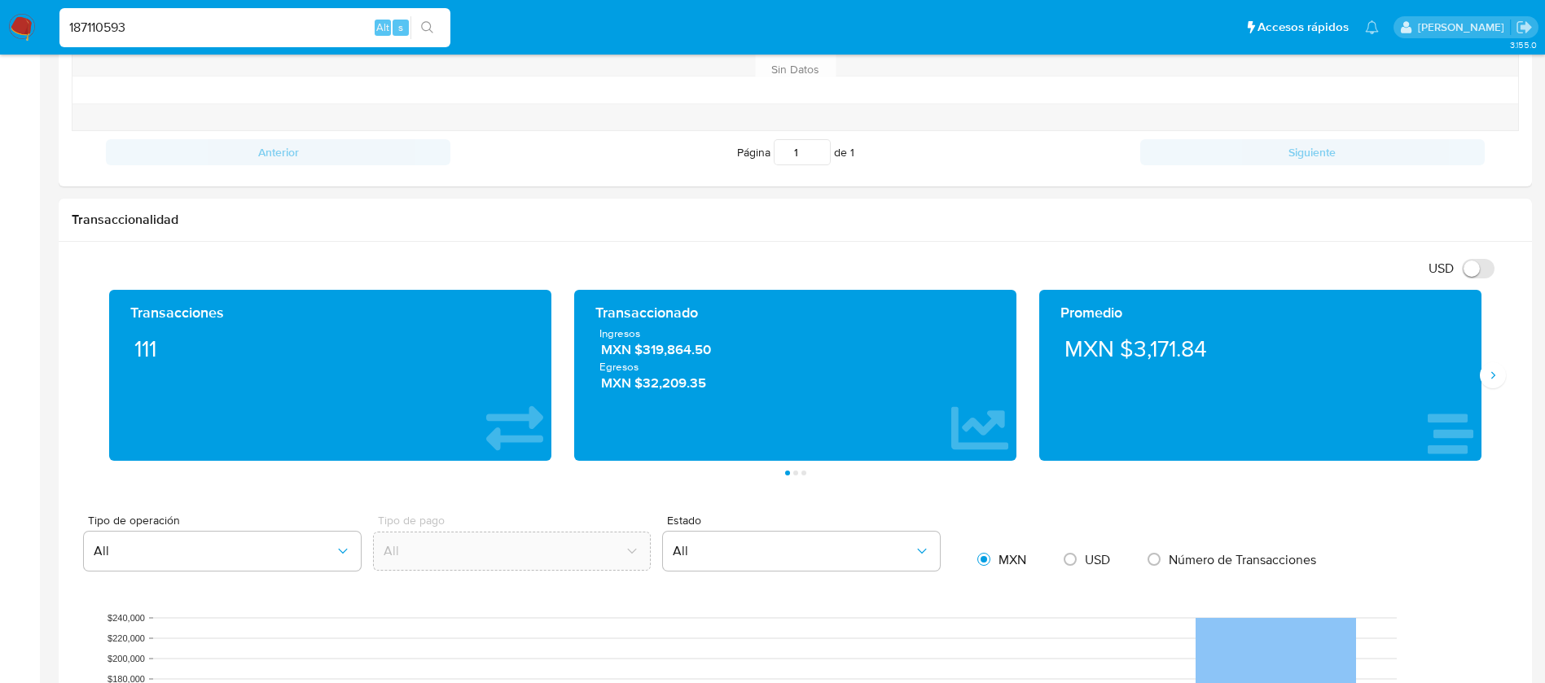
scroll to position [733, 0]
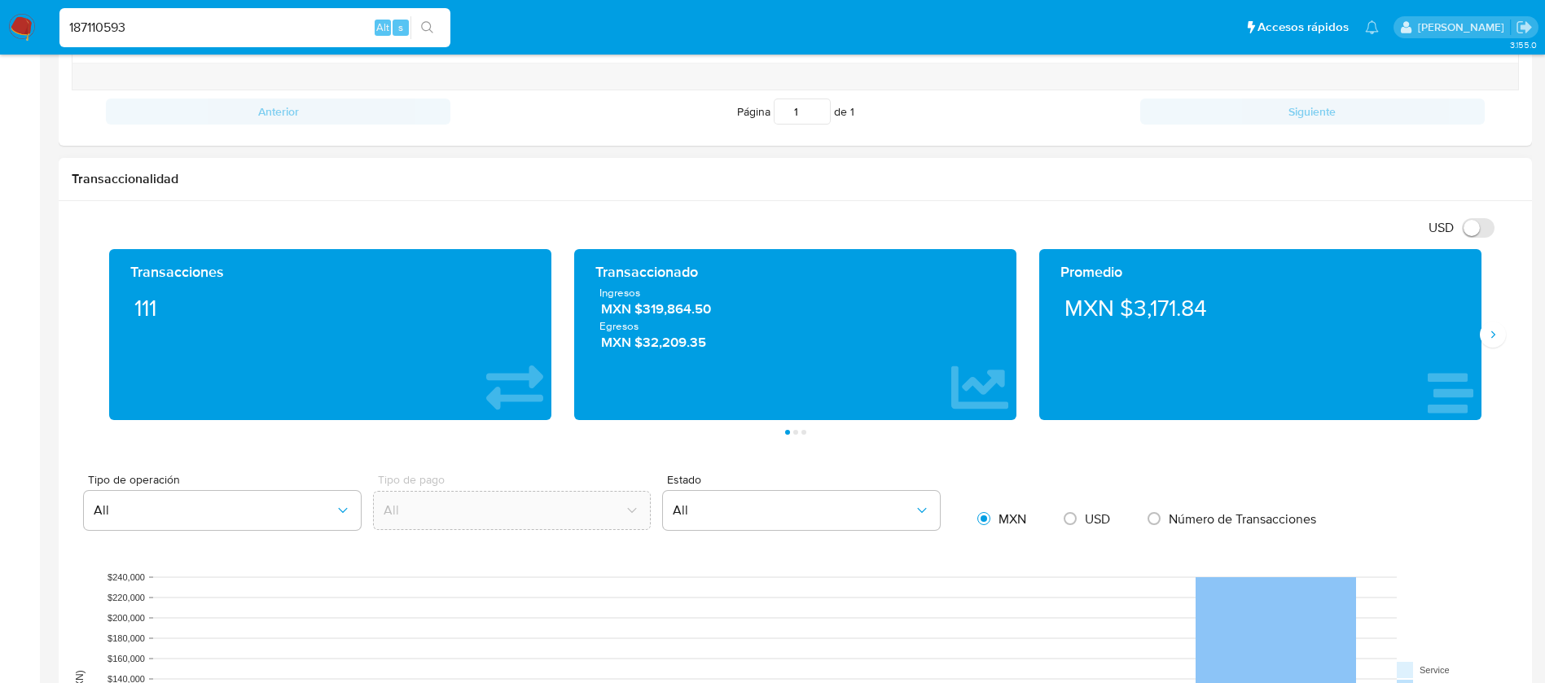
click at [1486, 347] on div "Promedio MXN $3,171.84" at bounding box center [1260, 334] width 465 height 171
click at [1489, 333] on icon "Siguiente" at bounding box center [1492, 334] width 13 height 13
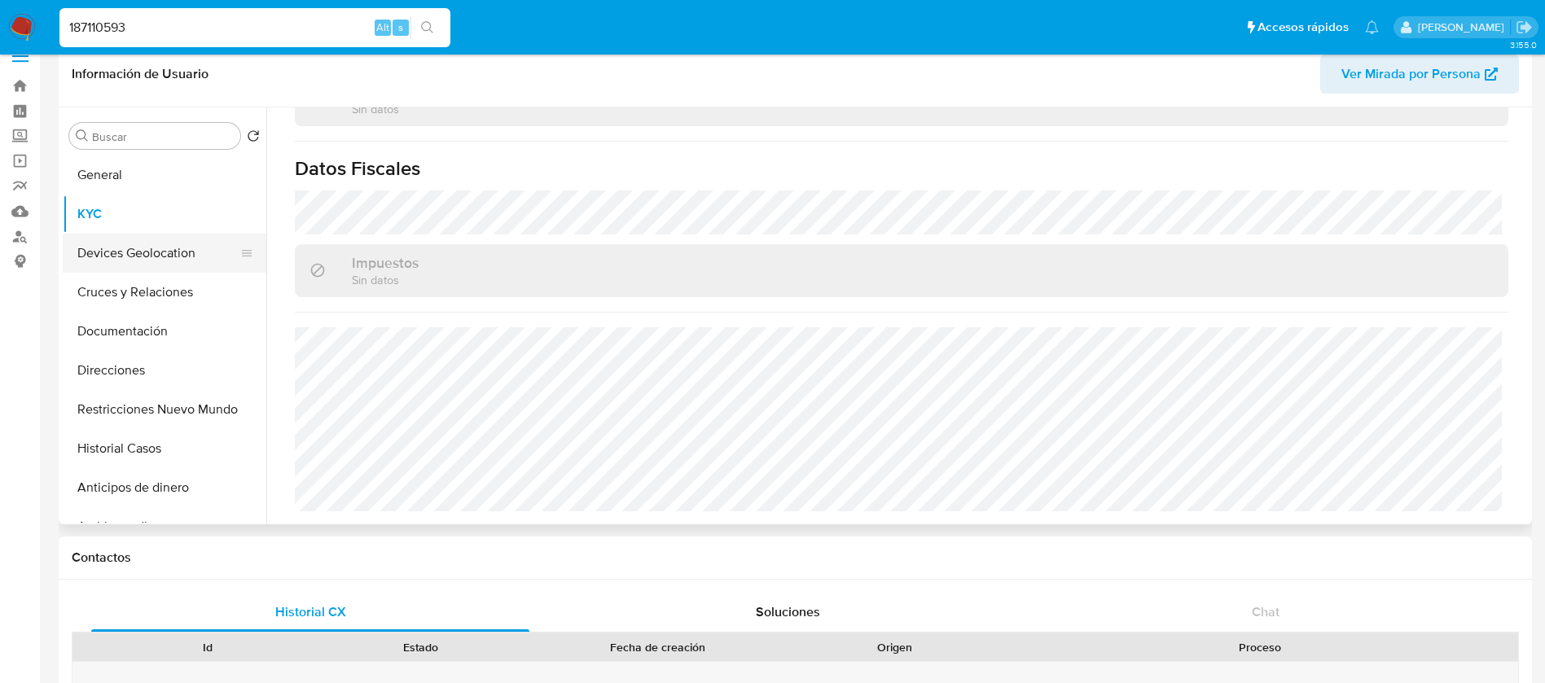
scroll to position [0, 0]
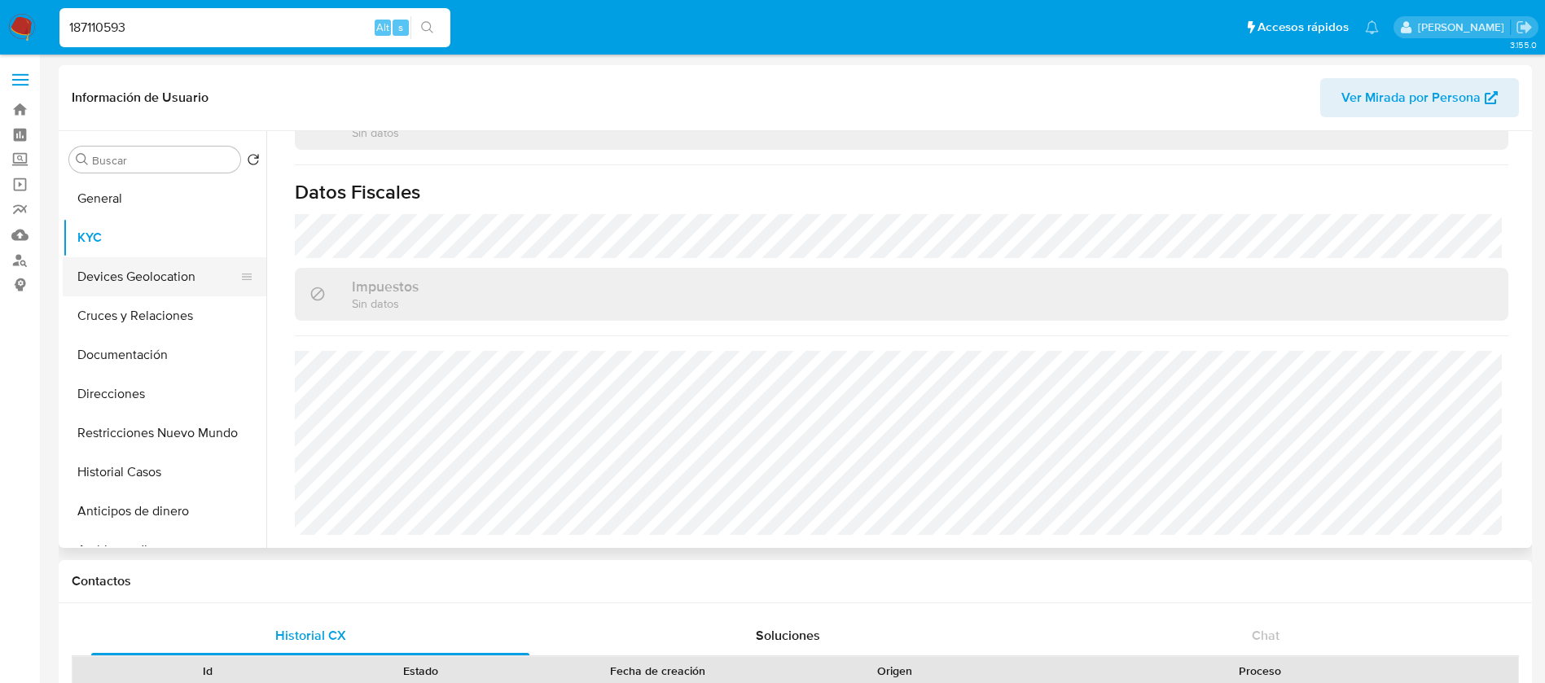
click at [156, 267] on button "Devices Geolocation" at bounding box center [158, 276] width 191 height 39
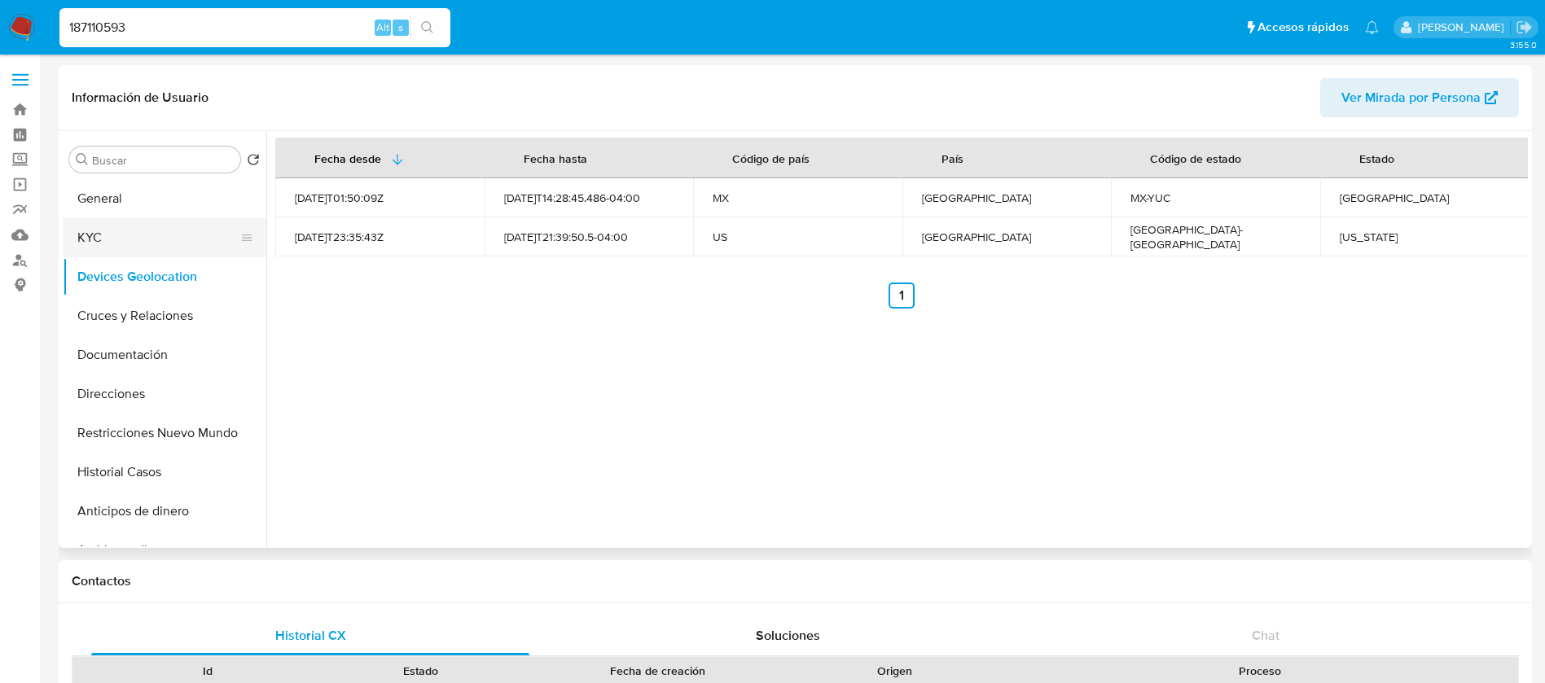
click at [164, 239] on button "KYC" at bounding box center [158, 237] width 191 height 39
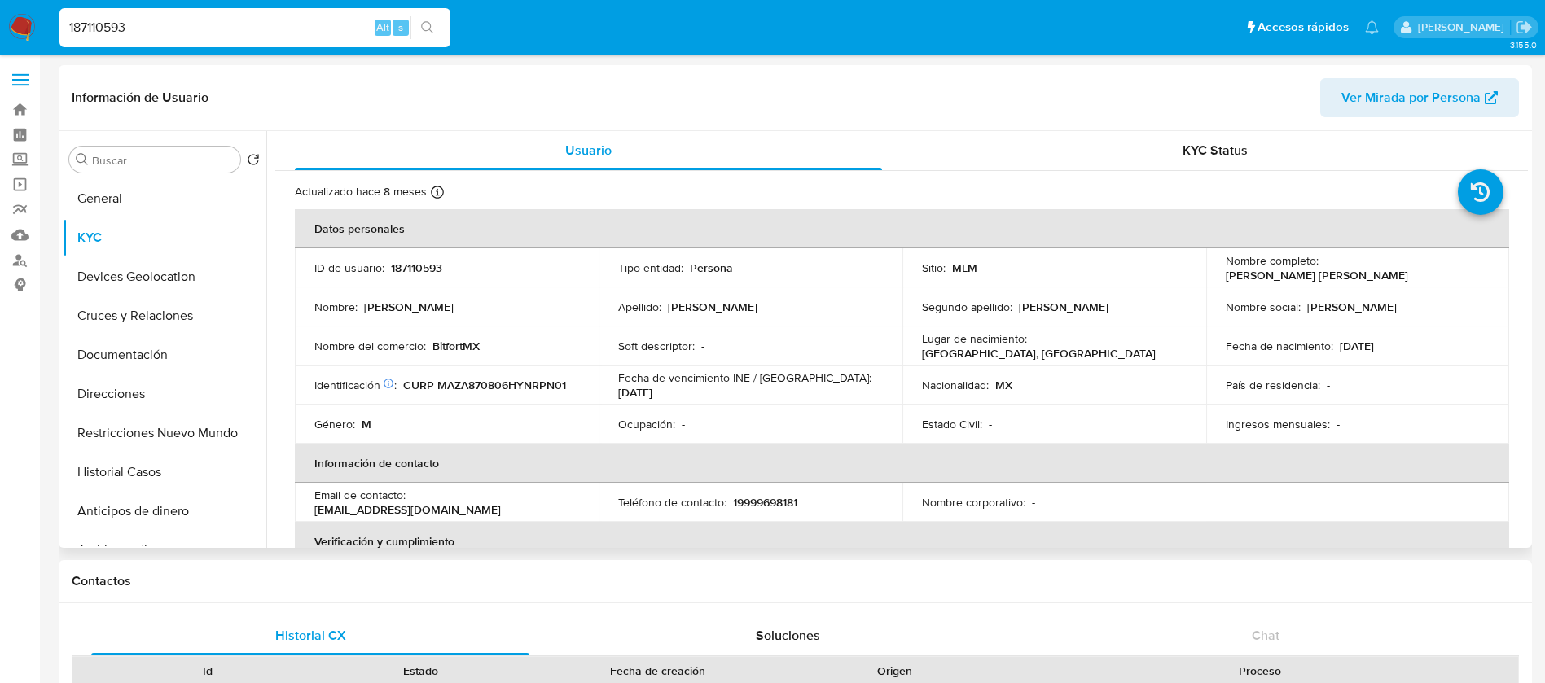
drag, startPoint x: 556, startPoint y: 346, endPoint x: 511, endPoint y: 344, distance: 45.7
click at [511, 344] on div "Nombre del comercio : BitfortMX" at bounding box center [446, 346] width 265 height 15
click at [165, 318] on button "Cruces y Relaciones" at bounding box center [158, 315] width 191 height 39
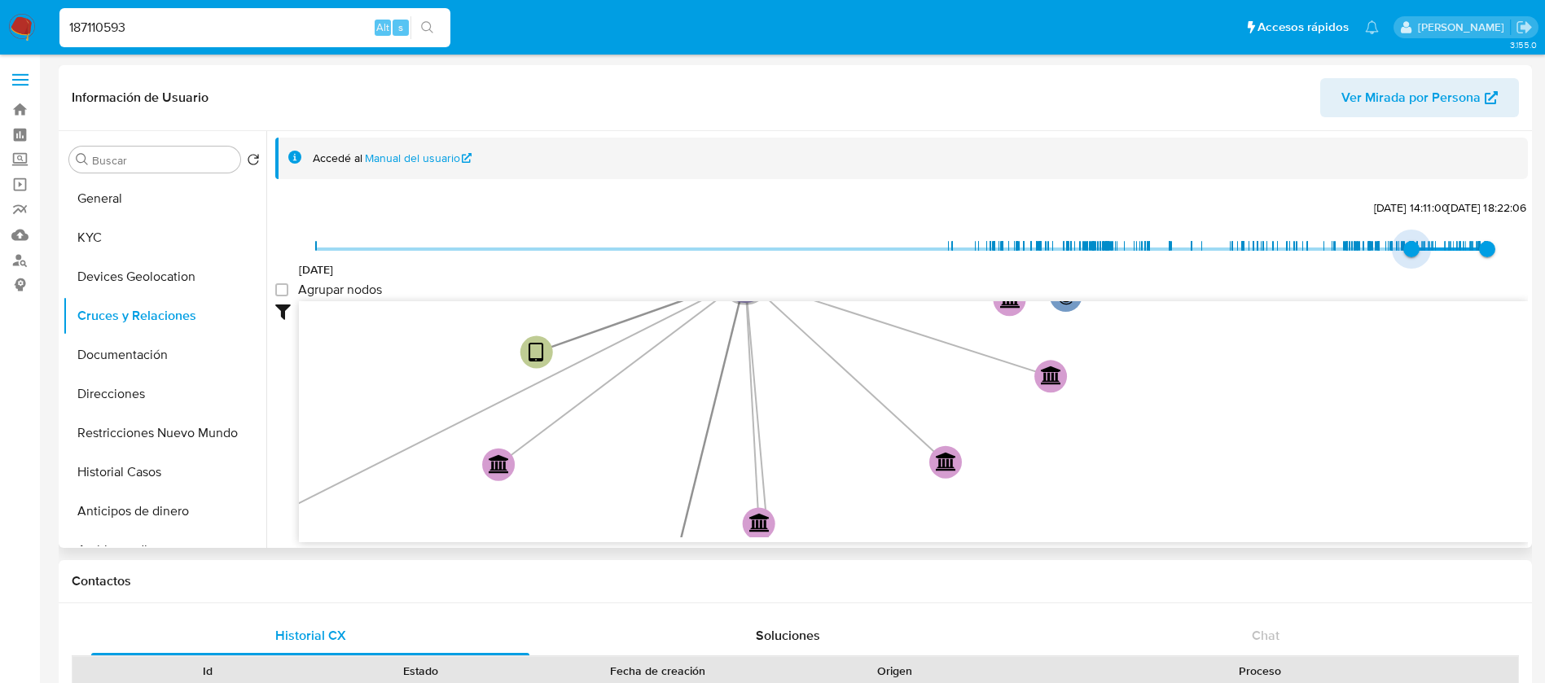
type input "1739429195000"
drag, startPoint x: 318, startPoint y: 249, endPoint x: 1417, endPoint y: 238, distance: 1099.4
click at [1416, 241] on span "[DATE] 0:46:35" at bounding box center [1422, 249] width 16 height 16
click at [287, 292] on group_nodes "Agrupar nodos" at bounding box center [281, 289] width 13 height 13
checkbox group_nodes "true"
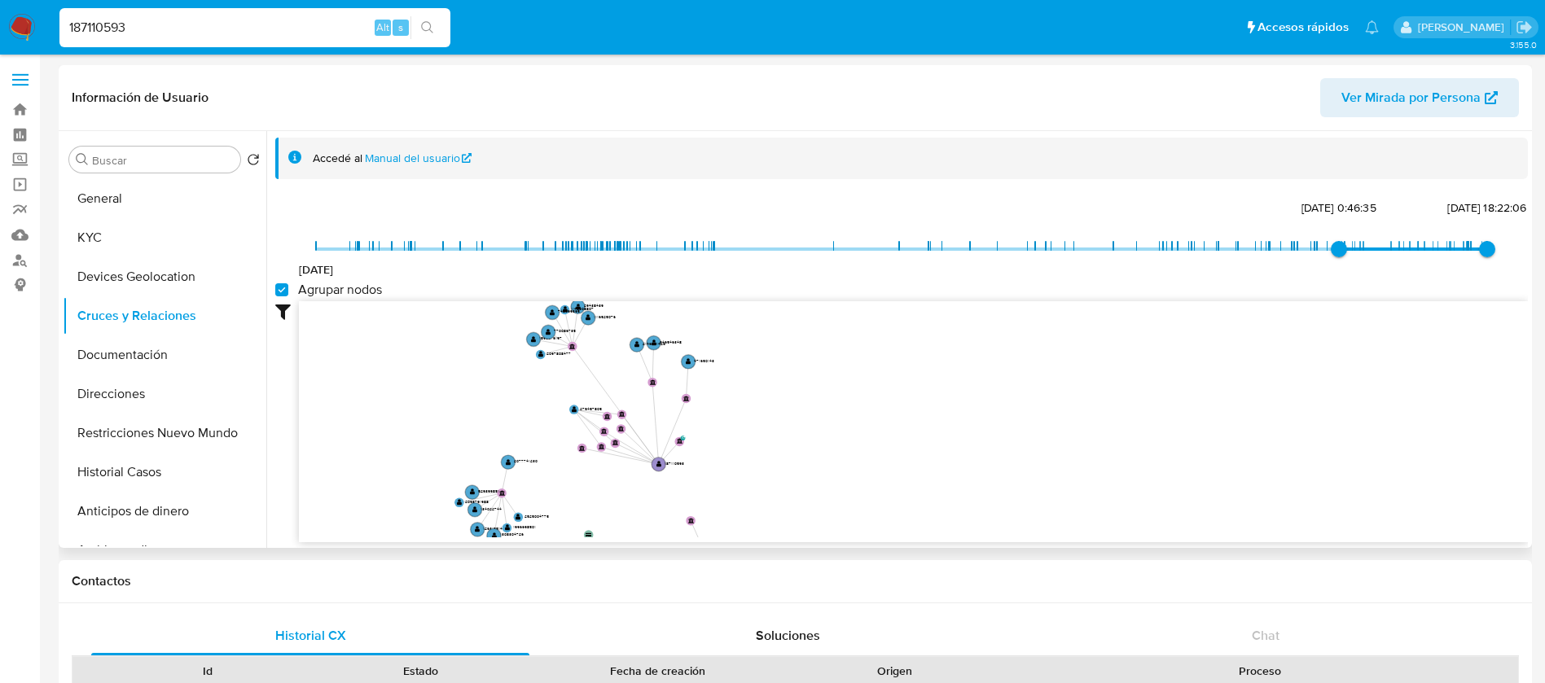
drag, startPoint x: 865, startPoint y: 463, endPoint x: 866, endPoint y: 490, distance: 27.7
click at [866, 490] on icon "phone-c9f70a8892c19f4ab3d0e4ed20c18c0f  user-187110593  187110593 person-5d21…" at bounding box center [913, 419] width 1229 height 236
click at [182, 356] on button "Documentación" at bounding box center [158, 354] width 191 height 39
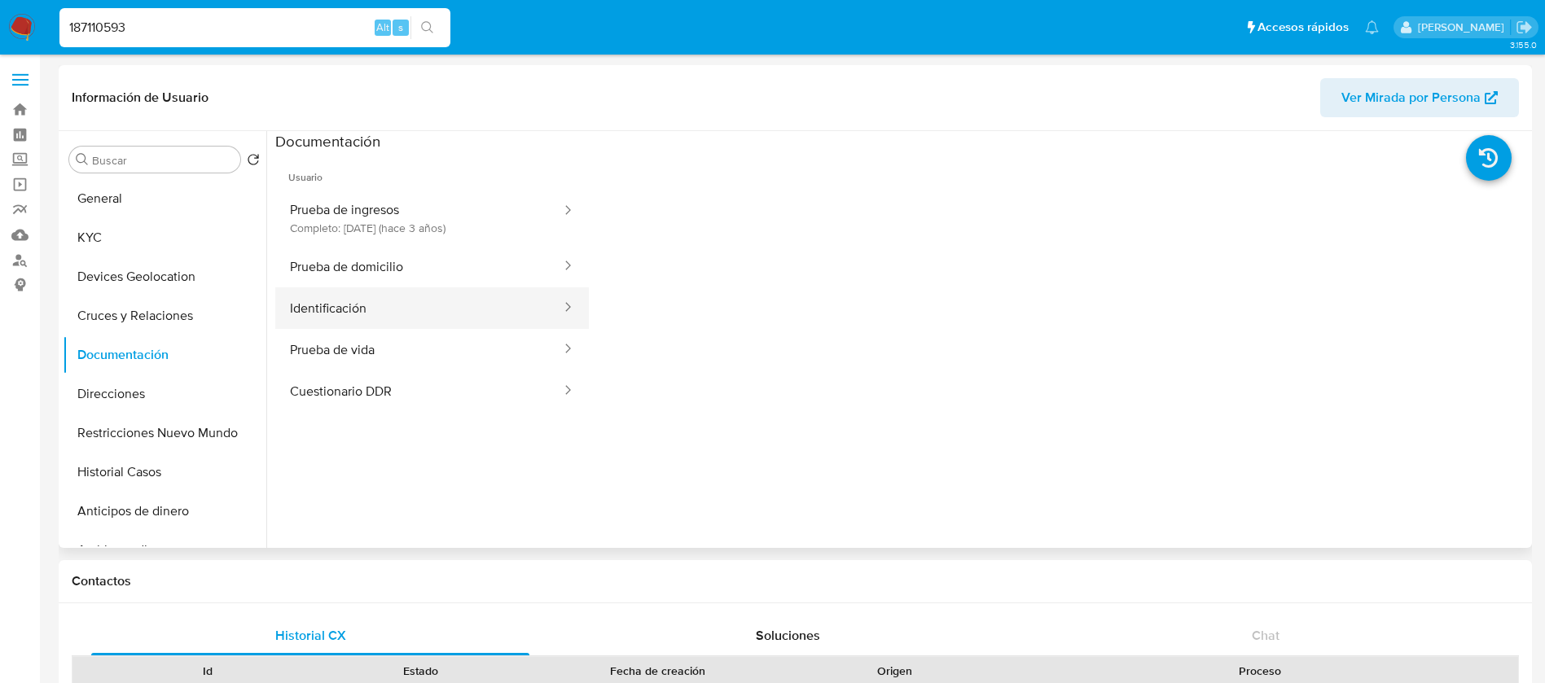
click at [384, 318] on button "Identificación" at bounding box center [418, 308] width 287 height 42
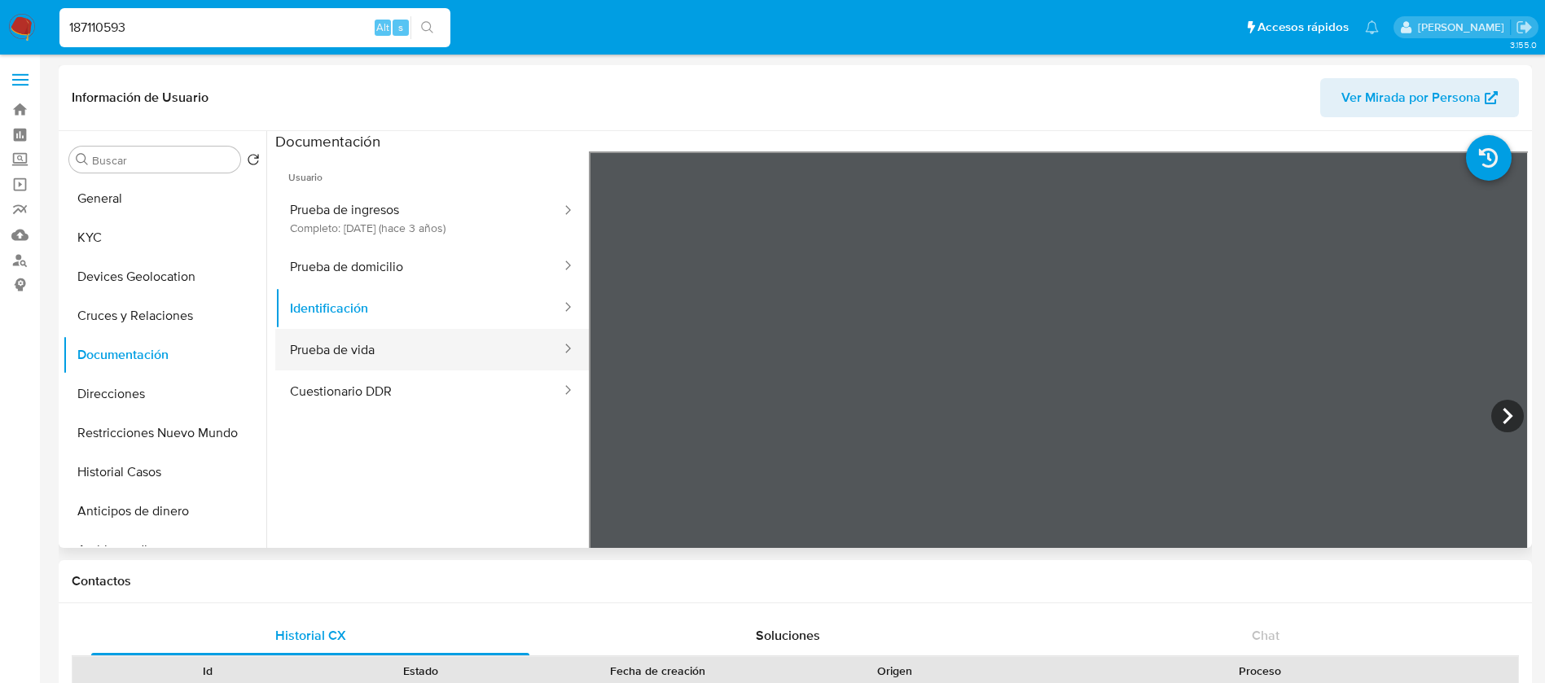
click at [352, 344] on button "Prueba de vida" at bounding box center [418, 350] width 287 height 42
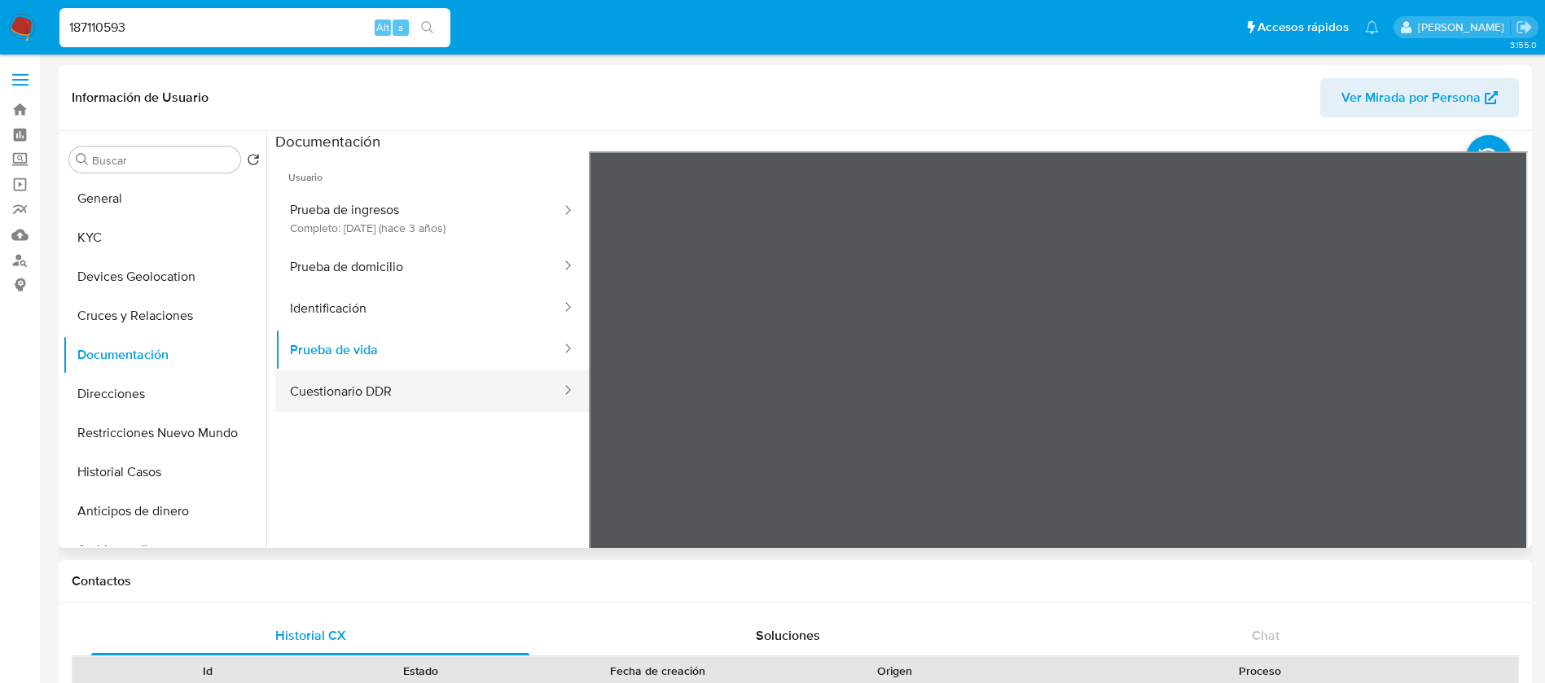
click at [356, 401] on button "Cuestionario DDR" at bounding box center [418, 392] width 287 height 42
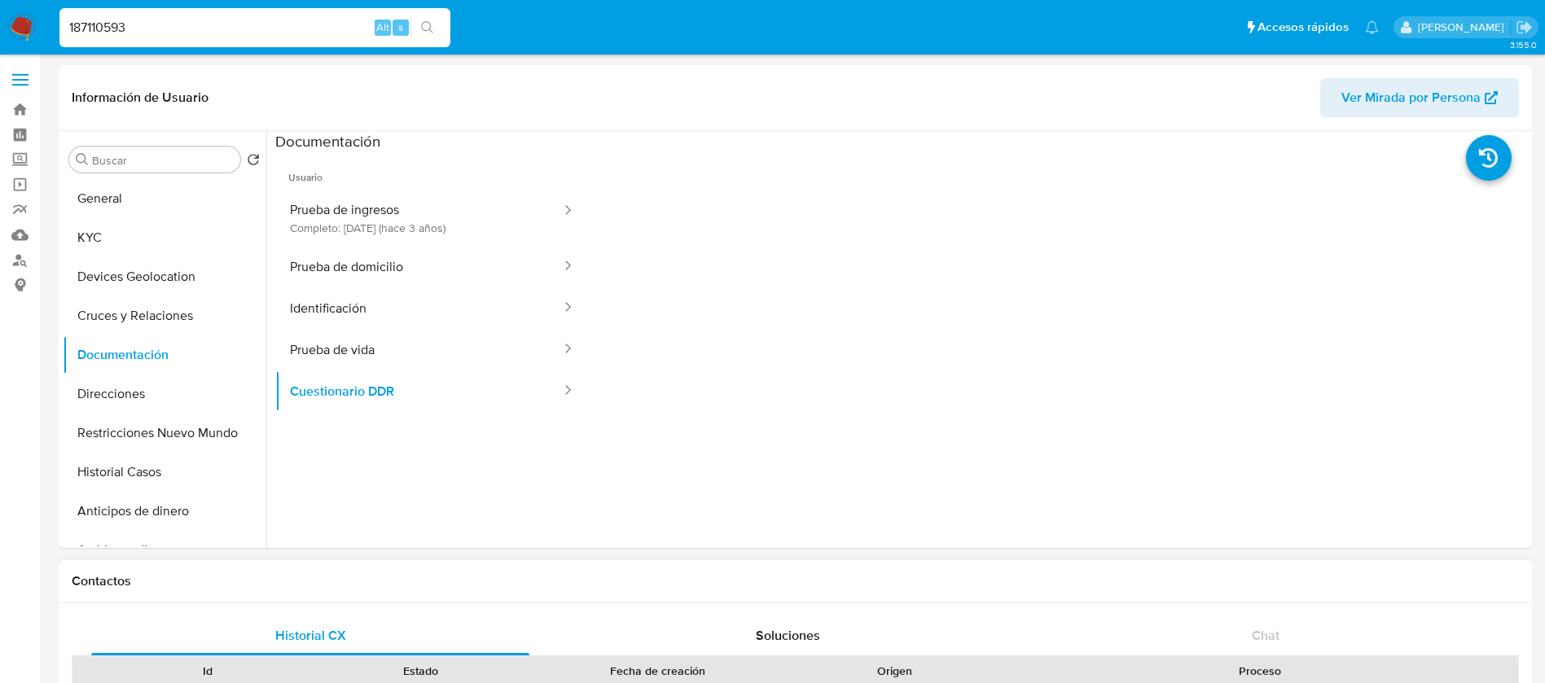
scroll to position [122, 0]
click at [113, 247] on button "KYC" at bounding box center [158, 237] width 191 height 39
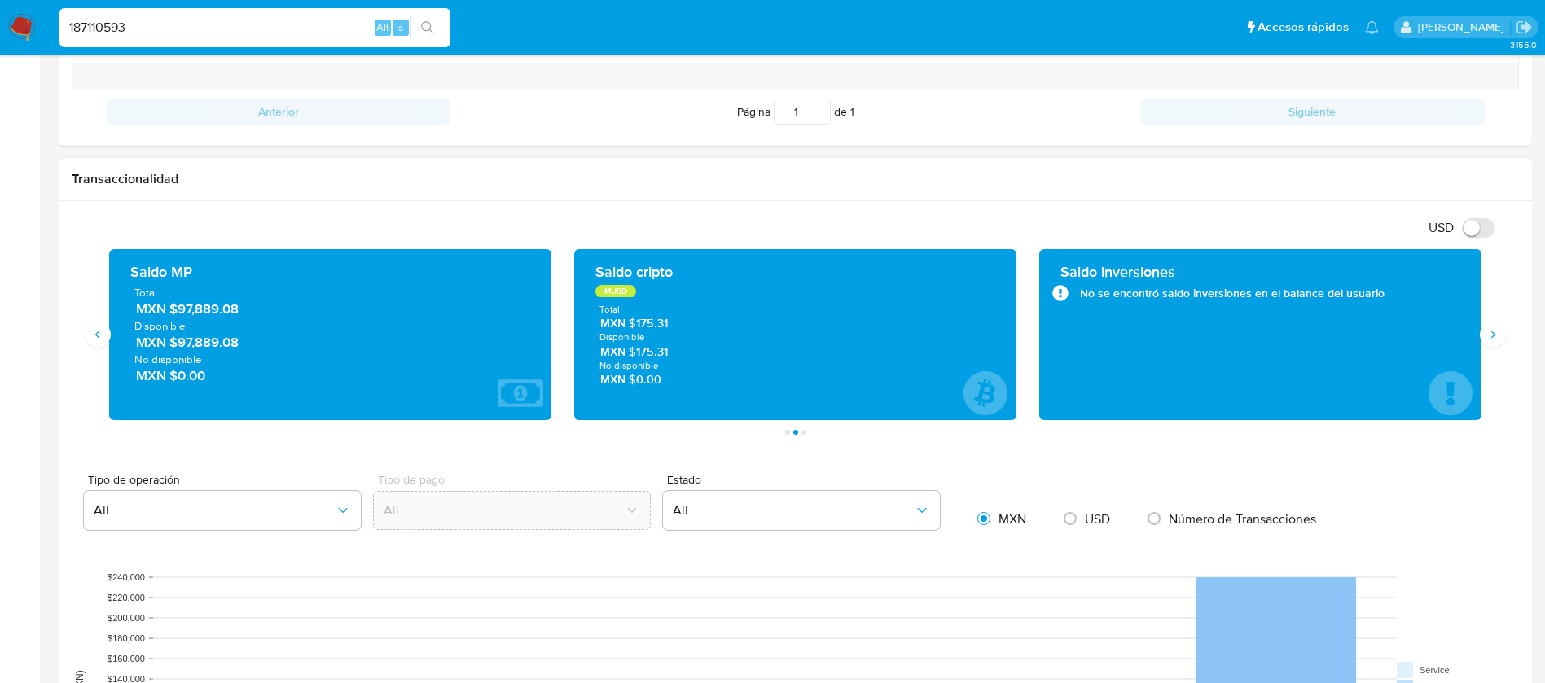
scroll to position [0, 0]
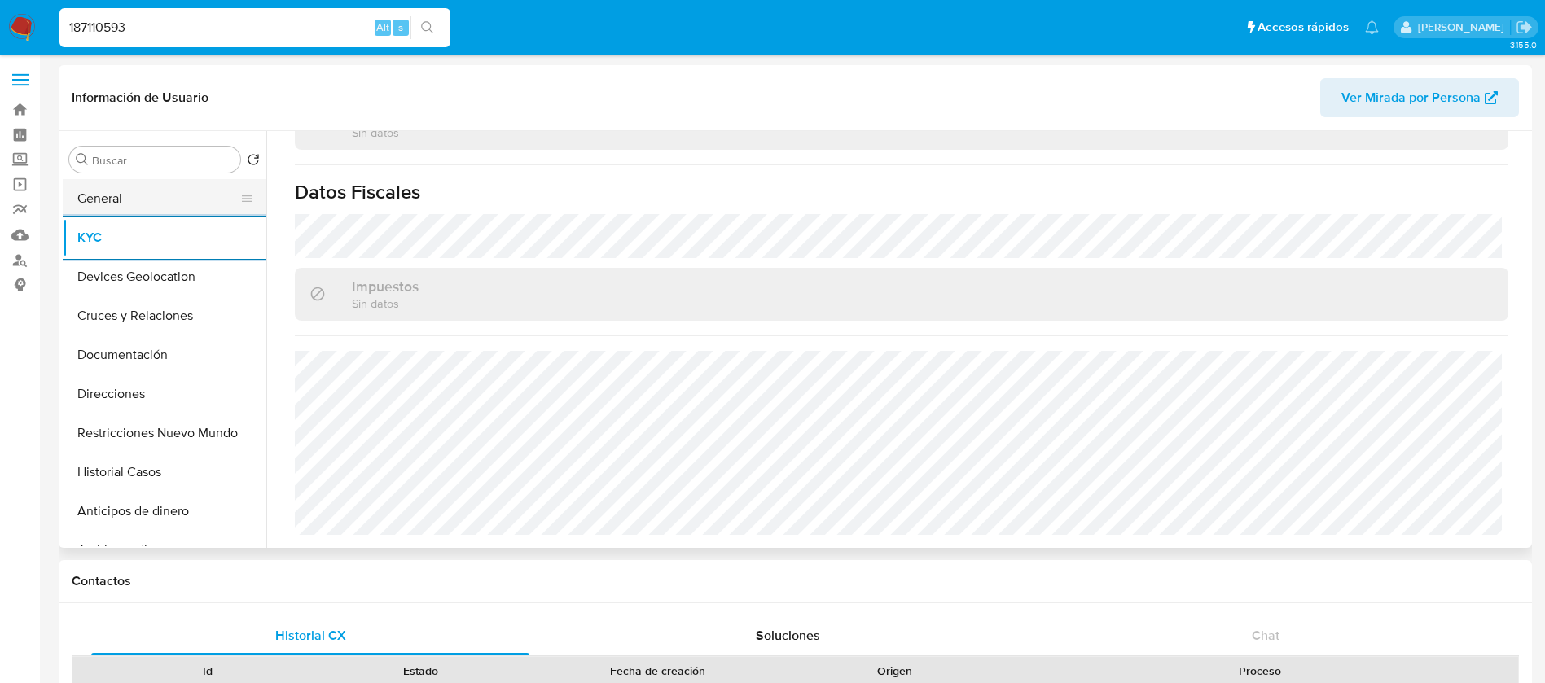
click at [144, 217] on button "General" at bounding box center [158, 198] width 191 height 39
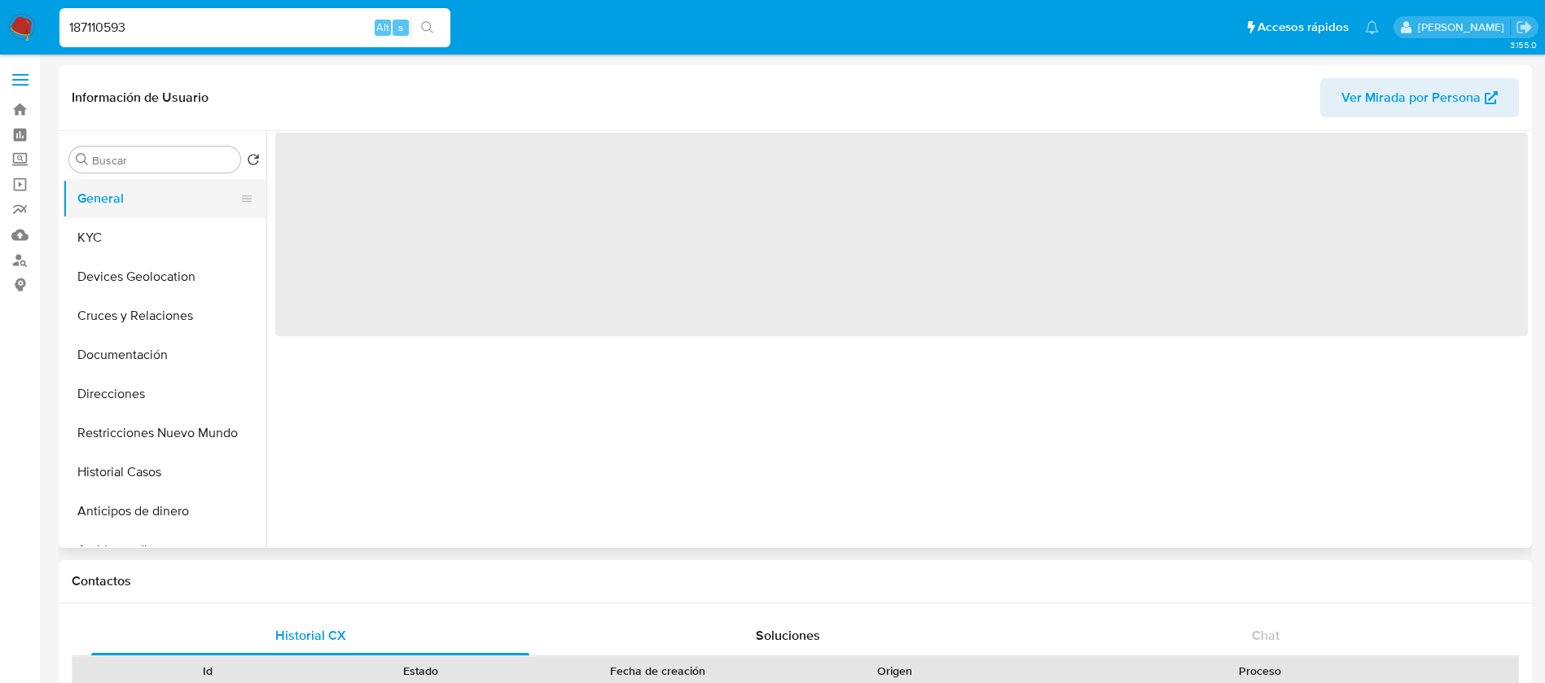
click at [145, 204] on button "General" at bounding box center [158, 198] width 191 height 39
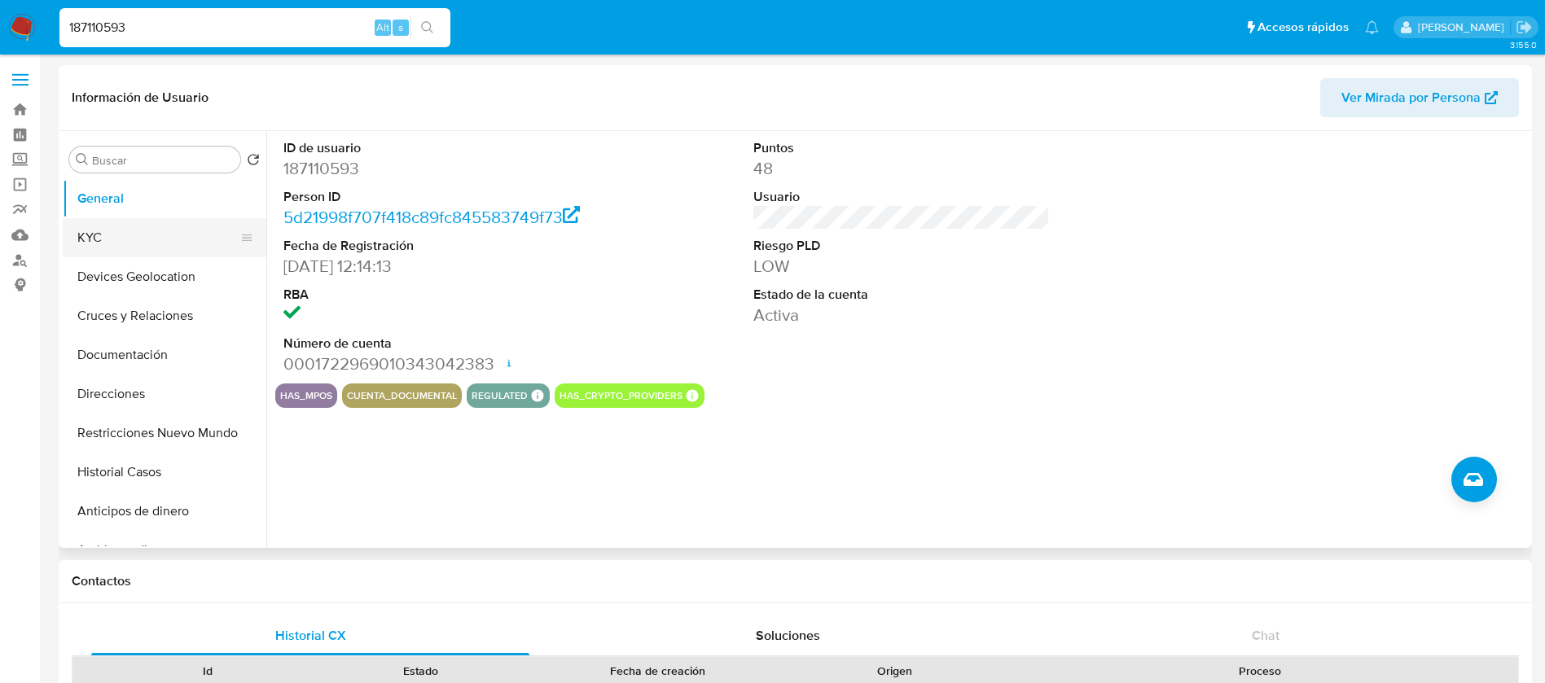
click at [186, 231] on button "KYC" at bounding box center [158, 237] width 191 height 39
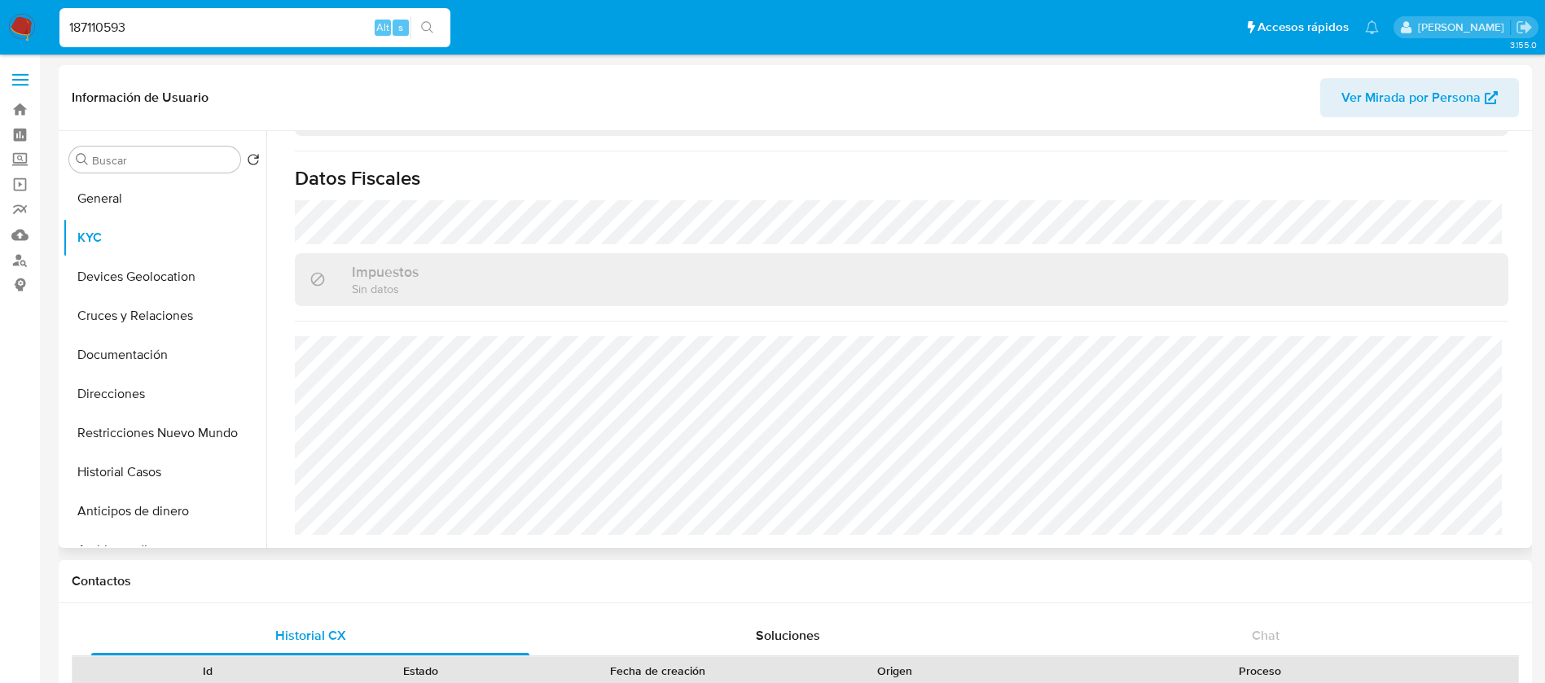
scroll to position [992, 0]
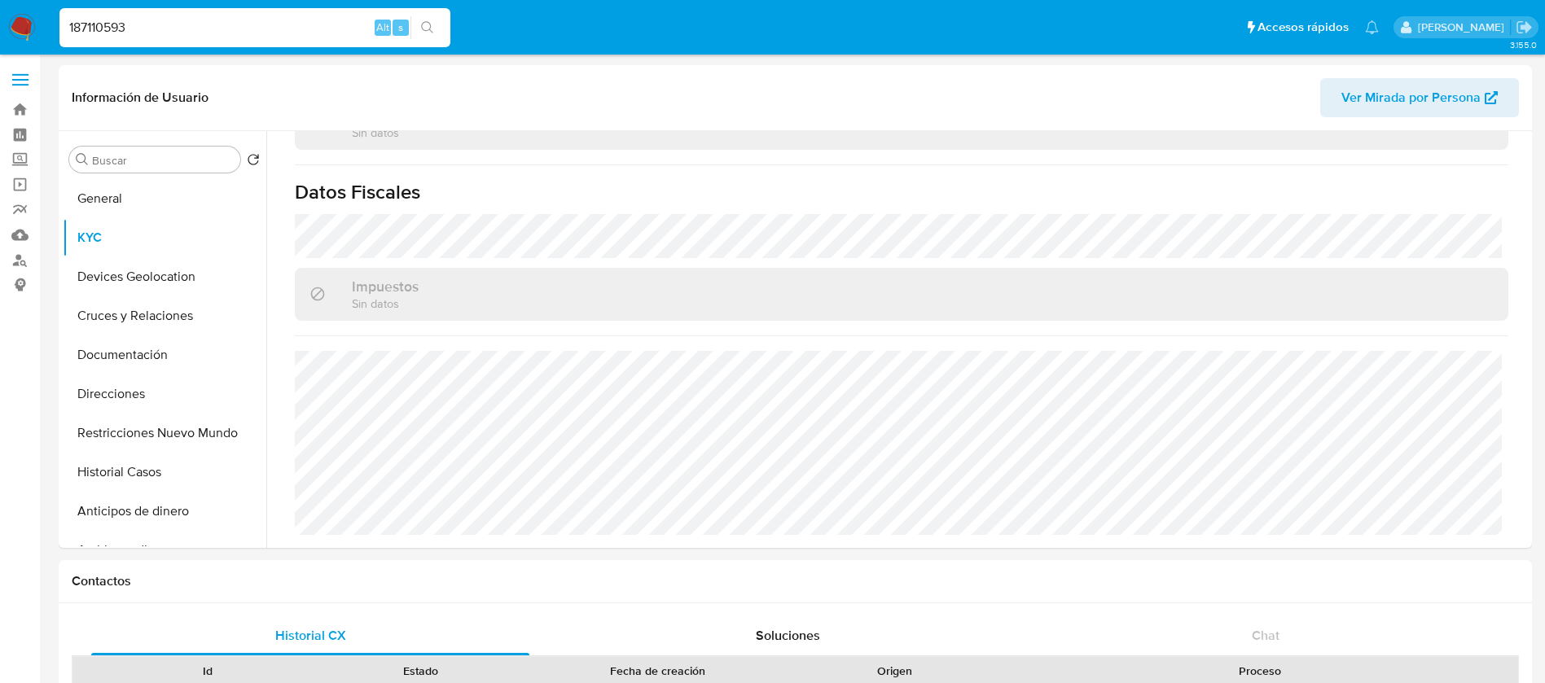
drag, startPoint x: 156, startPoint y: 28, endPoint x: 0, endPoint y: -116, distance: 212.1
paste input "206590710"
type input "206590710"
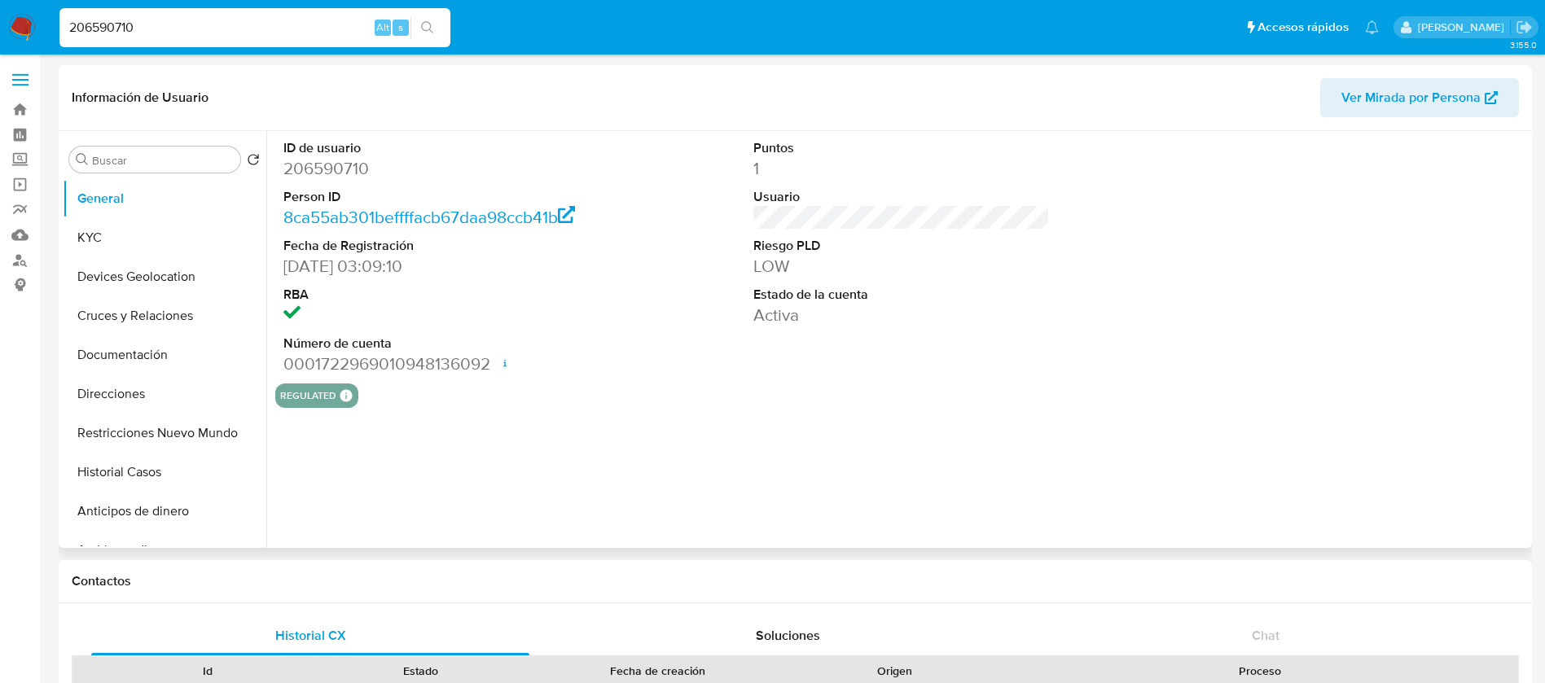
select select "10"
click at [128, 244] on button "KYC" at bounding box center [158, 237] width 191 height 39
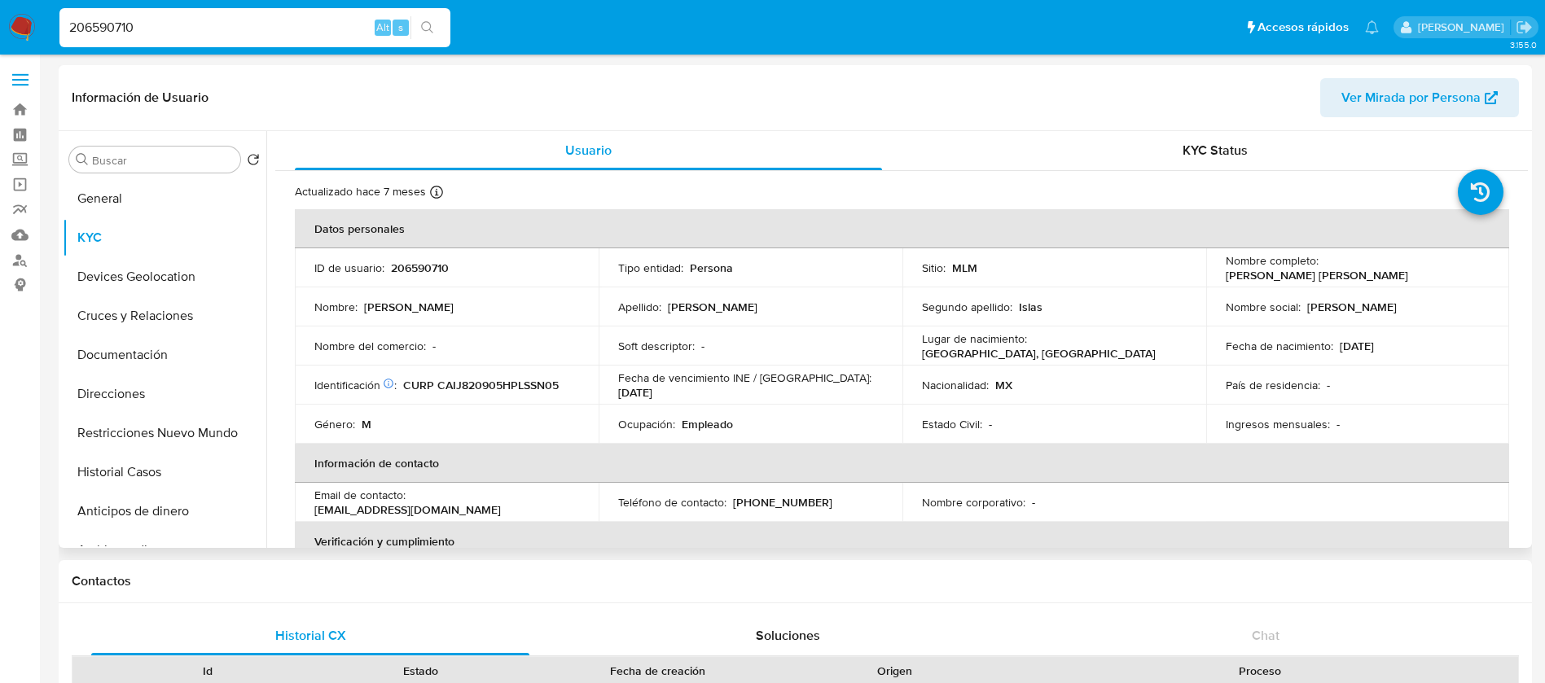
click at [425, 265] on p "206590710" at bounding box center [420, 268] width 58 height 15
copy p "206590710"
drag, startPoint x: 1462, startPoint y: 275, endPoint x: 1326, endPoint y: 299, distance: 138.0
click at [1321, 272] on td "Nombre completo : [PERSON_NAME] [PERSON_NAME]" at bounding box center [1358, 267] width 304 height 39
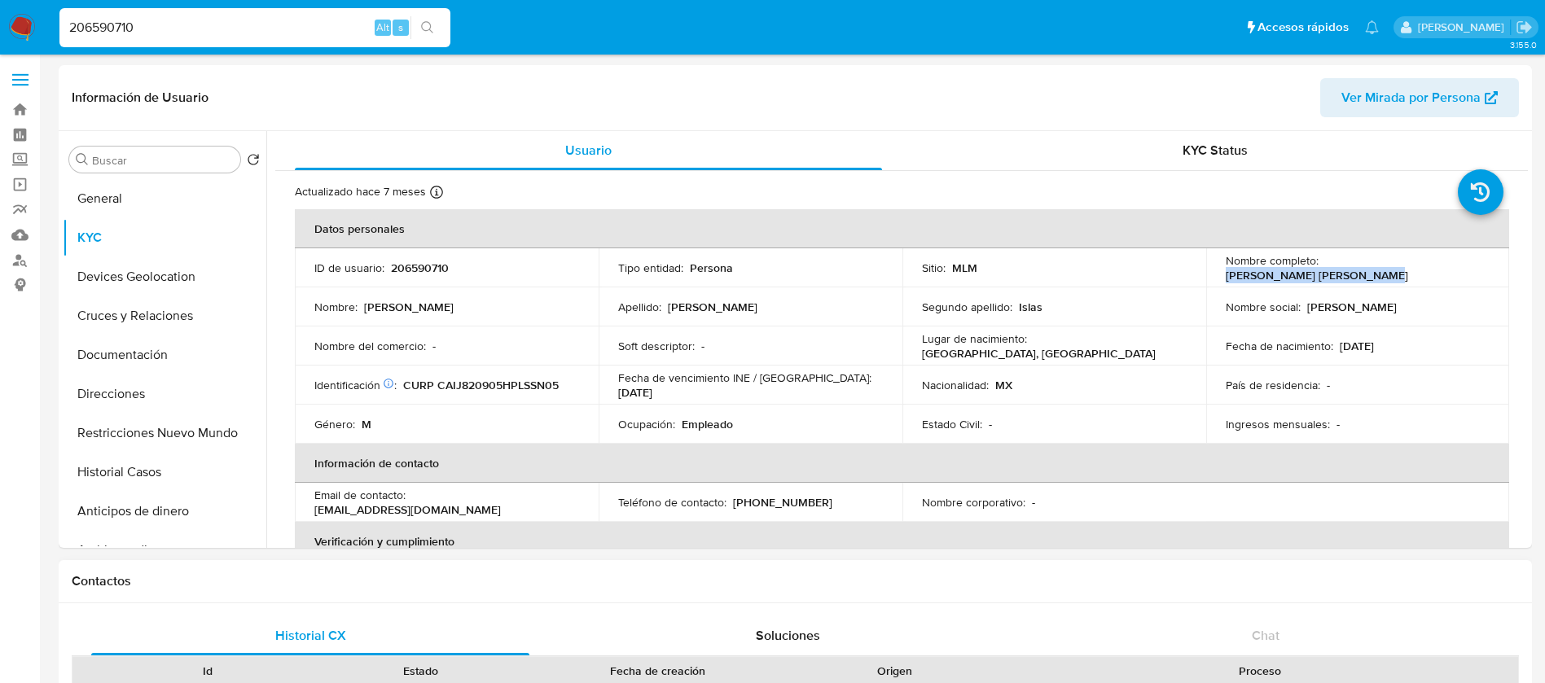
copy p "[PERSON_NAME] [PERSON_NAME]"
click at [444, 265] on p "206590710" at bounding box center [420, 268] width 58 height 15
click at [444, 267] on p "206590710" at bounding box center [420, 268] width 58 height 15
copy p "206590710"
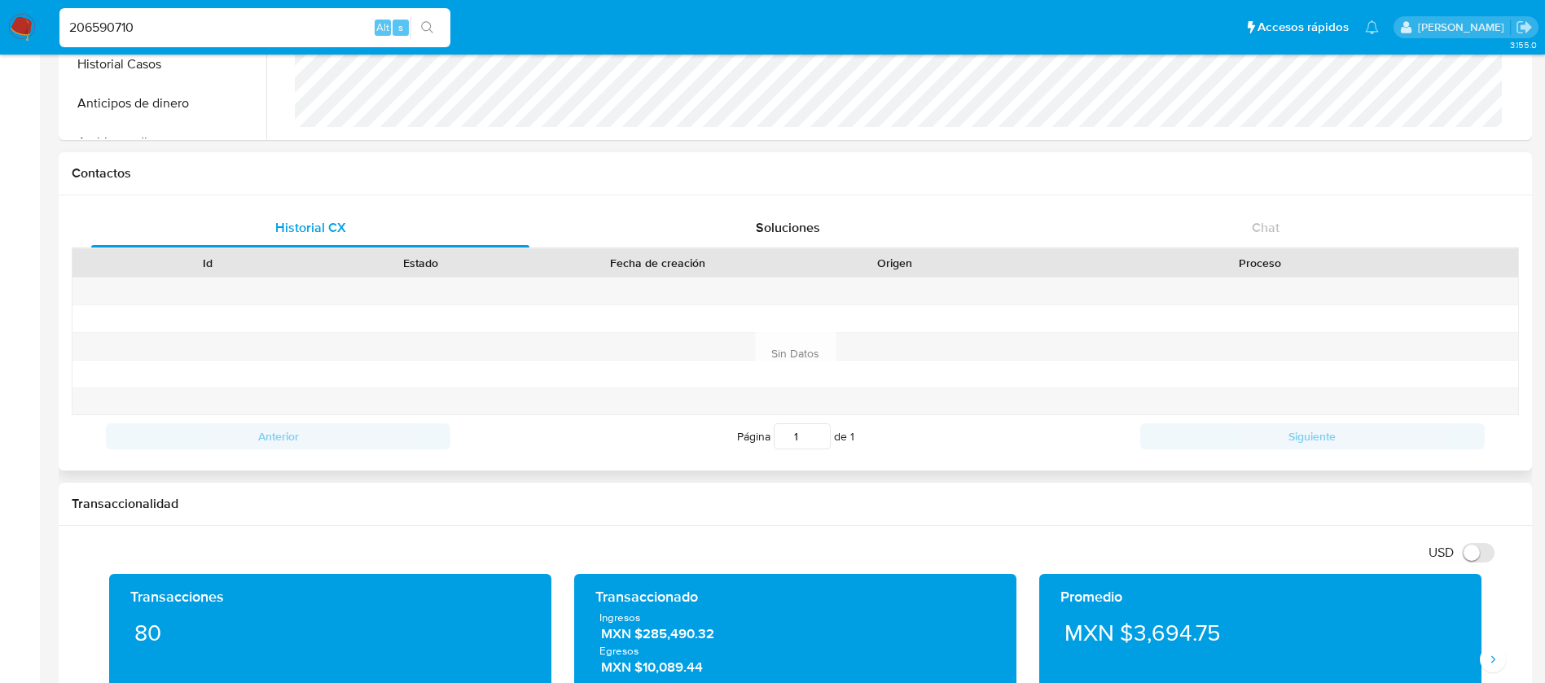
scroll to position [489, 0]
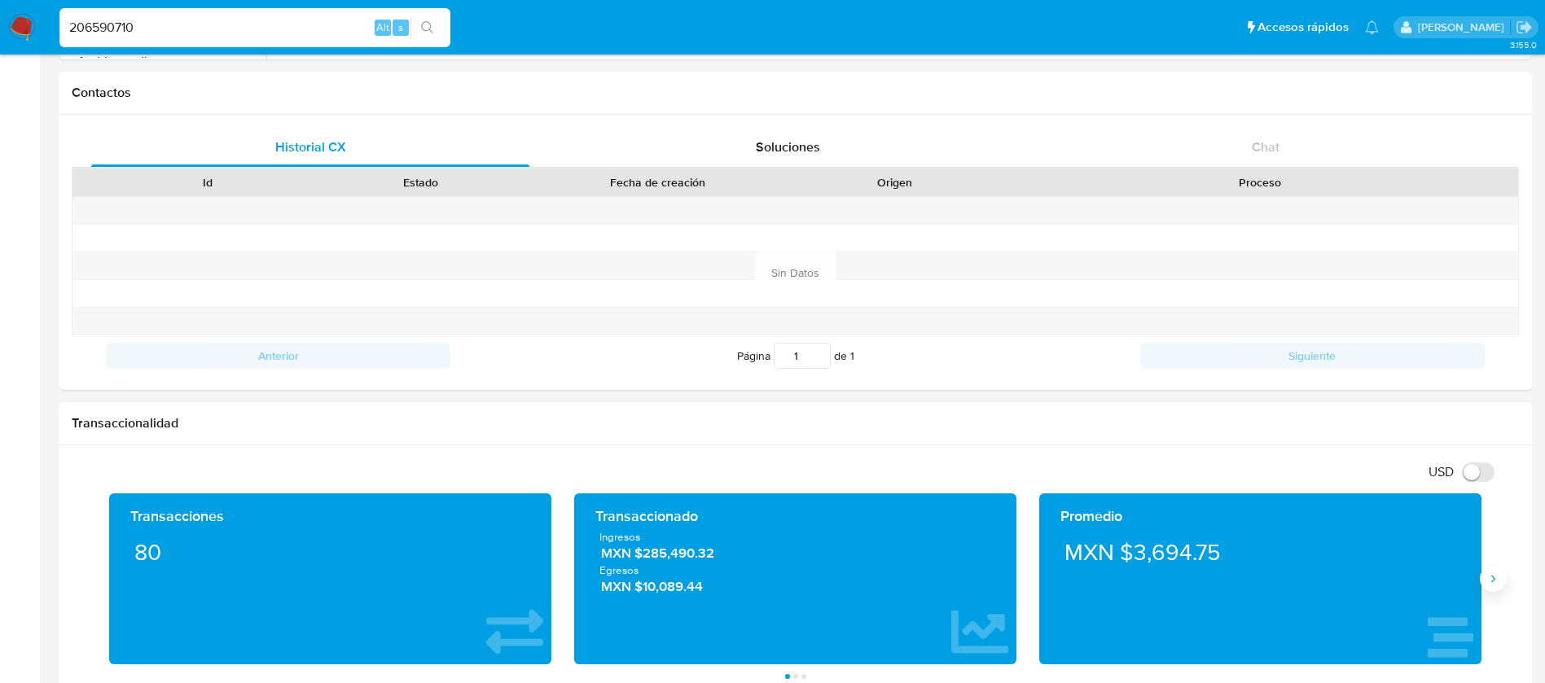
click at [1489, 577] on icon "Siguiente" at bounding box center [1492, 578] width 13 height 13
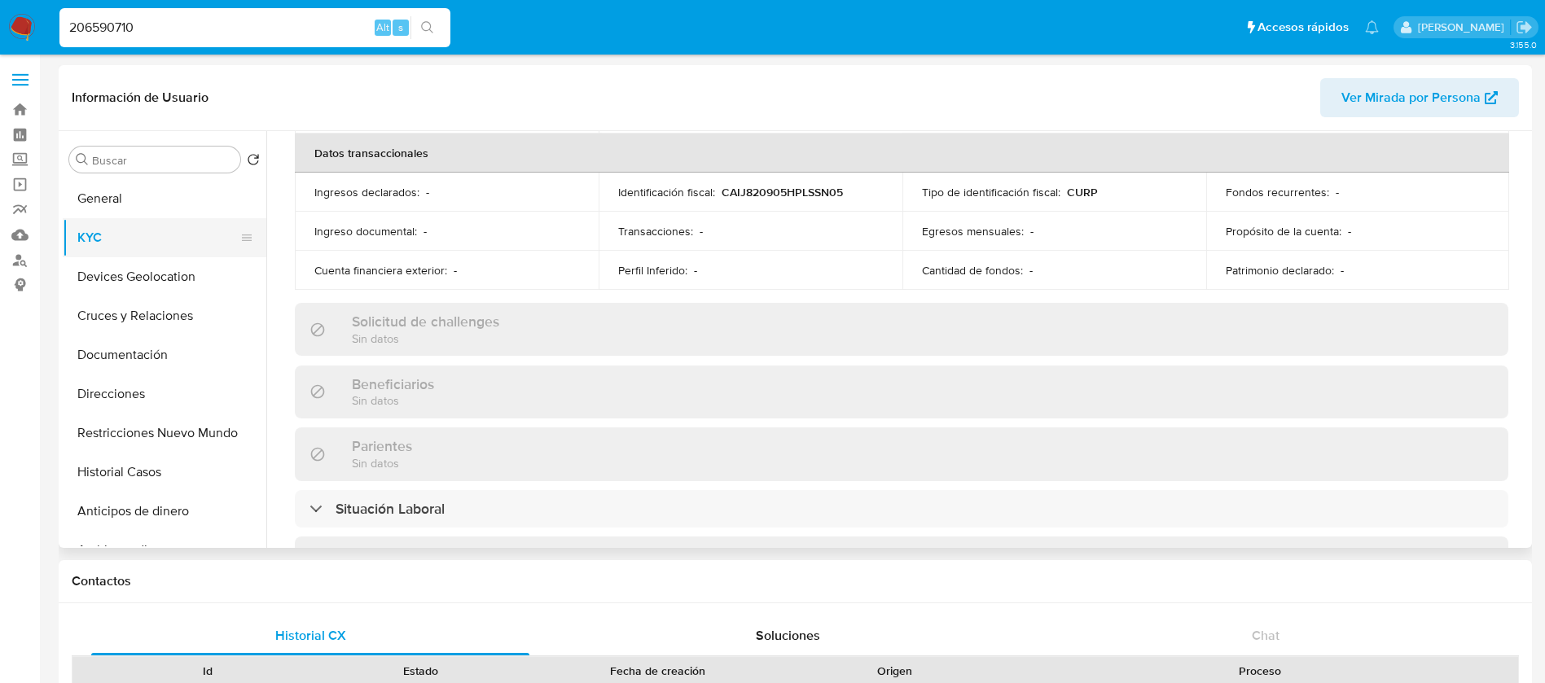
scroll to position [397, 0]
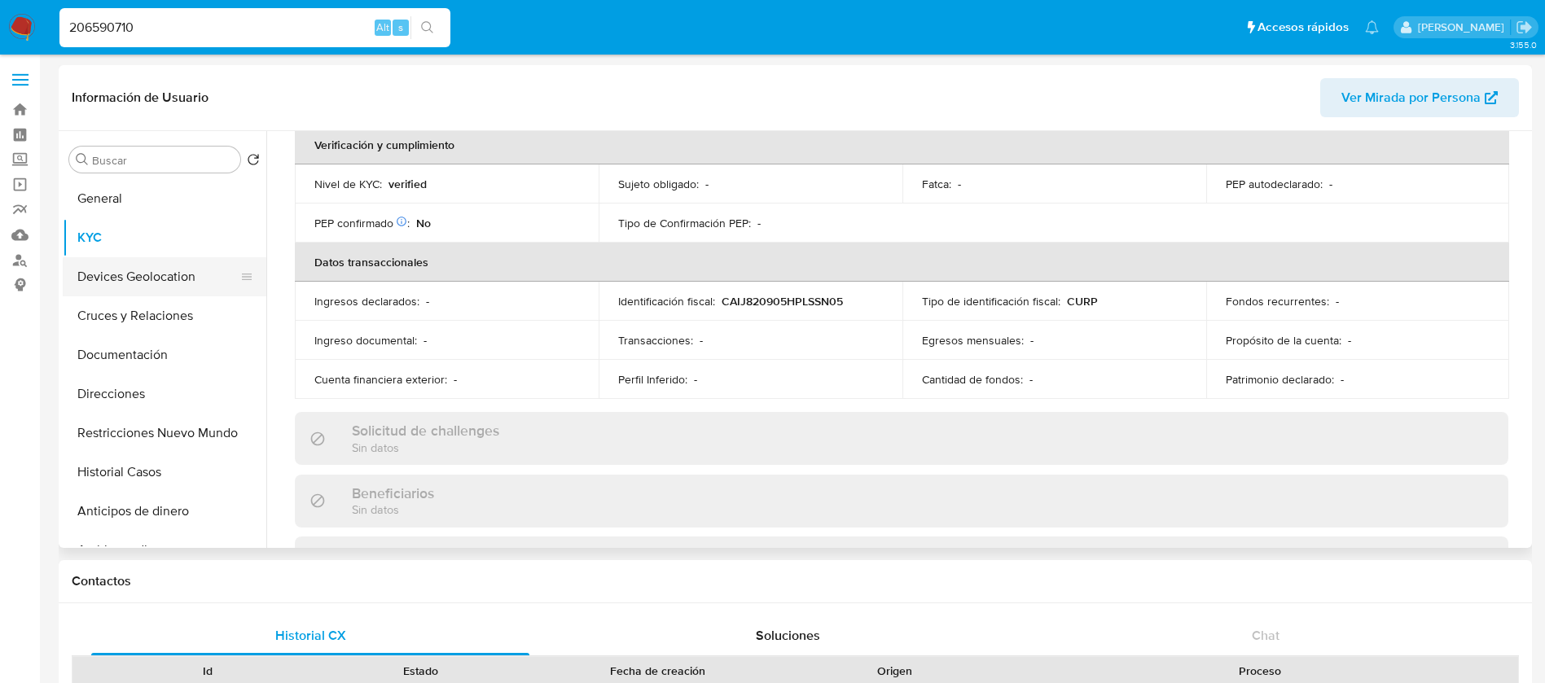
click at [168, 266] on button "Devices Geolocation" at bounding box center [158, 276] width 191 height 39
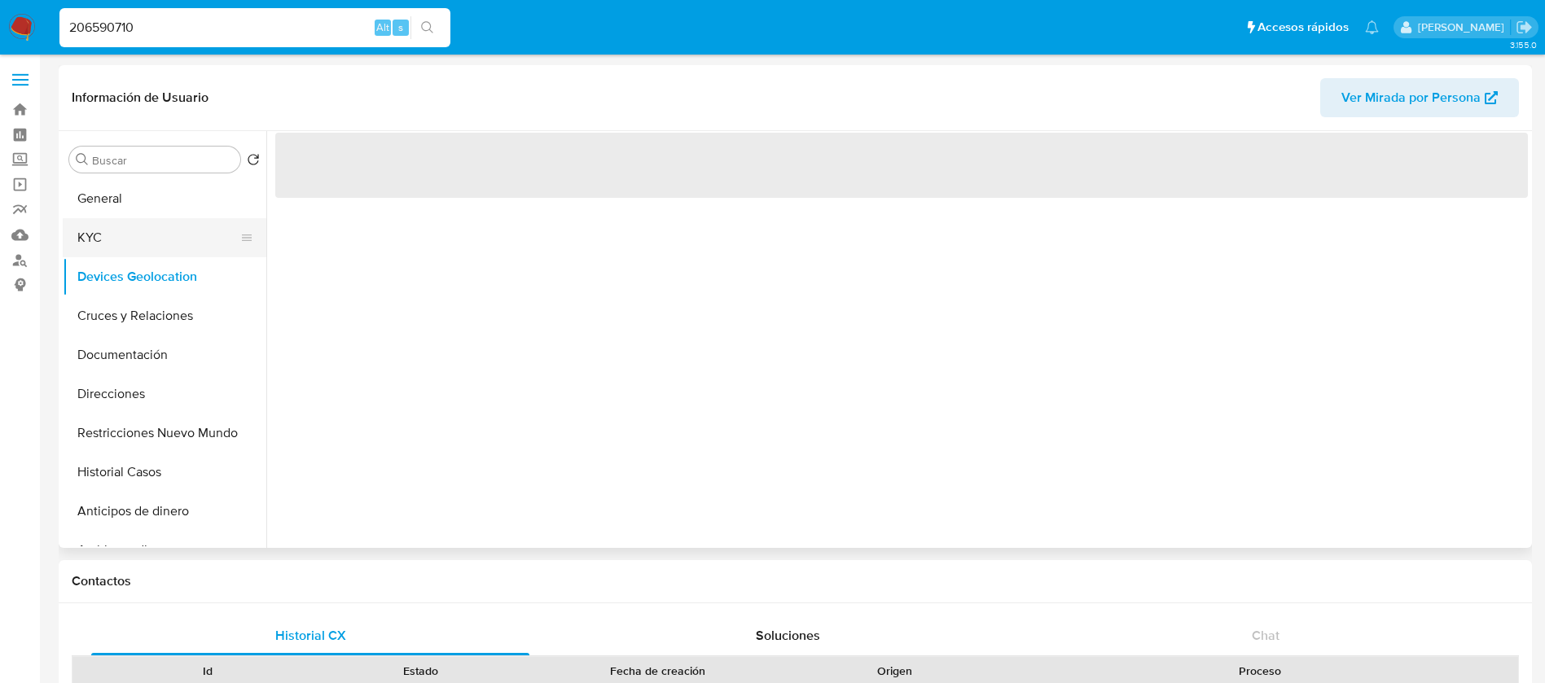
scroll to position [0, 0]
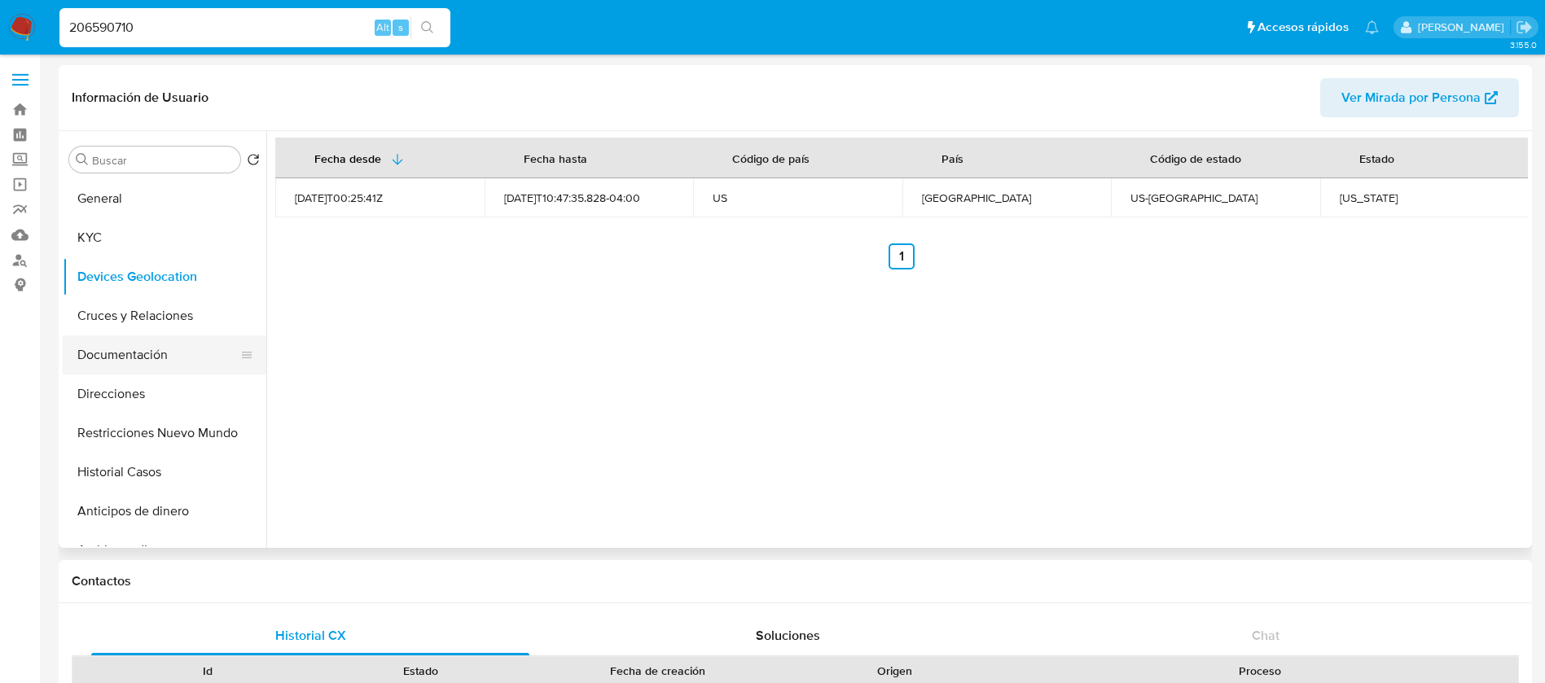
click at [103, 336] on button "Documentación" at bounding box center [158, 354] width 191 height 39
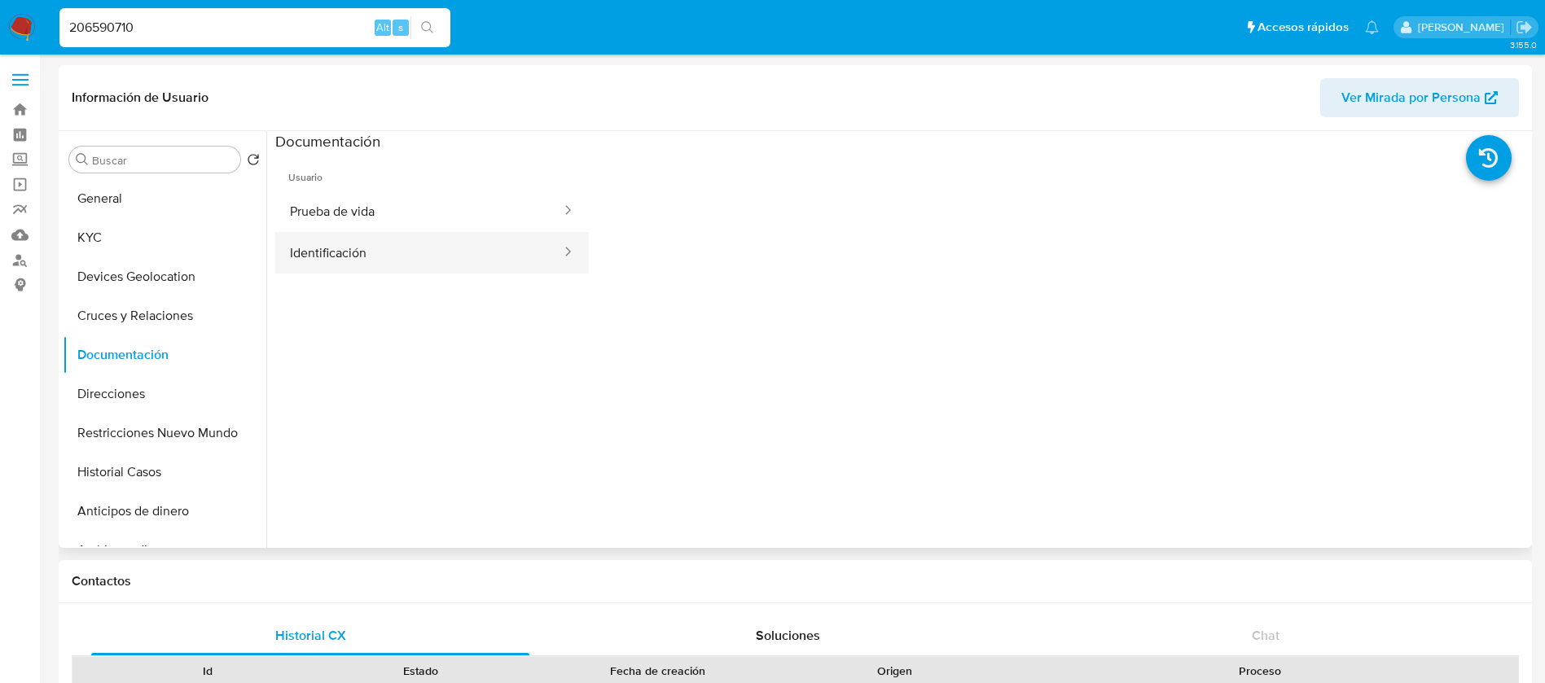
click at [344, 249] on button "Identificación" at bounding box center [418, 253] width 287 height 42
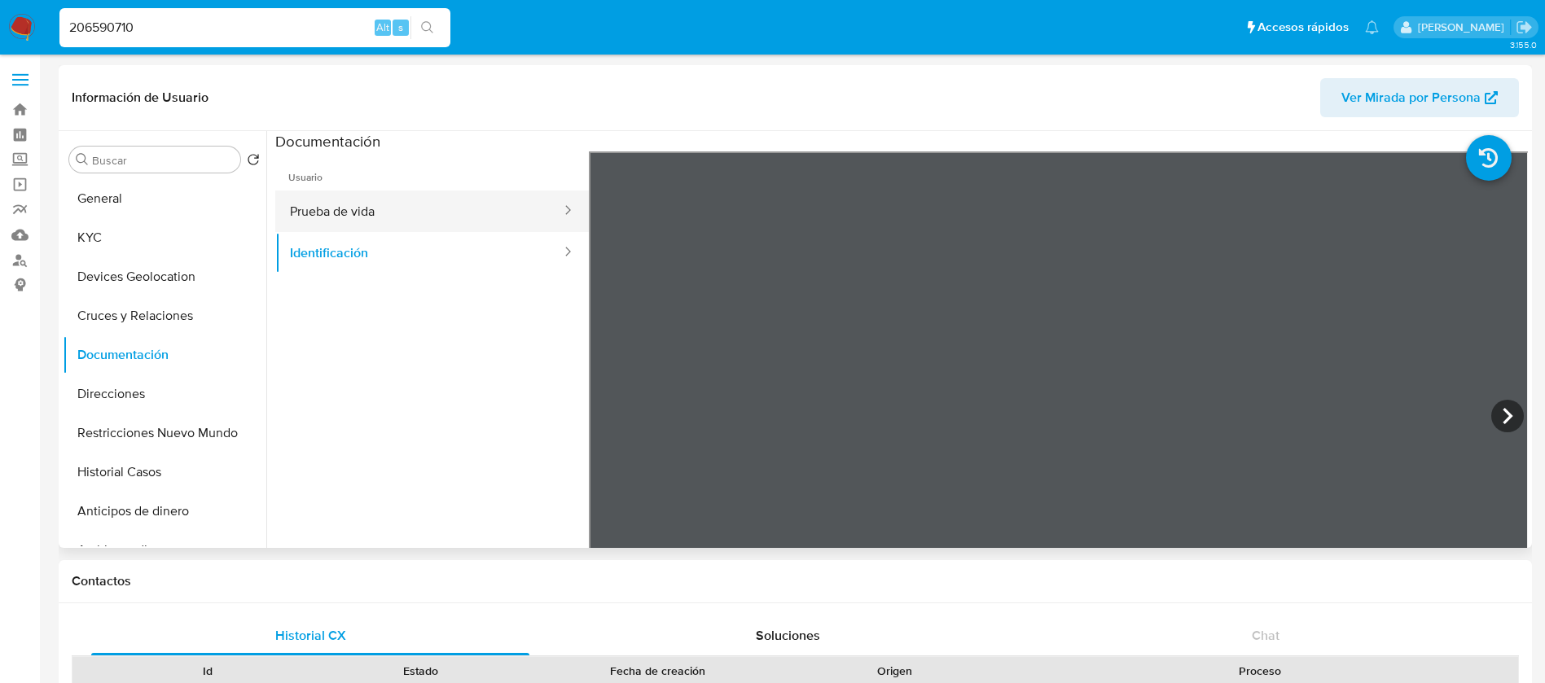
click at [436, 205] on button "Prueba de vida" at bounding box center [418, 212] width 287 height 42
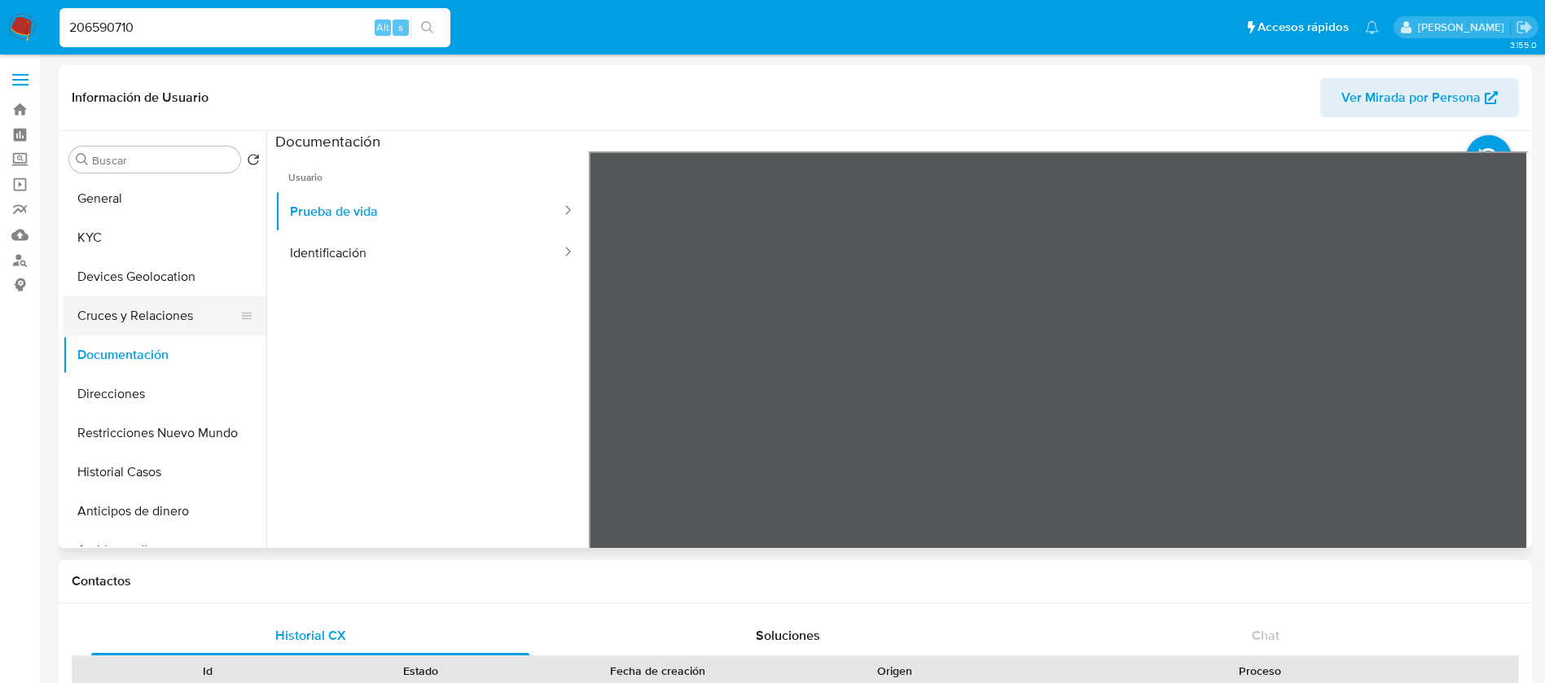
click at [112, 324] on button "Cruces y Relaciones" at bounding box center [158, 315] width 191 height 39
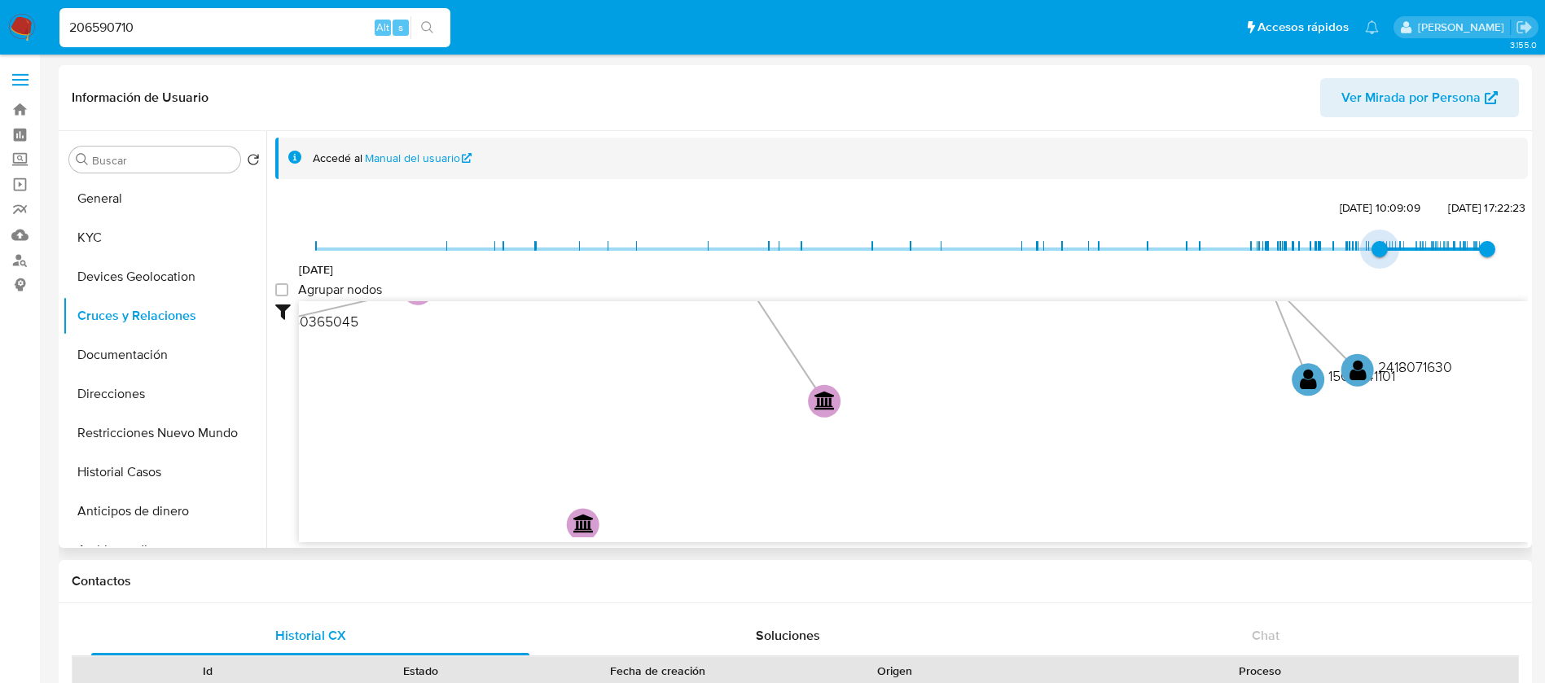
type input "1742801256000"
drag, startPoint x: 317, startPoint y: 244, endPoint x: 1384, endPoint y: 247, distance: 1067.6
click at [1384, 247] on span "[DATE] 1:27:36" at bounding box center [1390, 249] width 16 height 16
click at [290, 291] on label "Agrupar nodos" at bounding box center [328, 290] width 107 height 16
click at [288, 291] on group_nodes "Agrupar nodos" at bounding box center [281, 289] width 13 height 13
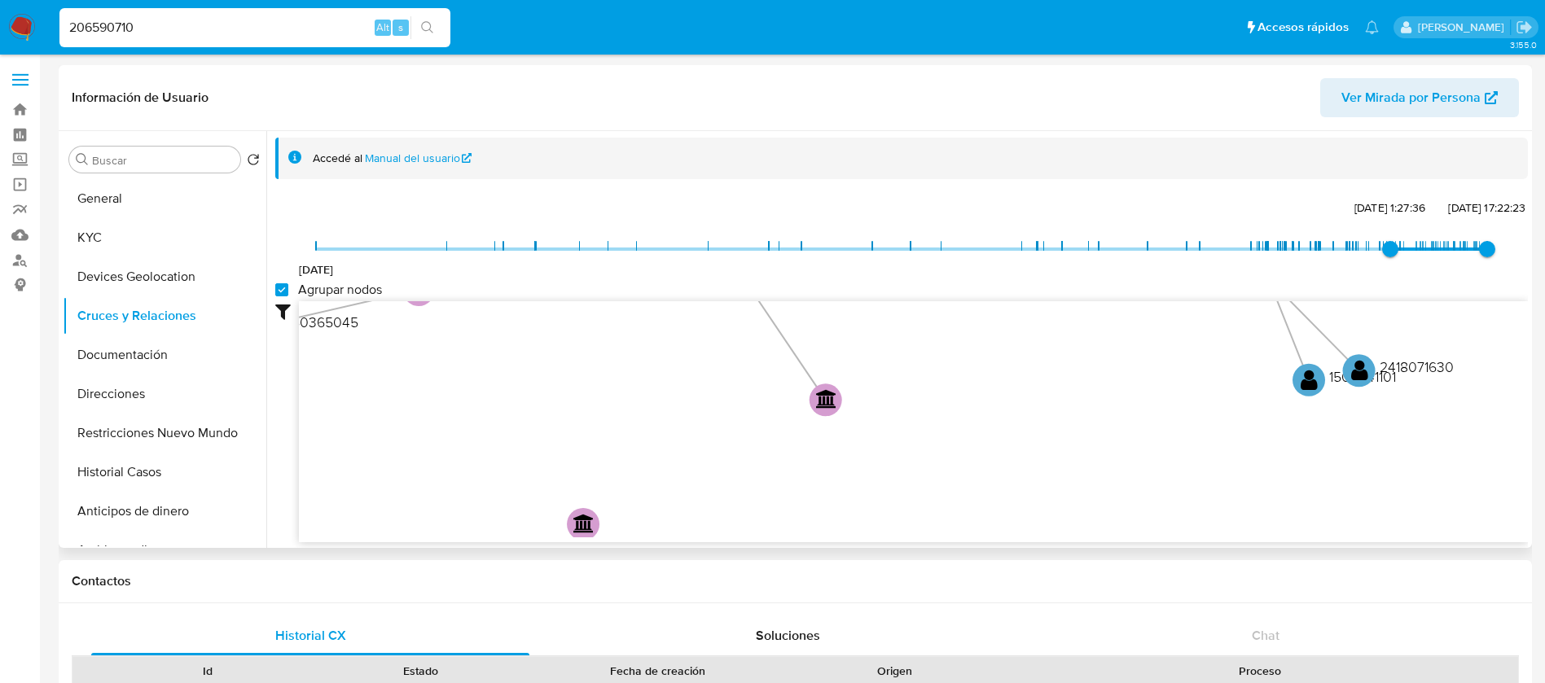
checkbox group_nodes "true"
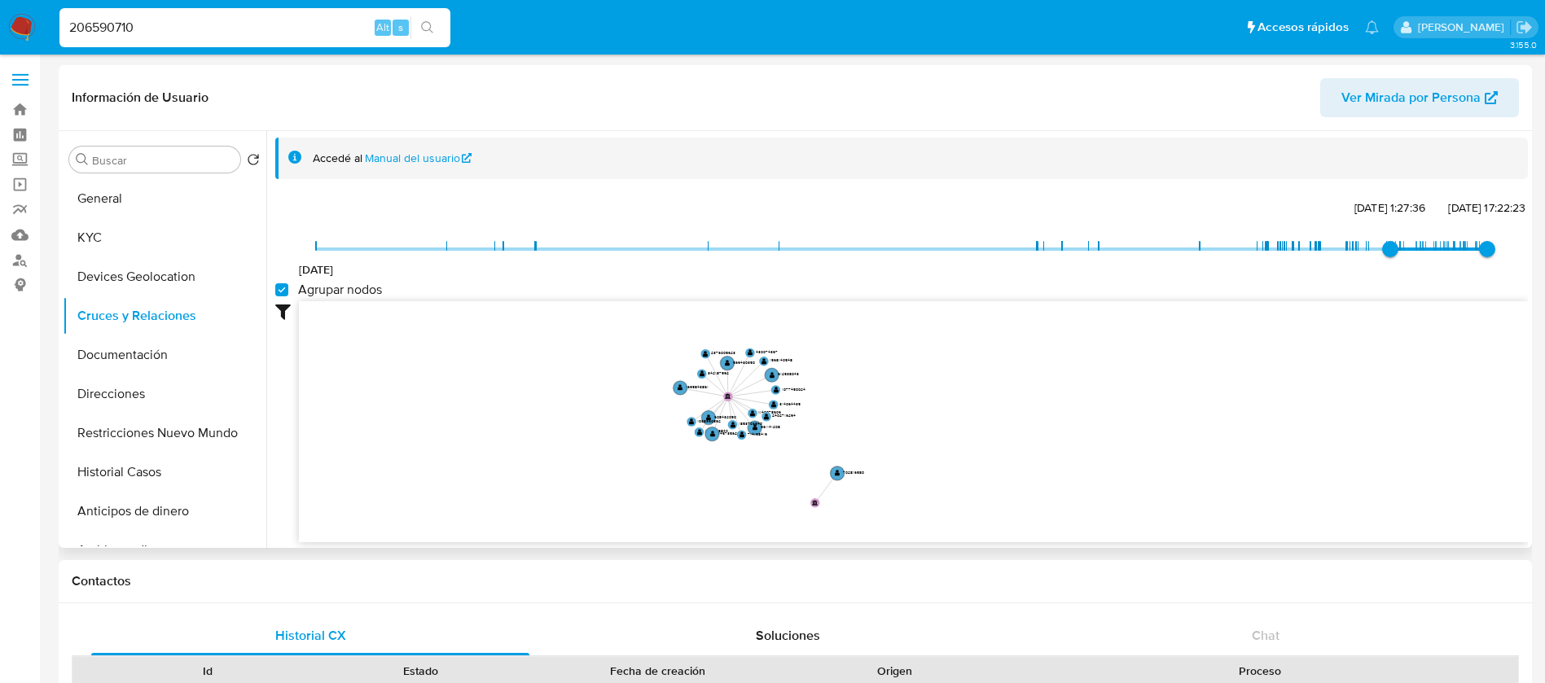
drag, startPoint x: 713, startPoint y: 376, endPoint x: 678, endPoint y: 500, distance: 128.9
click at [678, 500] on icon "phone-7ccb4a811d0395cee2ab58b951814bb2  user-206590710  206590710 person-8ca5…" at bounding box center [913, 419] width 1229 height 236
click at [159, 216] on button "General" at bounding box center [158, 198] width 191 height 39
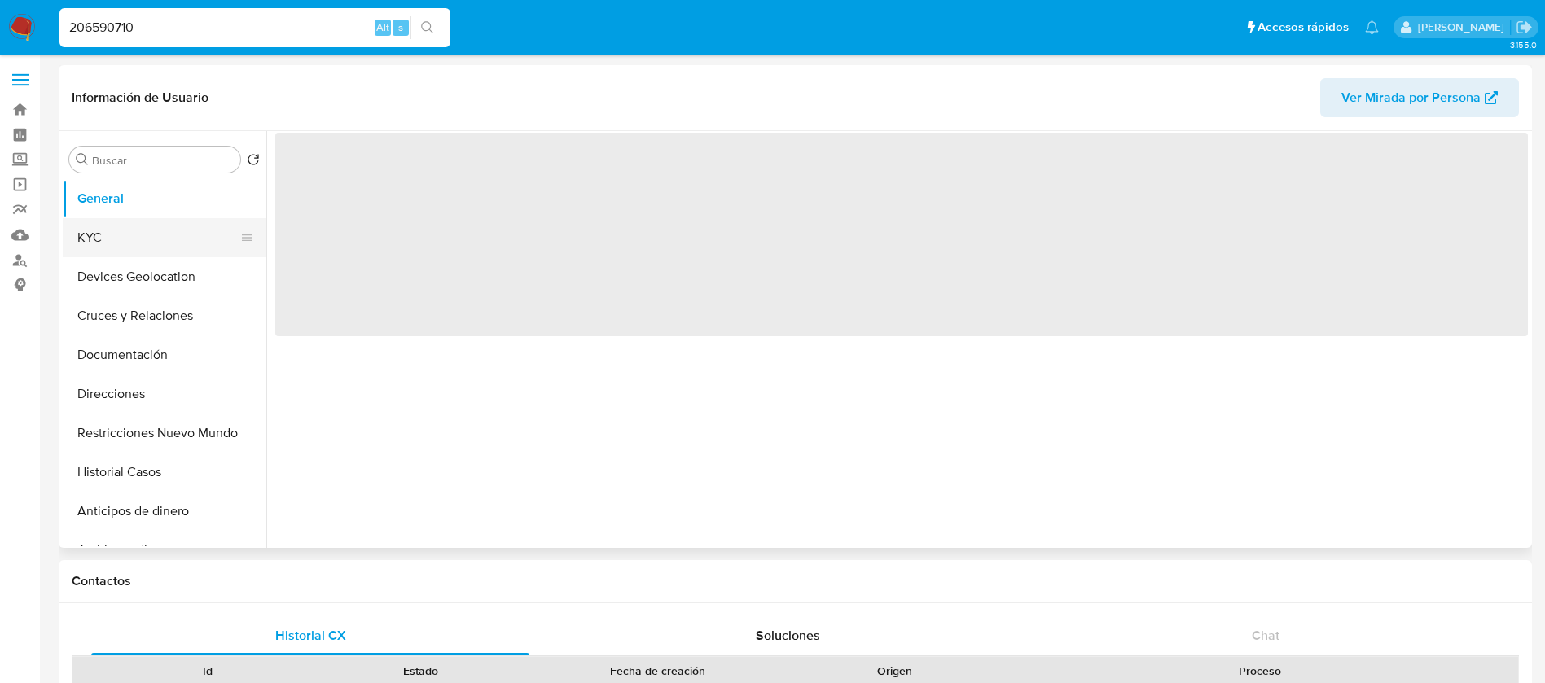
click at [170, 246] on button "KYC" at bounding box center [158, 237] width 191 height 39
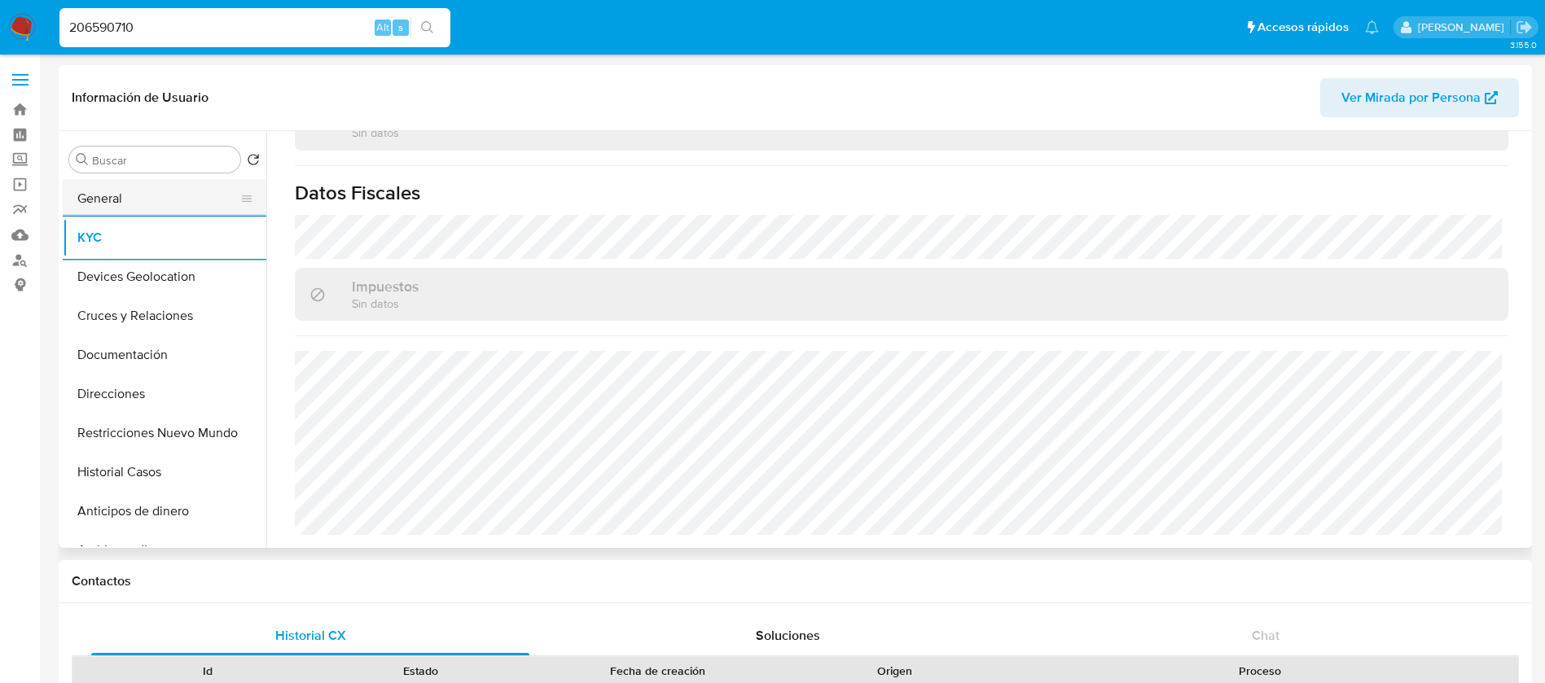
click at [180, 195] on button "General" at bounding box center [158, 198] width 191 height 39
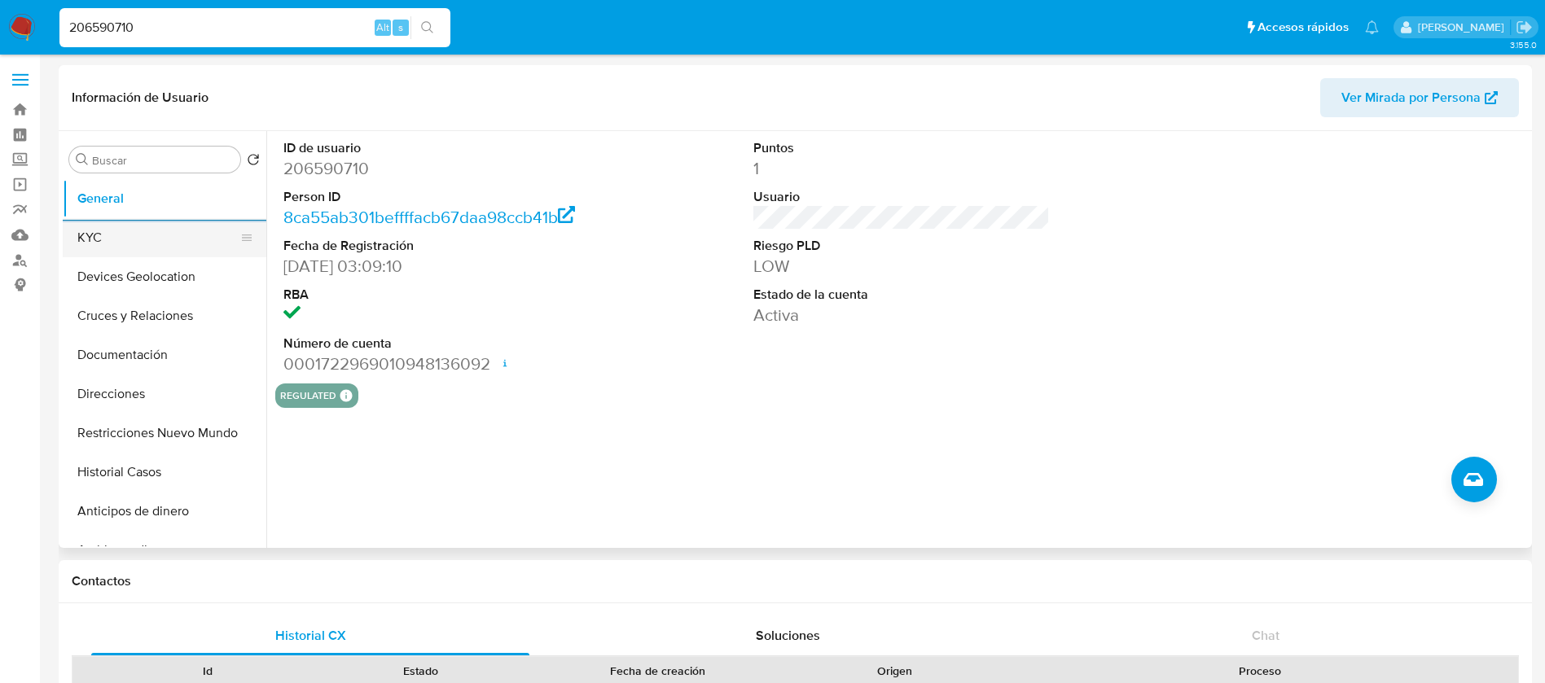
click at [97, 221] on button "KYC" at bounding box center [158, 237] width 191 height 39
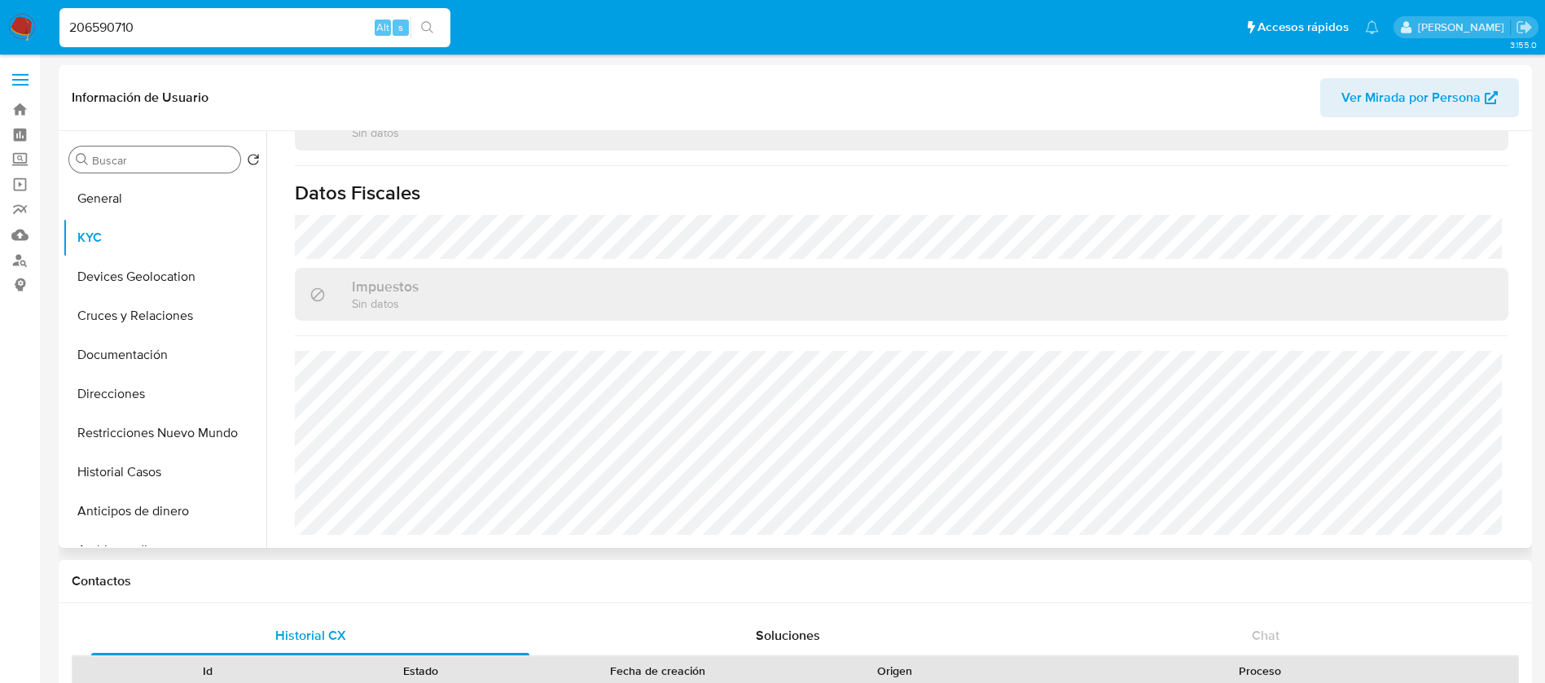
drag, startPoint x: 173, startPoint y: 182, endPoint x: 168, endPoint y: 165, distance: 17.3
click at [169, 177] on div "Buscar Volver al orden por defecto General KYC Devices Geolocation Cruces y Rel…" at bounding box center [165, 341] width 204 height 414
click at [121, 189] on button "General" at bounding box center [158, 198] width 191 height 39
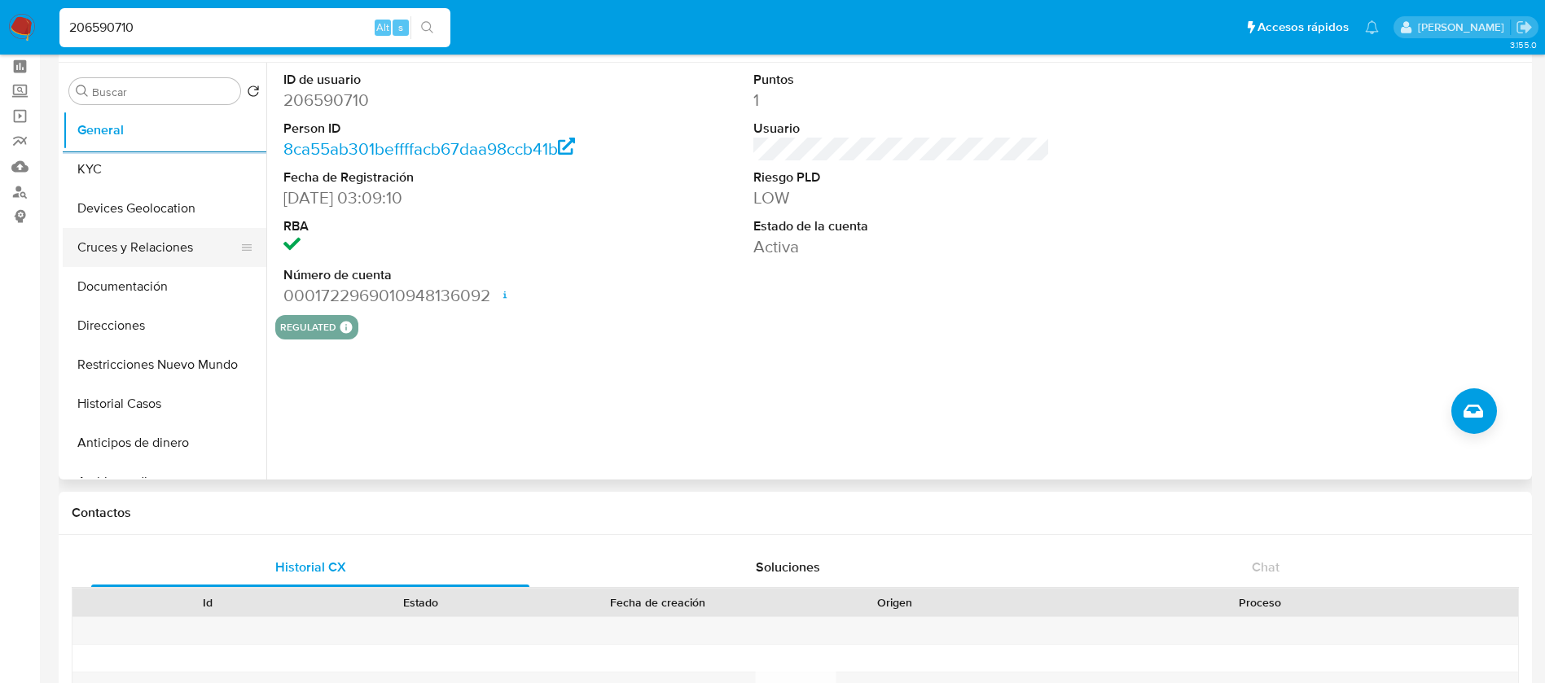
scroll to position [122, 0]
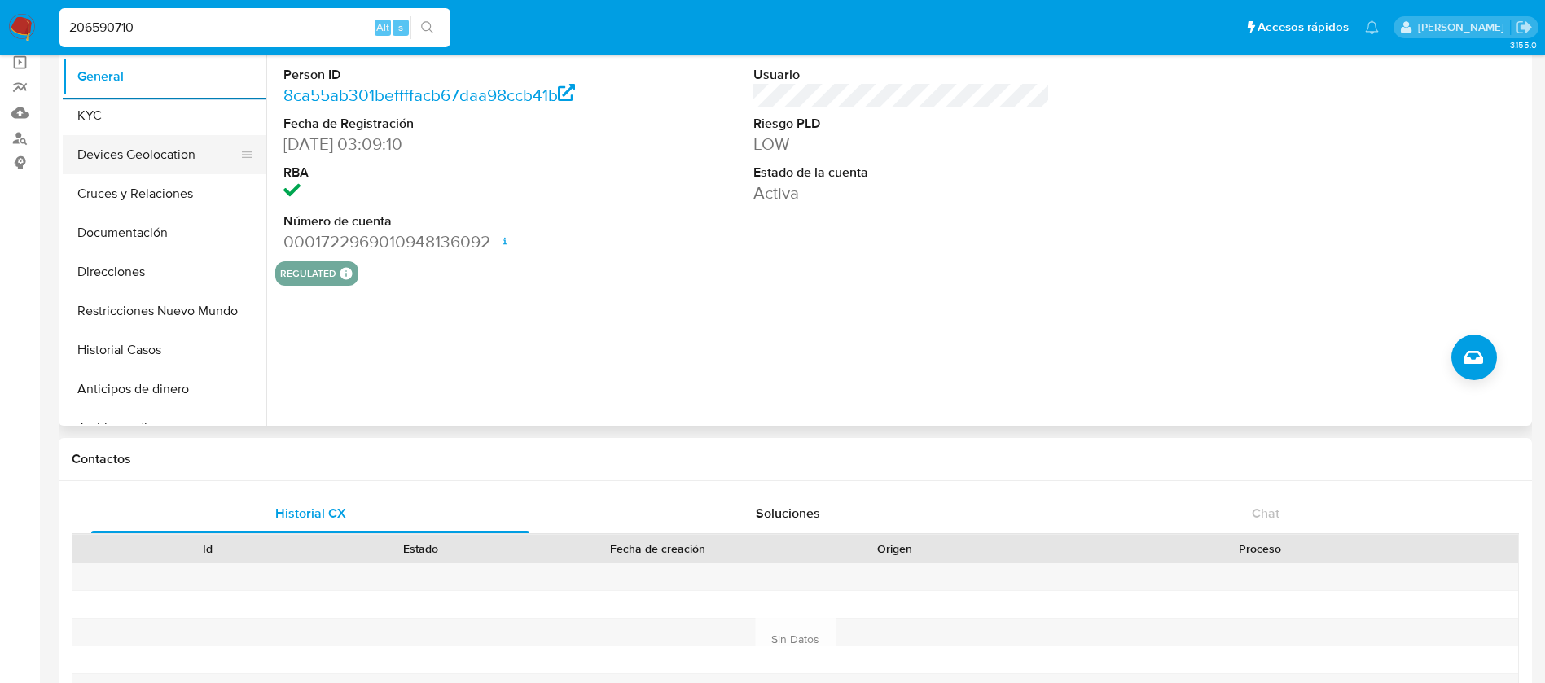
click at [199, 136] on button "Devices Geolocation" at bounding box center [158, 154] width 191 height 39
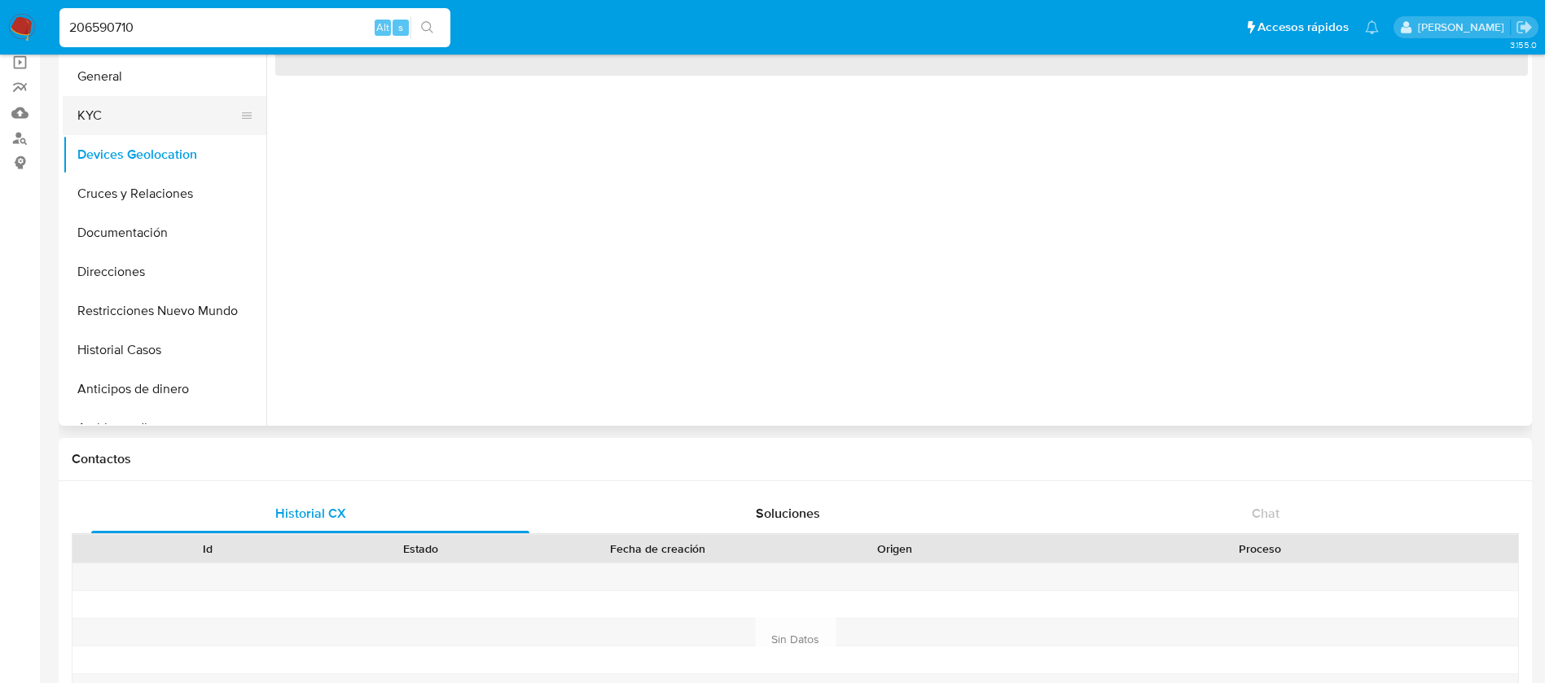
click at [208, 118] on button "KYC" at bounding box center [158, 115] width 191 height 39
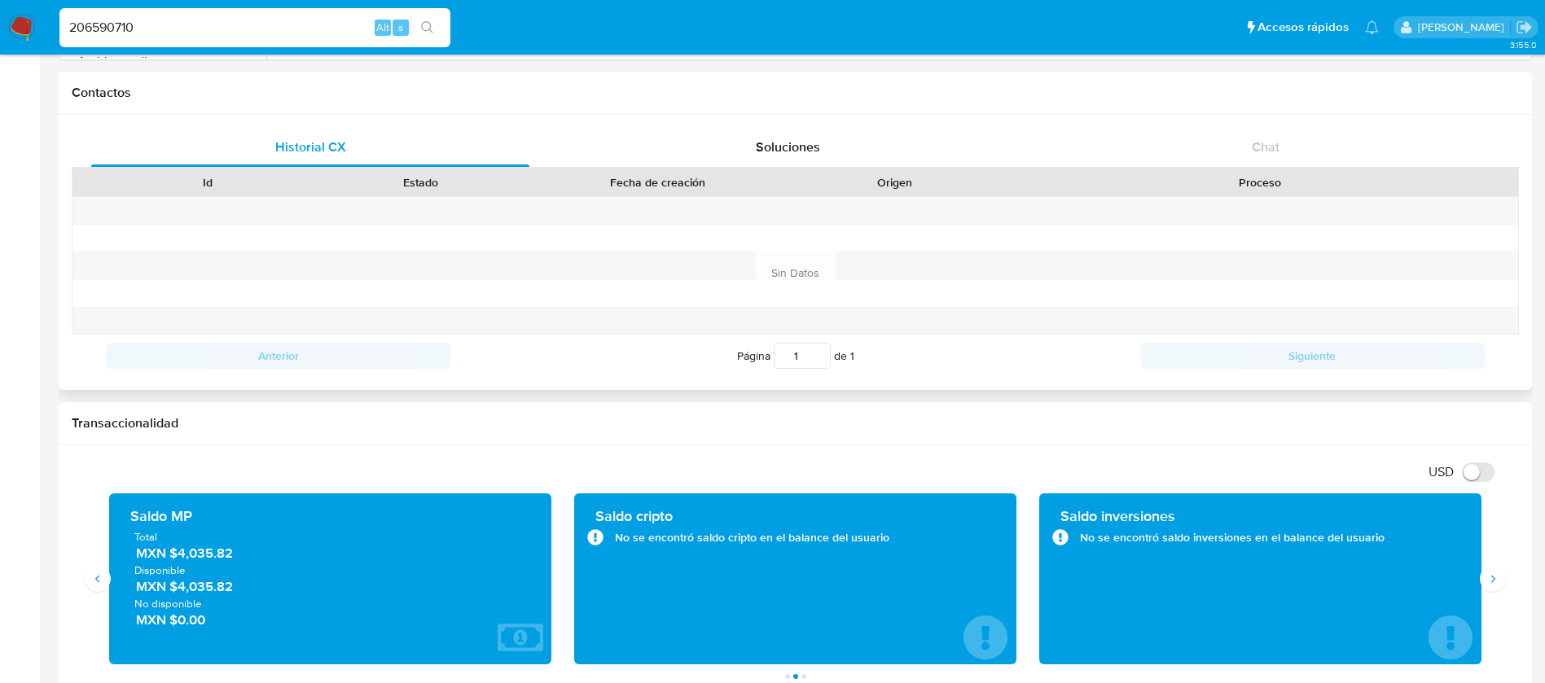
scroll to position [0, 0]
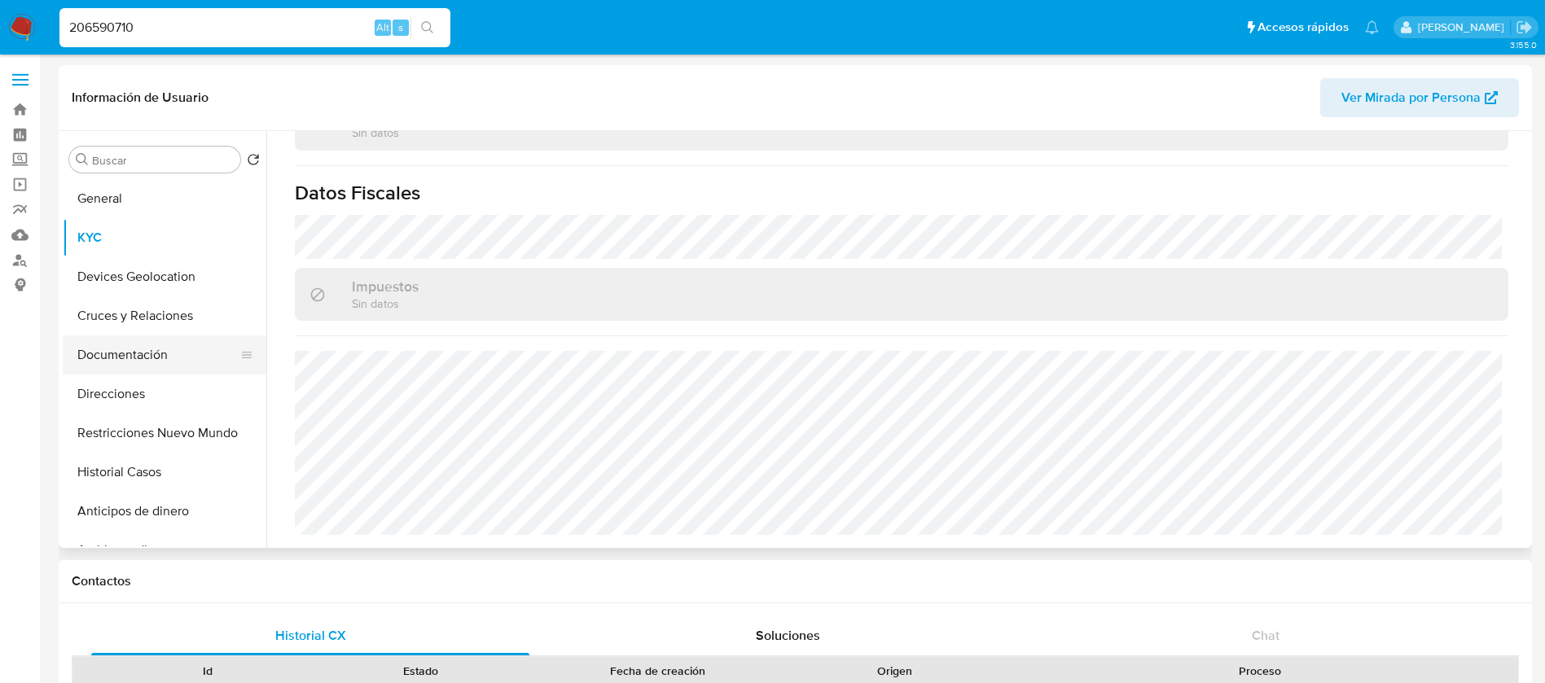
click at [126, 357] on button "Documentación" at bounding box center [158, 354] width 191 height 39
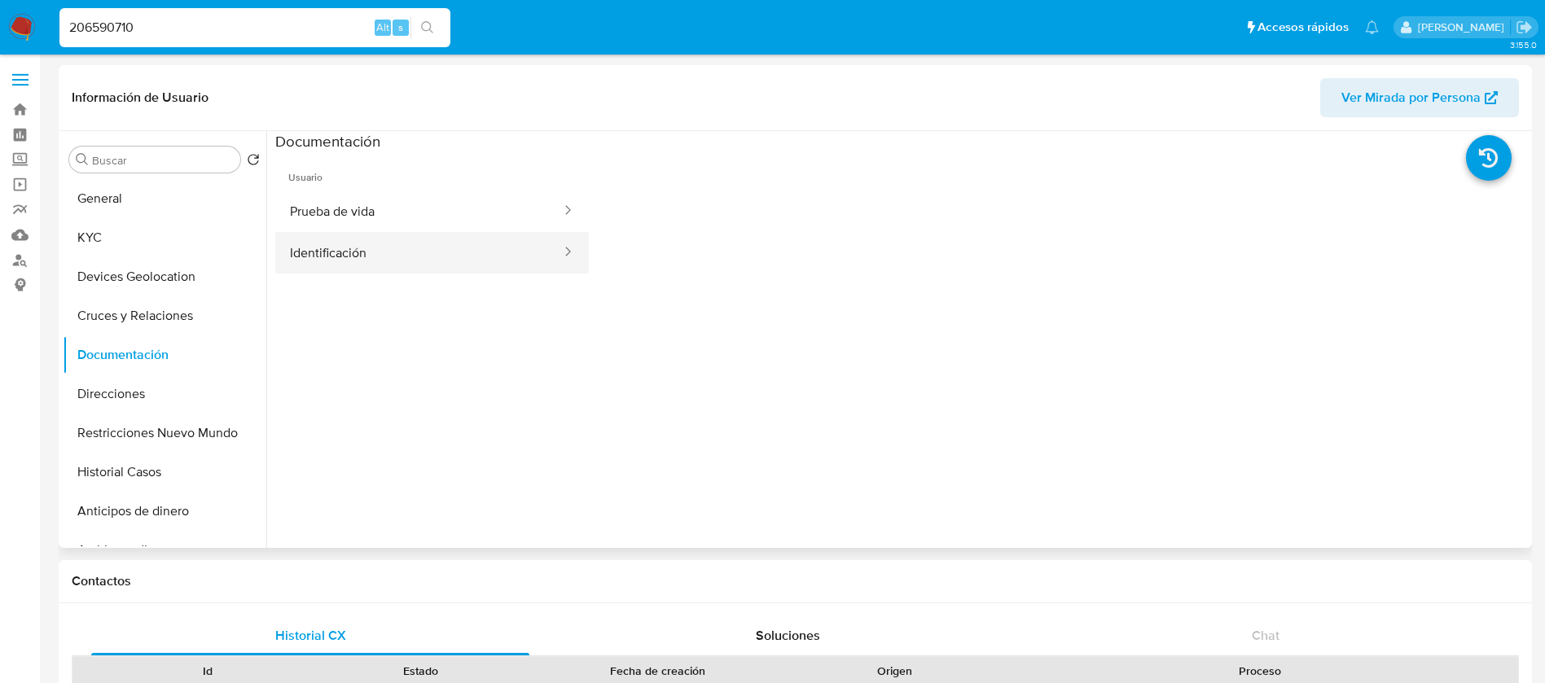
click at [414, 238] on button "Identificación" at bounding box center [418, 253] width 287 height 42
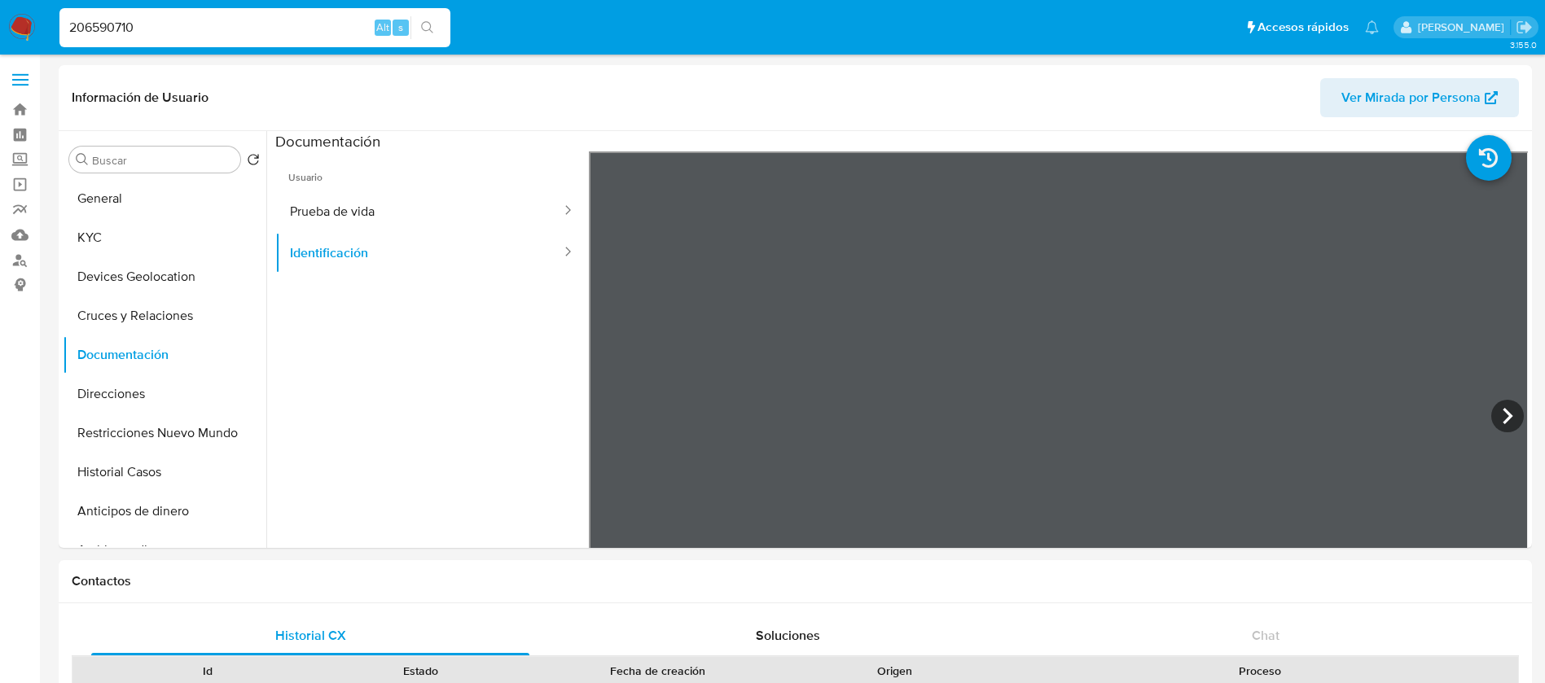
drag, startPoint x: 208, startPoint y: 29, endPoint x: 0, endPoint y: 2, distance: 210.2
click at [0, 4] on nav "Pausado Ver notificaciones 206590710 Alt s Accesos rápidos Presiona las siguien…" at bounding box center [772, 27] width 1545 height 55
paste input "848494"
type input "848494"
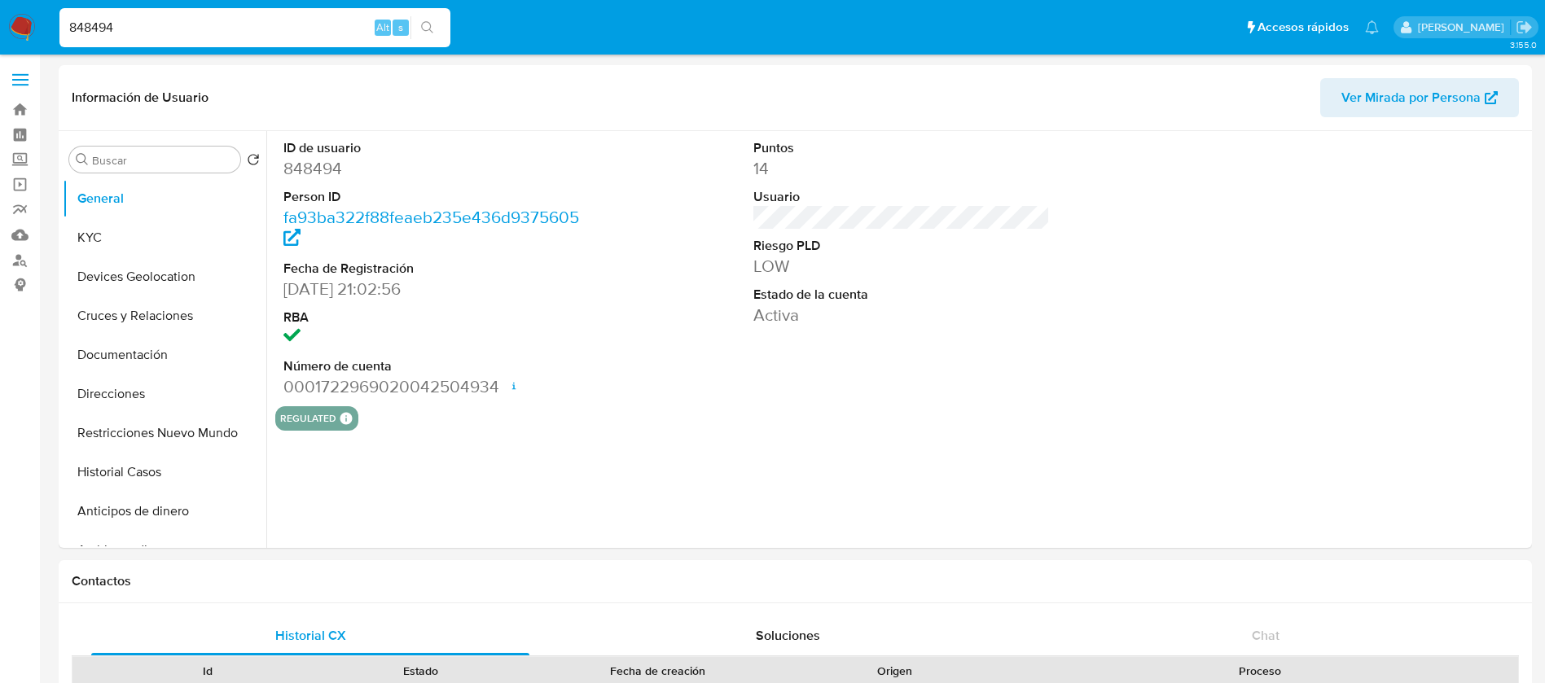
select select "10"
click at [309, 178] on dd "848494" at bounding box center [431, 168] width 297 height 23
copy dd "848494"
click at [91, 235] on button "KYC" at bounding box center [158, 237] width 191 height 39
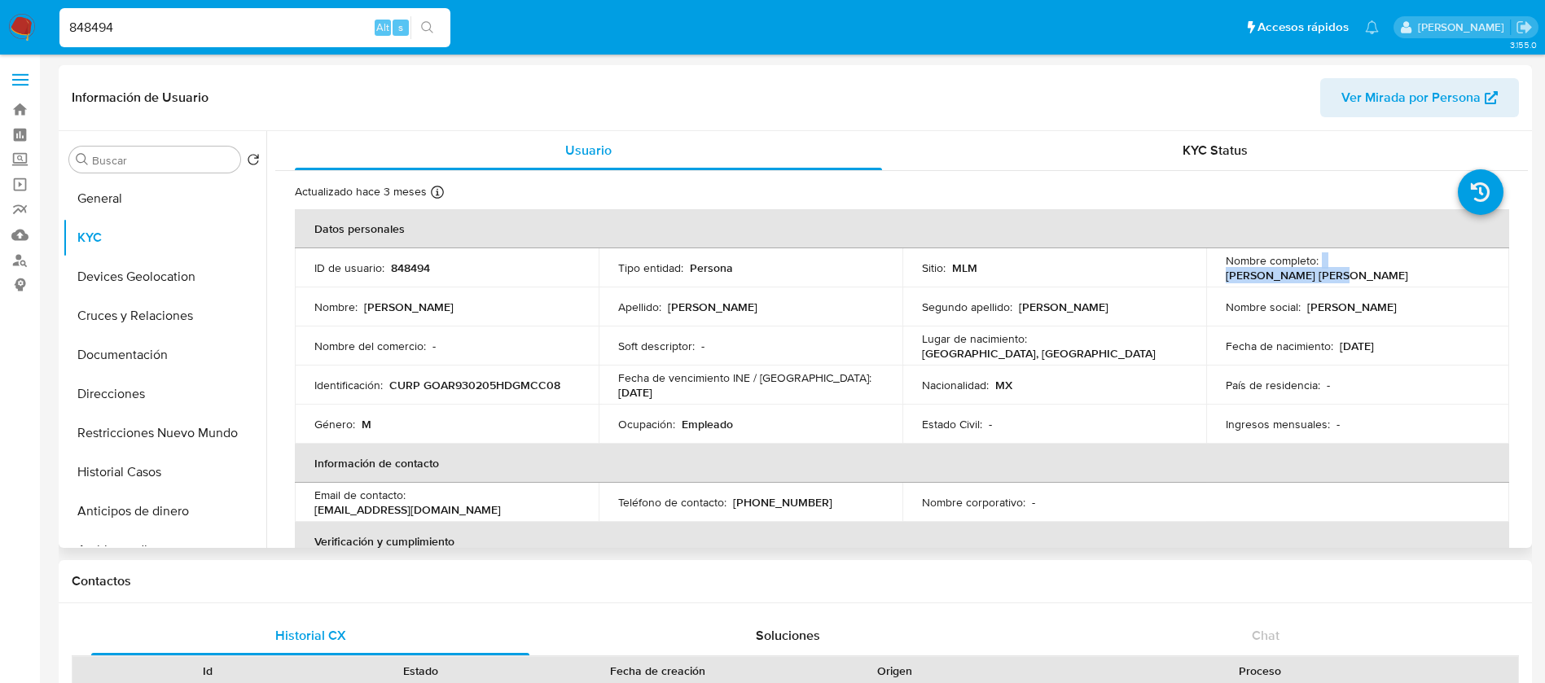
drag, startPoint x: 1388, startPoint y: 262, endPoint x: 1351, endPoint y: 298, distance: 51.8
click at [1317, 261] on td "Nombre completo : [PERSON_NAME] [PERSON_NAME]" at bounding box center [1358, 267] width 304 height 39
copy div "[PERSON_NAME] [PERSON_NAME]"
click at [401, 268] on p "848494" at bounding box center [410, 268] width 39 height 15
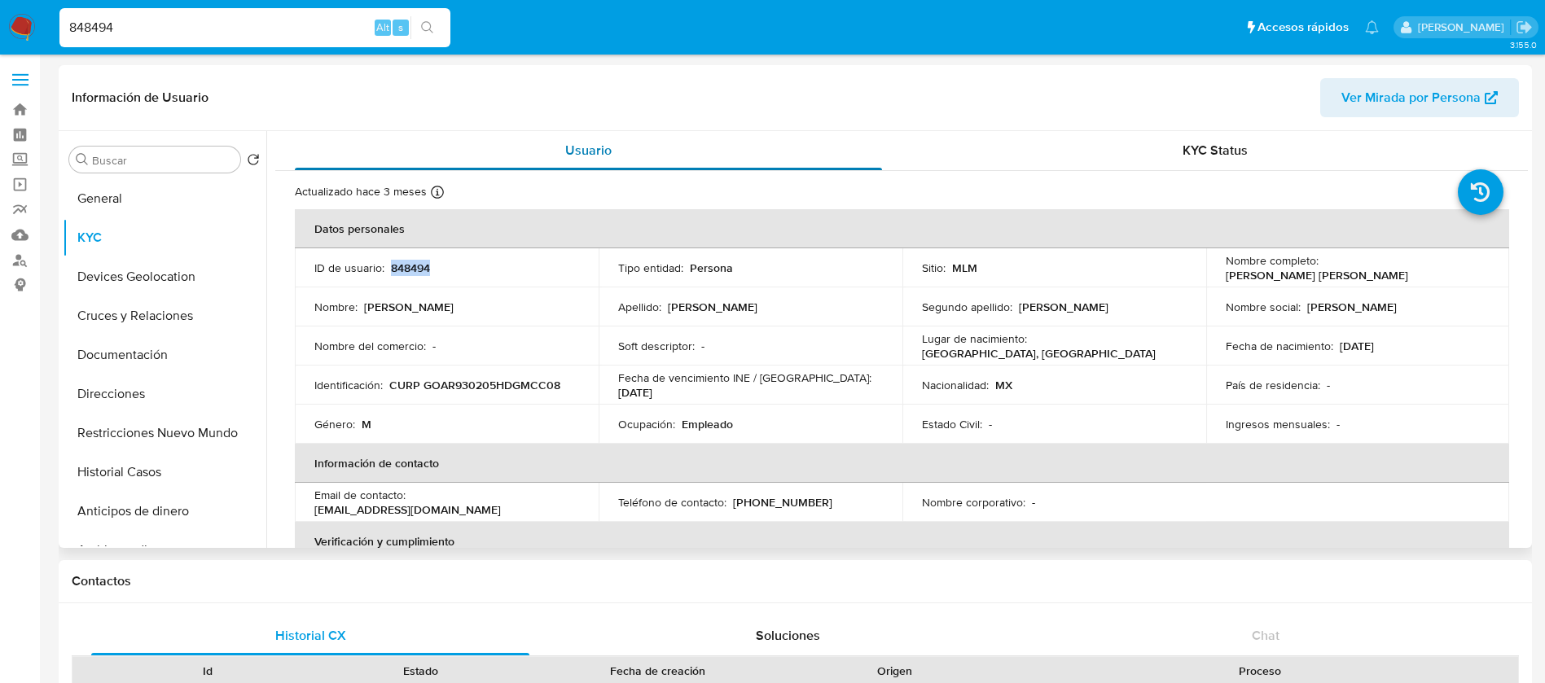
copy p "848494"
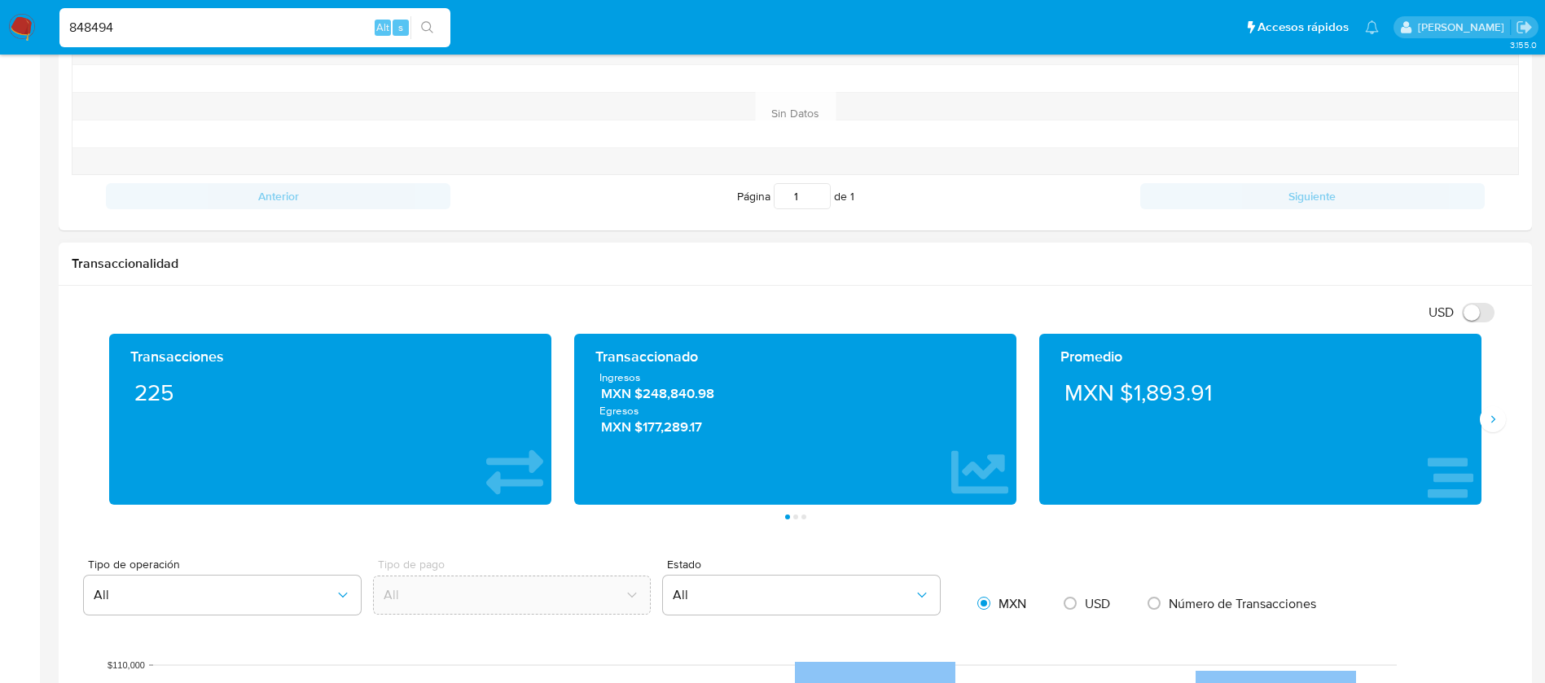
scroll to position [611, 0]
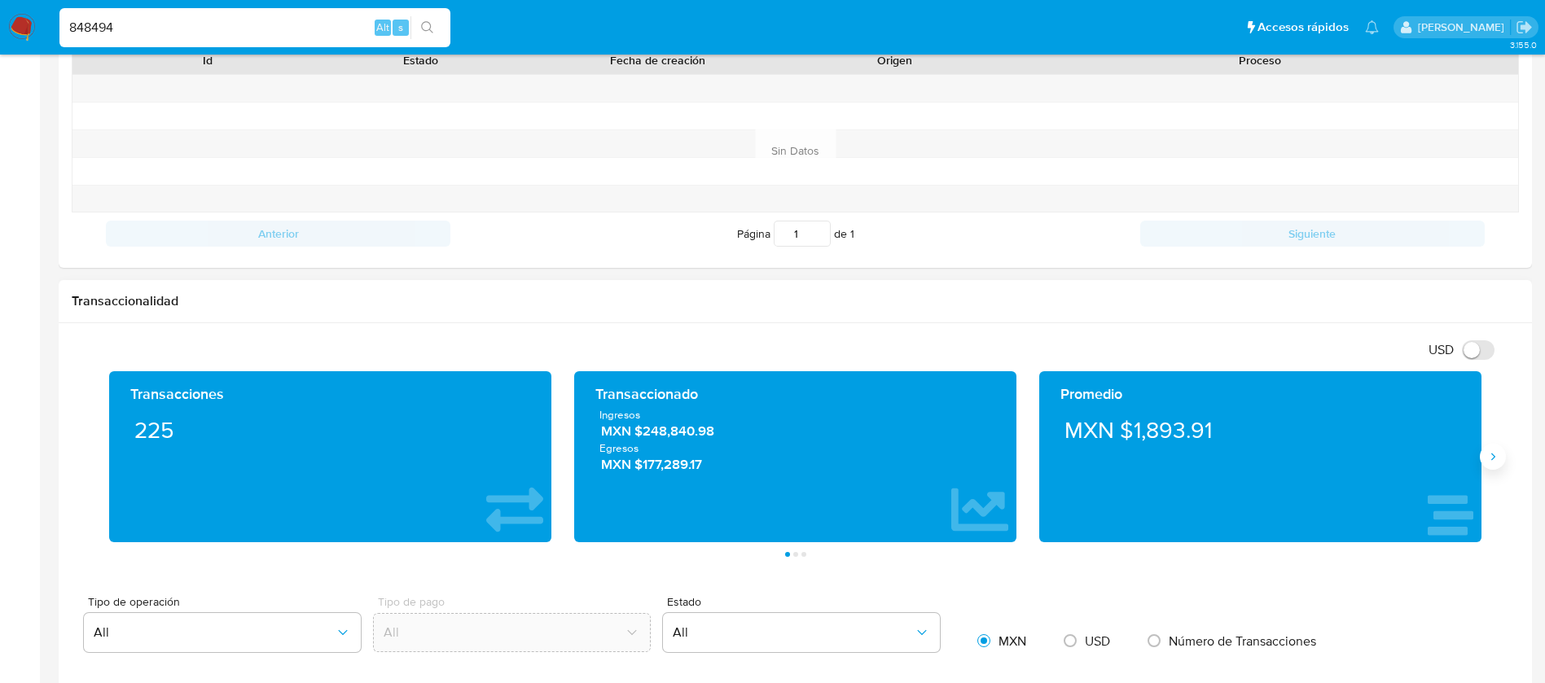
click at [1498, 458] on icon "Siguiente" at bounding box center [1492, 456] width 13 height 13
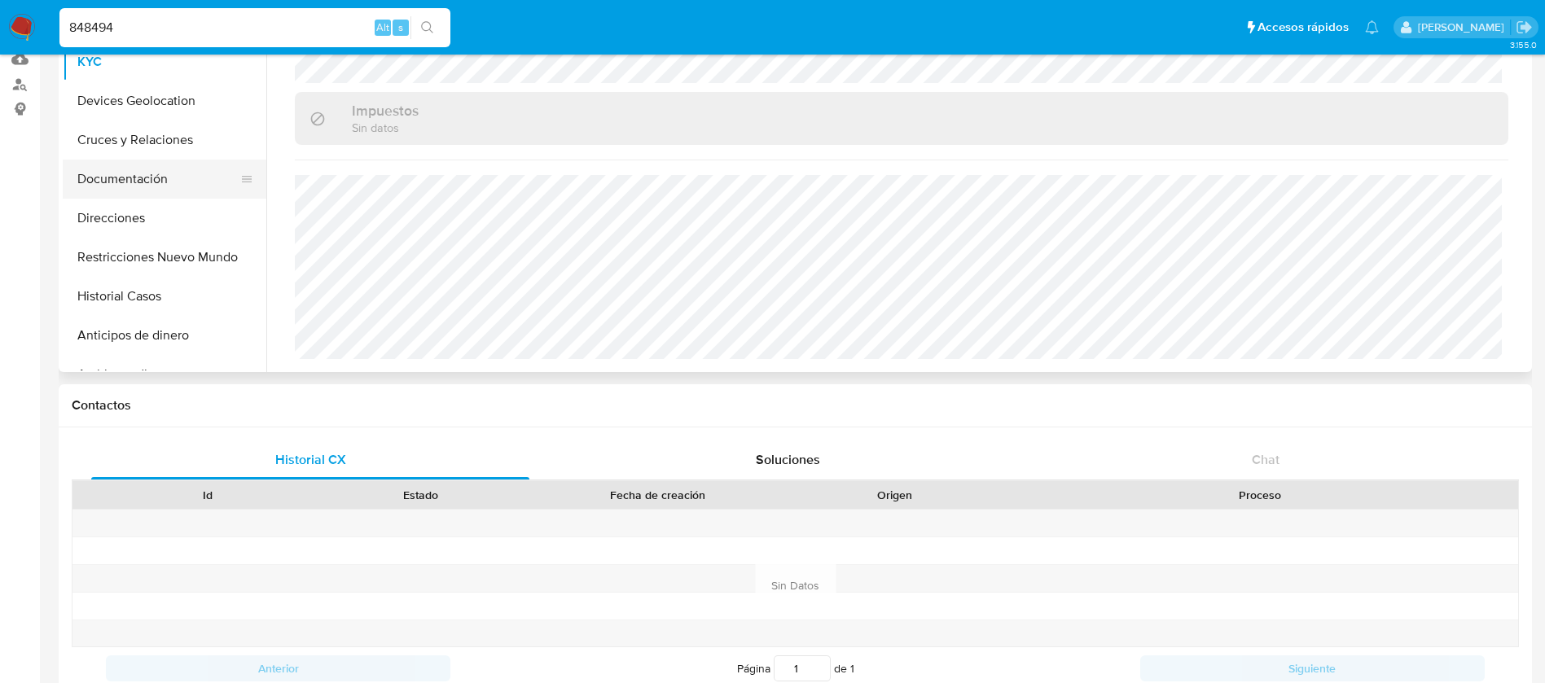
scroll to position [0, 0]
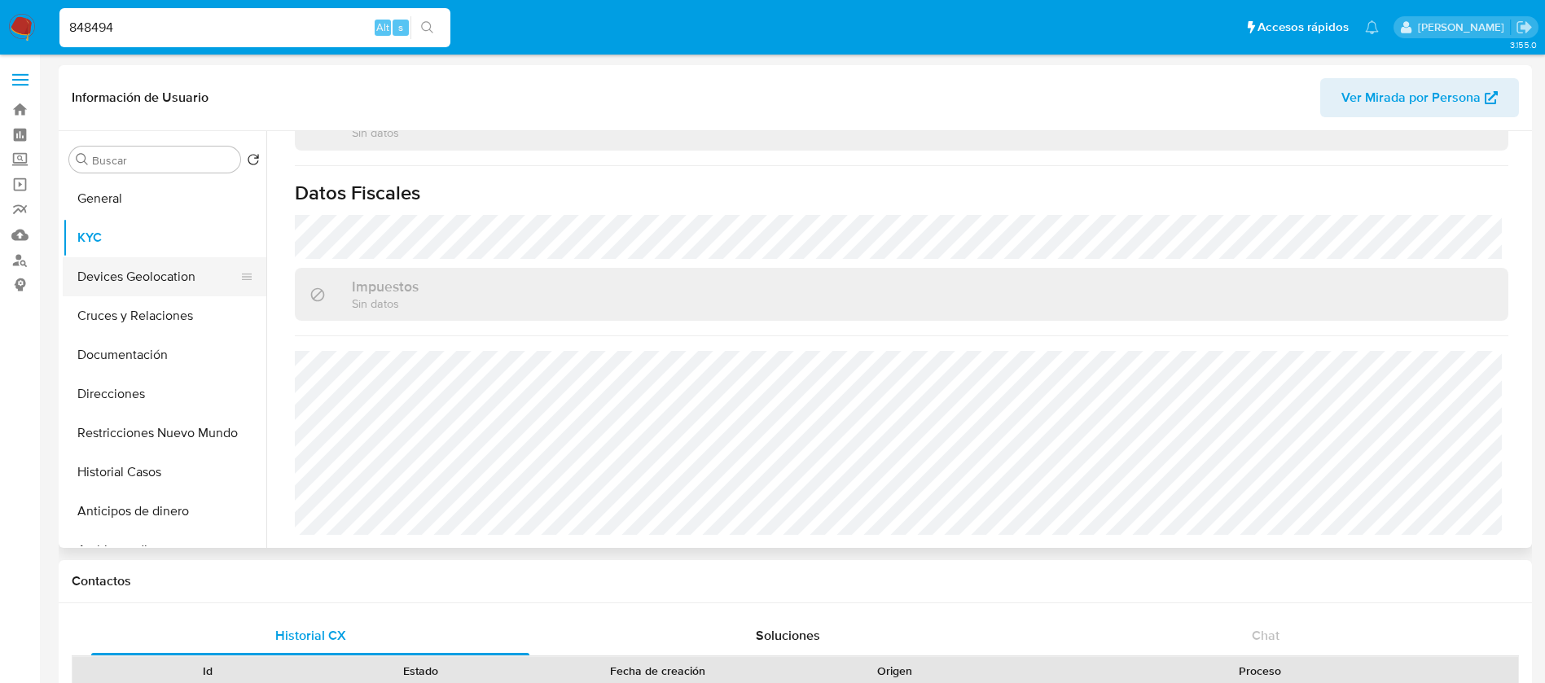
click at [192, 265] on button "Devices Geolocation" at bounding box center [158, 276] width 191 height 39
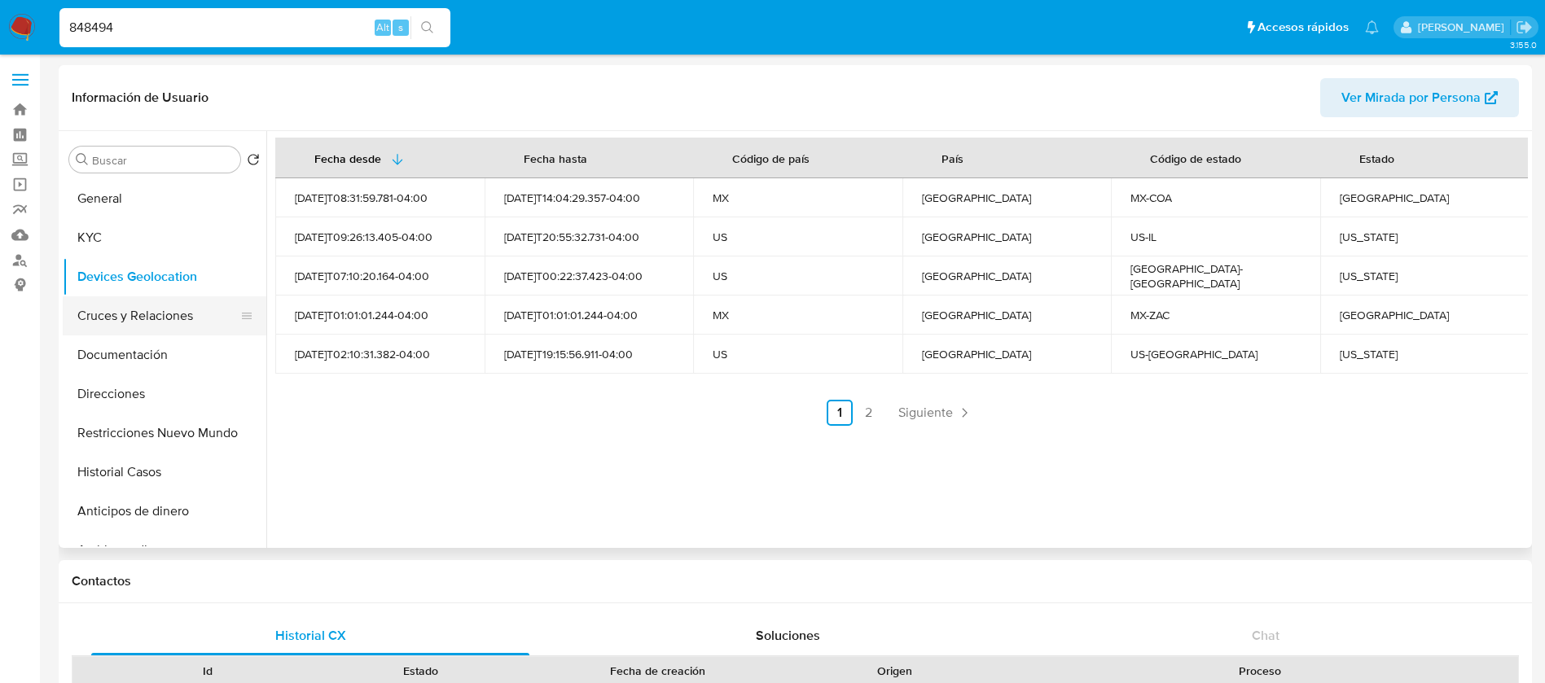
click at [167, 305] on button "Cruces y Relaciones" at bounding box center [158, 315] width 191 height 39
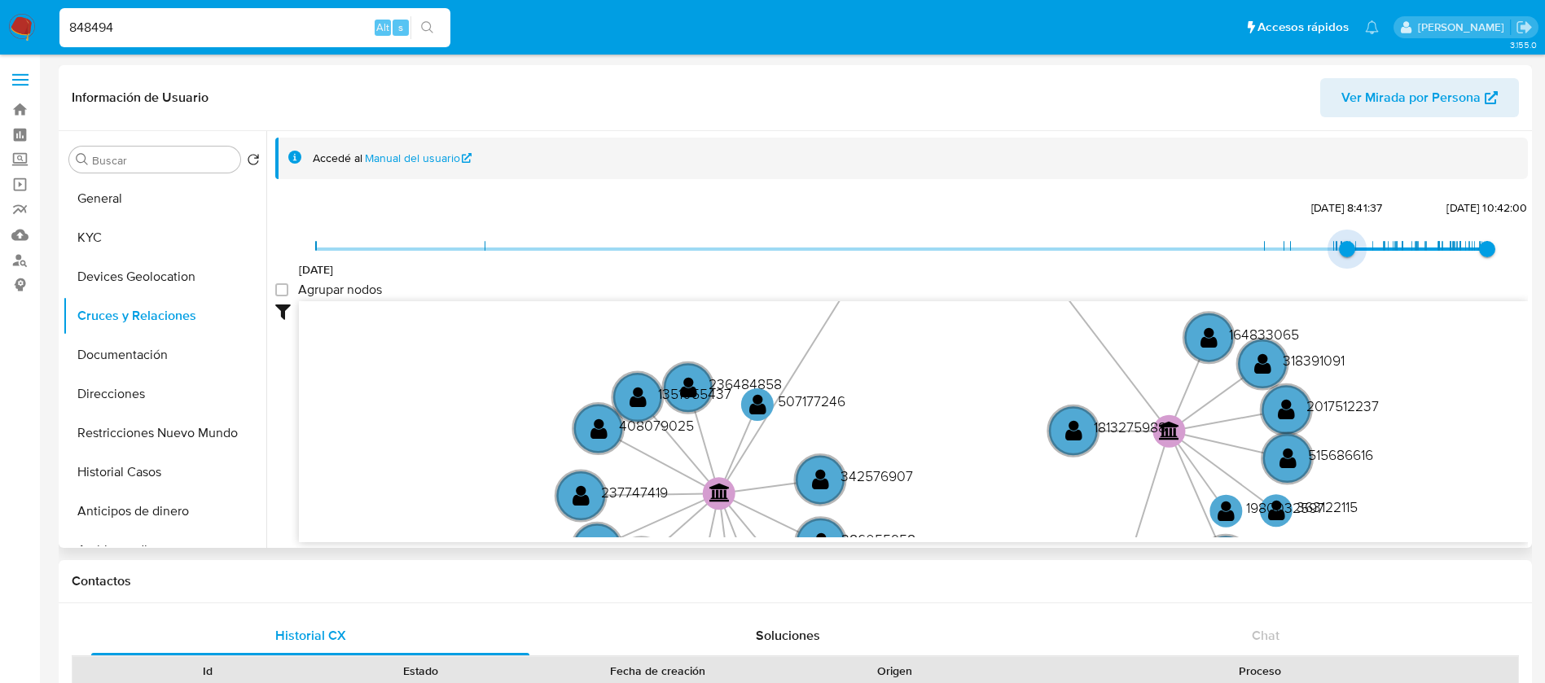
type input "1741027171000"
drag, startPoint x: 319, startPoint y: 252, endPoint x: 1361, endPoint y: 238, distance: 1041.6
click at [1365, 241] on span "[DATE] 12:39:31" at bounding box center [1373, 249] width 16 height 16
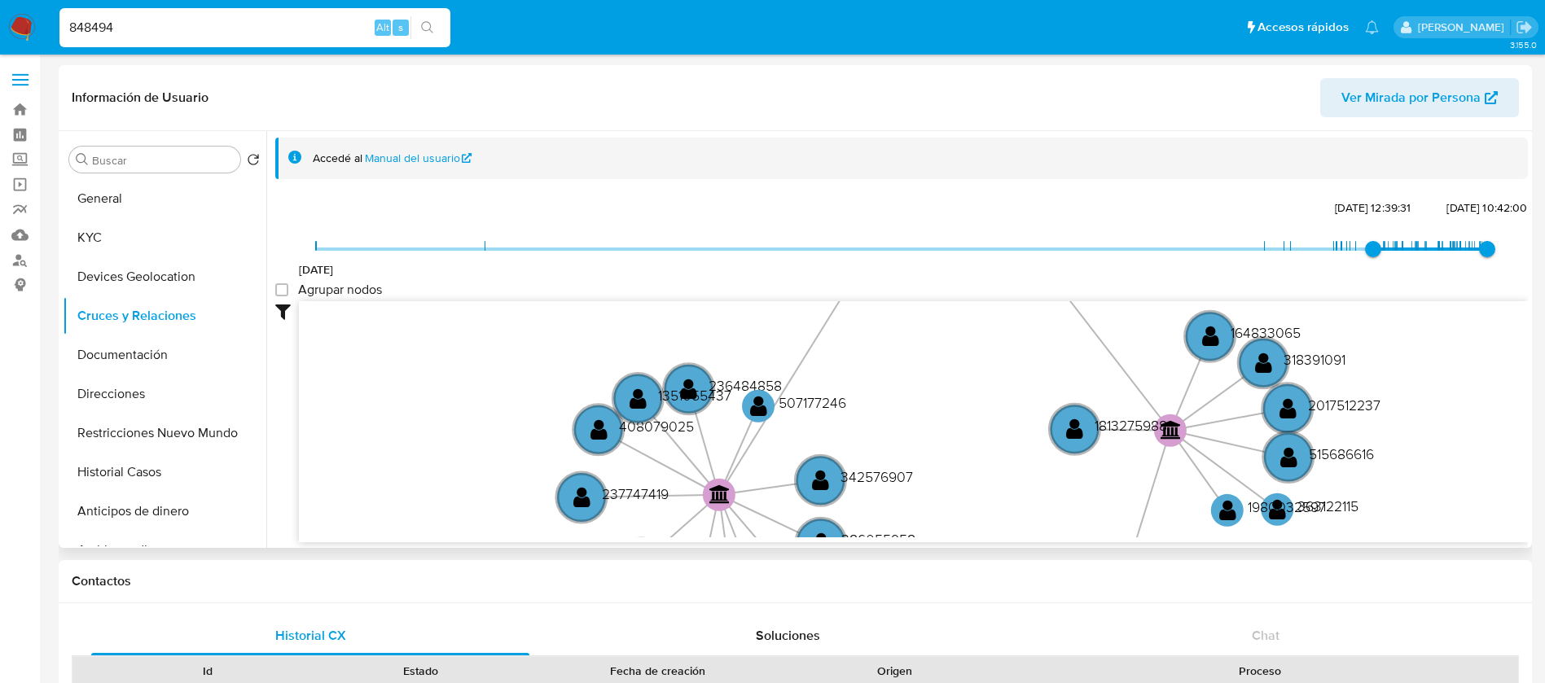
click at [278, 282] on label "Agrupar nodos" at bounding box center [328, 290] width 107 height 16
click at [278, 283] on group_nodes "Agrupar nodos" at bounding box center [281, 289] width 13 height 13
checkbox group_nodes "true"
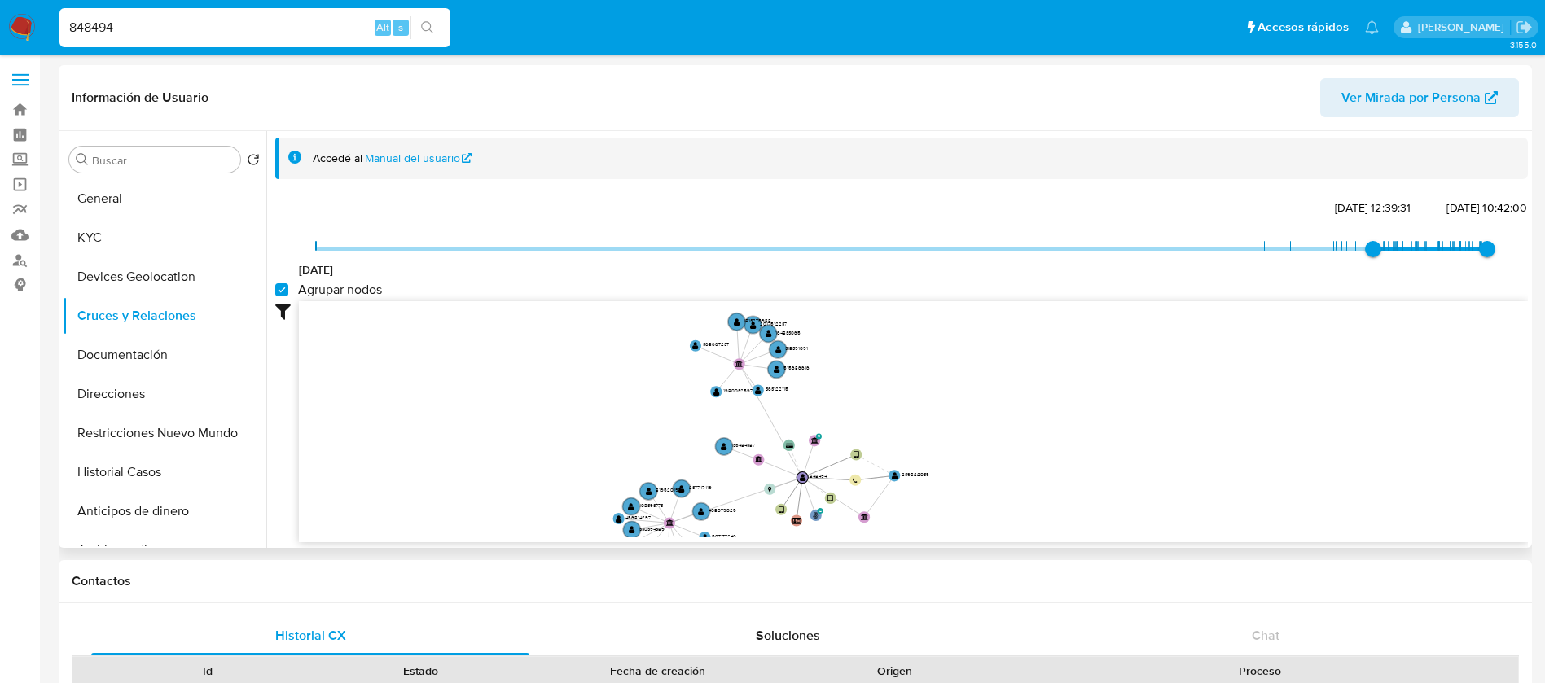
drag, startPoint x: 629, startPoint y: 366, endPoint x: 623, endPoint y: 481, distance: 115.0
click at [633, 486] on icon "phone-c45c45a03cb8c16049c8b956f6dc9695  user-848494  848494 phone-3719405c01a…" at bounding box center [913, 419] width 1229 height 236
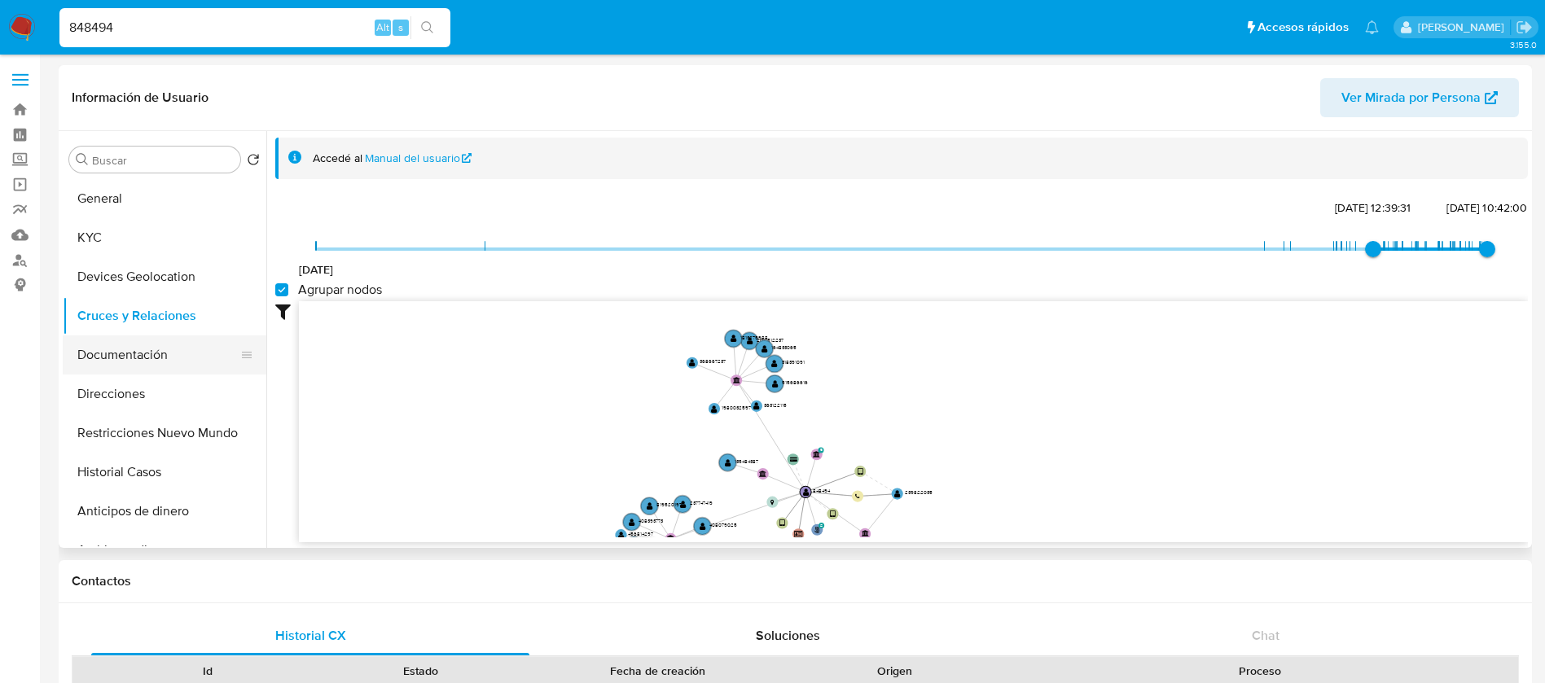
click at [183, 362] on button "Documentación" at bounding box center [158, 354] width 191 height 39
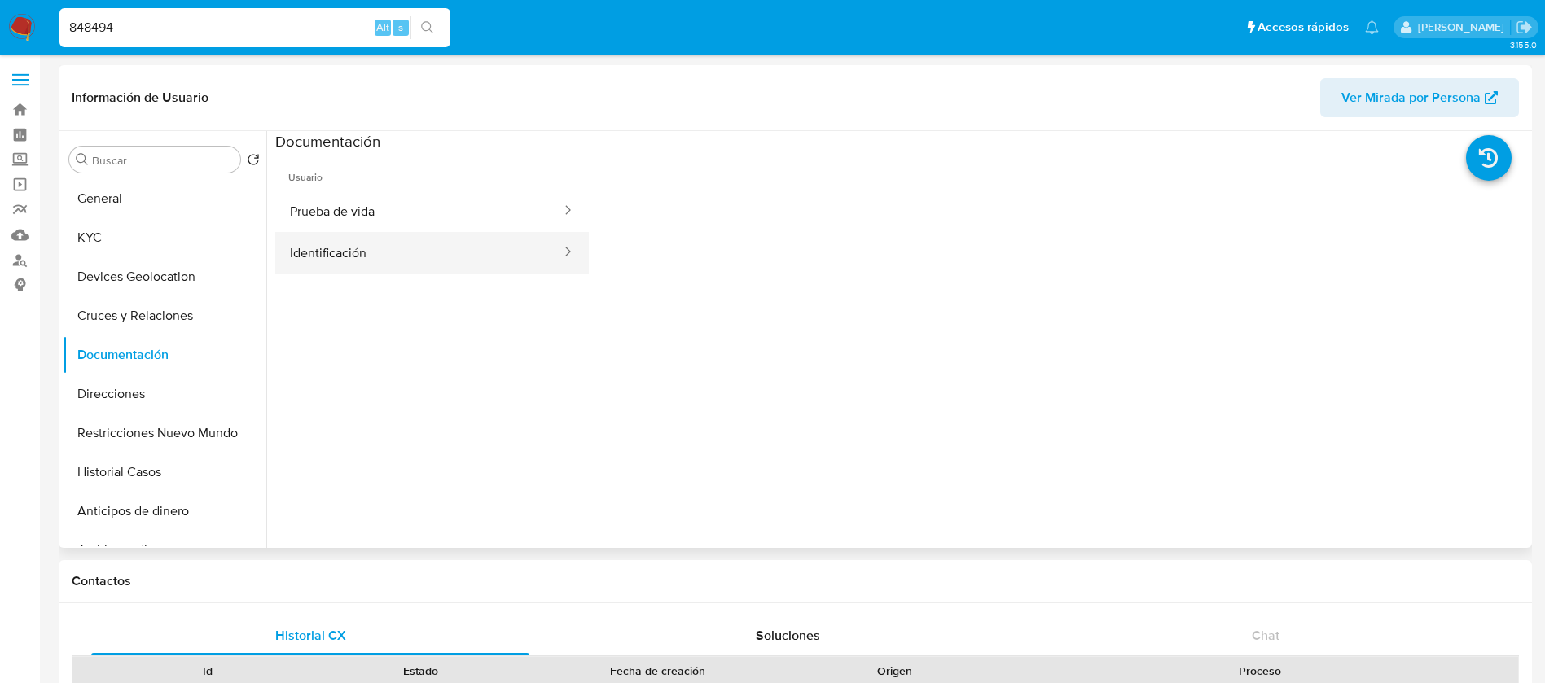
click at [337, 254] on button "Identificación" at bounding box center [418, 253] width 287 height 42
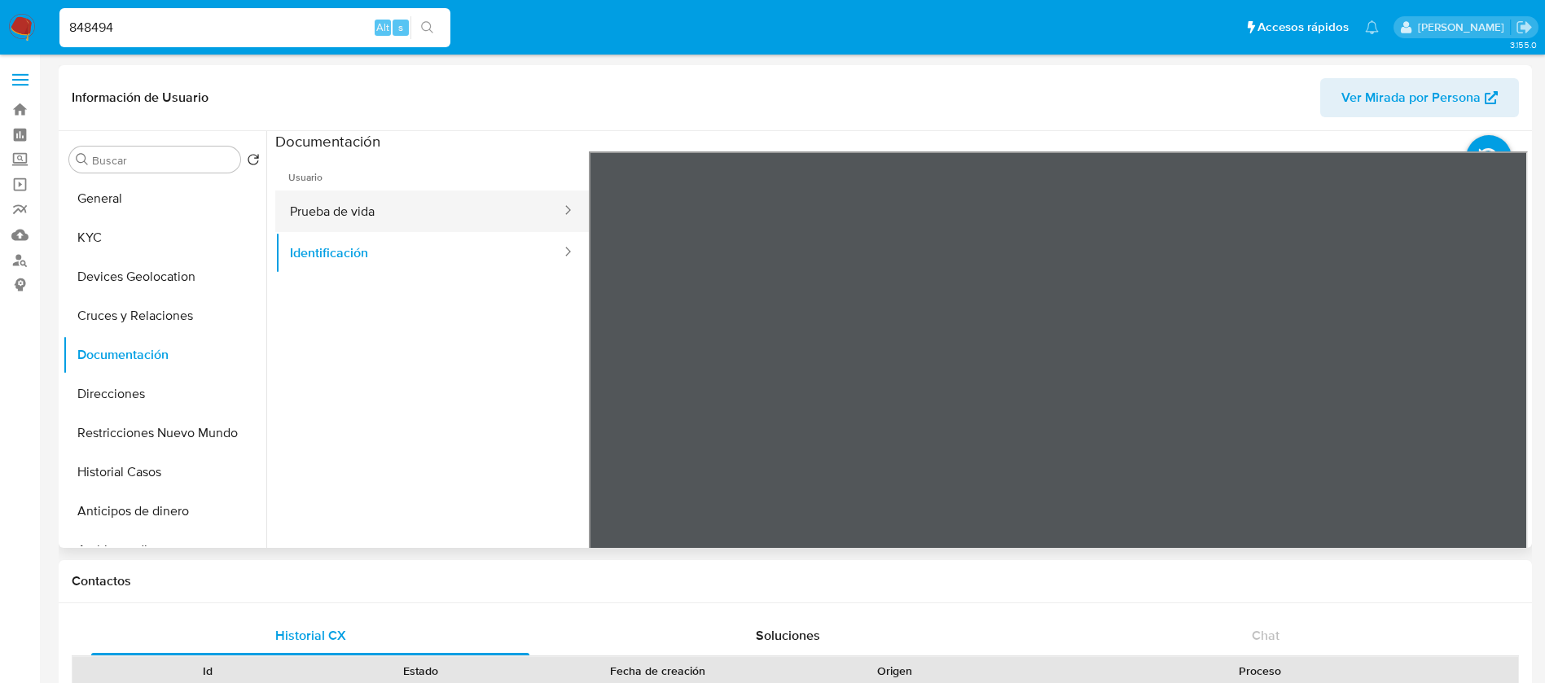
click at [356, 223] on button "Prueba de vida" at bounding box center [418, 212] width 287 height 42
click at [134, 225] on button "KYC" at bounding box center [158, 237] width 191 height 39
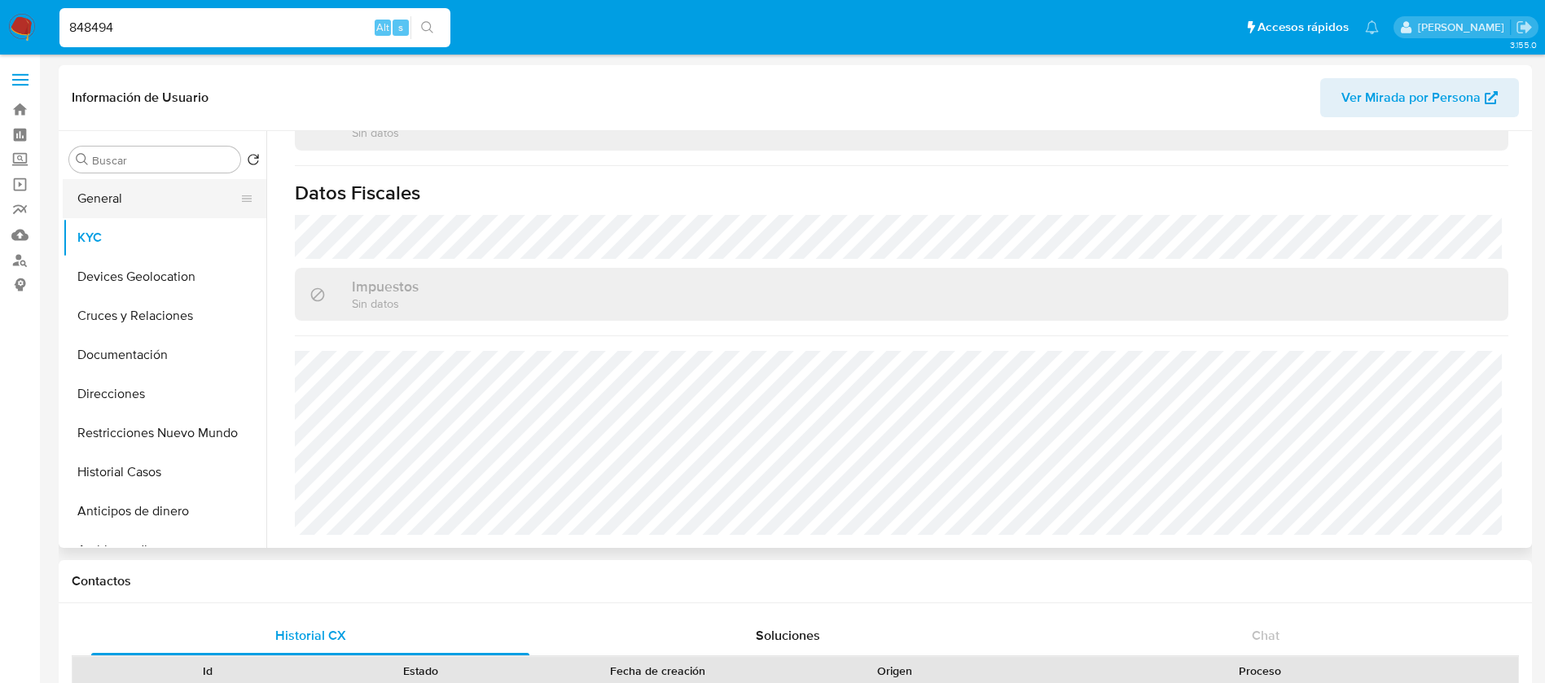
drag, startPoint x: 162, startPoint y: 194, endPoint x: 98, endPoint y: 195, distance: 64.3
click at [162, 194] on button "General" at bounding box center [158, 198] width 191 height 39
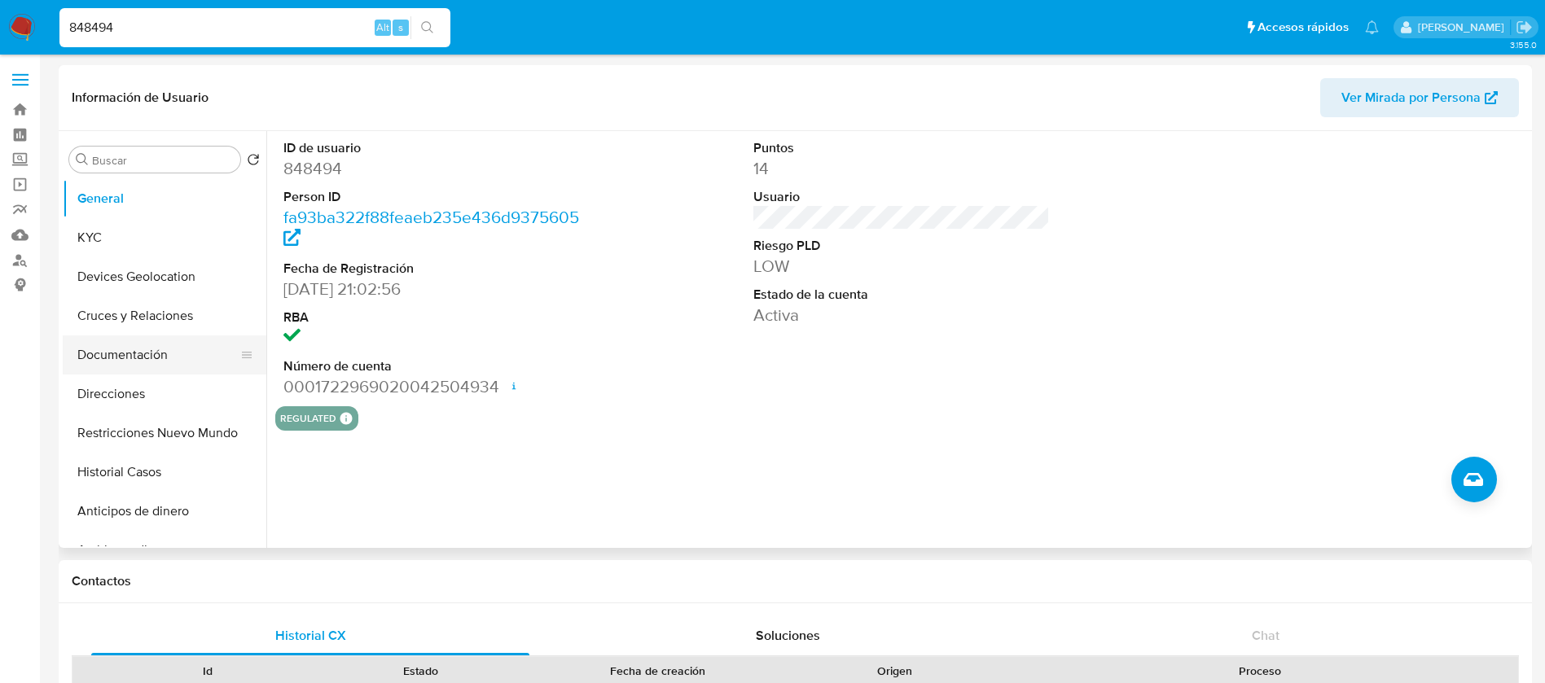
click at [134, 356] on button "Documentación" at bounding box center [158, 354] width 191 height 39
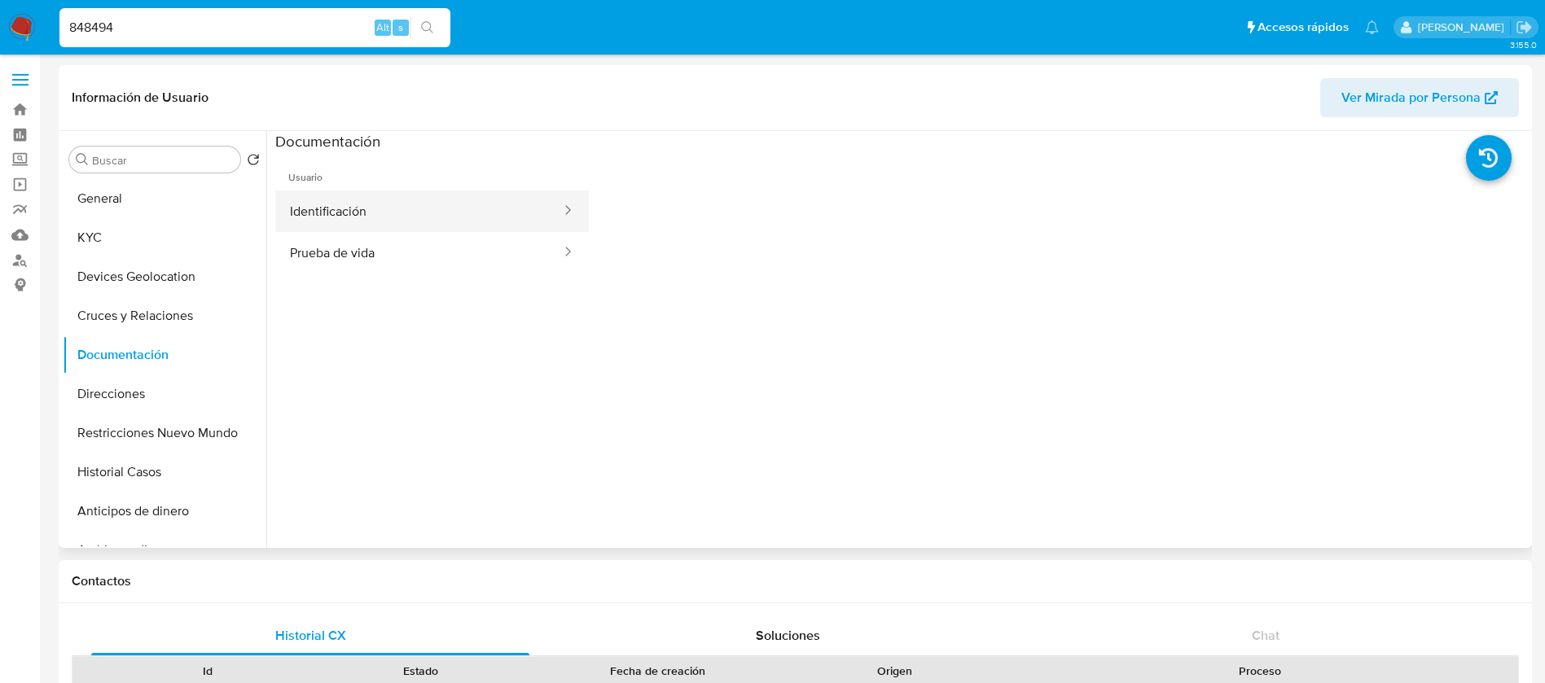
click at [420, 217] on button "Identificación" at bounding box center [418, 212] width 287 height 42
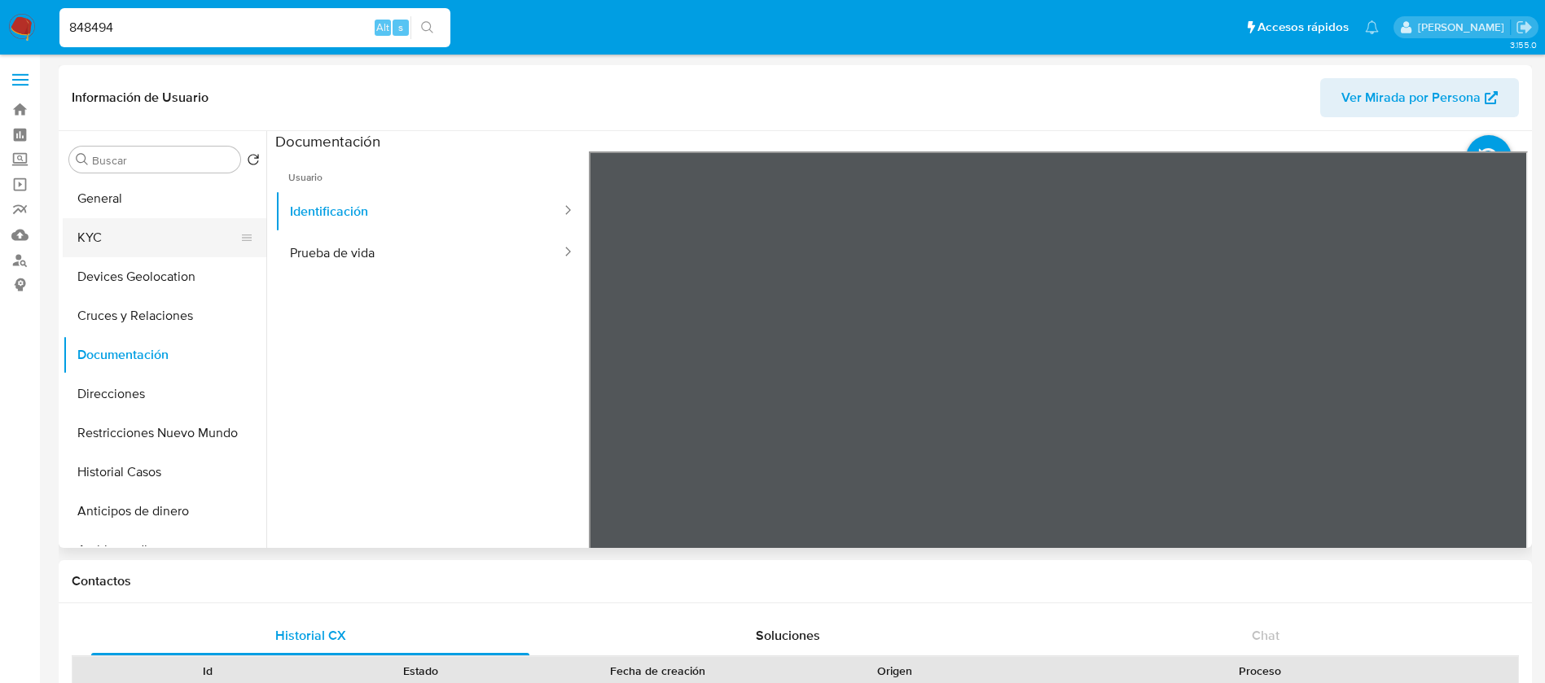
click at [83, 235] on button "KYC" at bounding box center [158, 237] width 191 height 39
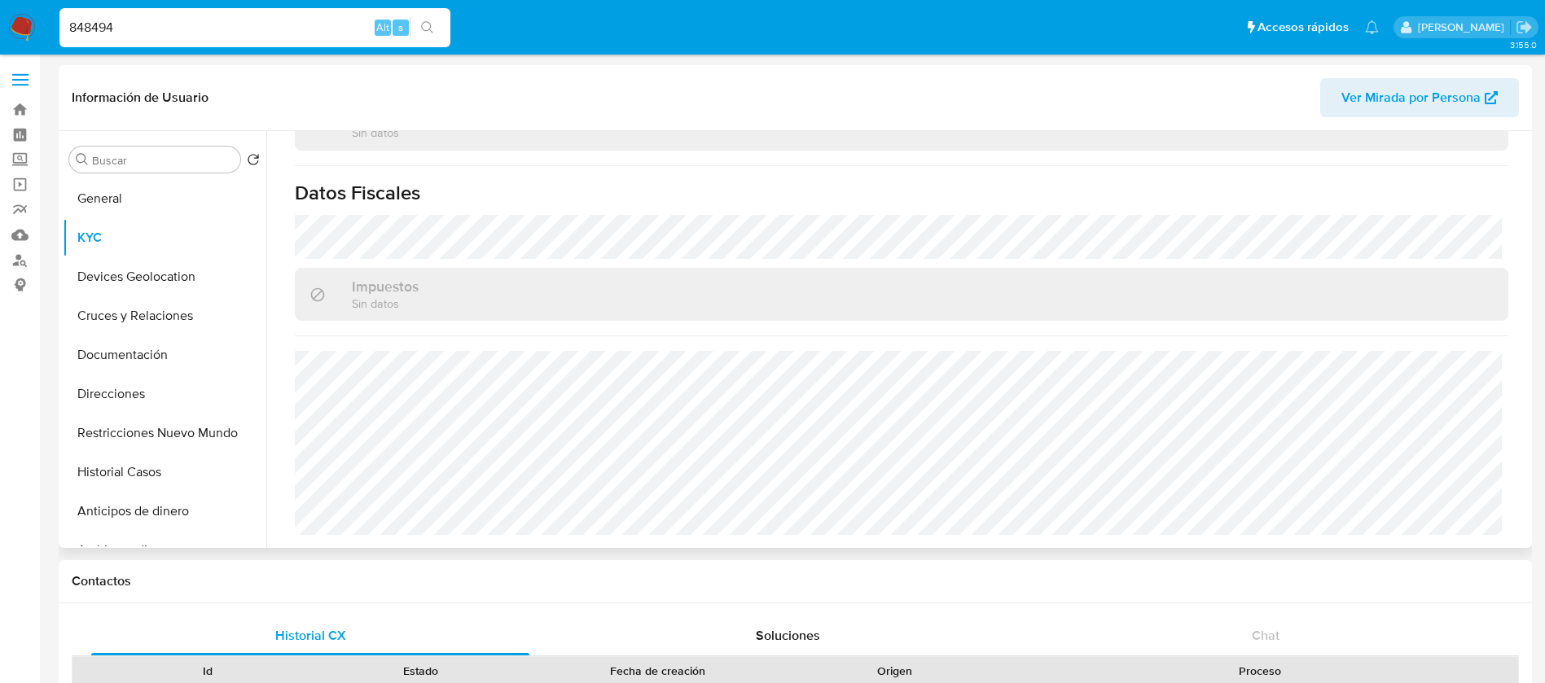
scroll to position [1007, 0]
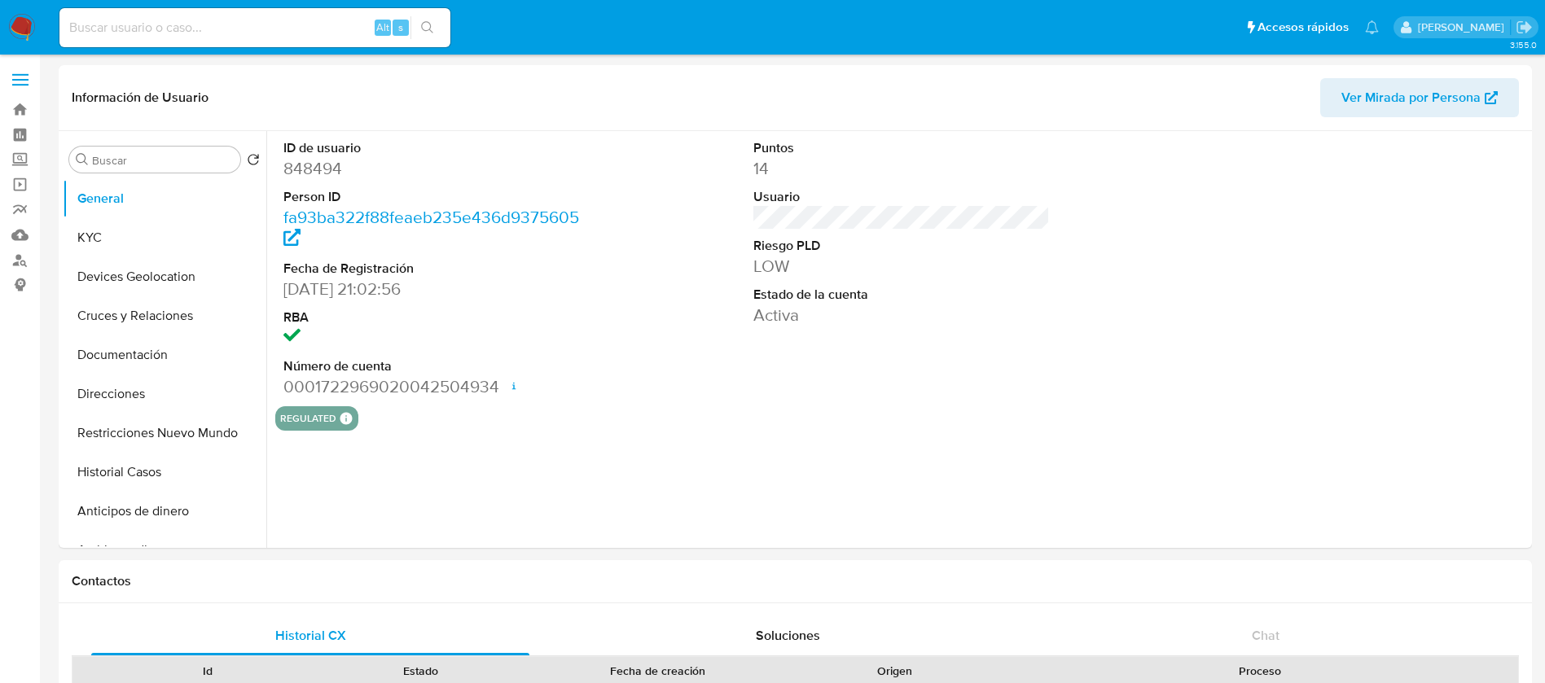
click at [200, 22] on input at bounding box center [254, 27] width 391 height 21
paste input "1073586841"
type input "1073586841"
select select "10"
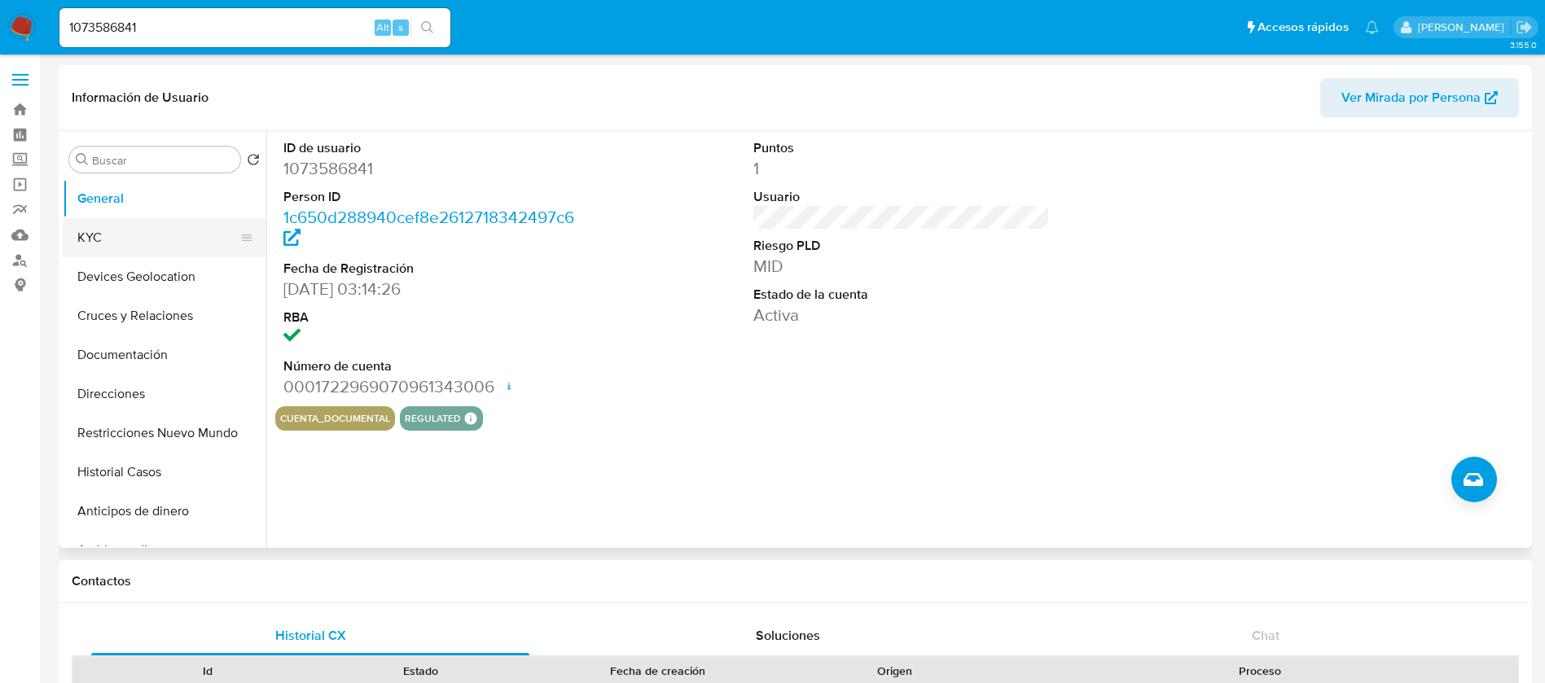
click at [136, 247] on button "KYC" at bounding box center [158, 237] width 191 height 39
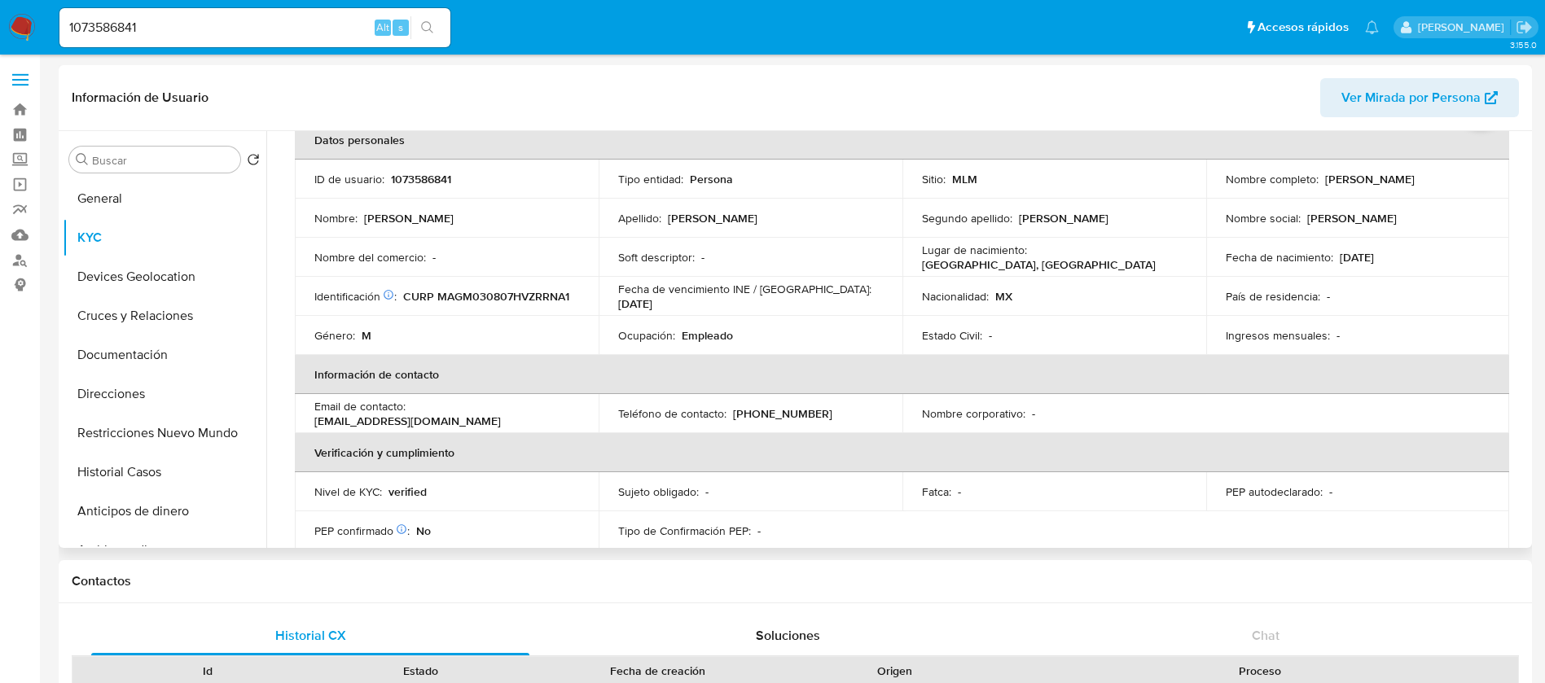
scroll to position [122, 0]
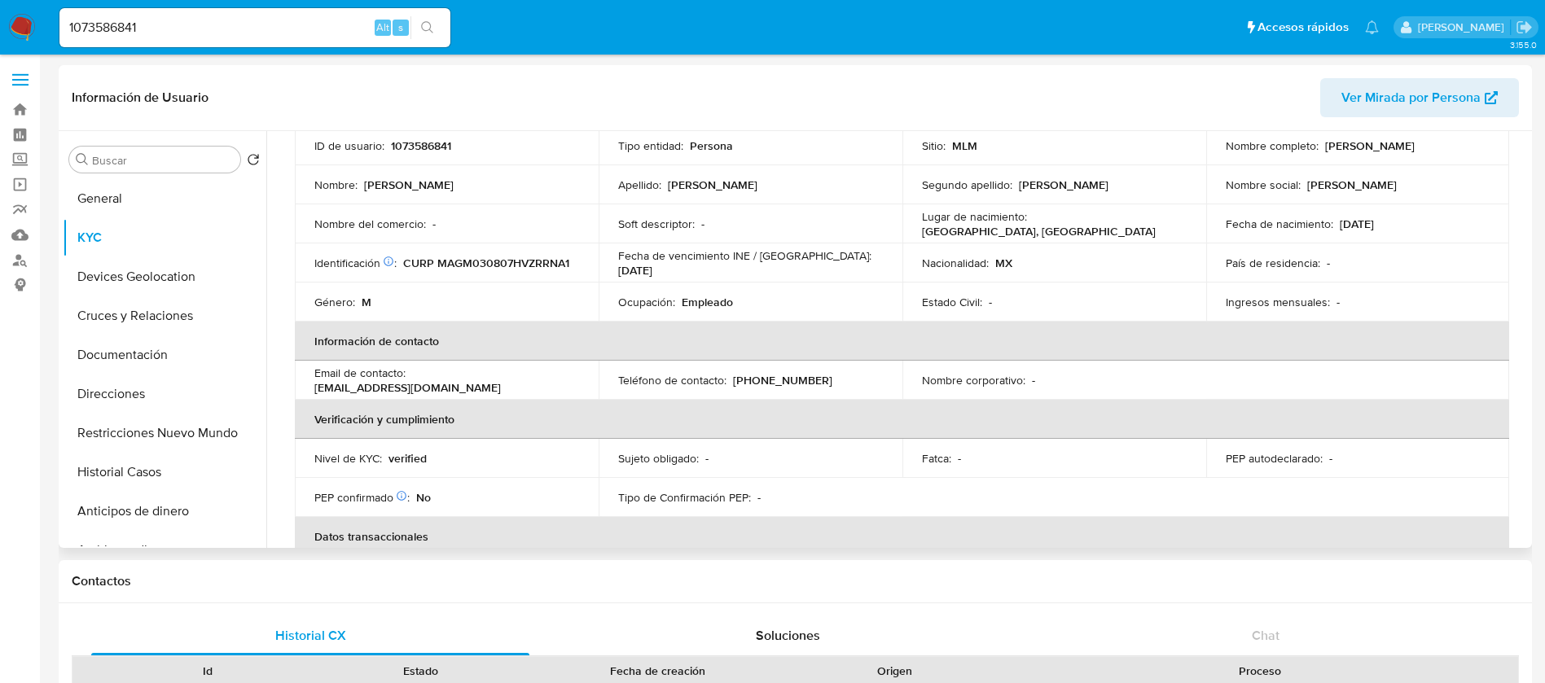
click at [408, 135] on td "ID de usuario : 1073586841" at bounding box center [447, 145] width 304 height 39
click at [414, 143] on p "1073586841" at bounding box center [421, 145] width 60 height 15
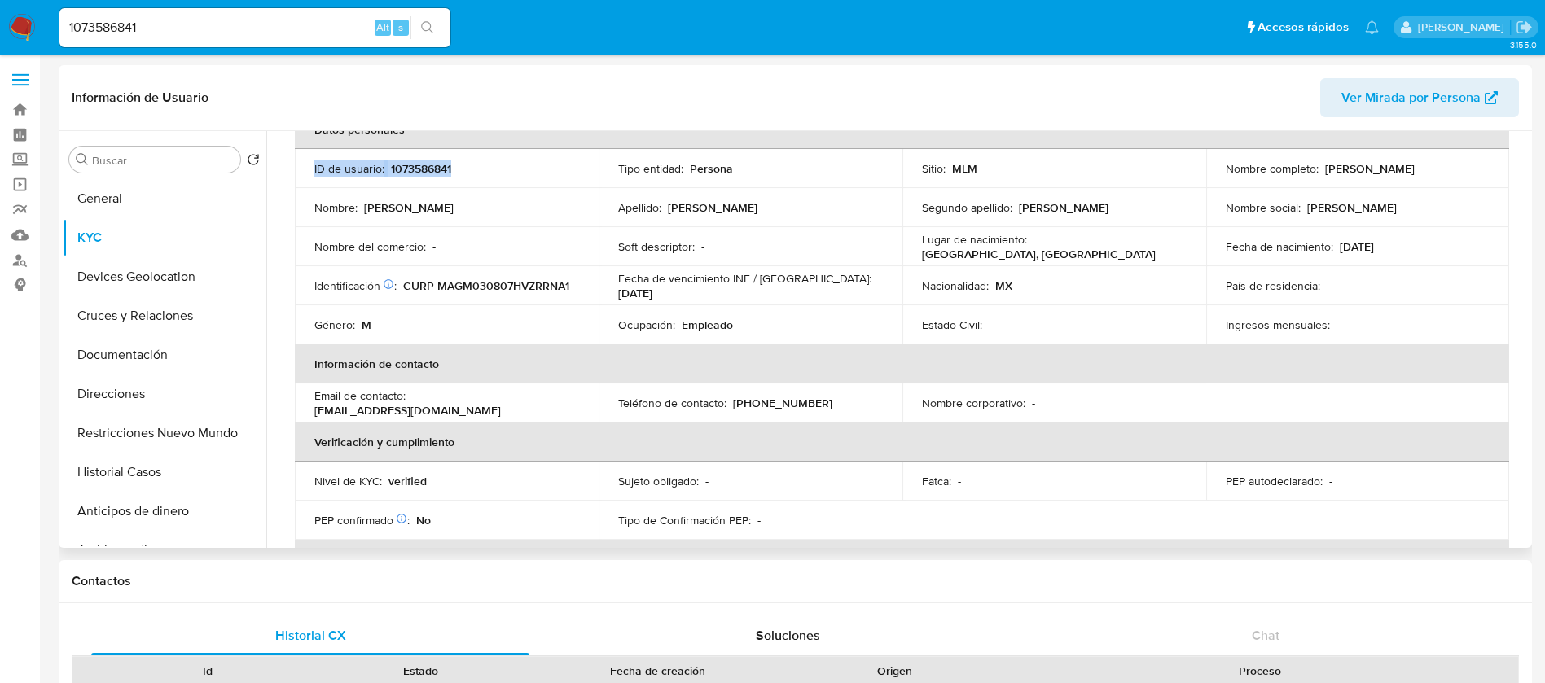
click at [414, 143] on table "Datos personales ID de usuario : 1073586841 Tipo entidad : Persona Sitio : MLM …" at bounding box center [902, 403] width 1214 height 586
copy table "ID de usuario : 1073586841"
click at [444, 165] on p "1073586841" at bounding box center [421, 168] width 60 height 15
drag, startPoint x: 1418, startPoint y: 174, endPoint x: 1213, endPoint y: 181, distance: 205.3
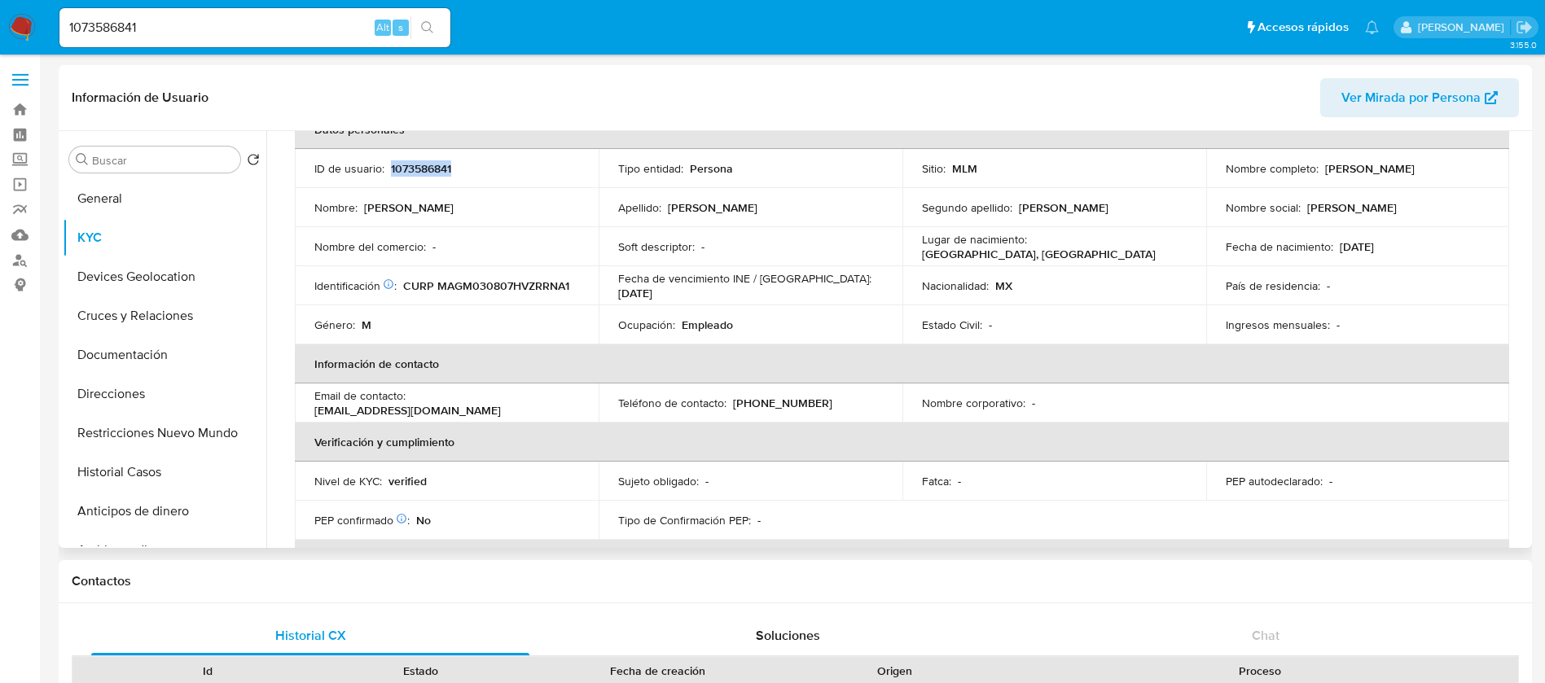
click at [1213, 181] on td "Nombre completo : [PERSON_NAME]" at bounding box center [1358, 168] width 304 height 39
copy p "[PERSON_NAME]"
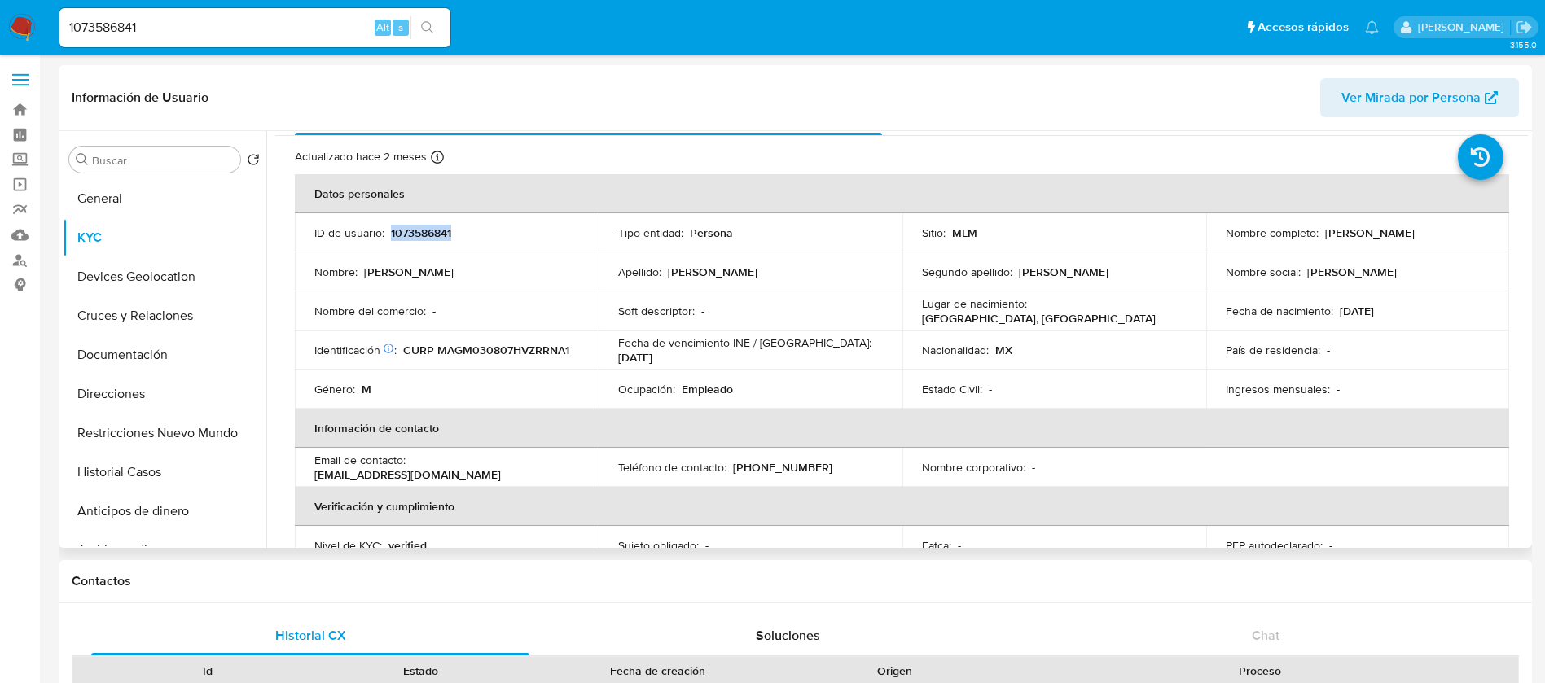
scroll to position [0, 0]
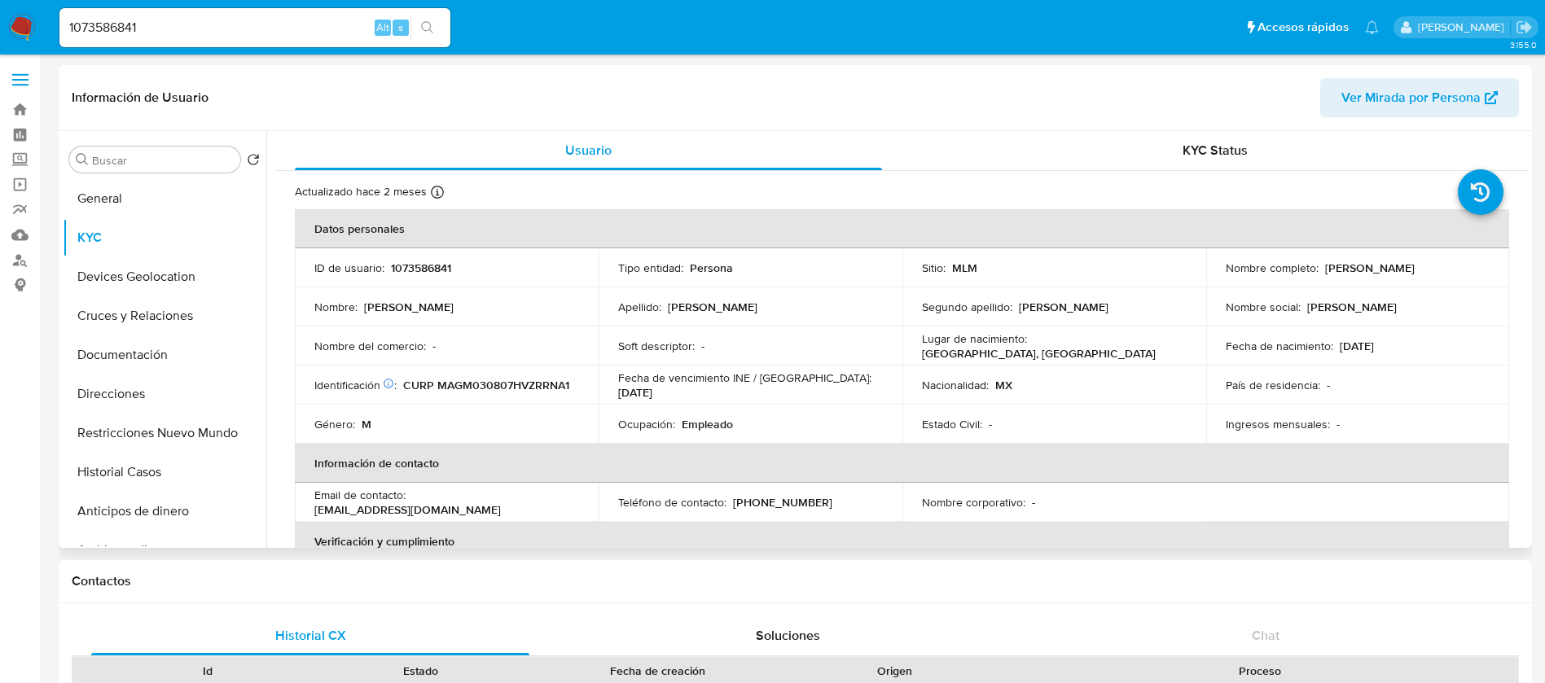
click at [407, 261] on p "1073586841" at bounding box center [421, 268] width 60 height 15
copy p "1073586841"
click at [186, 324] on button "Cruces y Relaciones" at bounding box center [158, 315] width 191 height 39
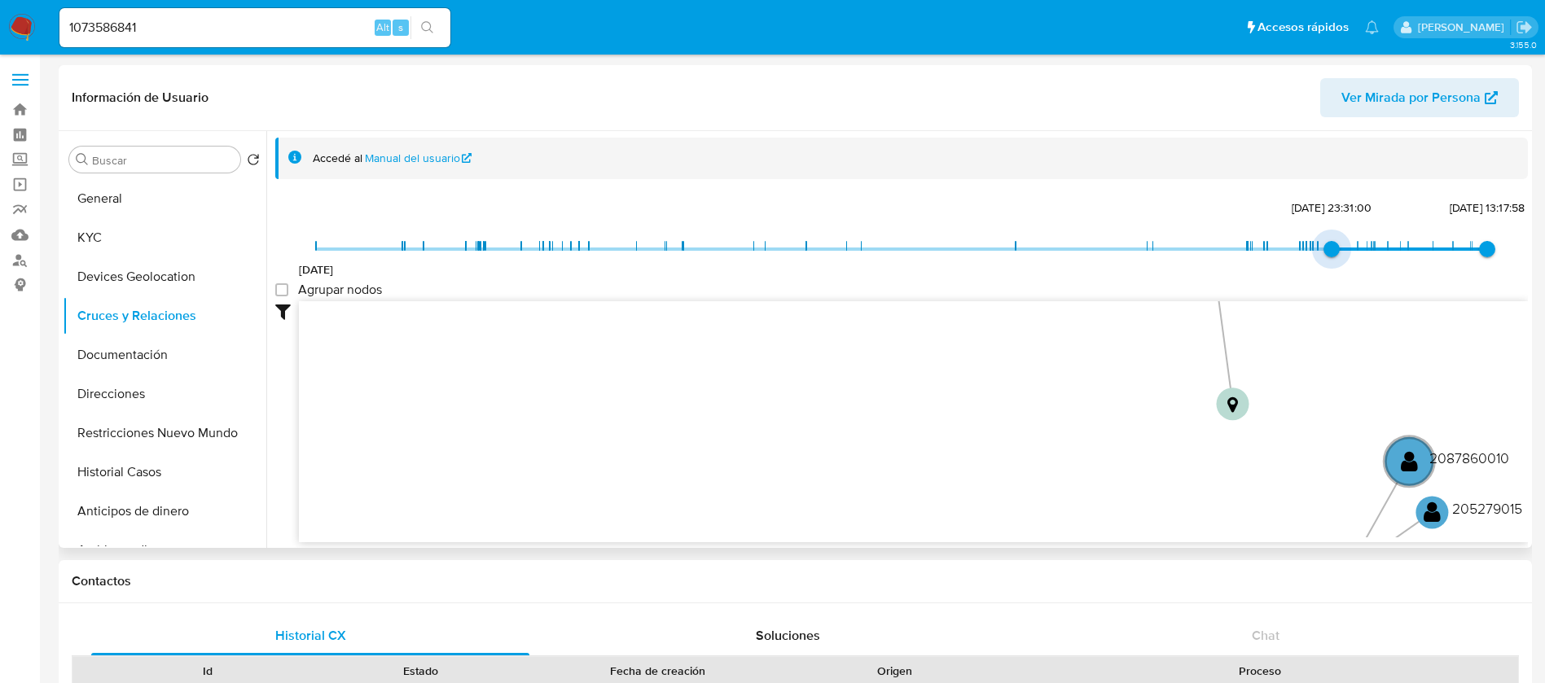
type input "1741581864000"
drag, startPoint x: 317, startPoint y: 248, endPoint x: 1340, endPoint y: 239, distance: 1022.8
click at [1349, 241] on span "[DATE] 22:44:24" at bounding box center [1357, 249] width 16 height 16
click at [284, 292] on group_nodes "Agrupar nodos" at bounding box center [281, 289] width 13 height 13
checkbox group_nodes "true"
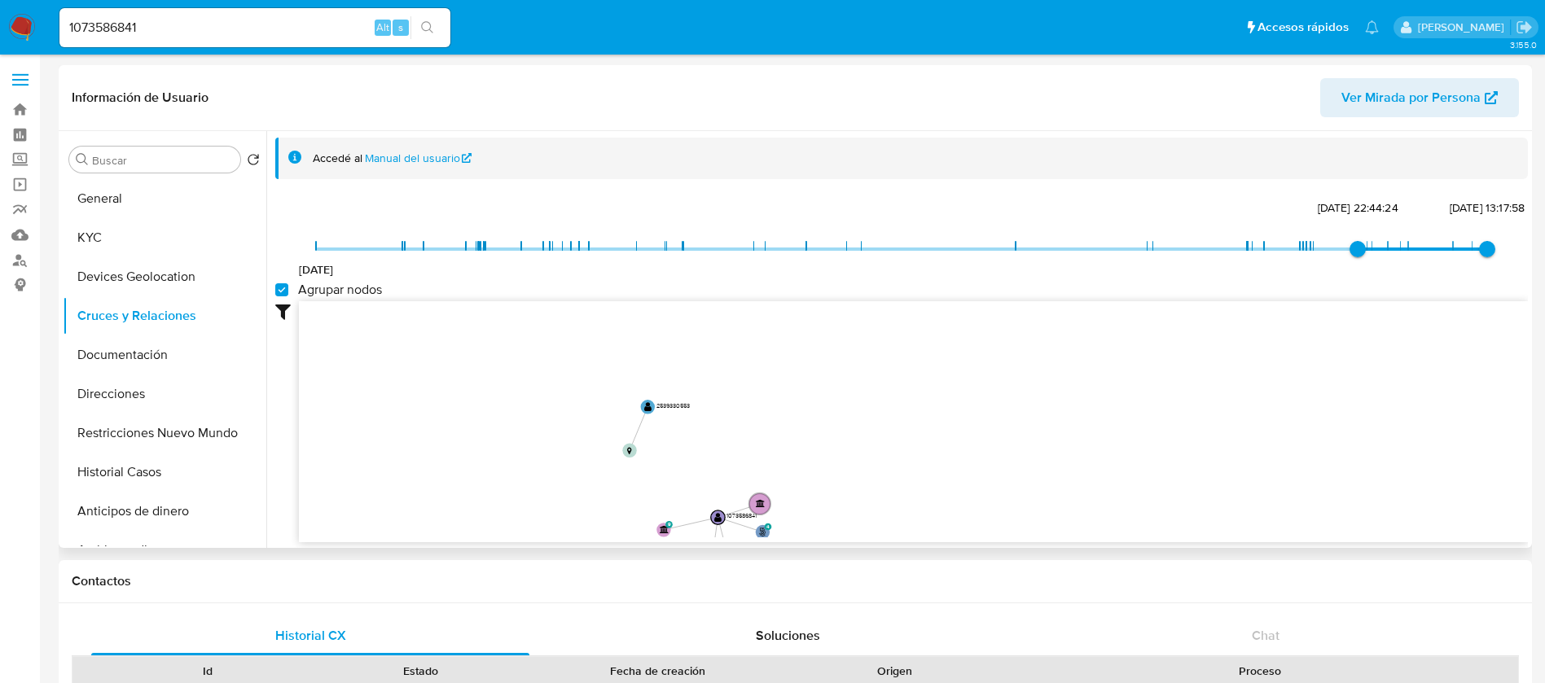
drag, startPoint x: 629, startPoint y: 406, endPoint x: 665, endPoint y: 542, distance: 141.4
click at [112, 351] on button "Documentación" at bounding box center [158, 354] width 191 height 39
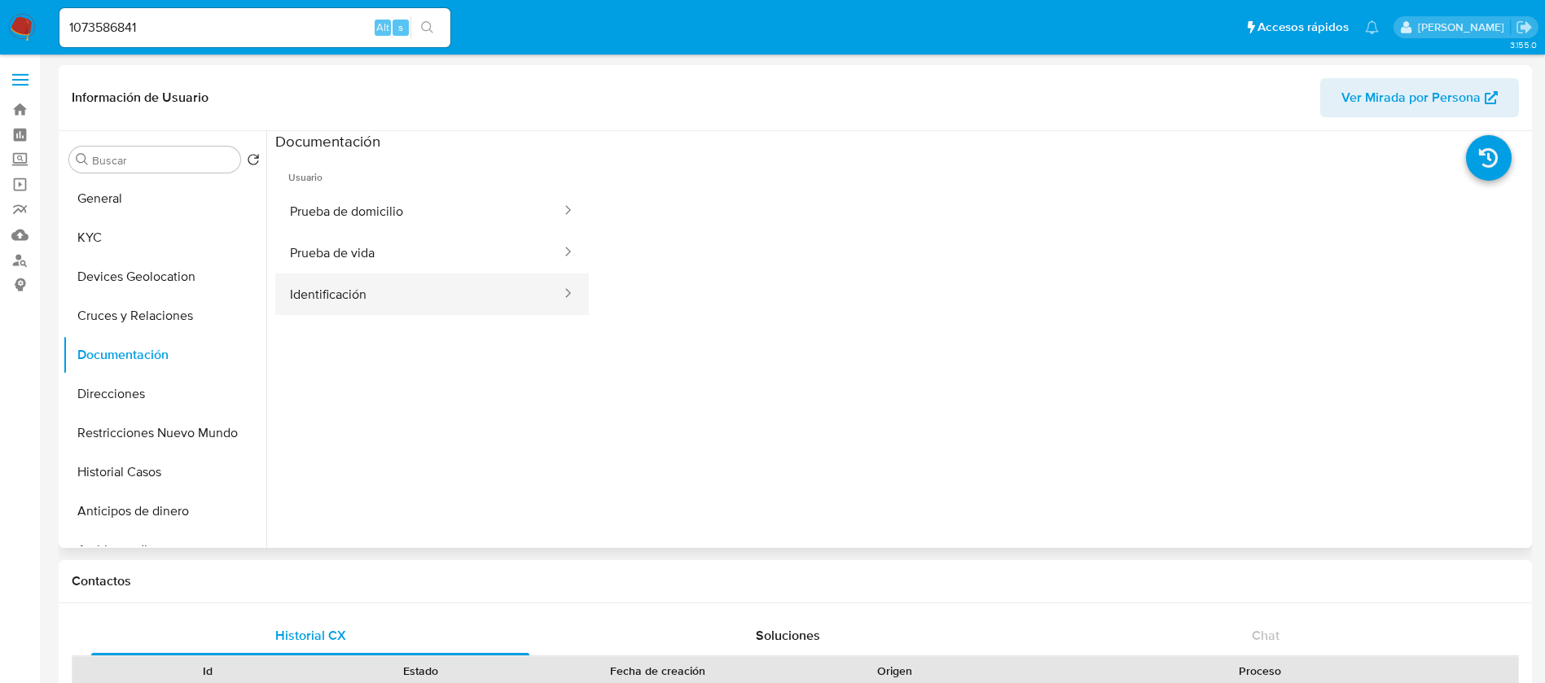
click at [472, 287] on button "Identificación" at bounding box center [418, 295] width 287 height 42
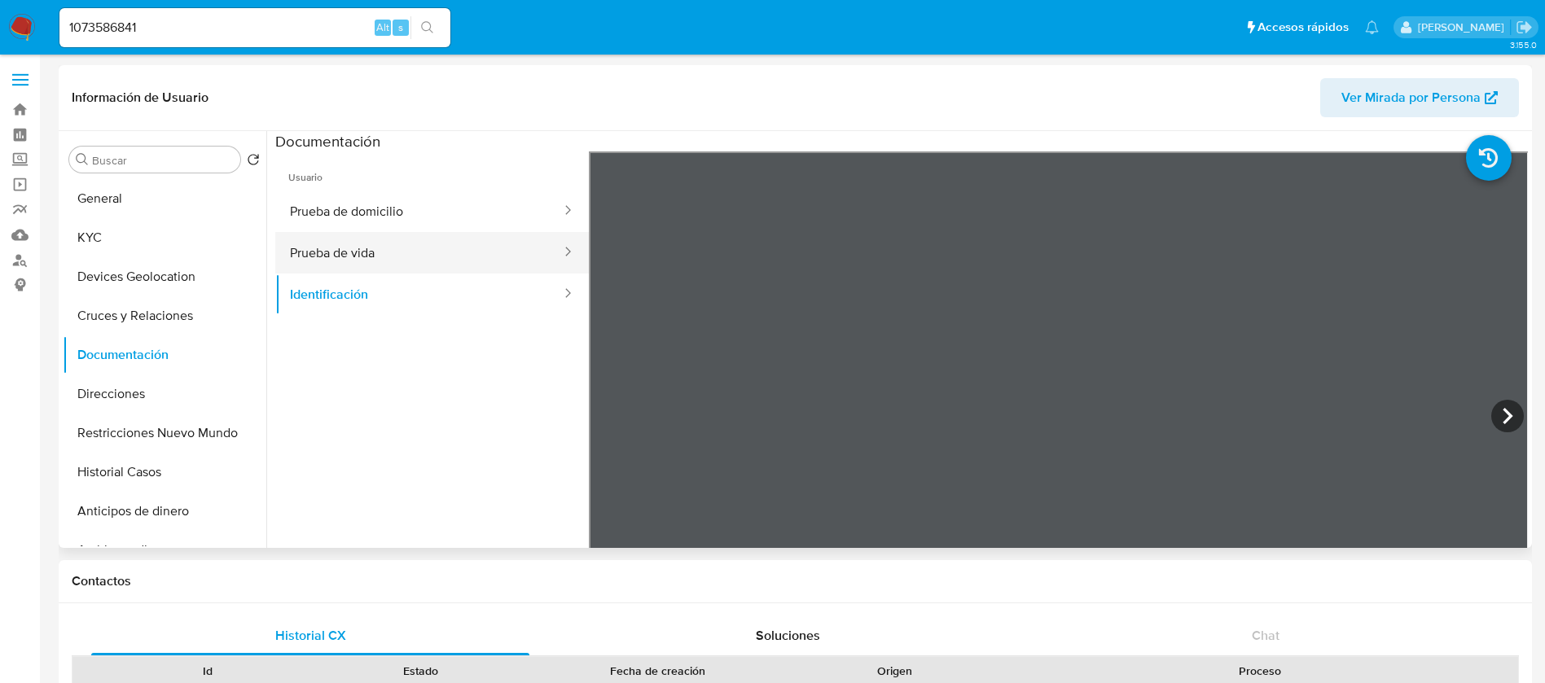
click at [412, 258] on button "Prueba de vida" at bounding box center [418, 253] width 287 height 42
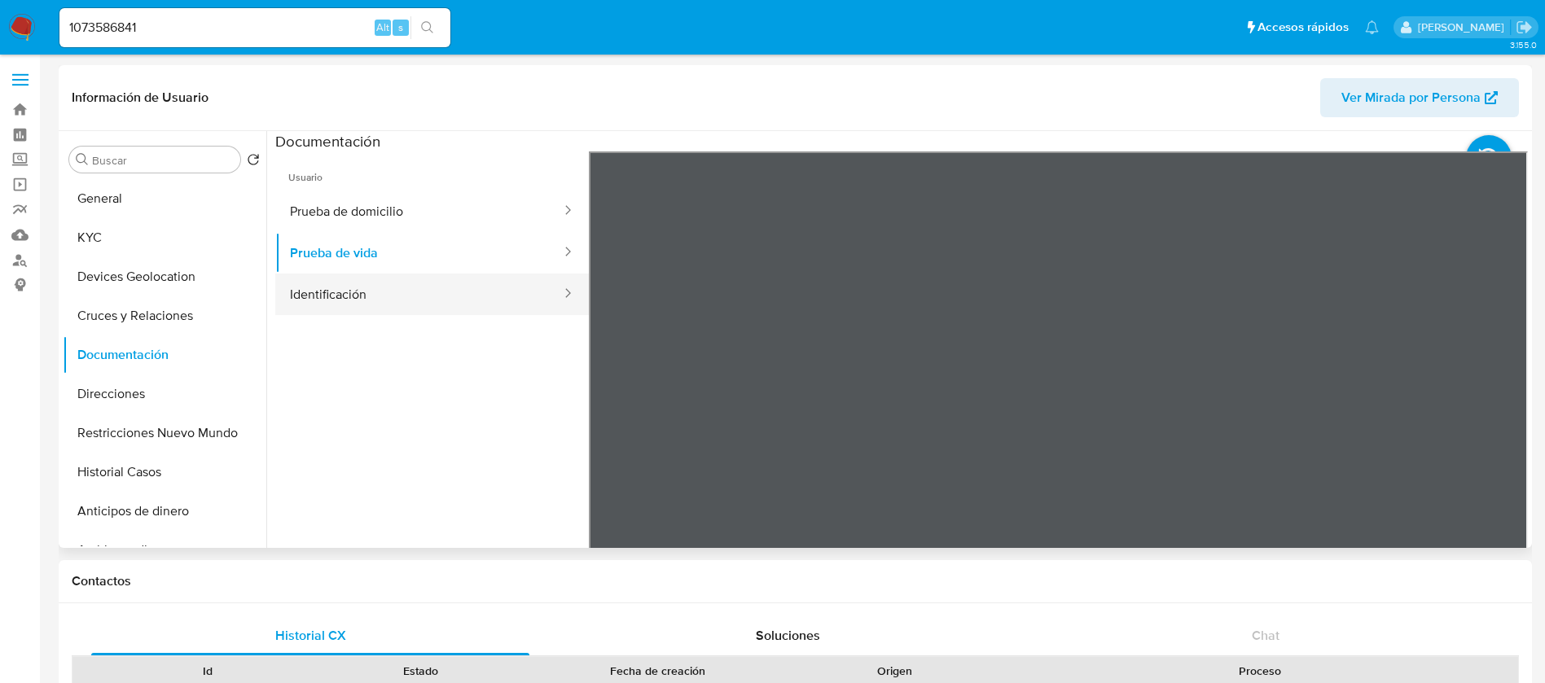
click at [431, 295] on button "Identificación" at bounding box center [418, 295] width 287 height 42
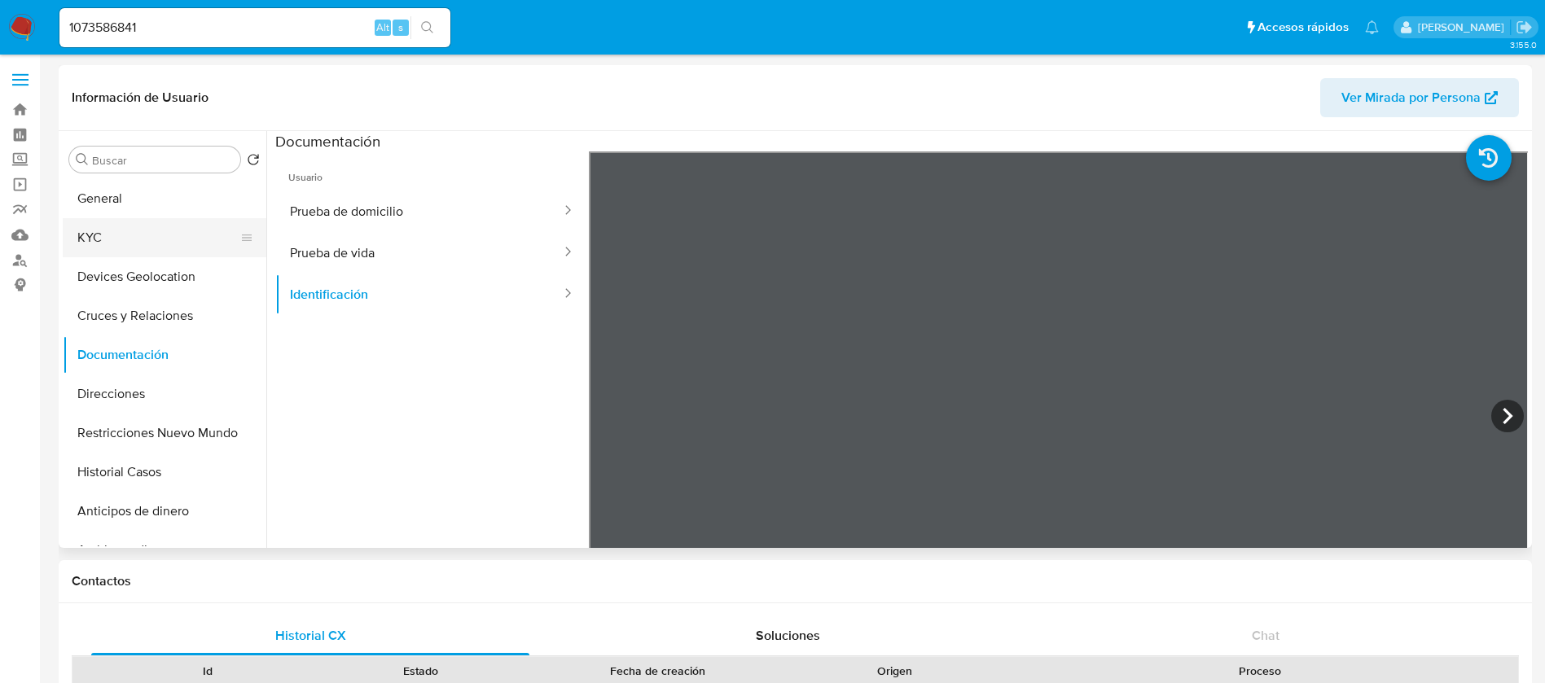
click at [97, 243] on button "KYC" at bounding box center [158, 237] width 191 height 39
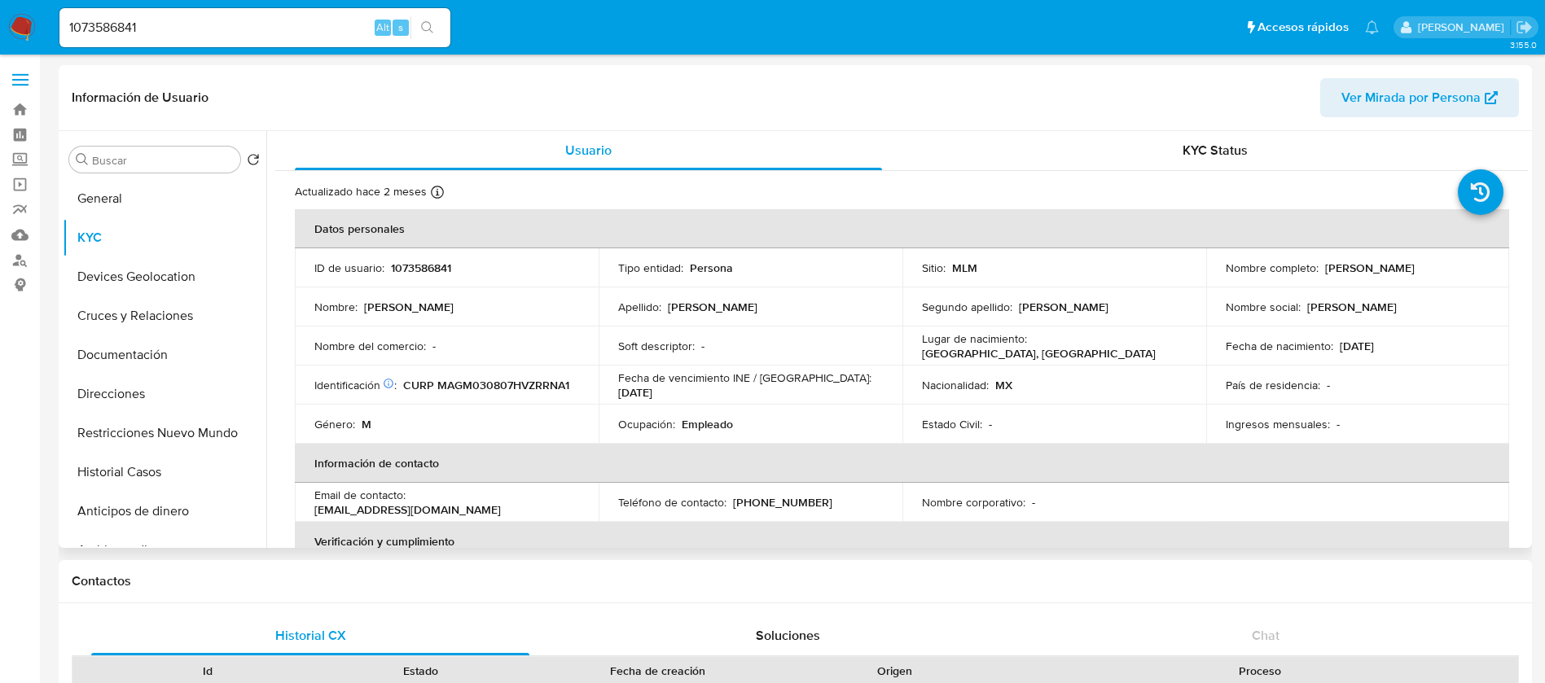
click at [1118, 417] on div "Estado Civil : -" at bounding box center [1054, 424] width 265 height 15
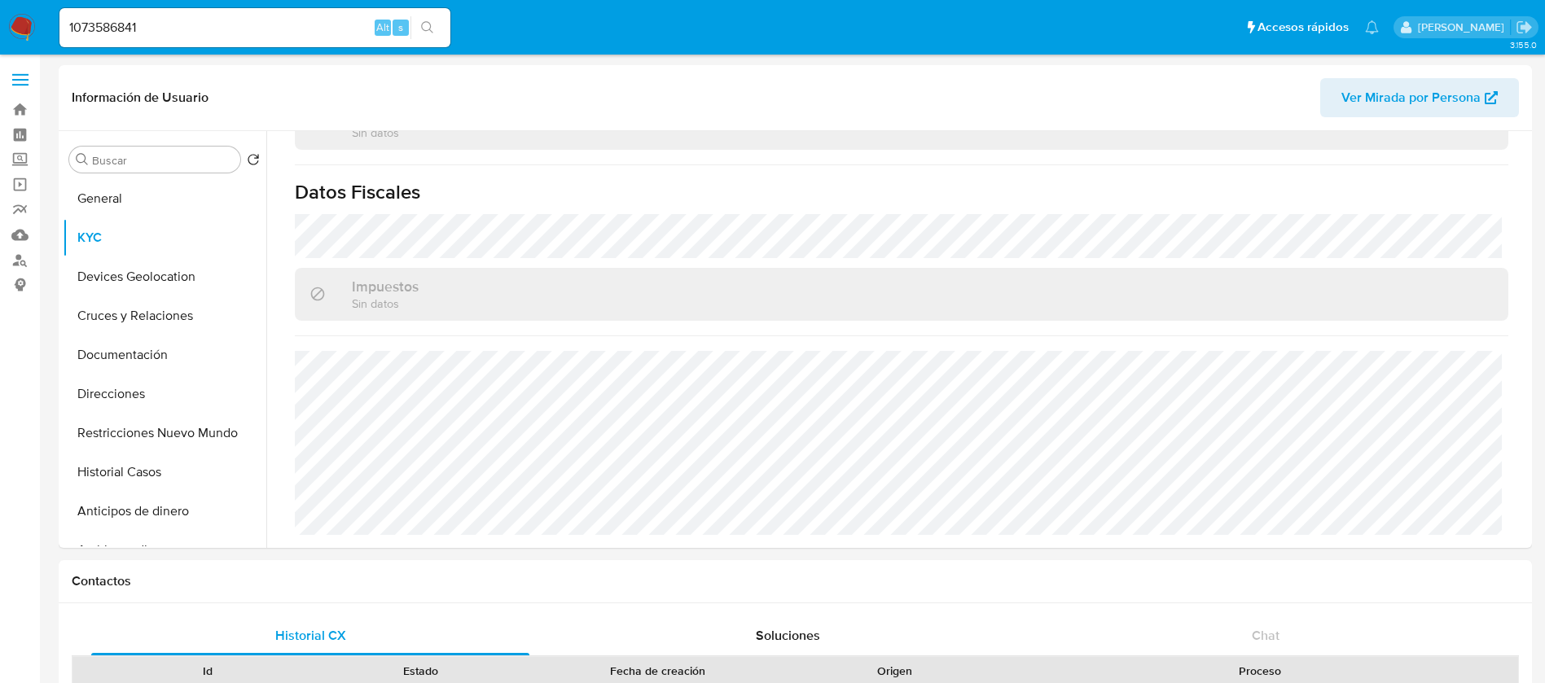
scroll to position [611, 0]
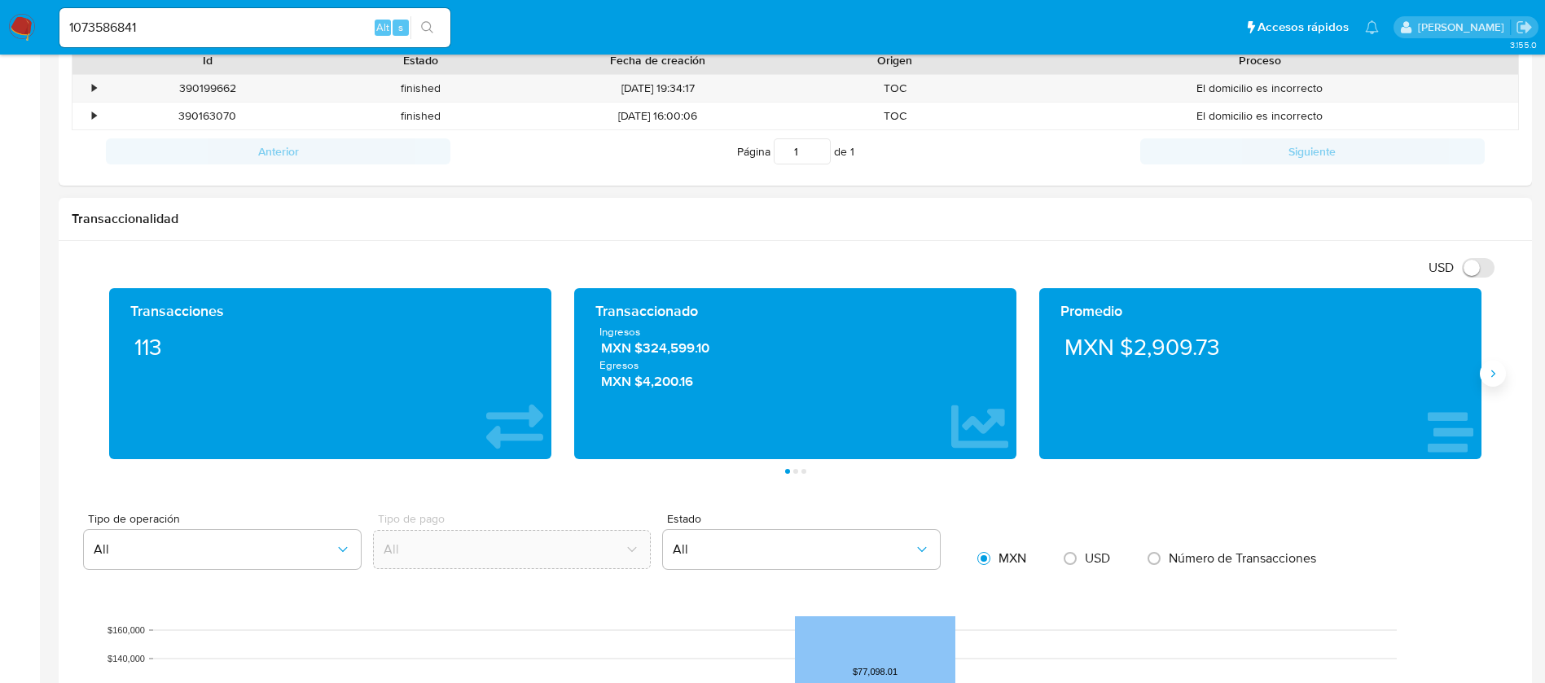
click at [1500, 368] on button "Siguiente" at bounding box center [1493, 374] width 26 height 26
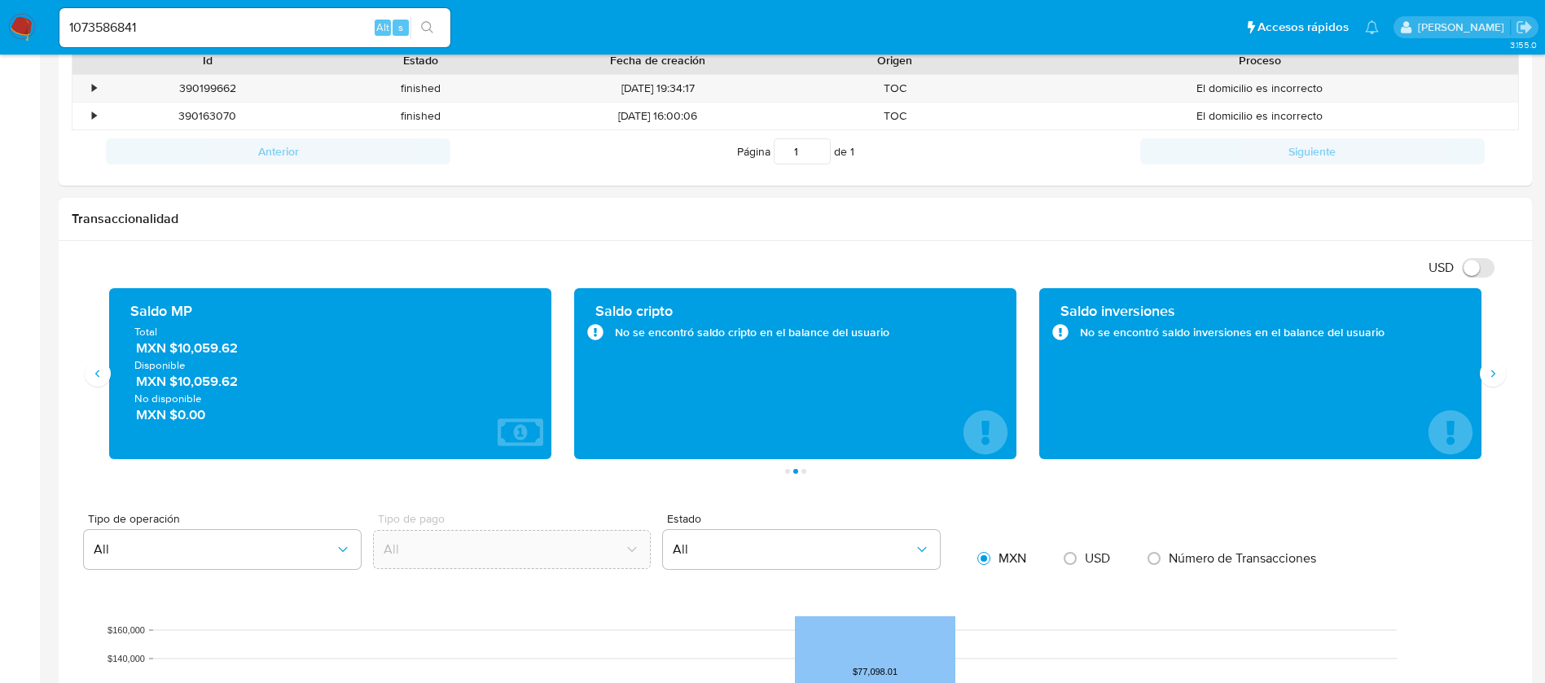
scroll to position [0, 0]
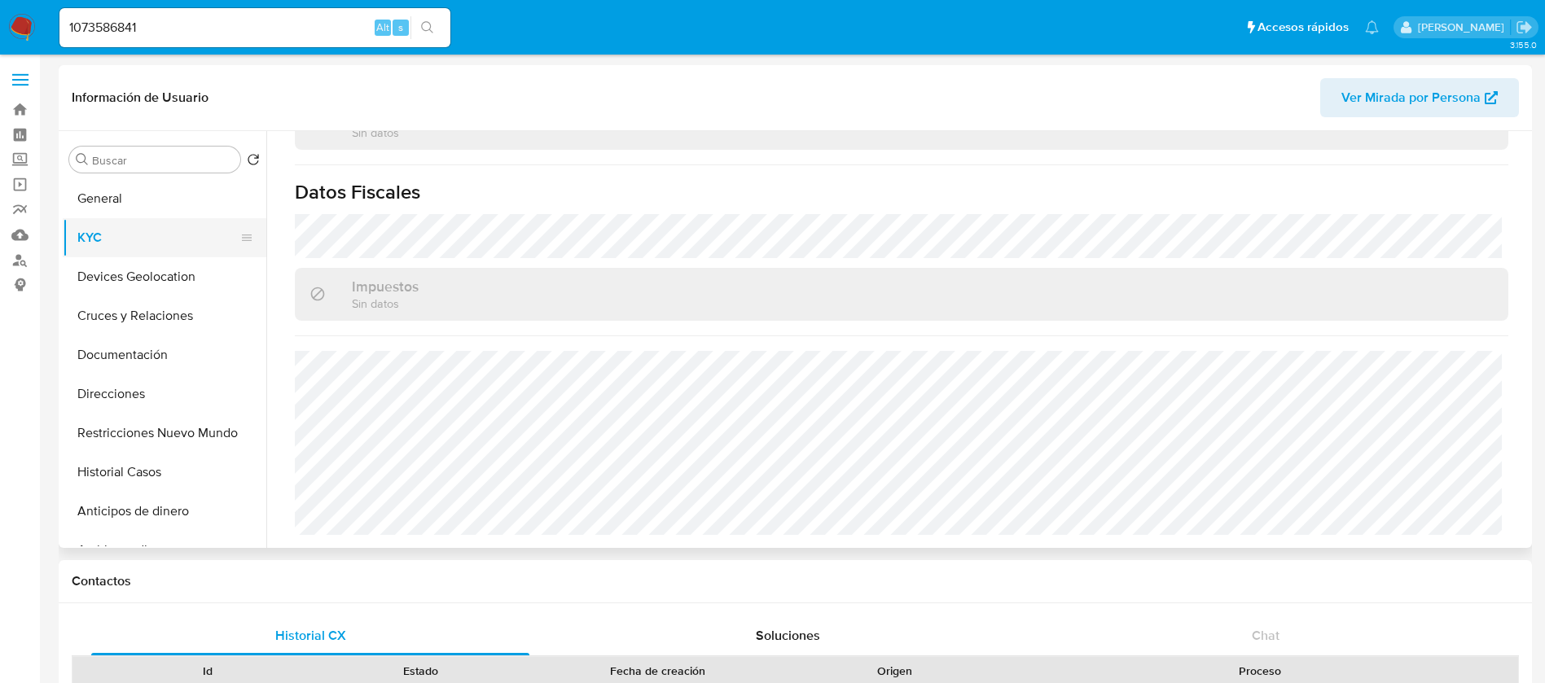
click at [122, 253] on button "KYC" at bounding box center [158, 237] width 191 height 39
click at [122, 288] on button "Devices Geolocation" at bounding box center [158, 276] width 191 height 39
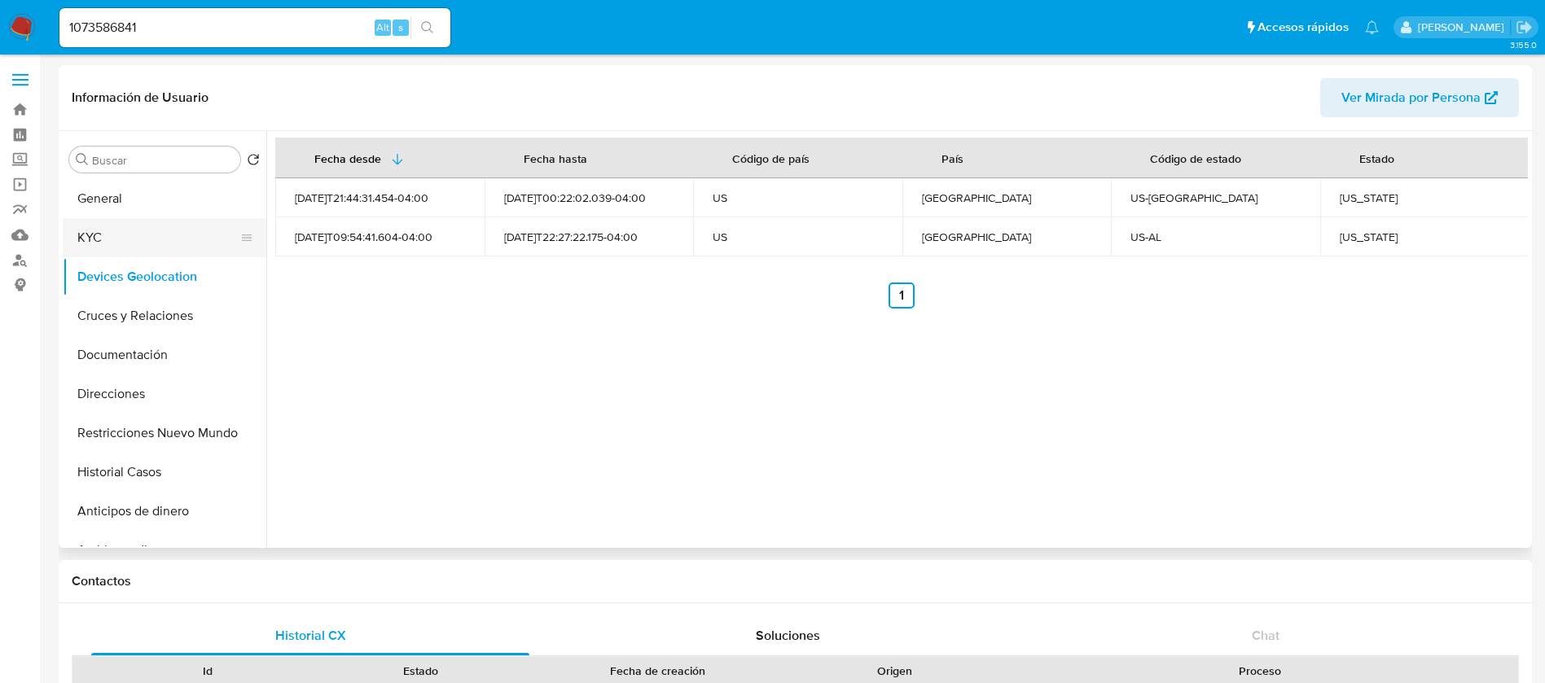
click at [96, 249] on button "KYC" at bounding box center [158, 237] width 191 height 39
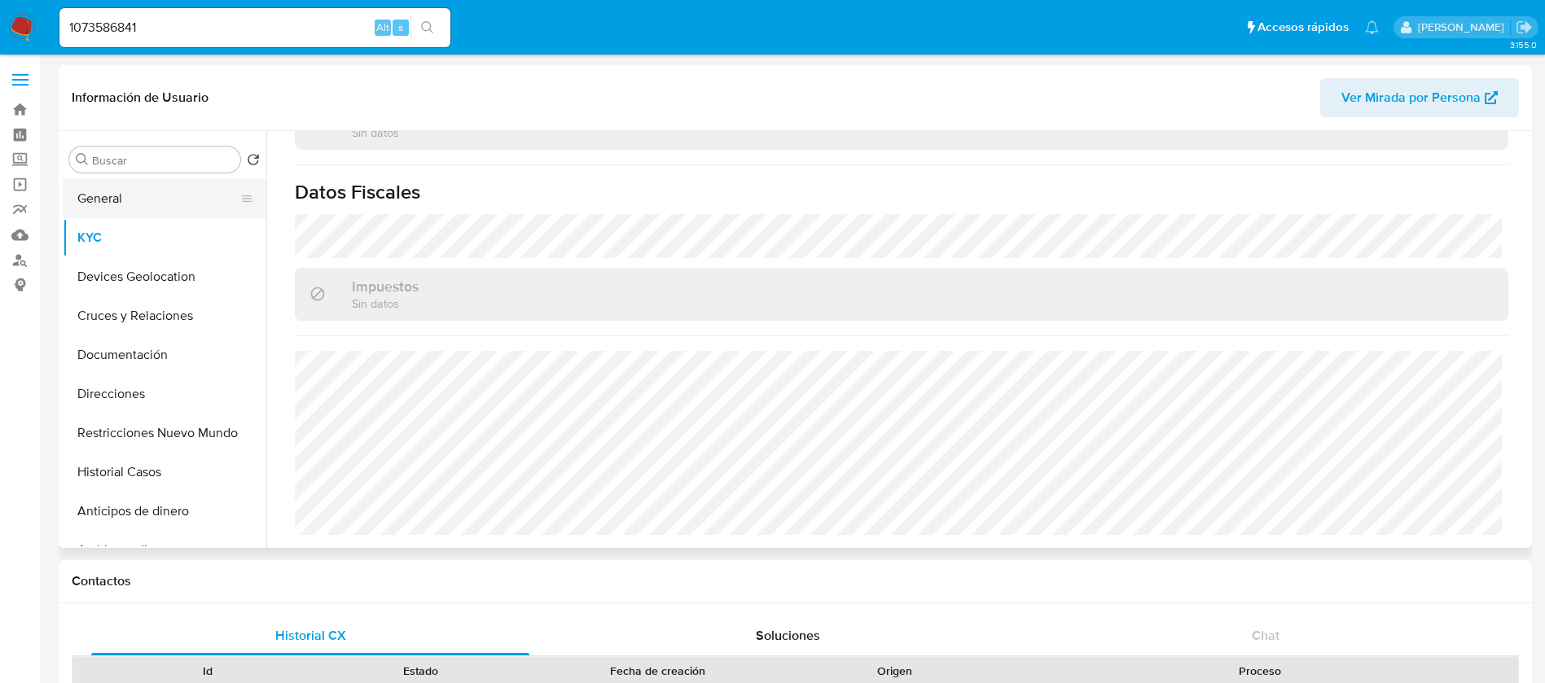
click at [174, 215] on button "General" at bounding box center [158, 198] width 191 height 39
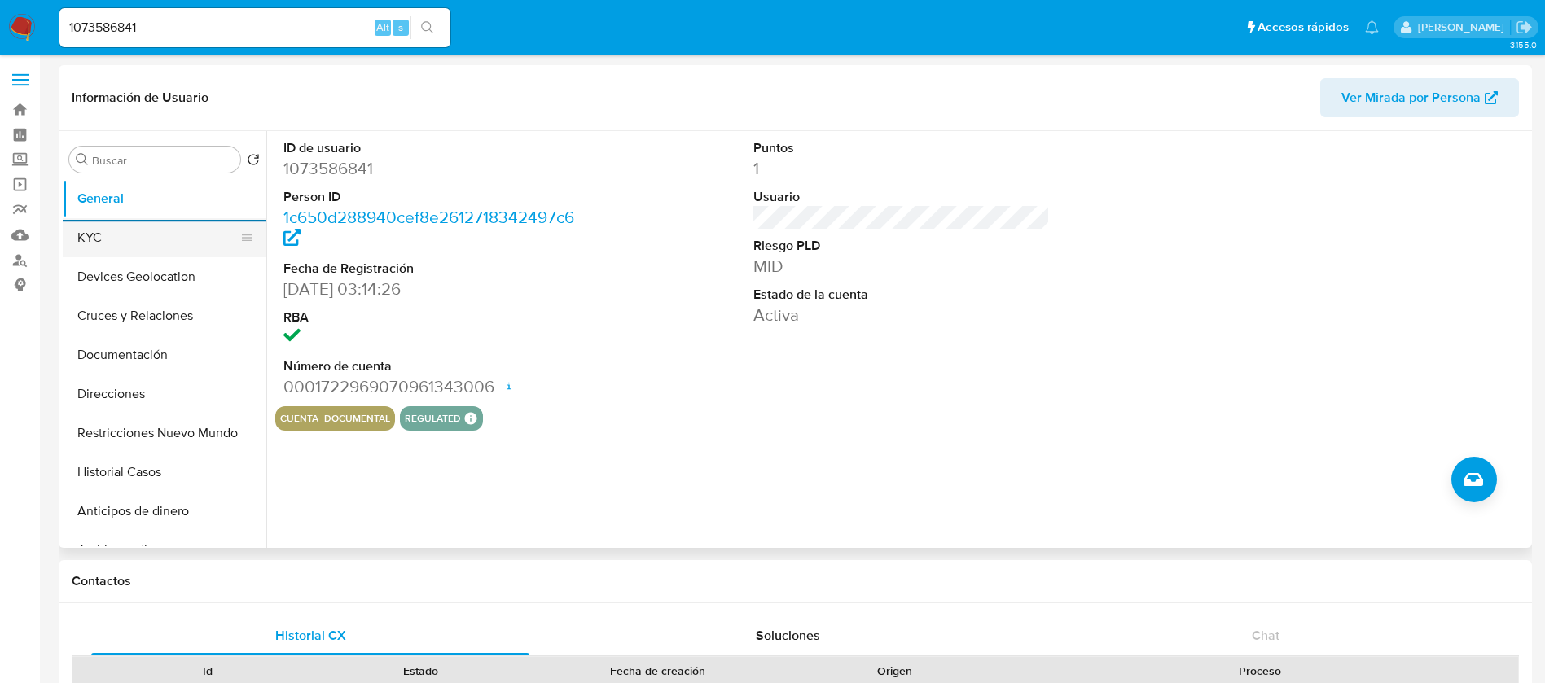
drag, startPoint x: 193, startPoint y: 238, endPoint x: 254, endPoint y: 239, distance: 61.1
click at [191, 240] on button "KYC" at bounding box center [158, 237] width 191 height 39
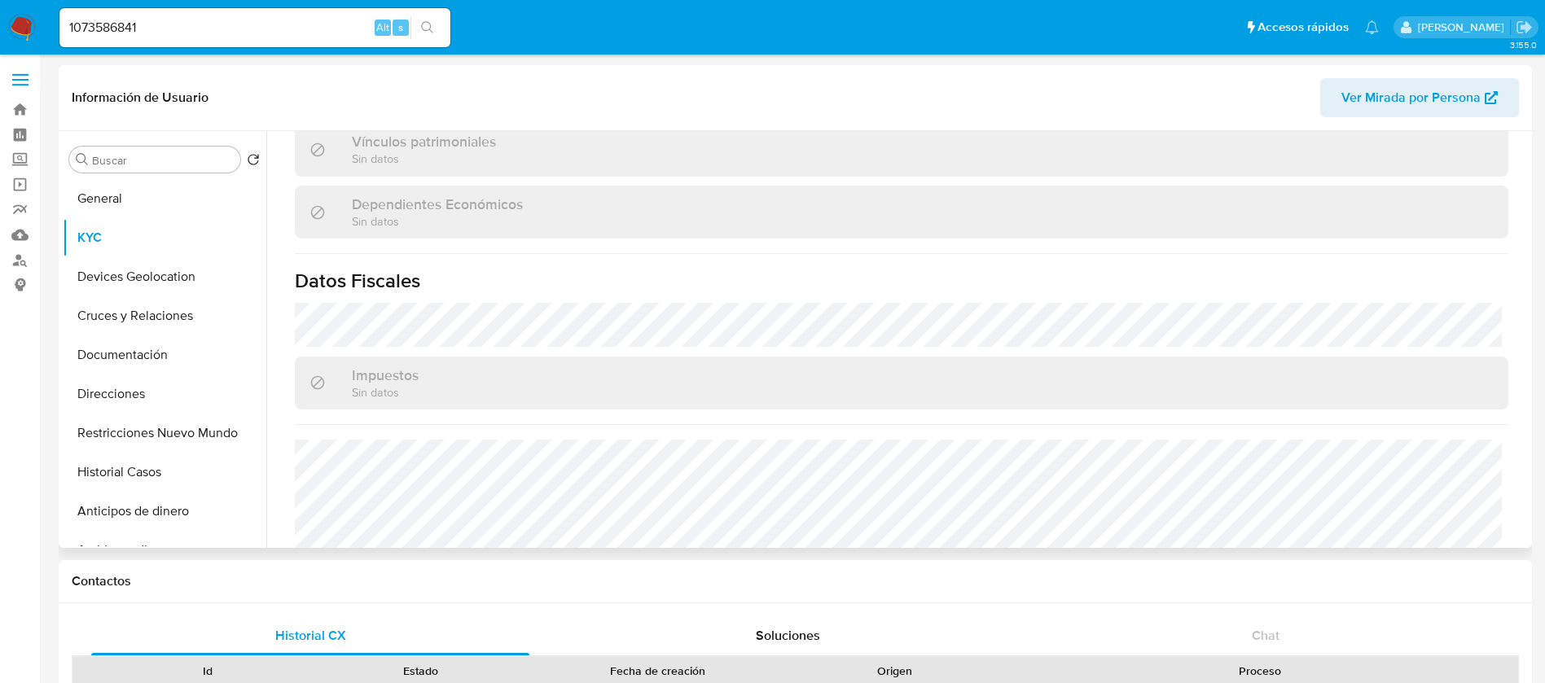
scroll to position [992, 0]
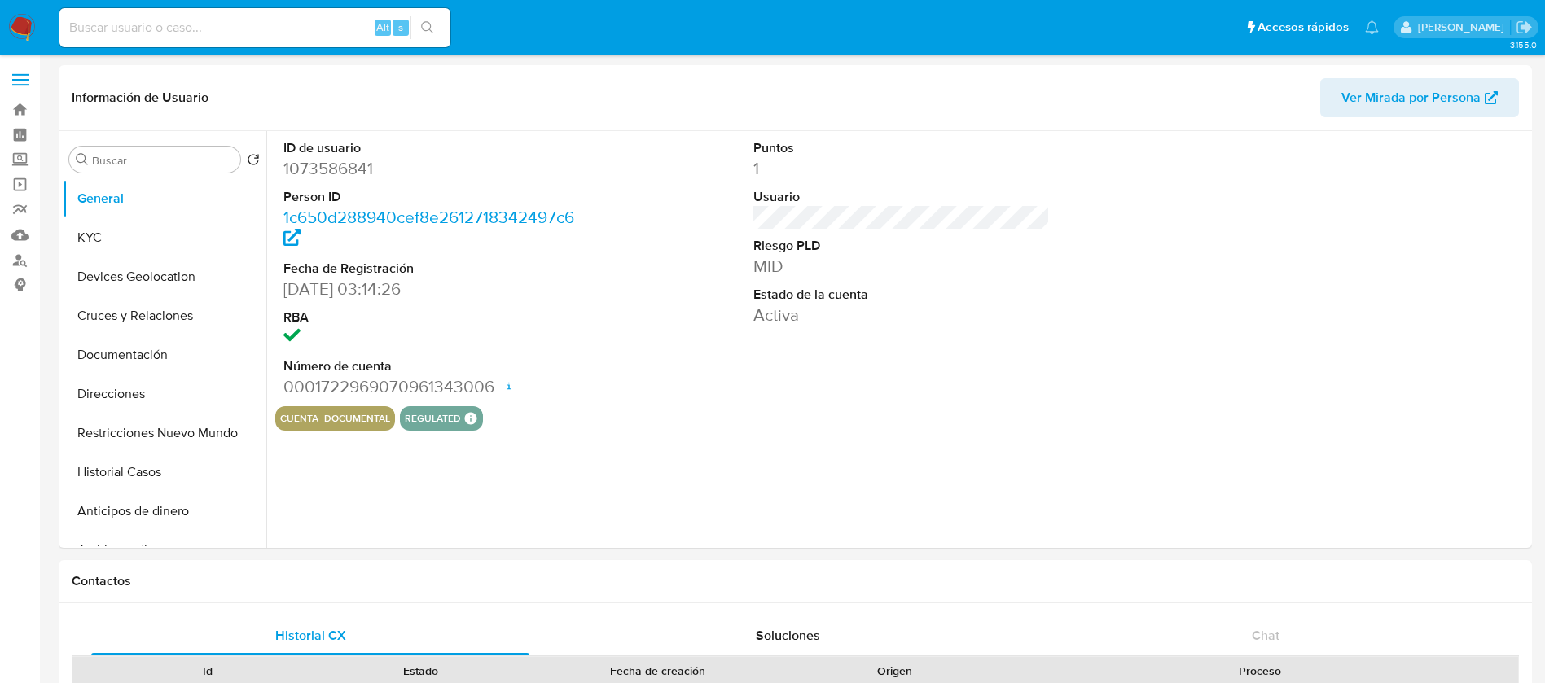
select select "10"
click at [337, 169] on dd "1073586841" at bounding box center [431, 168] width 297 height 23
click at [296, 22] on input at bounding box center [254, 27] width 391 height 21
paste input "2200424170"
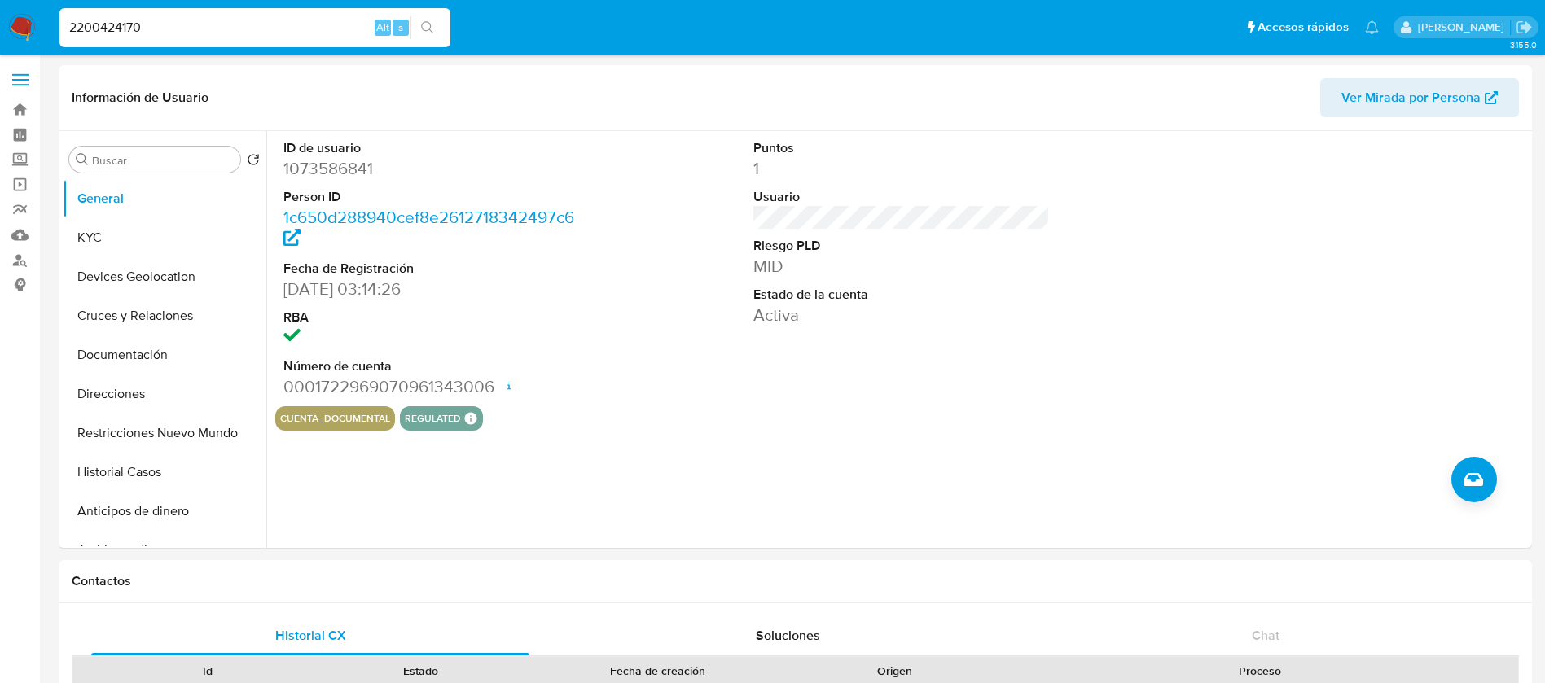
type input "2200424170"
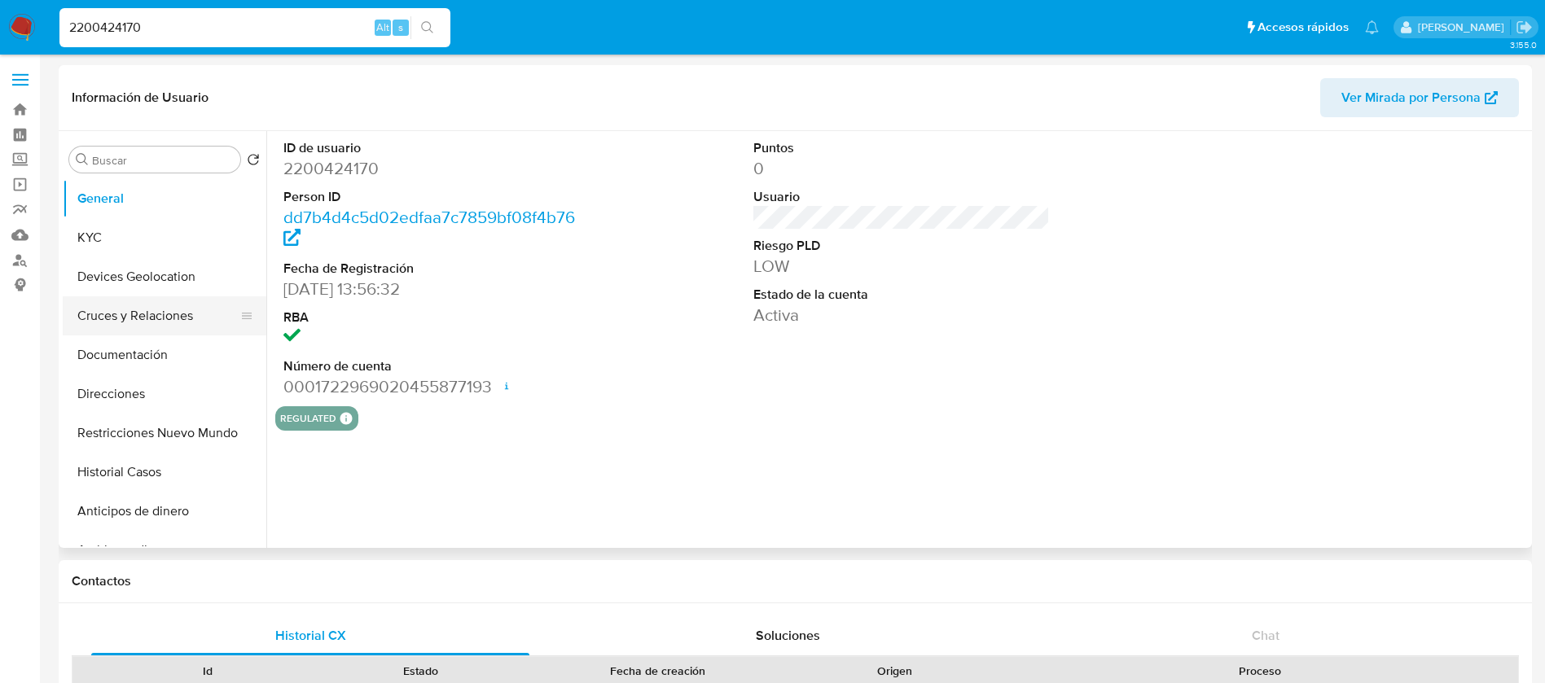
select select "10"
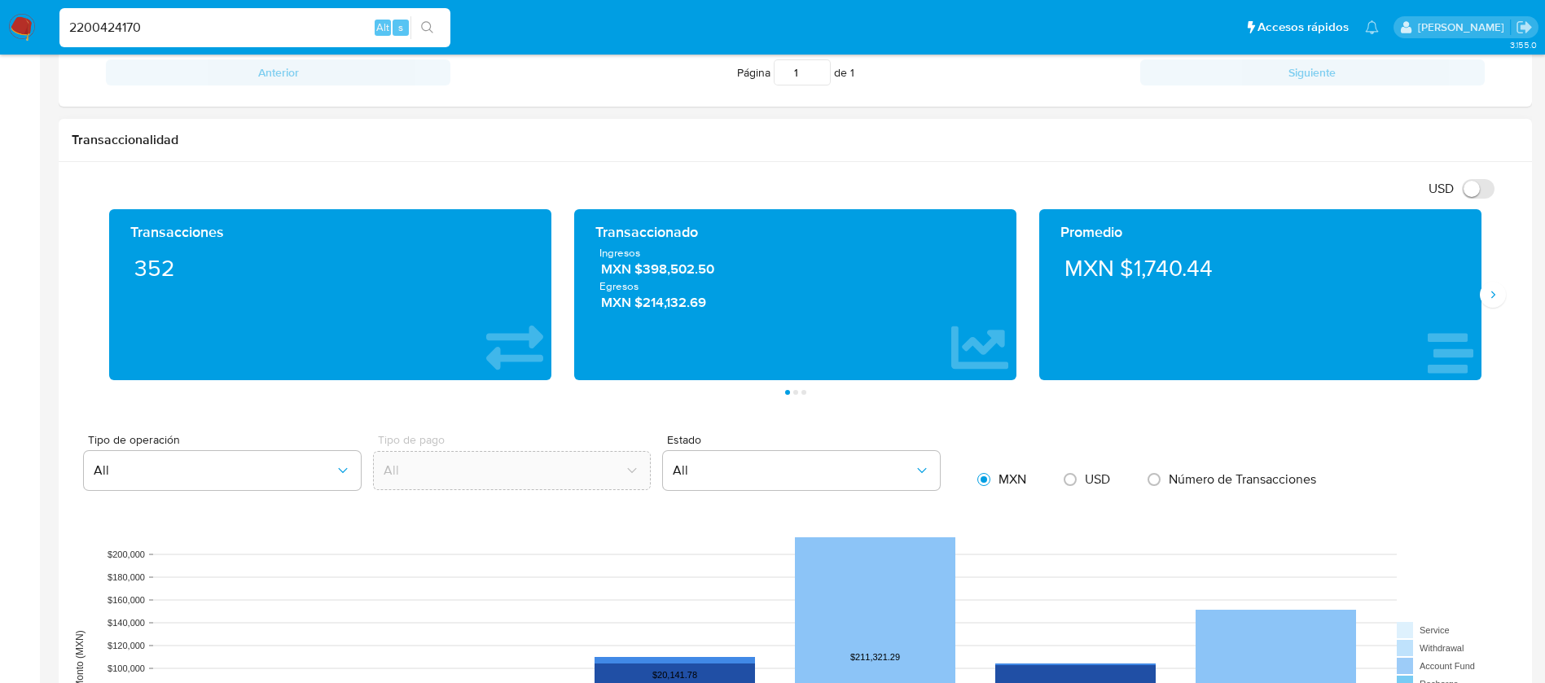
scroll to position [977, 0]
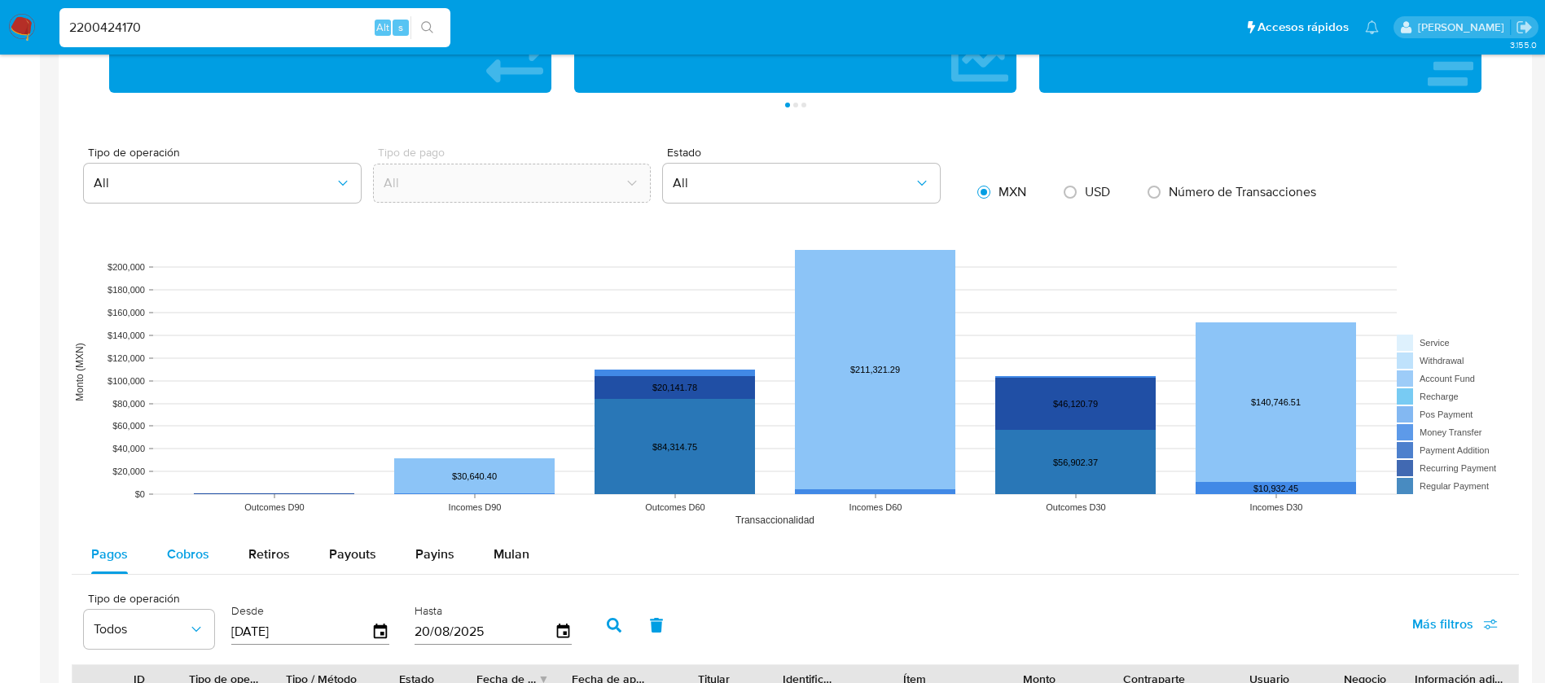
click at [174, 558] on span "Cobros" at bounding box center [188, 554] width 42 height 19
select select "10"
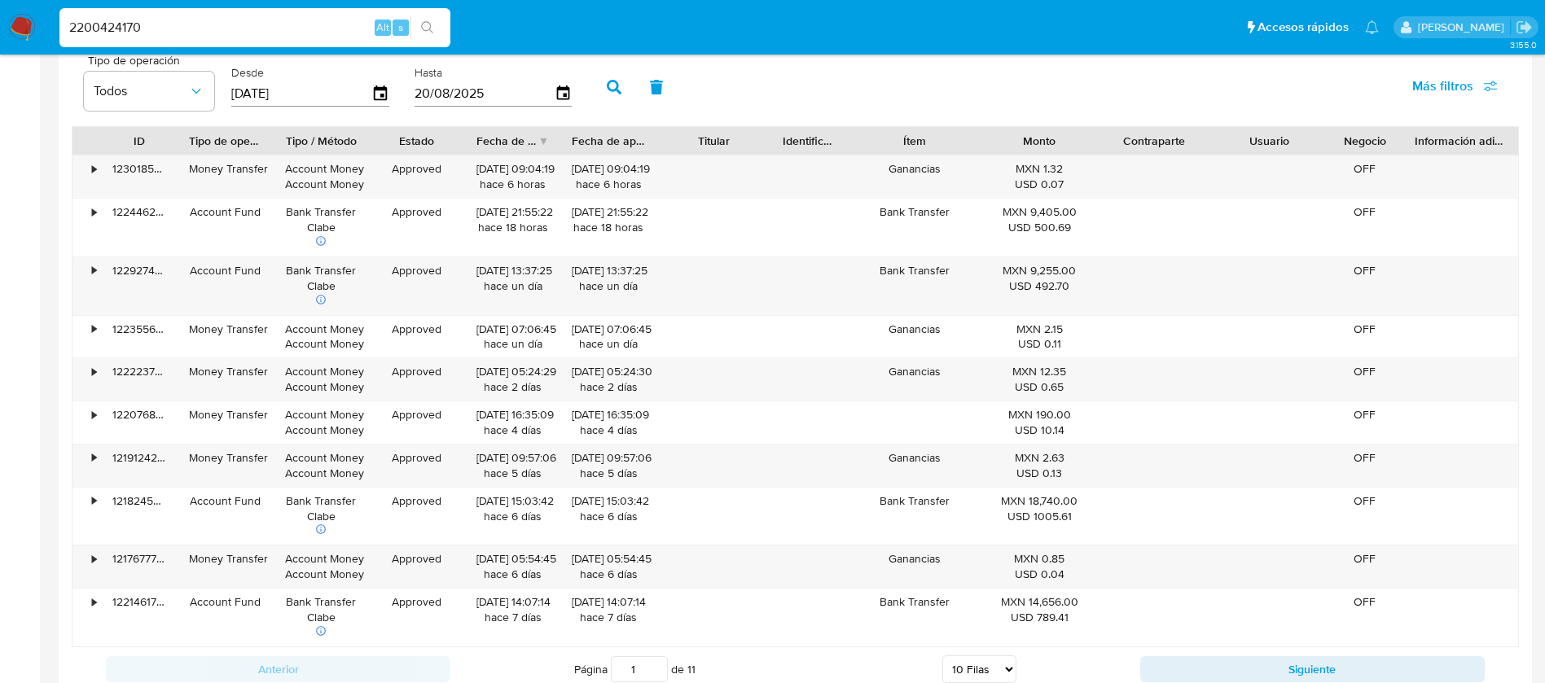
scroll to position [1299, 0]
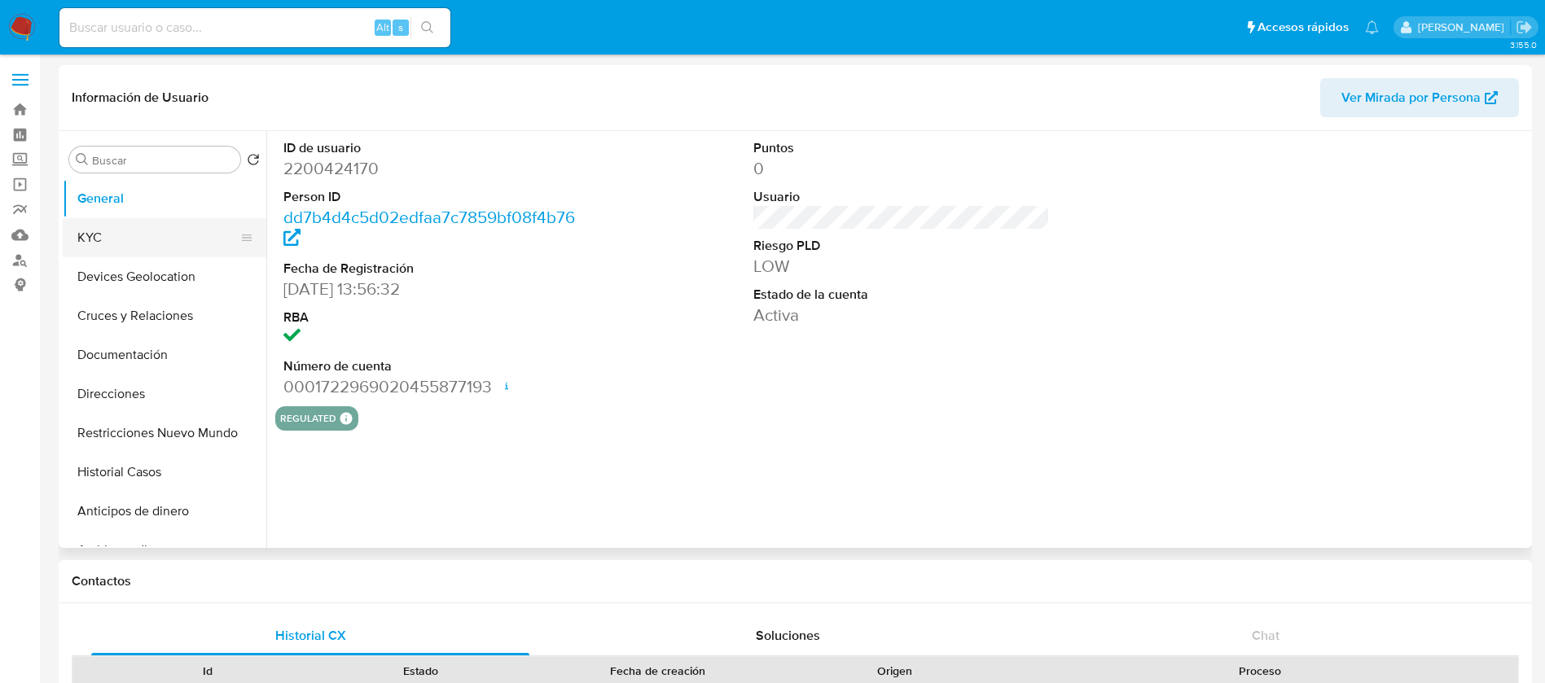
select select "10"
click at [151, 230] on button "KYC" at bounding box center [158, 237] width 191 height 39
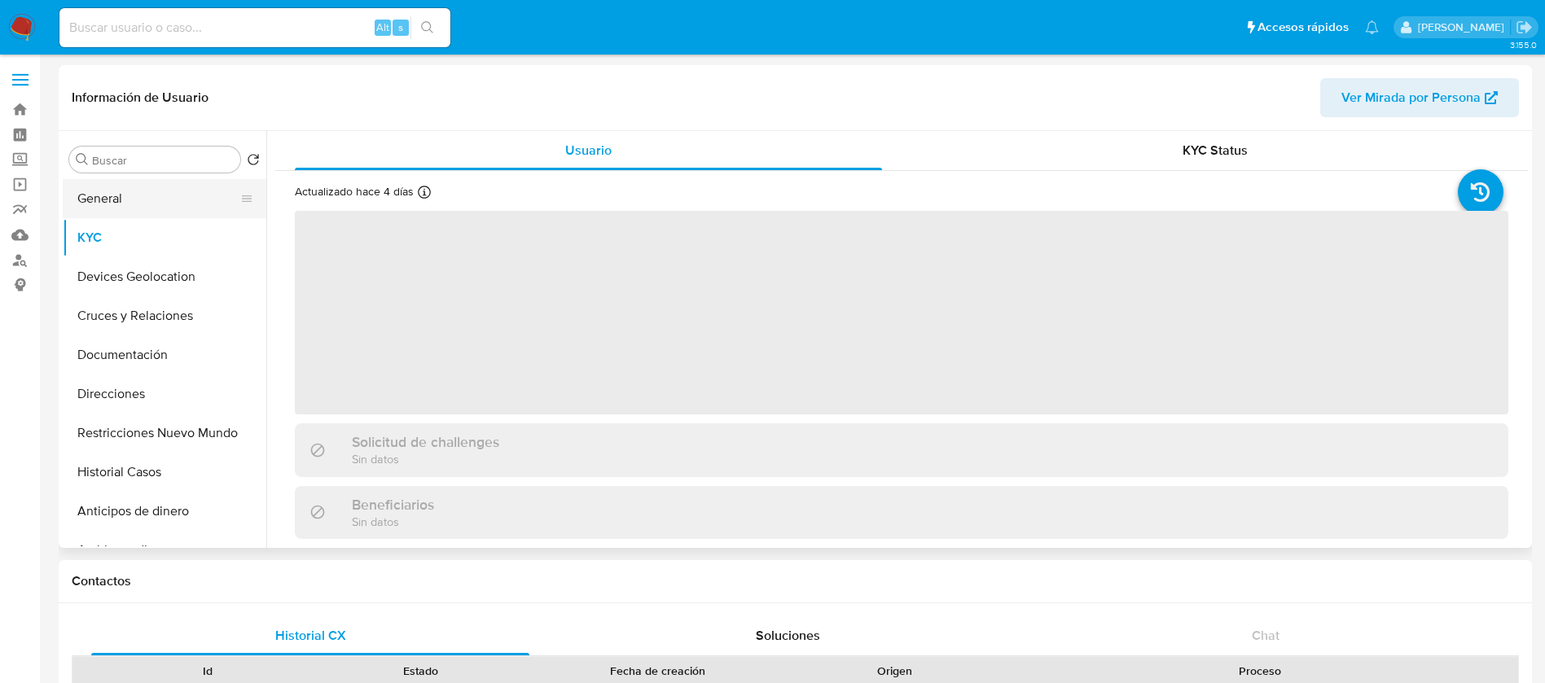
click at [160, 200] on button "General" at bounding box center [158, 198] width 191 height 39
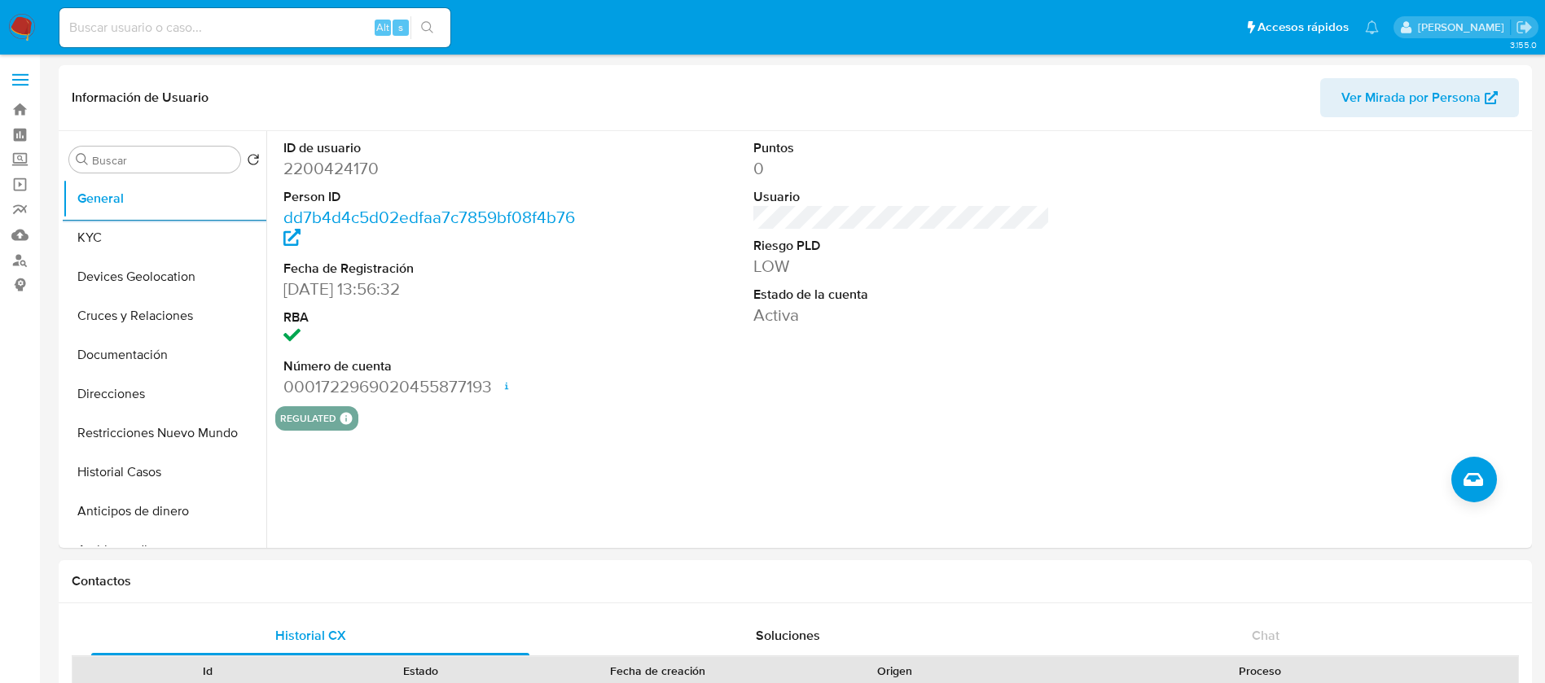
click at [16, 21] on img at bounding box center [22, 28] width 28 height 28
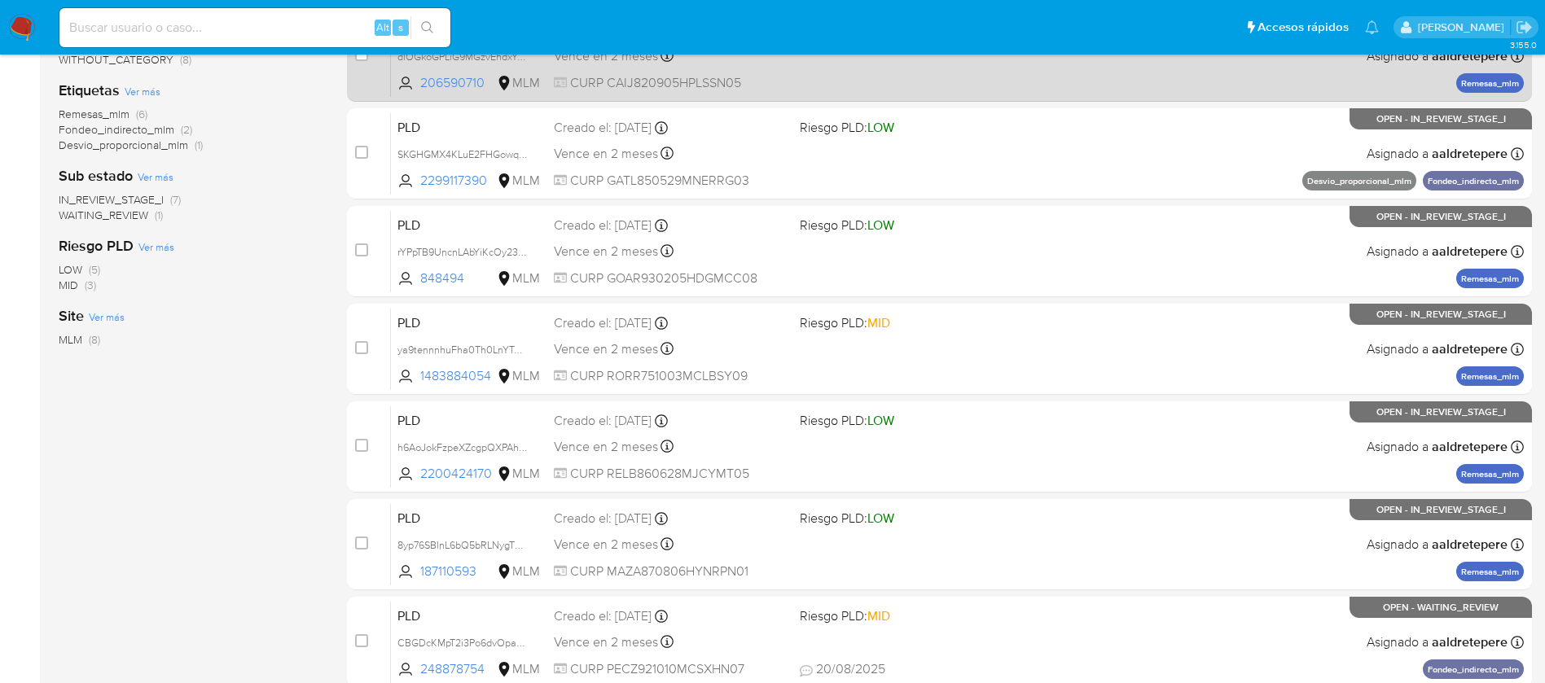
scroll to position [366, 0]
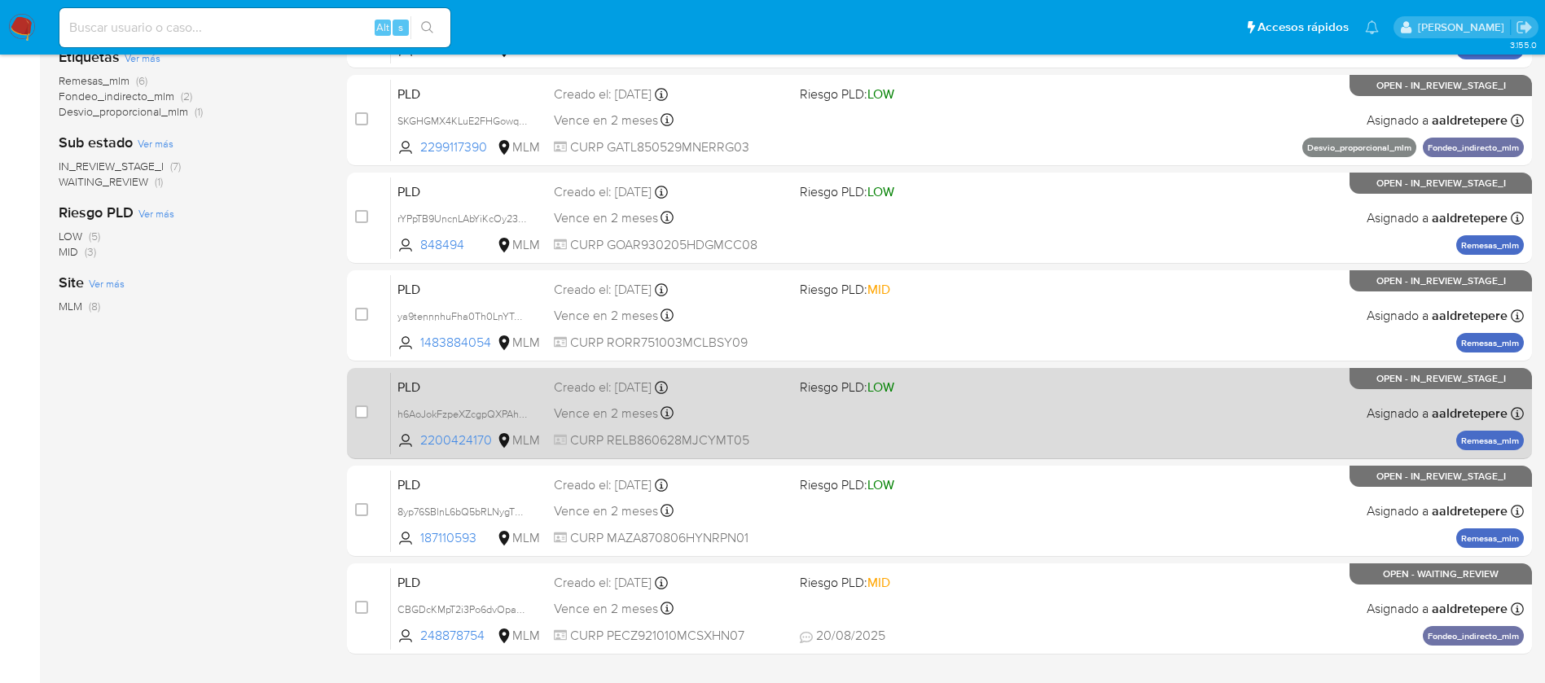
click at [809, 419] on div "PLD h6AoJokFzpeXZcgpQXPAhfla 2200424170 MLM Riesgo PLD: LOW Creado el: [DATE] C…" at bounding box center [957, 413] width 1133 height 82
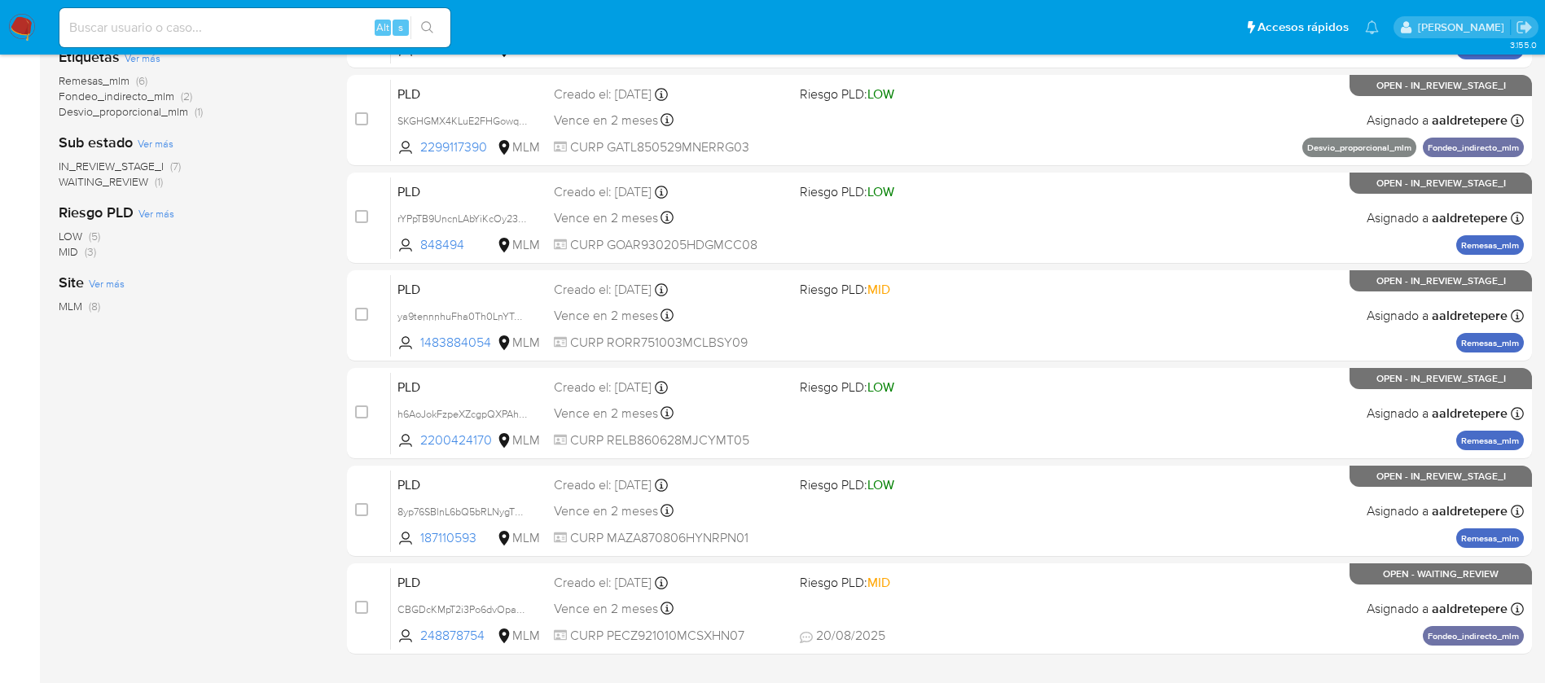
click at [322, 22] on input at bounding box center [254, 27] width 391 height 21
paste input "1483884054"
type input "1483884054"
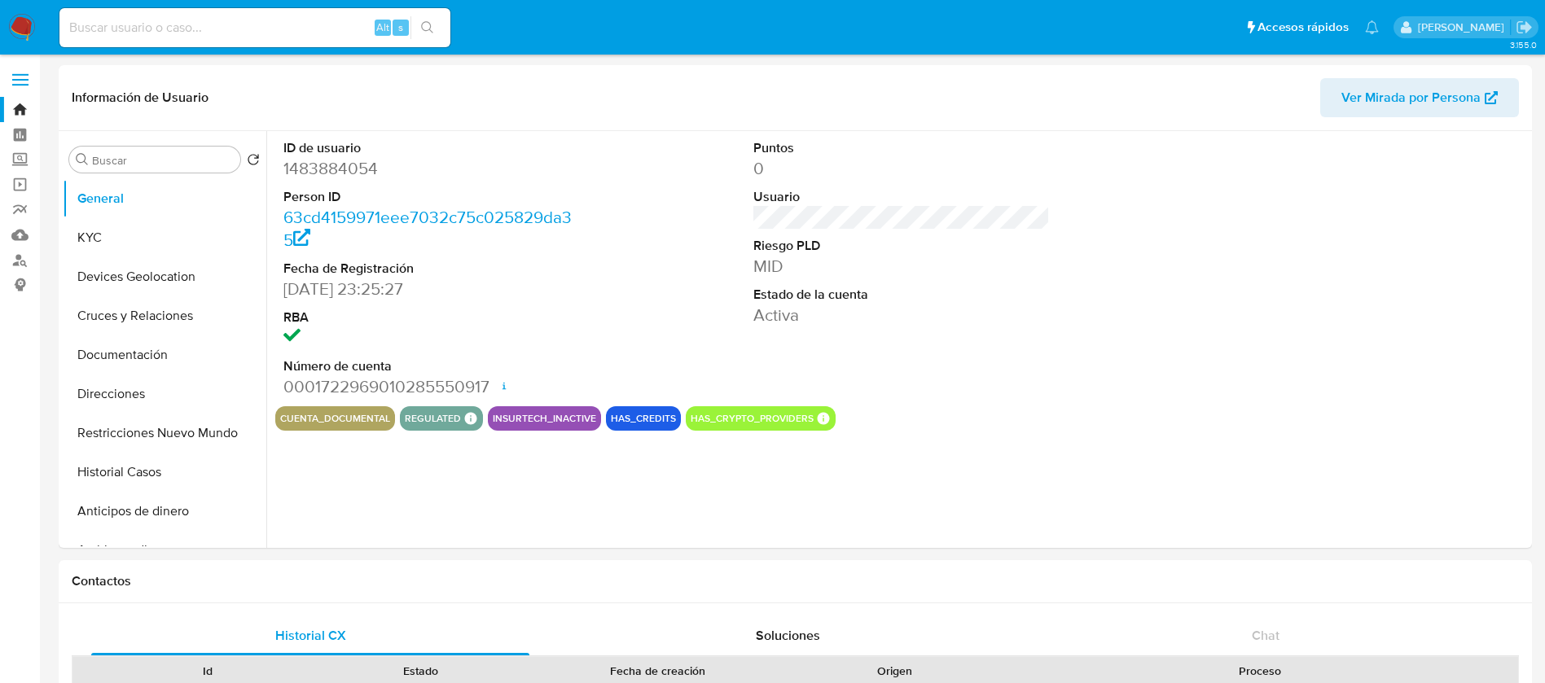
select select "10"
click at [6, 24] on nav "Pausado Ver notificaciones Alt s Accesos rápidos Presiona las siguientes teclas…" at bounding box center [772, 27] width 1545 height 55
click at [24, 24] on img at bounding box center [22, 28] width 28 height 28
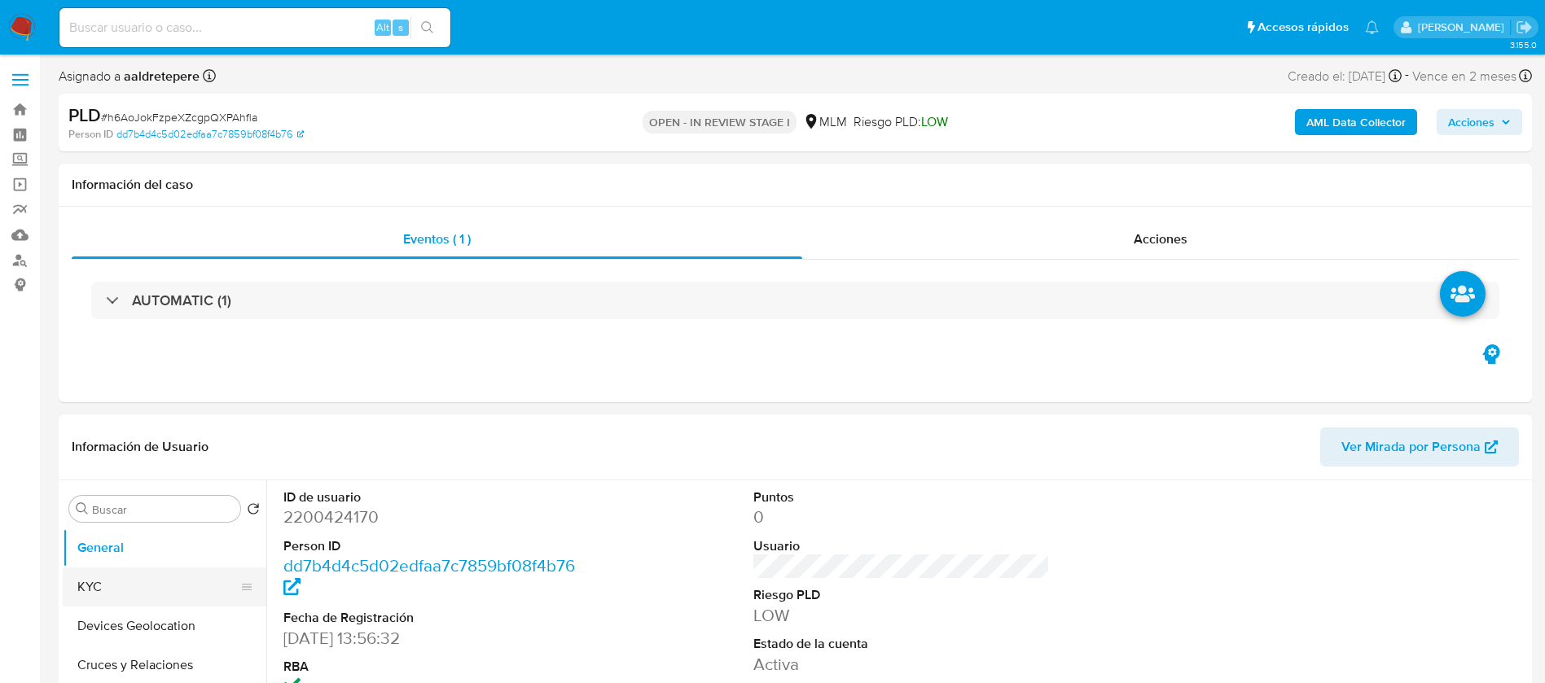
click at [213, 588] on button "KYC" at bounding box center [158, 587] width 191 height 39
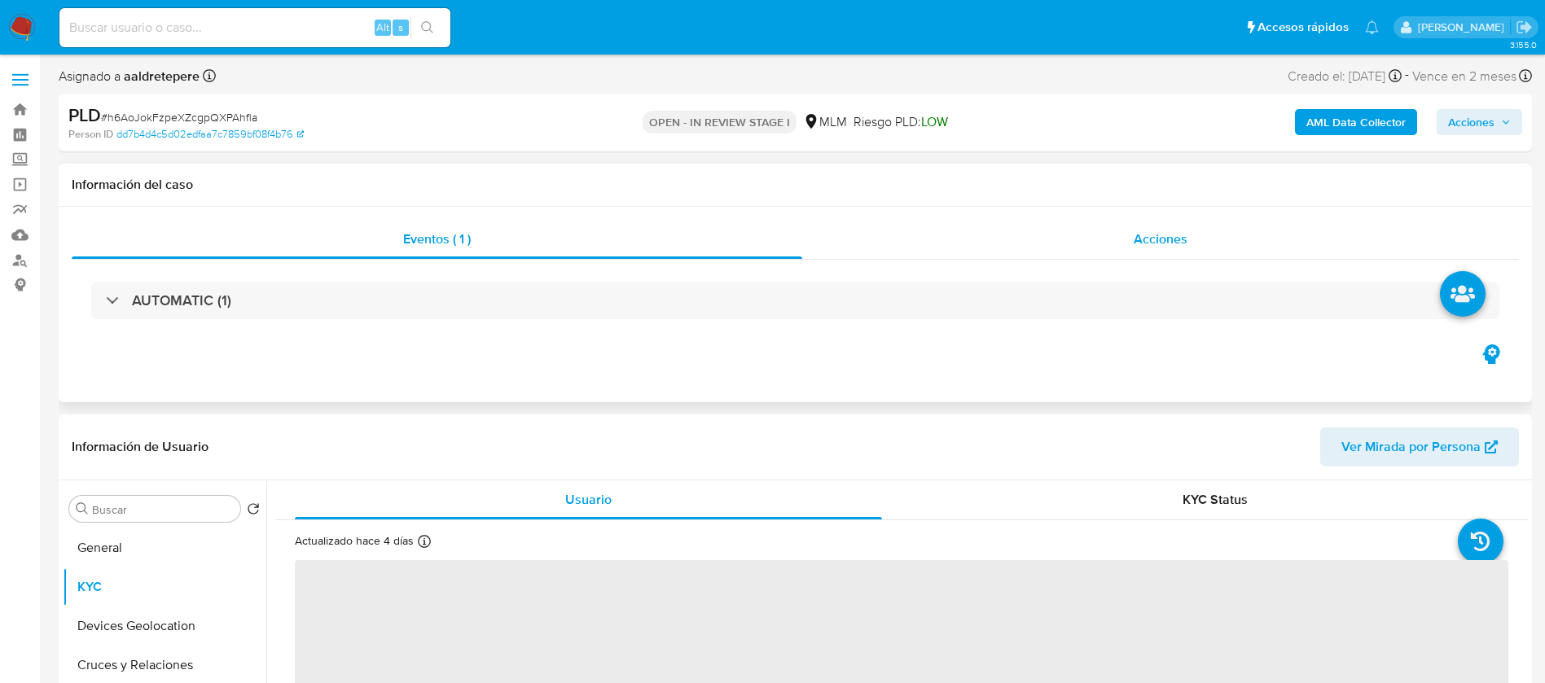
scroll to position [122, 0]
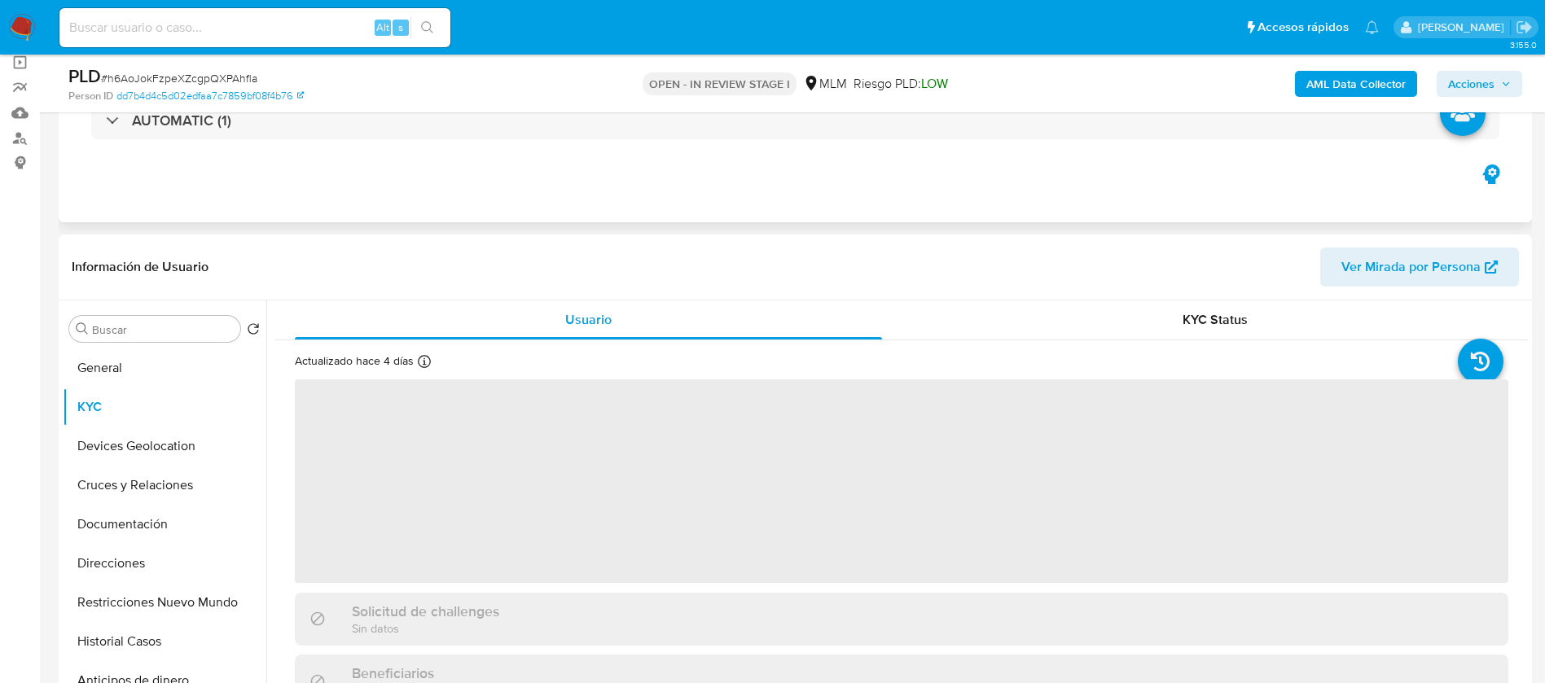
select select "10"
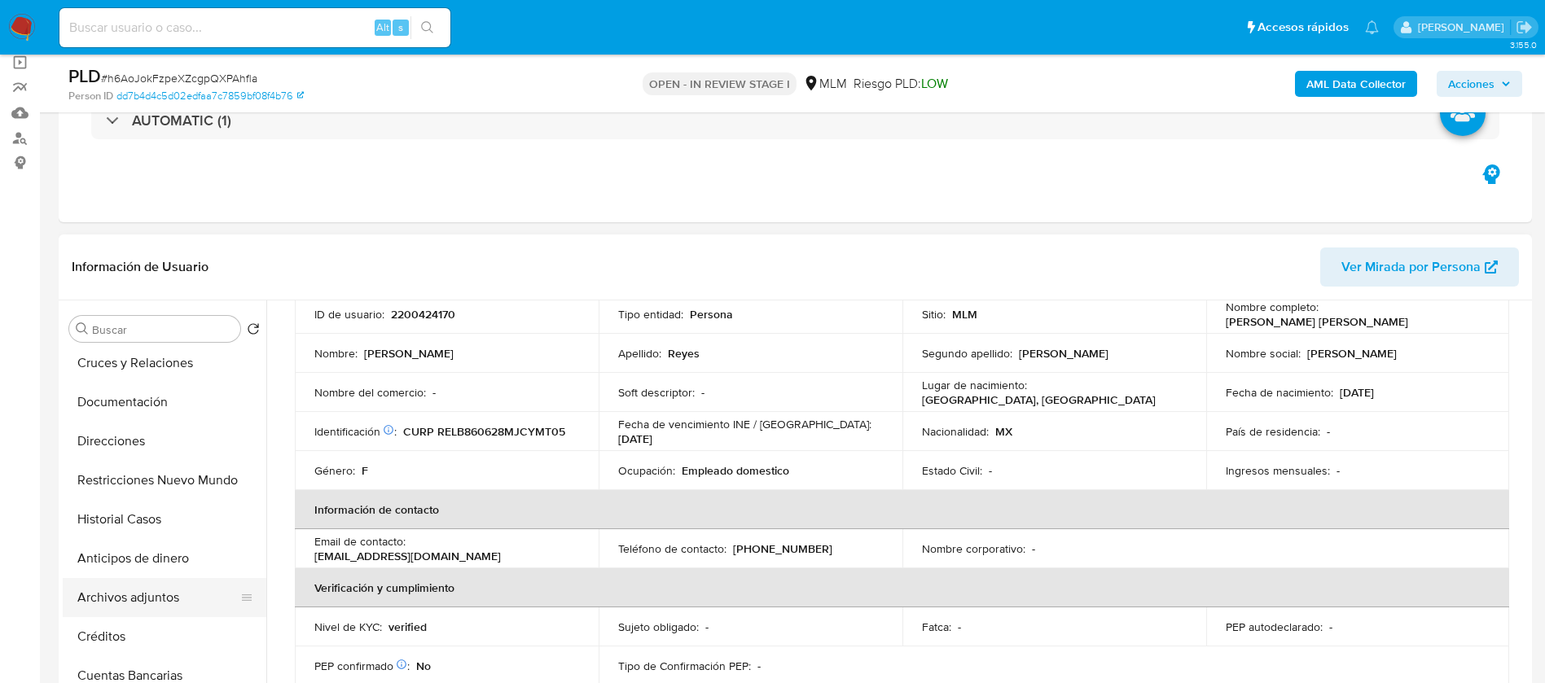
click at [159, 610] on button "Archivos adjuntos" at bounding box center [158, 597] width 191 height 39
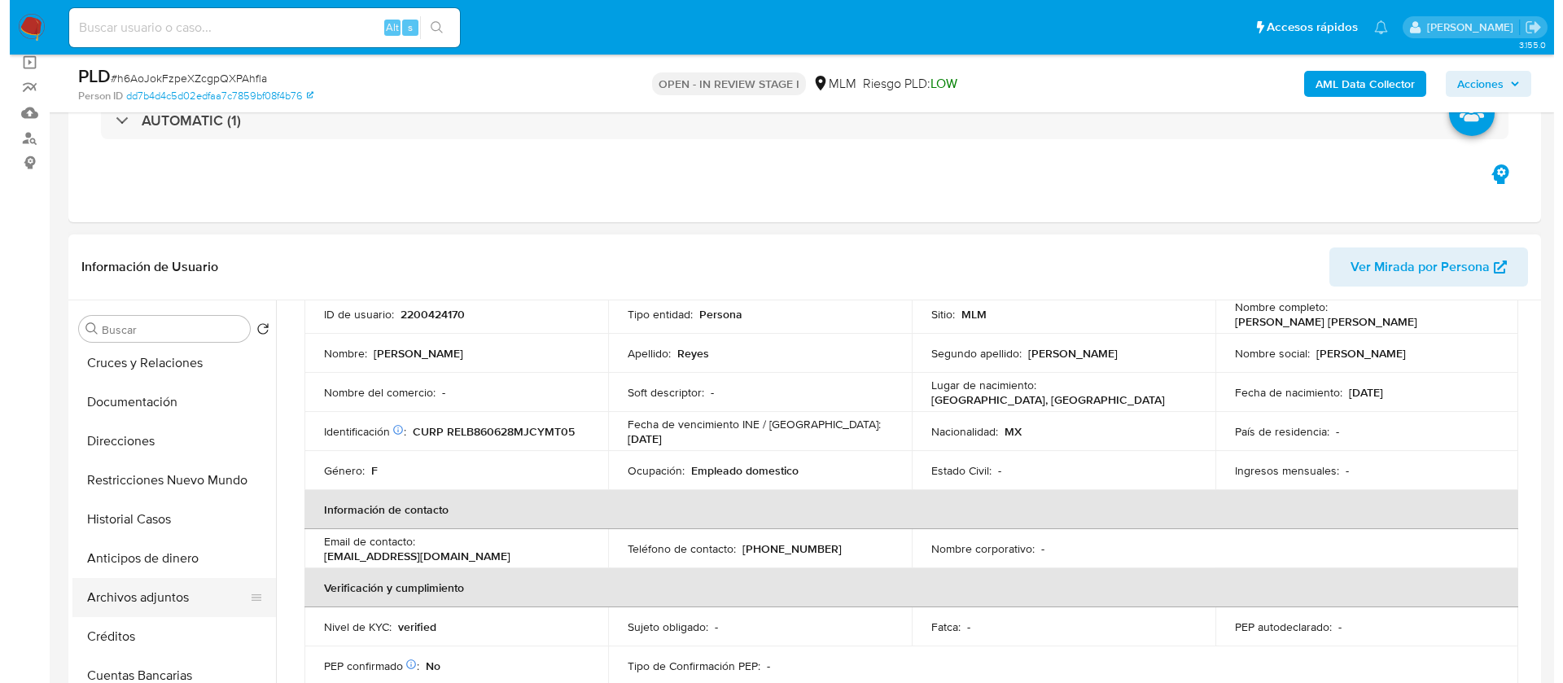
scroll to position [0, 0]
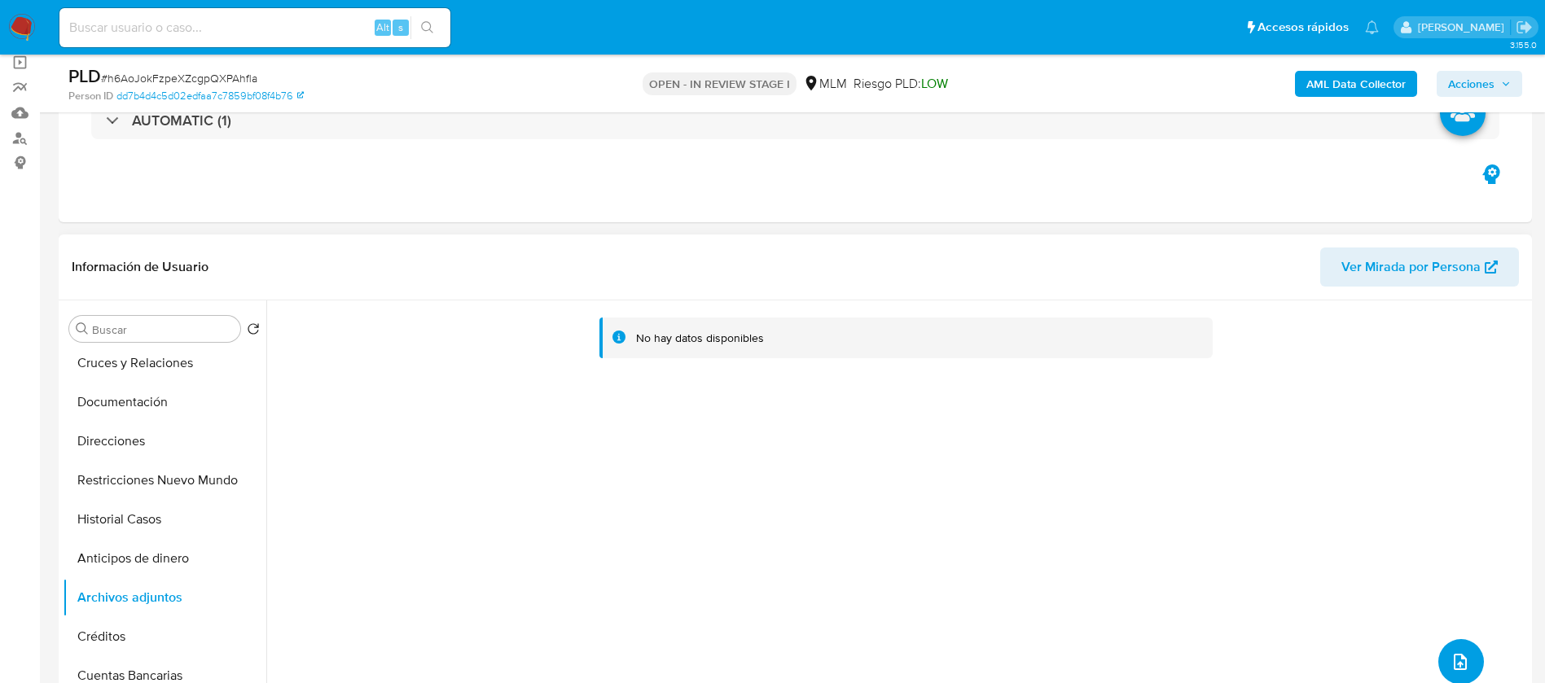
click at [1454, 669] on icon "upload-file" at bounding box center [1460, 662] width 20 height 20
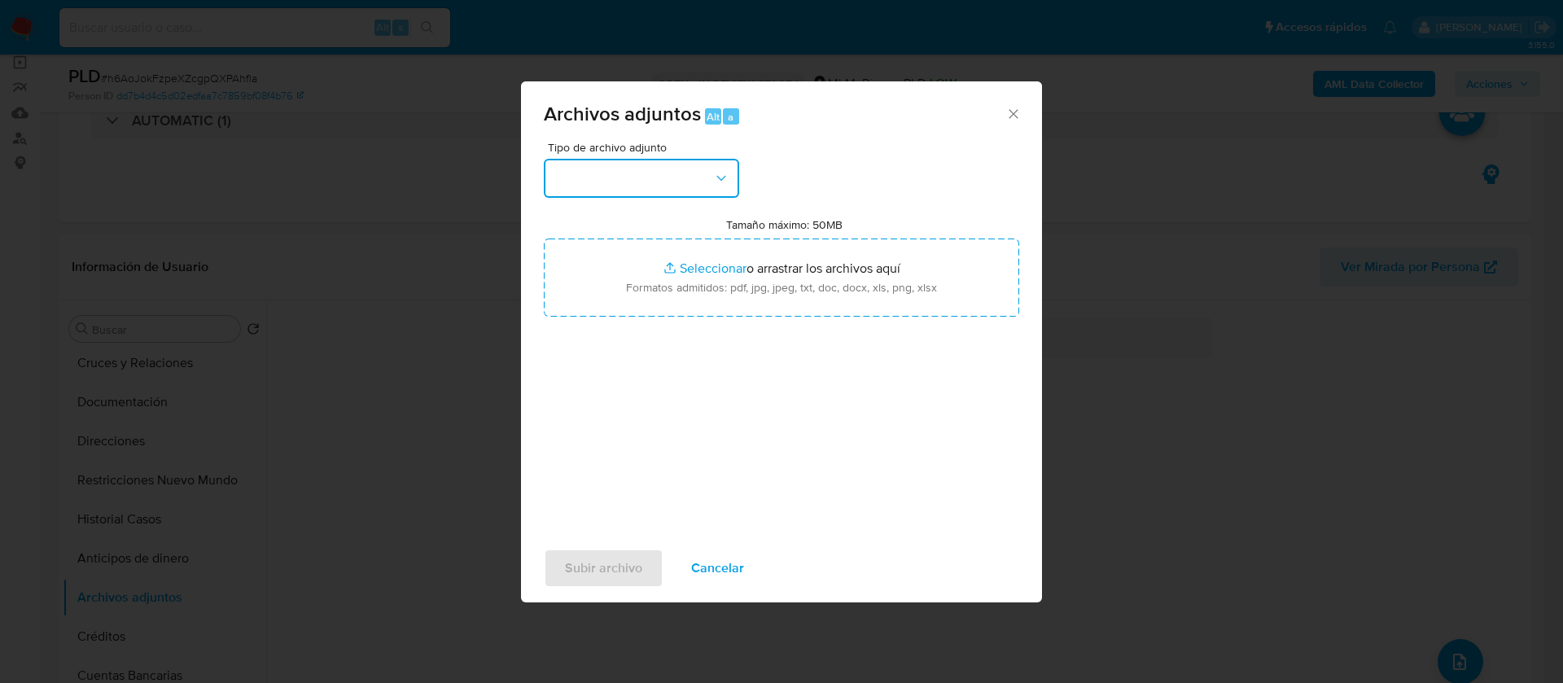
click at [594, 192] on button "button" at bounding box center [641, 178] width 195 height 39
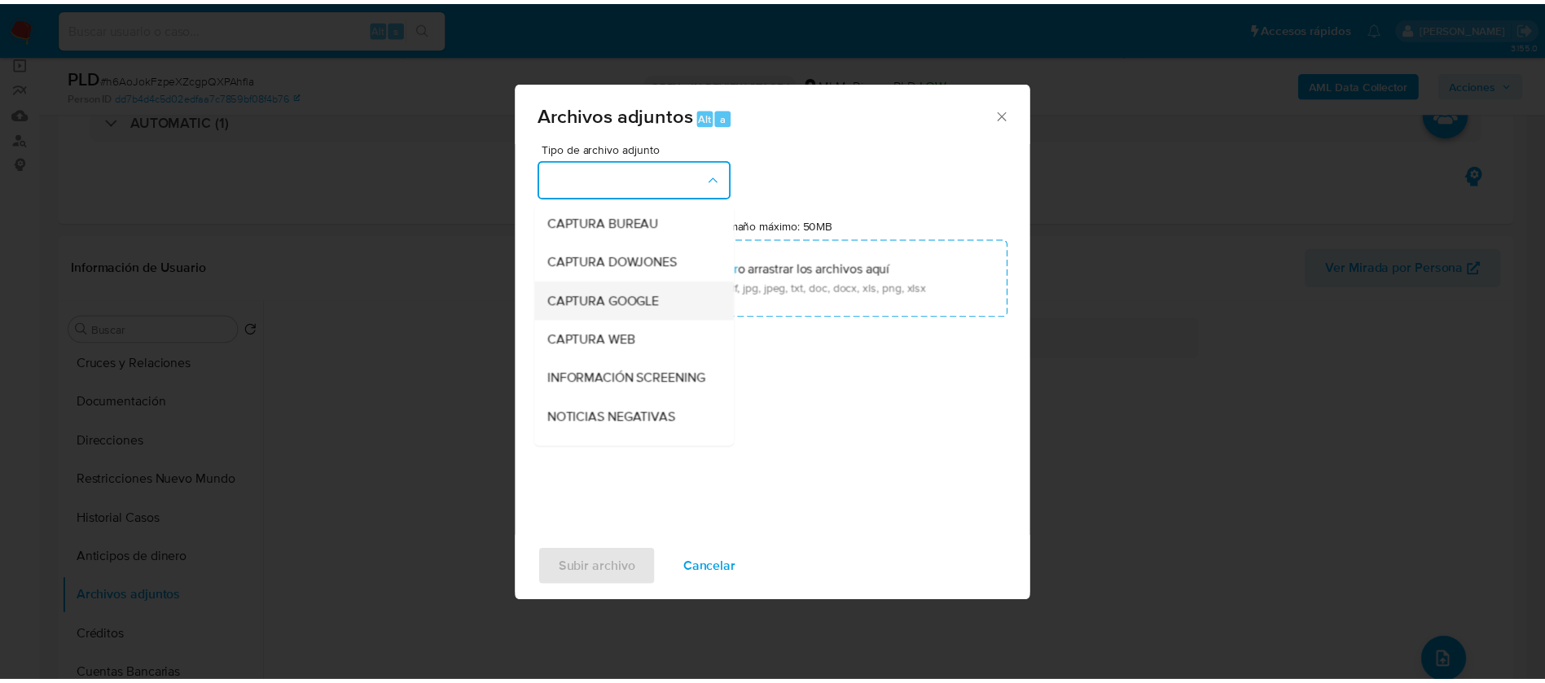
scroll to position [46, 0]
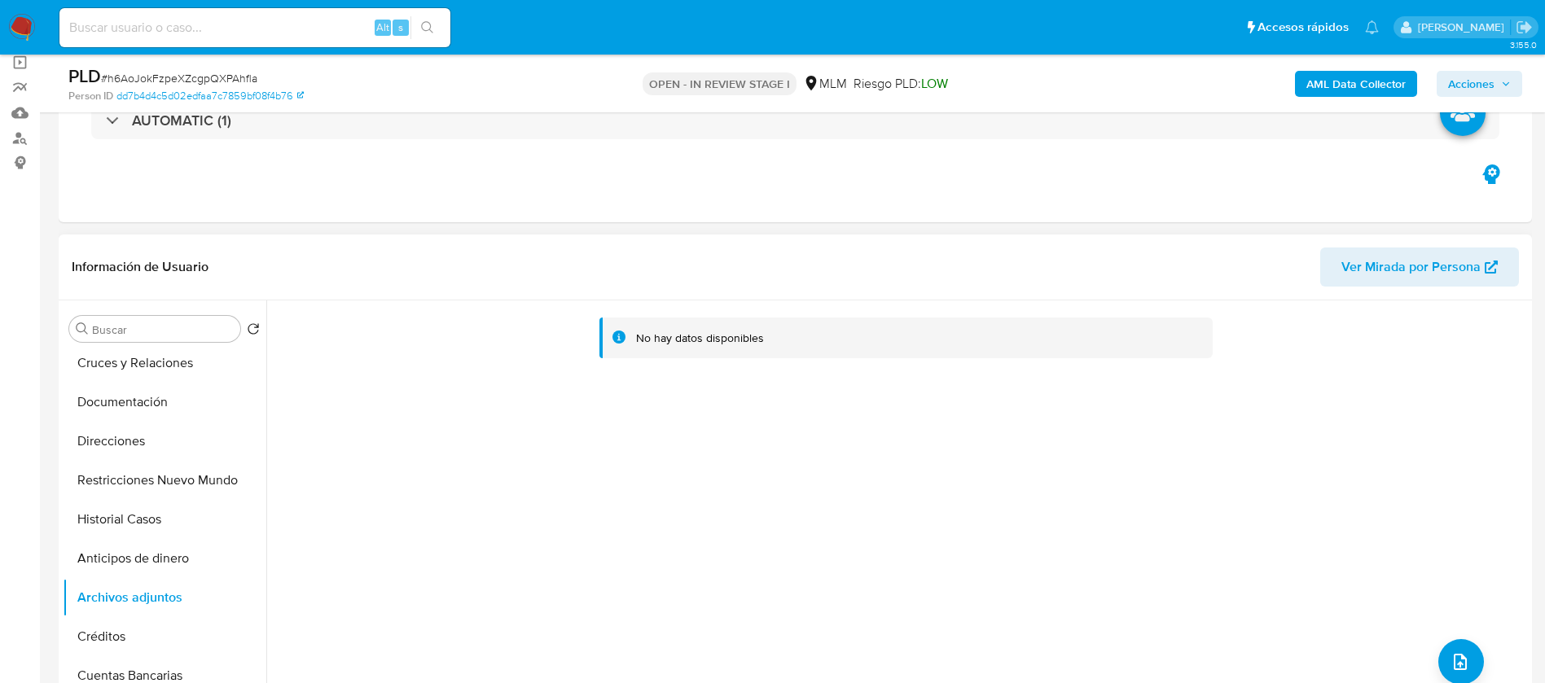
click at [865, 515] on div "No hay datos disponibles" at bounding box center [896, 508] width 1261 height 417
click at [24, 21] on img at bounding box center [22, 28] width 28 height 28
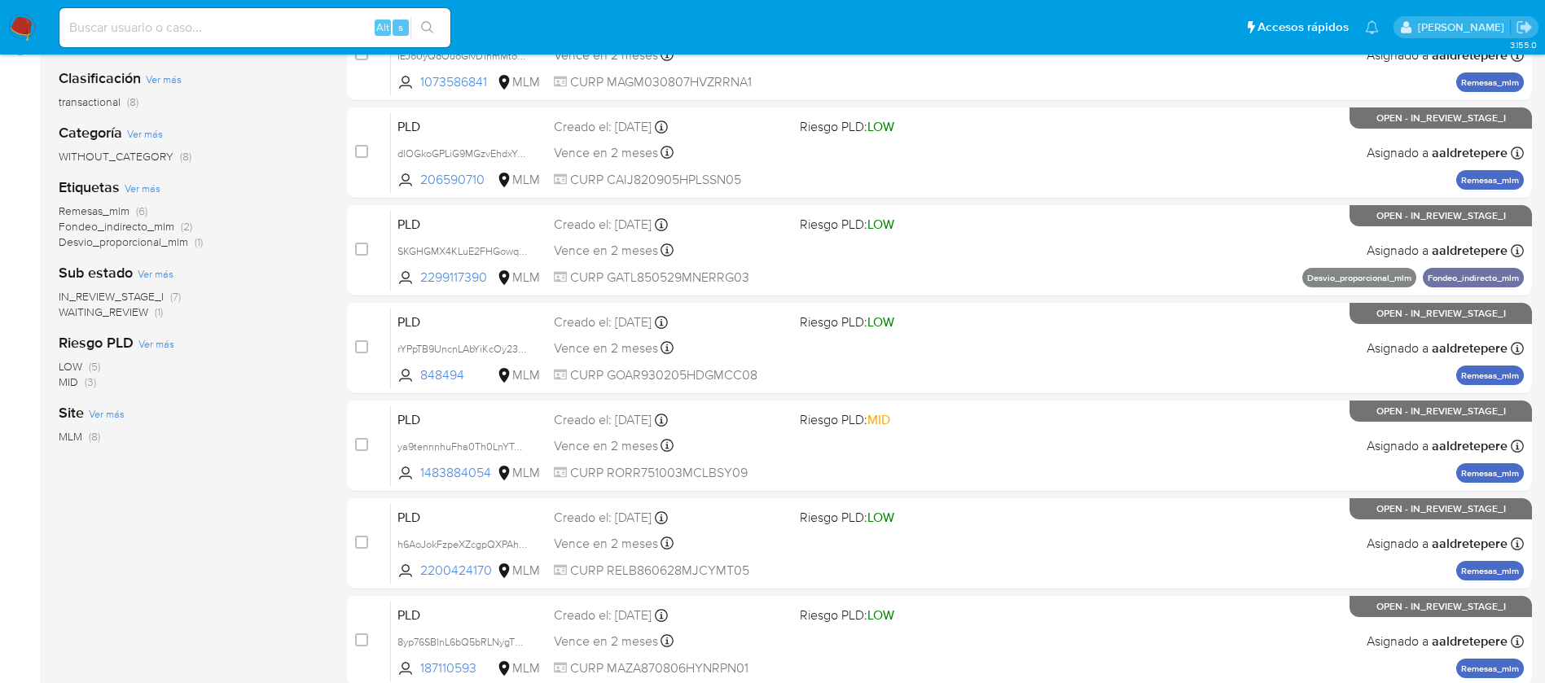
scroll to position [244, 0]
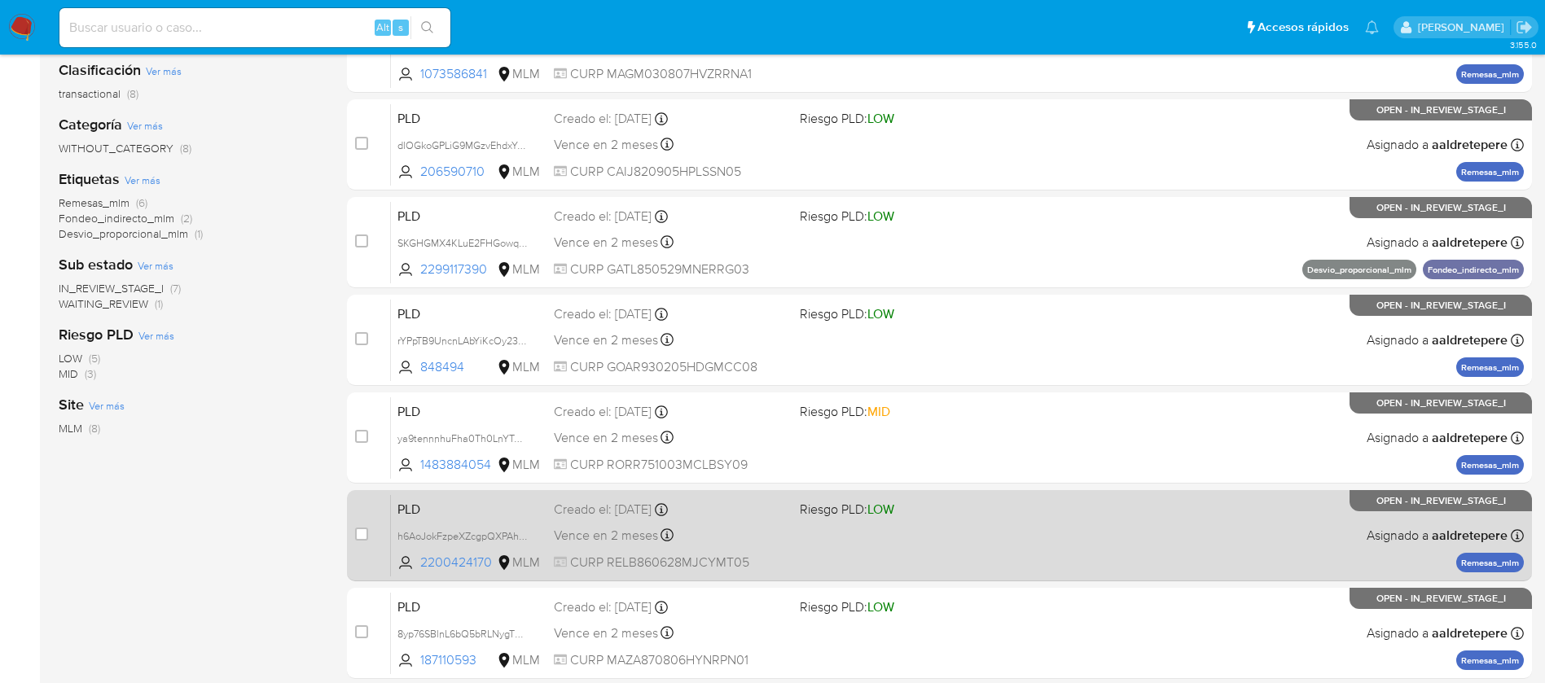
click at [847, 565] on div "PLD h6AoJokFzpeXZcgpQXPAhfla 2200424170 MLM Riesgo PLD: LOW Creado el: [DATE] C…" at bounding box center [957, 535] width 1133 height 82
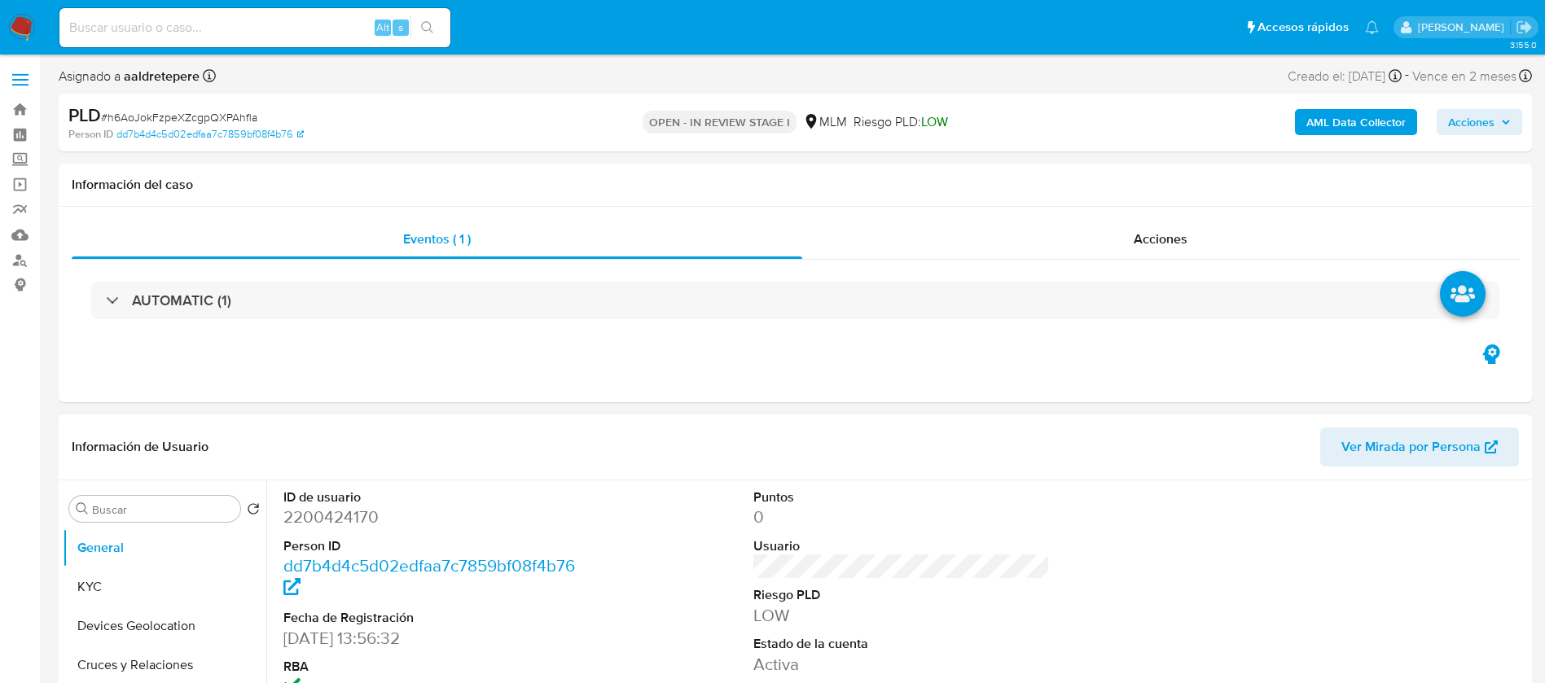
select select "10"
click at [118, 572] on button "KYC" at bounding box center [158, 587] width 191 height 39
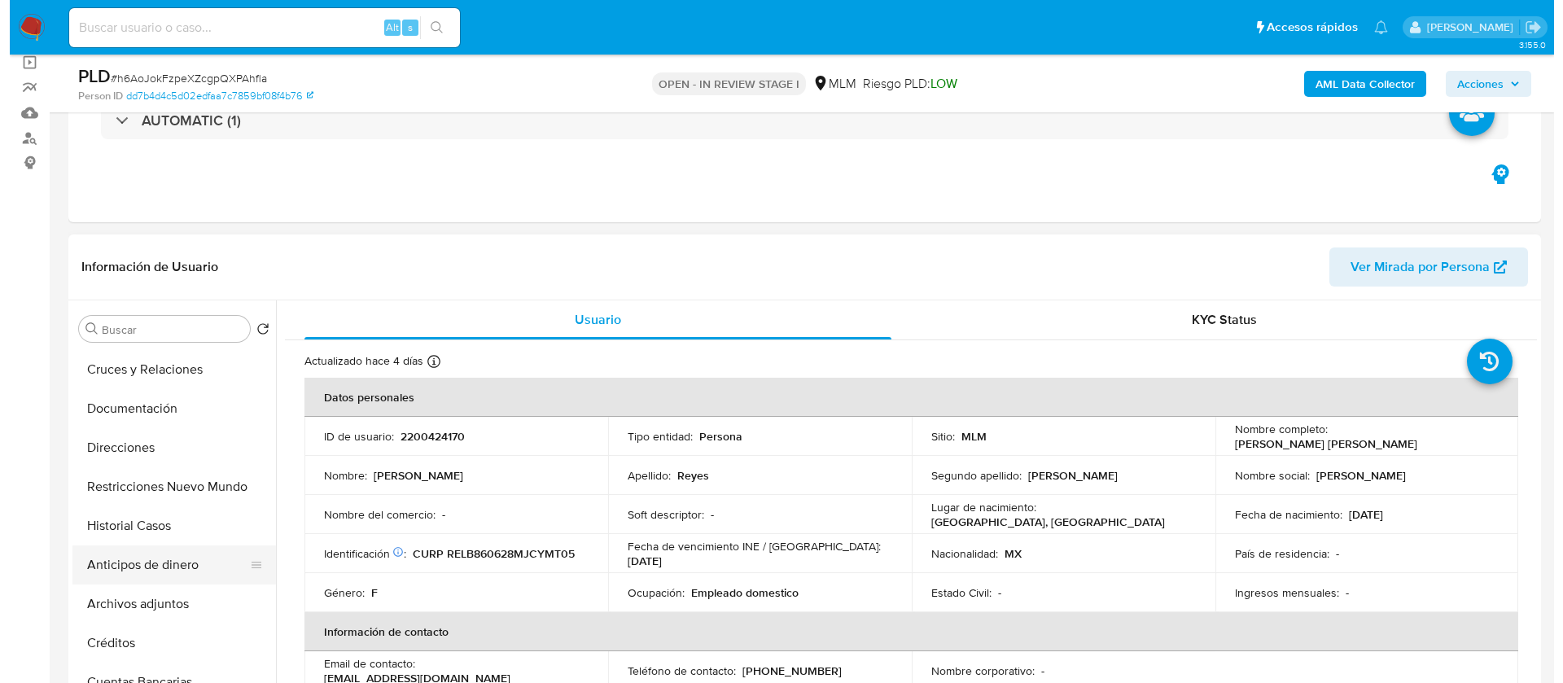
scroll to position [122, 0]
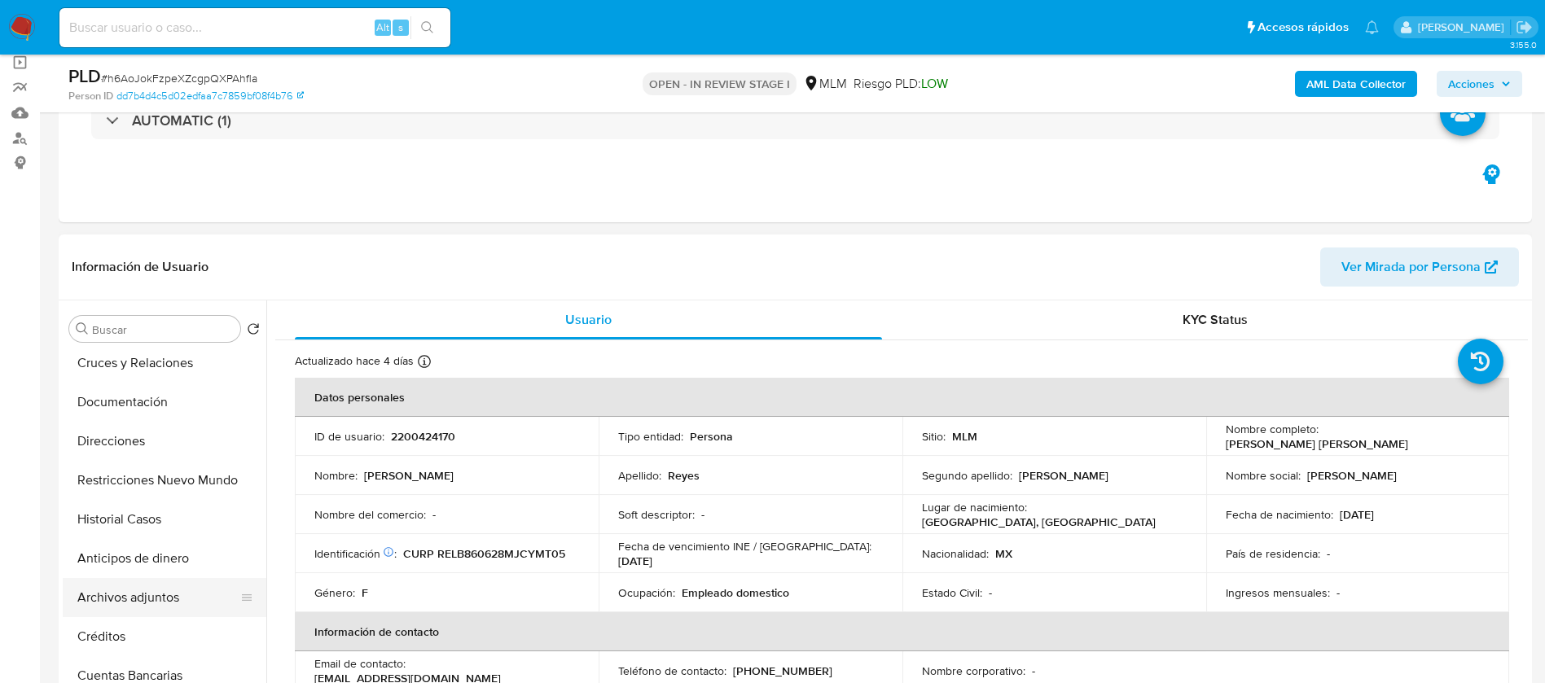
click at [116, 610] on button "Archivos adjuntos" at bounding box center [158, 597] width 191 height 39
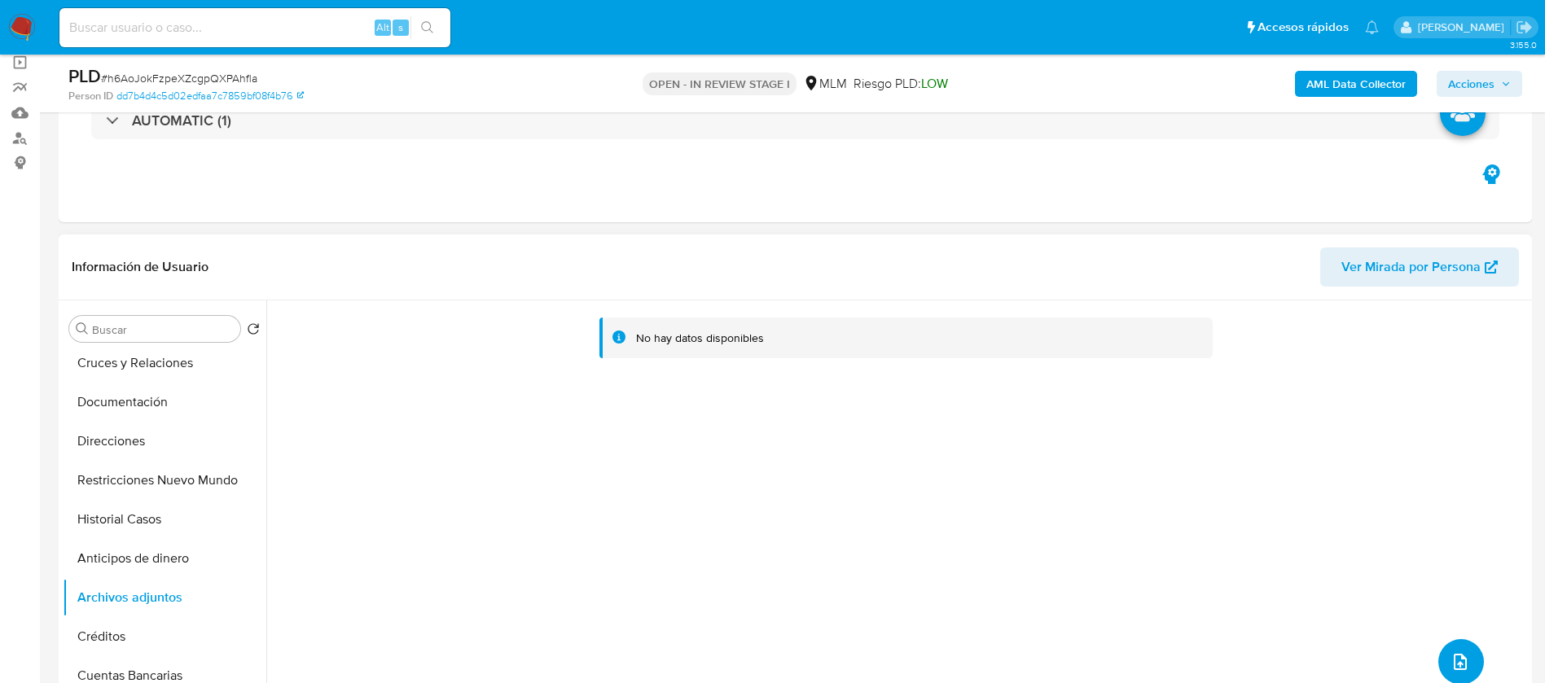
click at [1441, 664] on button "upload-file" at bounding box center [1461, 662] width 46 height 46
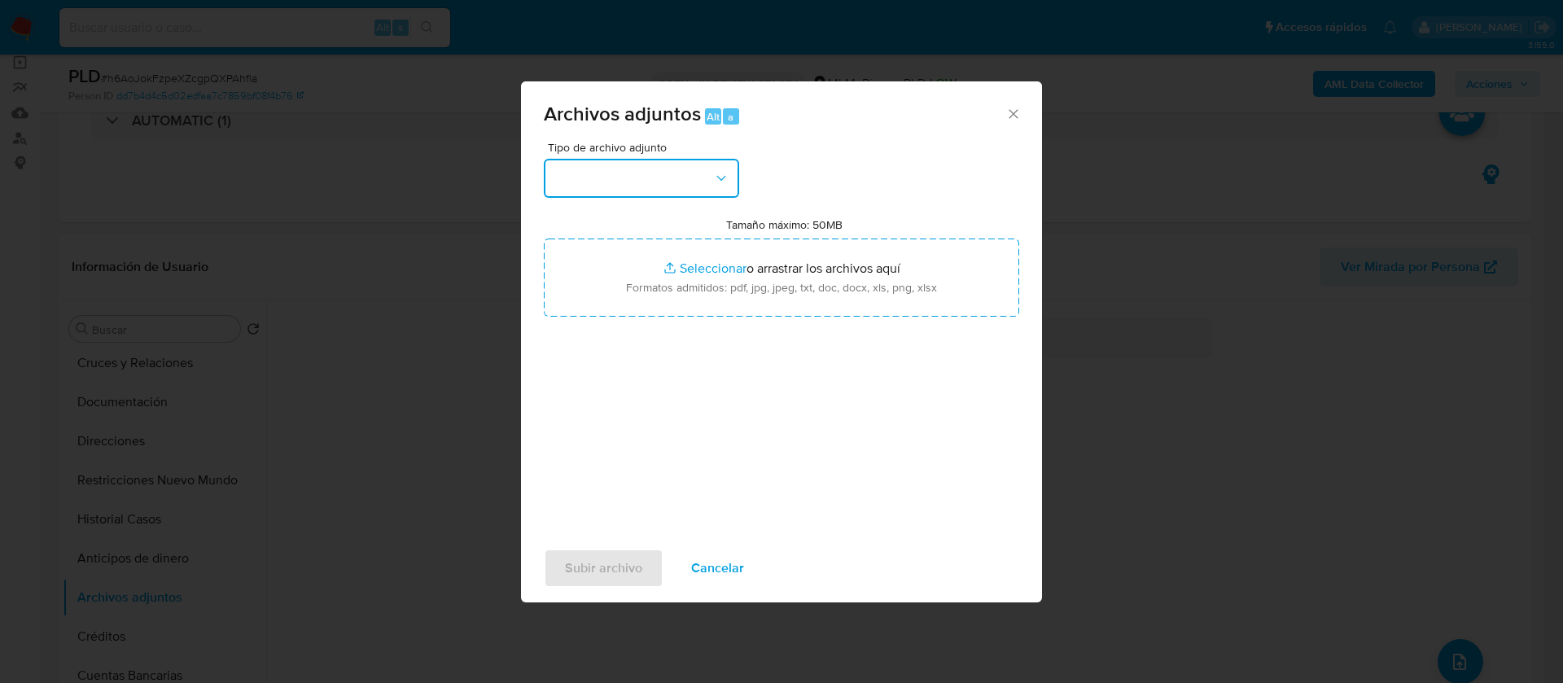
click at [634, 178] on button "button" at bounding box center [641, 178] width 195 height 39
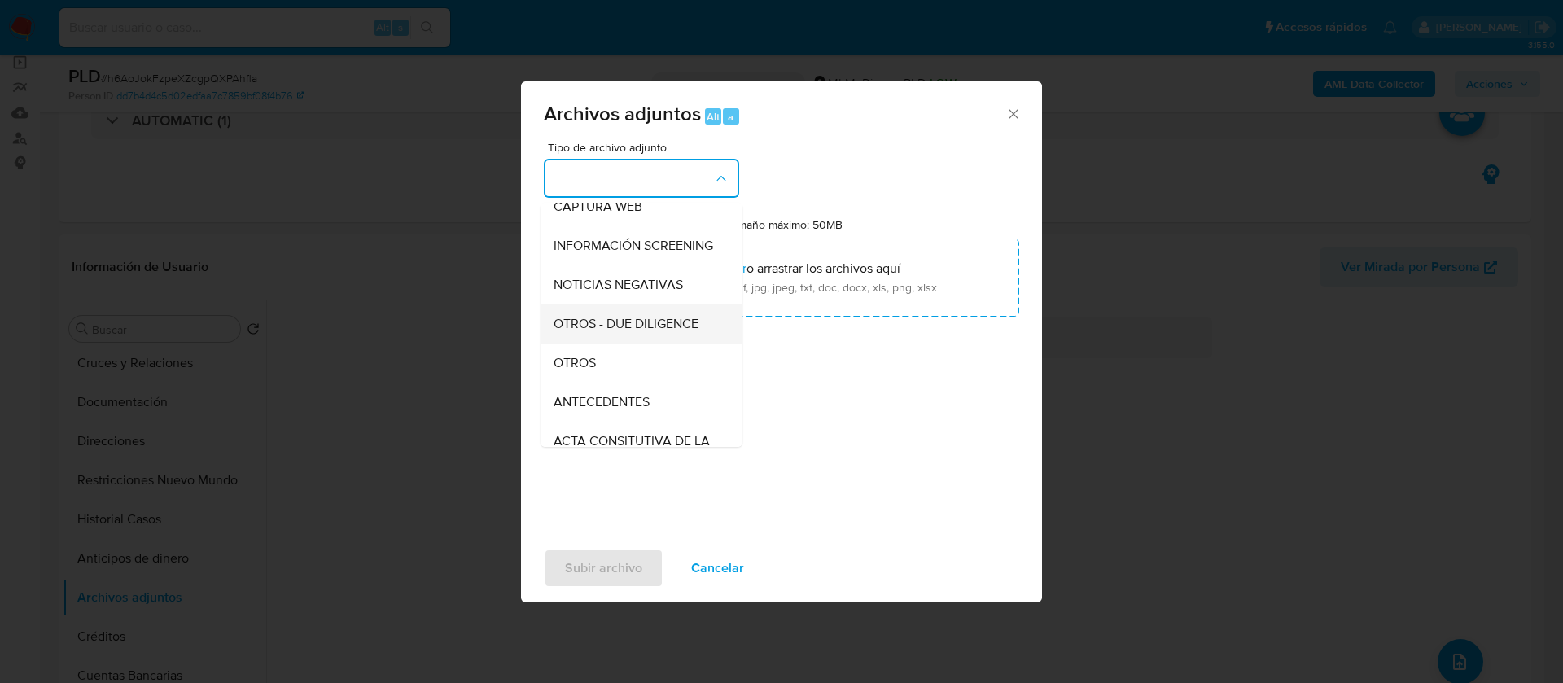
scroll to position [168, 0]
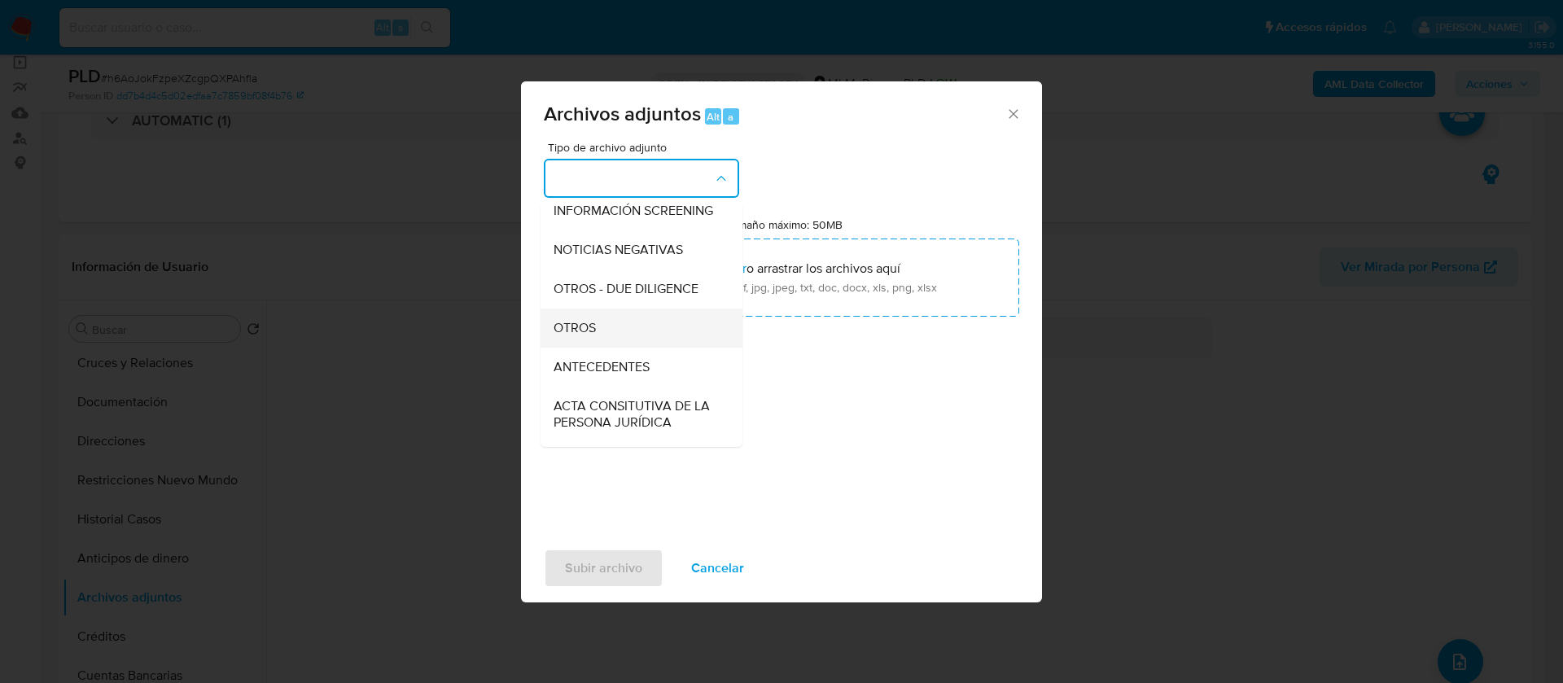
click at [609, 341] on div "OTROS" at bounding box center [637, 328] width 166 height 39
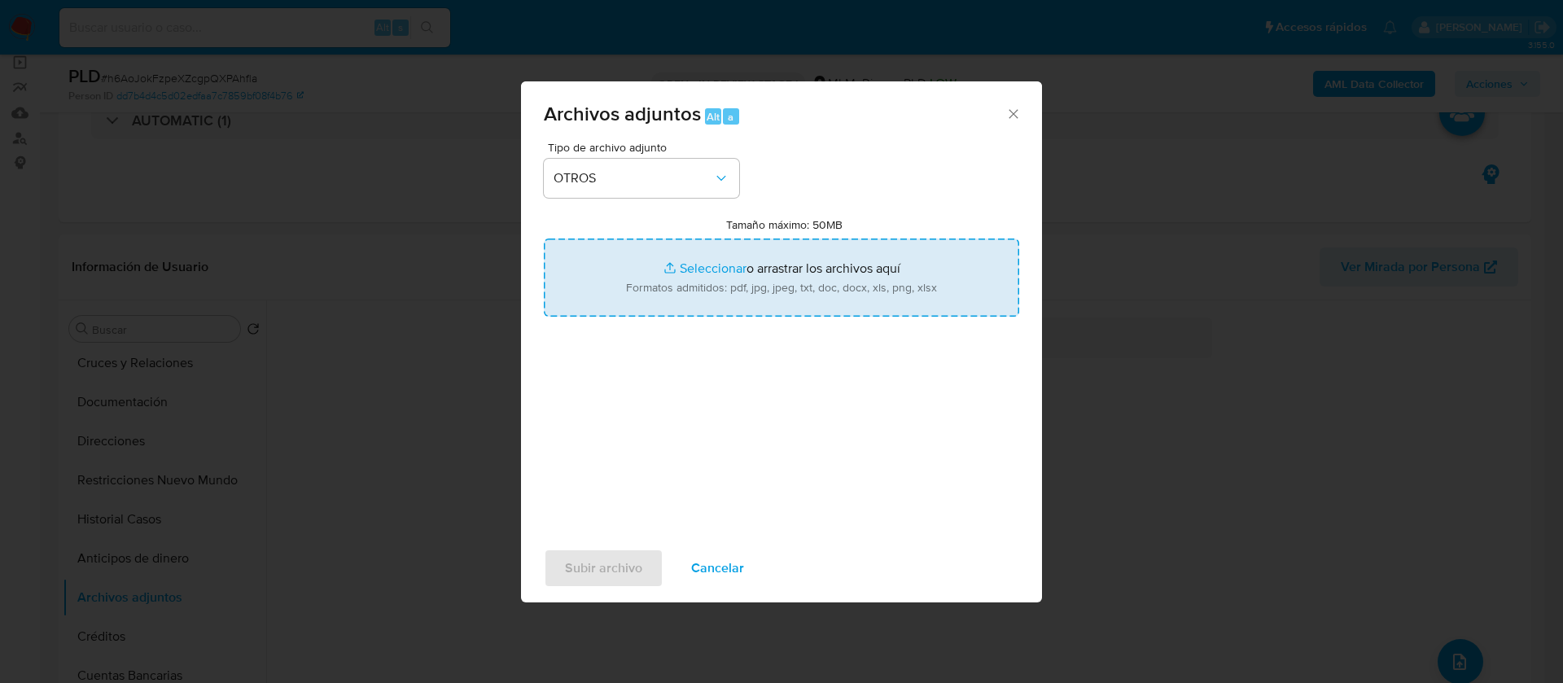
click at [736, 243] on input "Tamaño máximo: 50MB Seleccionar archivos" at bounding box center [782, 278] width 476 height 78
type input "C:\fakepath\2200424170_MARIA [PERSON_NAME] 2025.xlsx"
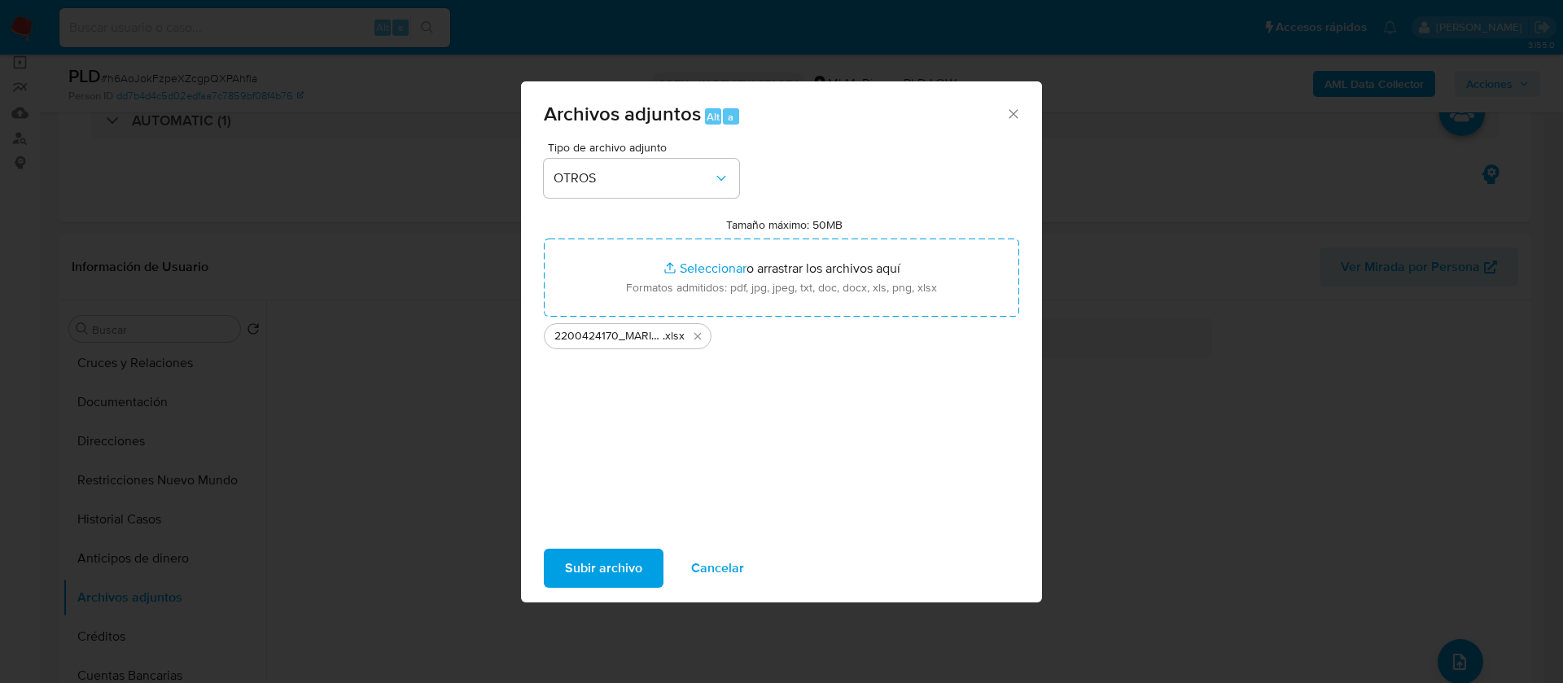
click at [609, 561] on span "Subir archivo" at bounding box center [603, 568] width 77 height 36
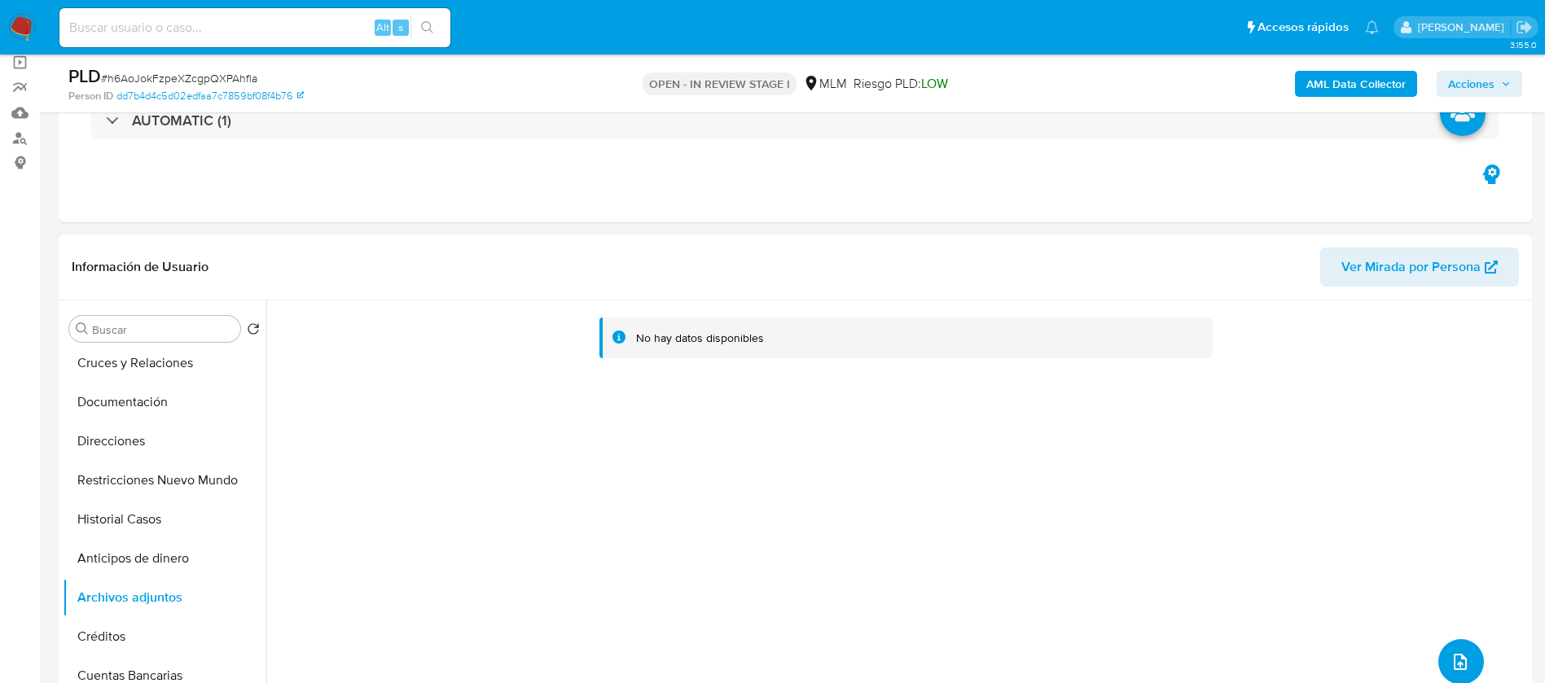
click at [1470, 656] on button "upload-file" at bounding box center [1461, 662] width 46 height 46
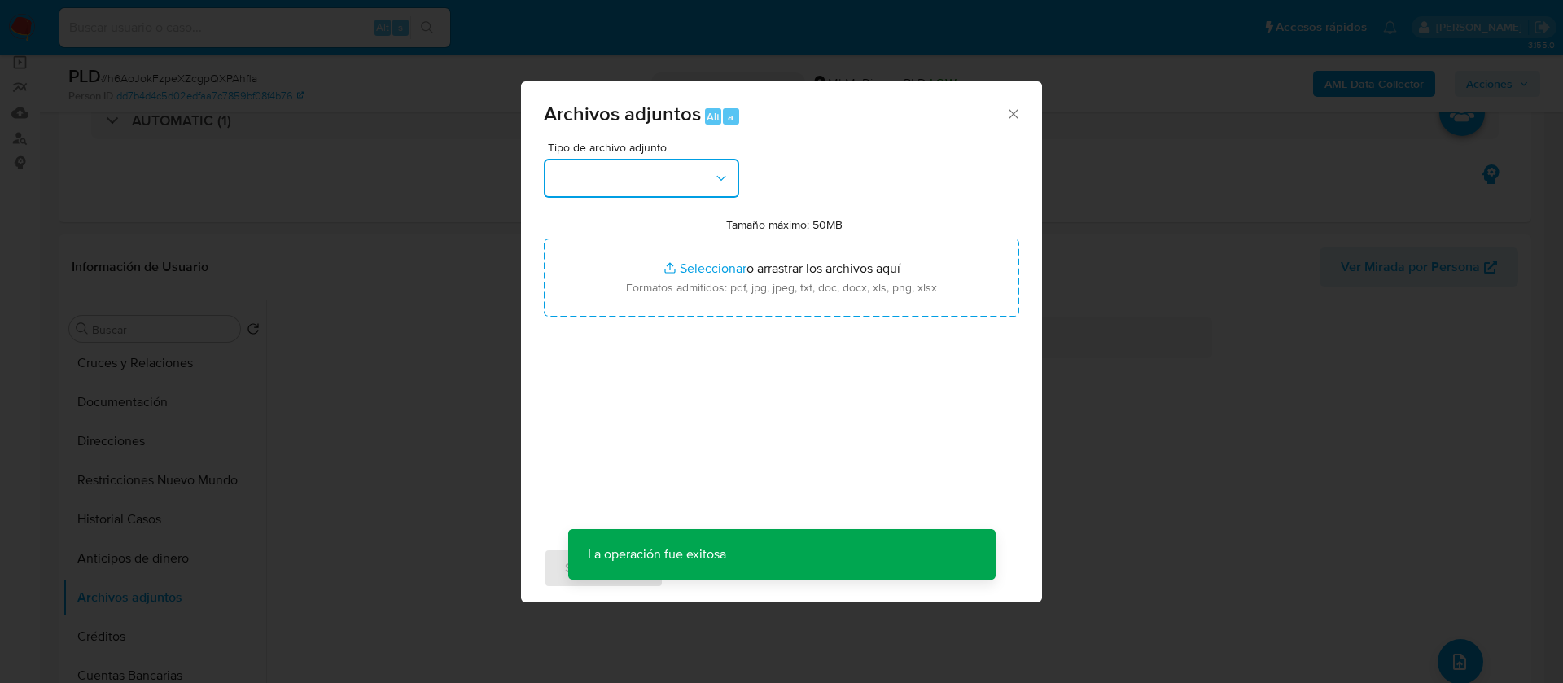
click at [630, 177] on button "button" at bounding box center [641, 178] width 195 height 39
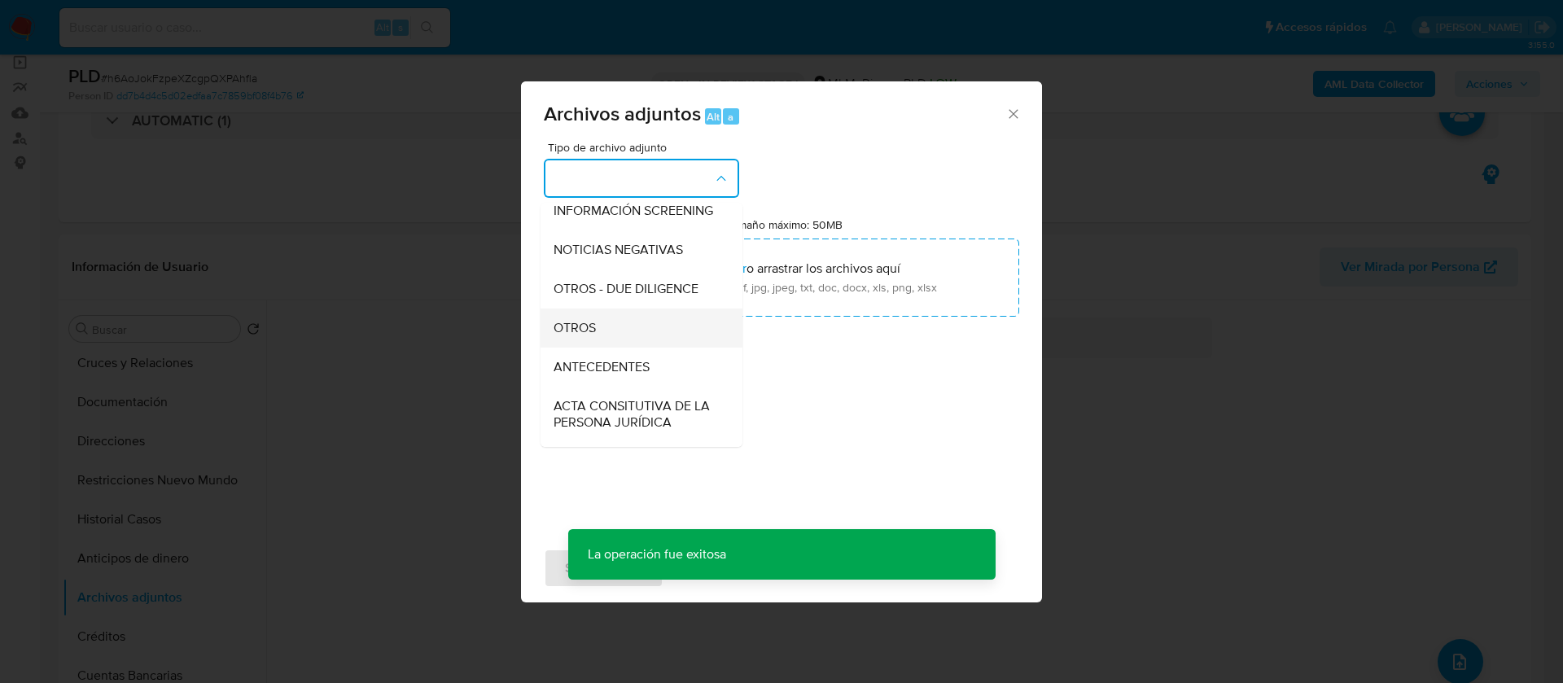
click at [636, 348] on div "OTROS" at bounding box center [637, 328] width 166 height 39
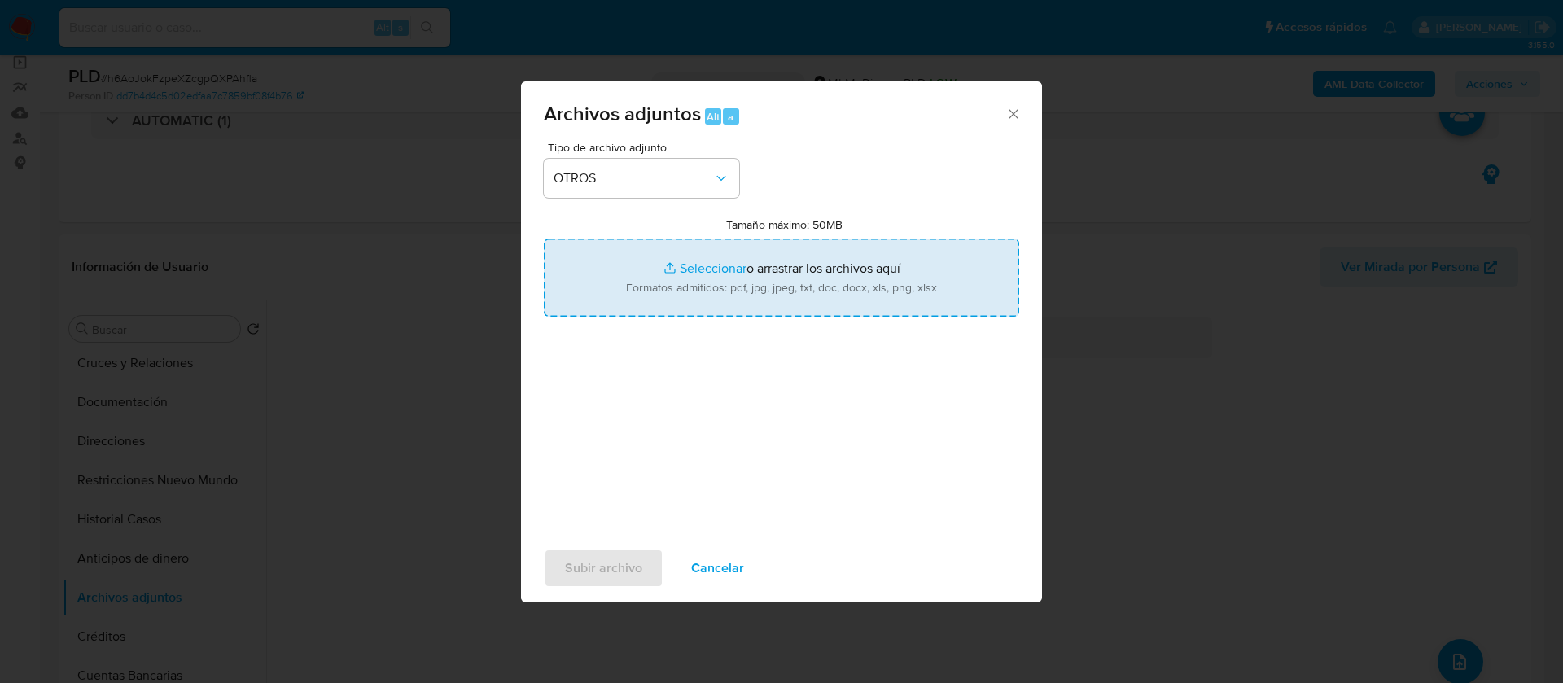
click at [739, 249] on input "Tamaño máximo: 50MB Seleccionar archivos" at bounding box center [782, 278] width 476 height 78
type input "C:\fakepath\2200424170_Maria [PERSON_NAME] Lomelin_AGOSTO 2025.pdf"
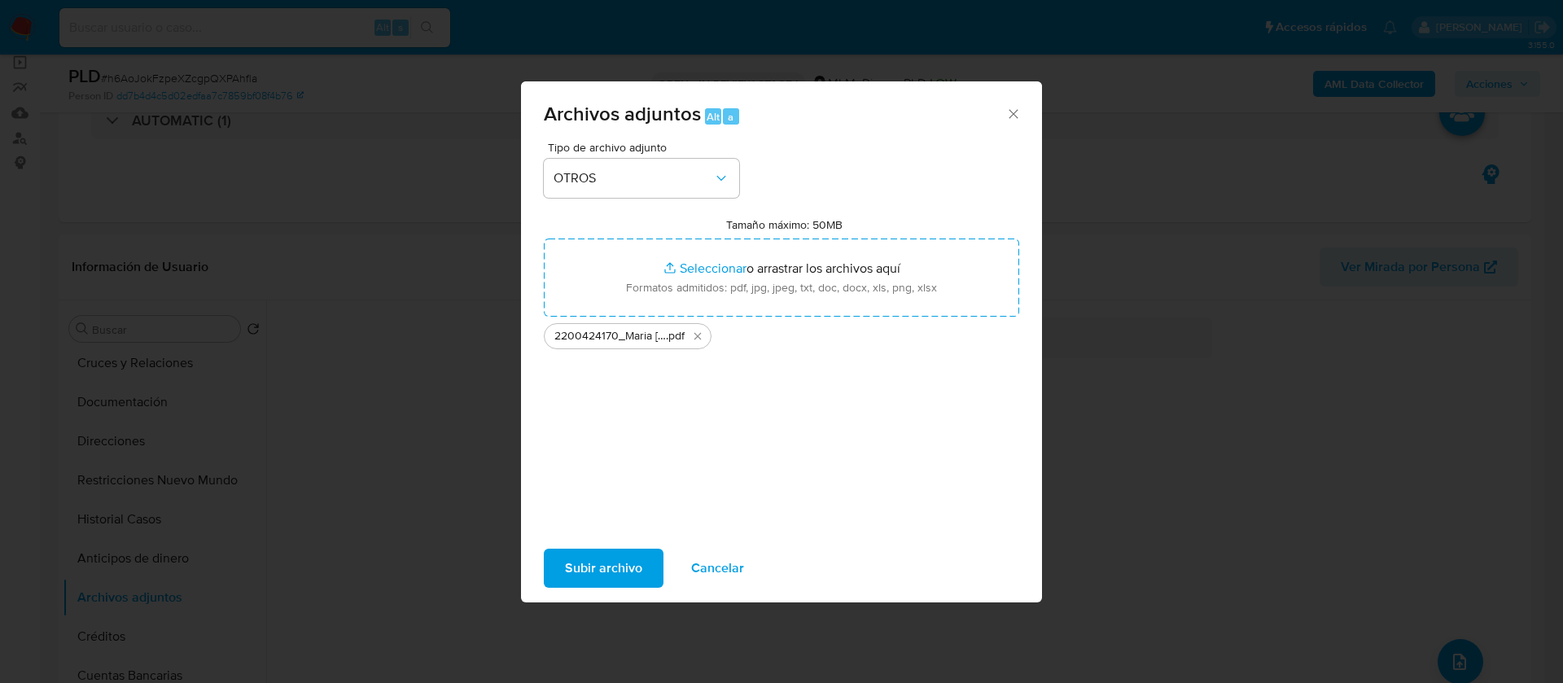
click at [637, 579] on span "Subir archivo" at bounding box center [603, 568] width 77 height 36
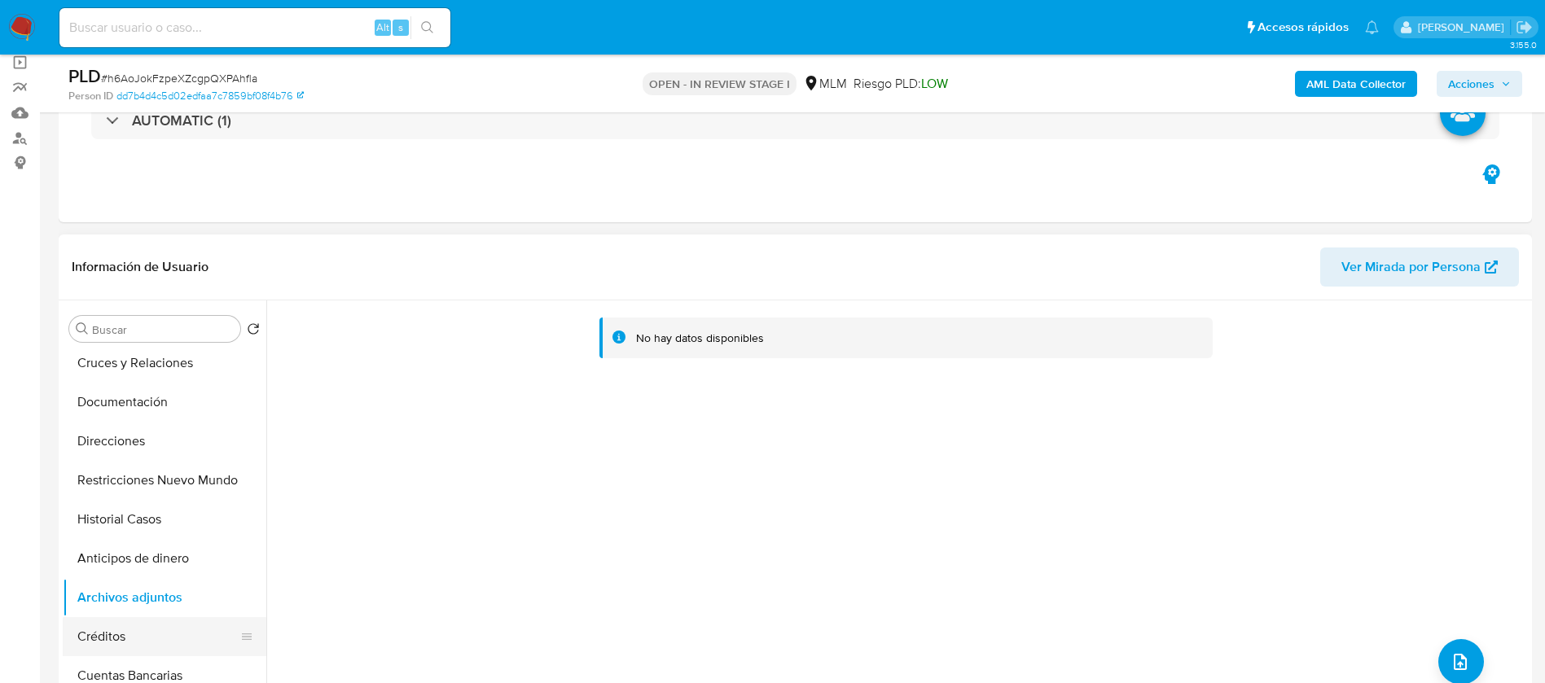
drag, startPoint x: 130, startPoint y: 621, endPoint x: 124, endPoint y: 628, distance: 9.2
click at [124, 628] on button "Créditos" at bounding box center [158, 636] width 191 height 39
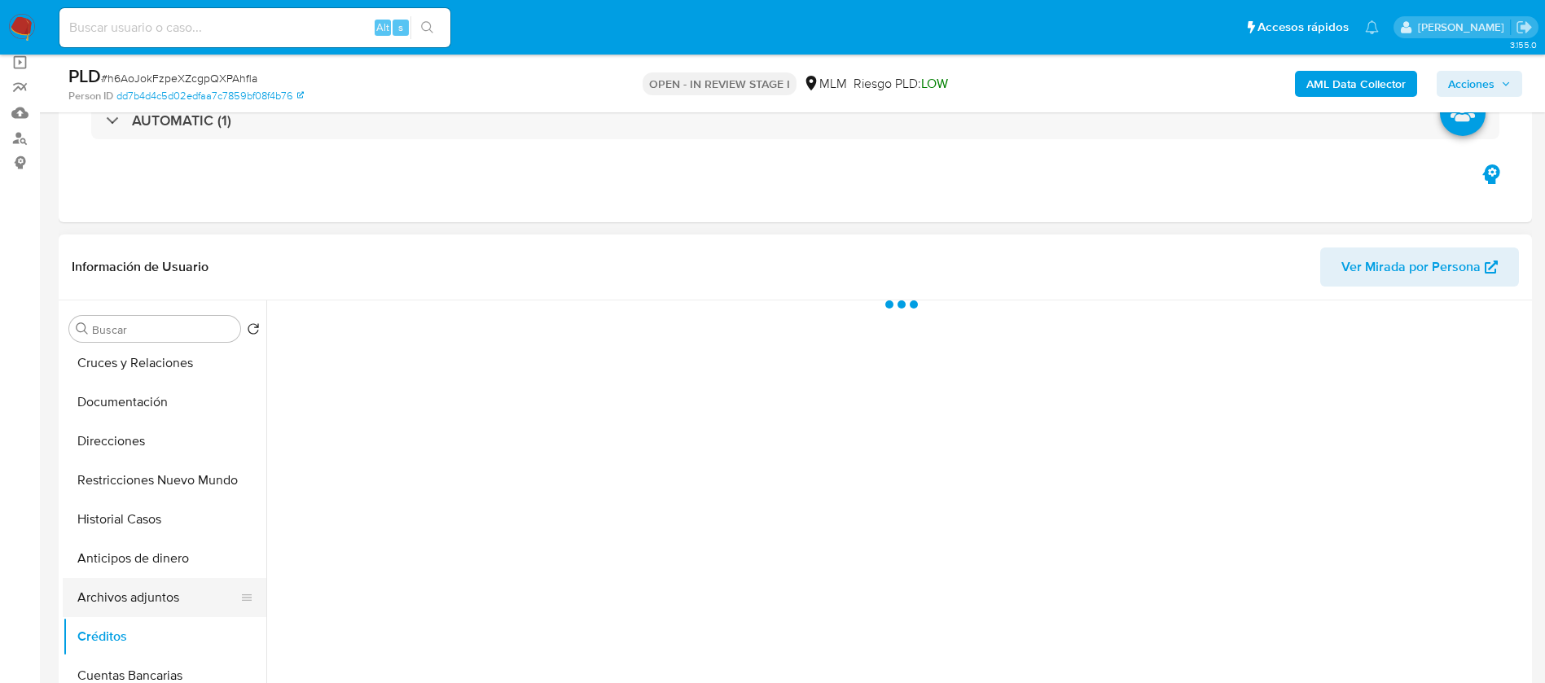
click at [121, 611] on button "Archivos adjuntos" at bounding box center [158, 597] width 191 height 39
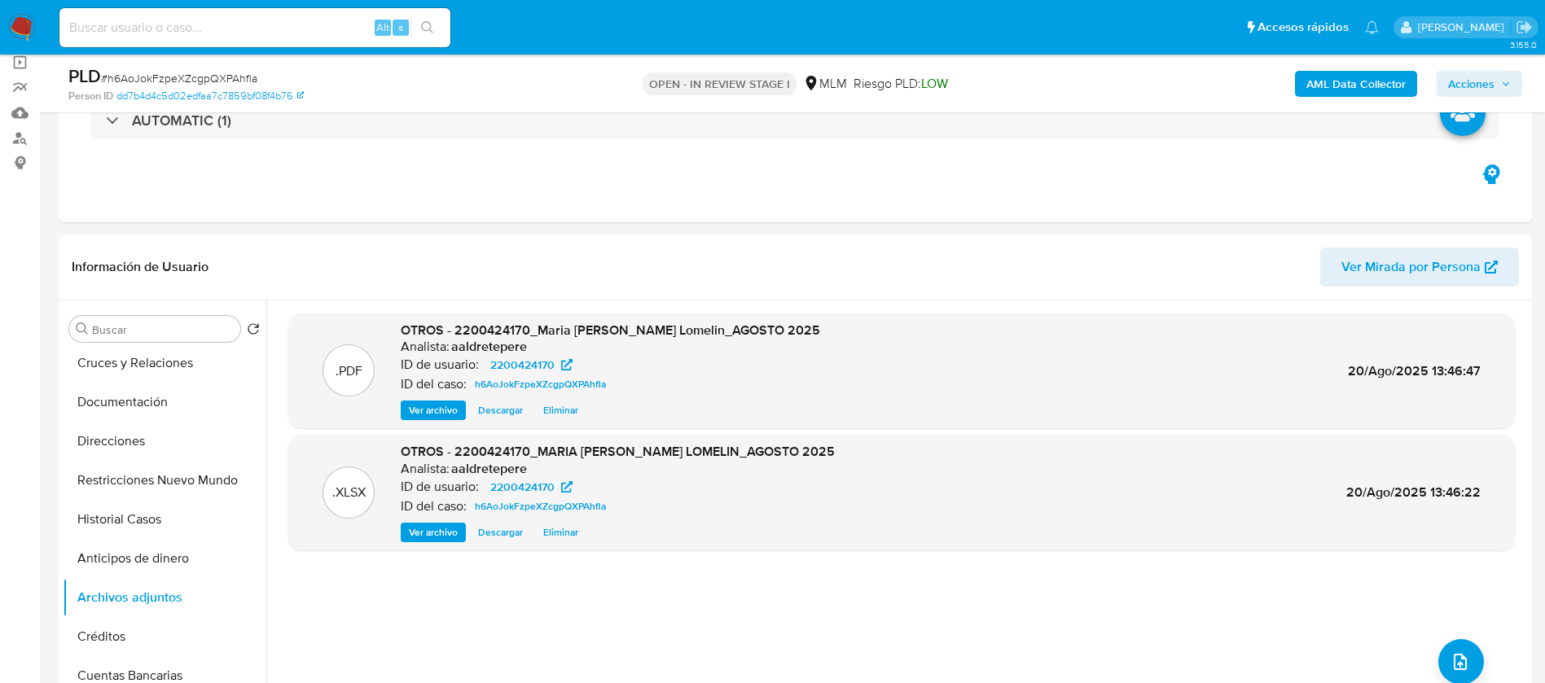
click at [1492, 90] on span "Acciones" at bounding box center [1471, 84] width 46 height 26
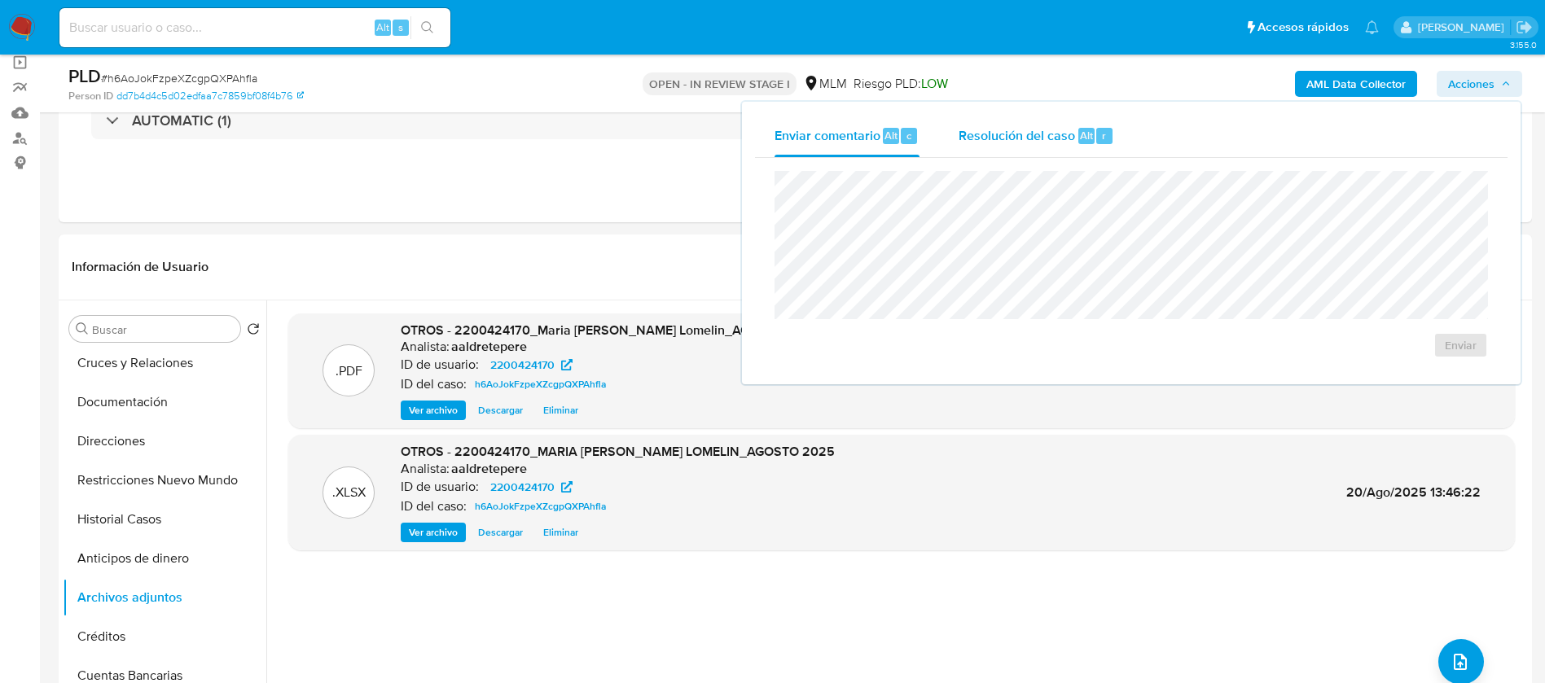
click at [995, 129] on span "Resolución del caso" at bounding box center [1016, 134] width 116 height 19
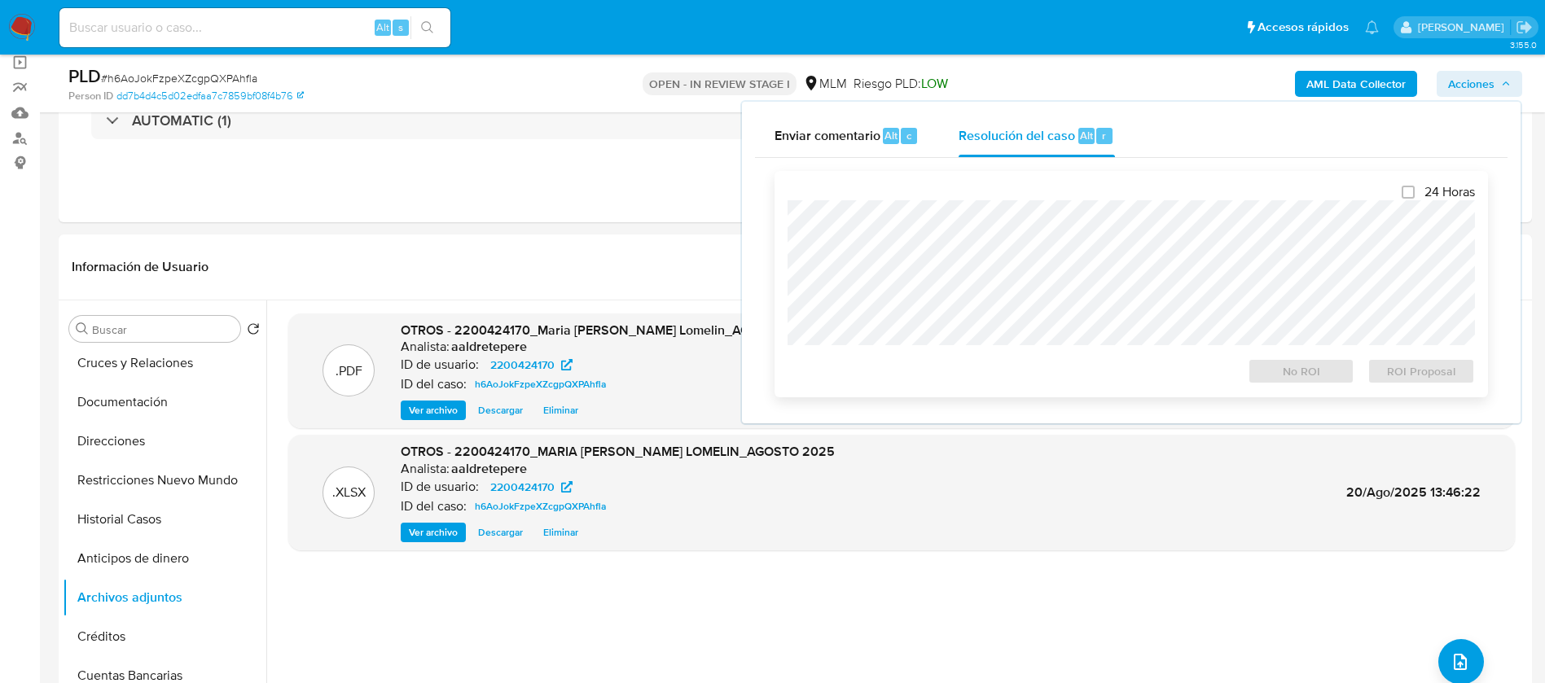
click at [787, 309] on div "24 Horas No ROI ROI Proposal" at bounding box center [1130, 284] width 713 height 226
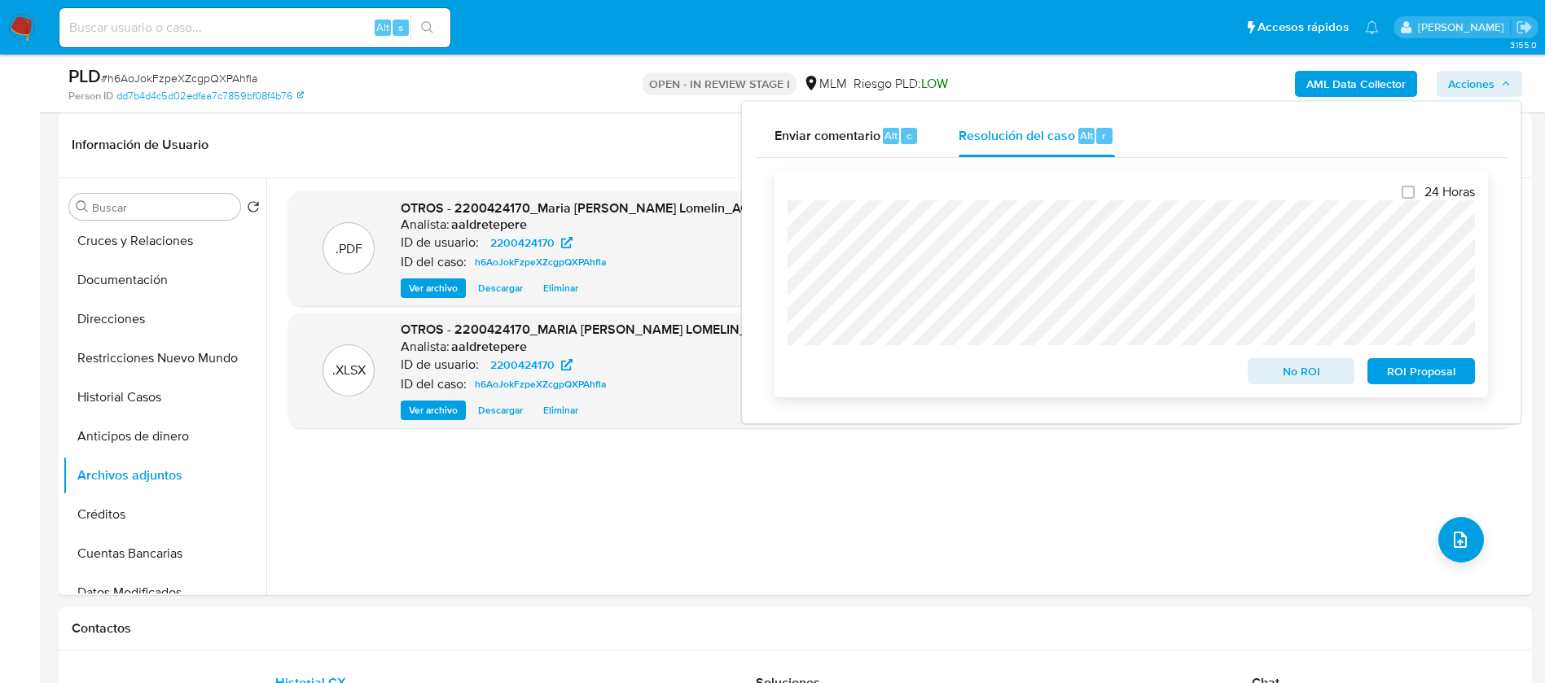
click at [1267, 373] on span "No ROI" at bounding box center [1301, 371] width 85 height 23
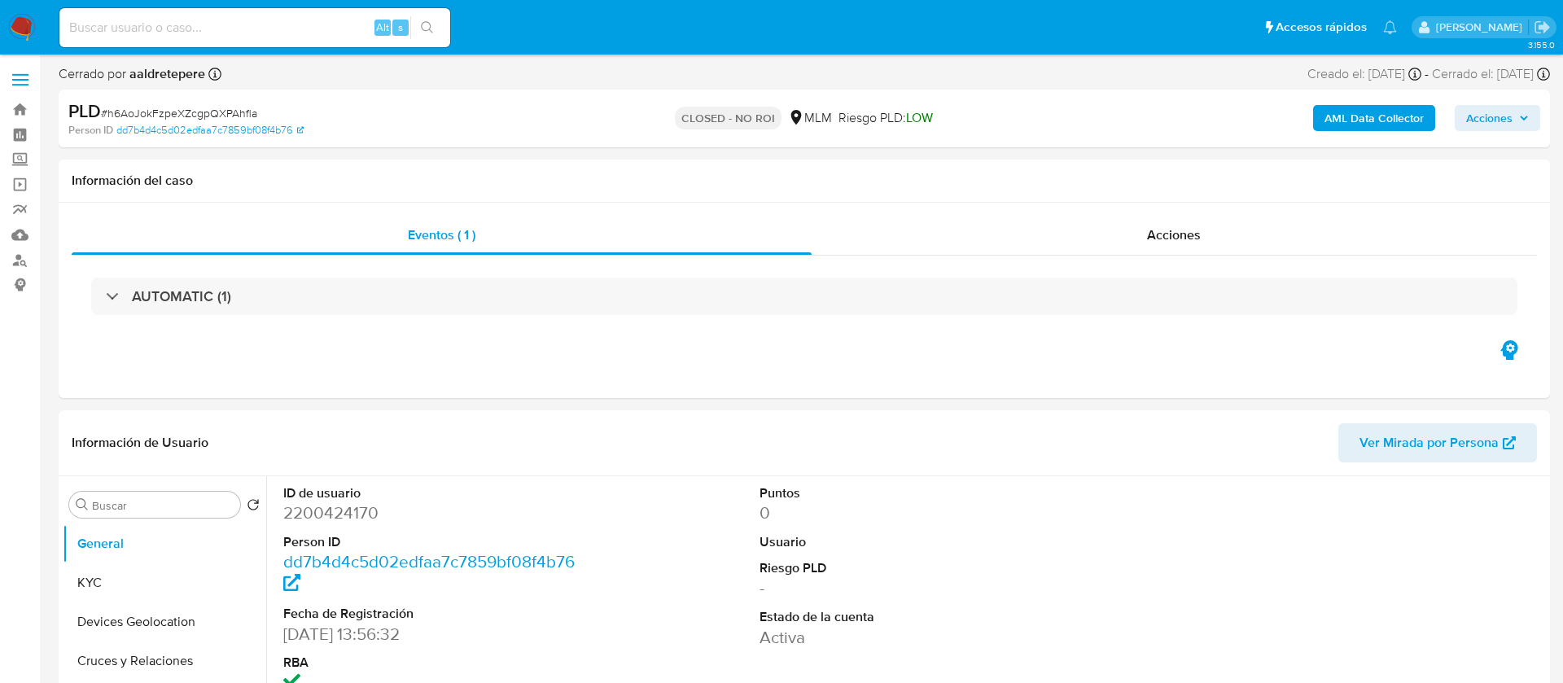
select select "10"
